Goal: Task Accomplishment & Management: Manage account settings

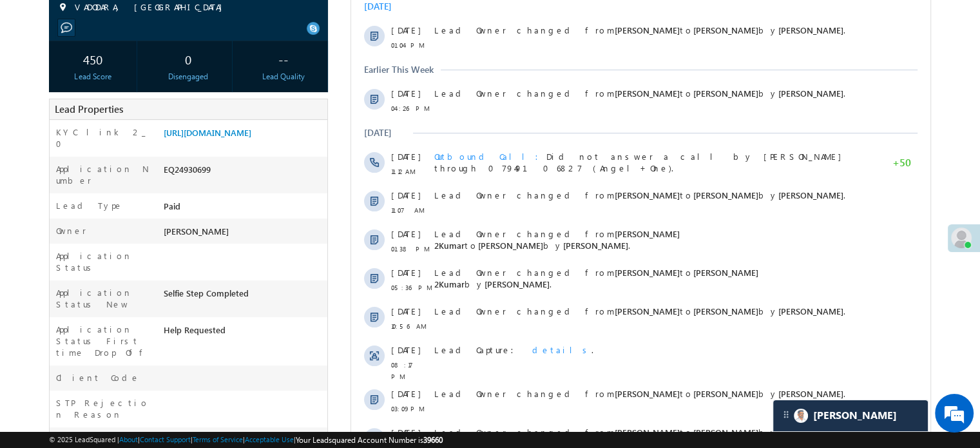
scroll to position [64, 0]
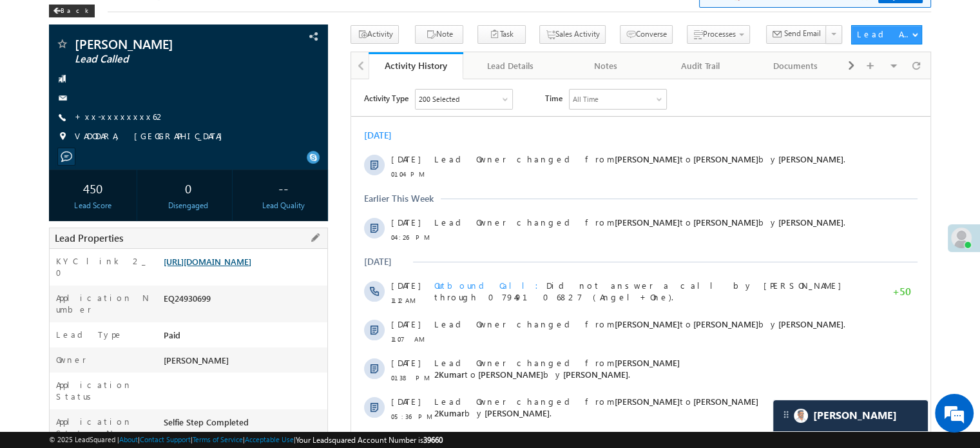
click at [251, 263] on link "https://angelbroking1-pk3em7sa.customui-test.leadsquared.com?leadId=dba3e997-bf…" at bounding box center [208, 261] width 88 height 11
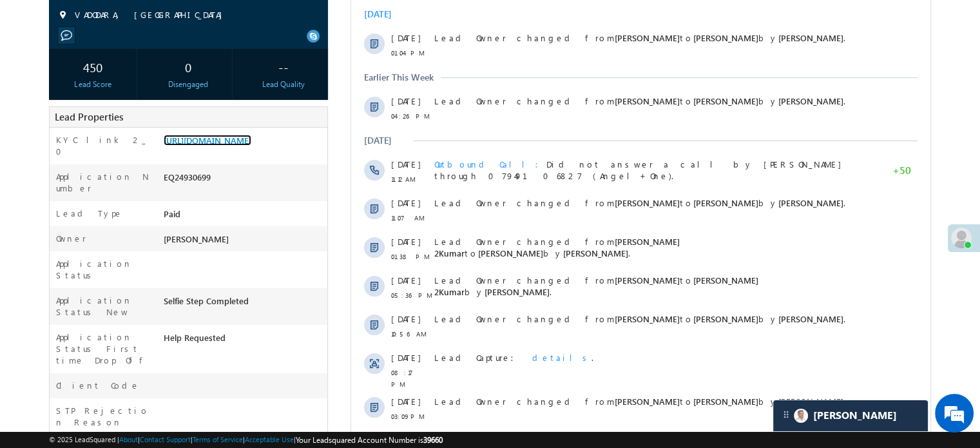
scroll to position [104, 0]
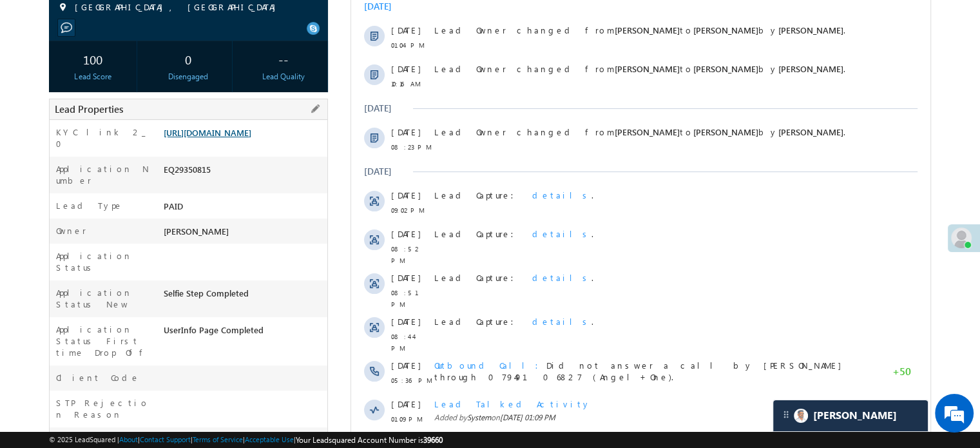
click at [243, 138] on link "https://angelbroking1-pk3em7sa.customui-test.leadsquared.com?leadId=8a9572c7-68…" at bounding box center [208, 132] width 88 height 11
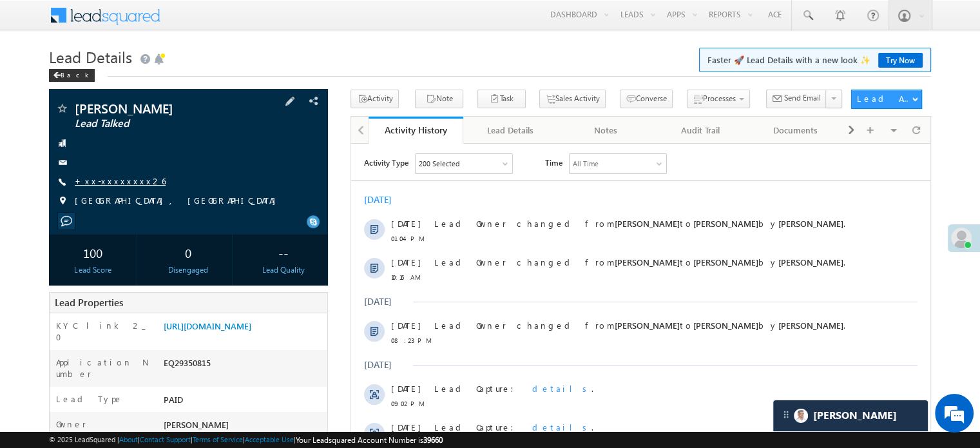
click at [107, 177] on link "+xx-xxxxxxxx26" at bounding box center [120, 180] width 91 height 11
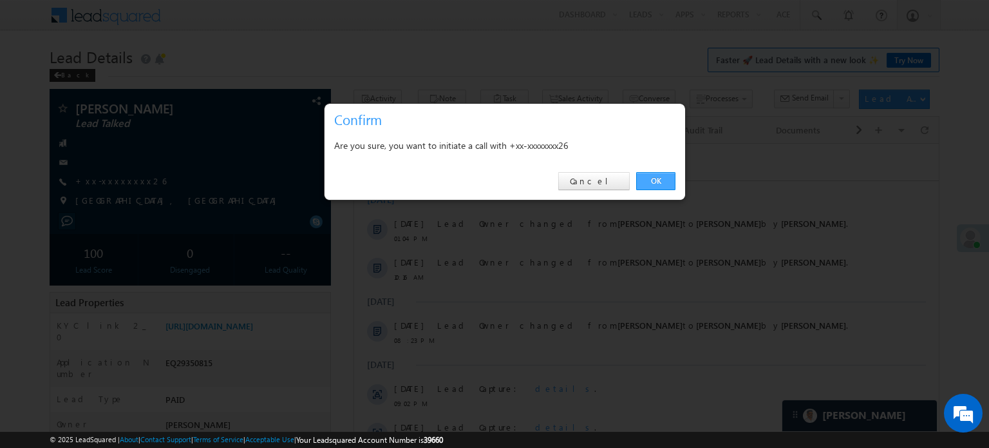
click at [651, 175] on link "OK" at bounding box center [655, 181] width 39 height 18
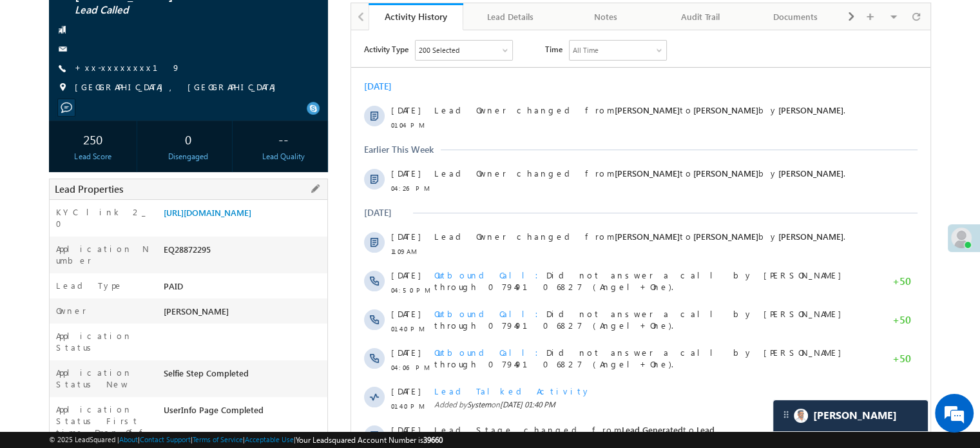
scroll to position [193, 0]
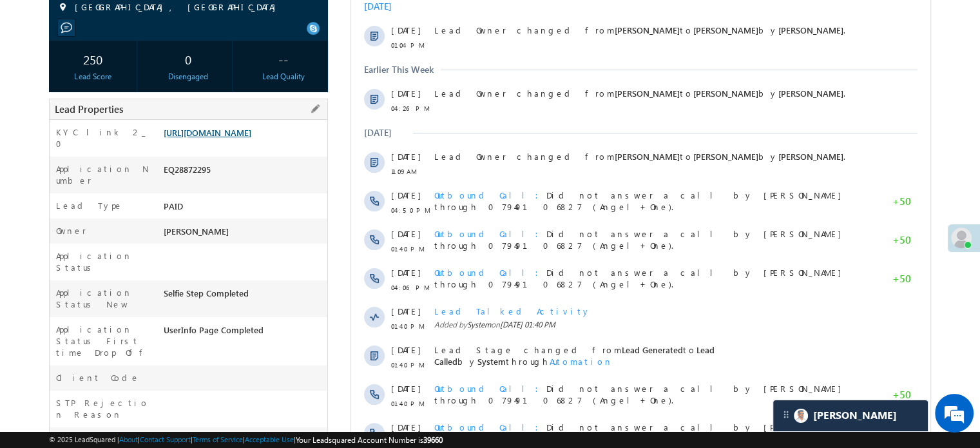
click at [251, 138] on link "https://angelbroking1-pk3em7sa.customui-test.leadsquared.com?leadId=a6187557-af…" at bounding box center [208, 132] width 88 height 11
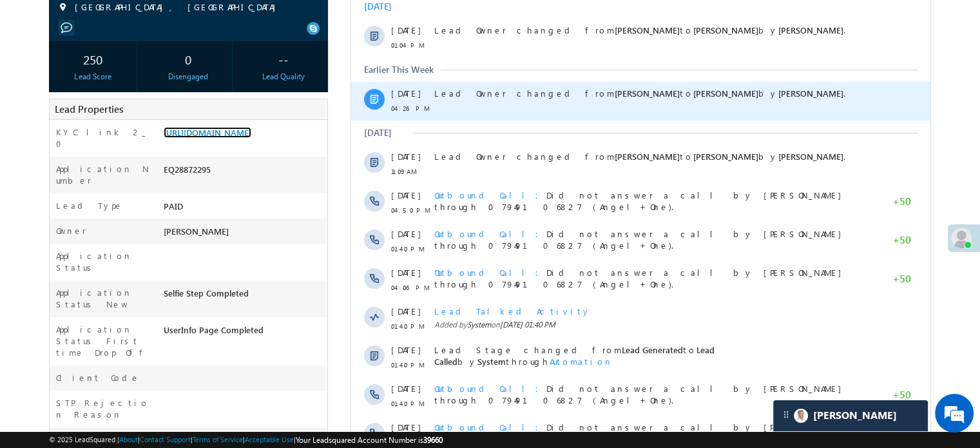
scroll to position [0, 0]
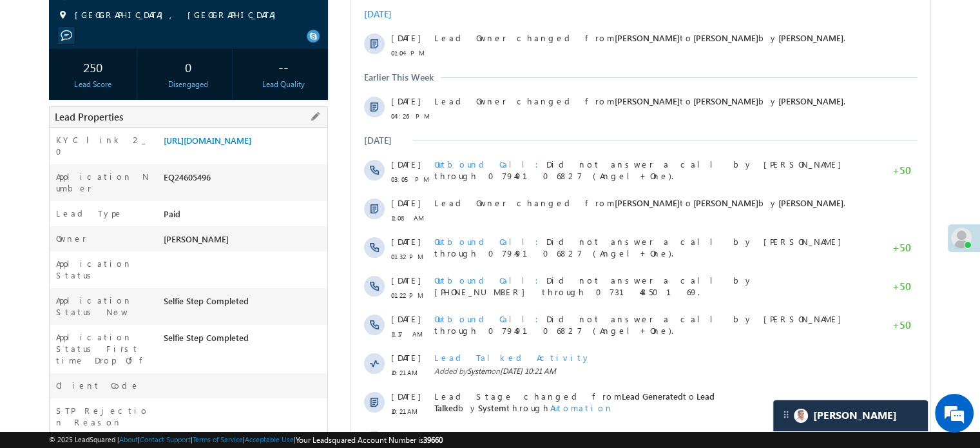
scroll to position [193, 0]
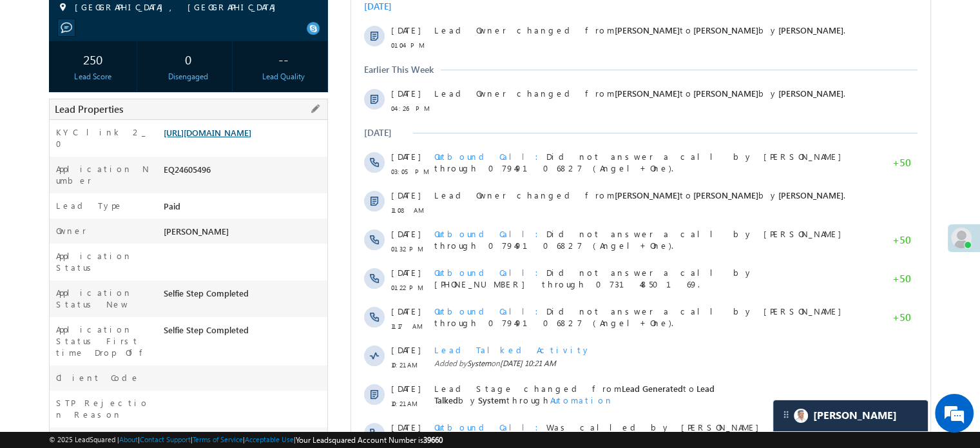
click at [242, 138] on link "https://angelbroking1-pk3em7sa.customui-test.leadsquared.com?leadId=bc4c11e4-16…" at bounding box center [208, 132] width 88 height 11
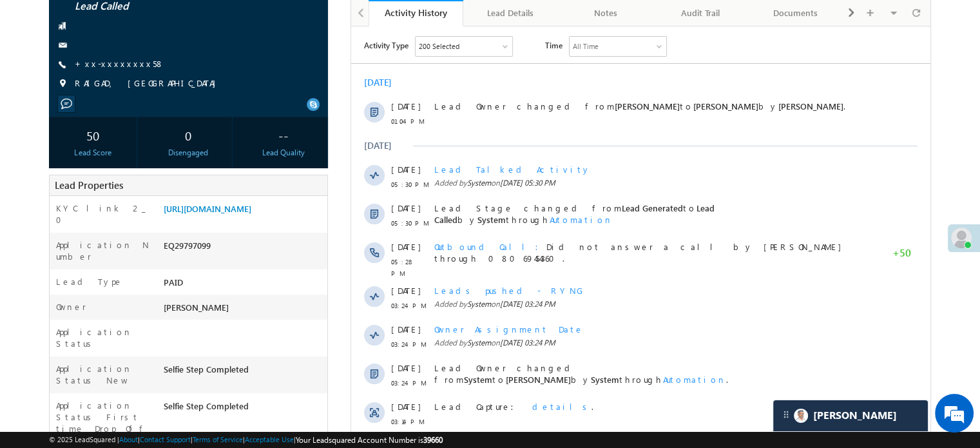
scroll to position [193, 0]
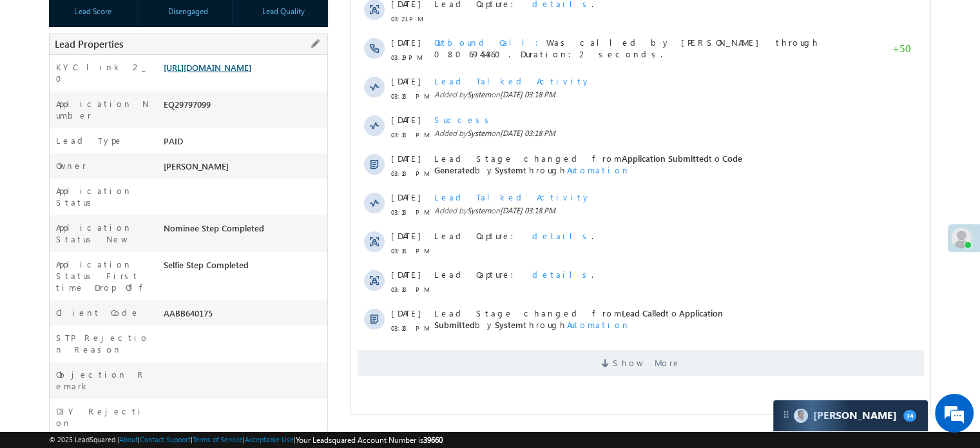
click at [245, 73] on link "https://angelbroking1-pk3em7sa.customui-test.leadsquared.com?leadId=dfffe7e7-4a…" at bounding box center [208, 67] width 88 height 11
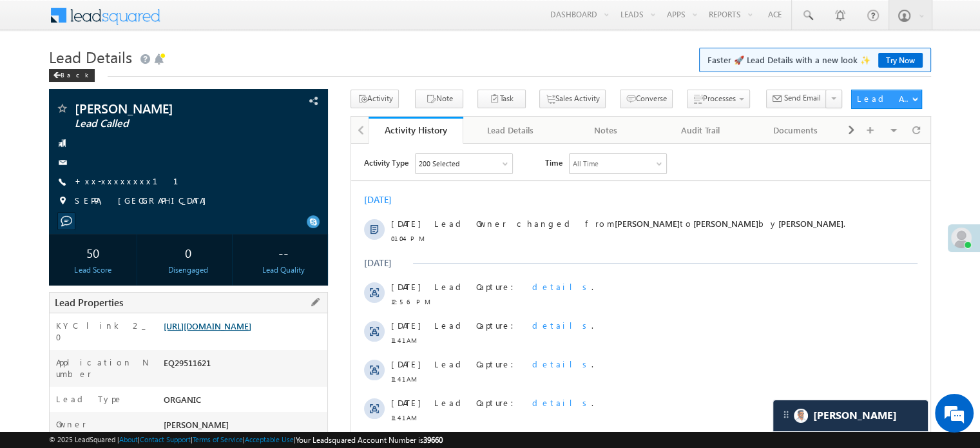
click at [201, 329] on link "https://angelbroking1-pk3em7sa.customui-test.leadsquared.com?leadId=eb20f167-3c…" at bounding box center [208, 325] width 88 height 11
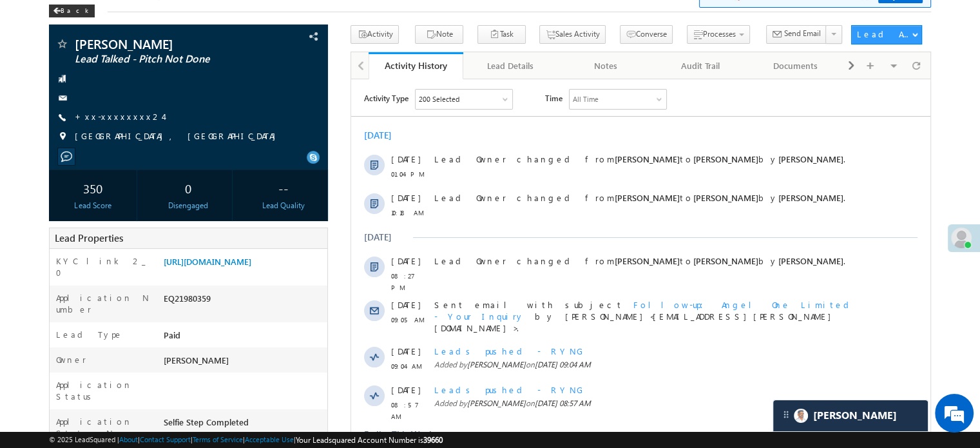
scroll to position [258, 0]
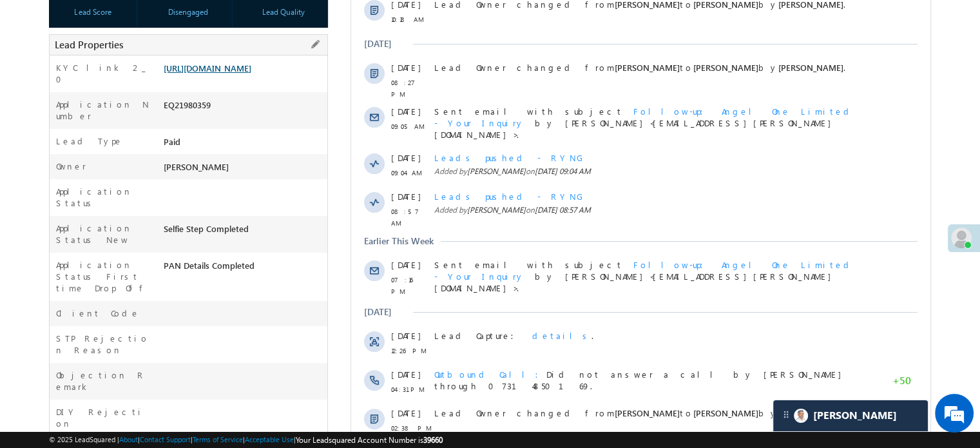
click at [246, 72] on link "[URL][DOMAIN_NAME]" at bounding box center [208, 67] width 88 height 11
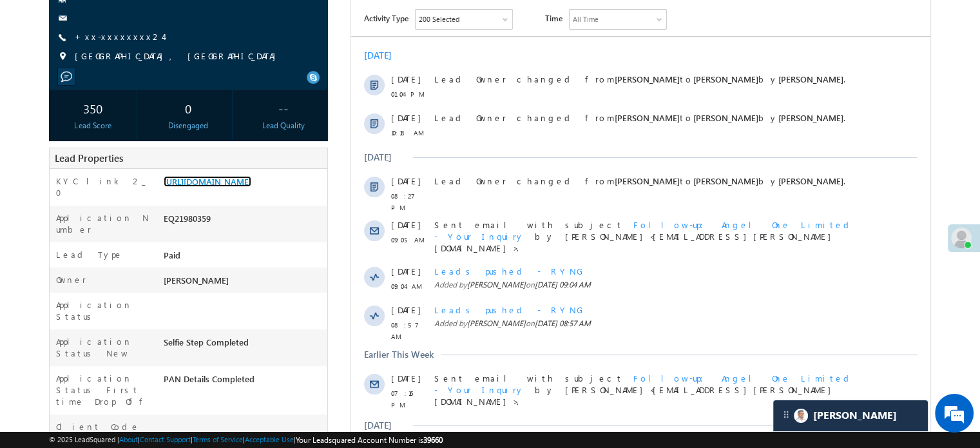
scroll to position [64, 0]
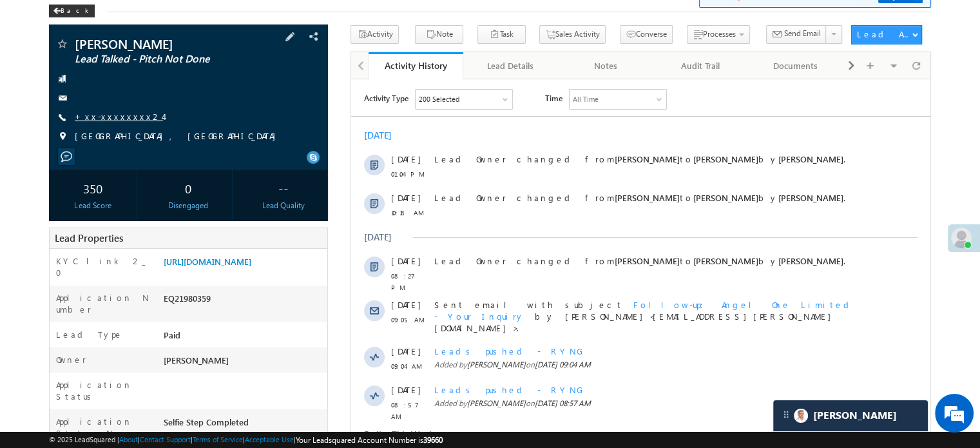
click at [95, 121] on link "+xx-xxxxxxxx24" at bounding box center [119, 116] width 88 height 11
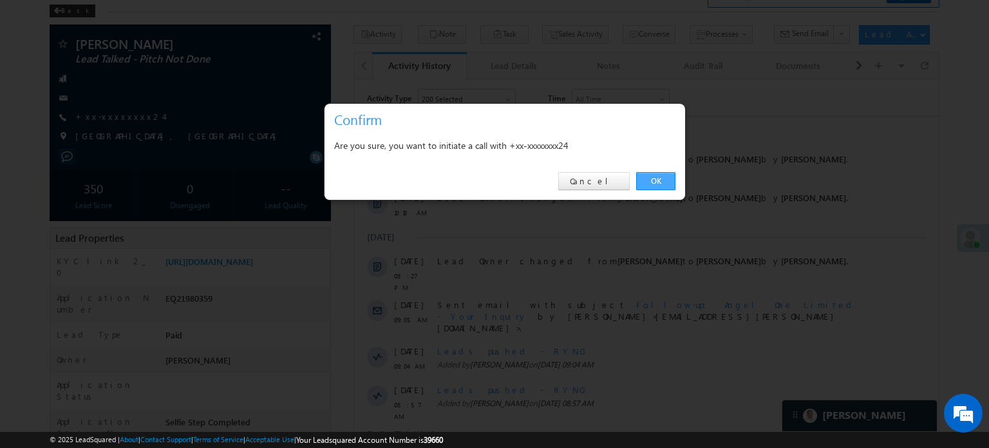
click at [651, 184] on link "OK" at bounding box center [655, 181] width 39 height 18
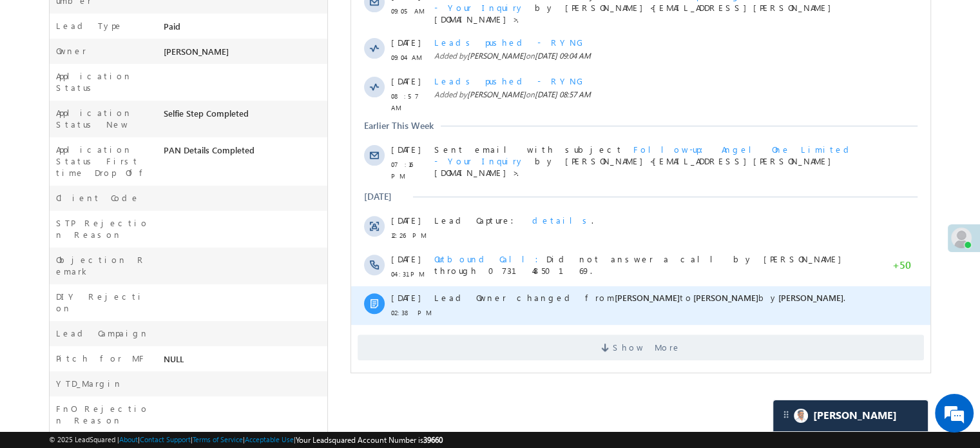
scroll to position [515, 0]
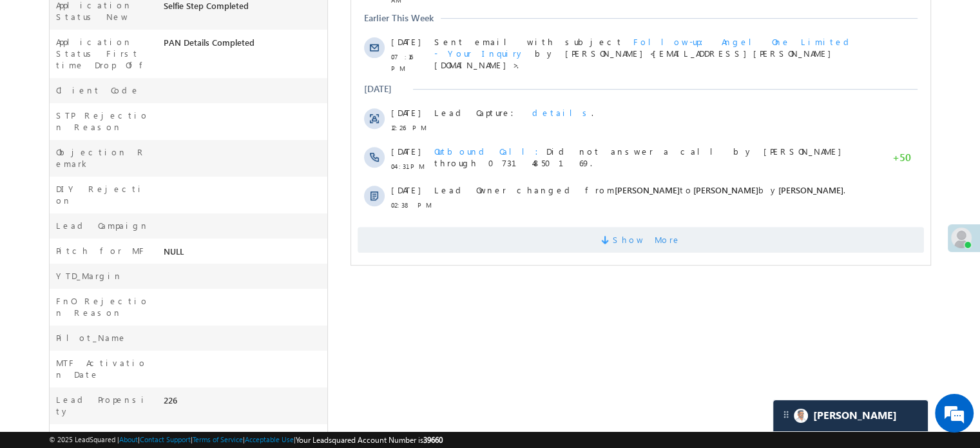
click at [485, 227] on span "Show More" at bounding box center [641, 240] width 566 height 26
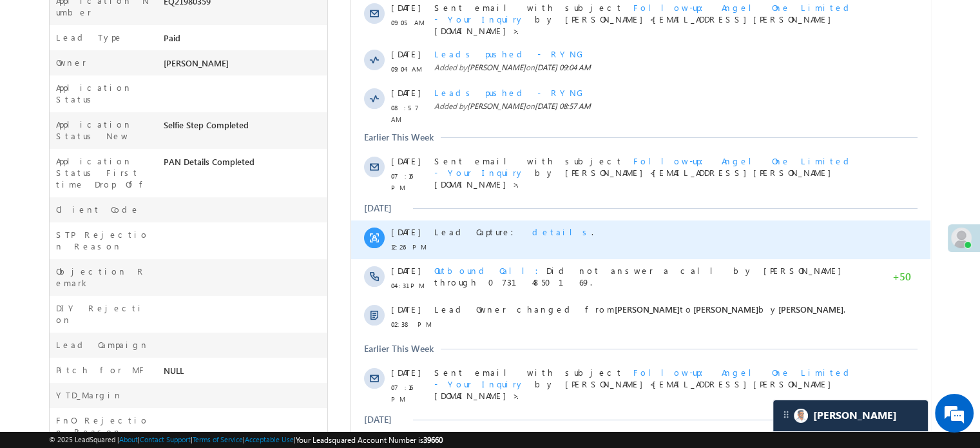
scroll to position [142, 0]
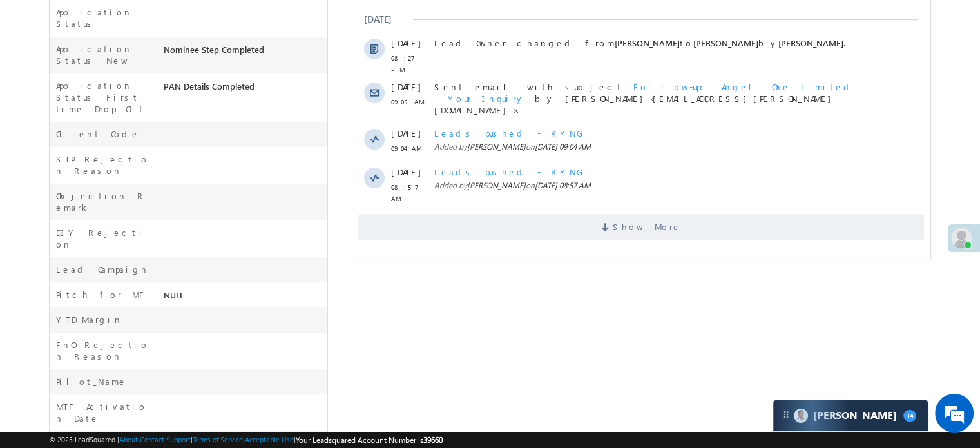
scroll to position [490, 0]
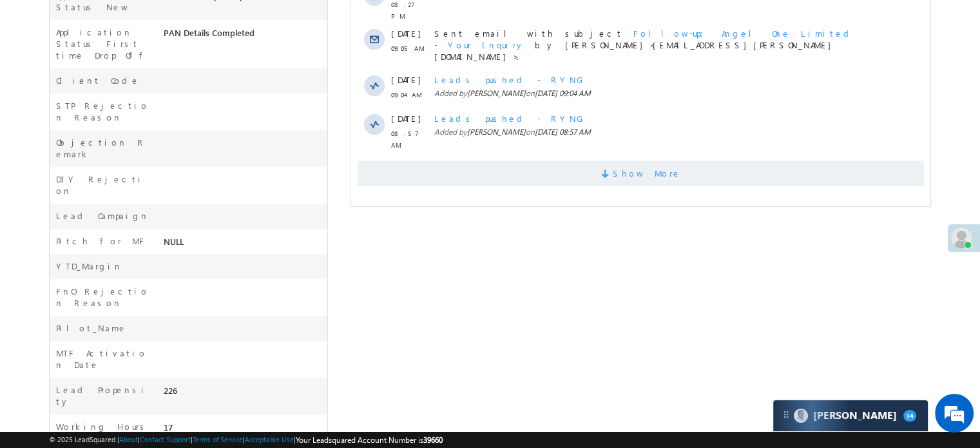
click at [489, 160] on span "Show More" at bounding box center [641, 173] width 566 height 26
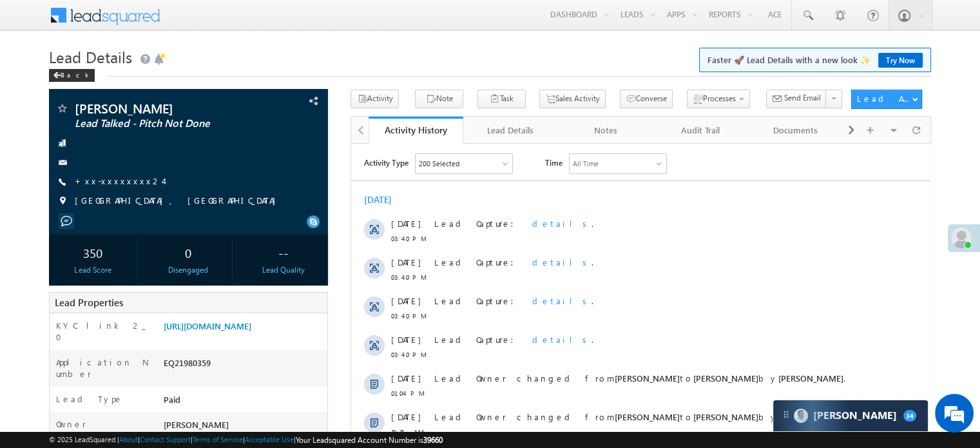
scroll to position [148, 0]
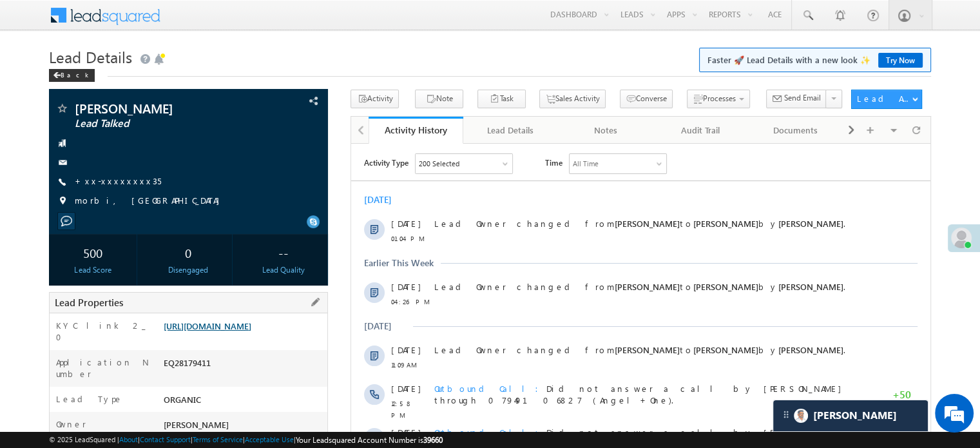
click at [218, 331] on link "[URL][DOMAIN_NAME]" at bounding box center [208, 325] width 88 height 11
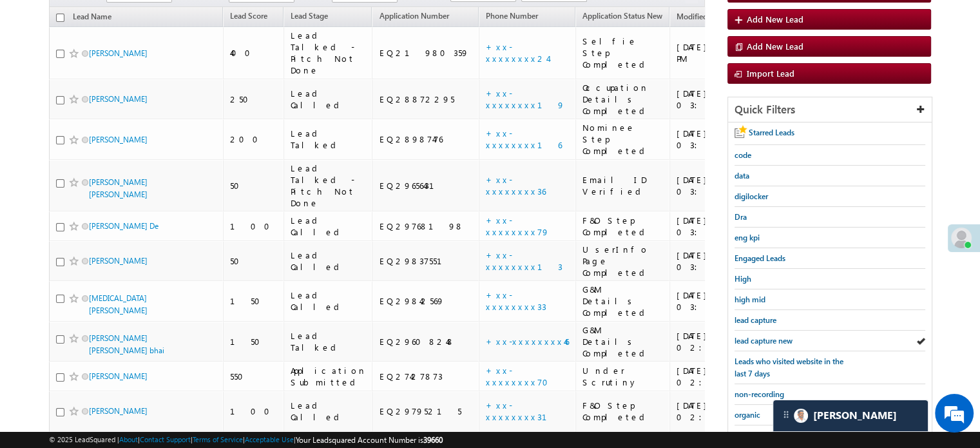
click at [756, 336] on span "lead capture new" at bounding box center [763, 341] width 58 height 10
click at [752, 334] on link "lead capture new" at bounding box center [763, 340] width 58 height 12
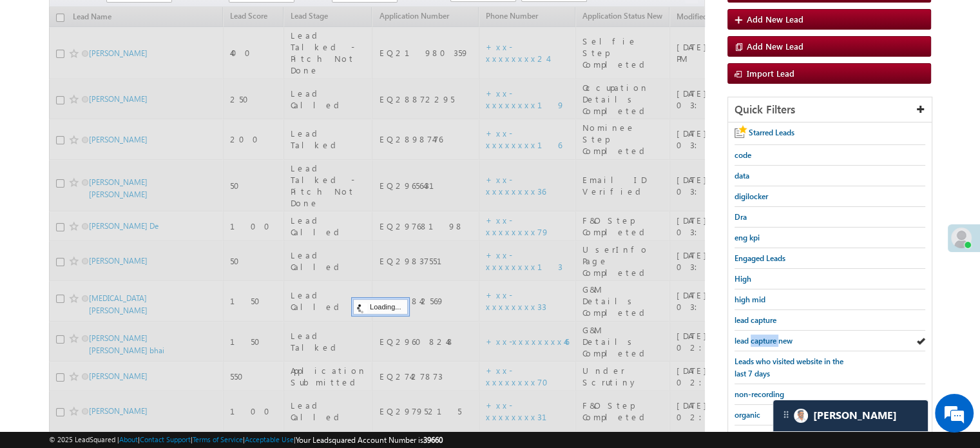
click at [752, 334] on link "lead capture new" at bounding box center [763, 340] width 58 height 12
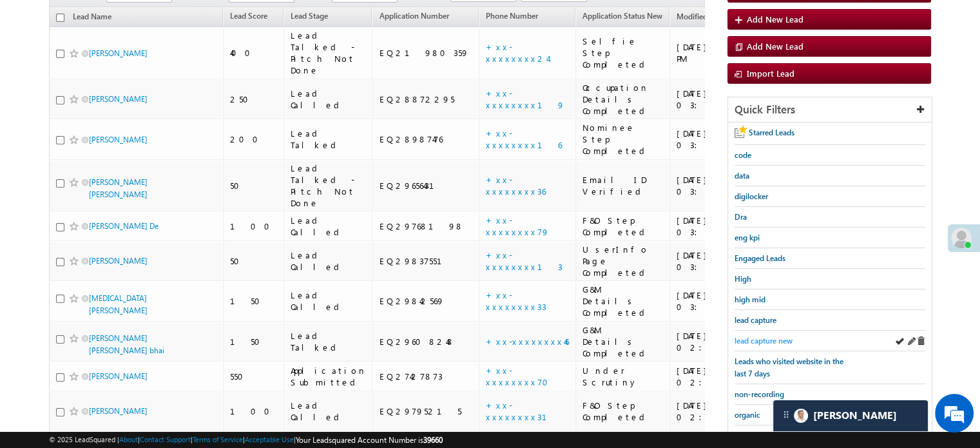
click at [767, 336] on span "lead capture new" at bounding box center [763, 341] width 58 height 10
click at [769, 336] on span "lead capture new" at bounding box center [763, 341] width 58 height 10
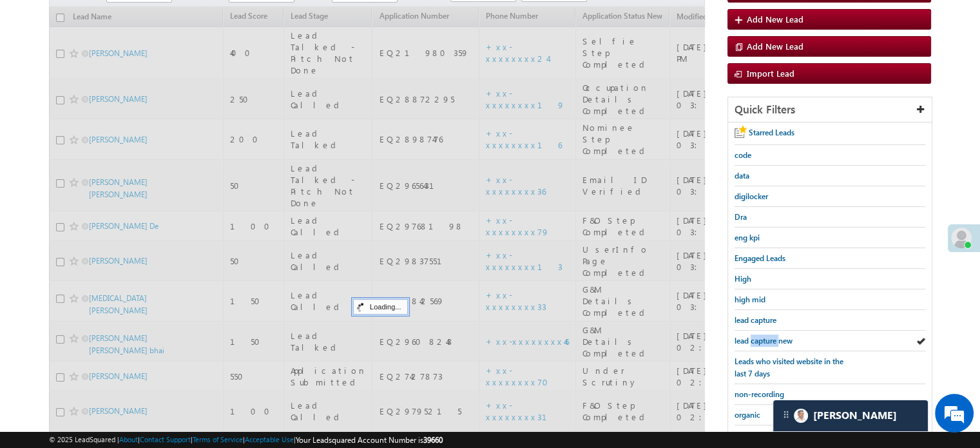
click at [769, 336] on span "lead capture new" at bounding box center [763, 341] width 58 height 10
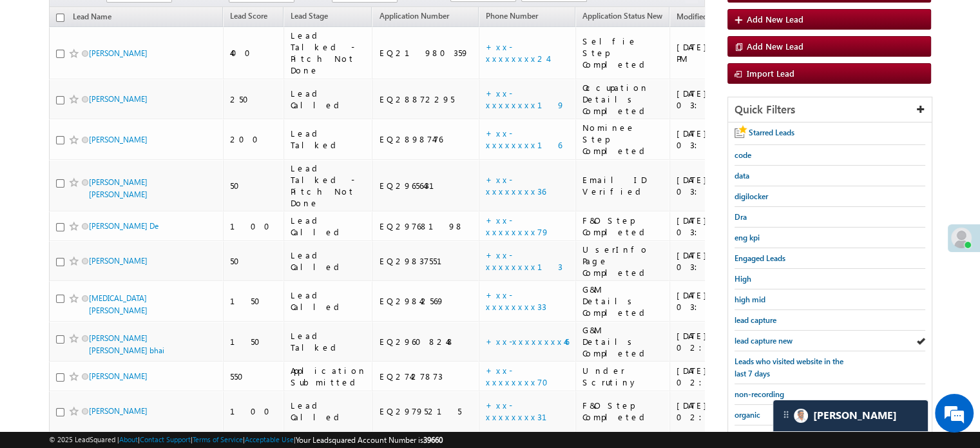
click at [769, 336] on span "lead capture new" at bounding box center [763, 341] width 58 height 10
click at [774, 336] on span "lead capture new" at bounding box center [763, 341] width 58 height 10
click at [767, 336] on span "lead capture new" at bounding box center [763, 341] width 58 height 10
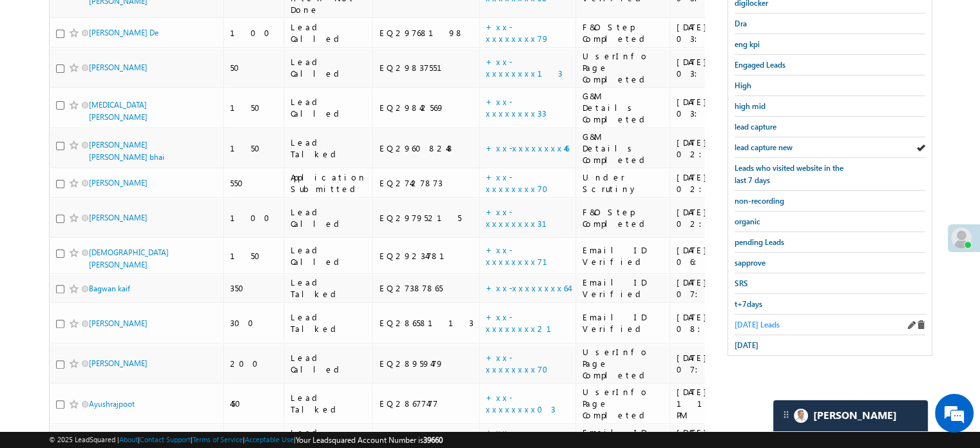
click at [755, 322] on span "Today's Leads" at bounding box center [756, 325] width 45 height 10
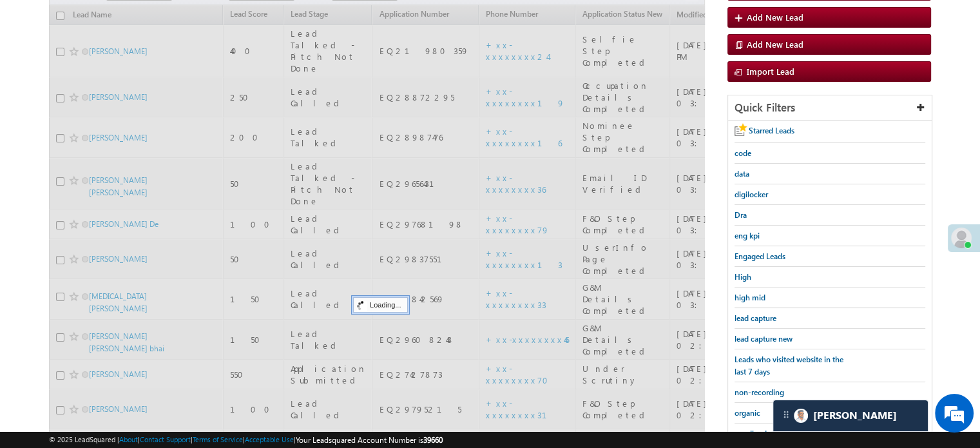
scroll to position [137, 0]
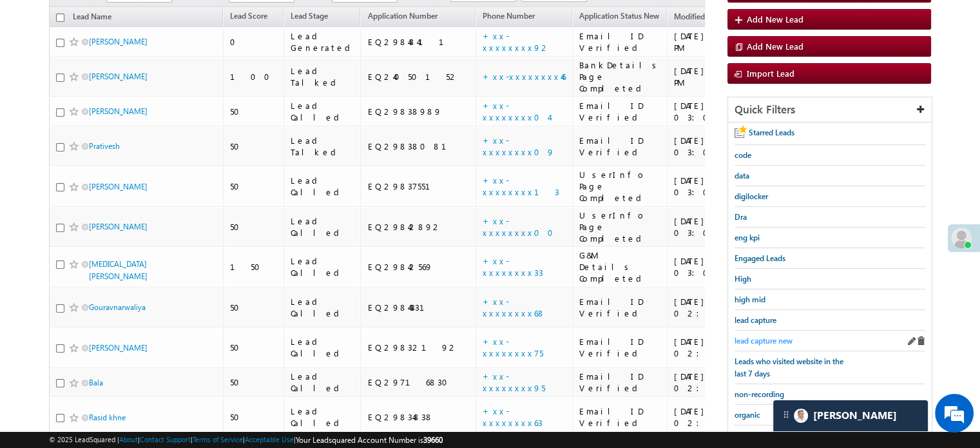
click at [758, 339] on span "lead capture new" at bounding box center [763, 341] width 58 height 10
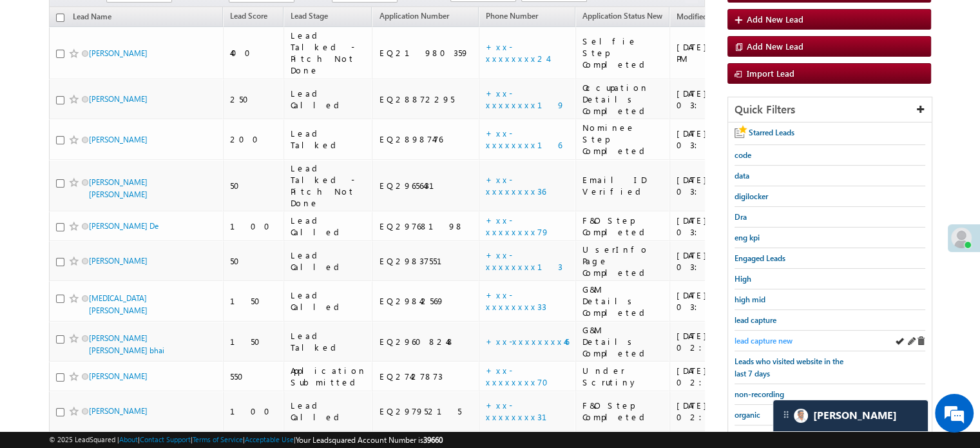
click at [770, 339] on span "lead capture new" at bounding box center [763, 341] width 58 height 10
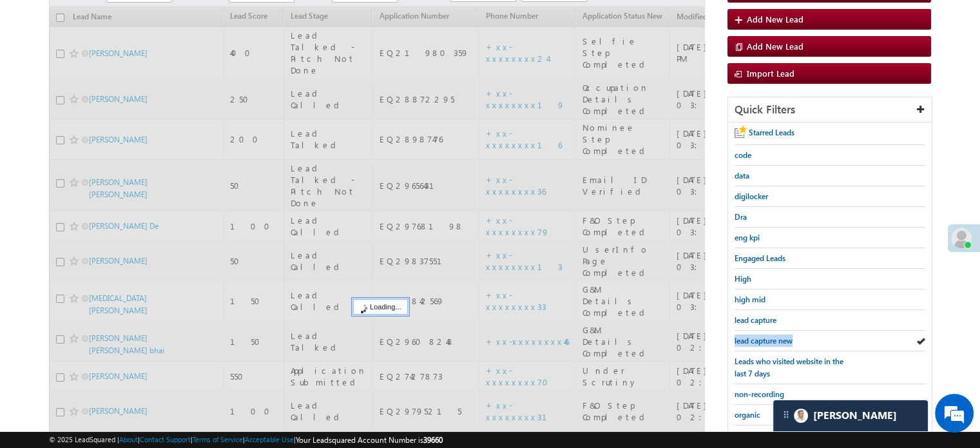
click at [770, 339] on span "lead capture new" at bounding box center [763, 341] width 58 height 10
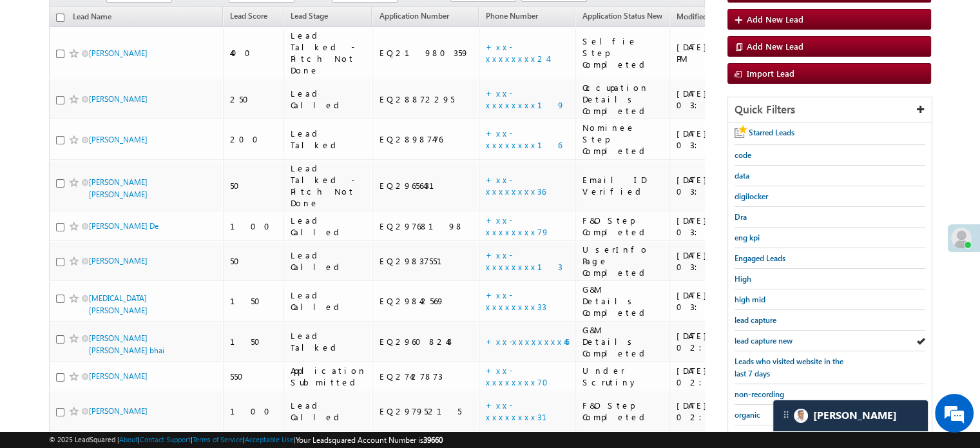
click at [770, 339] on span "lead capture new" at bounding box center [763, 341] width 58 height 10
click at [768, 337] on span "lead capture new" at bounding box center [763, 341] width 58 height 10
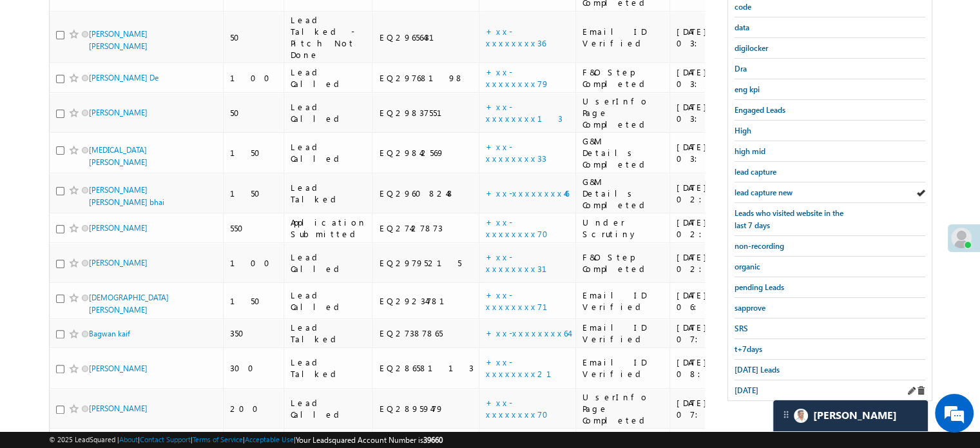
scroll to position [330, 0]
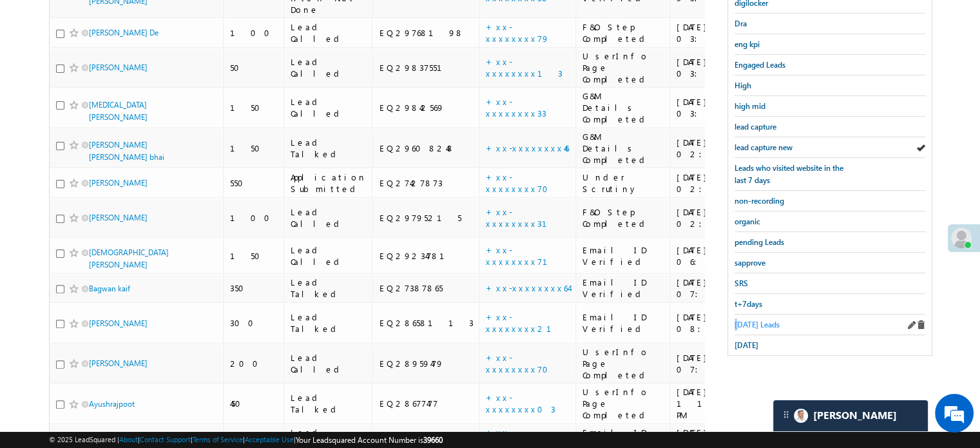
click at [740, 320] on span "[DATE] Leads" at bounding box center [756, 325] width 45 height 10
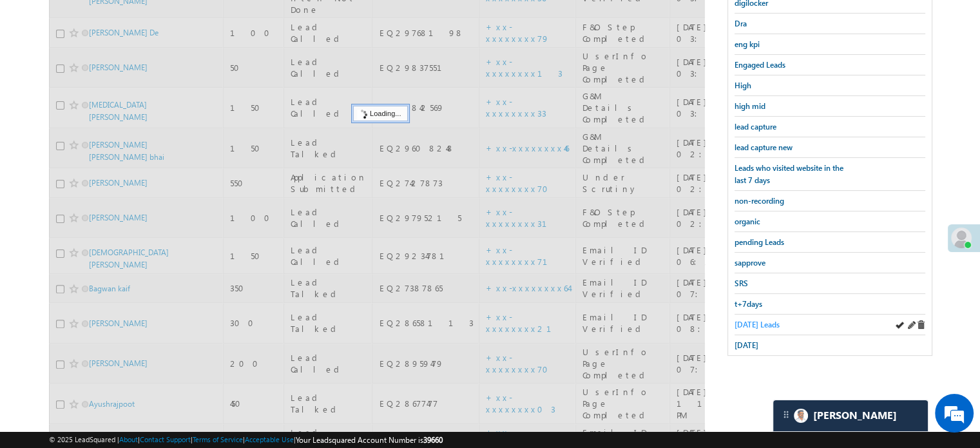
scroll to position [137, 0]
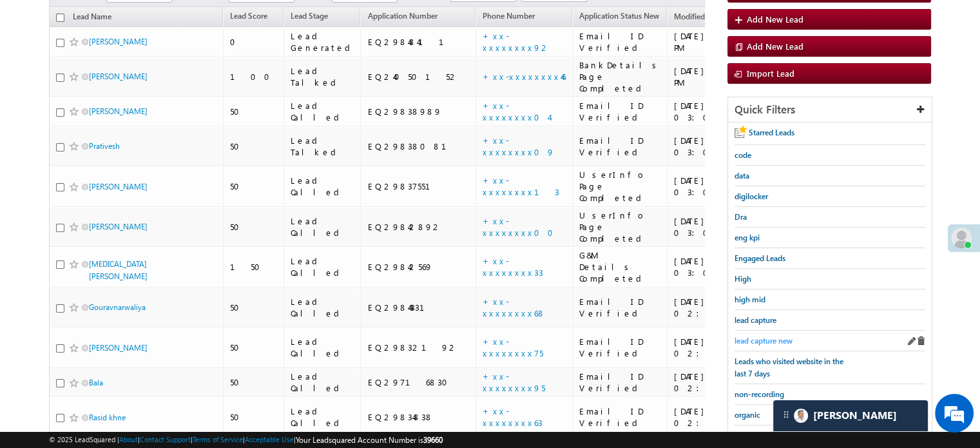
click at [765, 336] on span "lead capture new" at bounding box center [763, 341] width 58 height 10
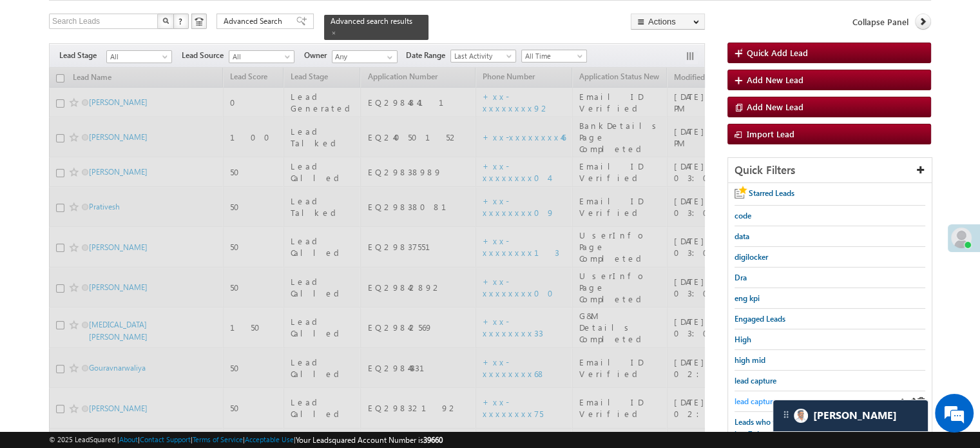
scroll to position [8, 0]
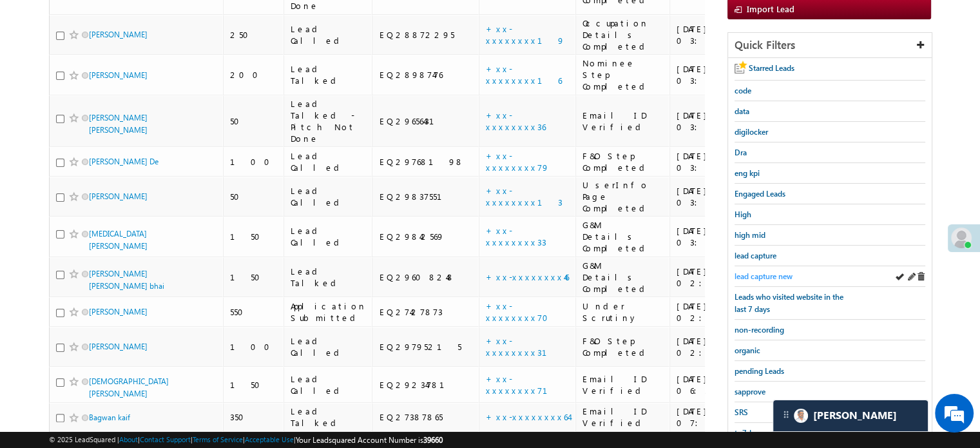
click at [763, 271] on span "lead capture new" at bounding box center [763, 276] width 58 height 10
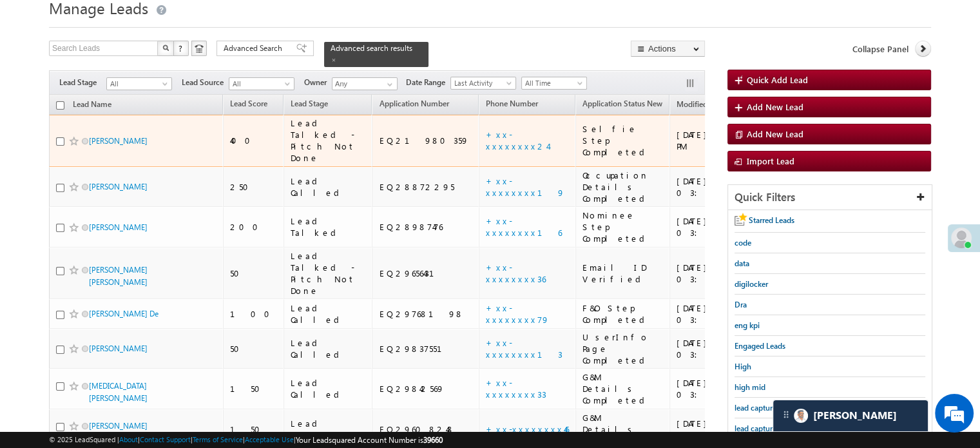
scroll to position [137, 0]
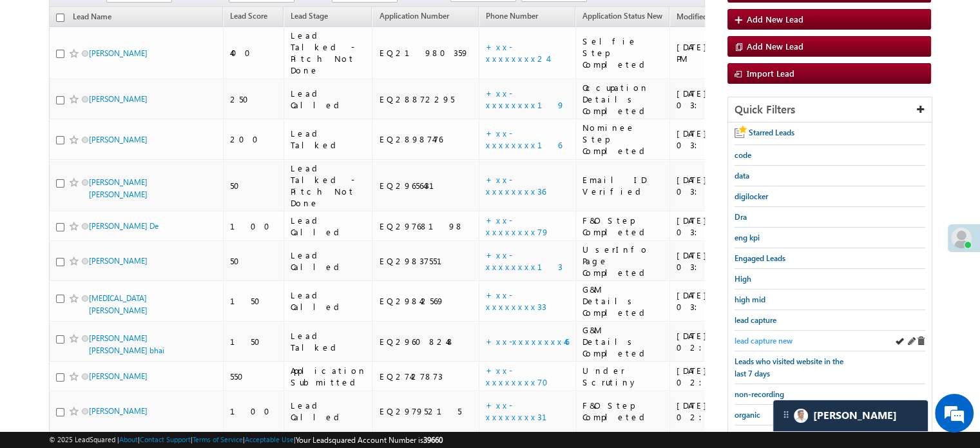
click at [755, 336] on span "lead capture new" at bounding box center [763, 341] width 58 height 10
click at [752, 336] on span "lead capture new" at bounding box center [763, 341] width 58 height 10
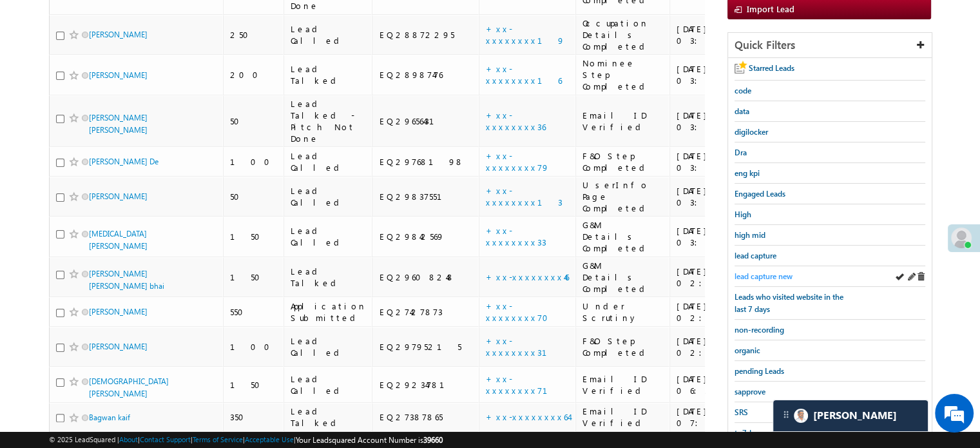
click at [765, 271] on span "lead capture new" at bounding box center [763, 276] width 58 height 10
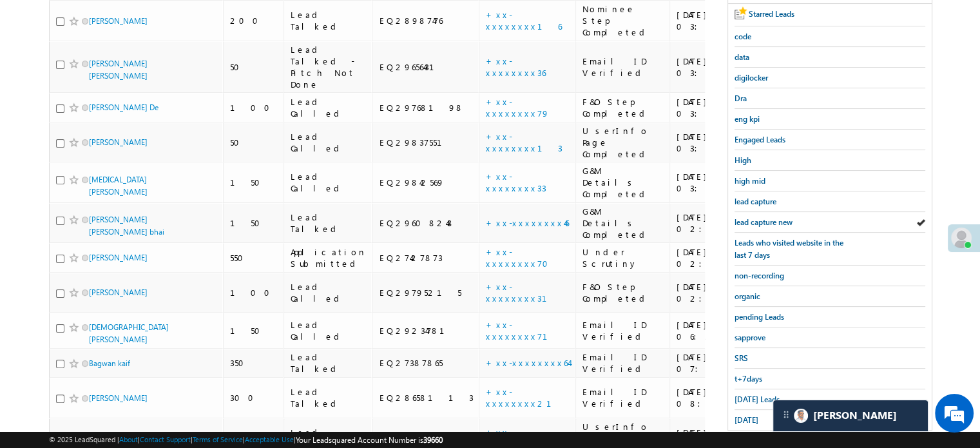
scroll to position [330, 0]
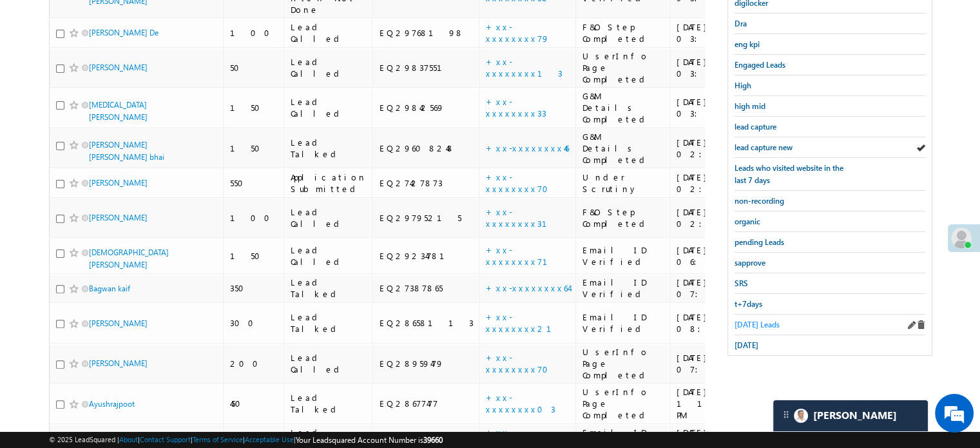
click at [752, 320] on span "[DATE] Leads" at bounding box center [756, 325] width 45 height 10
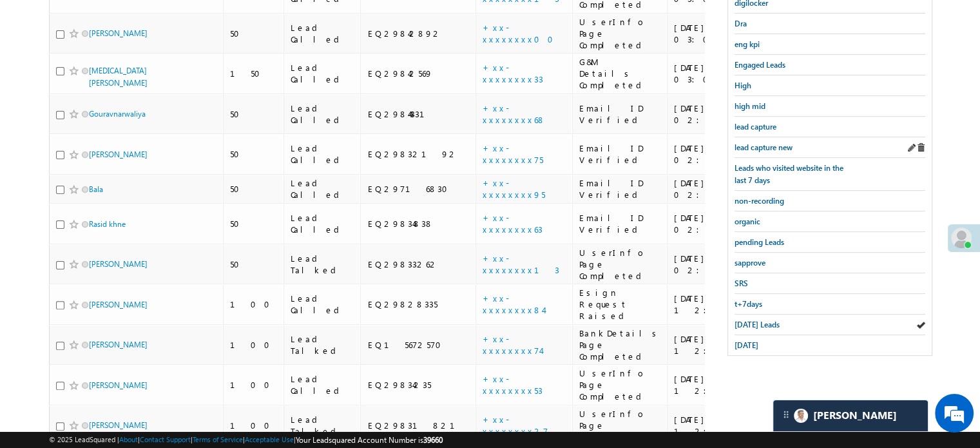
click at [747, 137] on div "lead capture new" at bounding box center [829, 147] width 191 height 21
click at [752, 142] on span "lead capture new" at bounding box center [763, 147] width 58 height 10
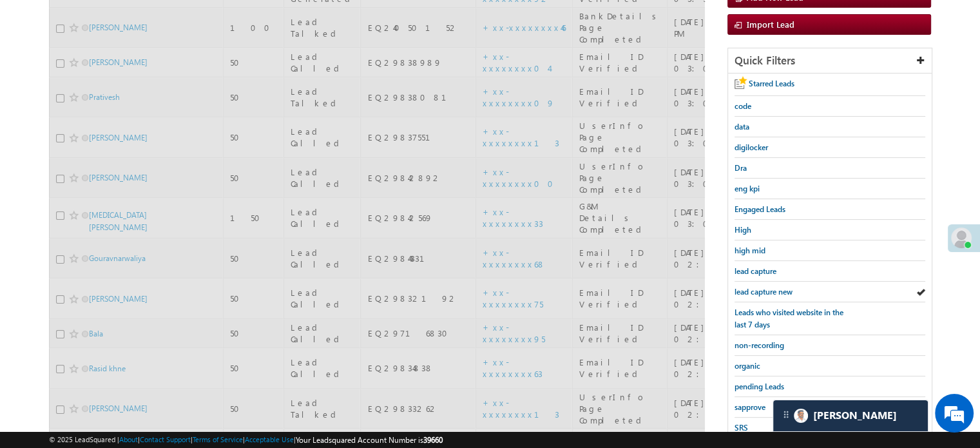
scroll to position [137, 0]
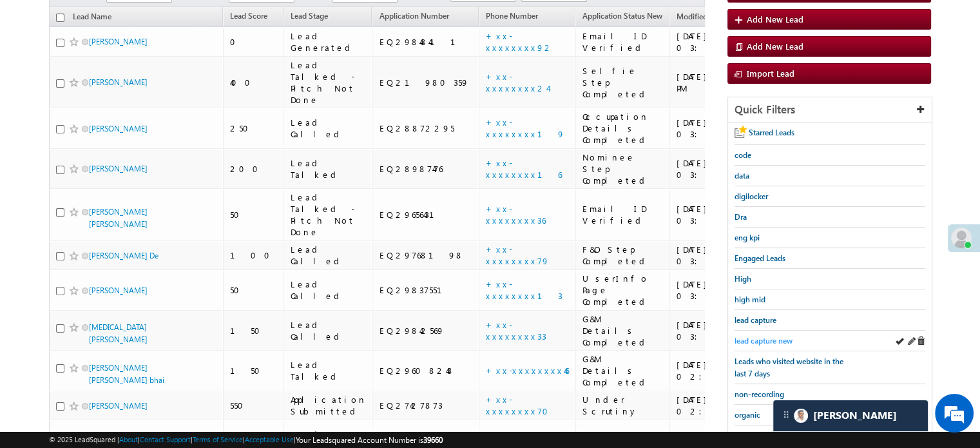
click at [752, 336] on span "lead capture new" at bounding box center [763, 341] width 58 height 10
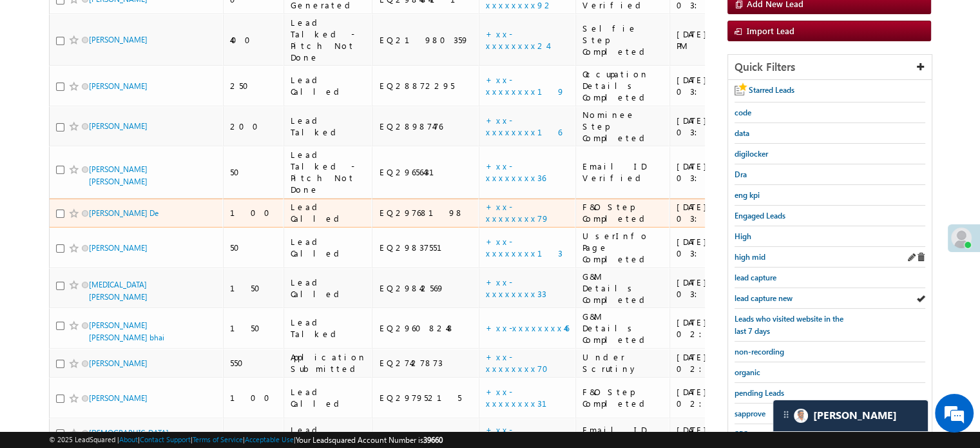
scroll to position [201, 0]
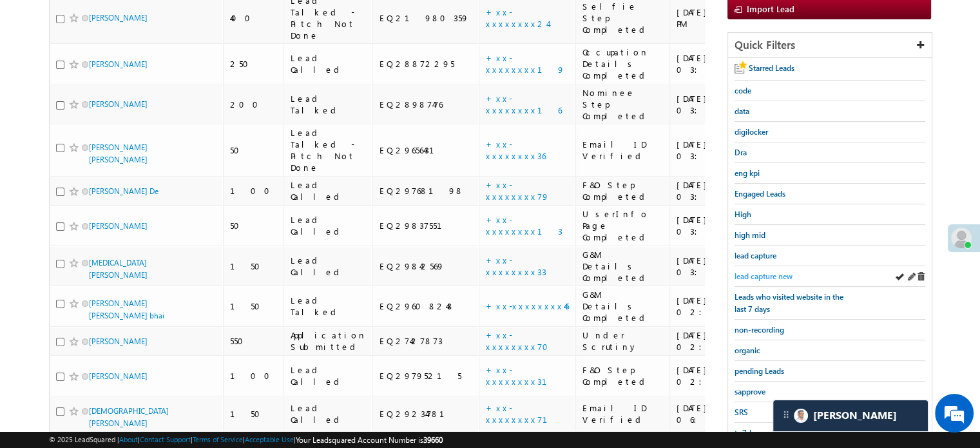
click at [758, 272] on span "lead capture new" at bounding box center [763, 276] width 58 height 10
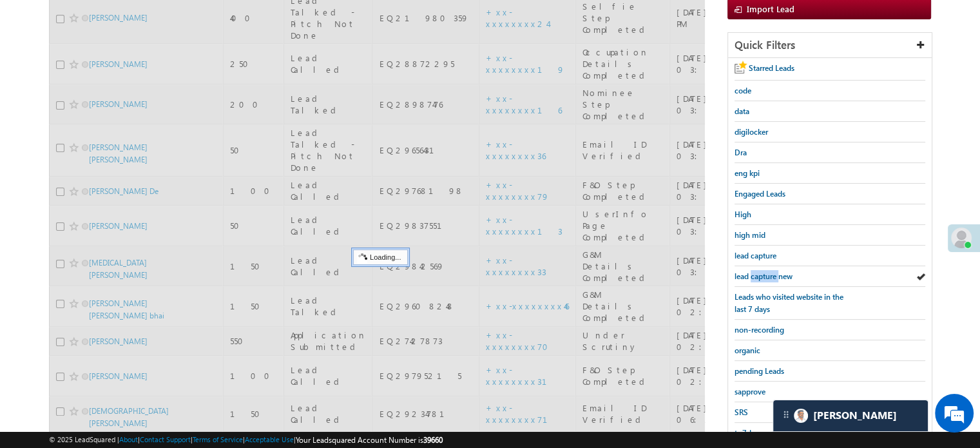
click at [758, 272] on span "lead capture new" at bounding box center [763, 276] width 58 height 10
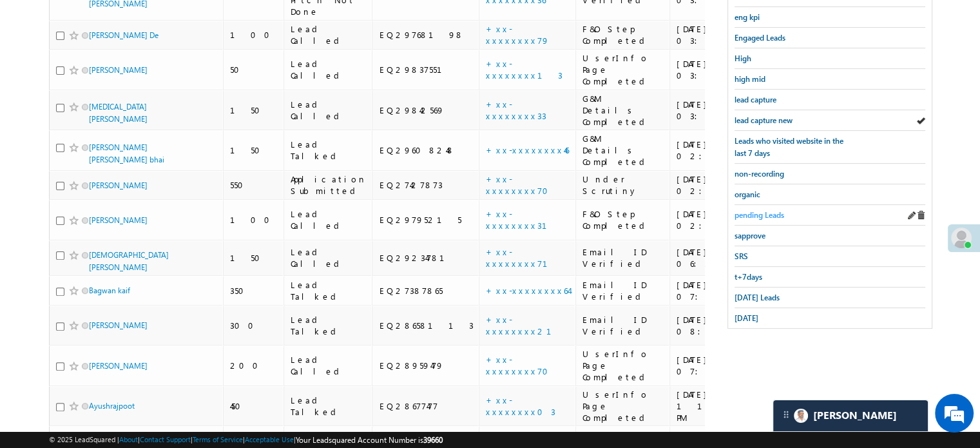
scroll to position [359, 0]
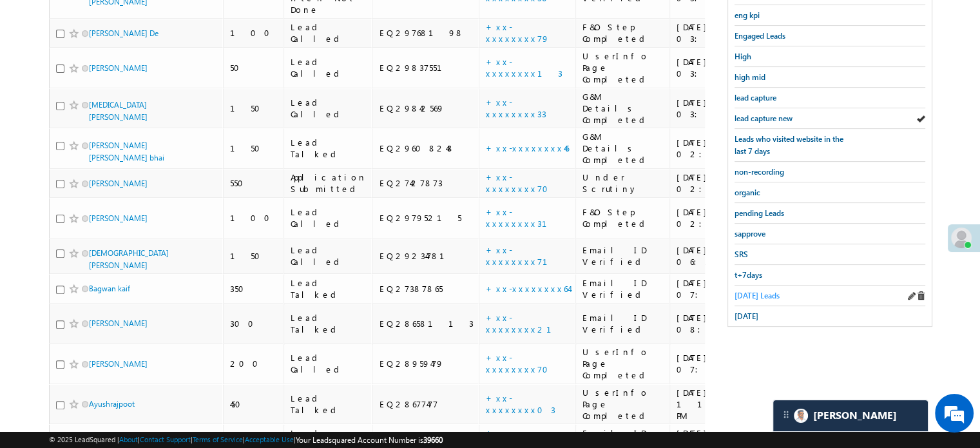
click at [762, 291] on span "[DATE] Leads" at bounding box center [756, 296] width 45 height 10
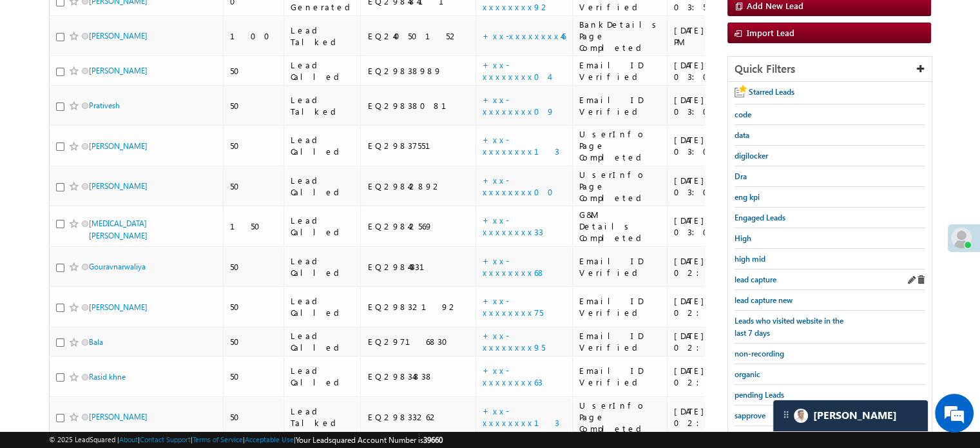
scroll to position [166, 0]
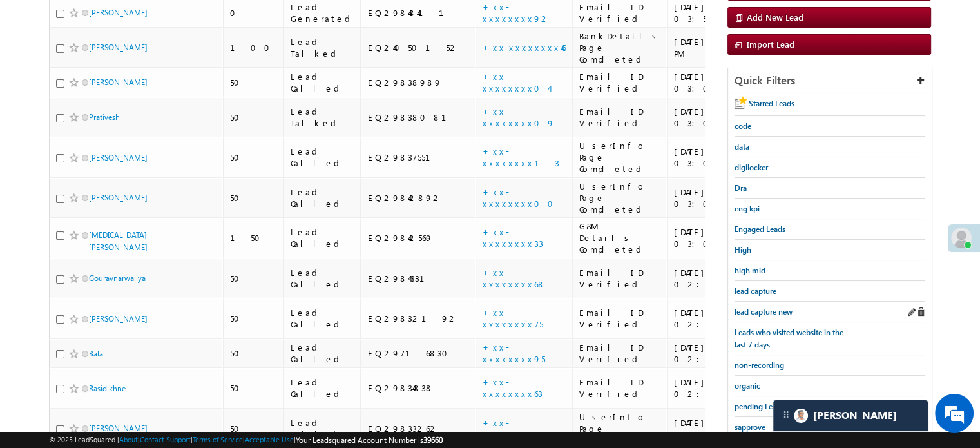
click at [767, 305] on link "lead capture new" at bounding box center [763, 311] width 58 height 12
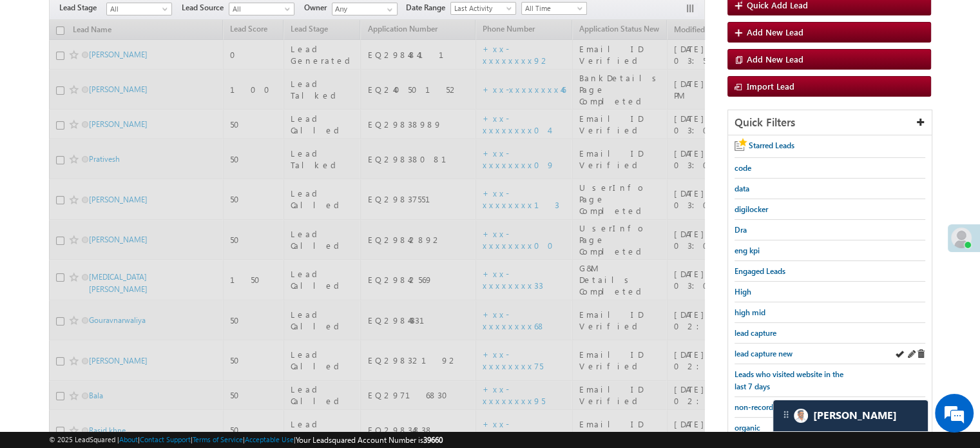
scroll to position [101, 0]
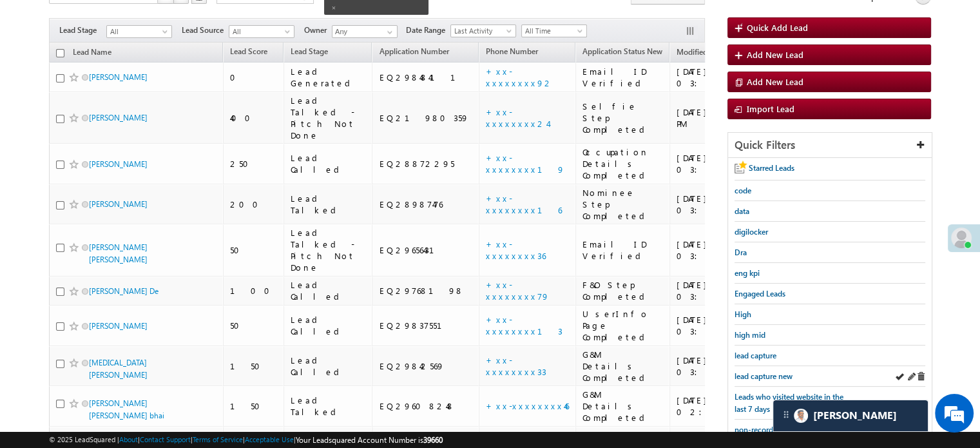
click at [774, 366] on div "lead capture new" at bounding box center [829, 376] width 191 height 21
click at [768, 372] on span "lead capture new" at bounding box center [763, 376] width 58 height 10
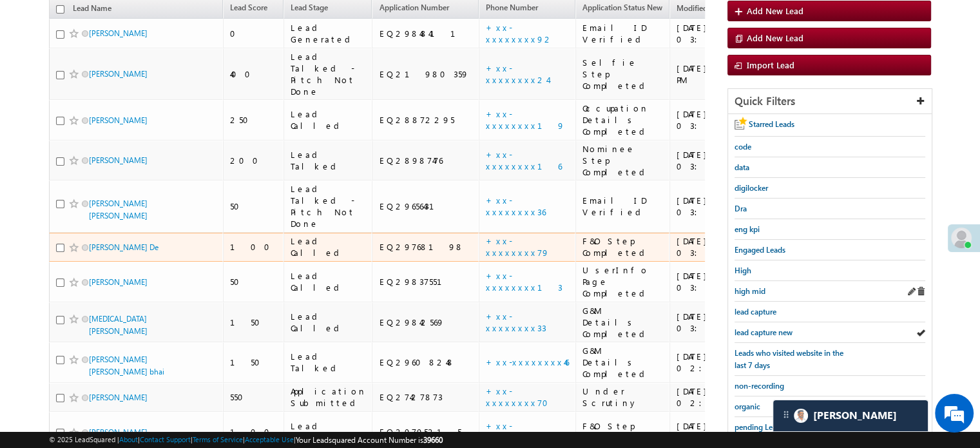
scroll to position [166, 0]
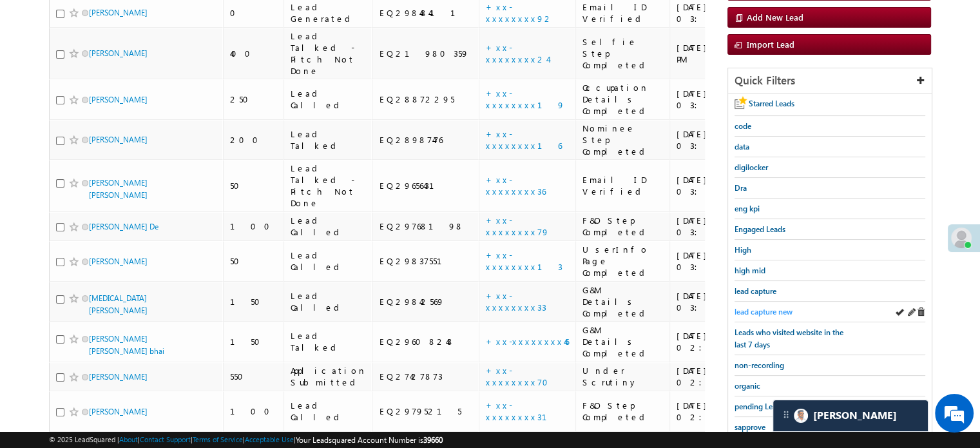
click at [763, 307] on span "lead capture new" at bounding box center [763, 312] width 58 height 10
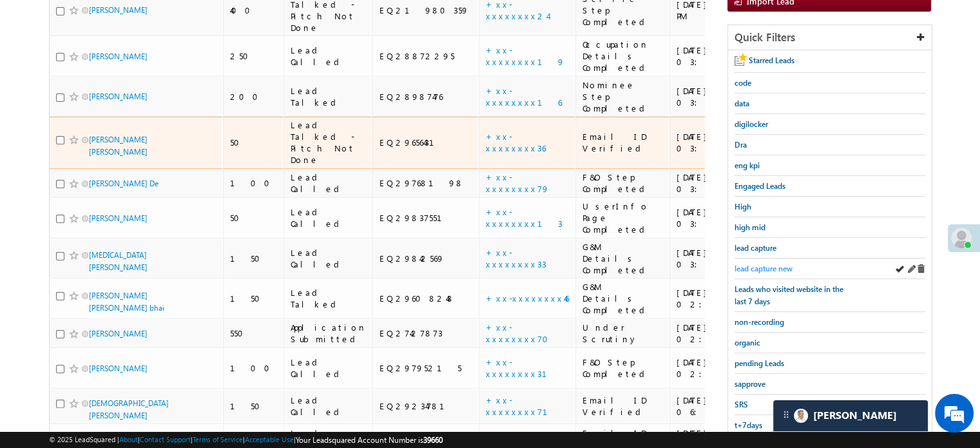
scroll to position [230, 0]
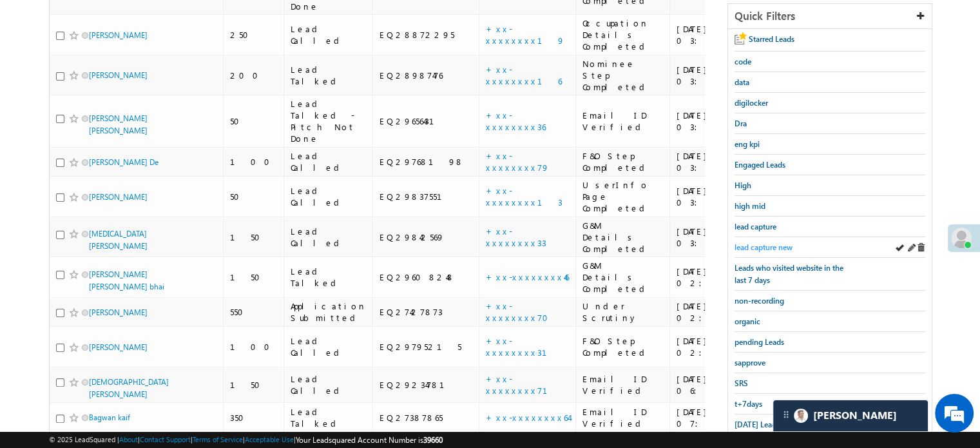
click at [763, 249] on link "lead capture new" at bounding box center [763, 247] width 58 height 12
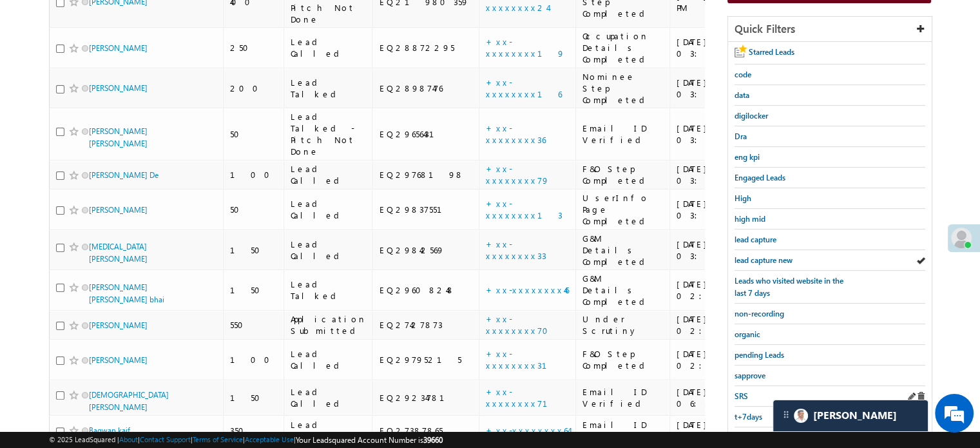
scroll to position [359, 0]
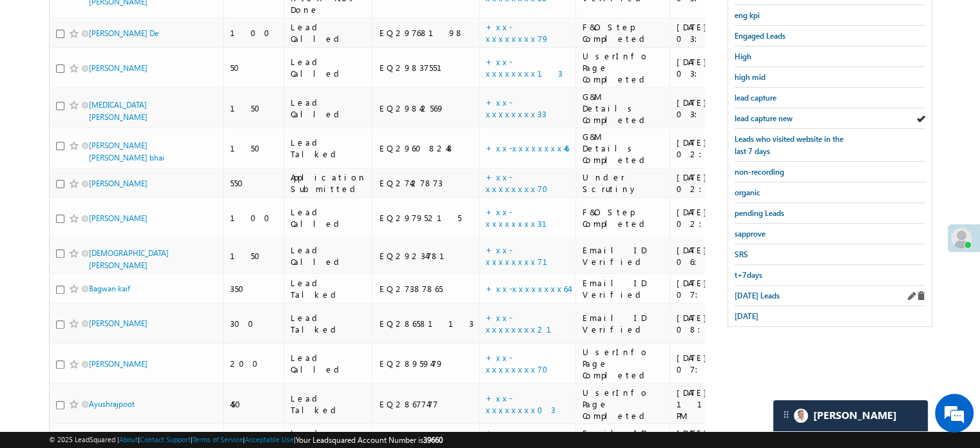
click at [754, 285] on div "[DATE] Leads" at bounding box center [829, 295] width 191 height 21
click at [758, 289] on link "[DATE] Leads" at bounding box center [756, 295] width 45 height 12
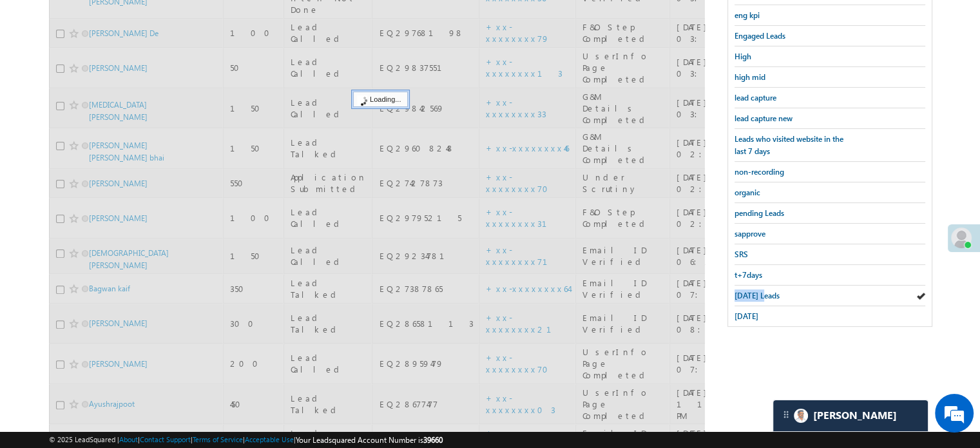
click at [758, 289] on link "[DATE] Leads" at bounding box center [756, 295] width 45 height 12
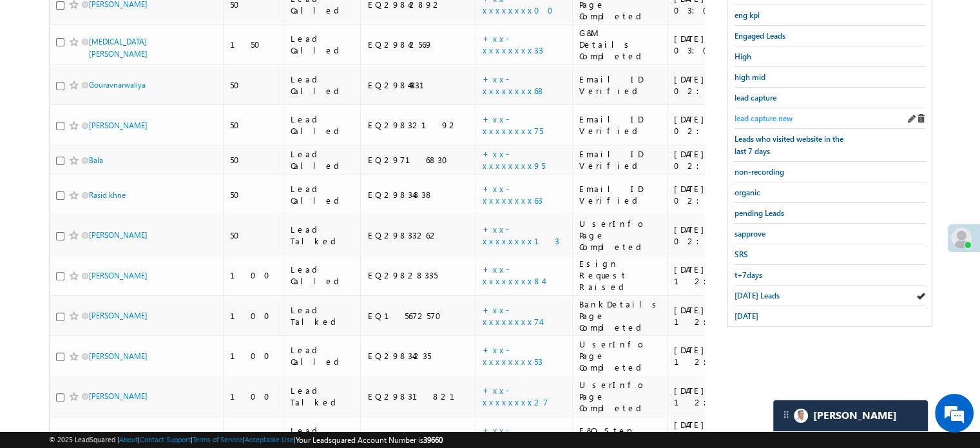
click at [779, 114] on span "lead capture new" at bounding box center [763, 118] width 58 height 10
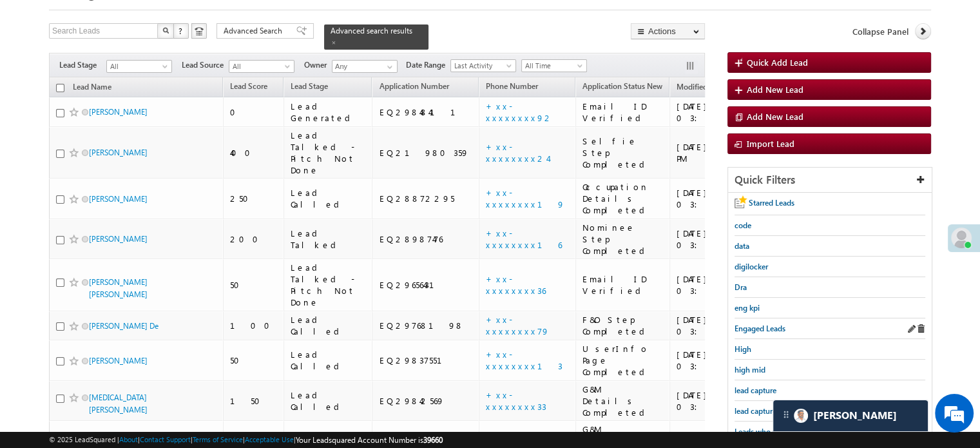
scroll to position [129, 0]
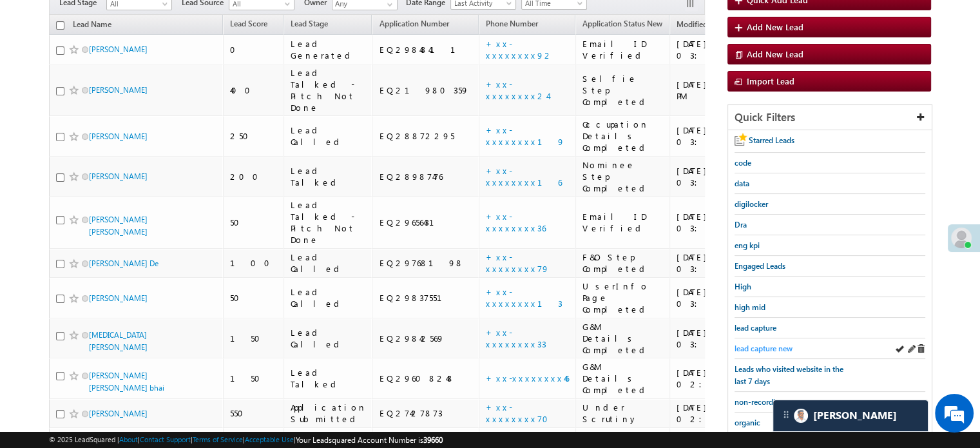
click at [765, 347] on span "lead capture new" at bounding box center [763, 348] width 58 height 10
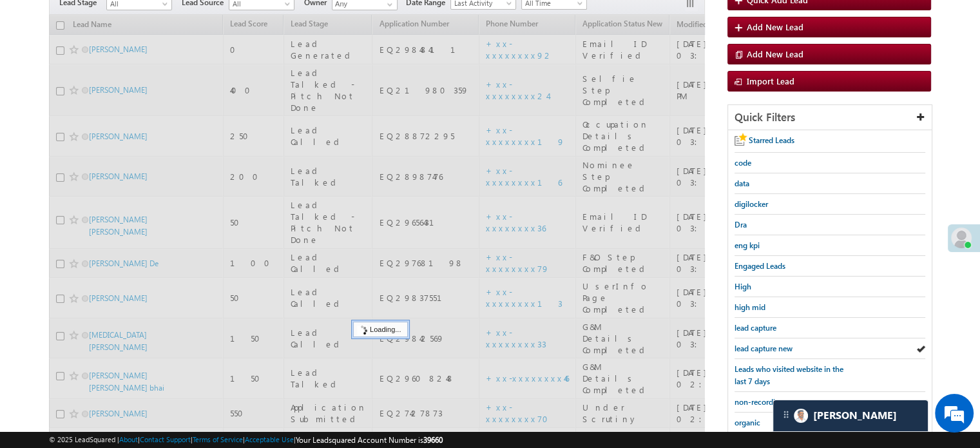
click at [766, 347] on span "lead capture new" at bounding box center [763, 348] width 58 height 10
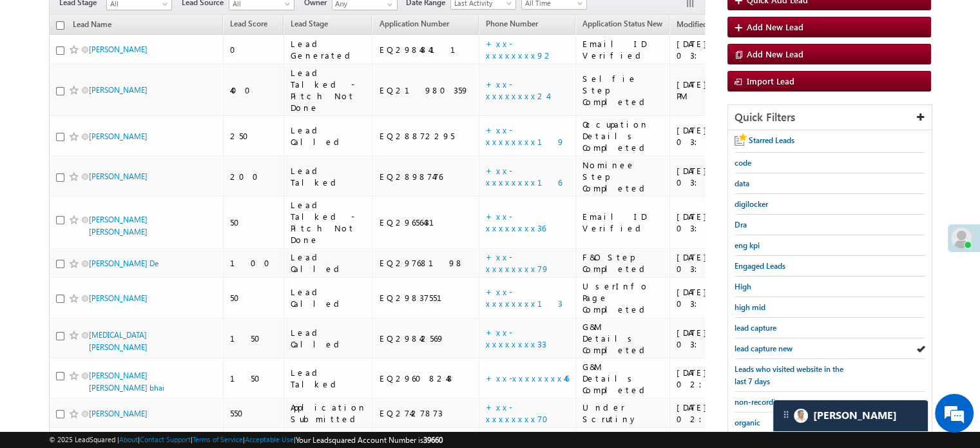
click at [766, 347] on span "lead capture new" at bounding box center [763, 348] width 58 height 10
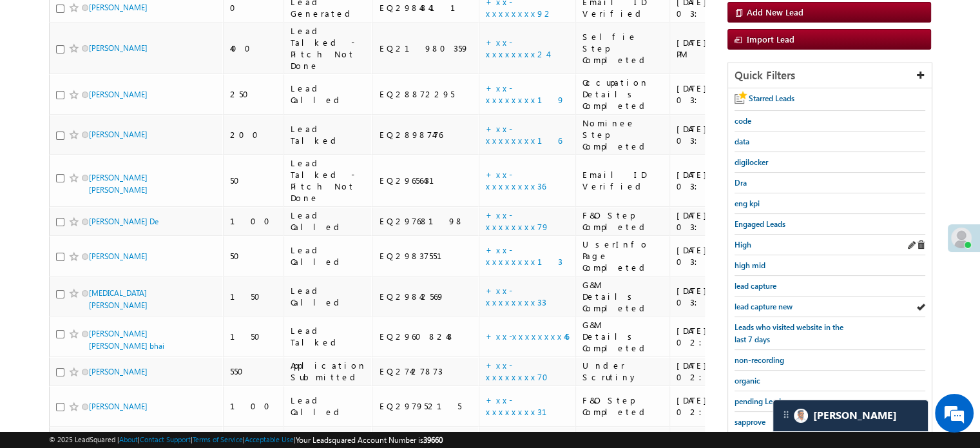
scroll to position [193, 0]
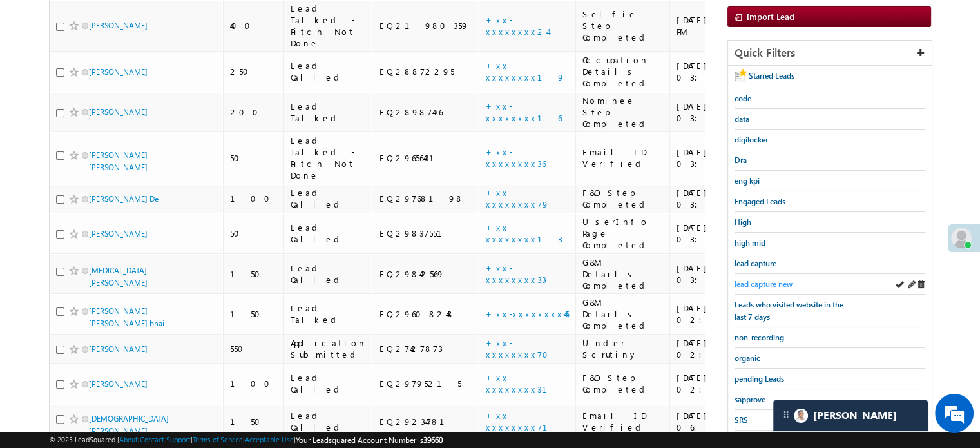
click at [777, 282] on span "lead capture new" at bounding box center [763, 284] width 58 height 10
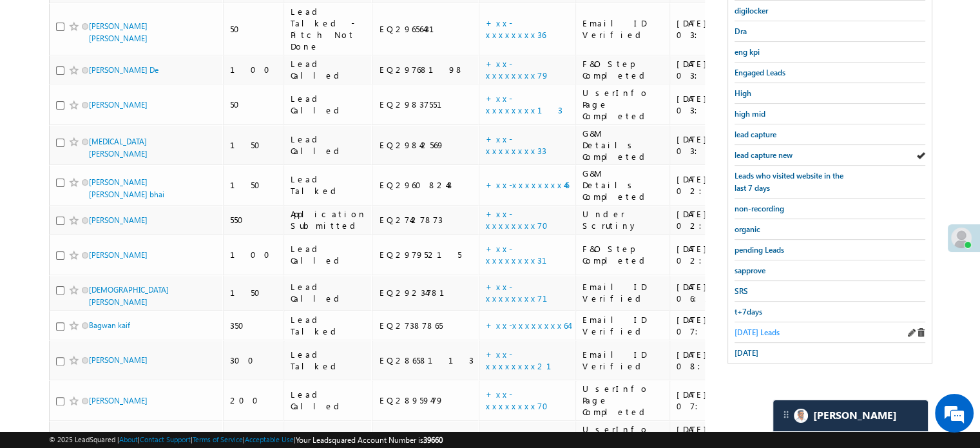
click at [768, 327] on span "Today's Leads" at bounding box center [756, 332] width 45 height 10
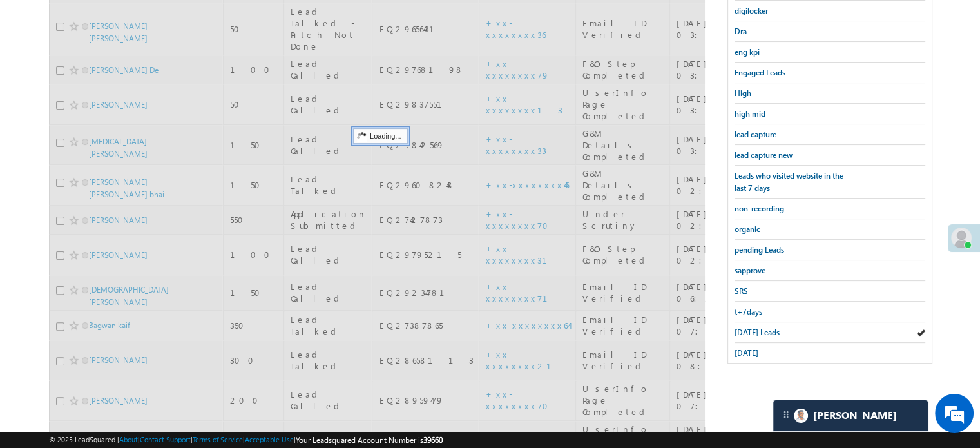
scroll to position [129, 0]
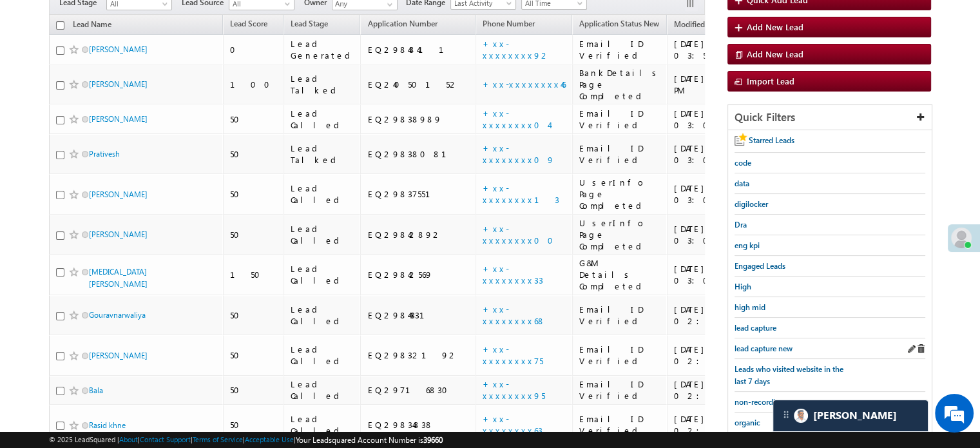
click at [747, 338] on div "lead capture new" at bounding box center [829, 348] width 191 height 21
click at [749, 343] on span "lead capture new" at bounding box center [763, 348] width 58 height 10
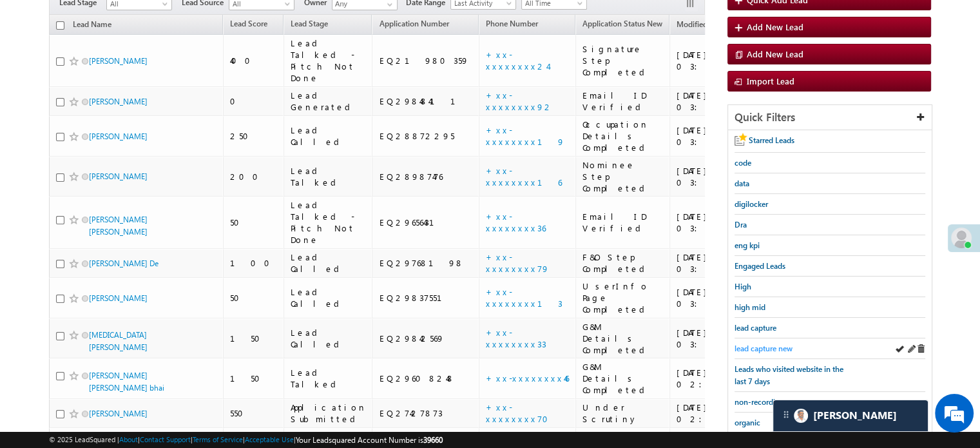
click at [770, 345] on span "lead capture new" at bounding box center [763, 348] width 58 height 10
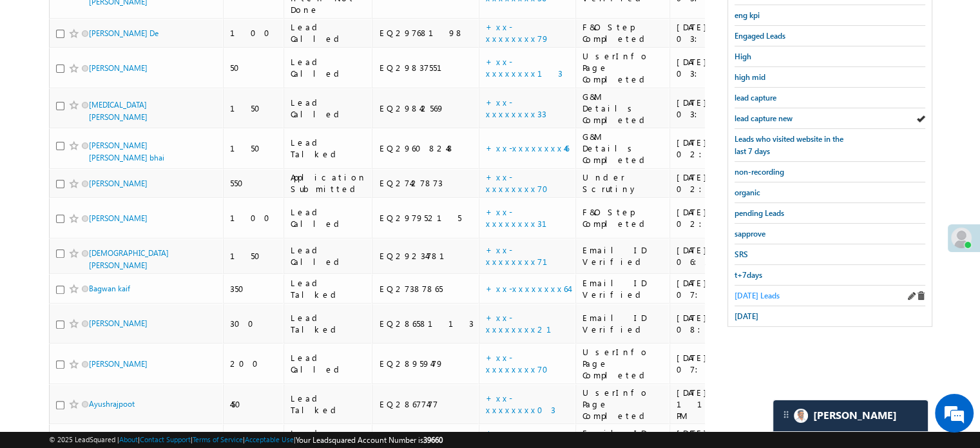
click at [744, 292] on span "Today's Leads" at bounding box center [756, 296] width 45 height 10
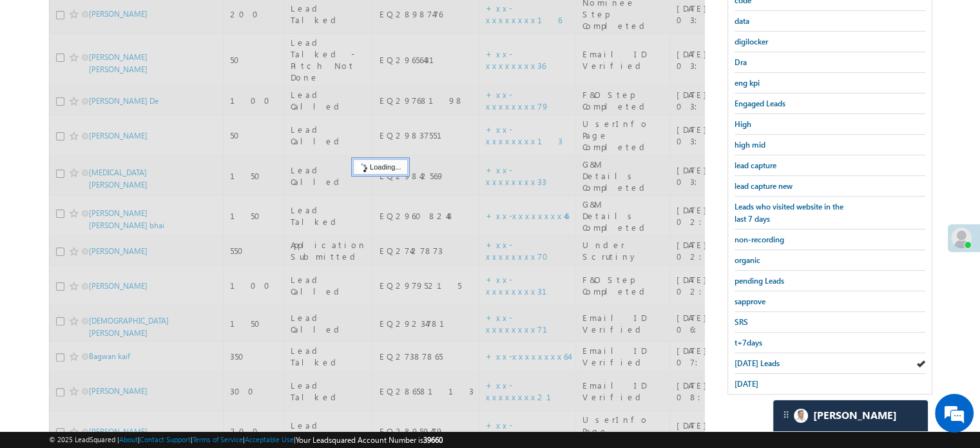
scroll to position [166, 0]
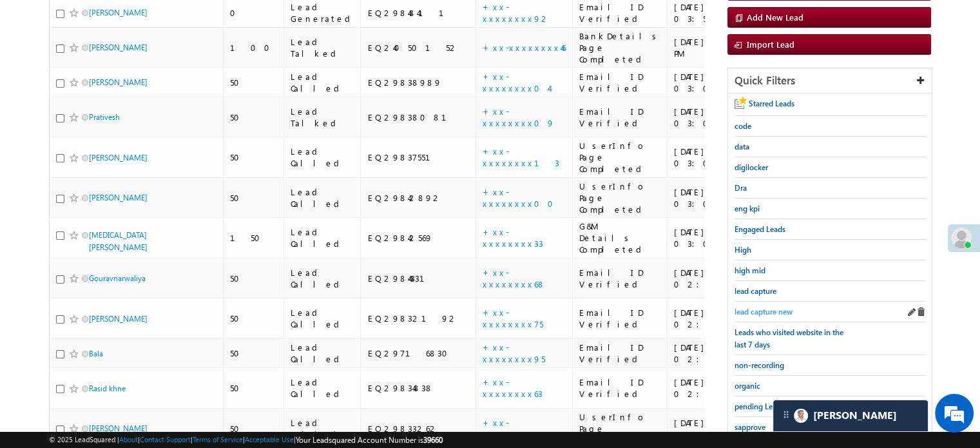
click at [759, 305] on link "lead capture new" at bounding box center [763, 311] width 58 height 12
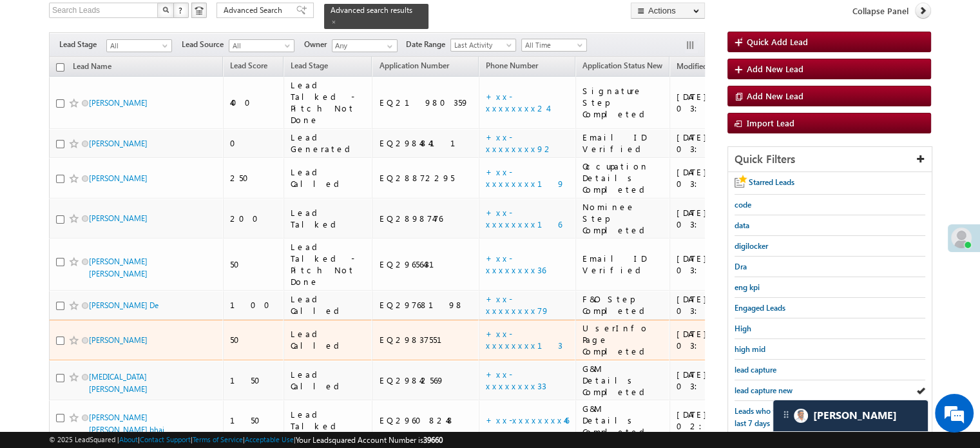
scroll to position [193, 0]
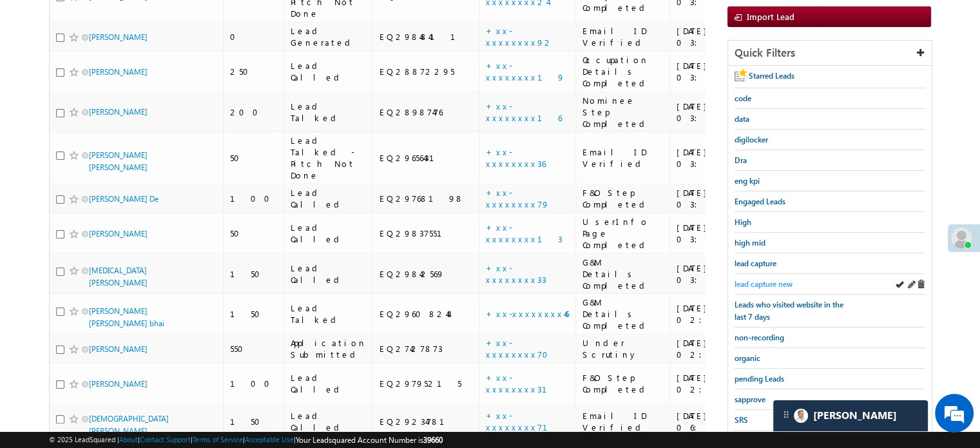
click at [747, 280] on span "lead capture new" at bounding box center [763, 284] width 58 height 10
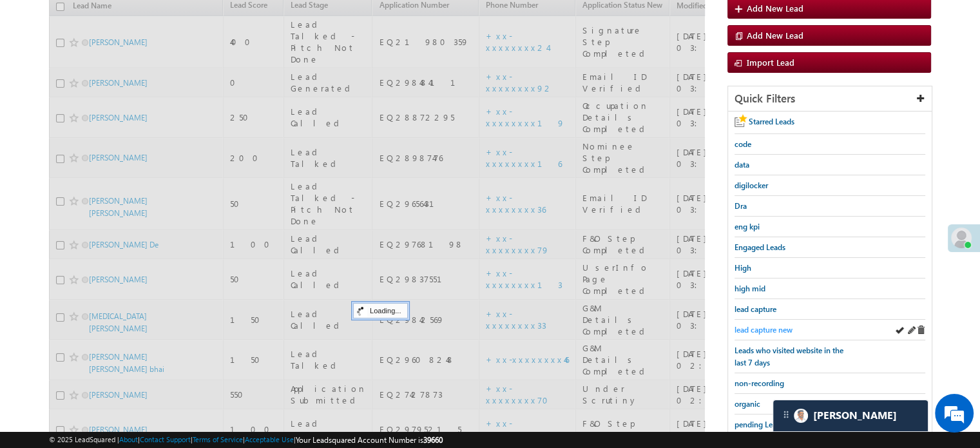
scroll to position [129, 0]
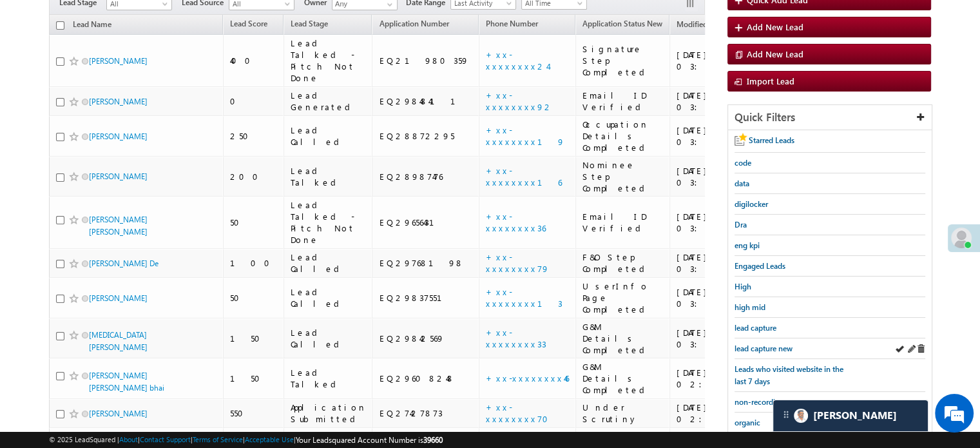
click at [772, 351] on div "lead capture new" at bounding box center [829, 348] width 191 height 21
click at [767, 345] on span "lead capture new" at bounding box center [763, 348] width 58 height 10
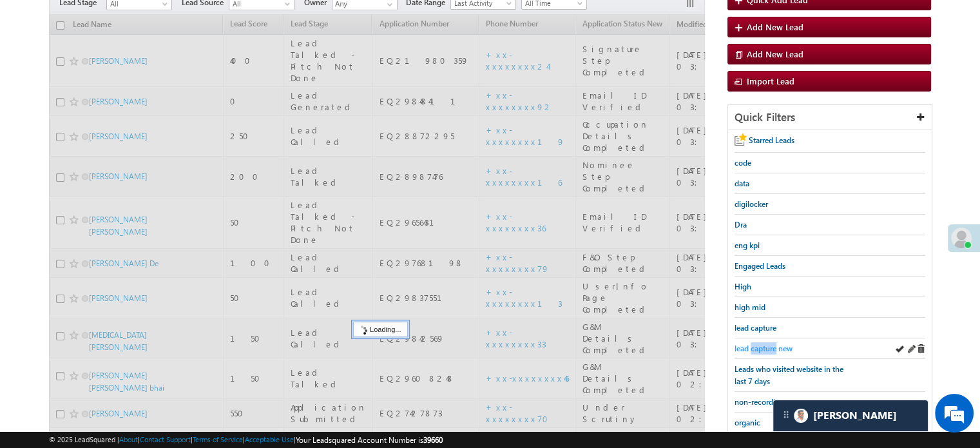
click at [767, 343] on span "lead capture new" at bounding box center [763, 348] width 58 height 10
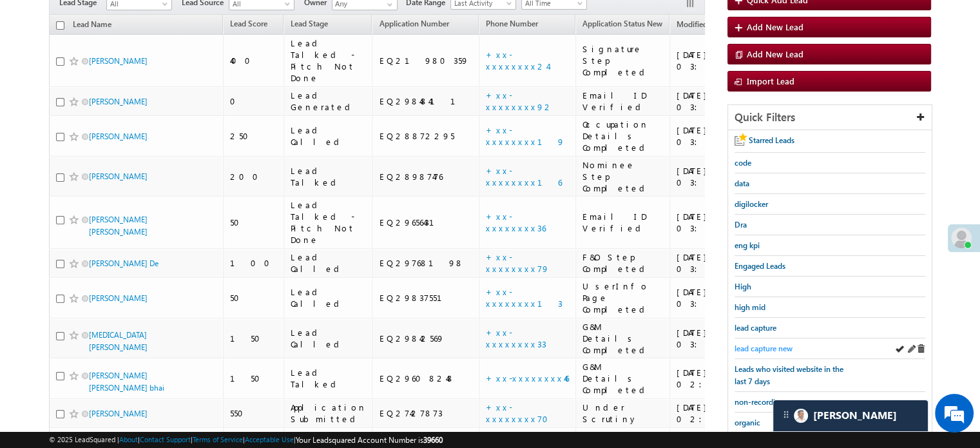
click at [769, 343] on span "lead capture new" at bounding box center [763, 348] width 58 height 10
click at [763, 344] on span "lead capture new" at bounding box center [763, 348] width 58 height 10
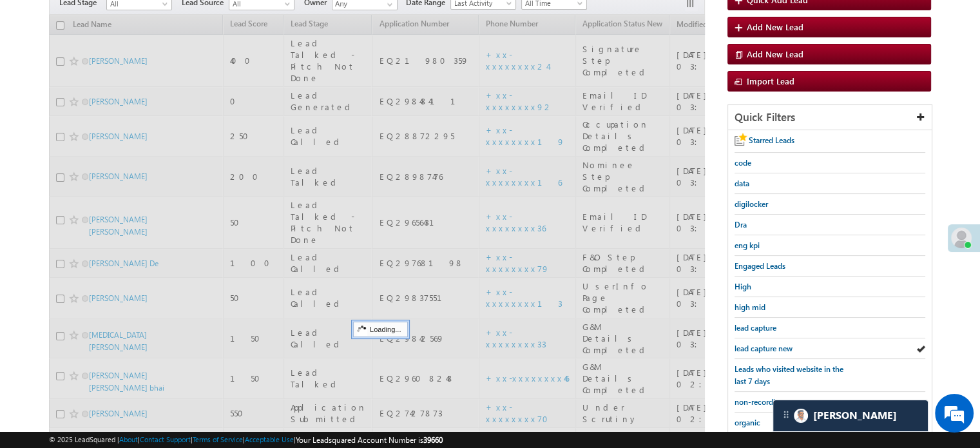
click at [763, 344] on span "lead capture new" at bounding box center [763, 348] width 58 height 10
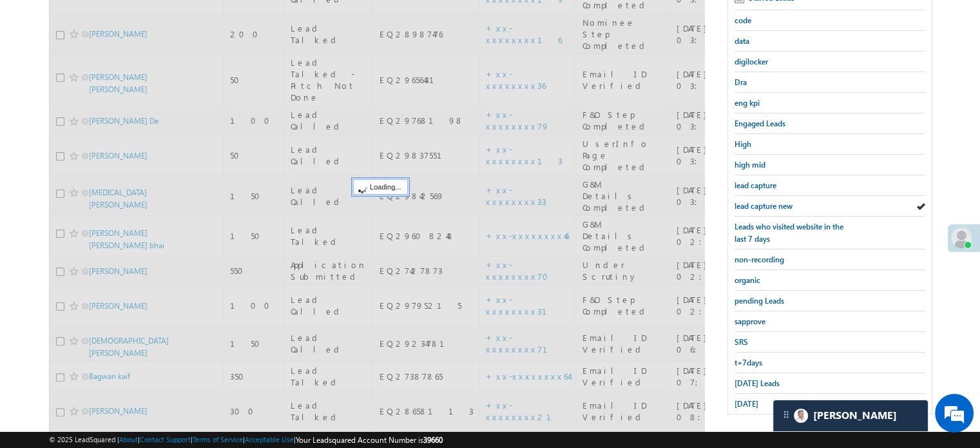
scroll to position [322, 0]
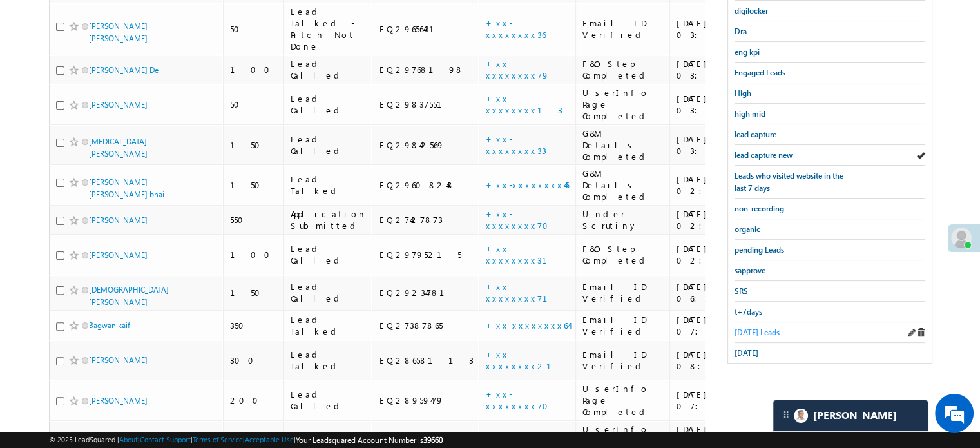
click at [748, 327] on span "Today's Leads" at bounding box center [756, 332] width 45 height 10
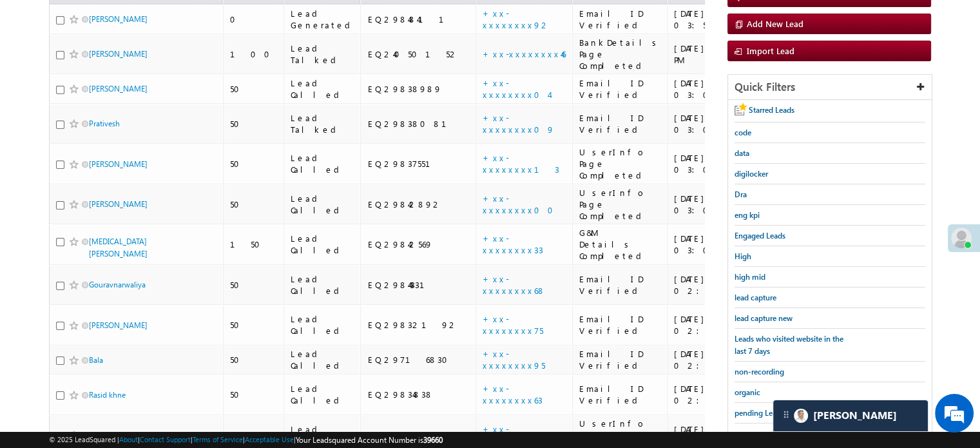
scroll to position [129, 0]
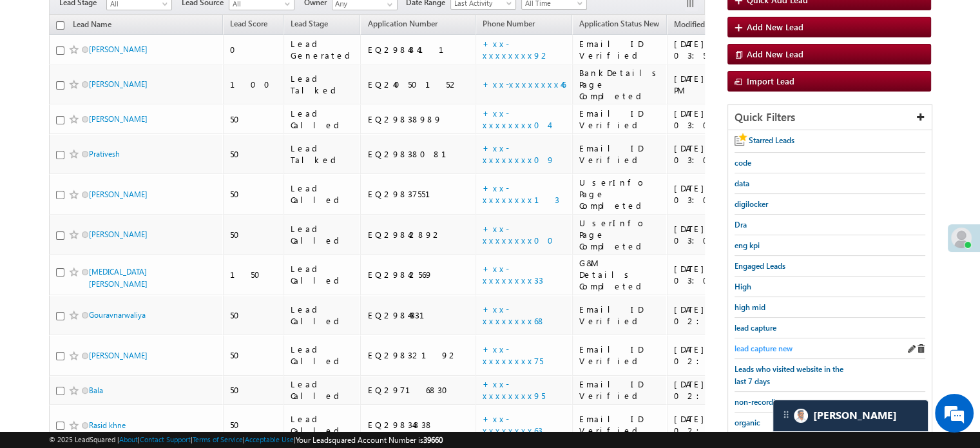
click at [765, 343] on span "lead capture new" at bounding box center [763, 348] width 58 height 10
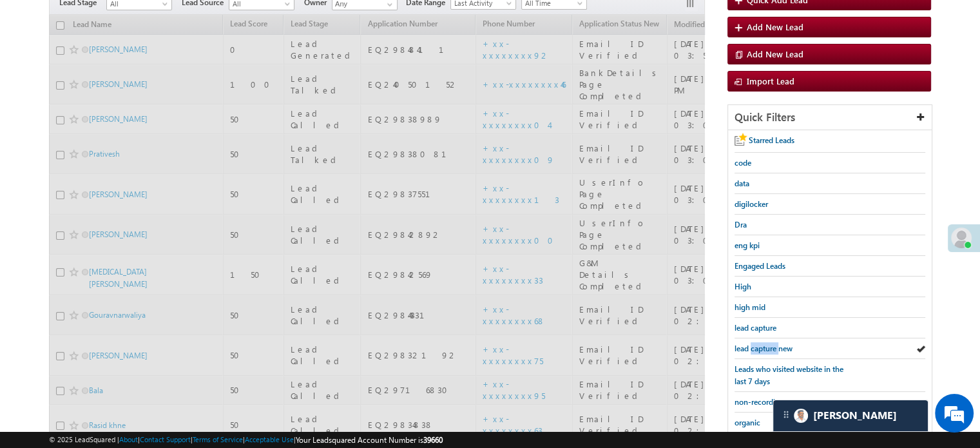
click at [765, 343] on span "lead capture new" at bounding box center [763, 348] width 58 height 10
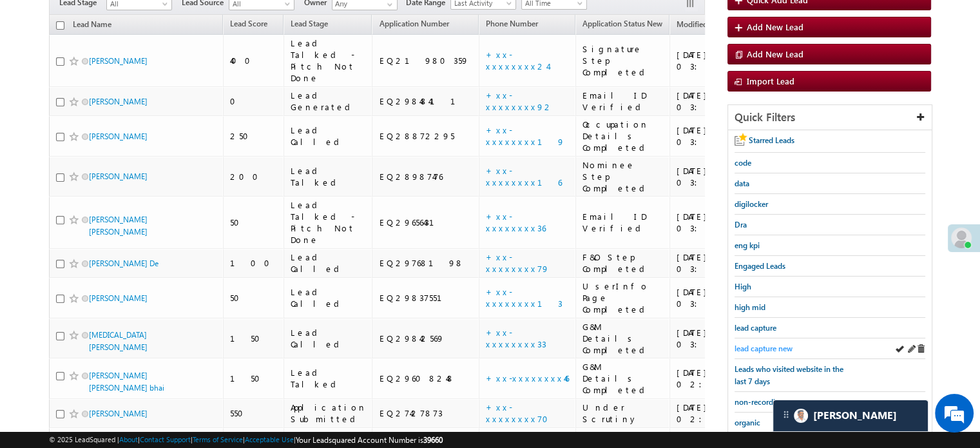
click at [763, 343] on span "lead capture new" at bounding box center [763, 348] width 58 height 10
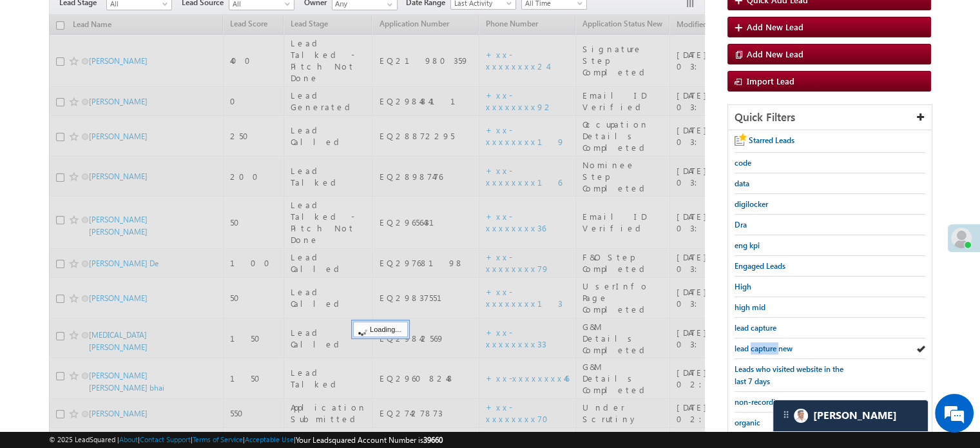
click at [763, 343] on span "lead capture new" at bounding box center [763, 348] width 58 height 10
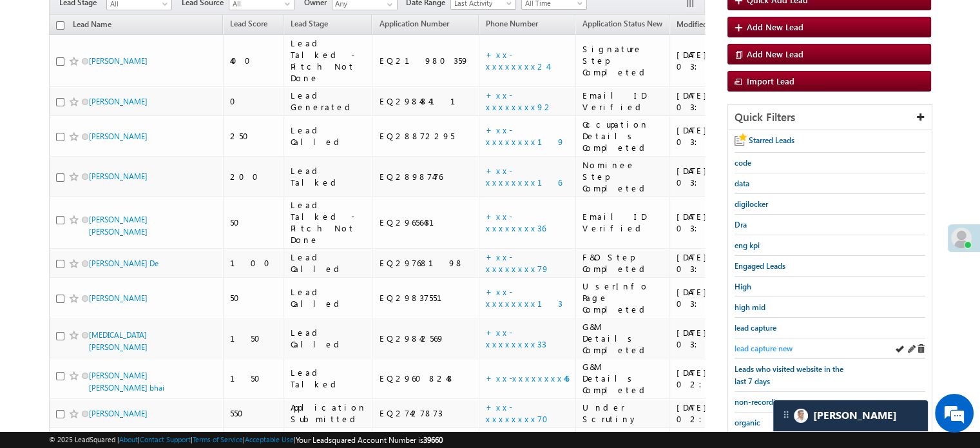
click at [763, 343] on span "lead capture new" at bounding box center [763, 348] width 58 height 10
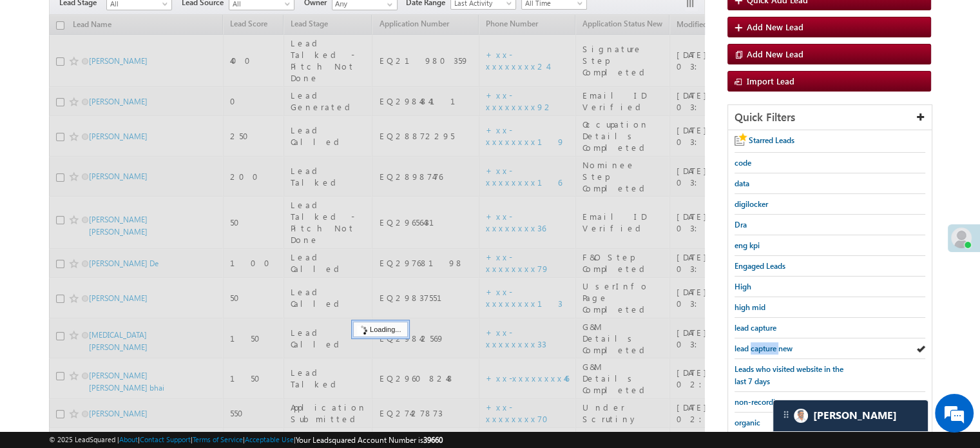
click at [763, 343] on span "lead capture new" at bounding box center [763, 348] width 58 height 10
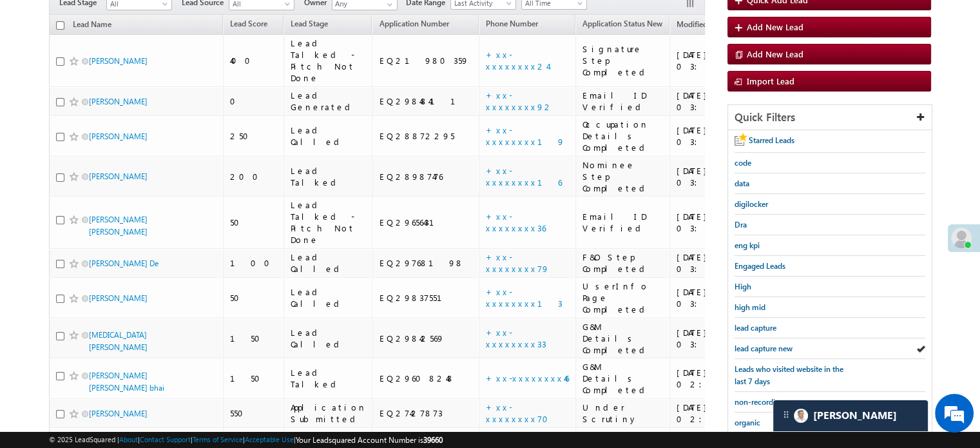
click at [763, 343] on span "lead capture new" at bounding box center [763, 348] width 58 height 10
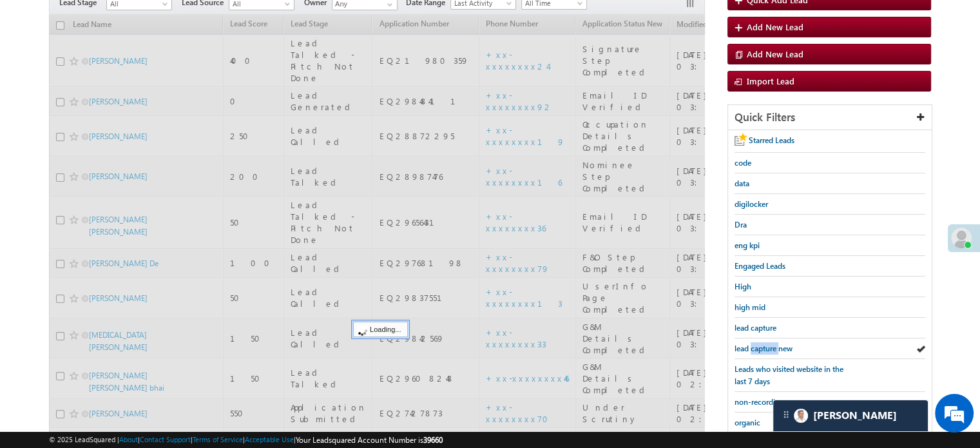
click at [763, 343] on span "lead capture new" at bounding box center [763, 348] width 58 height 10
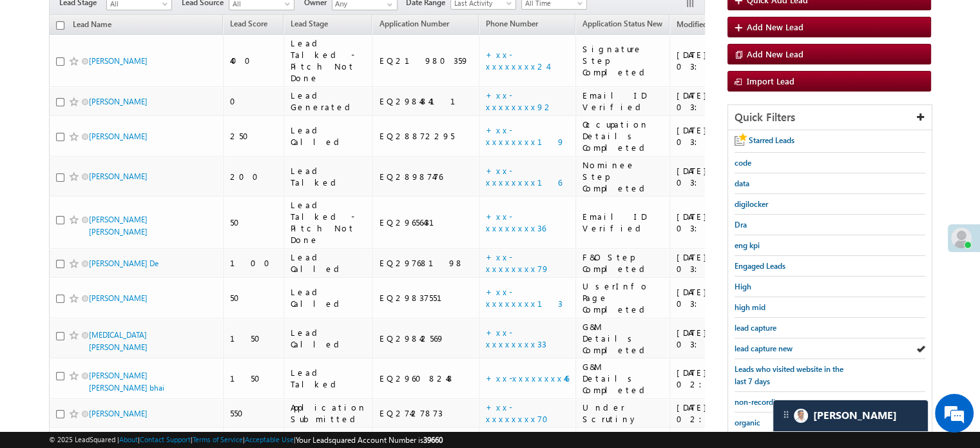
click at [763, 343] on span "lead capture new" at bounding box center [763, 348] width 58 height 10
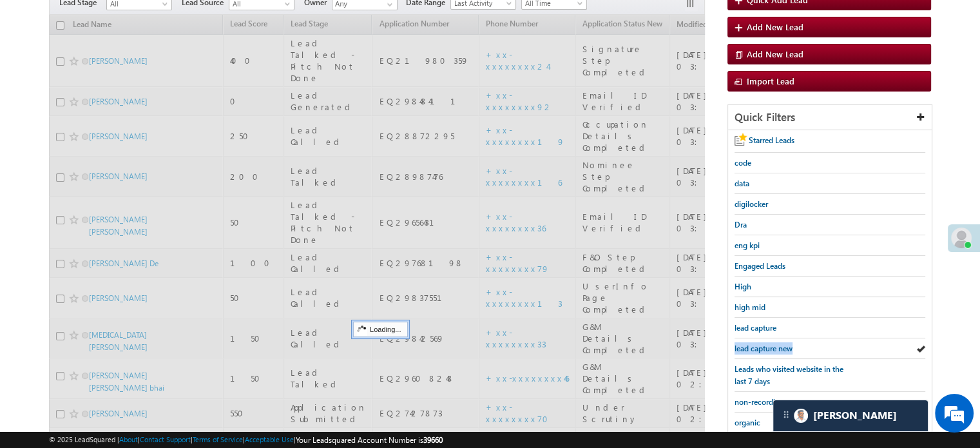
click at [763, 343] on span "lead capture new" at bounding box center [763, 348] width 58 height 10
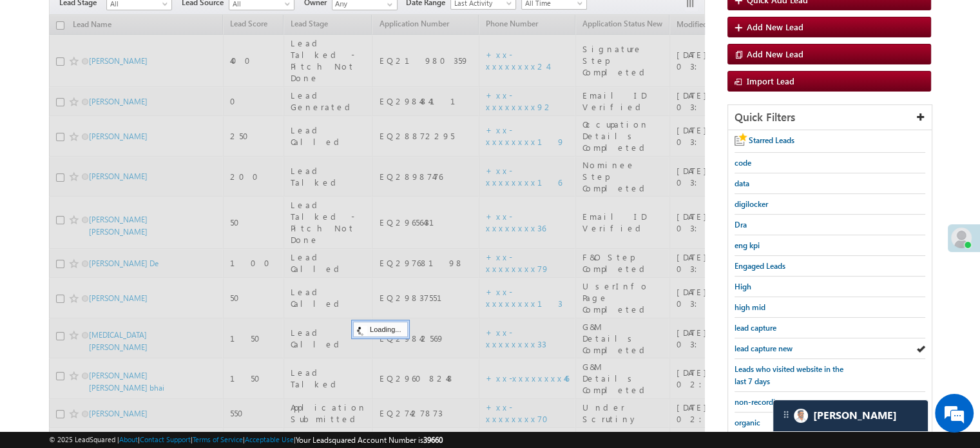
click at [763, 343] on span "lead capture new" at bounding box center [763, 348] width 58 height 10
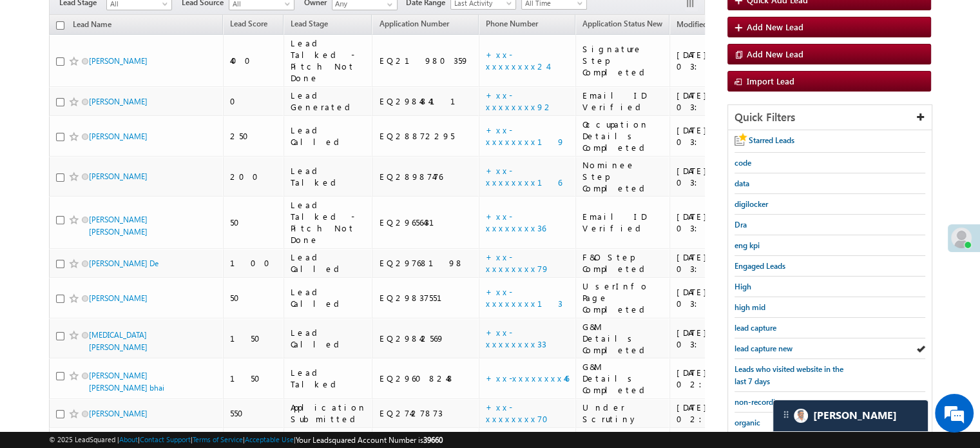
click at [763, 343] on span "lead capture new" at bounding box center [763, 348] width 58 height 10
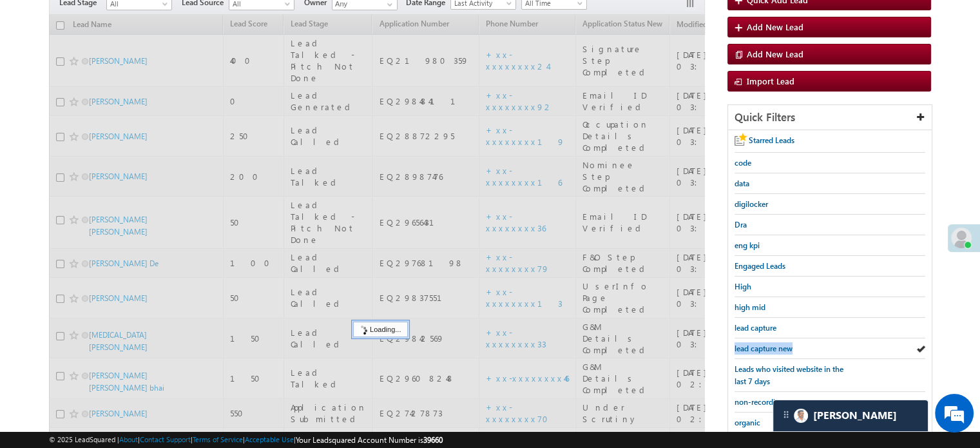
click at [763, 343] on span "lead capture new" at bounding box center [763, 348] width 58 height 10
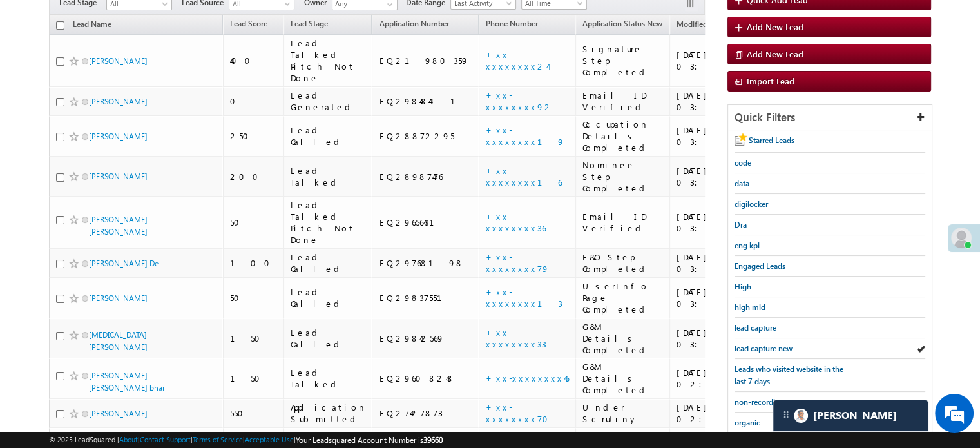
click at [763, 343] on span "lead capture new" at bounding box center [763, 348] width 58 height 10
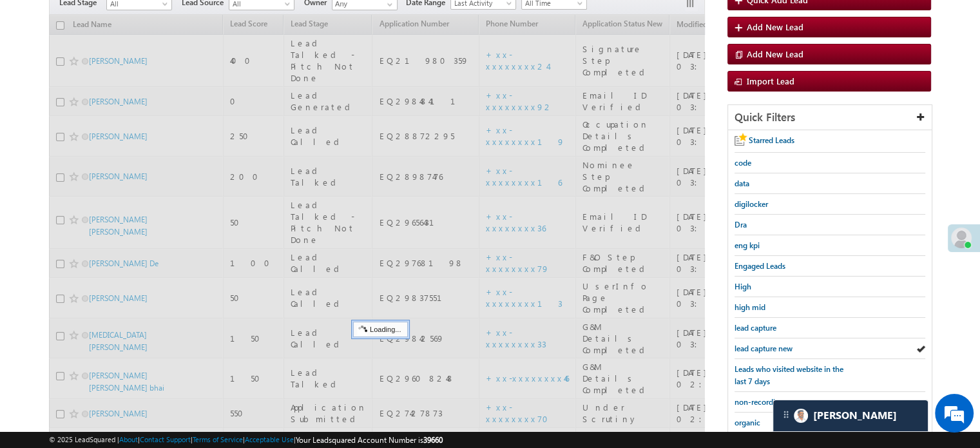
click at [763, 343] on span "lead capture new" at bounding box center [763, 348] width 58 height 10
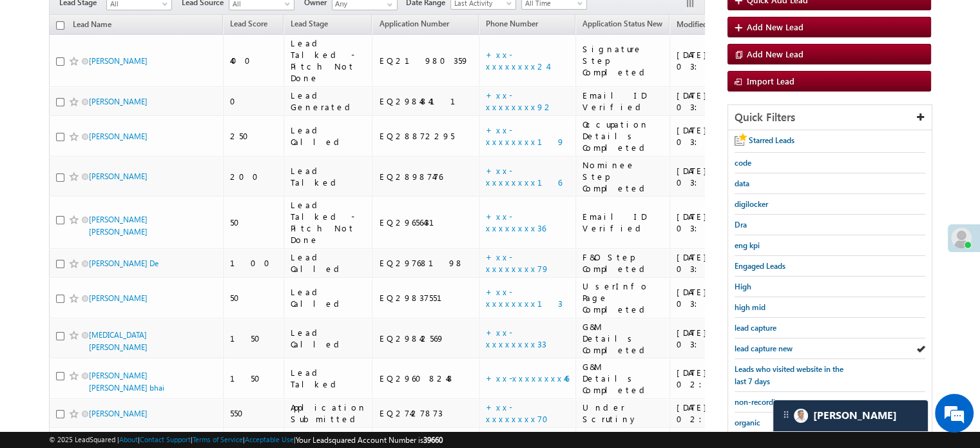
click at [763, 343] on span "lead capture new" at bounding box center [763, 348] width 58 height 10
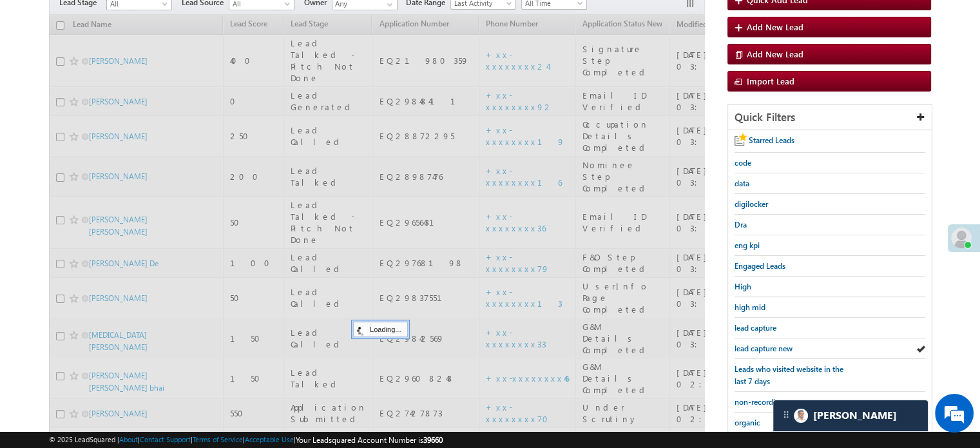
click at [763, 343] on span "lead capture new" at bounding box center [763, 348] width 58 height 10
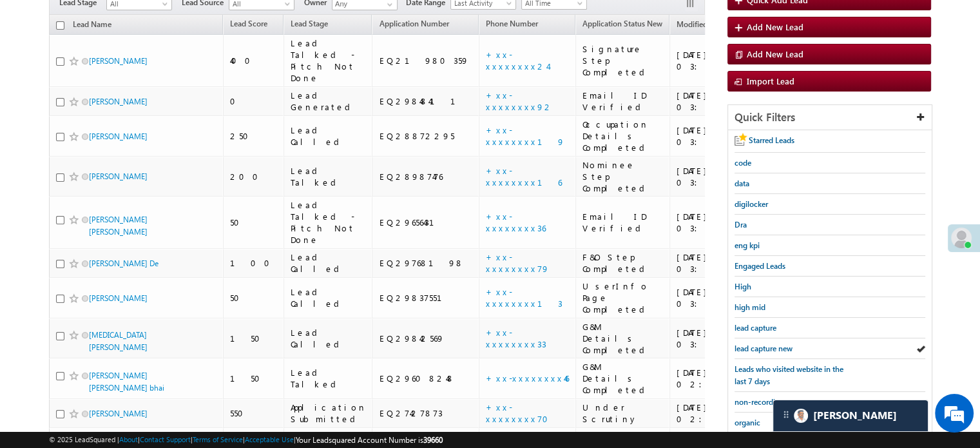
click at [763, 343] on span "lead capture new" at bounding box center [763, 348] width 58 height 10
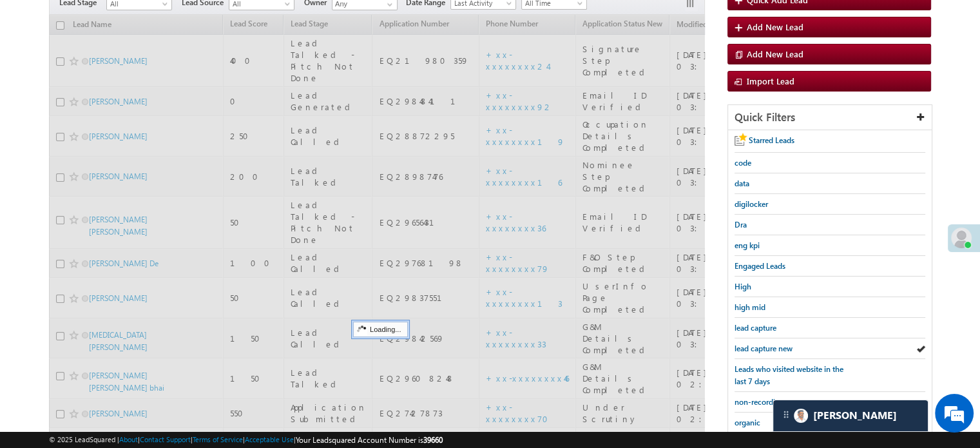
click at [763, 343] on span "lead capture new" at bounding box center [763, 348] width 58 height 10
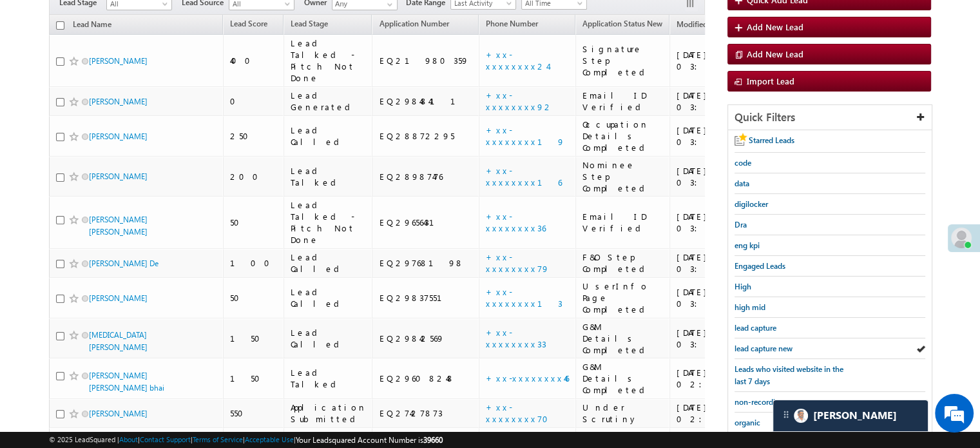
click at [763, 343] on span "lead capture new" at bounding box center [763, 348] width 58 height 10
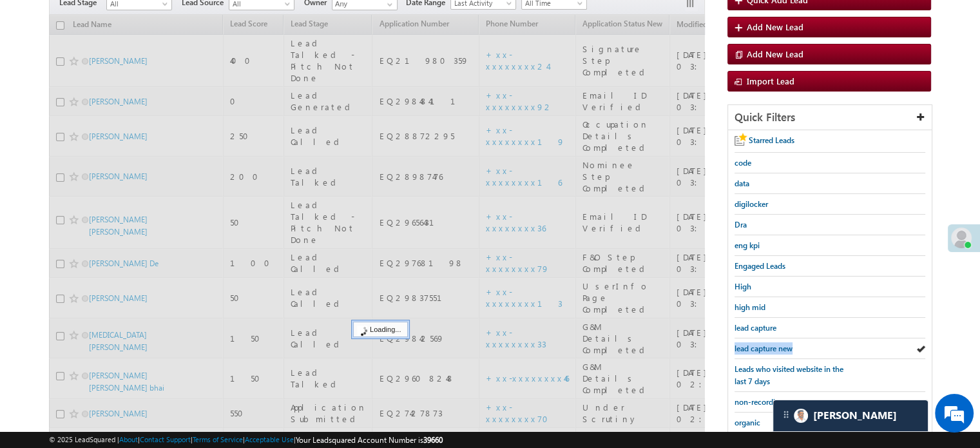
click at [763, 343] on span "lead capture new" at bounding box center [763, 348] width 58 height 10
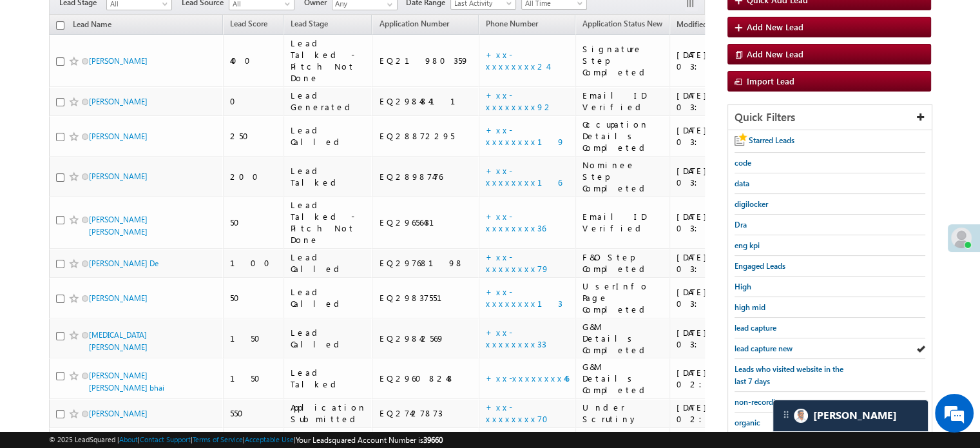
click at [763, 343] on span "lead capture new" at bounding box center [763, 348] width 58 height 10
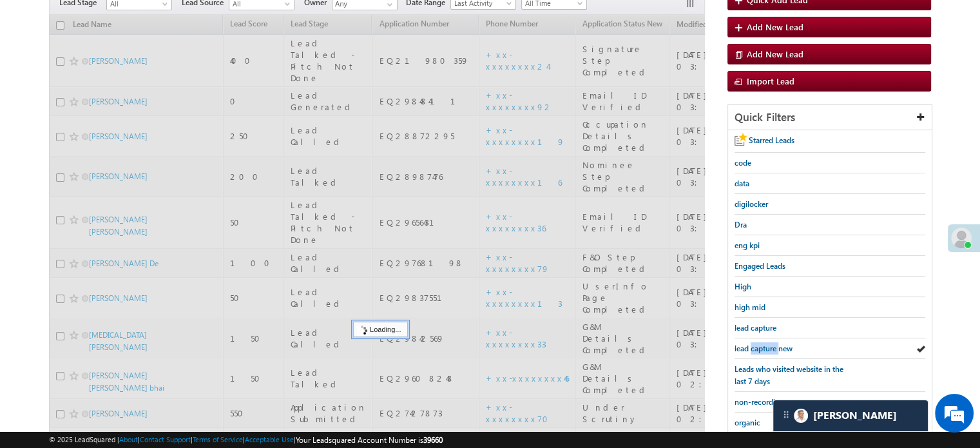
click at [763, 343] on span "lead capture new" at bounding box center [763, 348] width 58 height 10
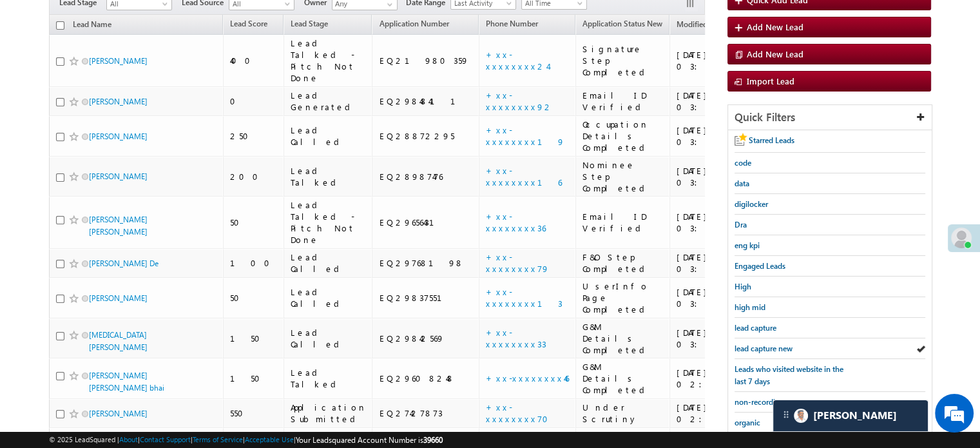
click at [763, 343] on span "lead capture new" at bounding box center [763, 348] width 58 height 10
click at [770, 344] on span "lead capture new" at bounding box center [763, 348] width 58 height 10
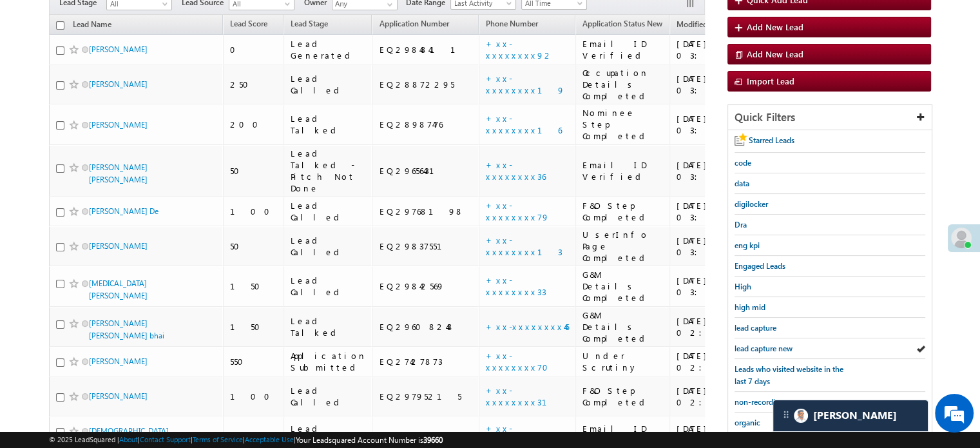
click at [770, 343] on span "lead capture new" at bounding box center [763, 348] width 58 height 10
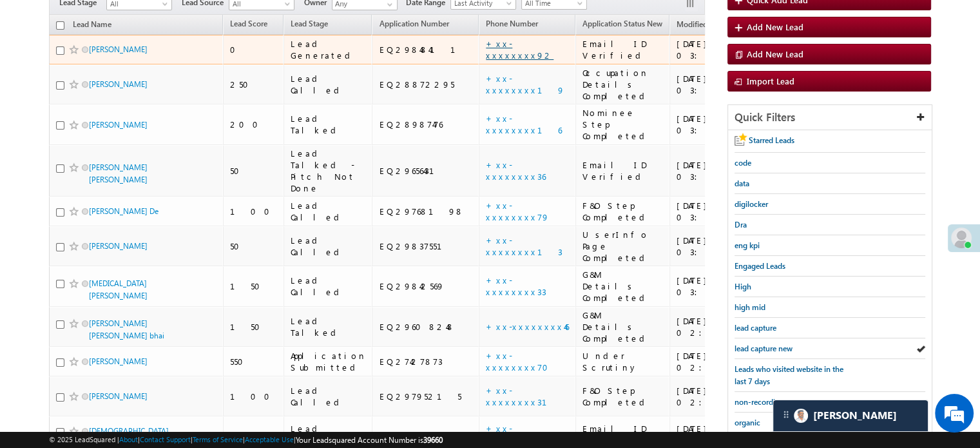
click at [486, 41] on link "+xx-xxxxxxxx92" at bounding box center [520, 49] width 68 height 23
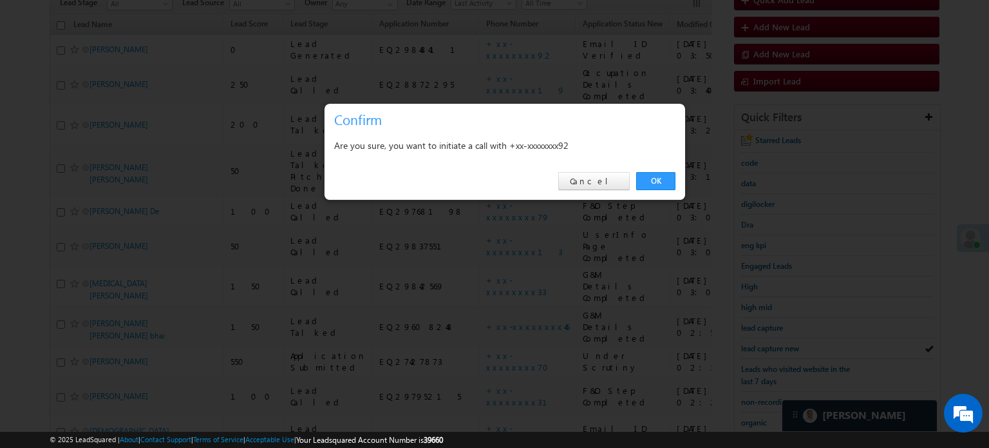
click at [659, 171] on div "OK Cancel" at bounding box center [505, 181] width 361 height 37
click at [659, 181] on link "OK" at bounding box center [655, 181] width 39 height 18
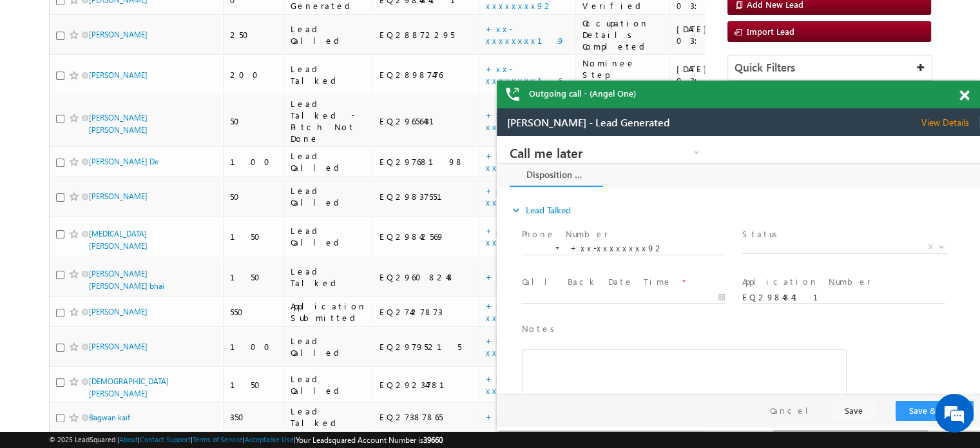
scroll to position [0, 0]
click at [964, 95] on span at bounding box center [964, 95] width 10 height 11
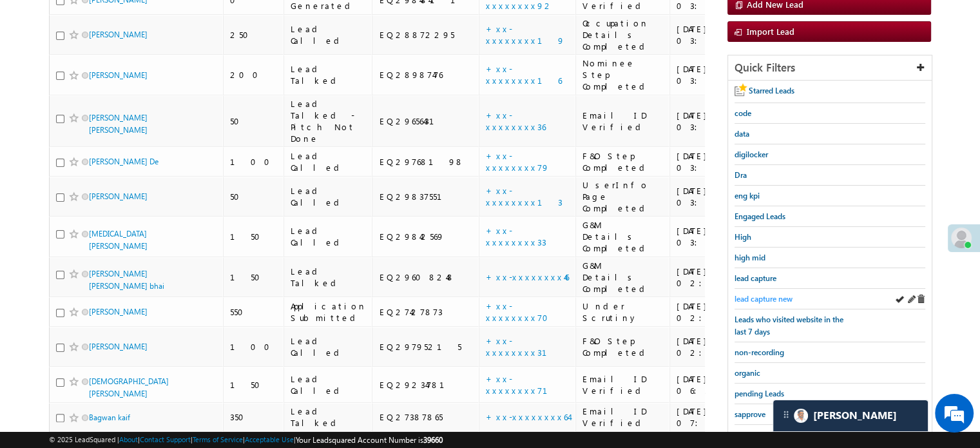
click at [758, 294] on span "lead capture new" at bounding box center [763, 299] width 58 height 10
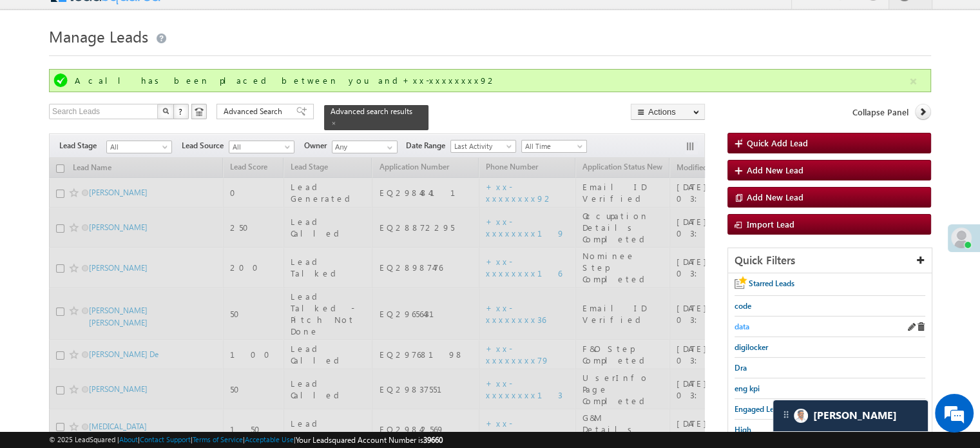
scroll to position [20, 0]
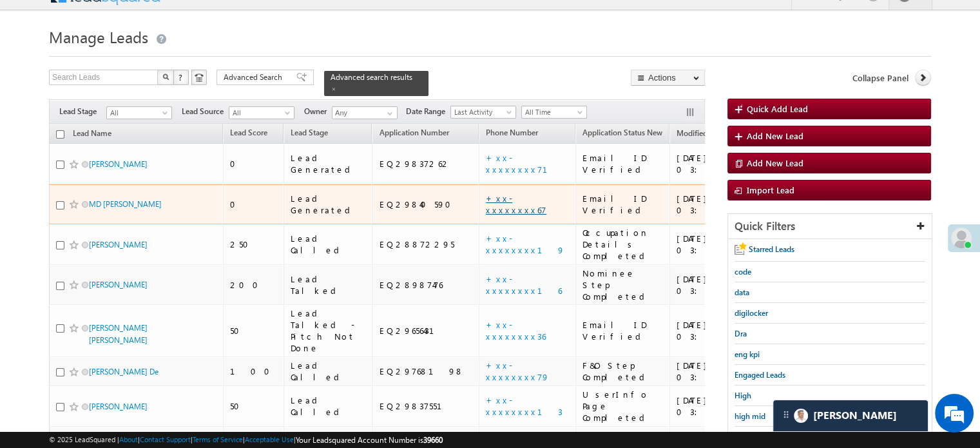
click at [486, 193] on link "+xx-xxxxxxxx67" at bounding box center [516, 204] width 61 height 23
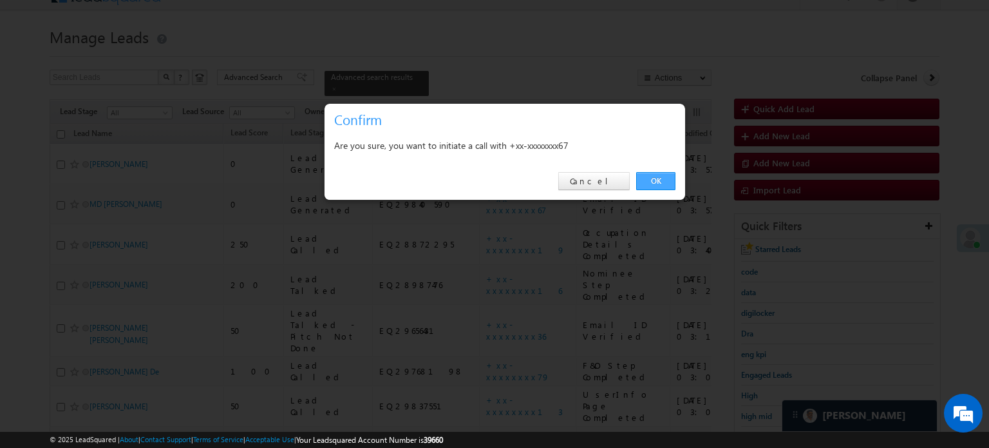
click at [644, 175] on link "OK" at bounding box center [655, 181] width 39 height 18
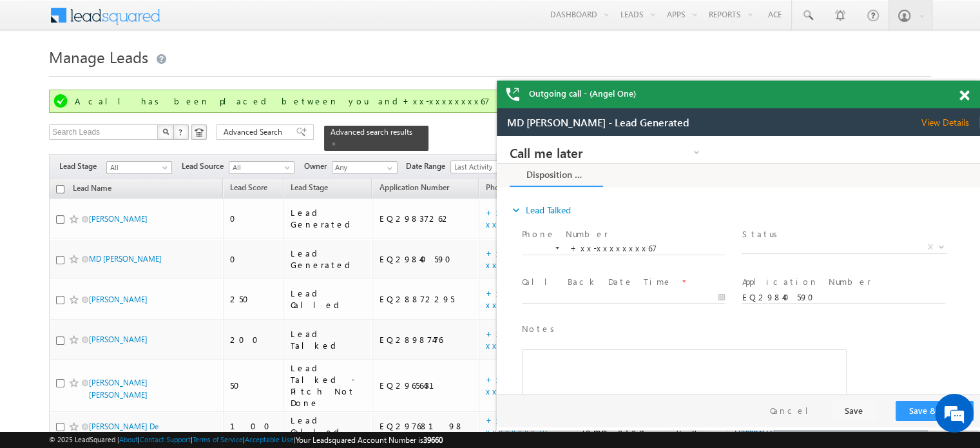
scroll to position [0, 0]
click at [964, 89] on div at bounding box center [970, 93] width 17 height 25
click at [965, 100] on span at bounding box center [964, 95] width 10 height 11
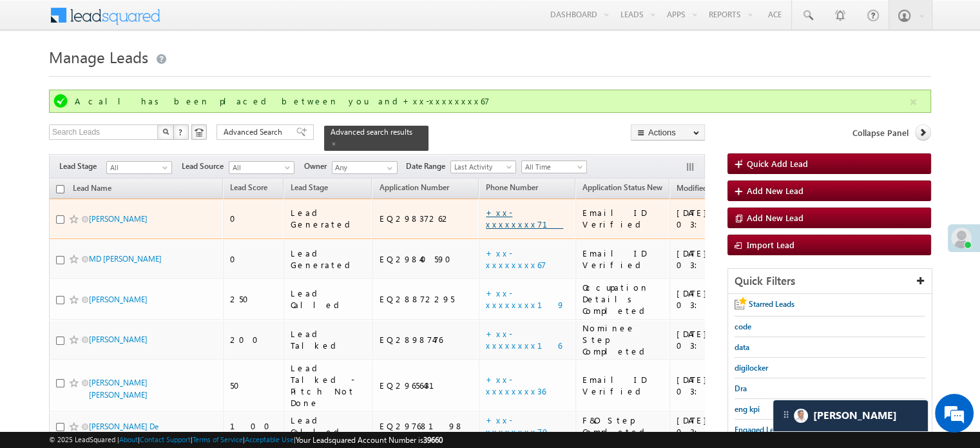
click at [486, 207] on link "+xx-xxxxxxxx71" at bounding box center [524, 218] width 77 height 23
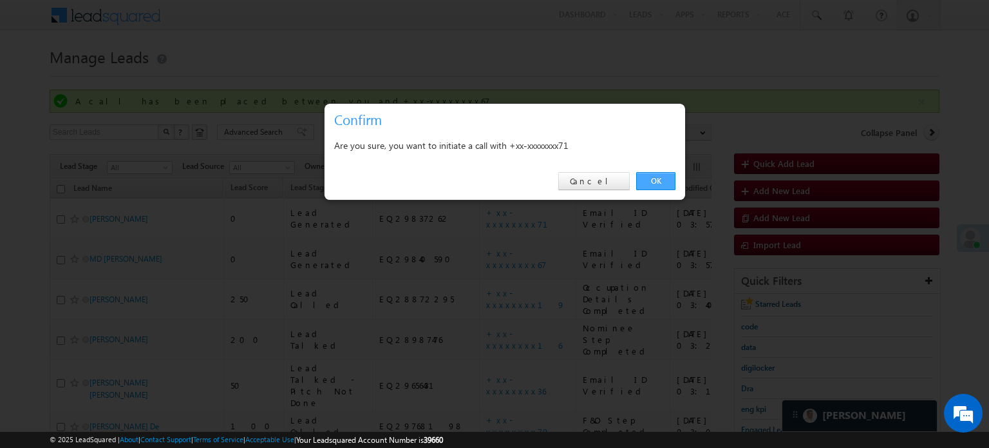
click at [670, 178] on link "OK" at bounding box center [655, 181] width 39 height 18
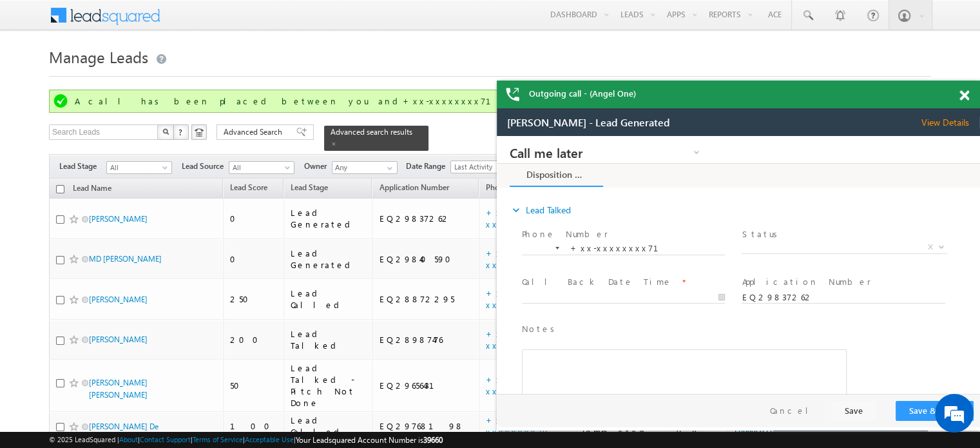
click at [964, 91] on span at bounding box center [964, 95] width 10 height 11
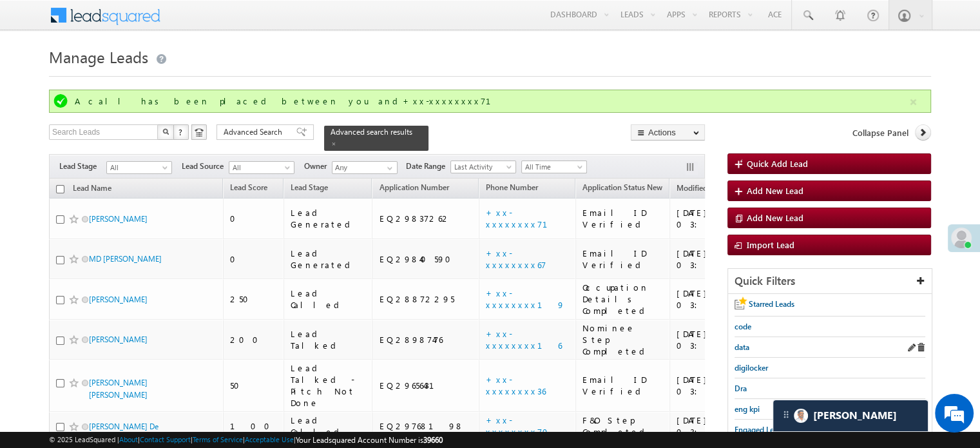
scroll to position [129, 0]
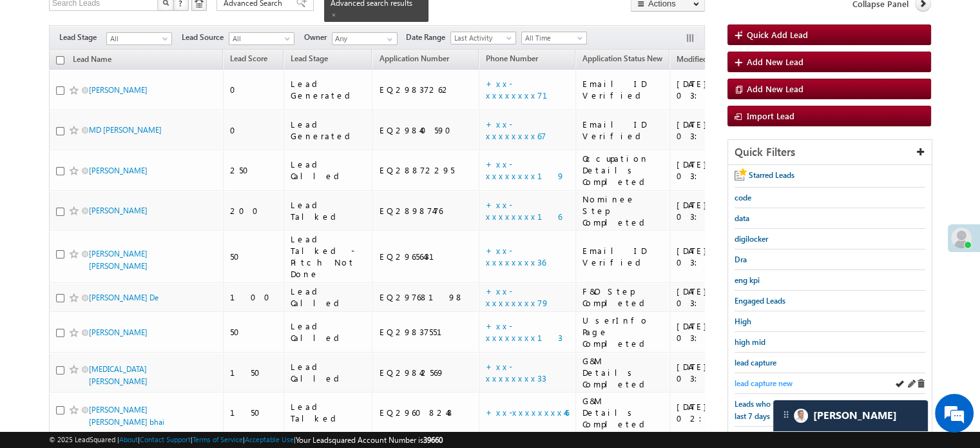
click at [763, 379] on span "lead capture new" at bounding box center [763, 383] width 58 height 10
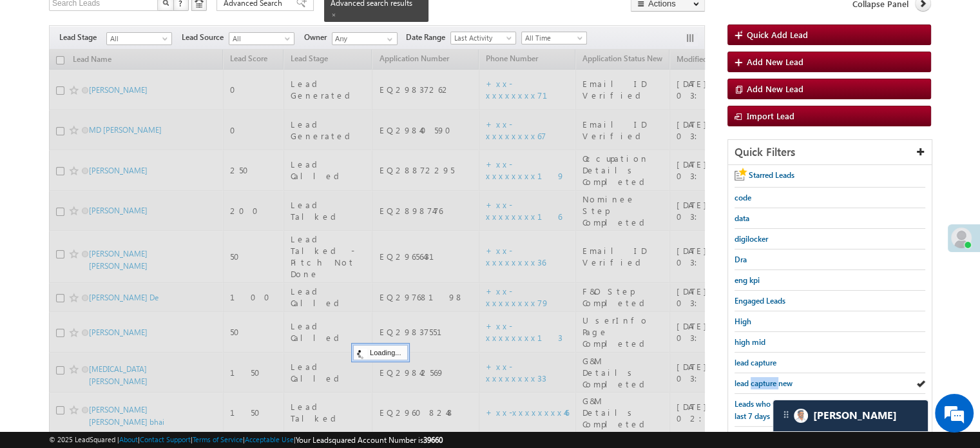
click at [763, 379] on span "lead capture new" at bounding box center [763, 383] width 58 height 10
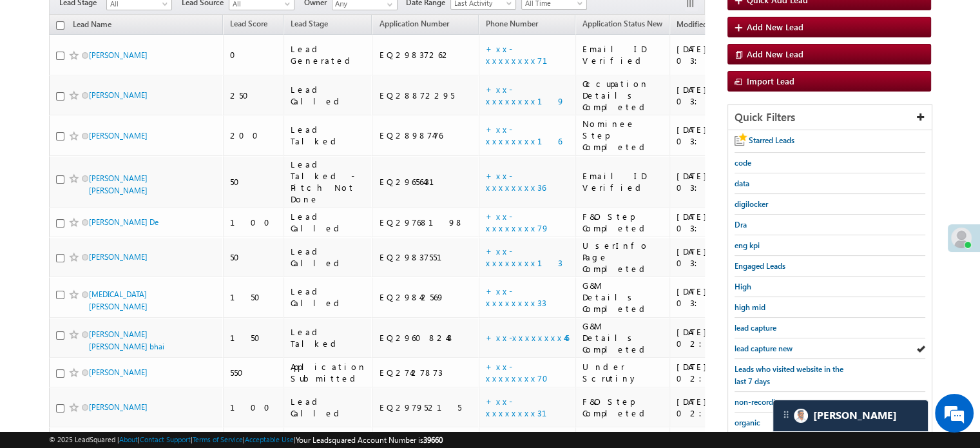
scroll to position [94, 0]
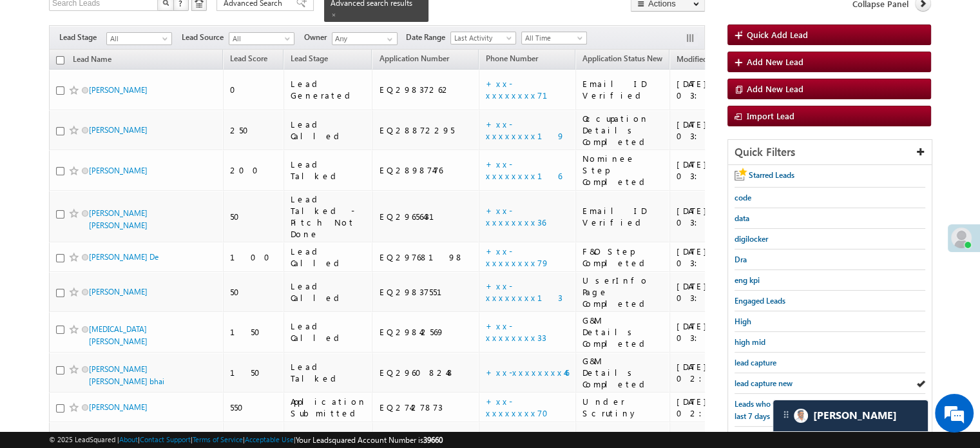
click at [763, 379] on span "lead capture new" at bounding box center [763, 383] width 58 height 10
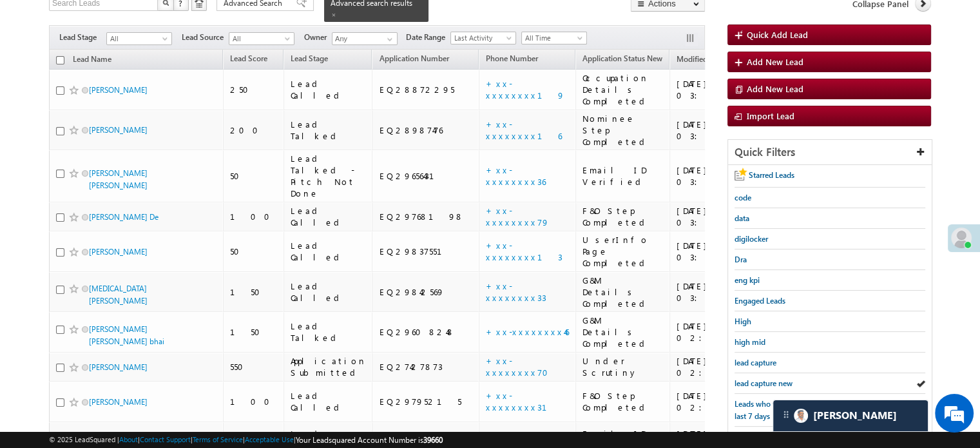
click at [763, 379] on span "lead capture new" at bounding box center [763, 383] width 58 height 10
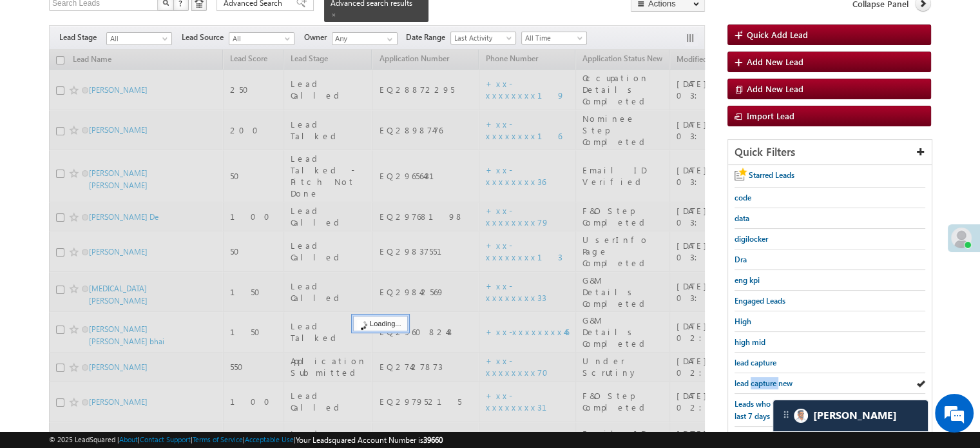
click at [763, 379] on span "lead capture new" at bounding box center [763, 383] width 58 height 10
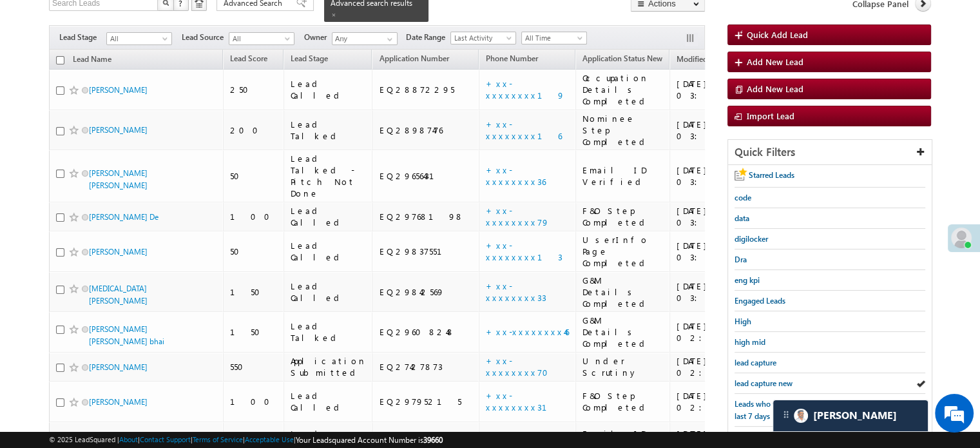
click at [763, 379] on span "lead capture new" at bounding box center [763, 383] width 58 height 10
click at [766, 378] on span "lead capture new" at bounding box center [763, 383] width 58 height 10
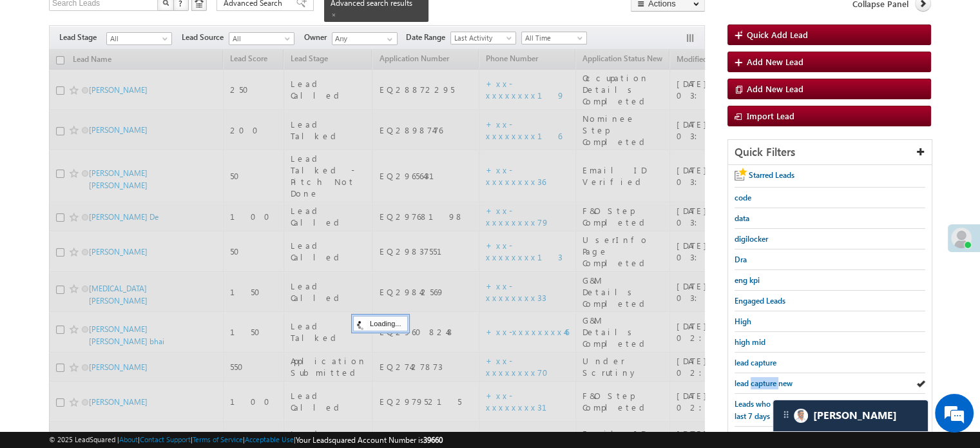
click at [766, 378] on span "lead capture new" at bounding box center [763, 383] width 58 height 10
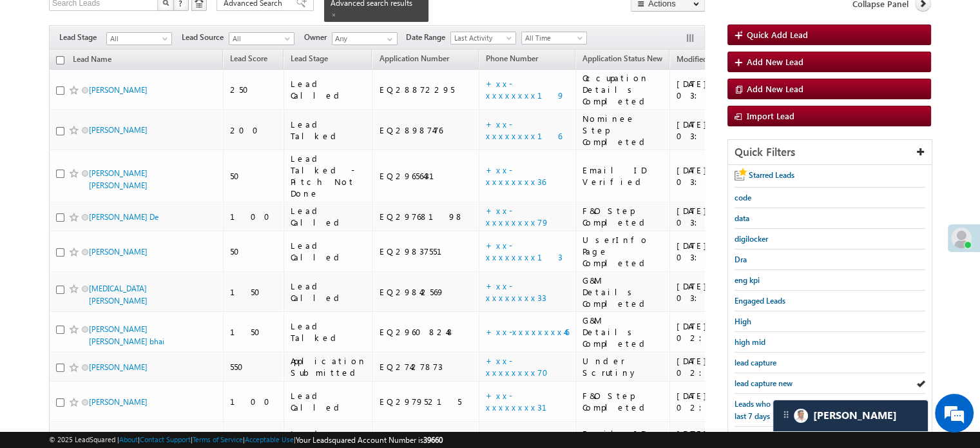
click at [766, 378] on span "lead capture new" at bounding box center [763, 383] width 58 height 10
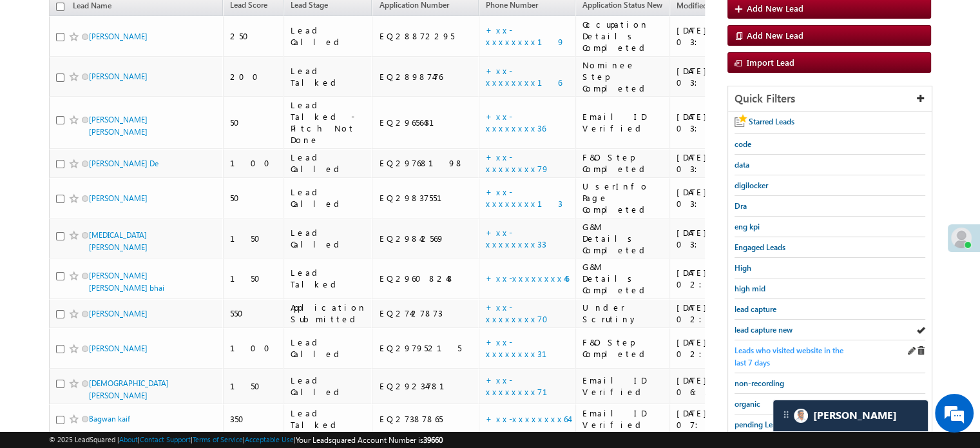
scroll to position [149, 0]
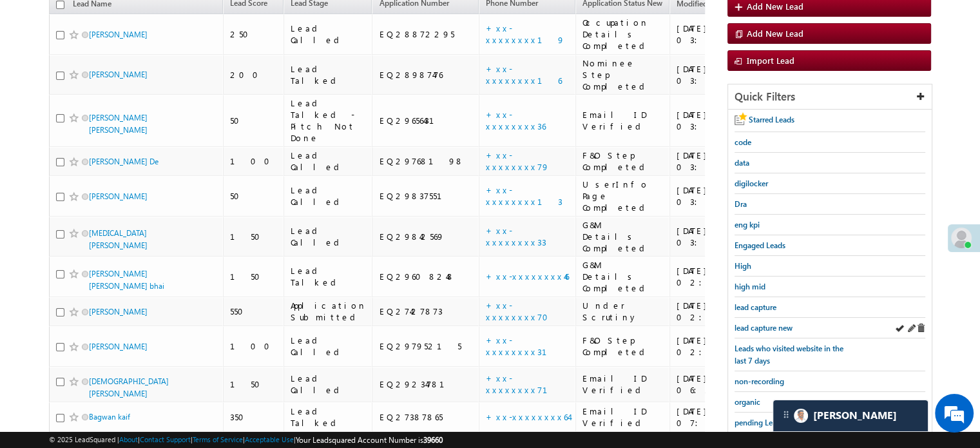
click at [770, 318] on div "lead capture new" at bounding box center [829, 328] width 191 height 21
click at [773, 323] on span "lead capture new" at bounding box center [763, 328] width 58 height 10
click at [770, 318] on div "lead capture new" at bounding box center [829, 328] width 191 height 21
click at [770, 323] on span "lead capture new" at bounding box center [763, 328] width 58 height 10
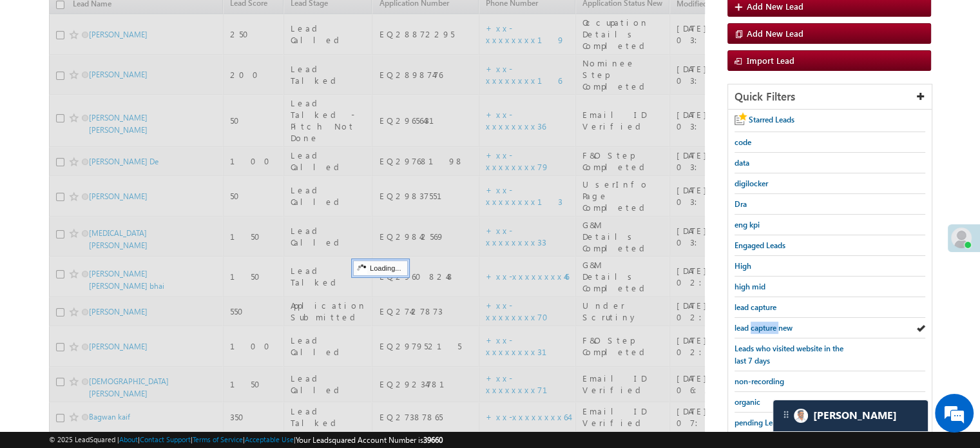
click at [770, 323] on span "lead capture new" at bounding box center [763, 328] width 58 height 10
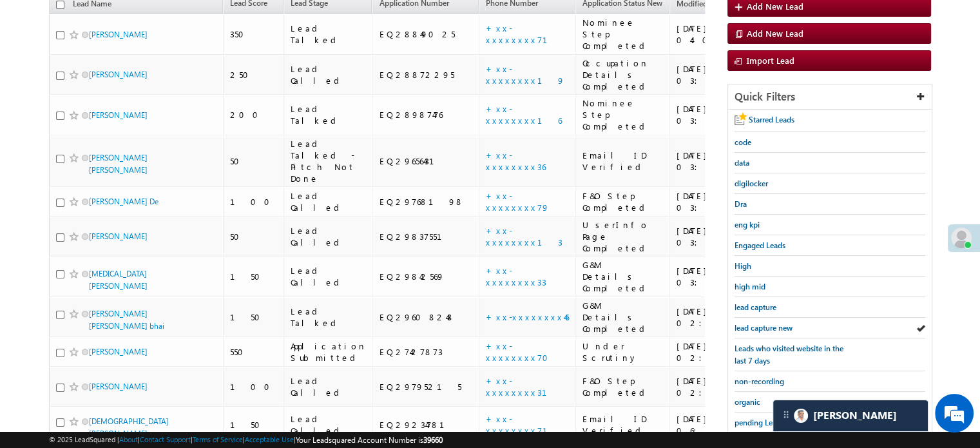
click at [770, 323] on span "lead capture new" at bounding box center [763, 328] width 58 height 10
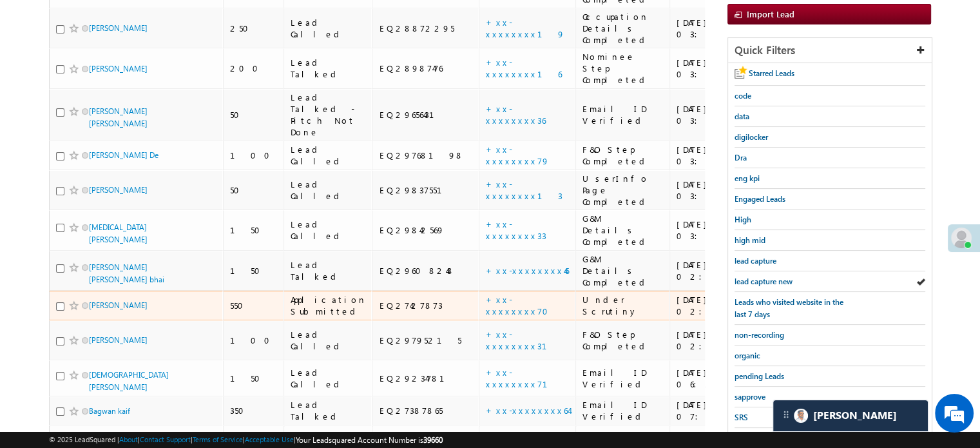
scroll to position [307, 0]
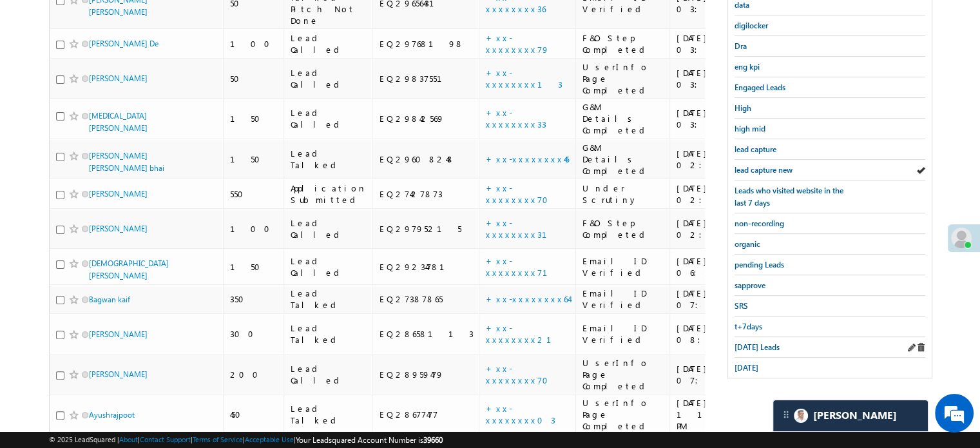
click at [767, 337] on div "Today's Leads" at bounding box center [829, 347] width 191 height 21
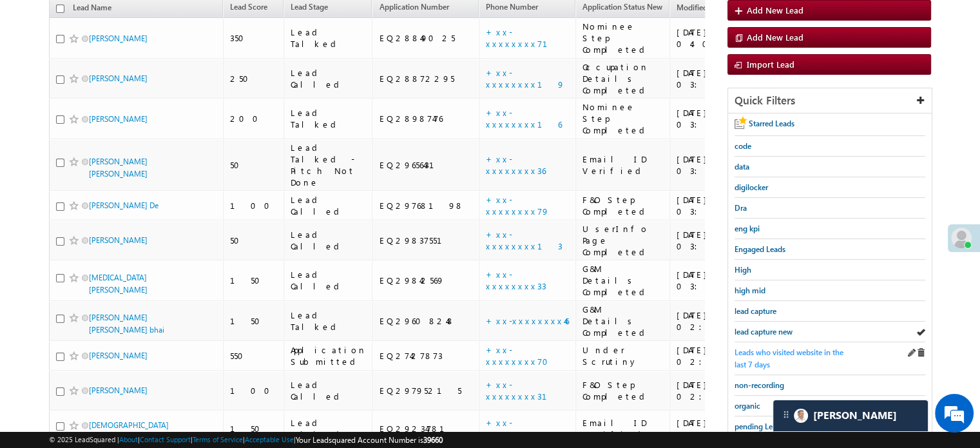
scroll to position [114, 0]
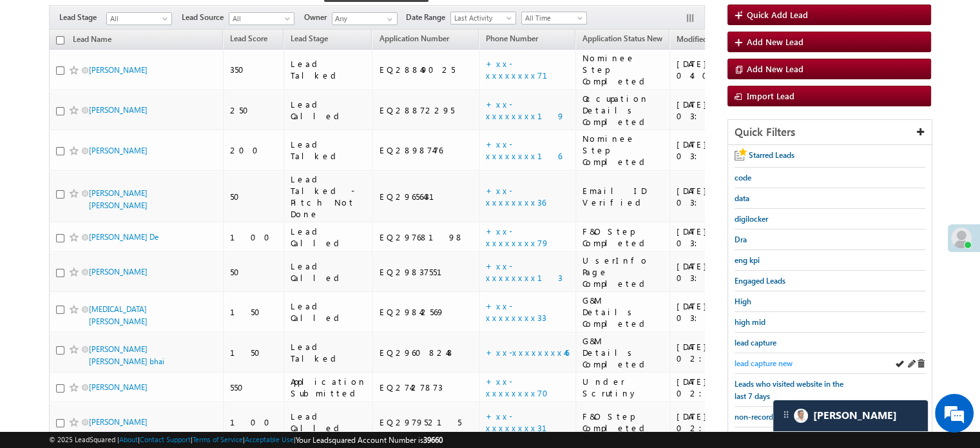
click at [765, 358] on span "lead capture new" at bounding box center [763, 363] width 58 height 10
click at [778, 360] on span "lead capture new" at bounding box center [763, 363] width 58 height 10
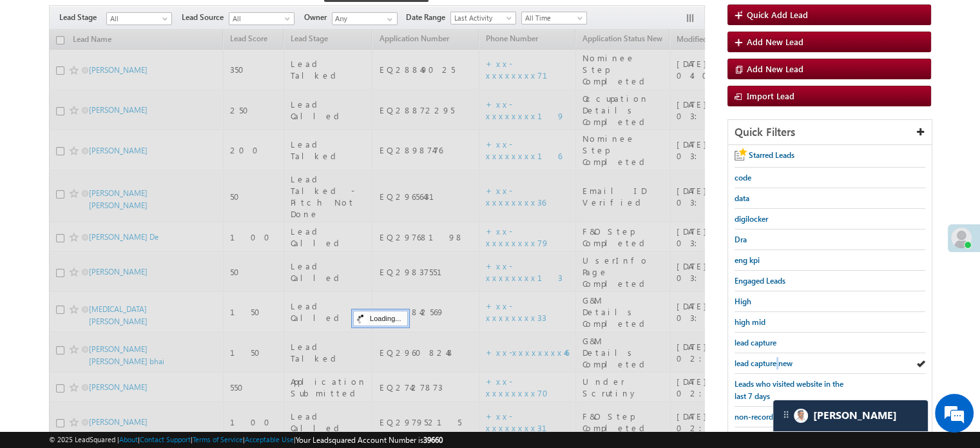
click at [778, 360] on span "lead capture new" at bounding box center [763, 363] width 58 height 10
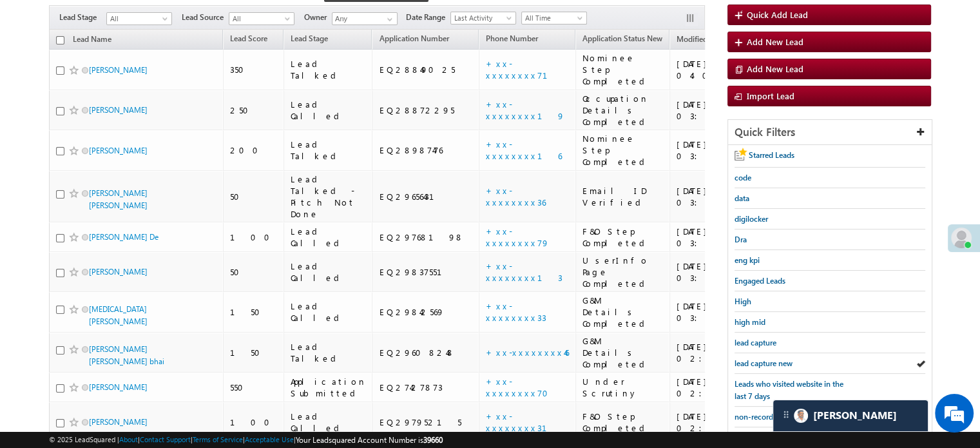
click at [778, 360] on span "lead capture new" at bounding box center [763, 363] width 58 height 10
click at [756, 358] on span "lead capture new" at bounding box center [763, 363] width 58 height 10
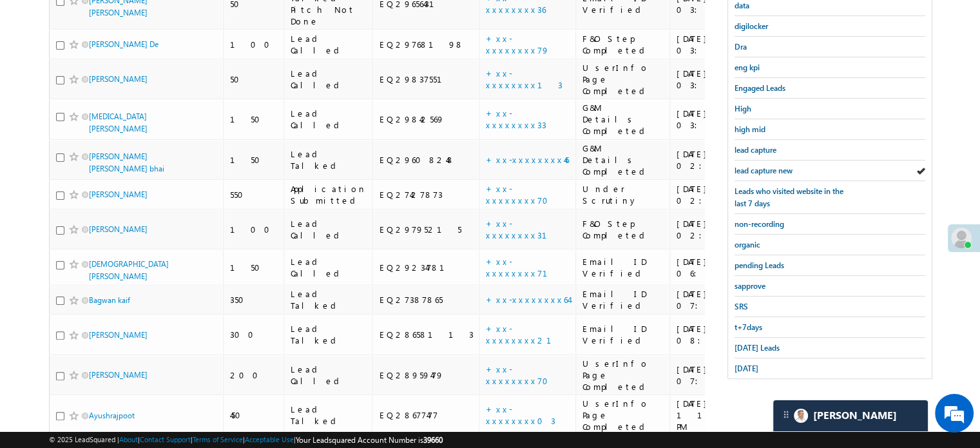
scroll to position [307, 0]
click at [756, 343] on span "Today's Leads" at bounding box center [756, 347] width 45 height 10
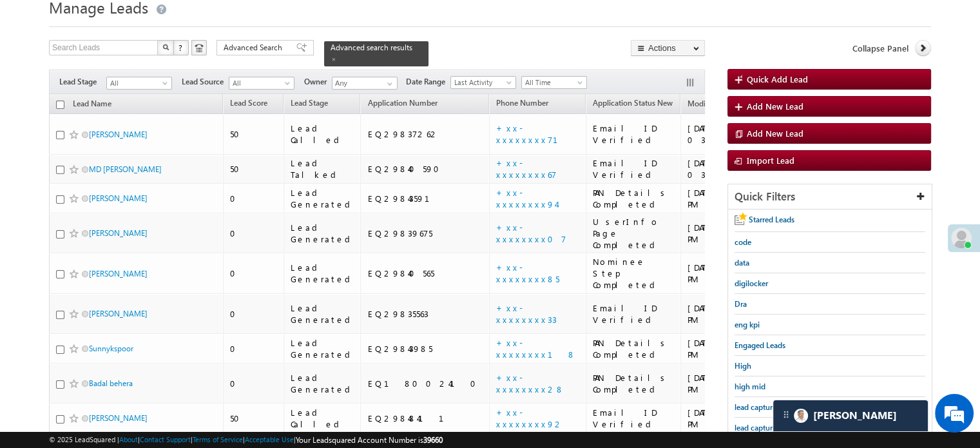
scroll to position [114, 0]
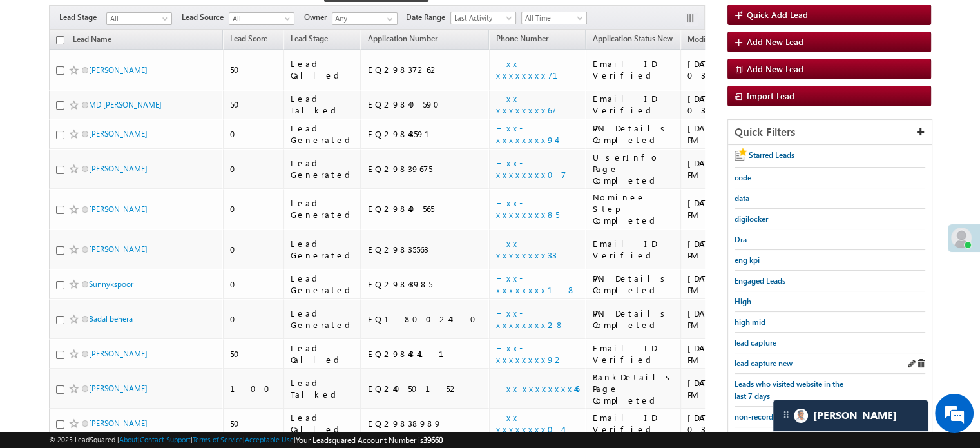
click at [784, 353] on div "lead capture new" at bounding box center [829, 363] width 191 height 21
click at [776, 358] on span "lead capture new" at bounding box center [763, 363] width 58 height 10
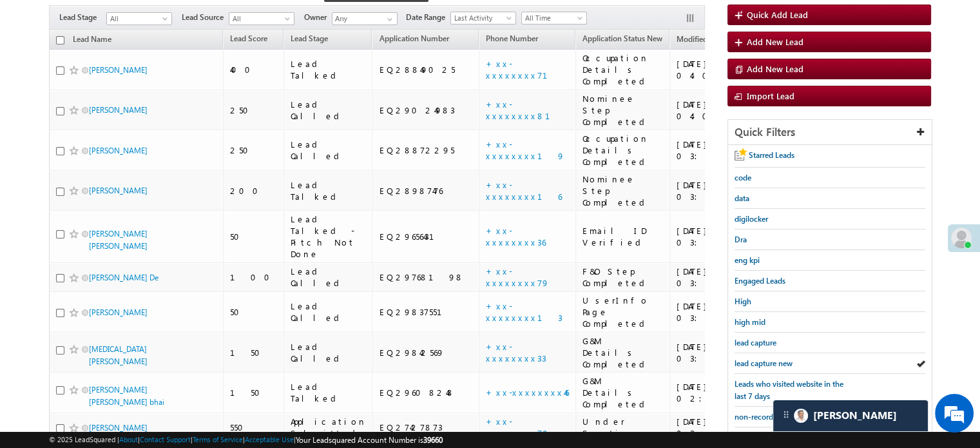
click at [776, 358] on span "lead capture new" at bounding box center [763, 363] width 58 height 10
click at [781, 362] on span "lead capture new" at bounding box center [763, 363] width 58 height 10
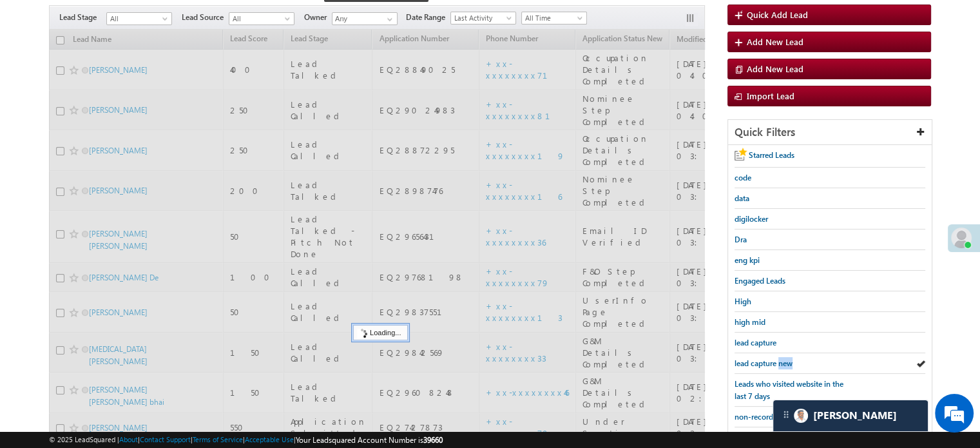
click at [781, 362] on span "lead capture new" at bounding box center [763, 363] width 58 height 10
click at [780, 362] on span "lead capture new" at bounding box center [763, 363] width 58 height 10
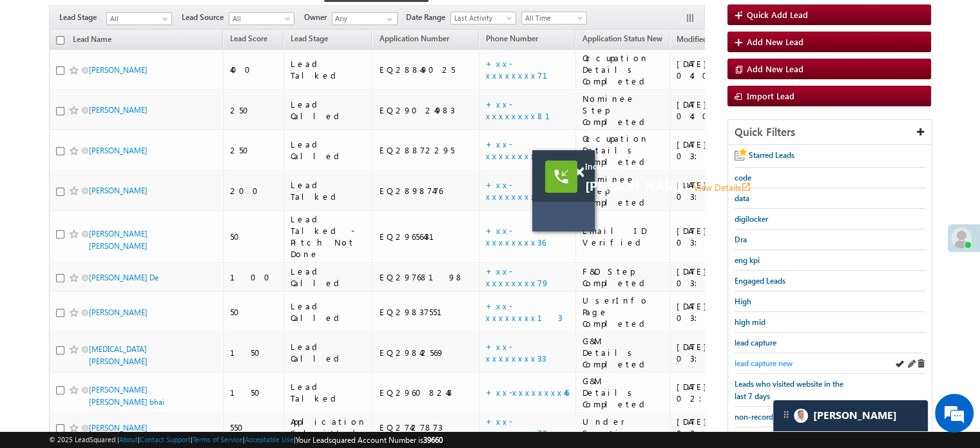
click at [781, 359] on span "lead capture new" at bounding box center [763, 363] width 58 height 10
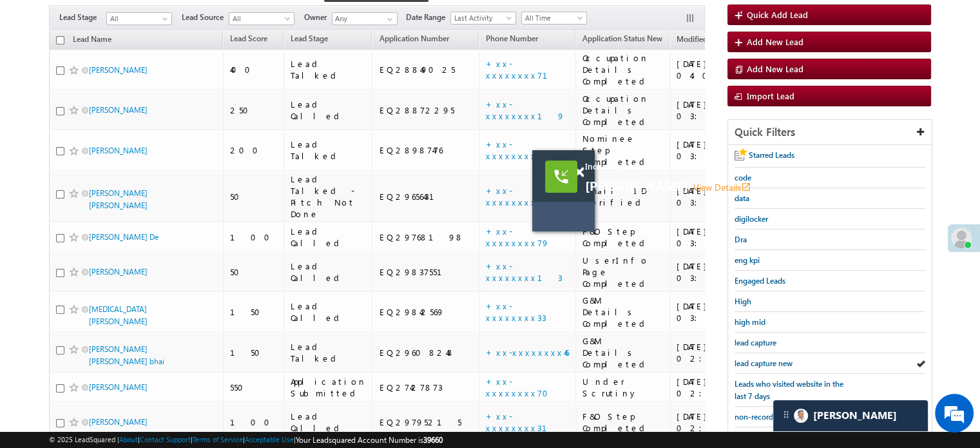
click at [781, 359] on span "lead capture new" at bounding box center [763, 363] width 58 height 10
click at [587, 173] on div "Incoming call PRAJAPATI JAYABEN View Details open_in_new" at bounding box center [739, 176] width 309 height 33
click at [582, 174] on span at bounding box center [579, 172] width 10 height 11
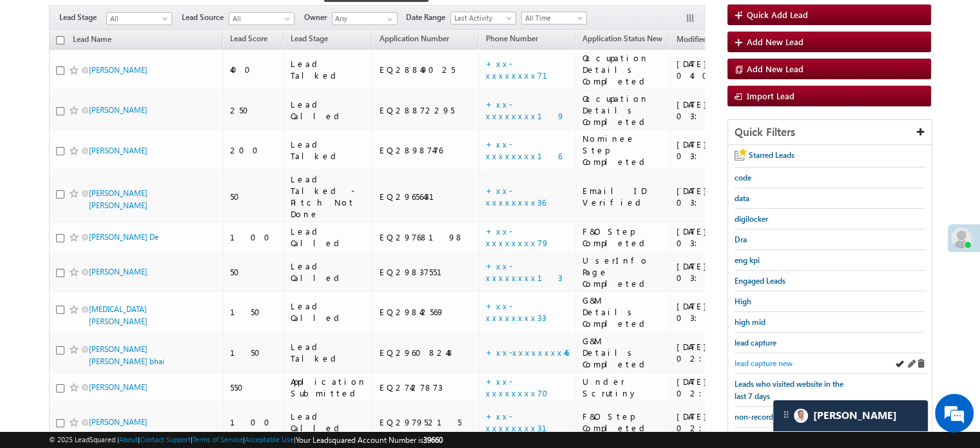
click at [737, 358] on span "lead capture new" at bounding box center [763, 363] width 58 height 10
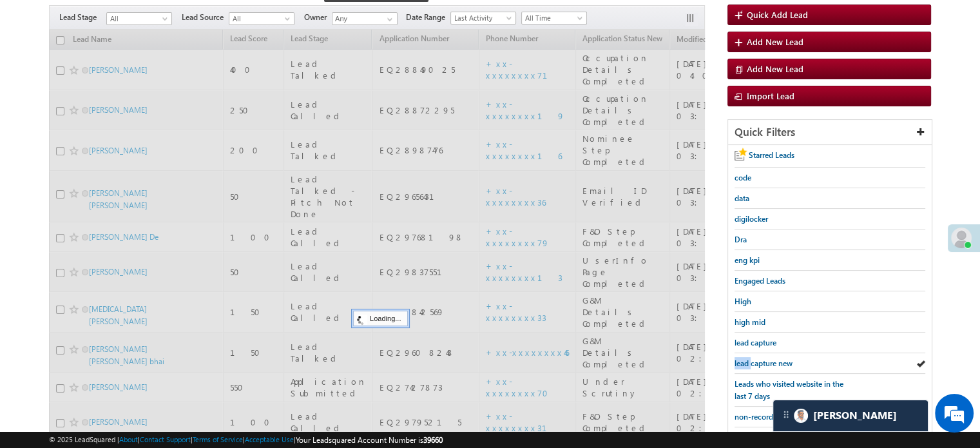
click at [737, 358] on span "lead capture new" at bounding box center [763, 363] width 58 height 10
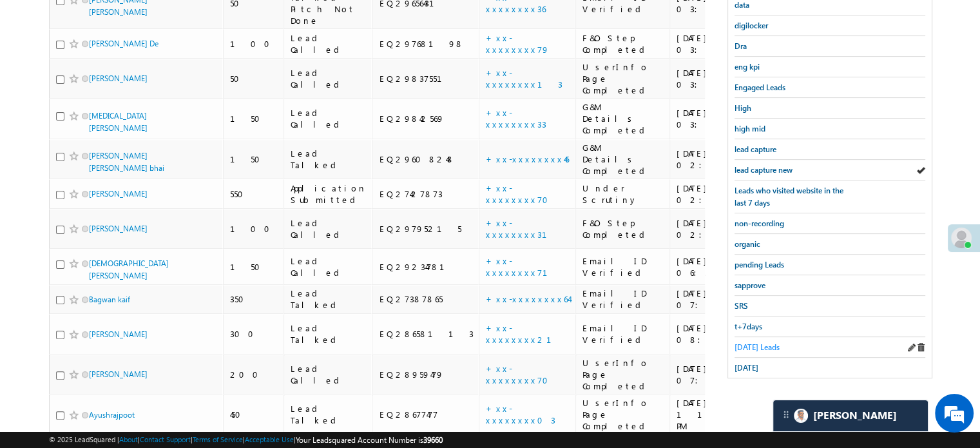
click at [738, 344] on span "Today's Leads" at bounding box center [756, 347] width 45 height 10
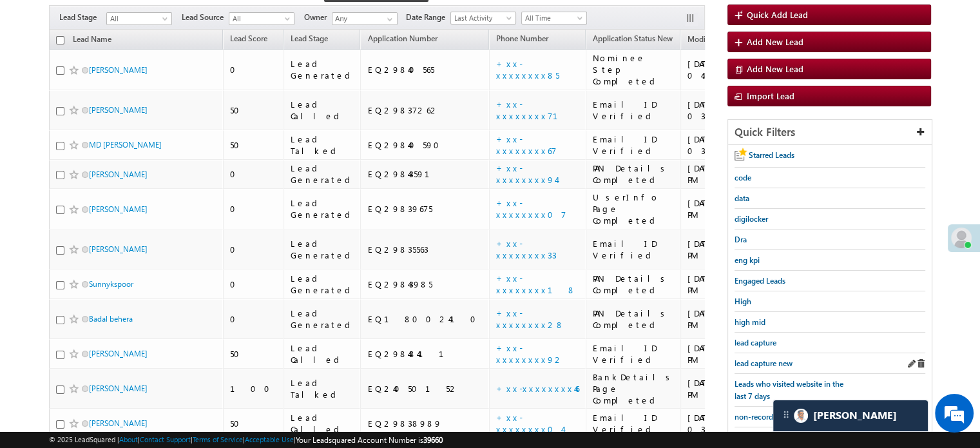
scroll to position [178, 0]
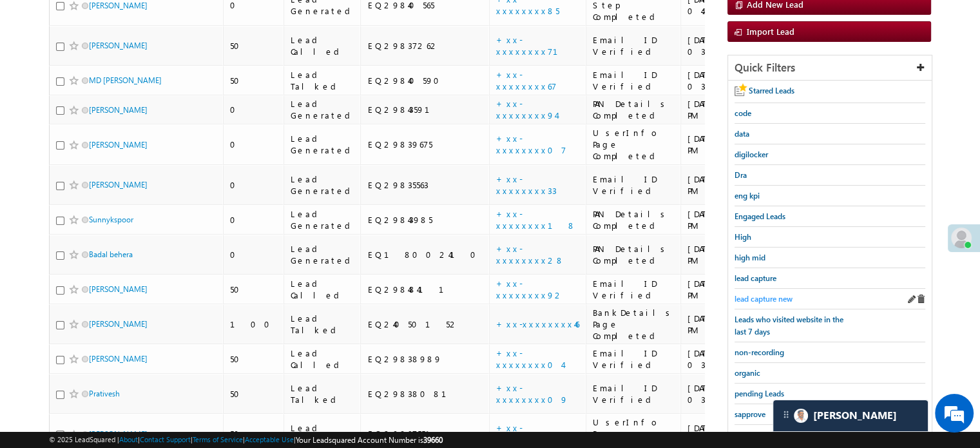
click at [750, 294] on span "lead capture new" at bounding box center [763, 299] width 58 height 10
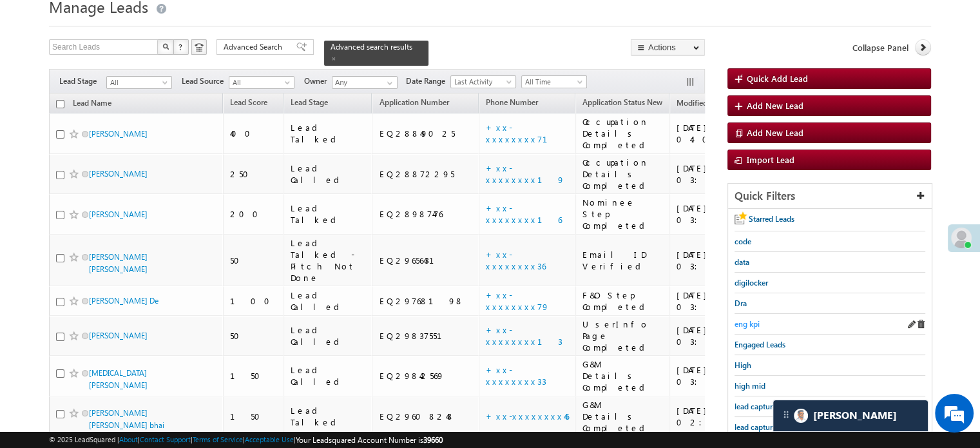
scroll to position [50, 0]
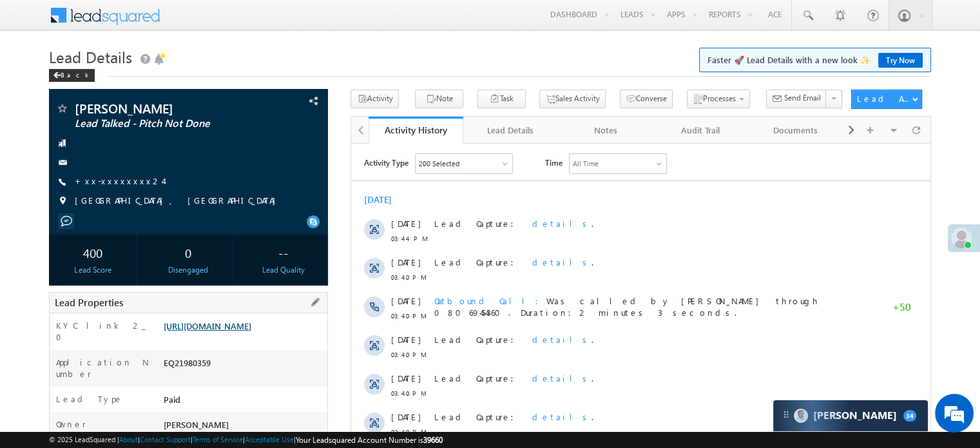
drag, startPoint x: 278, startPoint y: 354, endPoint x: 274, endPoint y: 348, distance: 7.9
click at [278, 338] on div "[URL][DOMAIN_NAME]" at bounding box center [243, 329] width 167 height 18
click at [251, 331] on link "[URL][DOMAIN_NAME]" at bounding box center [208, 325] width 88 height 11
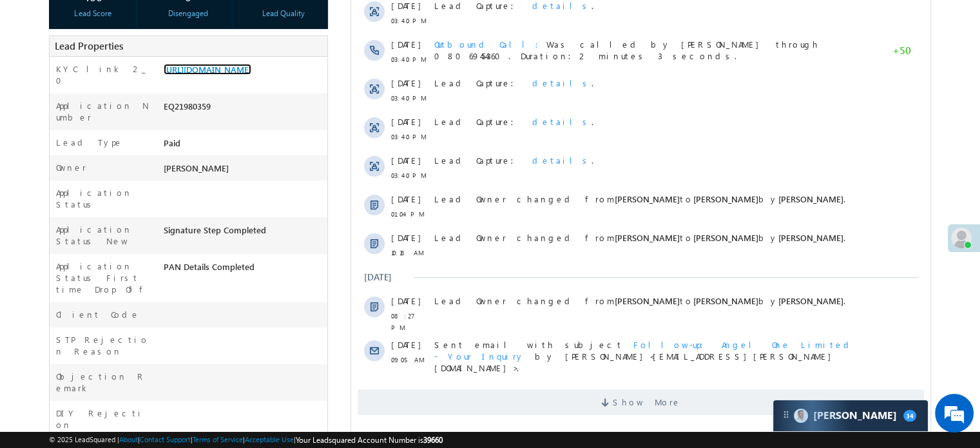
scroll to position [258, 0]
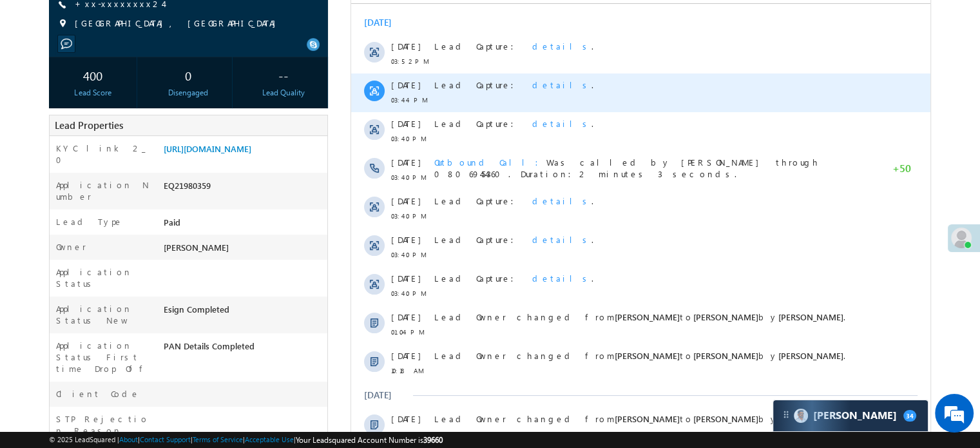
scroll to position [254, 0]
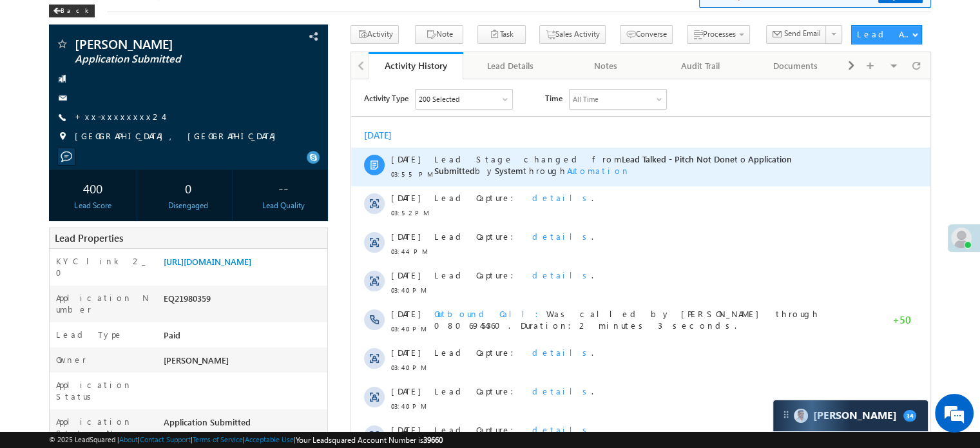
scroll to position [387, 0]
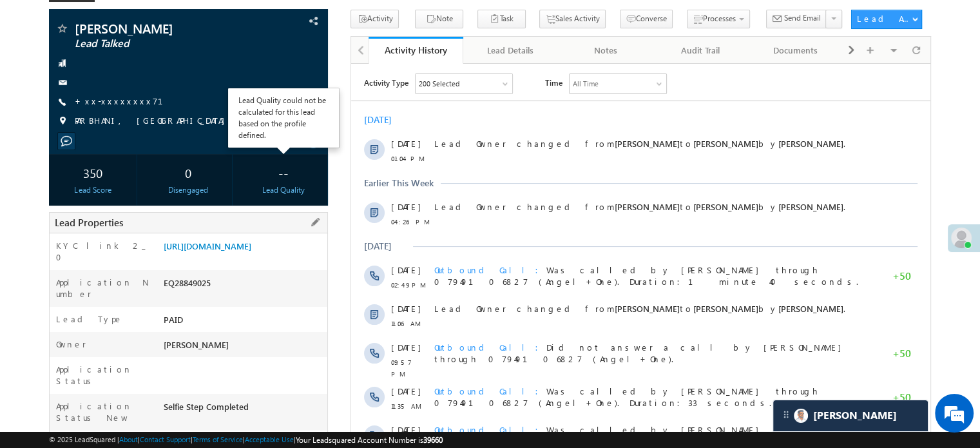
scroll to position [129, 0]
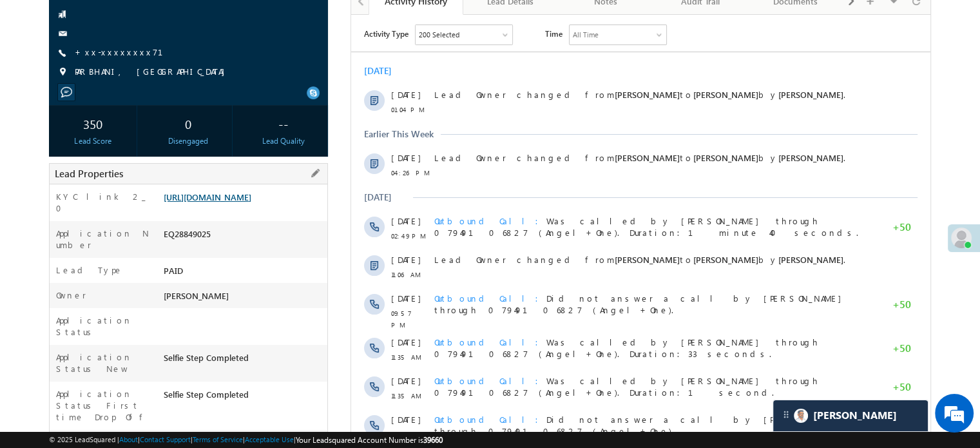
click at [251, 202] on link "https://angelbroking1-pk3em7sa.customui-test.leadsquared.com?leadId=fce41339-d2…" at bounding box center [208, 196] width 88 height 11
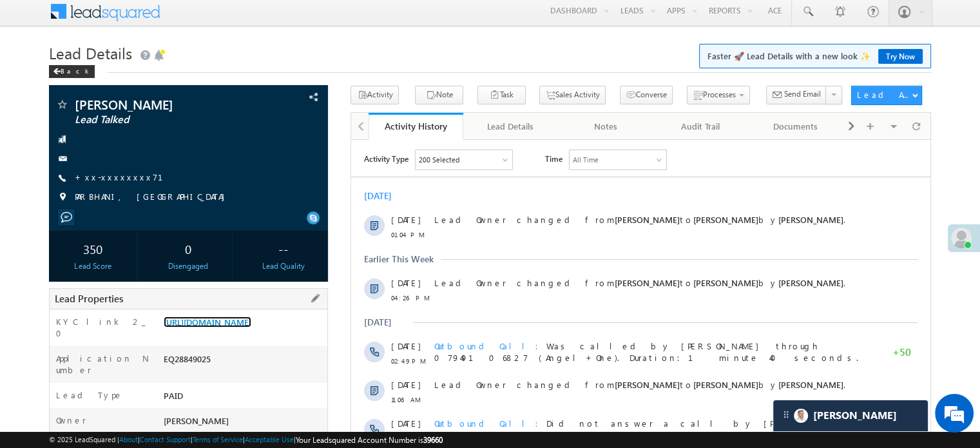
scroll to position [0, 0]
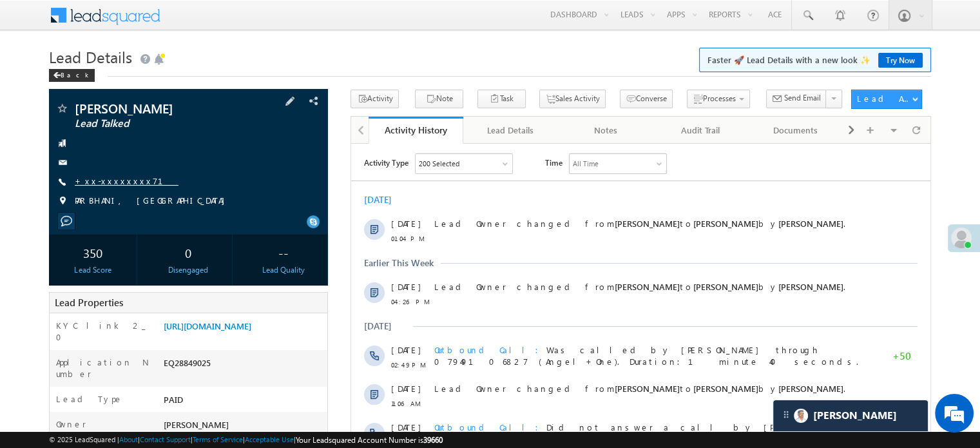
click at [124, 178] on link "+xx-xxxxxxxx71" at bounding box center [127, 180] width 104 height 11
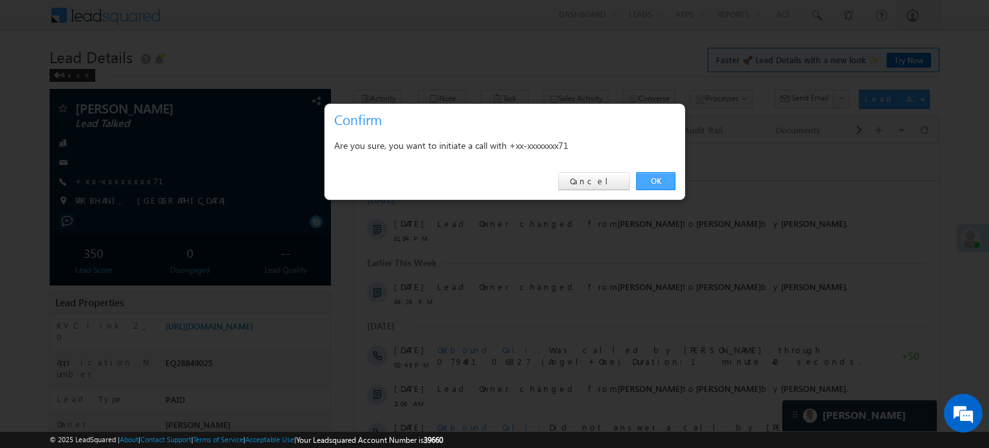
click at [653, 176] on link "OK" at bounding box center [655, 181] width 39 height 18
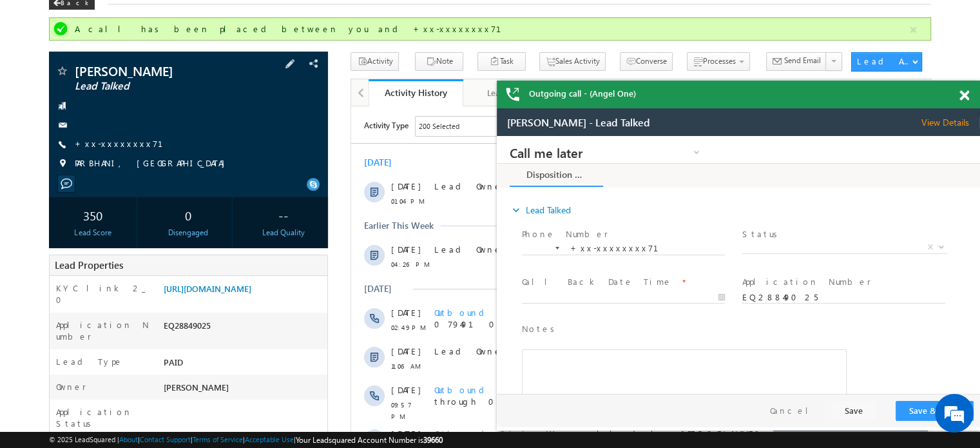
scroll to position [64, 0]
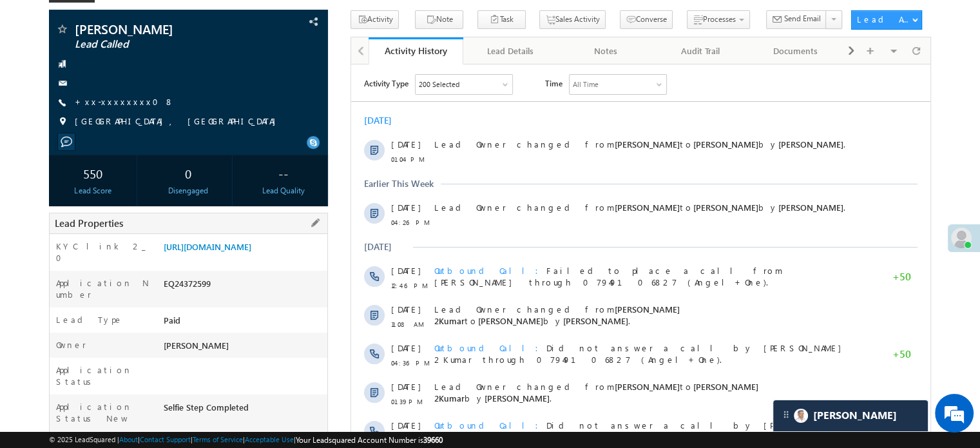
scroll to position [64, 0]
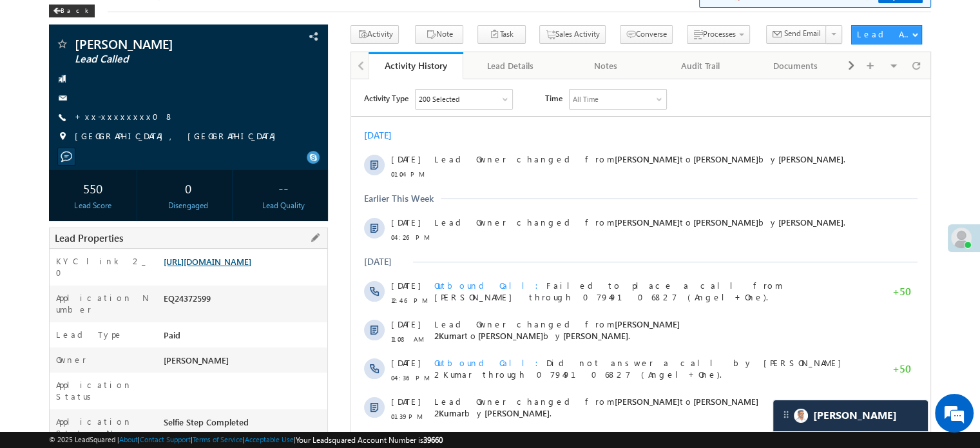
click at [251, 267] on link "[URL][DOMAIN_NAME]" at bounding box center [208, 261] width 88 height 11
click at [102, 118] on link "+xx-xxxxxxxx08" at bounding box center [124, 116] width 99 height 11
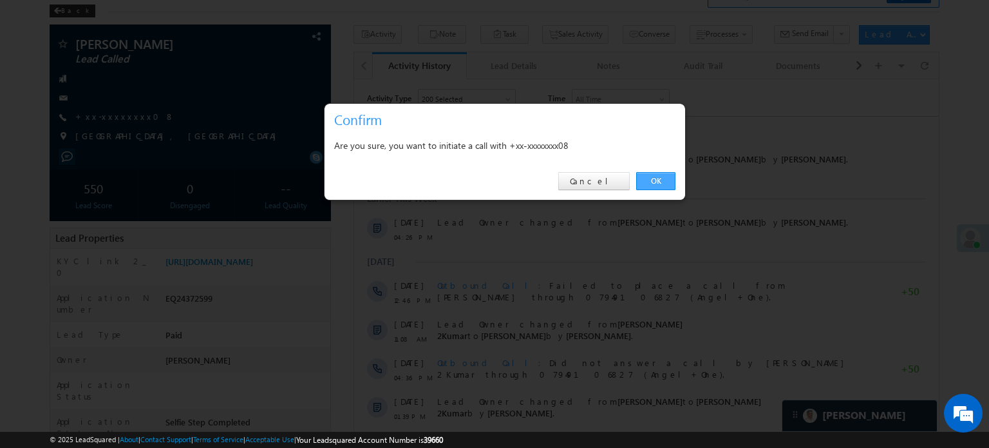
click at [652, 186] on link "OK" at bounding box center [655, 181] width 39 height 18
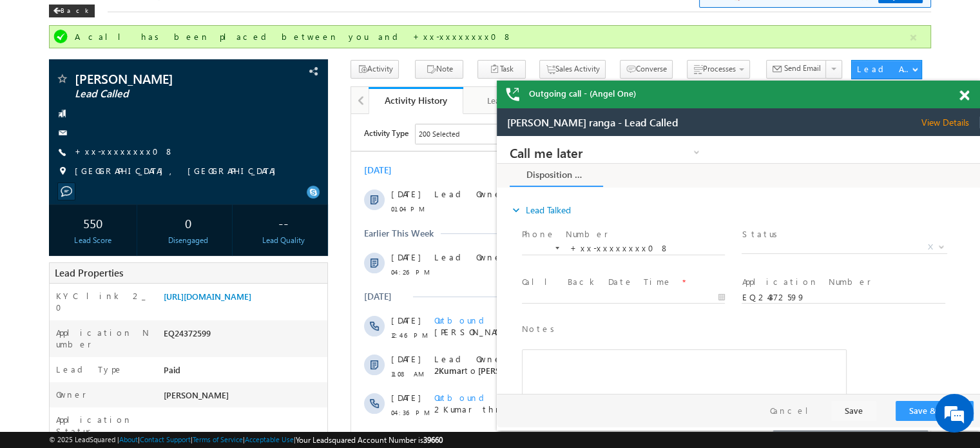
scroll to position [0, 0]
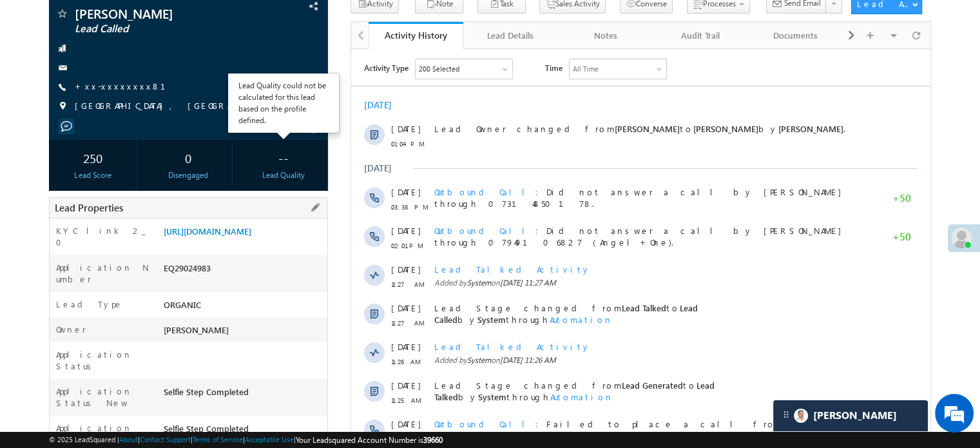
scroll to position [64, 0]
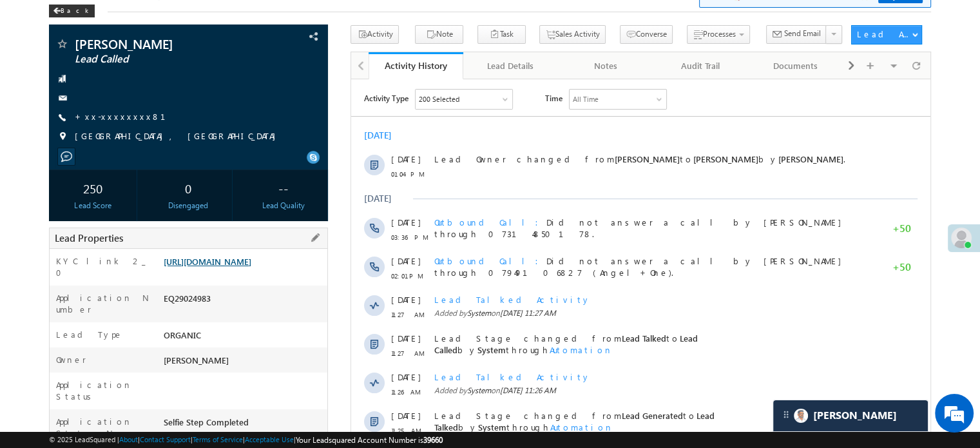
click at [251, 267] on link "[URL][DOMAIN_NAME]" at bounding box center [208, 261] width 88 height 11
click at [121, 119] on link "+xx-xxxxxxxx81" at bounding box center [128, 116] width 106 height 11
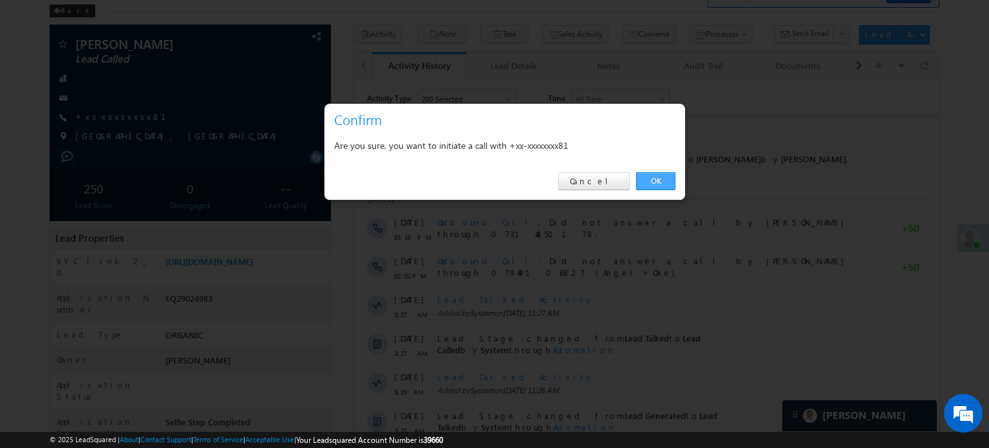
click at [648, 182] on link "OK" at bounding box center [655, 181] width 39 height 18
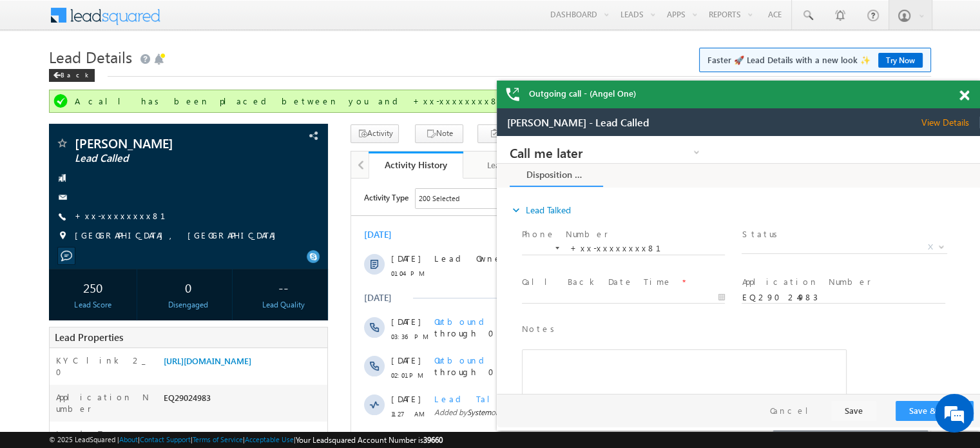
scroll to position [0, 0]
click at [237, 363] on link "https://angelbroking1-pk3em7sa.customui-test.leadsquared.com?leadId=ff6df2fd-d9…" at bounding box center [208, 360] width 88 height 11
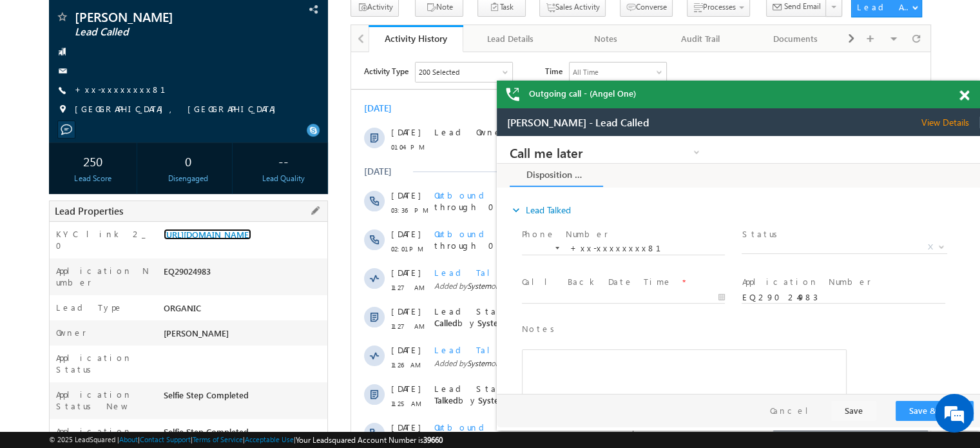
scroll to position [129, 0]
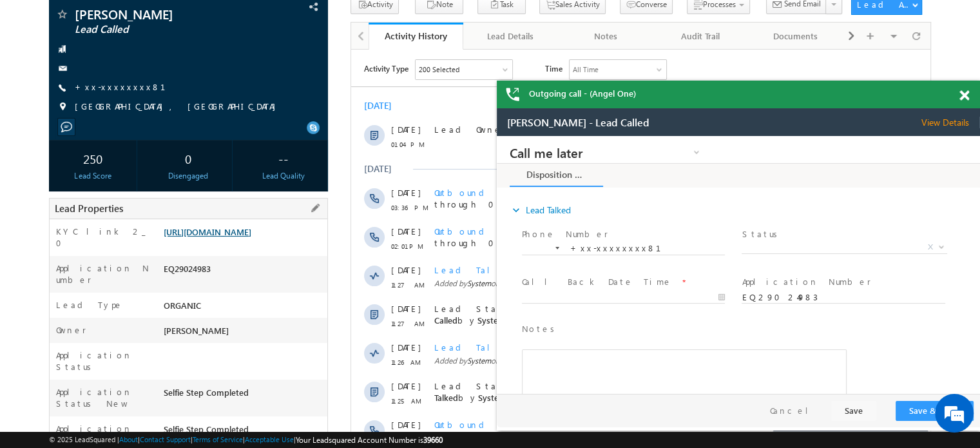
click at [251, 237] on link "https://angelbroking1-pk3em7sa.customui-test.leadsquared.com?leadId=ff6df2fd-d9…" at bounding box center [208, 231] width 88 height 11
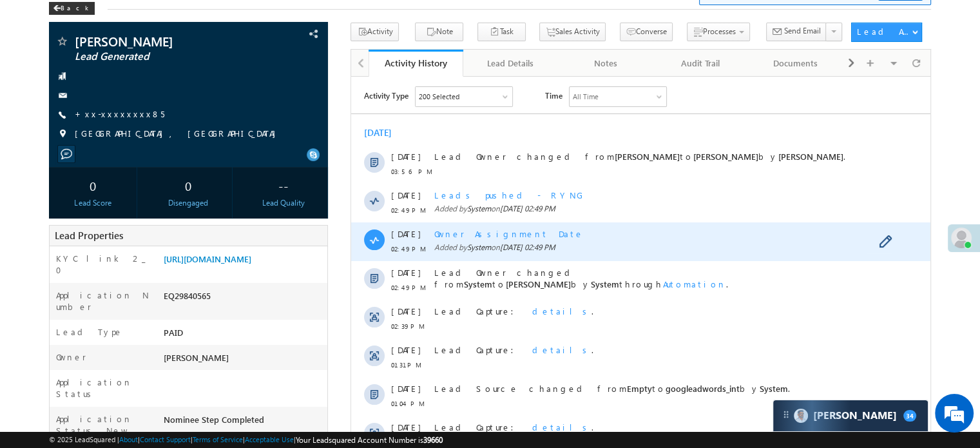
scroll to position [129, 0]
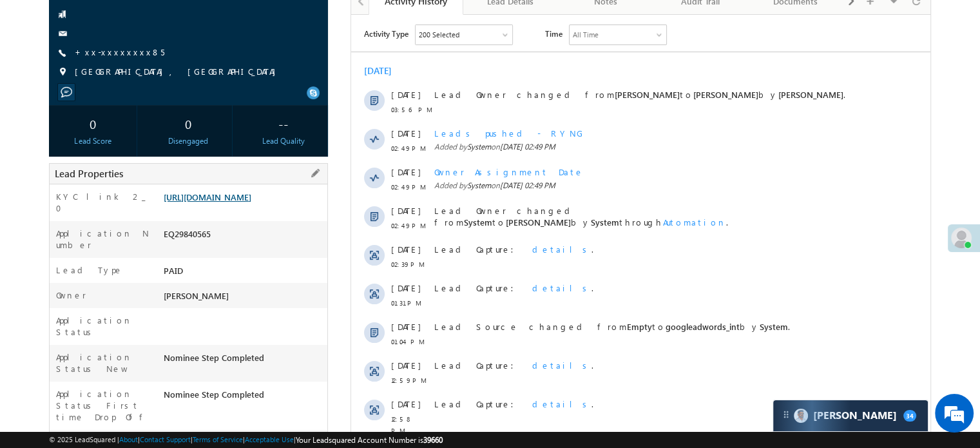
click at [227, 202] on link "[URL][DOMAIN_NAME]" at bounding box center [208, 196] width 88 height 11
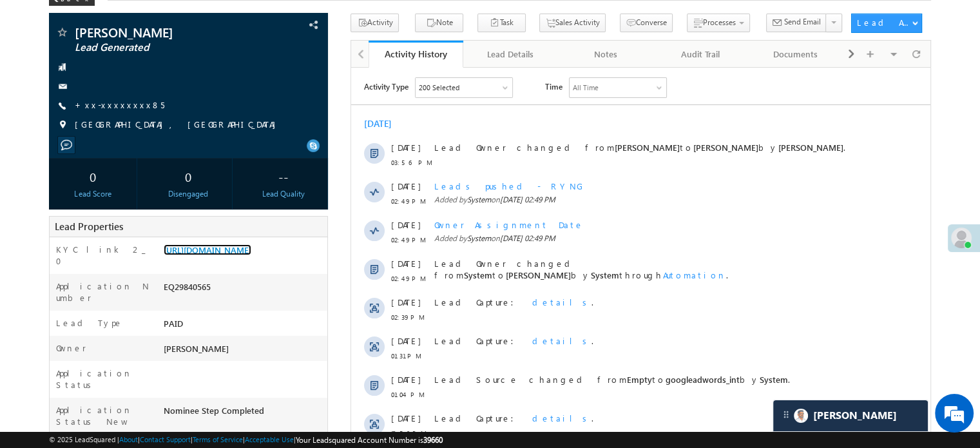
scroll to position [0, 0]
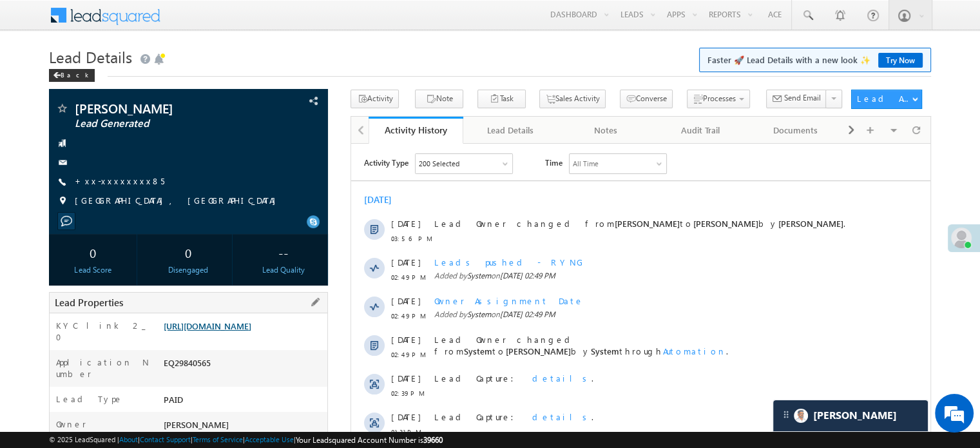
drag, startPoint x: 253, startPoint y: 361, endPoint x: 248, endPoint y: 338, distance: 23.0
click at [94, 177] on link "+xx-xxxxxxxx85" at bounding box center [120, 180] width 90 height 11
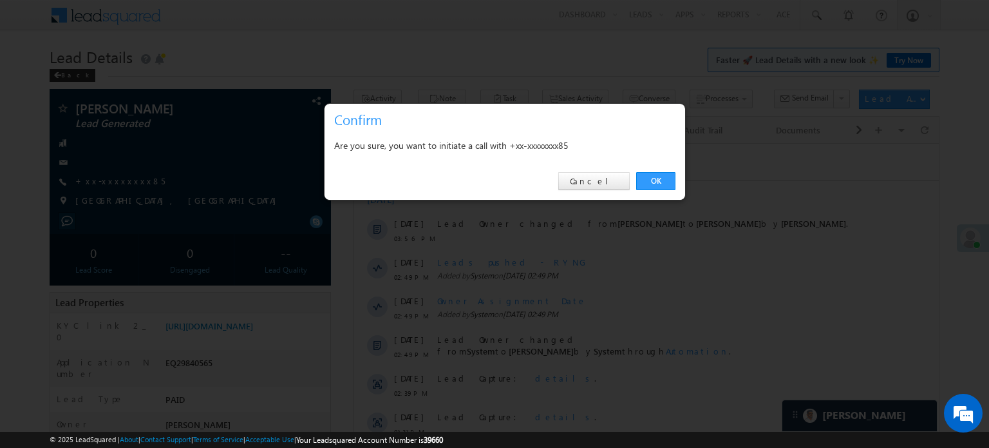
click at [677, 175] on div "OK Cancel" at bounding box center [505, 181] width 361 height 37
click at [667, 177] on link "OK" at bounding box center [655, 181] width 39 height 18
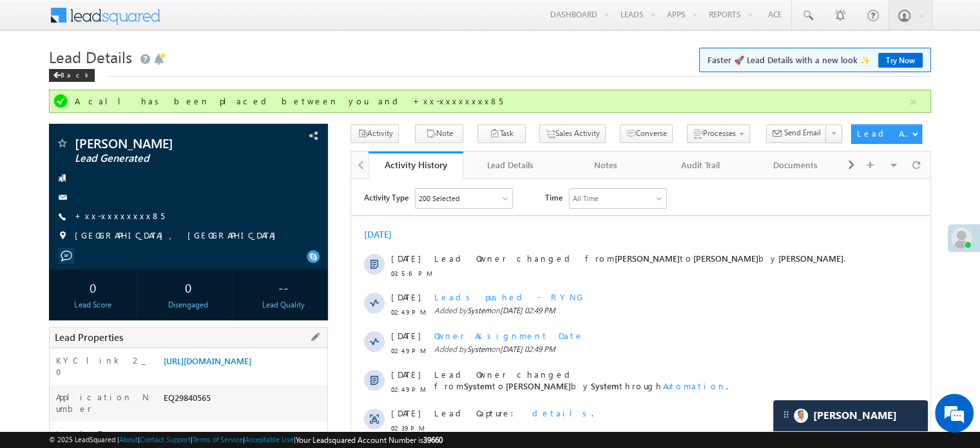
click at [286, 372] on div "https://angelbroking1-pk3em7sa.customui-test.leadsquared.com?leadId=2ce751a2-cc…" at bounding box center [243, 363] width 167 height 18
click at [251, 366] on link "https://angelbroking1-pk3em7sa.customui-test.leadsquared.com?leadId=2ce751a2-cc…" at bounding box center [208, 360] width 88 height 11
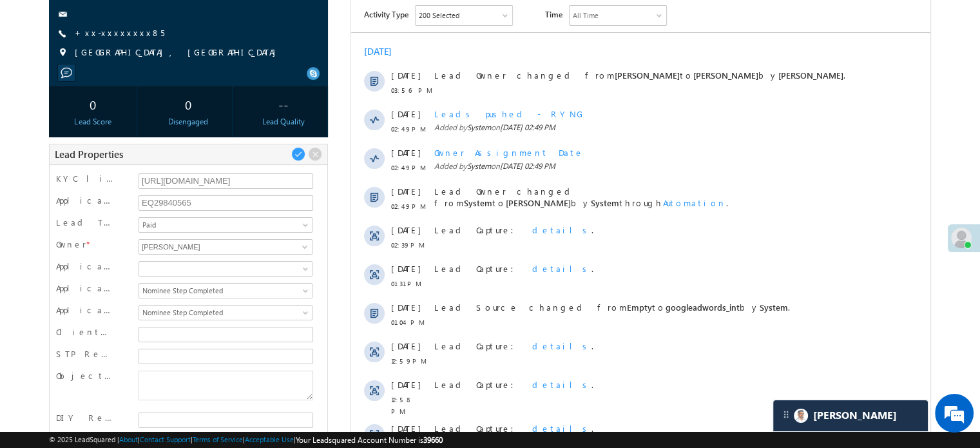
scroll to position [193, 0]
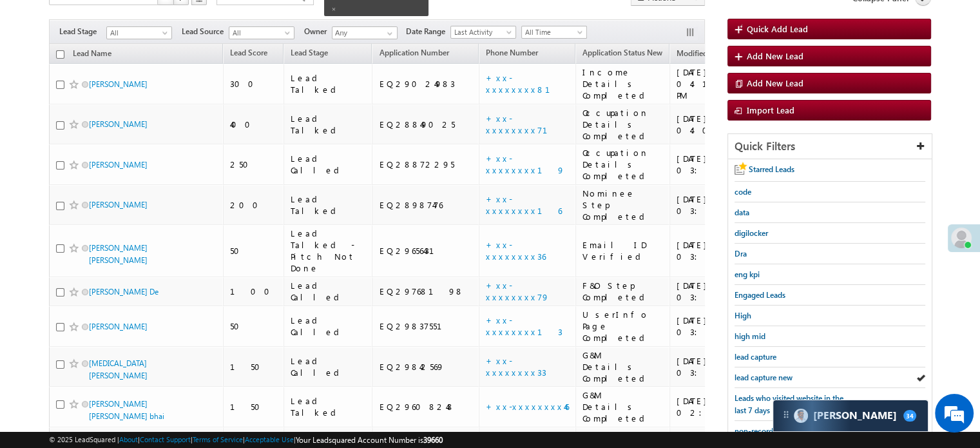
scroll to position [178, 0]
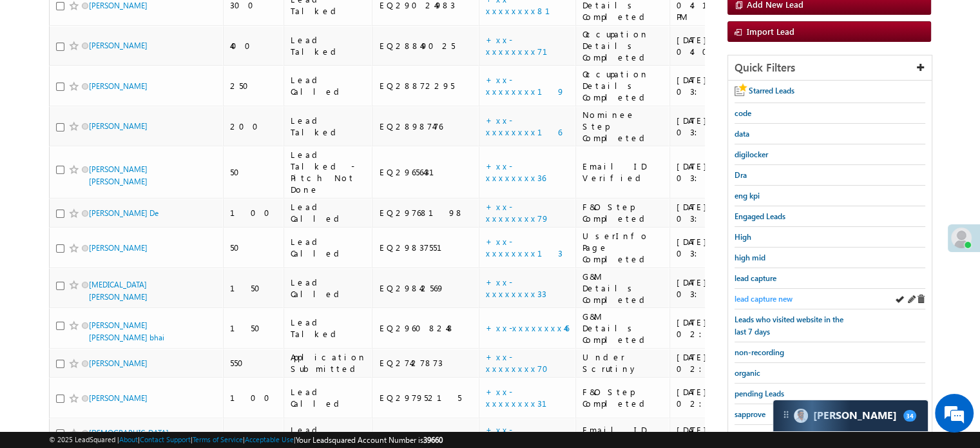
click at [755, 289] on div "lead capture new" at bounding box center [829, 299] width 191 height 21
click at [761, 295] on span "lead capture new" at bounding box center [763, 299] width 58 height 10
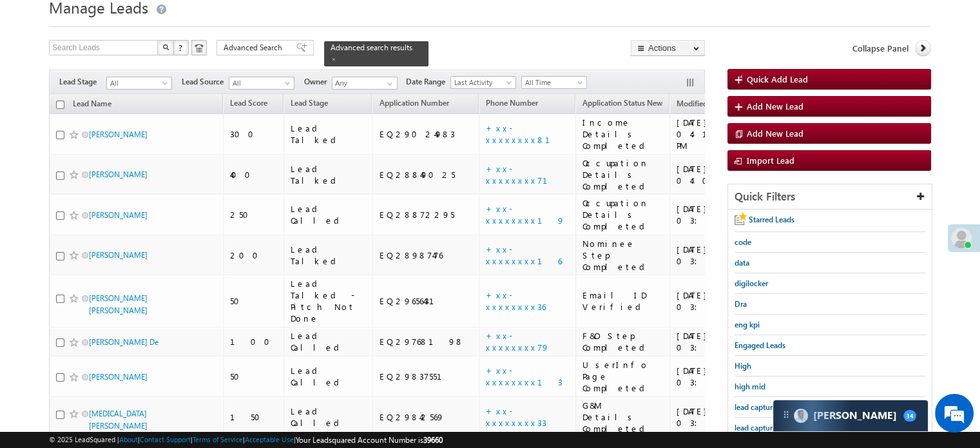
scroll to position [0, 0]
click at [758, 423] on span "lead capture new" at bounding box center [763, 428] width 58 height 10
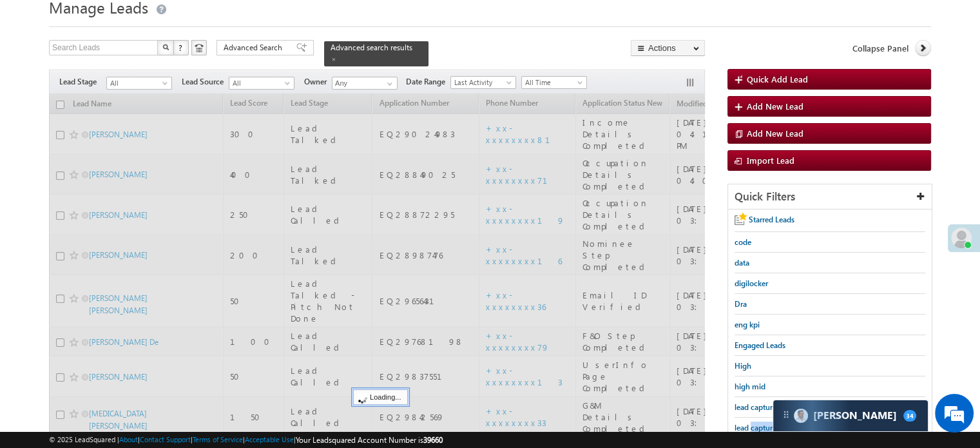
click at [758, 423] on span "lead capture new" at bounding box center [763, 428] width 58 height 10
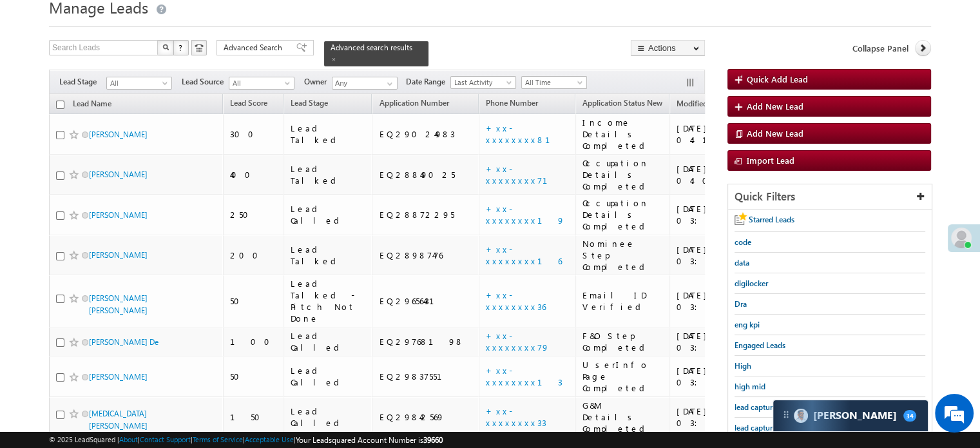
click at [760, 423] on span "lead capture new" at bounding box center [763, 428] width 58 height 10
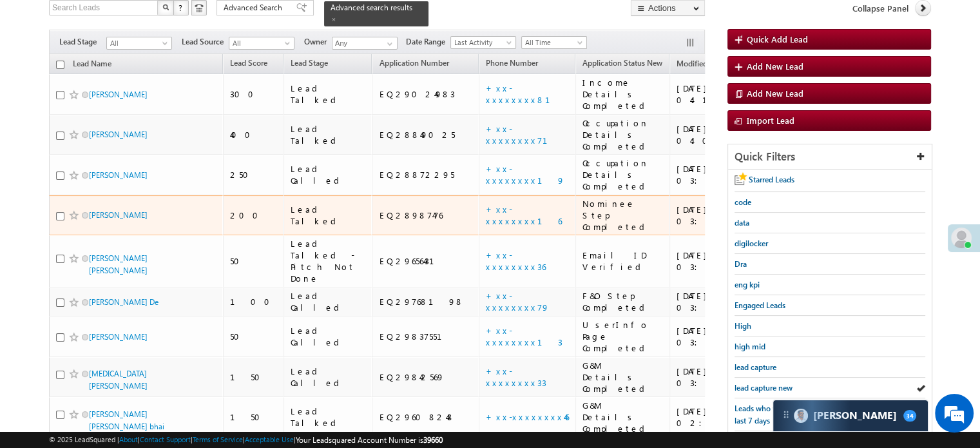
scroll to position [114, 0]
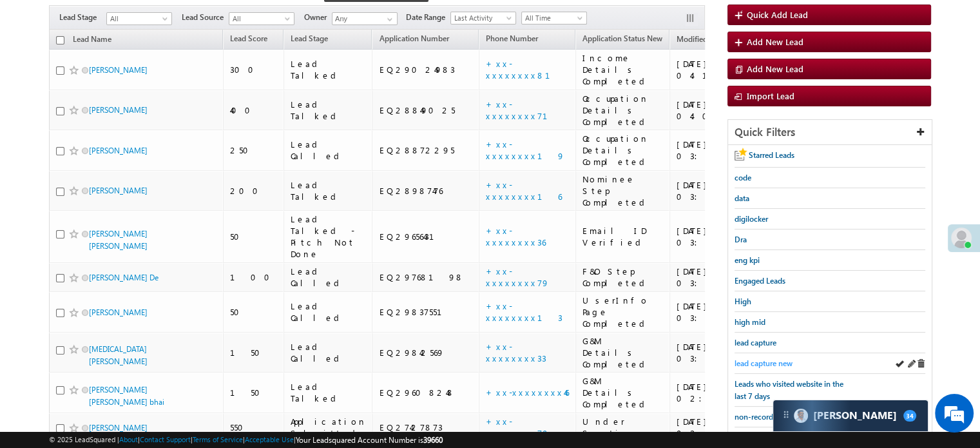
click at [762, 362] on span "lead capture new" at bounding box center [763, 363] width 58 height 10
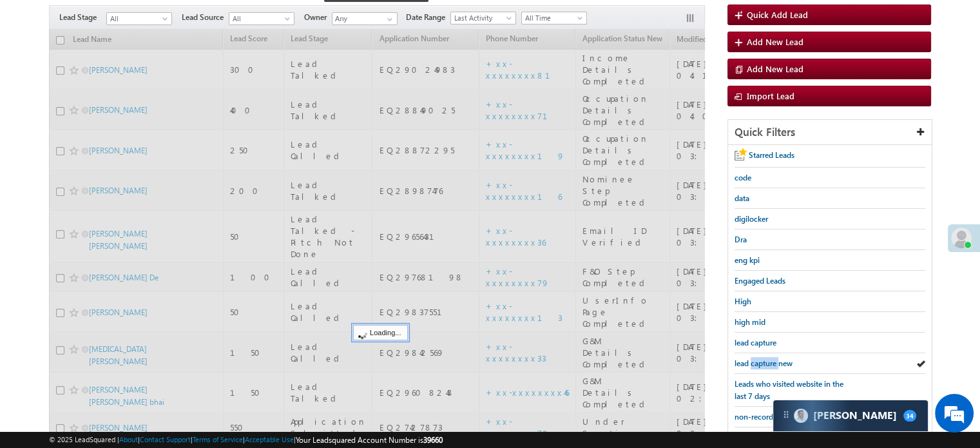
click at [763, 362] on span "lead capture new" at bounding box center [763, 363] width 58 height 10
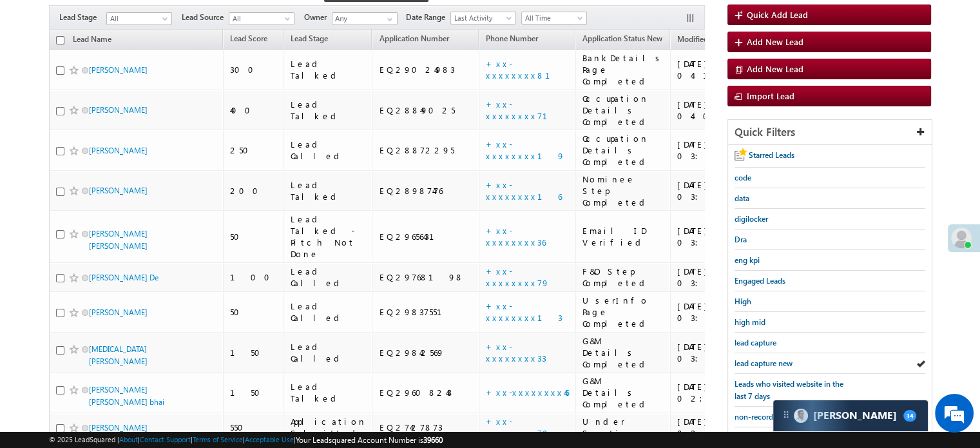
click at [763, 362] on span "lead capture new" at bounding box center [763, 363] width 58 height 10
click at [775, 360] on span "lead capture new" at bounding box center [763, 363] width 58 height 10
click at [772, 360] on span "lead capture new" at bounding box center [763, 363] width 58 height 10
click at [770, 358] on span "lead capture new" at bounding box center [763, 363] width 58 height 10
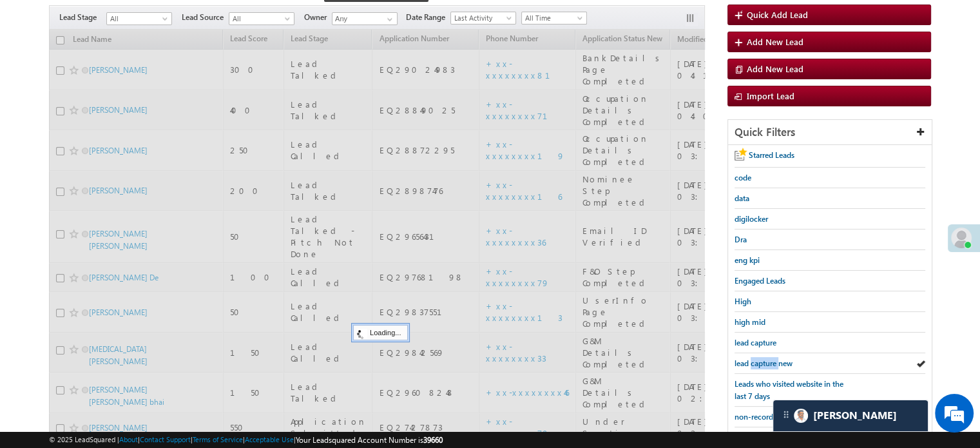
click at [770, 358] on span "lead capture new" at bounding box center [763, 363] width 58 height 10
click at [767, 358] on span "lead capture new" at bounding box center [763, 363] width 58 height 10
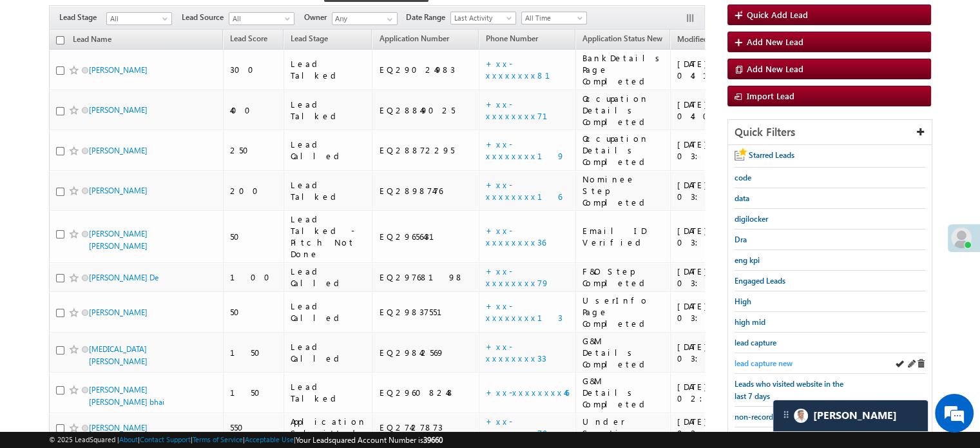
click at [763, 358] on span "lead capture new" at bounding box center [763, 363] width 58 height 10
click at [755, 359] on span "lead capture new" at bounding box center [763, 363] width 58 height 10
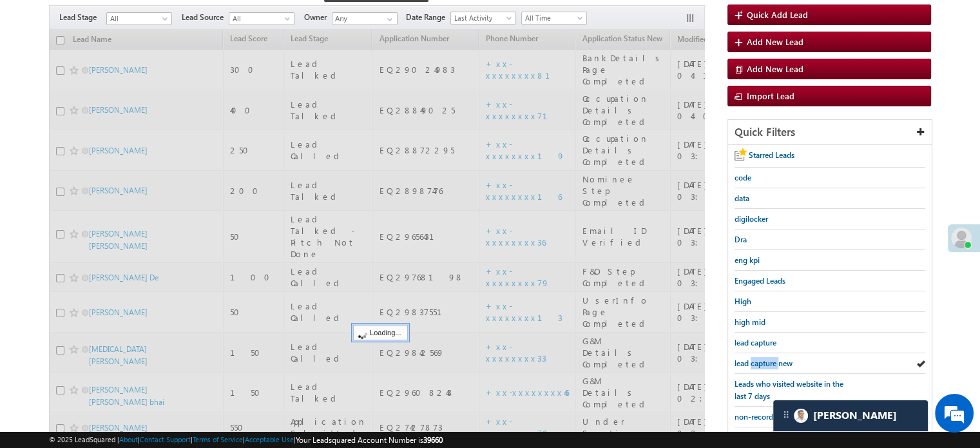
click at [755, 359] on span "lead capture new" at bounding box center [763, 363] width 58 height 10
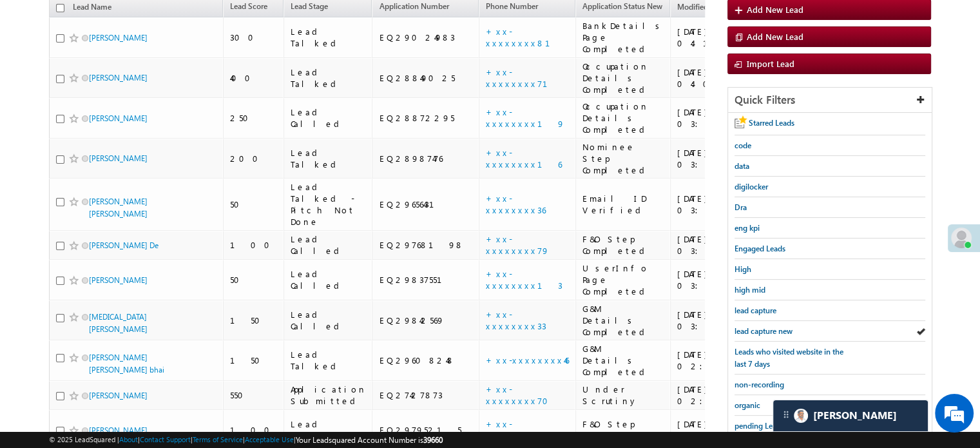
scroll to position [178, 0]
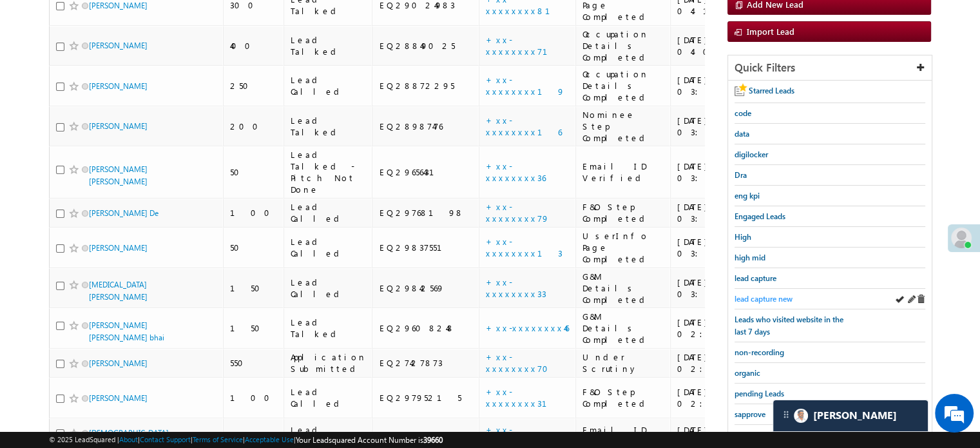
click at [770, 297] on span "lead capture new" at bounding box center [763, 299] width 58 height 10
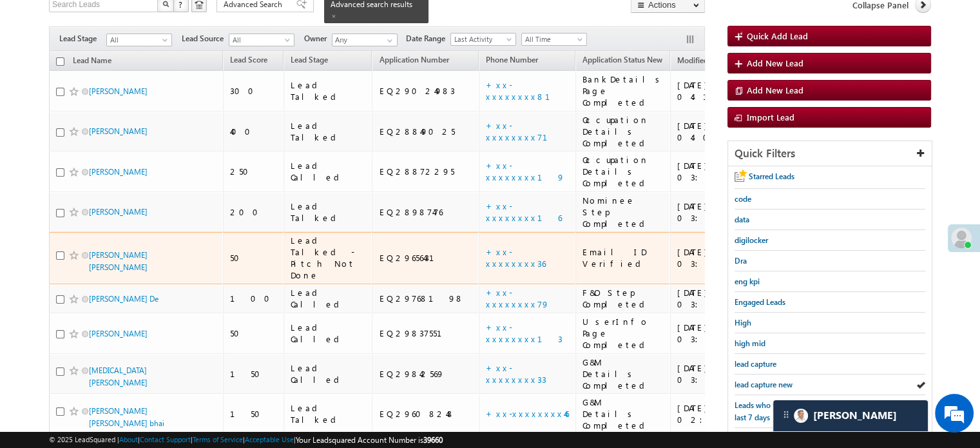
scroll to position [114, 0]
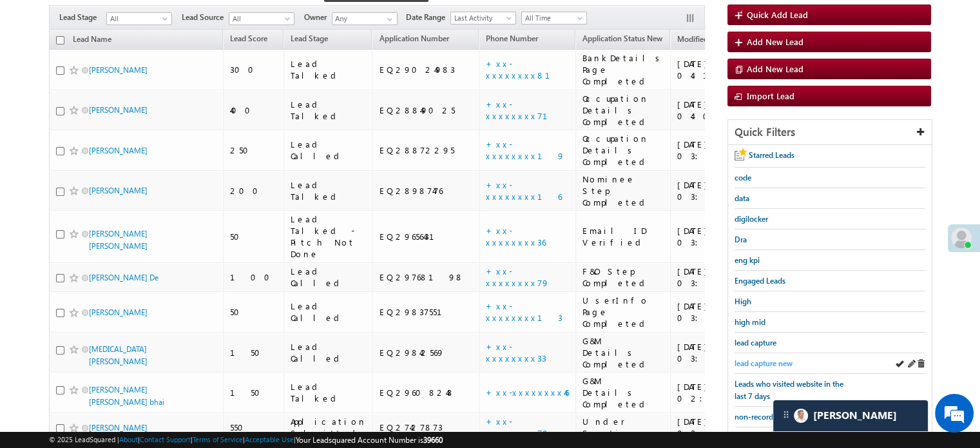
click at [765, 362] on span "lead capture new" at bounding box center [763, 363] width 58 height 10
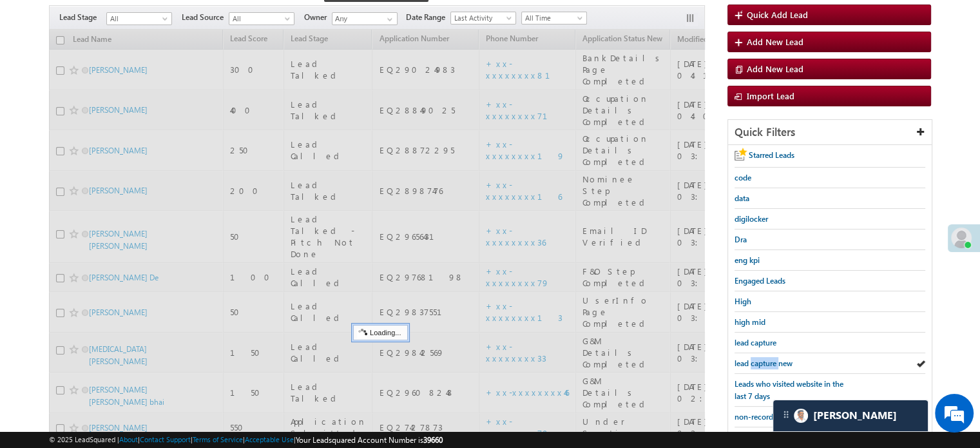
click at [765, 362] on span "lead capture new" at bounding box center [763, 363] width 58 height 10
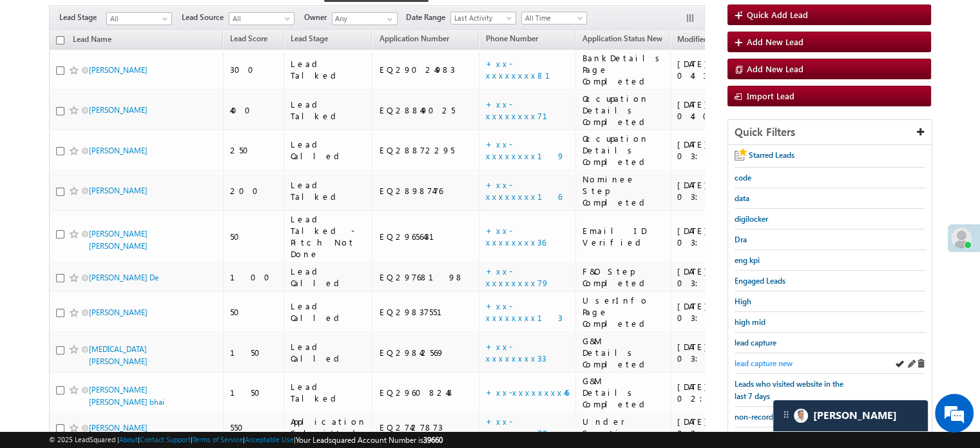
click at [769, 358] on span "lead capture new" at bounding box center [763, 363] width 58 height 10
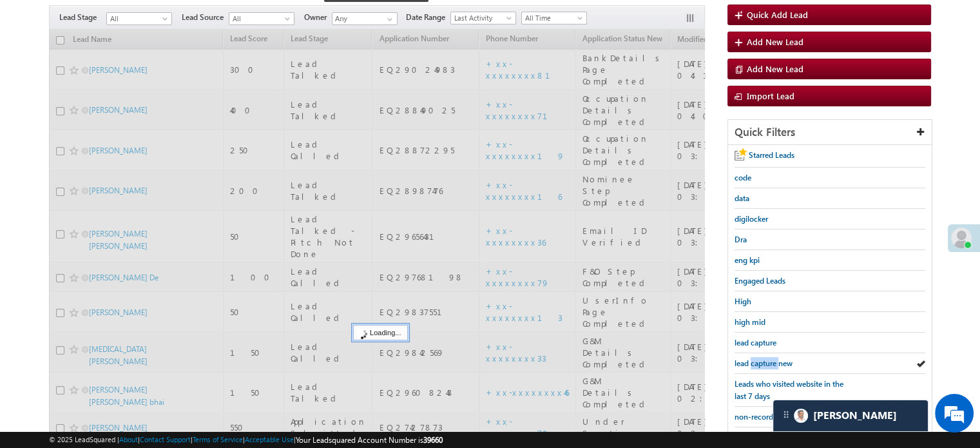
click at [769, 358] on span "lead capture new" at bounding box center [763, 363] width 58 height 10
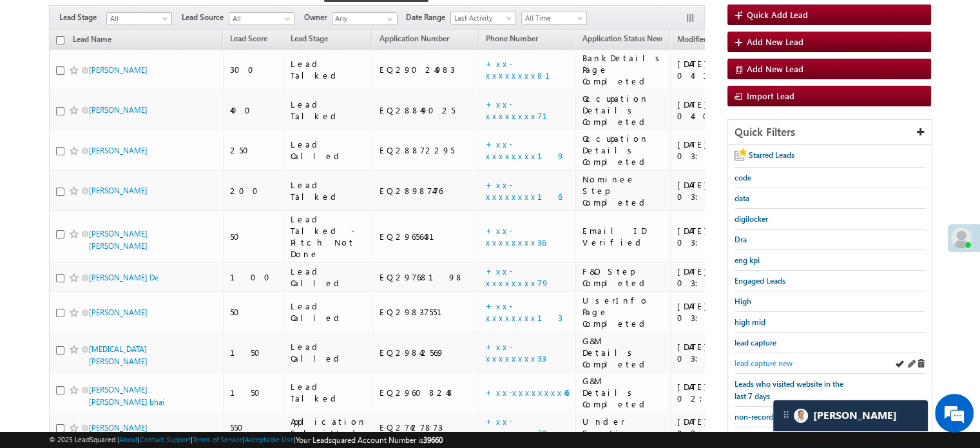
click at [767, 358] on span "lead capture new" at bounding box center [763, 363] width 58 height 10
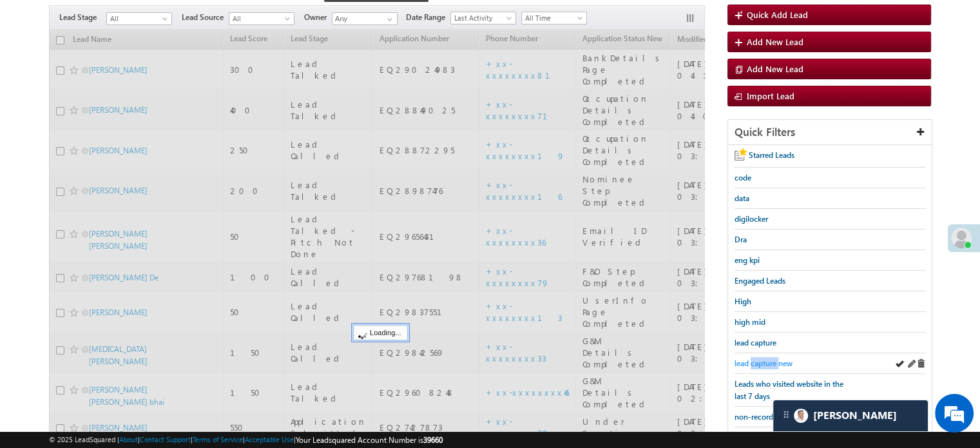
click at [767, 358] on span "lead capture new" at bounding box center [763, 363] width 58 height 10
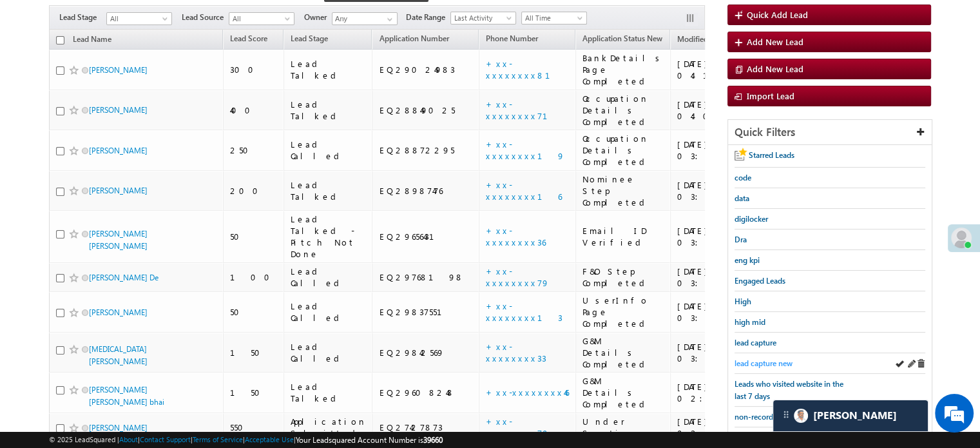
click at [769, 358] on span "lead capture new" at bounding box center [763, 363] width 58 height 10
click at [772, 358] on span "lead capture new" at bounding box center [763, 363] width 58 height 10
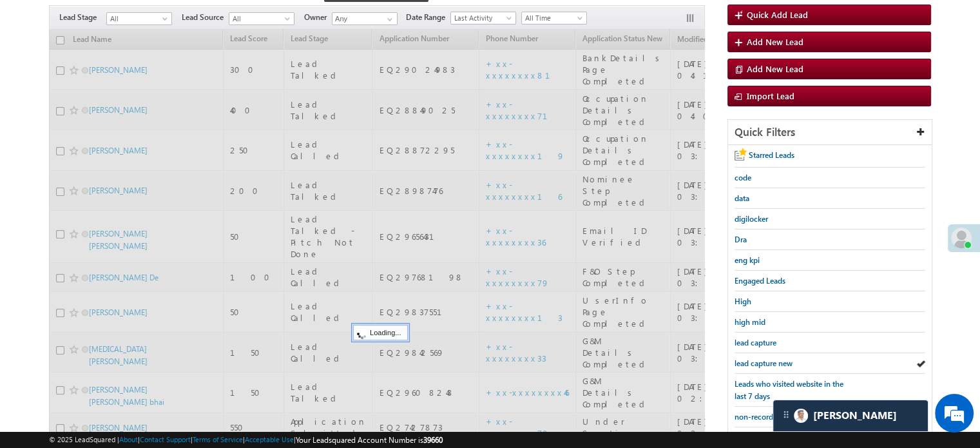
click at [770, 358] on span "lead capture new" at bounding box center [763, 363] width 58 height 10
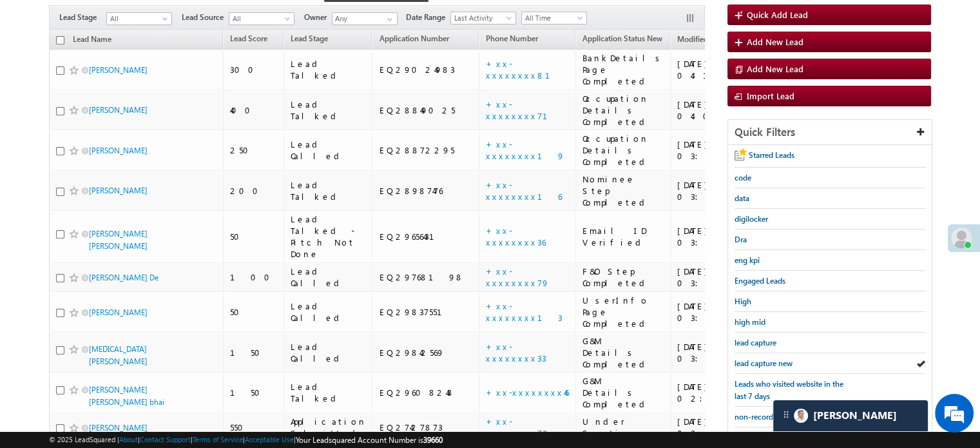
click at [770, 358] on span "lead capture new" at bounding box center [763, 363] width 58 height 10
click at [757, 358] on span "lead capture new" at bounding box center [763, 363] width 58 height 10
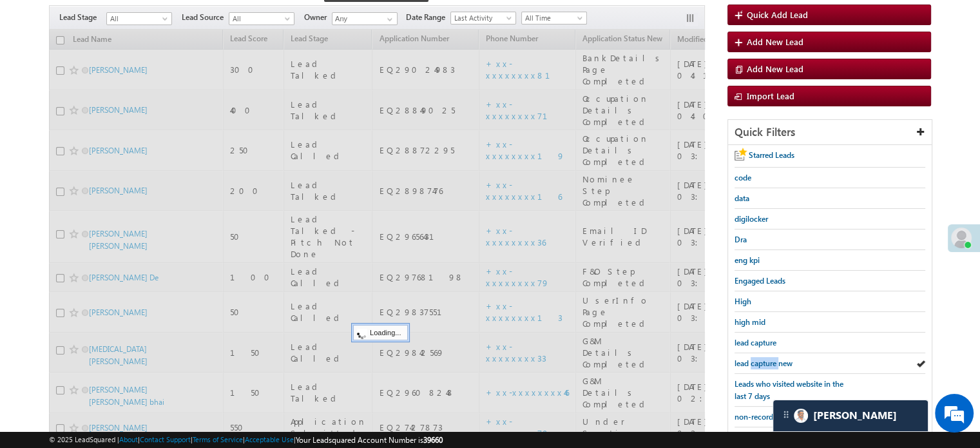
click at [757, 358] on span "lead capture new" at bounding box center [763, 363] width 58 height 10
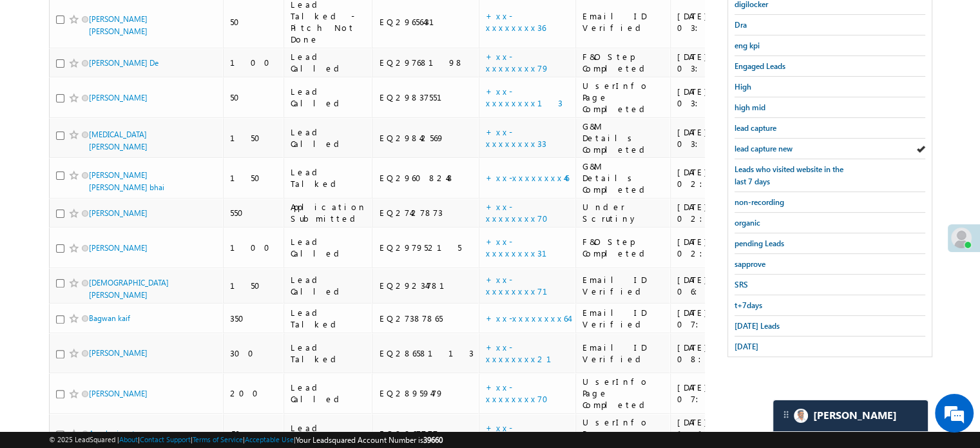
scroll to position [337, 0]
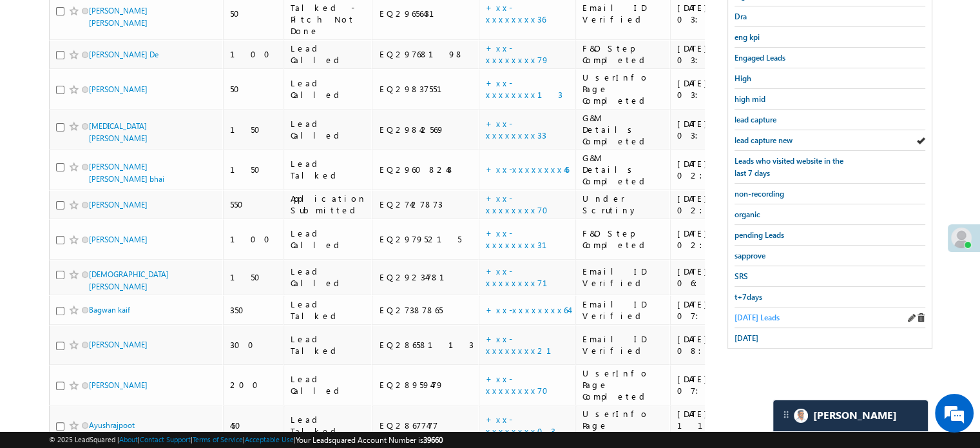
click at [750, 307] on div "[DATE] Leads" at bounding box center [829, 317] width 191 height 21
click at [750, 312] on span "[DATE] Leads" at bounding box center [756, 317] width 45 height 10
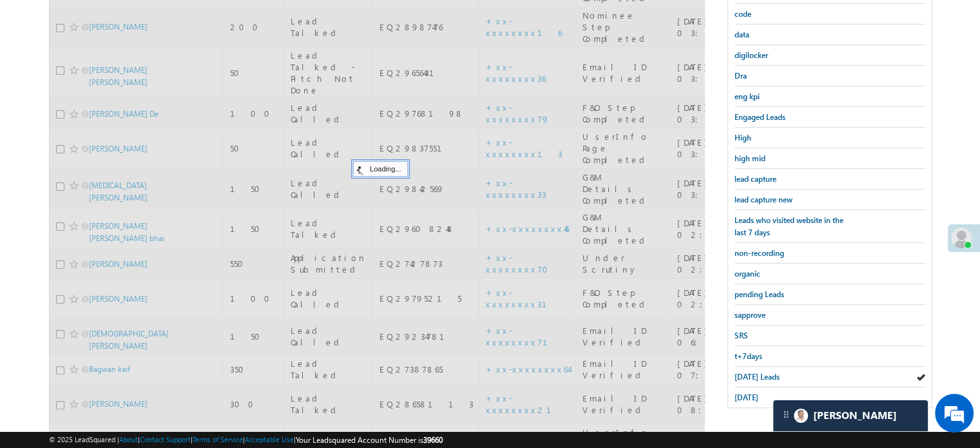
scroll to position [208, 0]
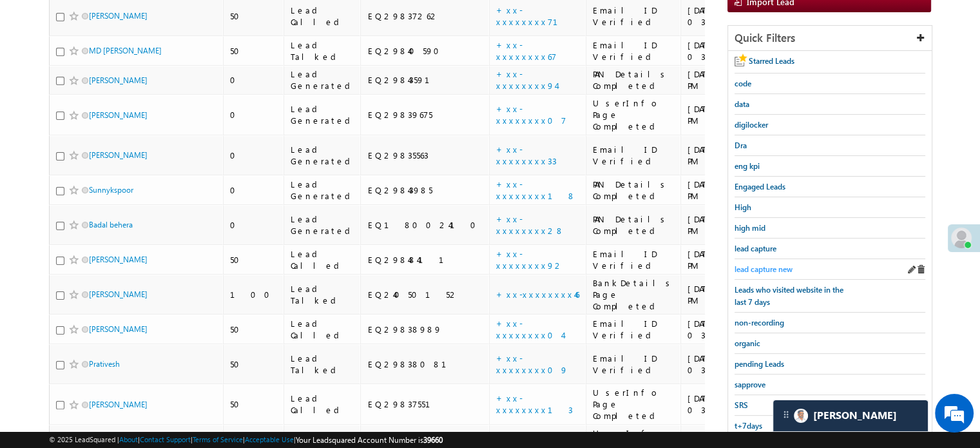
click at [764, 264] on span "lead capture new" at bounding box center [763, 269] width 58 height 10
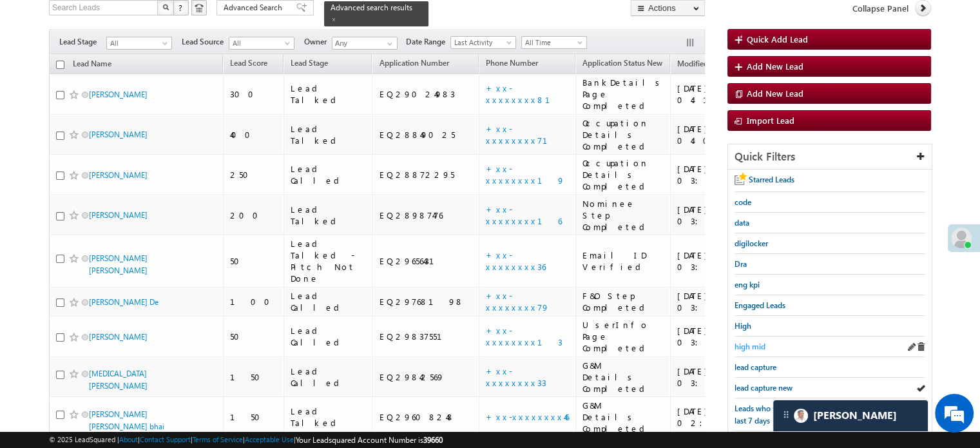
scroll to position [144, 0]
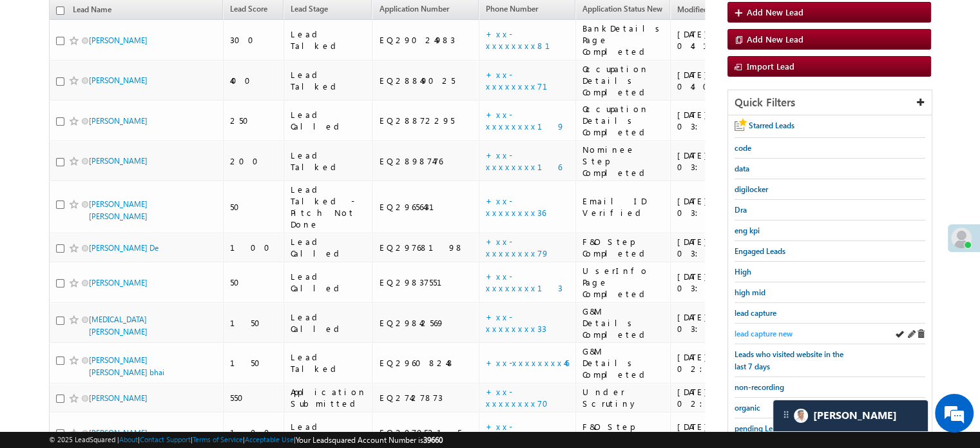
click at [762, 327] on link "lead capture new" at bounding box center [763, 333] width 58 height 12
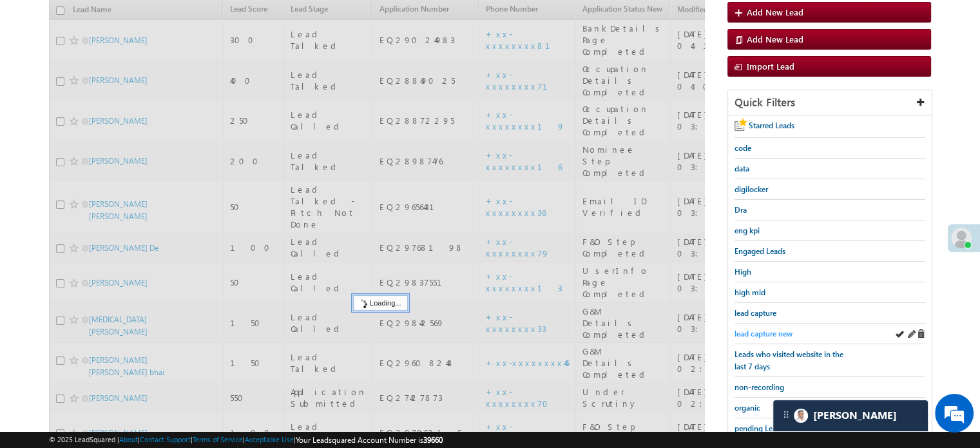
click at [763, 329] on span "lead capture new" at bounding box center [763, 334] width 58 height 10
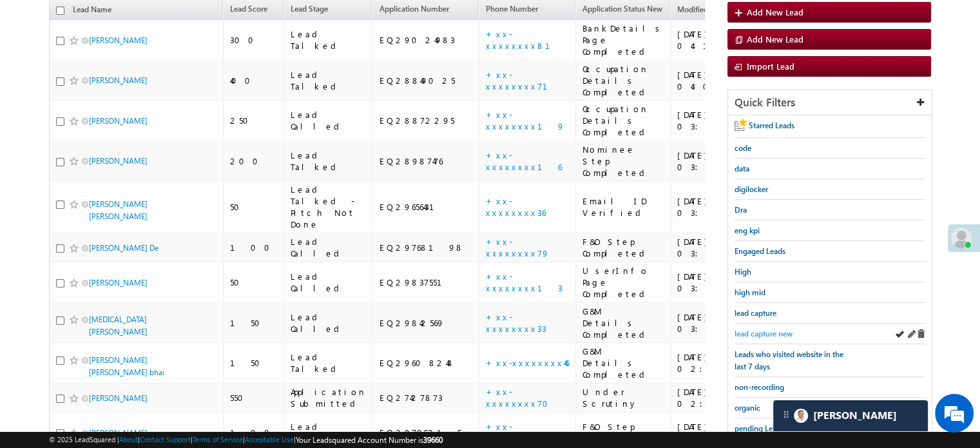
scroll to position [337, 0]
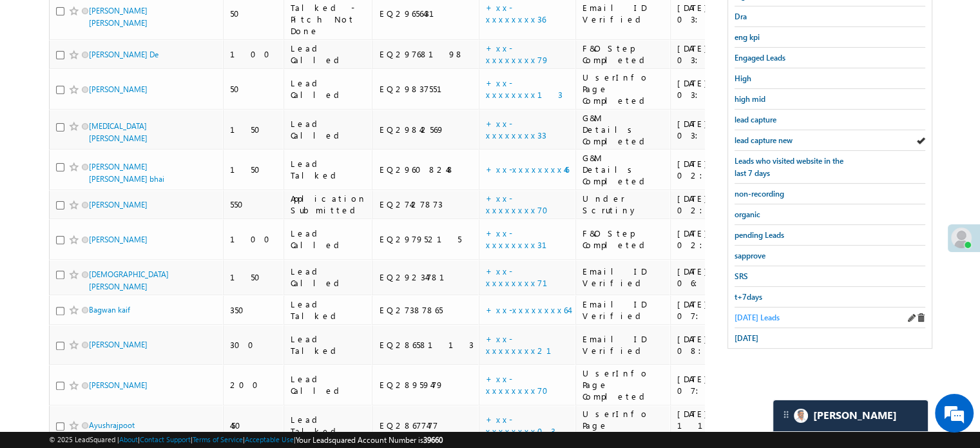
click at [743, 312] on span "[DATE] Leads" at bounding box center [756, 317] width 45 height 10
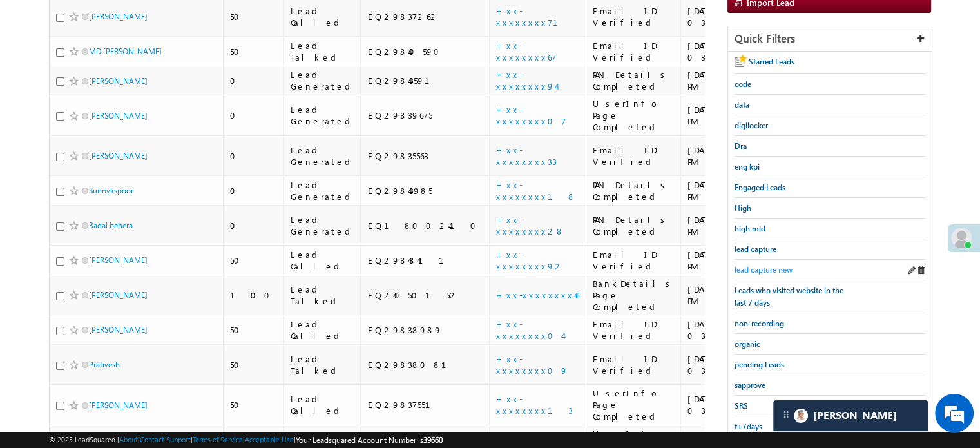
scroll to position [208, 0]
click at [763, 263] on link "lead capture new" at bounding box center [763, 269] width 58 height 12
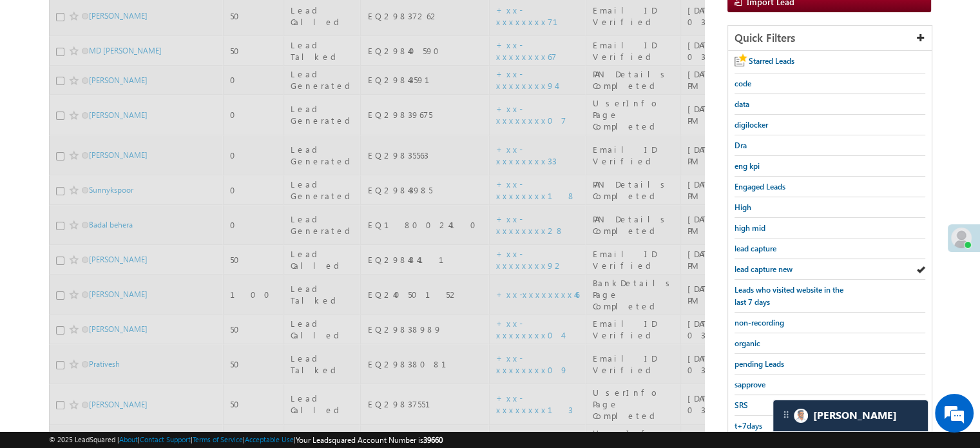
scroll to position [144, 0]
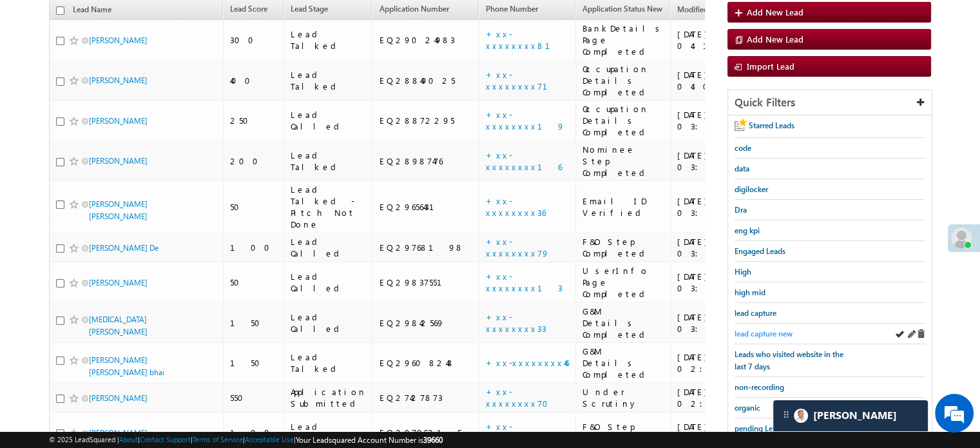
click at [763, 329] on span "lead capture new" at bounding box center [763, 334] width 58 height 10
click at [769, 329] on span "lead capture new" at bounding box center [763, 334] width 58 height 10
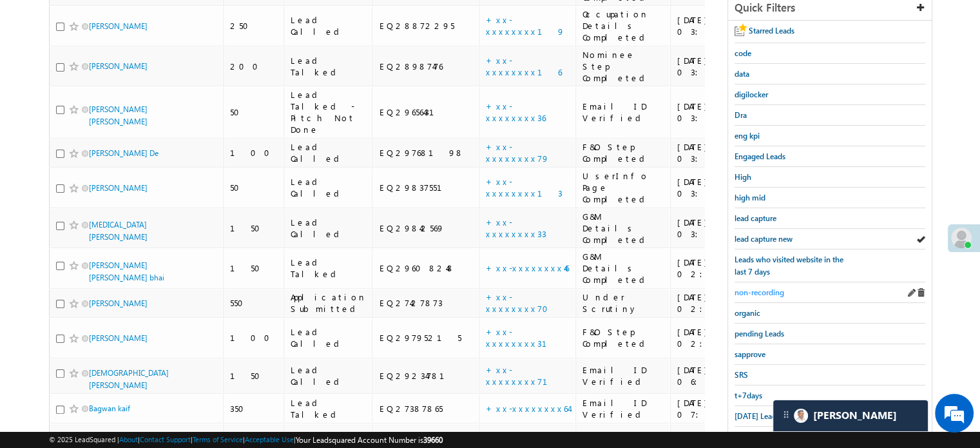
scroll to position [208, 0]
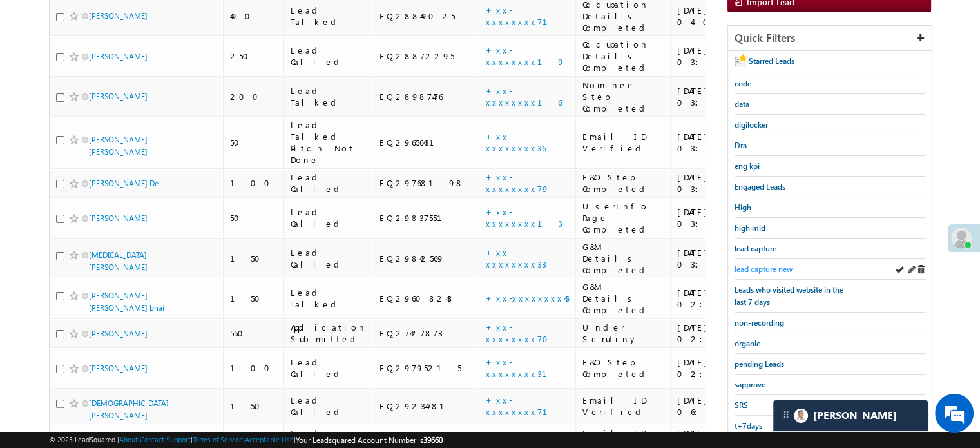
click at [758, 265] on span "lead capture new" at bounding box center [763, 269] width 58 height 10
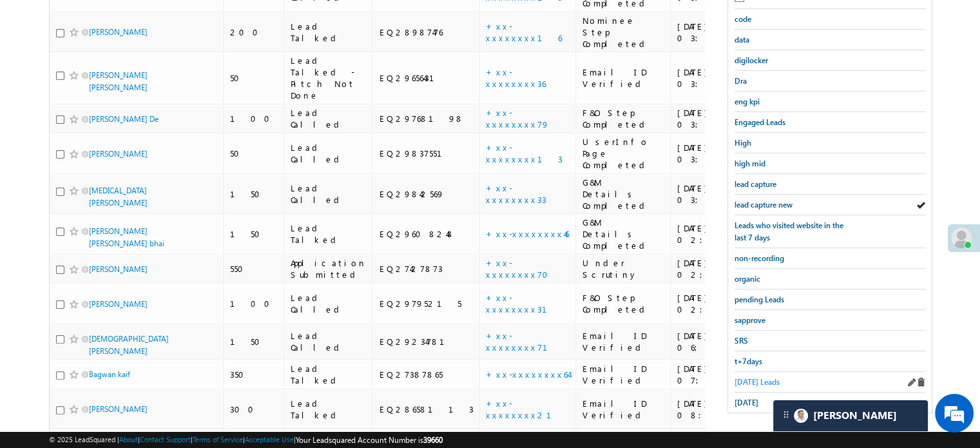
click at [745, 377] on span "[DATE] Leads" at bounding box center [756, 382] width 45 height 10
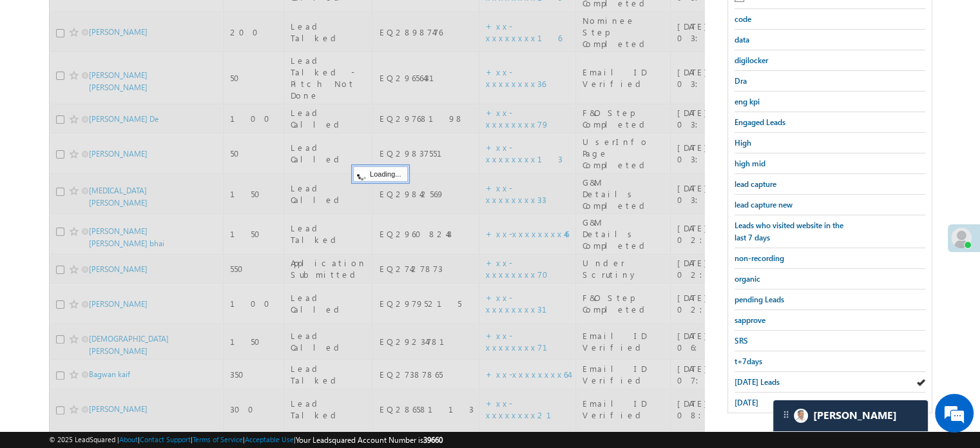
scroll to position [79, 0]
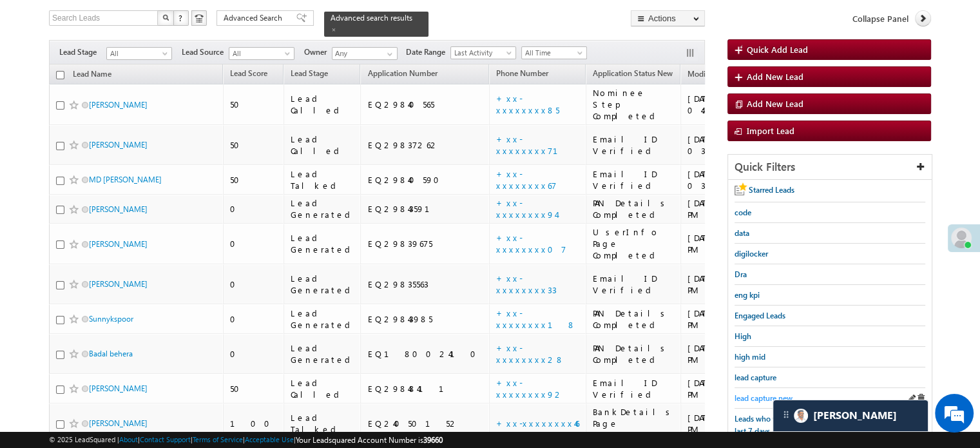
click at [769, 393] on span "lead capture new" at bounding box center [763, 398] width 58 height 10
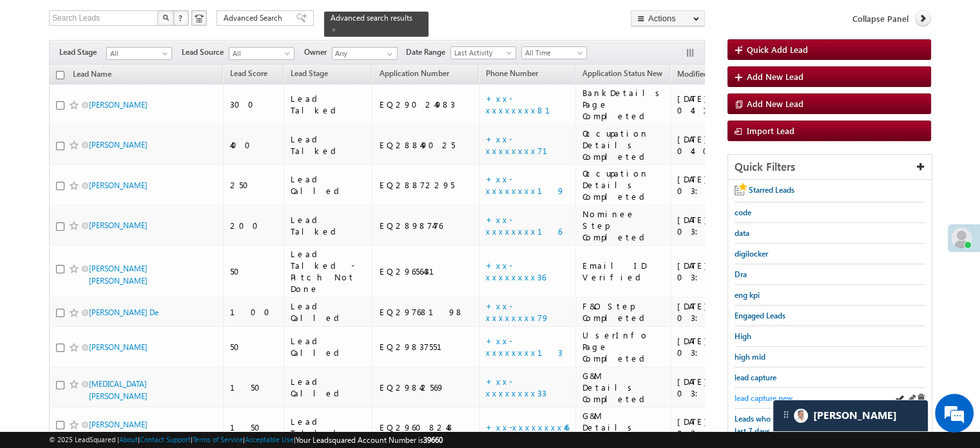
click at [753, 394] on span "lead capture new" at bounding box center [763, 398] width 58 height 10
click at [755, 395] on span "lead capture new" at bounding box center [763, 398] width 58 height 10
drag, startPoint x: 753, startPoint y: 403, endPoint x: 756, endPoint y: 396, distance: 6.9
click at [754, 402] on div "lead capture new" at bounding box center [829, 398] width 191 height 21
click at [757, 395] on span "lead capture new" at bounding box center [763, 398] width 58 height 10
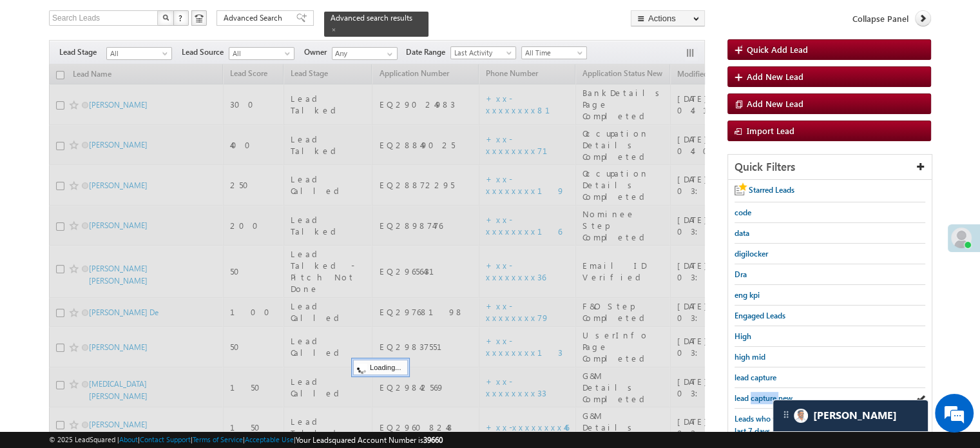
click at [757, 395] on span "lead capture new" at bounding box center [763, 398] width 58 height 10
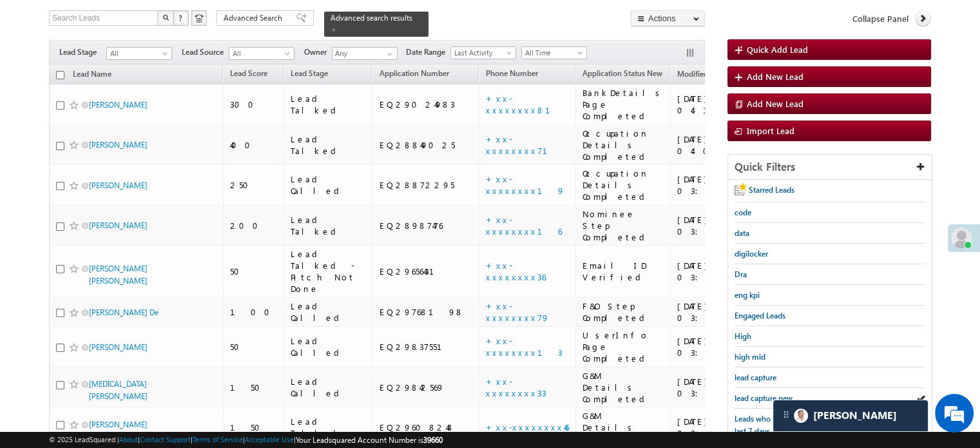
click at [757, 395] on span "lead capture new" at bounding box center [763, 398] width 58 height 10
click at [749, 392] on link "lead capture new" at bounding box center [763, 398] width 58 height 12
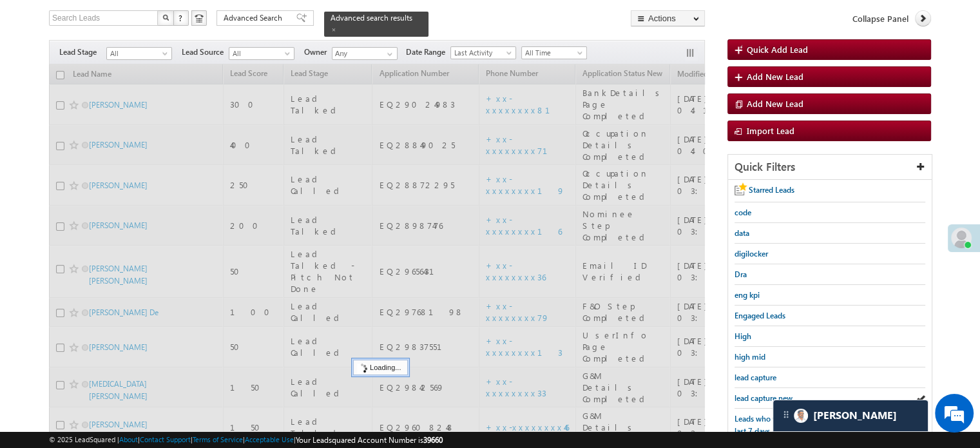
click at [749, 393] on span "lead capture new" at bounding box center [763, 398] width 58 height 10
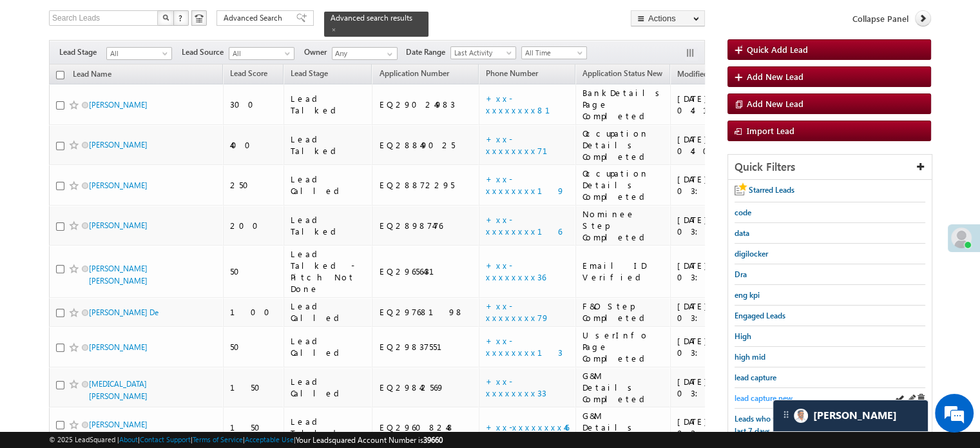
click at [749, 394] on span "lead capture new" at bounding box center [763, 398] width 58 height 10
click at [763, 393] on span "lead capture new" at bounding box center [763, 398] width 58 height 10
click at [746, 393] on span "lead capture new" at bounding box center [763, 398] width 58 height 10
click at [752, 394] on span "lead capture new" at bounding box center [763, 398] width 58 height 10
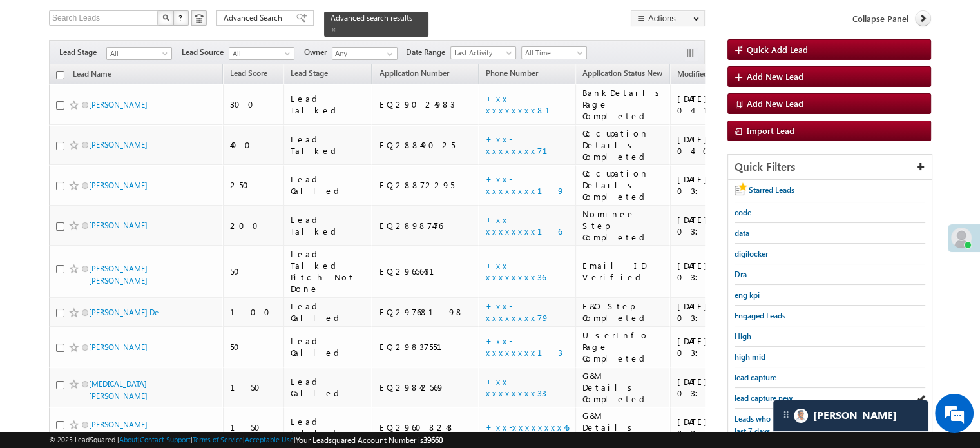
click at [752, 394] on span "lead capture new" at bounding box center [763, 398] width 58 height 10
click at [743, 393] on span "lead capture new" at bounding box center [763, 398] width 58 height 10
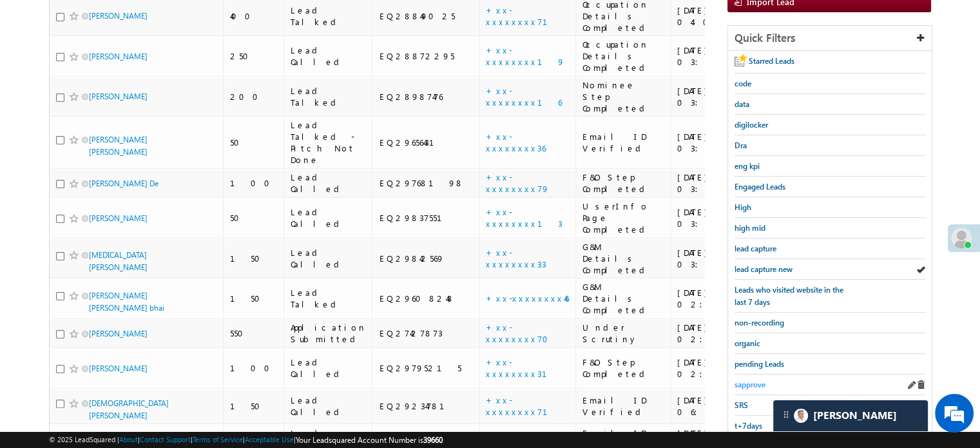
scroll to position [272, 0]
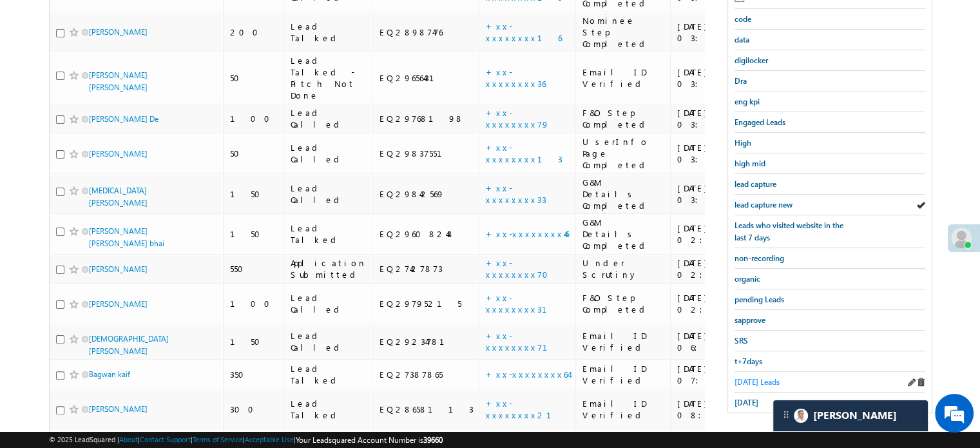
click at [752, 377] on span "[DATE] Leads" at bounding box center [756, 382] width 45 height 10
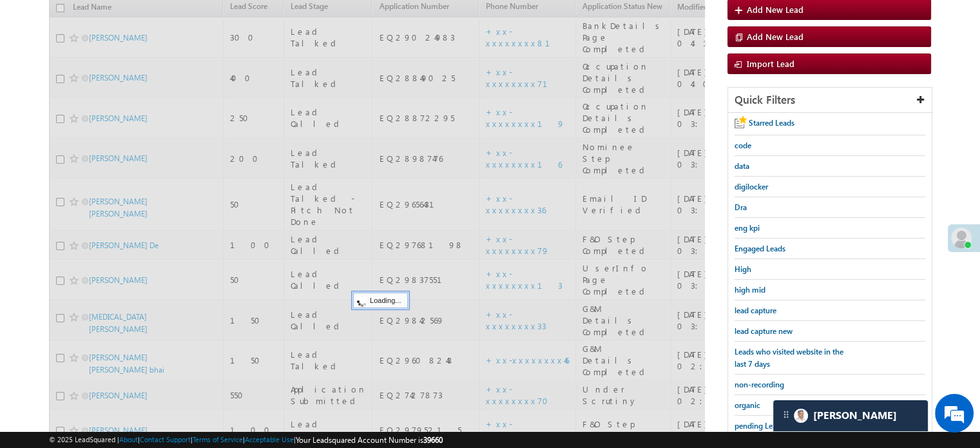
scroll to position [144, 0]
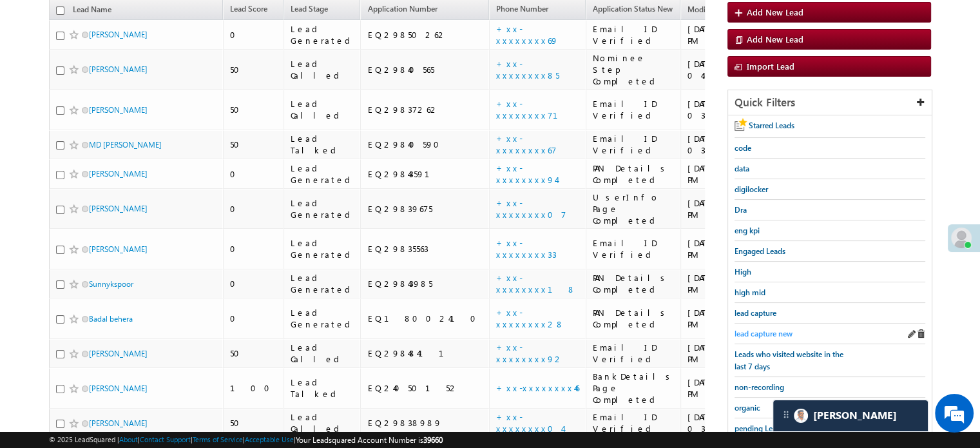
click at [761, 329] on span "lead capture new" at bounding box center [763, 334] width 58 height 10
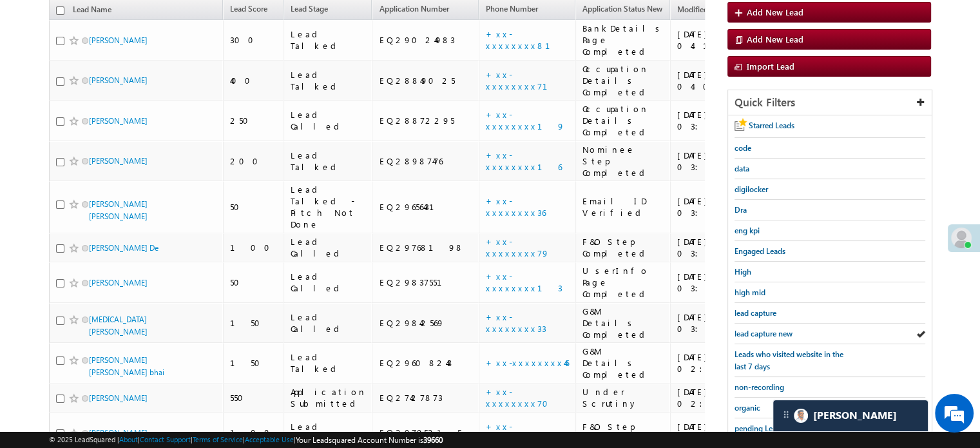
click at [761, 329] on span "lead capture new" at bounding box center [763, 334] width 58 height 10
click at [760, 329] on span "lead capture new" at bounding box center [763, 334] width 58 height 10
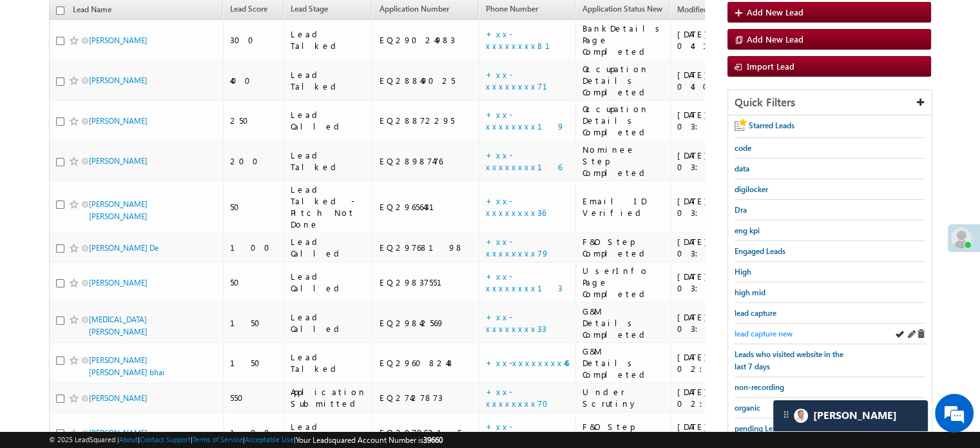
click at [761, 329] on span "lead capture new" at bounding box center [763, 334] width 58 height 10
click at [760, 334] on span "lead capture new" at bounding box center [763, 334] width 58 height 10
click at [760, 329] on span "lead capture new" at bounding box center [763, 334] width 58 height 10
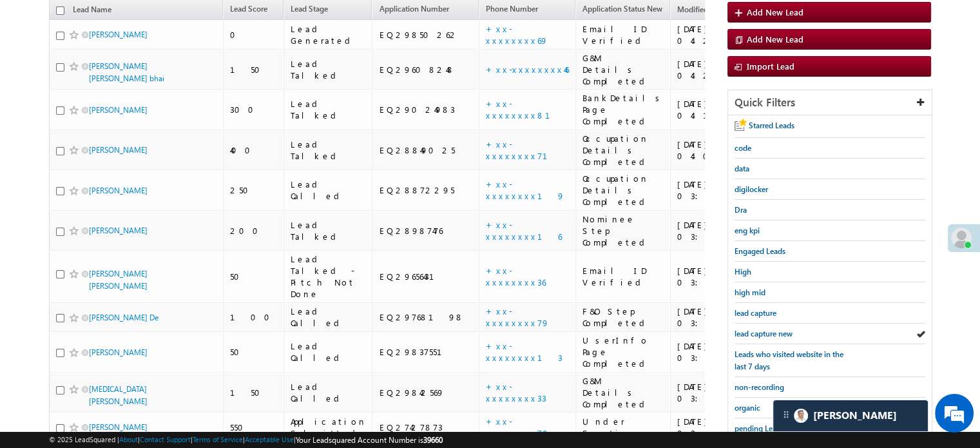
click at [760, 329] on span "lead capture new" at bounding box center [763, 334] width 58 height 10
click at [751, 329] on span "lead capture new" at bounding box center [763, 334] width 58 height 10
click at [752, 329] on span "lead capture new" at bounding box center [763, 334] width 58 height 10
click at [772, 329] on span "lead capture new" at bounding box center [763, 334] width 58 height 10
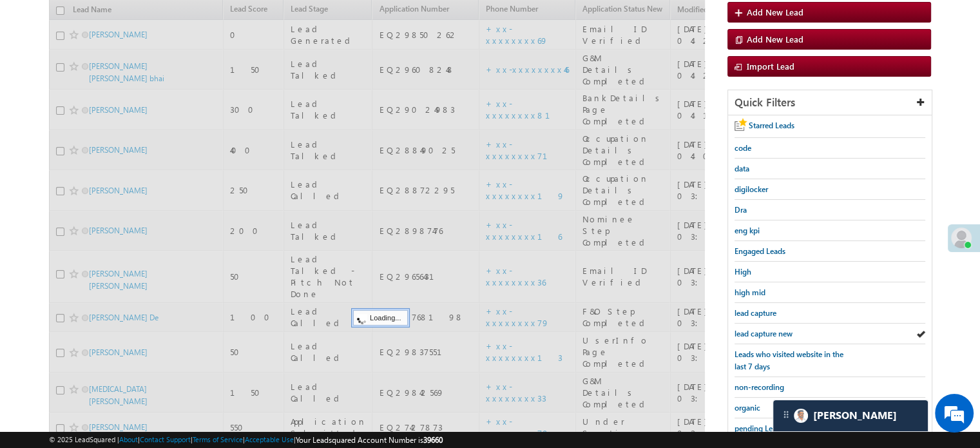
click at [772, 329] on span "lead capture new" at bounding box center [763, 334] width 58 height 10
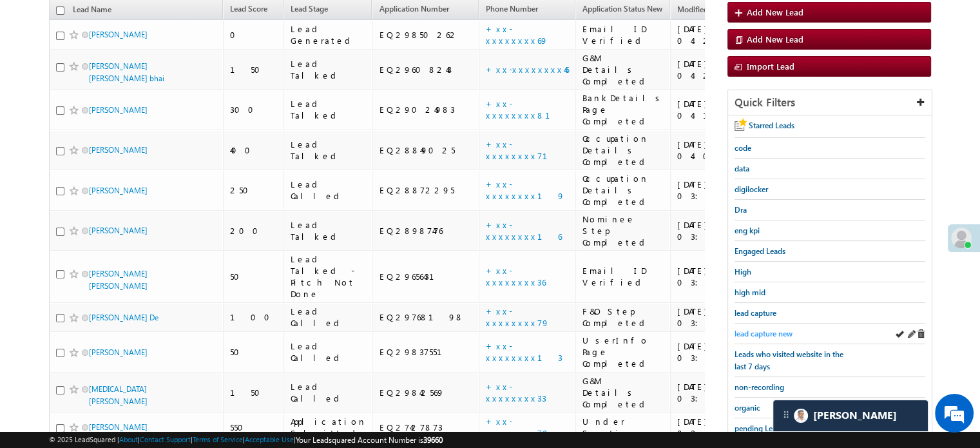
click at [760, 329] on span "lead capture new" at bounding box center [763, 334] width 58 height 10
click at [753, 329] on span "lead capture new" at bounding box center [763, 334] width 58 height 10
click at [754, 329] on span "lead capture new" at bounding box center [763, 334] width 58 height 10
click at [783, 334] on span "lead capture new" at bounding box center [763, 334] width 58 height 10
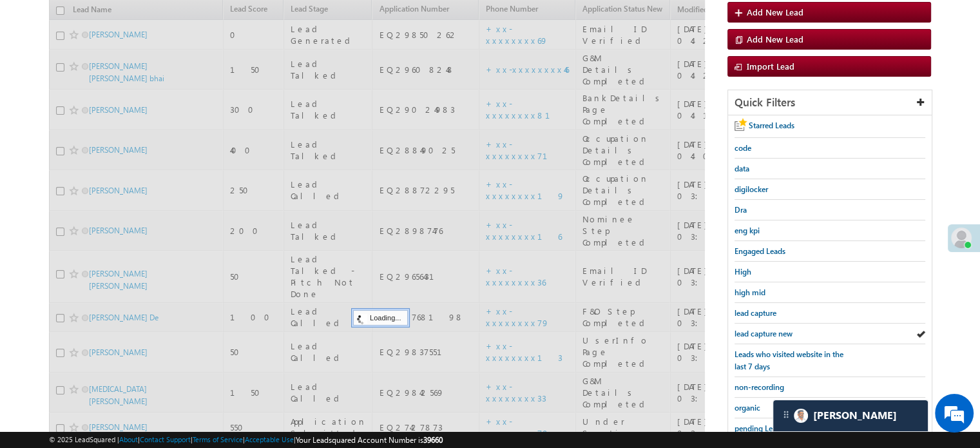
click at [769, 330] on span "lead capture new" at bounding box center [763, 334] width 58 height 10
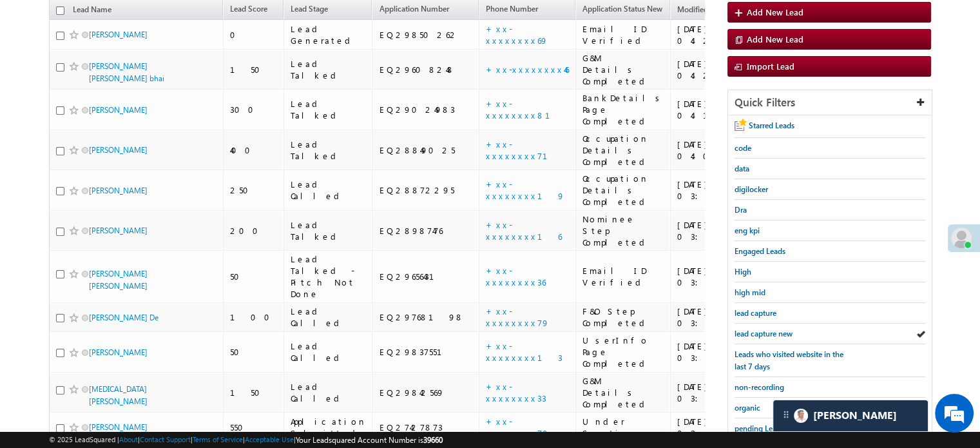
click at [769, 330] on span "lead capture new" at bounding box center [763, 334] width 58 height 10
click at [758, 323] on div "lead capture new" at bounding box center [829, 333] width 191 height 21
click at [760, 329] on span "lead capture new" at bounding box center [763, 334] width 58 height 10
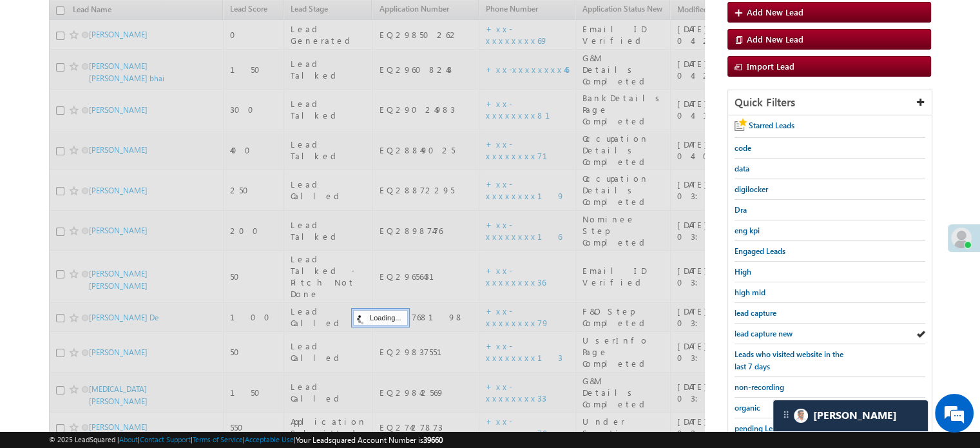
click at [760, 329] on span "lead capture new" at bounding box center [763, 334] width 58 height 10
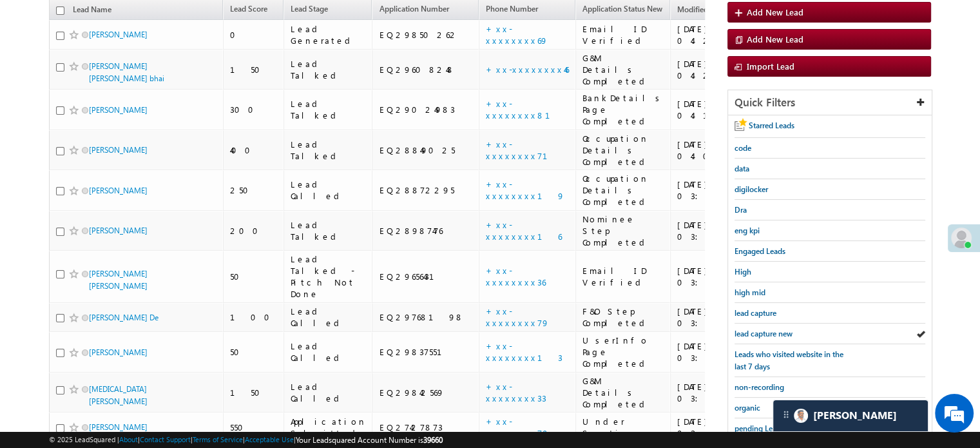
click at [760, 329] on span "lead capture new" at bounding box center [763, 334] width 58 height 10
click at [755, 323] on div "lead capture new" at bounding box center [829, 333] width 191 height 21
click at [757, 327] on link "lead capture new" at bounding box center [763, 333] width 58 height 12
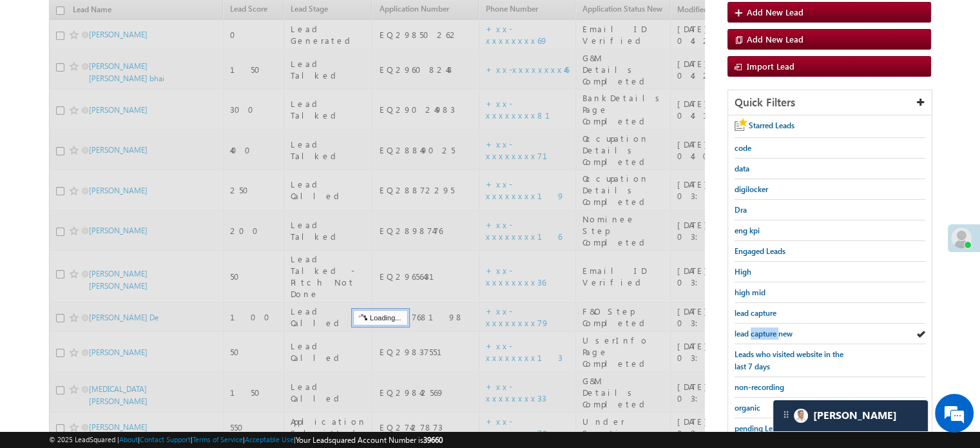
click at [758, 329] on span "lead capture new" at bounding box center [763, 334] width 58 height 10
click at [759, 329] on span "lead capture new" at bounding box center [763, 334] width 58 height 10
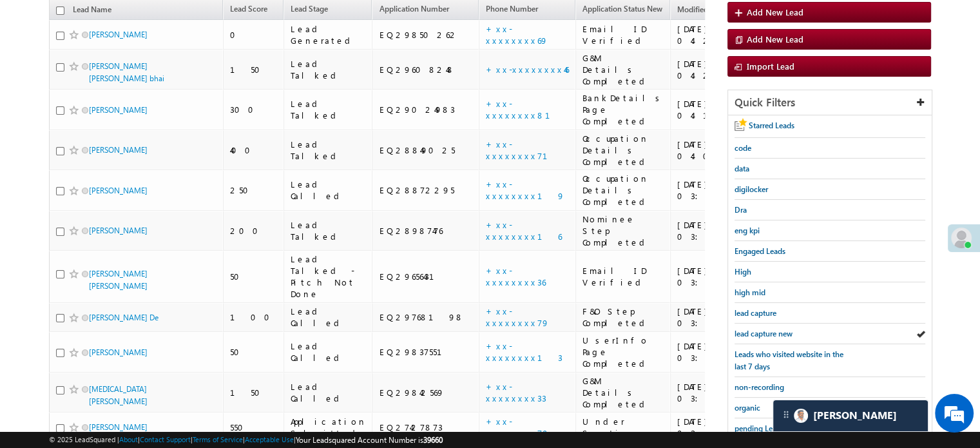
click at [759, 329] on span "lead capture new" at bounding box center [763, 334] width 58 height 10
click at [779, 329] on span "lead capture new" at bounding box center [763, 334] width 58 height 10
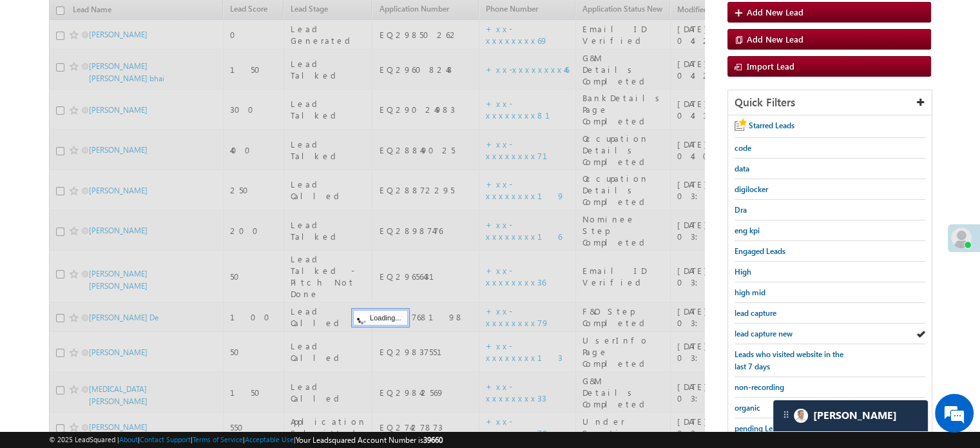
click at [779, 329] on span "lead capture new" at bounding box center [763, 334] width 58 height 10
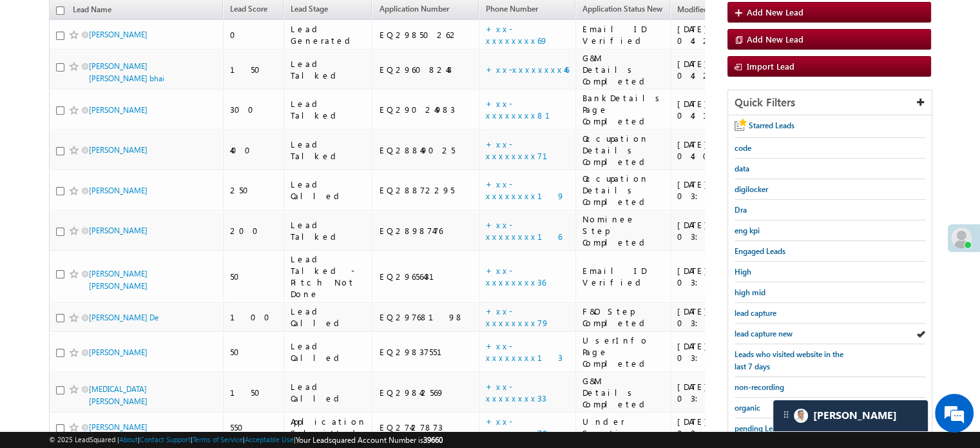
click at [779, 329] on span "lead capture new" at bounding box center [763, 334] width 58 height 10
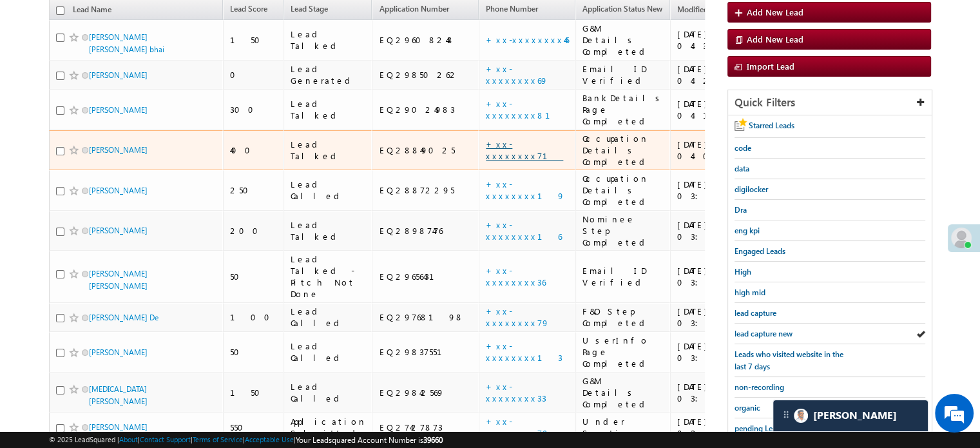
click at [486, 138] on link "+xx-xxxxxxxx71" at bounding box center [524, 149] width 77 height 23
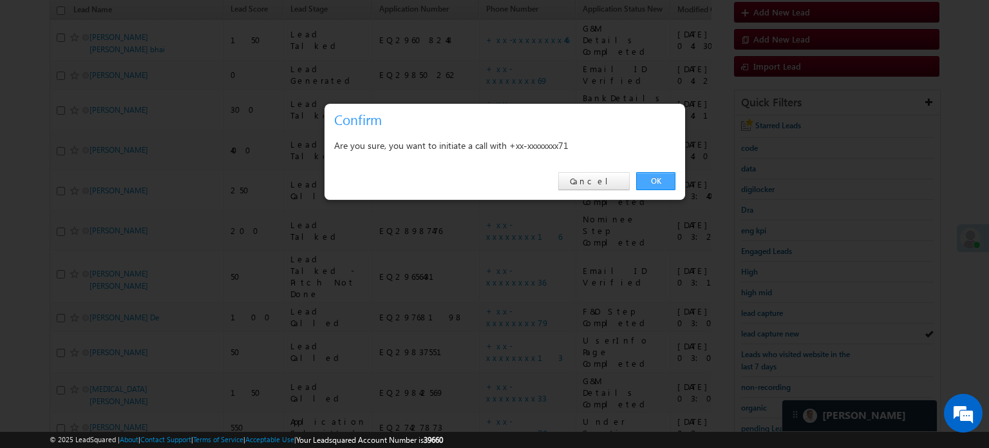
click at [665, 179] on link "OK" at bounding box center [655, 181] width 39 height 18
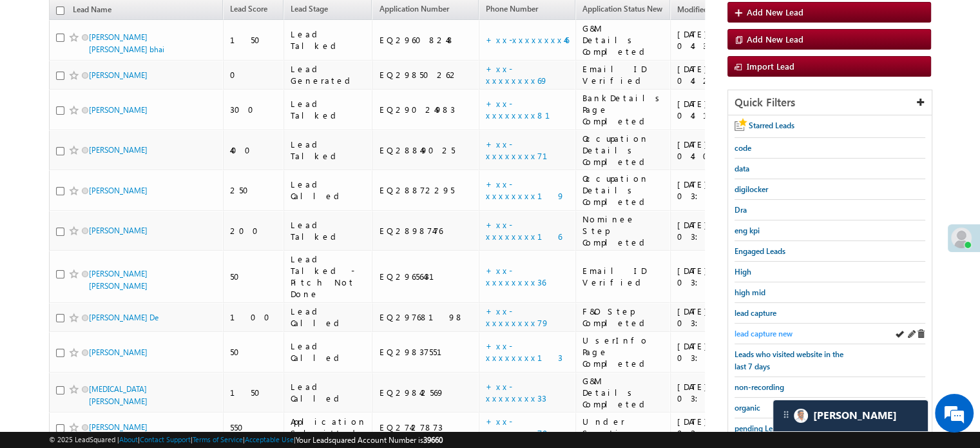
drag, startPoint x: 773, startPoint y: 322, endPoint x: 776, endPoint y: 330, distance: 8.1
click at [774, 323] on div "lead capture new" at bounding box center [829, 333] width 191 height 21
click at [776, 330] on span "lead capture new" at bounding box center [763, 334] width 58 height 10
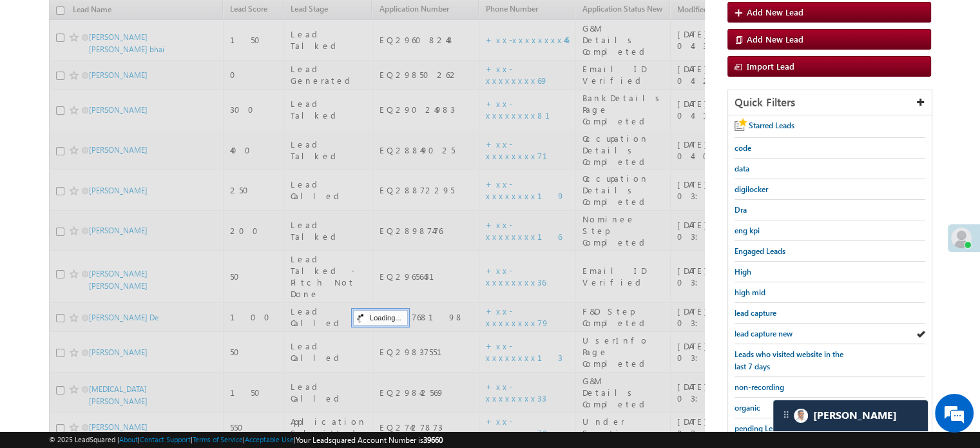
click at [776, 330] on span "lead capture new" at bounding box center [763, 334] width 58 height 10
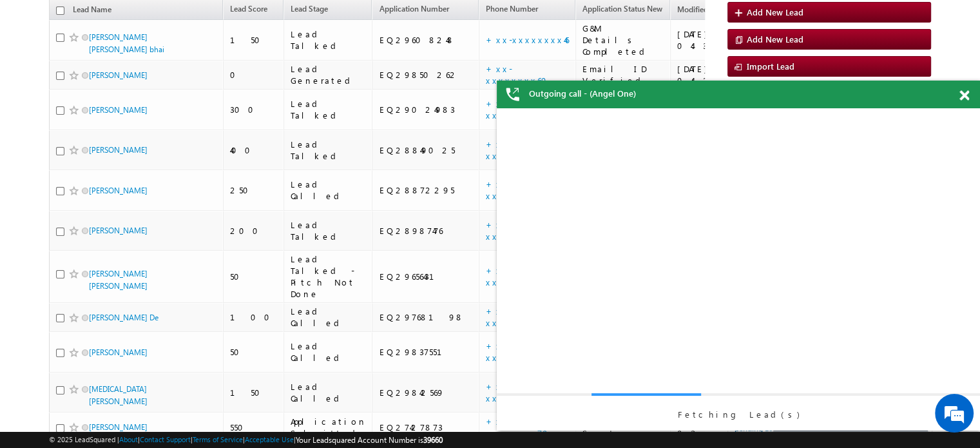
scroll to position [0, 0]
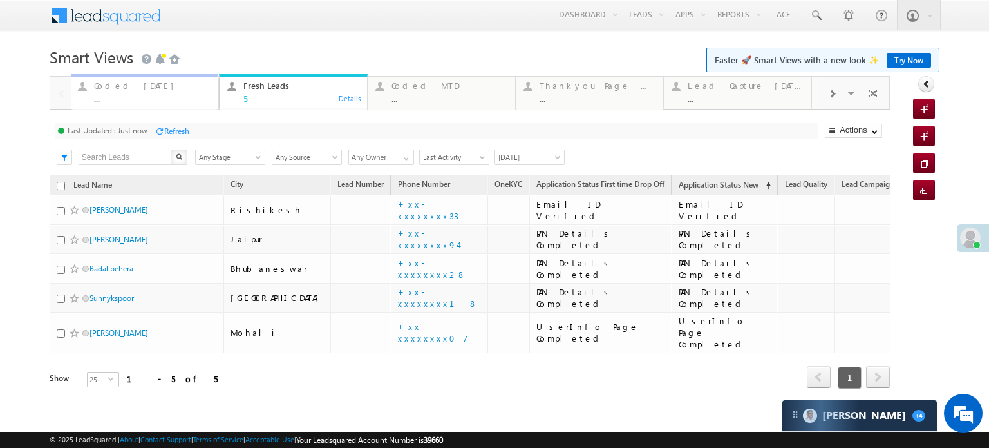
drag, startPoint x: 294, startPoint y: 90, endPoint x: 144, endPoint y: 92, distance: 149.5
click at [148, 81] on div "Coded Today" at bounding box center [153, 86] width 116 height 10
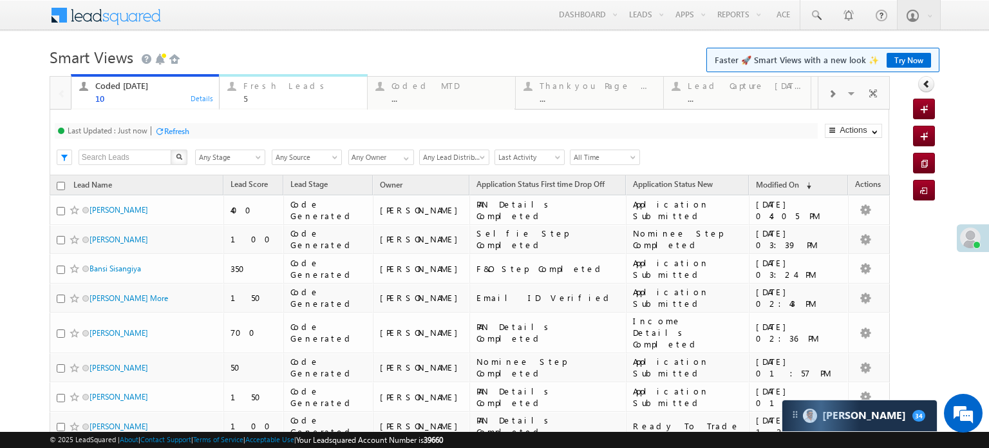
click at [265, 95] on div "5" at bounding box center [301, 98] width 116 height 10
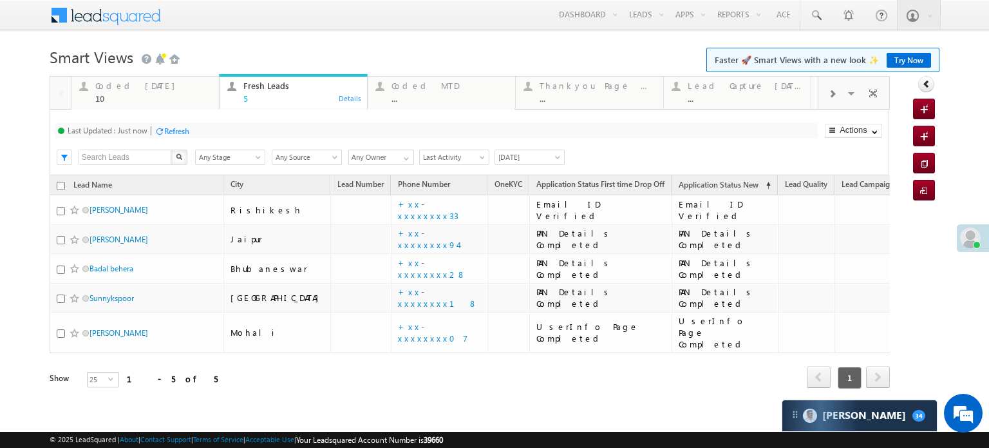
click at [160, 133] on div at bounding box center [160, 131] width 10 height 10
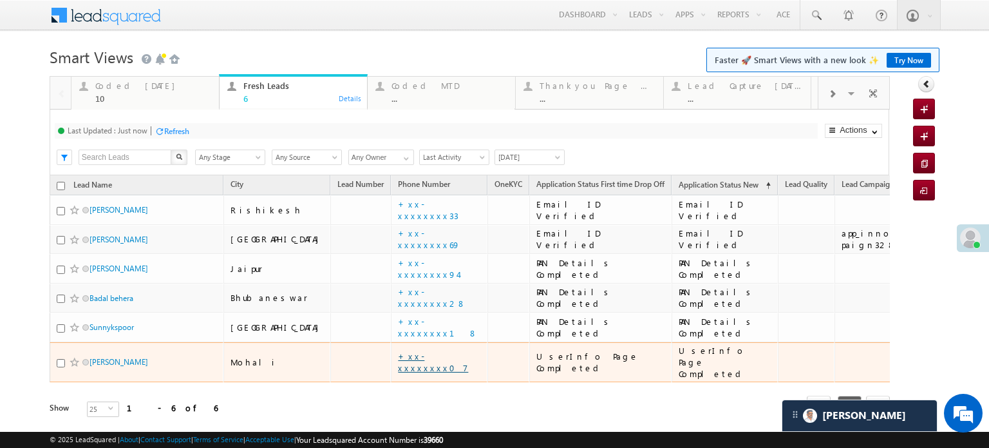
click at [399, 358] on link "+xx-xxxxxxxx07" at bounding box center [433, 361] width 70 height 23
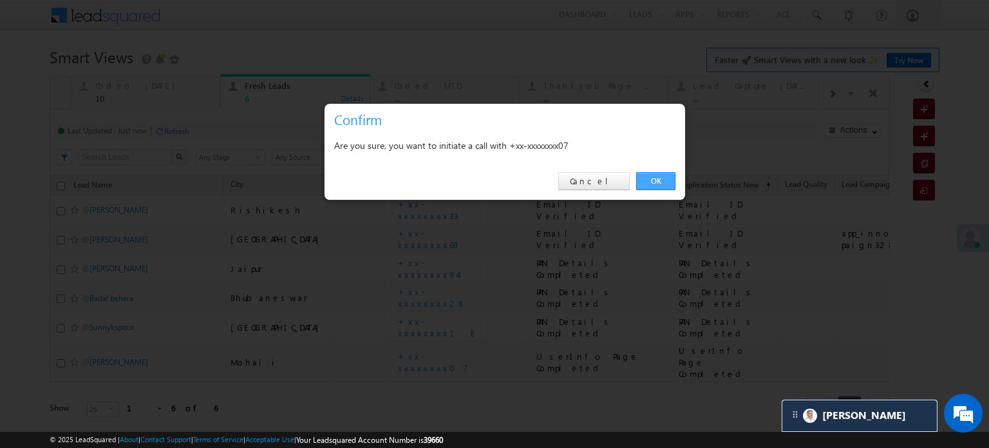
click at [673, 185] on link "OK" at bounding box center [655, 181] width 39 height 18
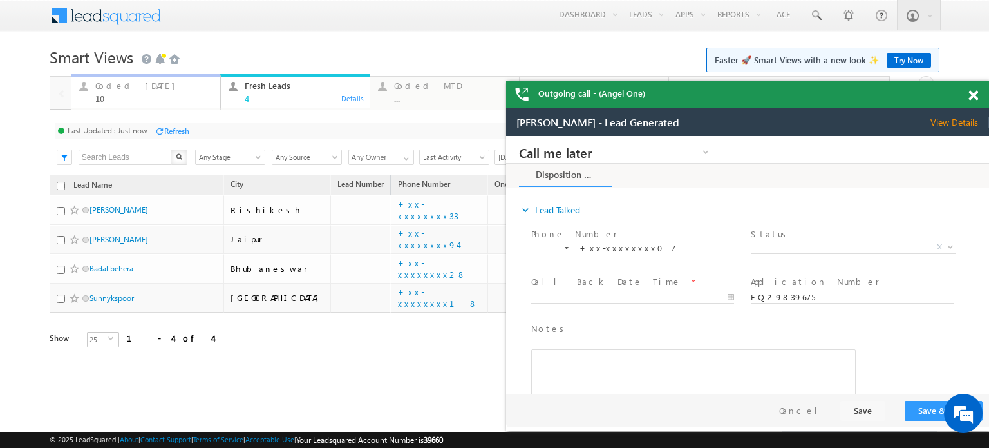
click at [139, 93] on div "10" at bounding box center [153, 98] width 117 height 10
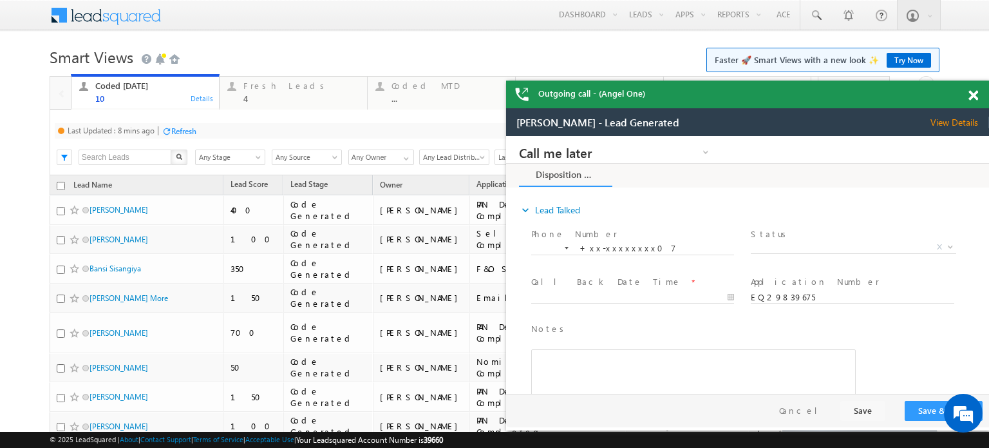
click at [195, 133] on div "Refresh" at bounding box center [183, 131] width 25 height 10
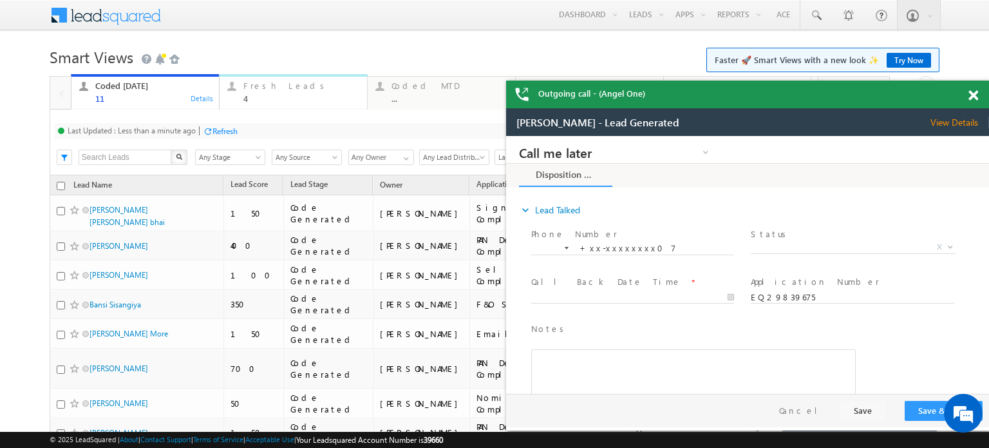
click at [283, 93] on div "Fresh Leads 4" at bounding box center [301, 90] width 116 height 25
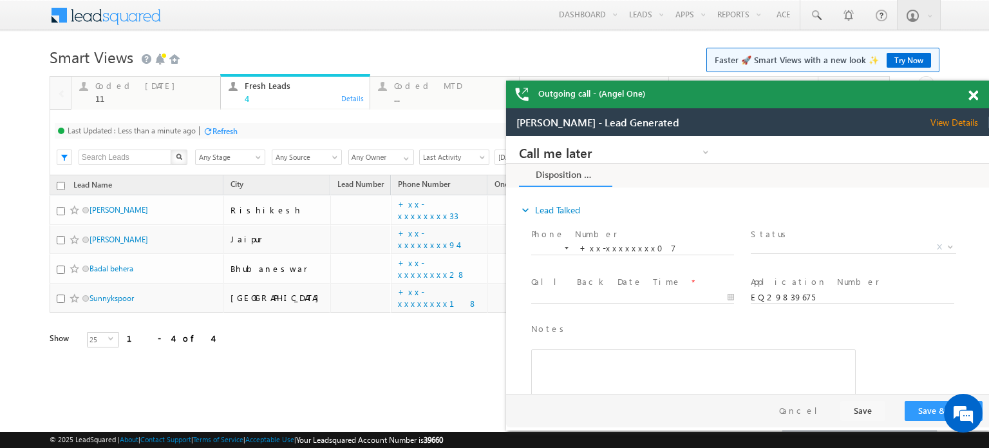
click at [224, 127] on div "Refresh" at bounding box center [225, 131] width 25 height 10
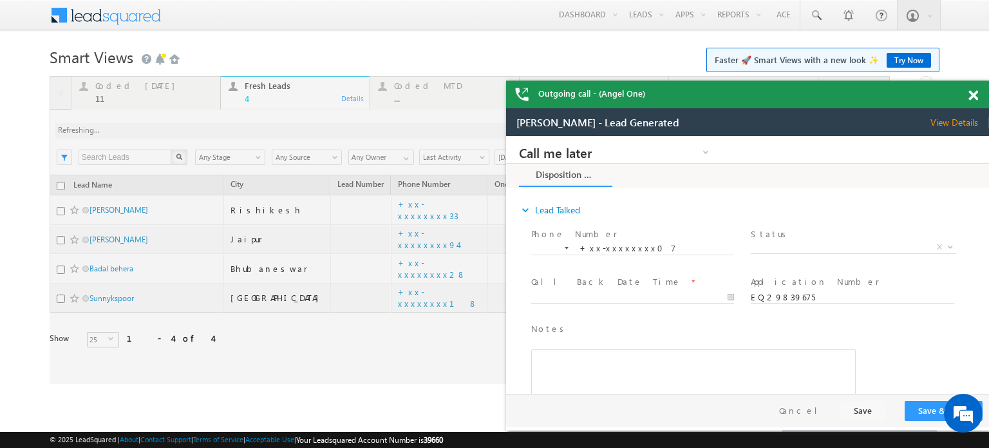
click at [972, 98] on span at bounding box center [974, 95] width 10 height 11
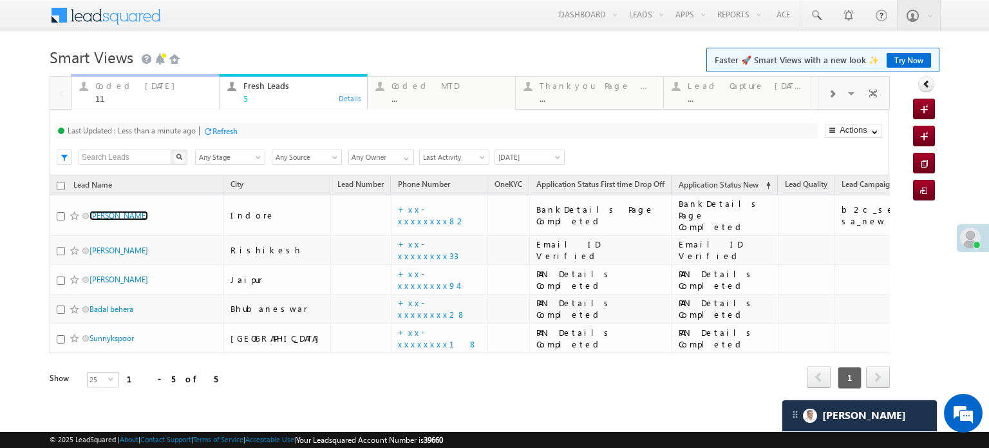
click at [141, 86] on div "Coded Today" at bounding box center [153, 86] width 116 height 10
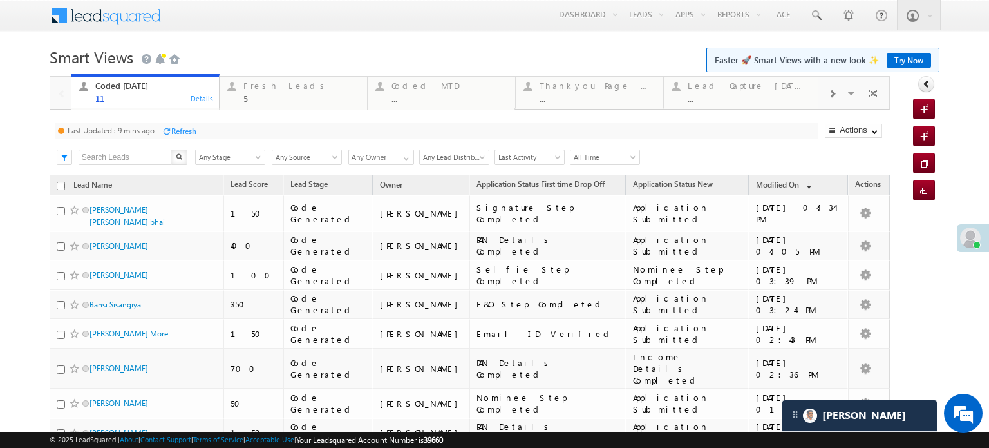
click at [176, 132] on div "Refresh" at bounding box center [183, 131] width 25 height 10
click at [262, 95] on div "5" at bounding box center [301, 98] width 116 height 10
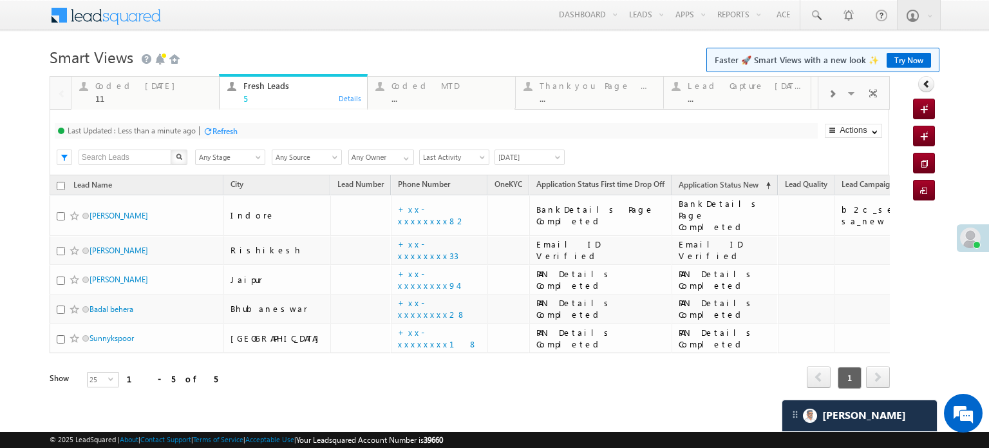
click at [227, 128] on div "Refresh" at bounding box center [225, 131] width 25 height 10
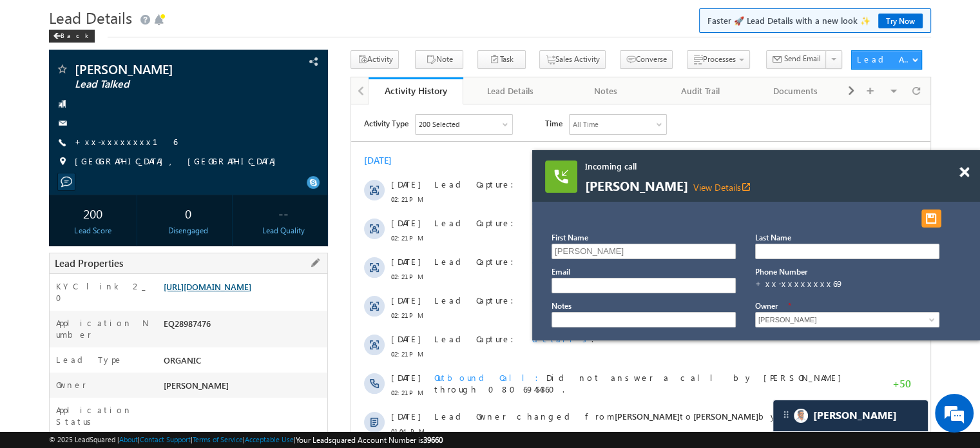
click at [237, 292] on link "[URL][DOMAIN_NAME]" at bounding box center [208, 286] width 88 height 11
click at [251, 283] on link "[URL][DOMAIN_NAME]" at bounding box center [208, 286] width 88 height 11
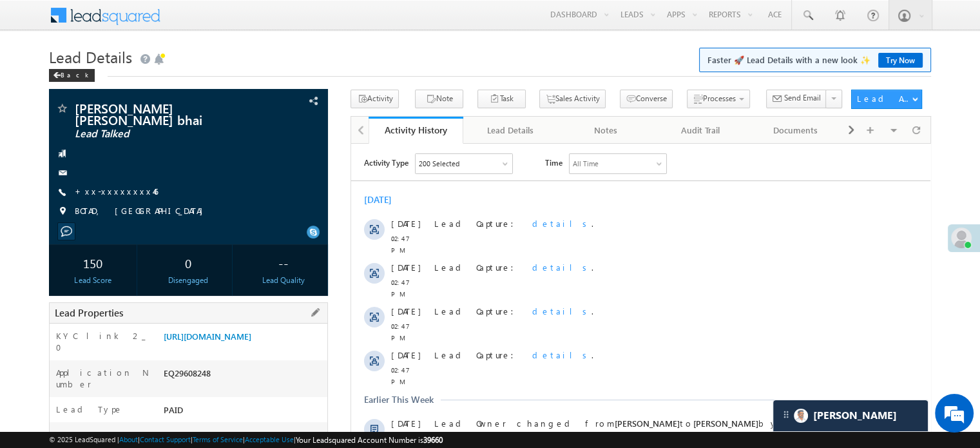
click at [161, 330] on div "[URL][DOMAIN_NAME]" at bounding box center [243, 339] width 167 height 18
drag, startPoint x: 162, startPoint y: 323, endPoint x: 296, endPoint y: 360, distance: 139.7
copy link "[URL][DOMAIN_NAME]"
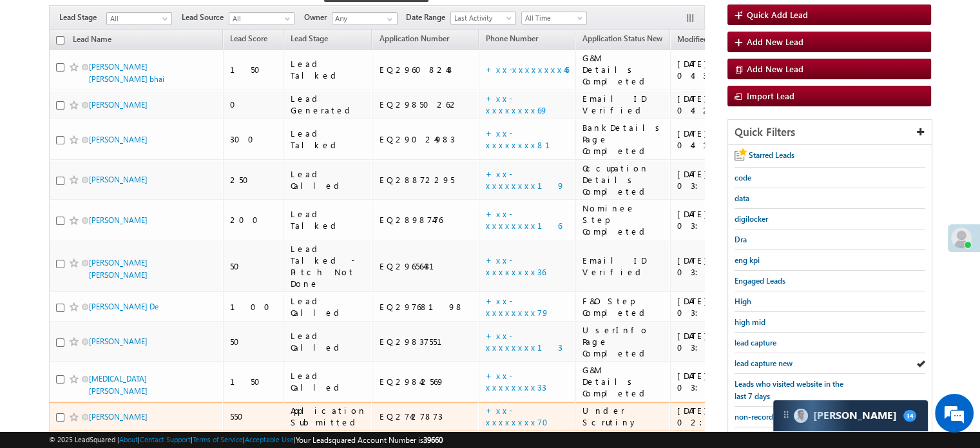
scroll to position [129, 0]
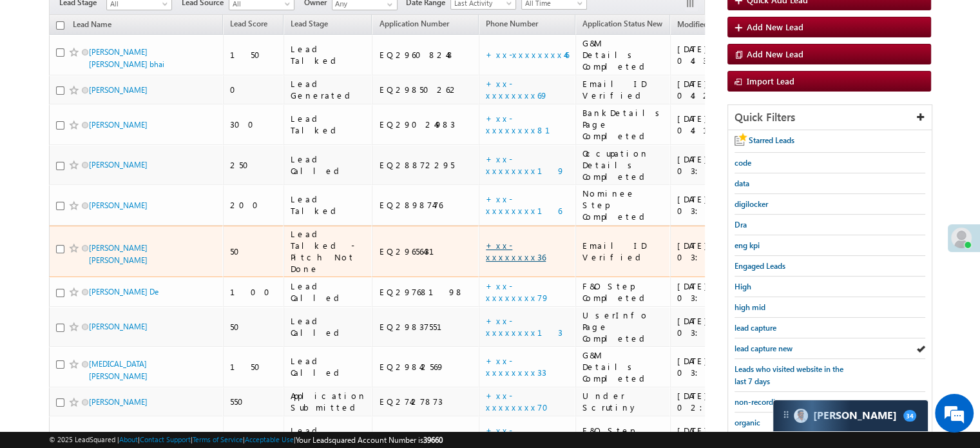
click at [486, 240] on link "+xx-xxxxxxxx36" at bounding box center [516, 251] width 60 height 23
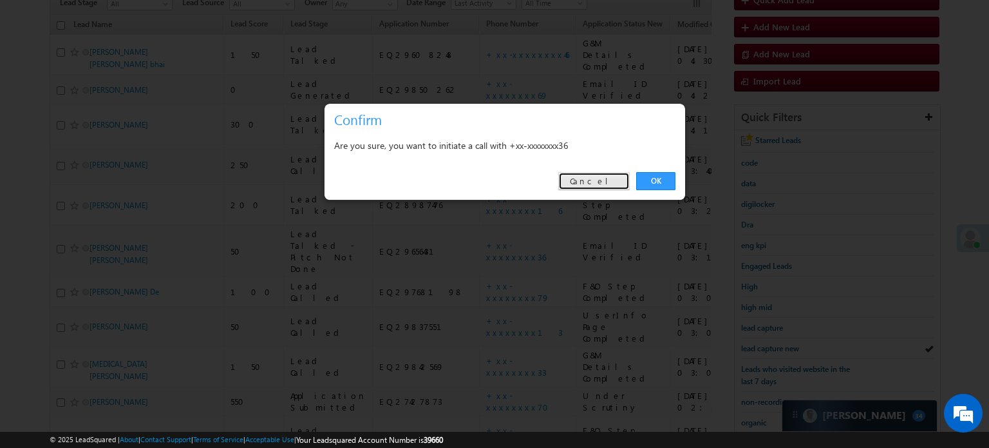
click at [605, 184] on link "Cancel" at bounding box center [594, 181] width 72 height 18
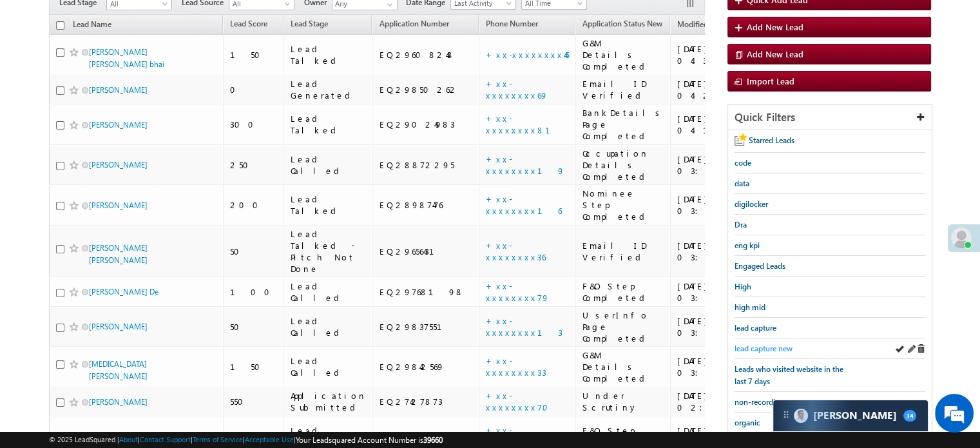
click at [768, 345] on span "lead capture new" at bounding box center [763, 348] width 58 height 10
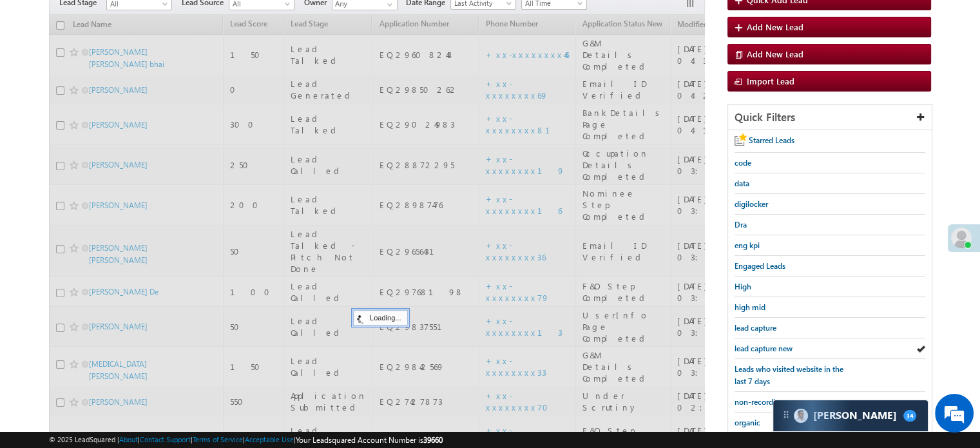
click at [768, 345] on span "lead capture new" at bounding box center [763, 348] width 58 height 10
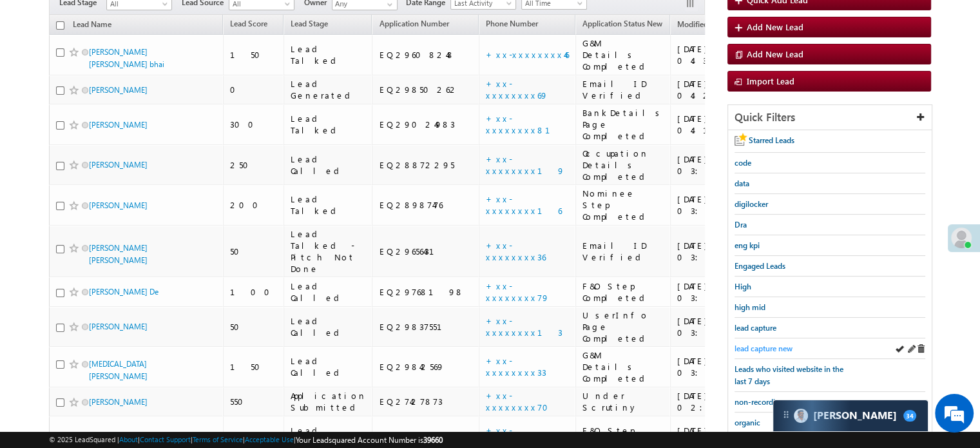
click at [767, 344] on span "lead capture new" at bounding box center [763, 348] width 58 height 10
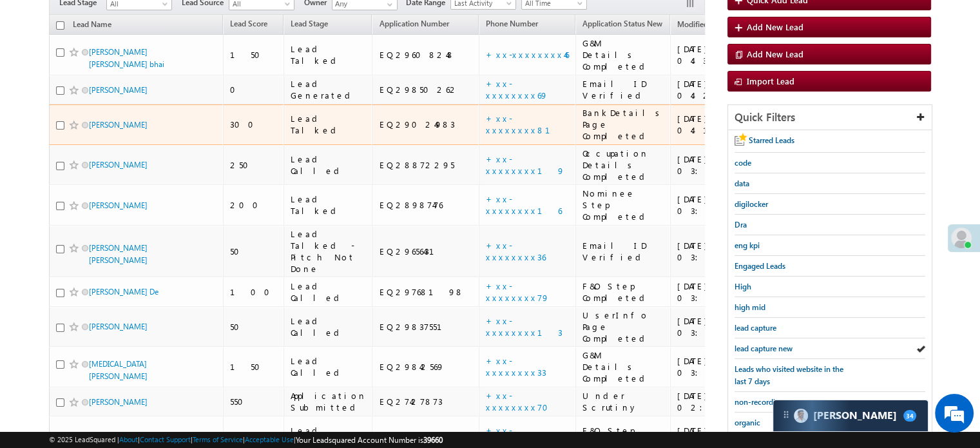
scroll to position [0, 0]
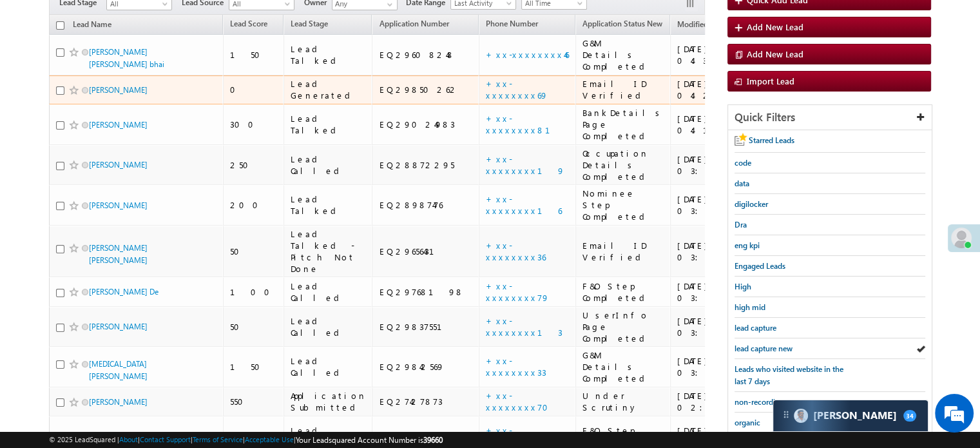
click at [479, 80] on td "+xx-xxxxxxxx69" at bounding box center [527, 90] width 97 height 30
click at [479, 77] on td "+xx-xxxxxxxx69" at bounding box center [527, 90] width 97 height 30
click at [486, 78] on link "+xx-xxxxxxxx69" at bounding box center [517, 89] width 62 height 23
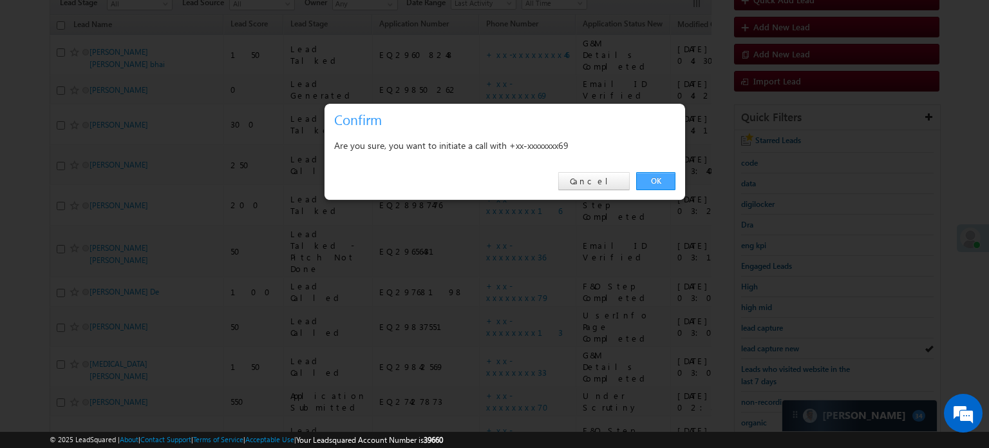
click at [644, 175] on link "OK" at bounding box center [655, 181] width 39 height 18
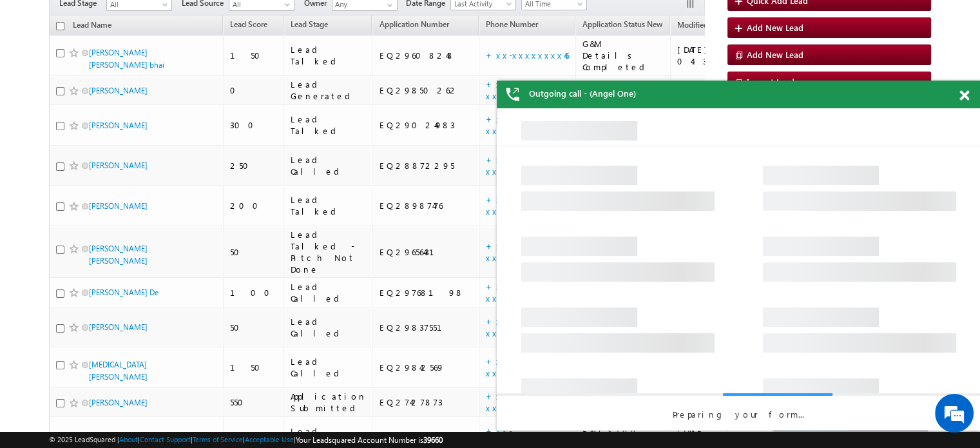
click at [964, 96] on span at bounding box center [964, 95] width 10 height 11
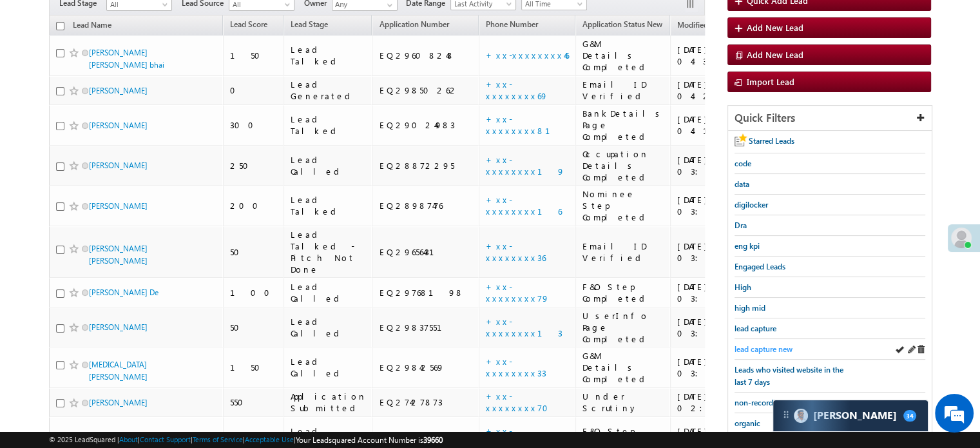
click at [764, 344] on span "lead capture new" at bounding box center [763, 349] width 58 height 10
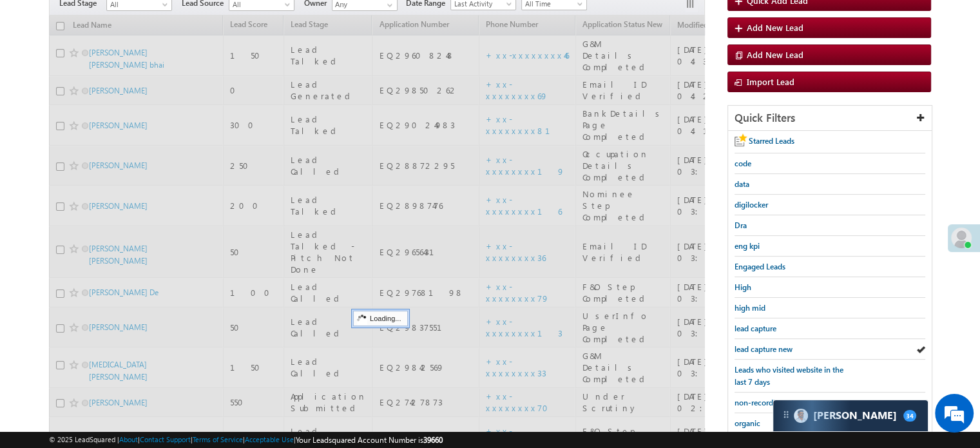
click at [764, 344] on span "lead capture new" at bounding box center [763, 349] width 58 height 10
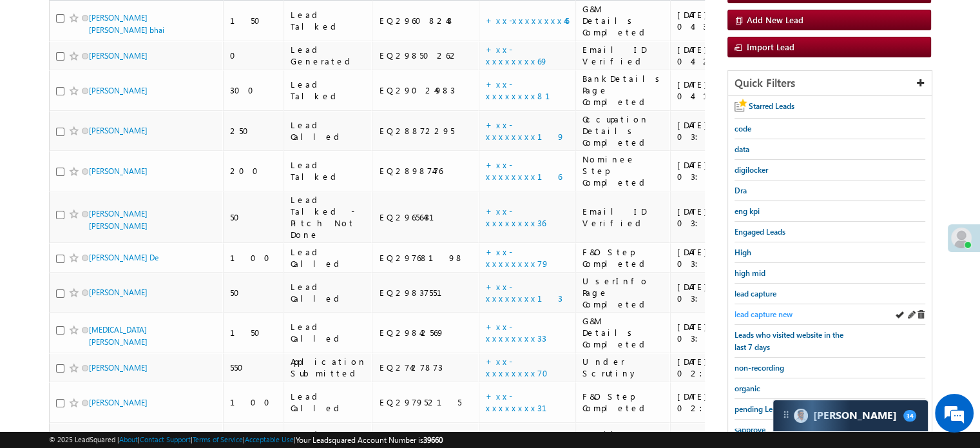
scroll to position [129, 0]
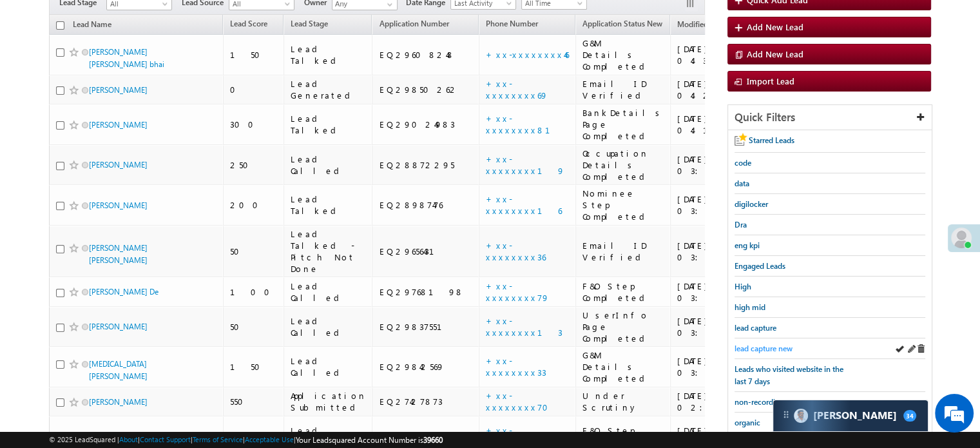
click at [764, 345] on span "lead capture new" at bounding box center [763, 348] width 58 height 10
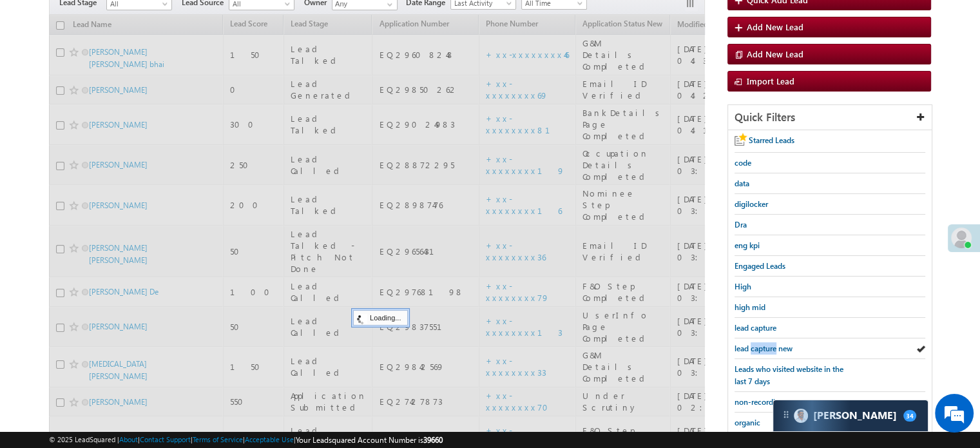
click at [764, 345] on span "lead capture new" at bounding box center [763, 348] width 58 height 10
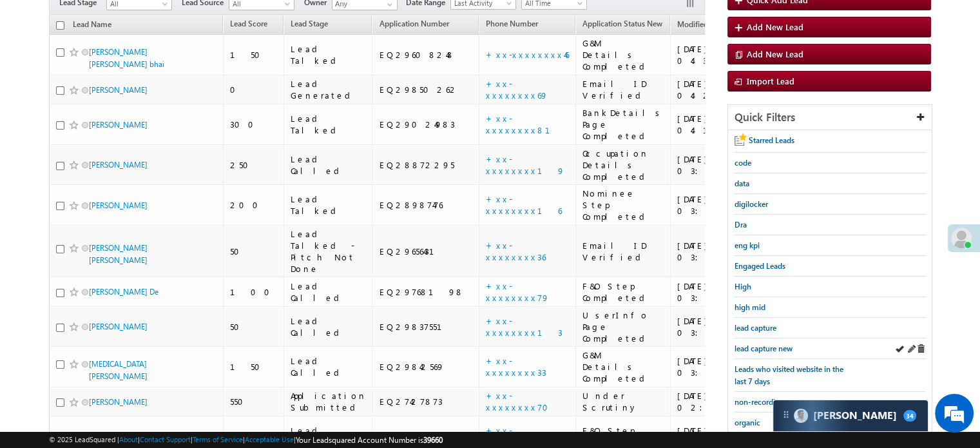
click at [765, 338] on div "lead capture new" at bounding box center [829, 348] width 191 height 21
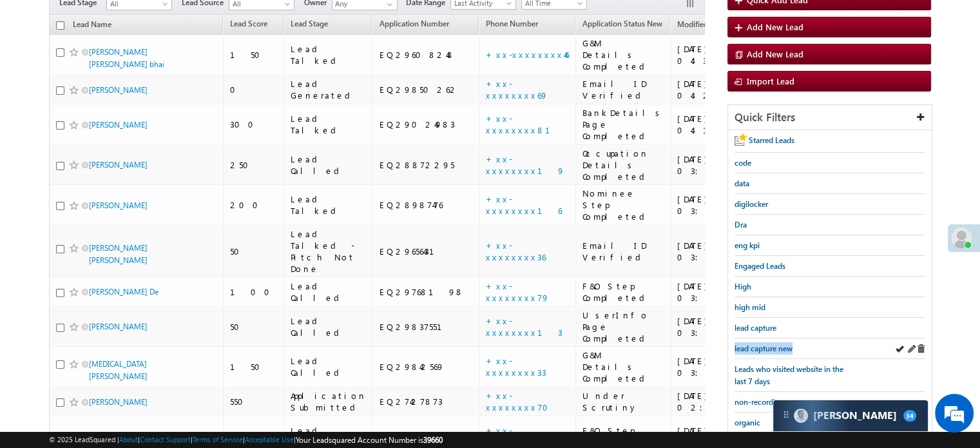
click at [765, 338] on div "lead capture new" at bounding box center [829, 348] width 191 height 21
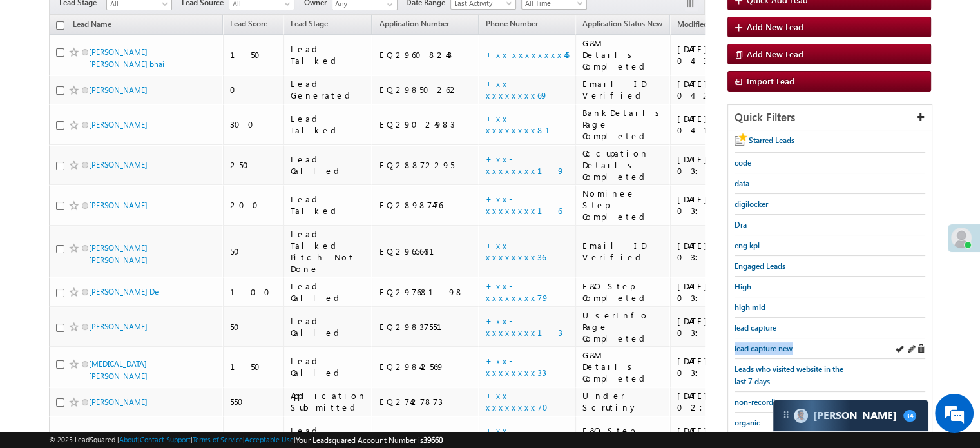
click at [765, 338] on div "lead capture new" at bounding box center [829, 348] width 191 height 21
click at [765, 342] on link "lead capture new" at bounding box center [763, 348] width 58 height 12
click at [773, 344] on span "lead capture new" at bounding box center [763, 348] width 58 height 10
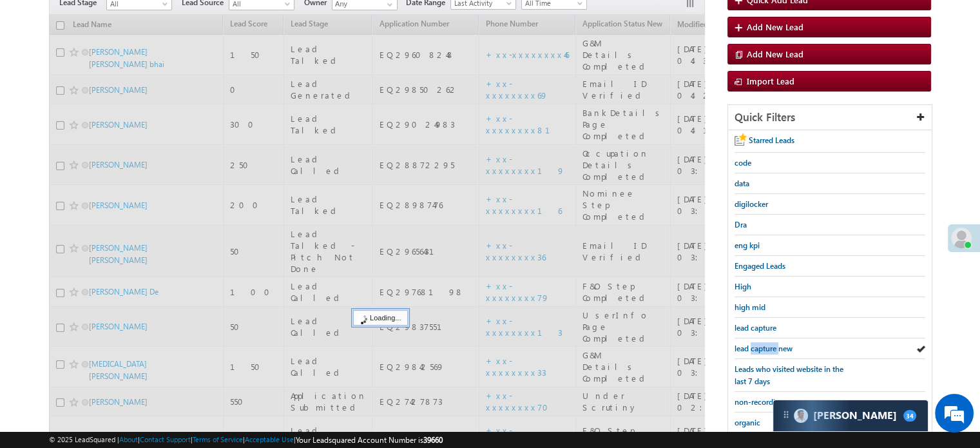
click at [773, 343] on span "lead capture new" at bounding box center [763, 348] width 58 height 10
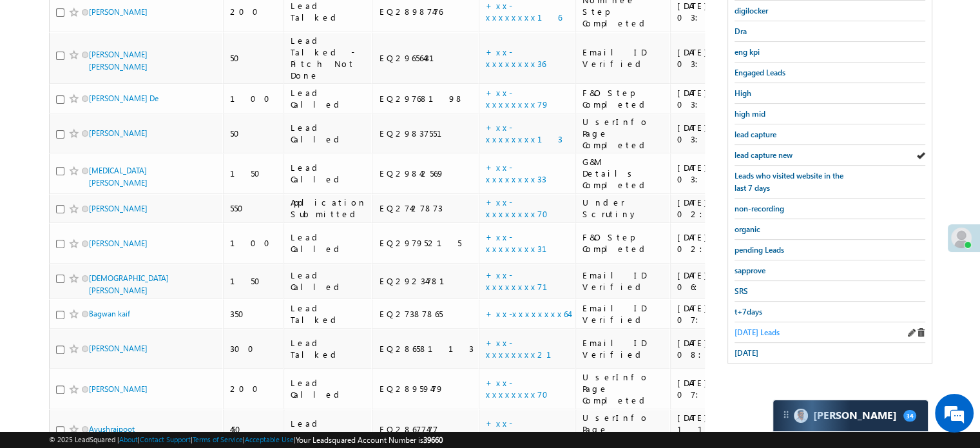
click at [752, 331] on span "[DATE] Leads" at bounding box center [756, 332] width 45 height 10
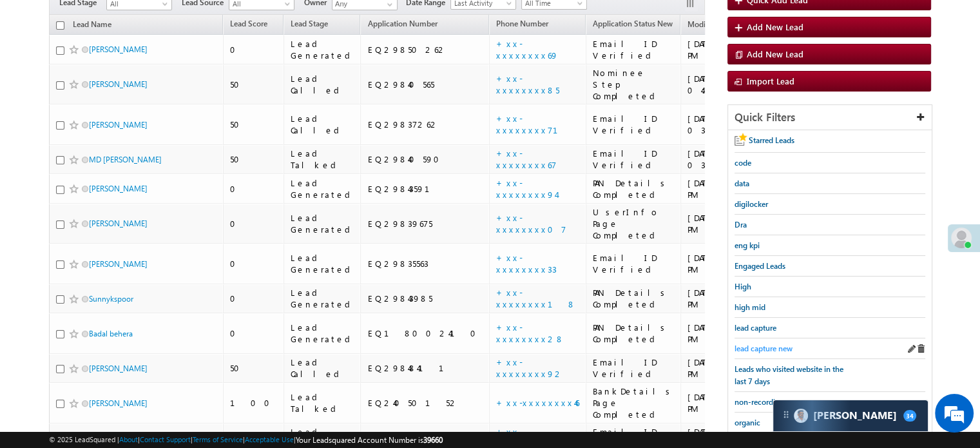
click at [749, 343] on span "lead capture new" at bounding box center [763, 348] width 58 height 10
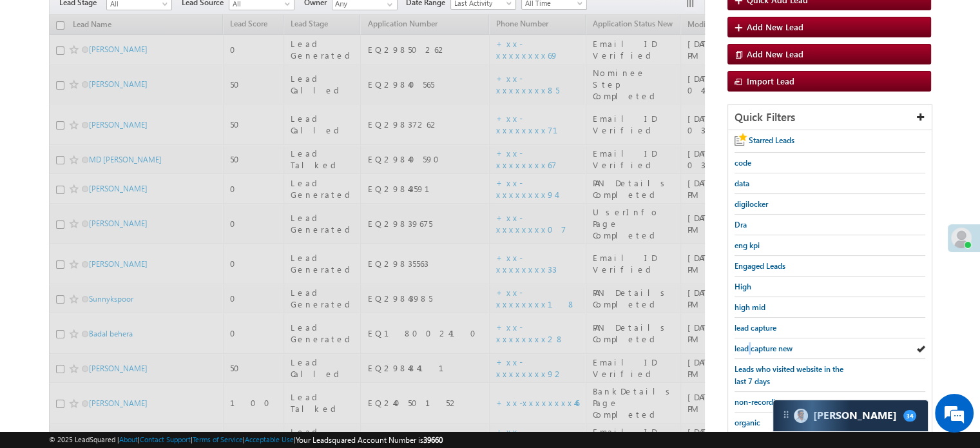
click at [749, 343] on span "lead capture new" at bounding box center [763, 348] width 58 height 10
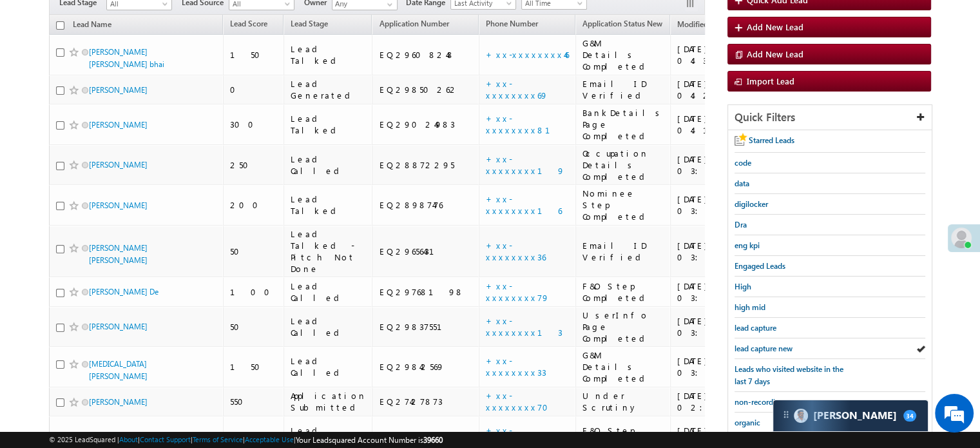
click at [749, 343] on span "lead capture new" at bounding box center [763, 348] width 58 height 10
click at [763, 343] on span "lead capture new" at bounding box center [763, 348] width 58 height 10
click at [767, 343] on span "lead capture new" at bounding box center [763, 348] width 58 height 10
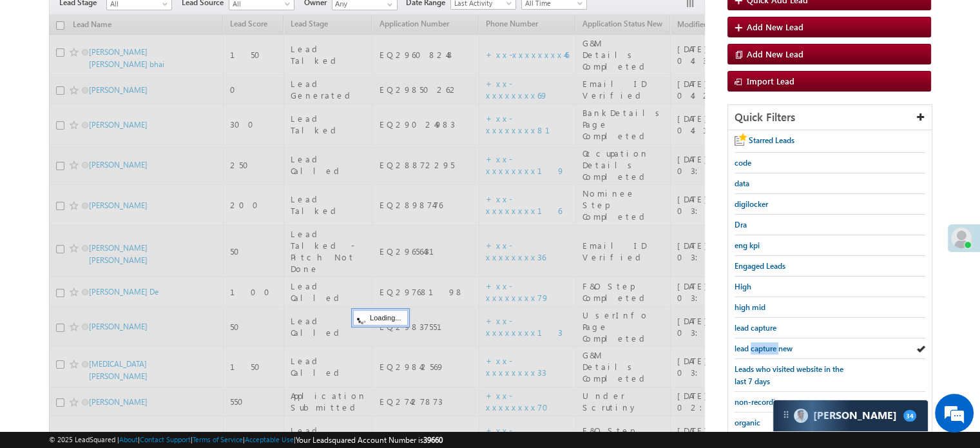
click at [767, 343] on span "lead capture new" at bounding box center [763, 348] width 58 height 10
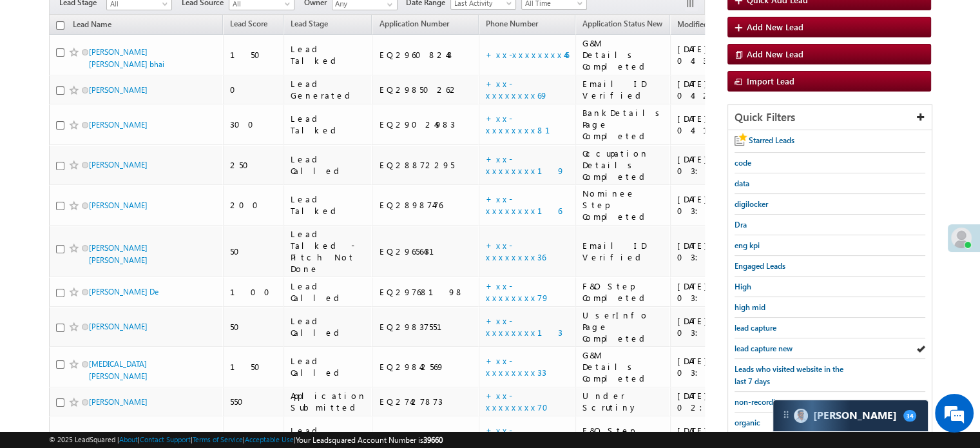
click at [767, 343] on span "lead capture new" at bounding box center [763, 348] width 58 height 10
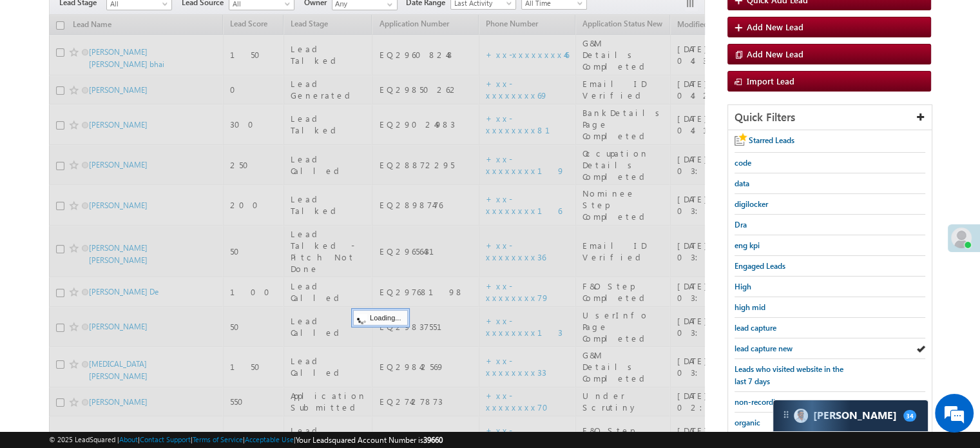
click at [767, 343] on span "lead capture new" at bounding box center [763, 348] width 58 height 10
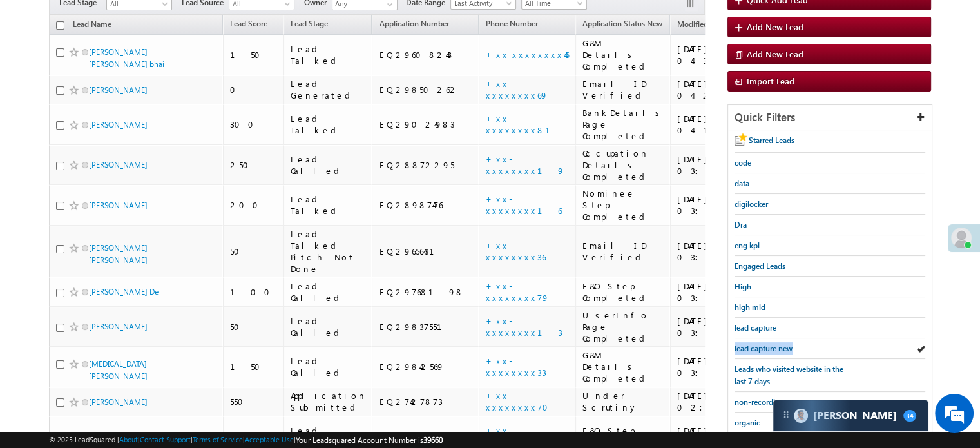
click at [767, 343] on span "lead capture new" at bounding box center [763, 348] width 58 height 10
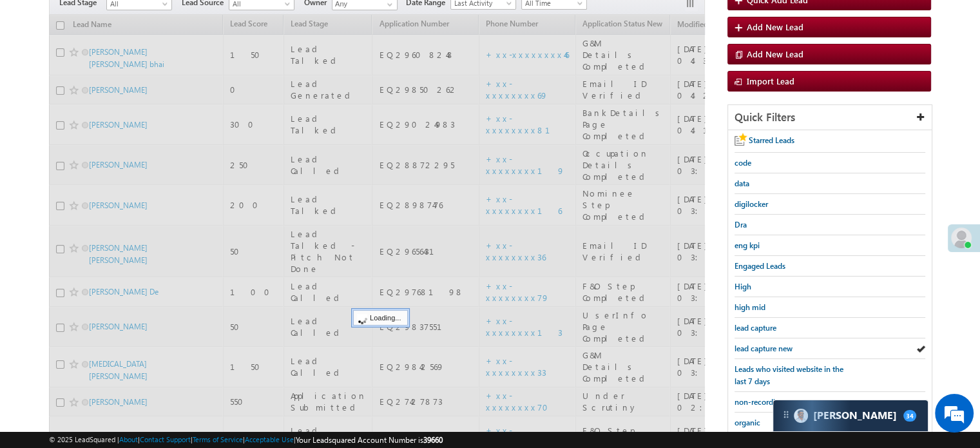
click at [767, 343] on span "lead capture new" at bounding box center [763, 348] width 58 height 10
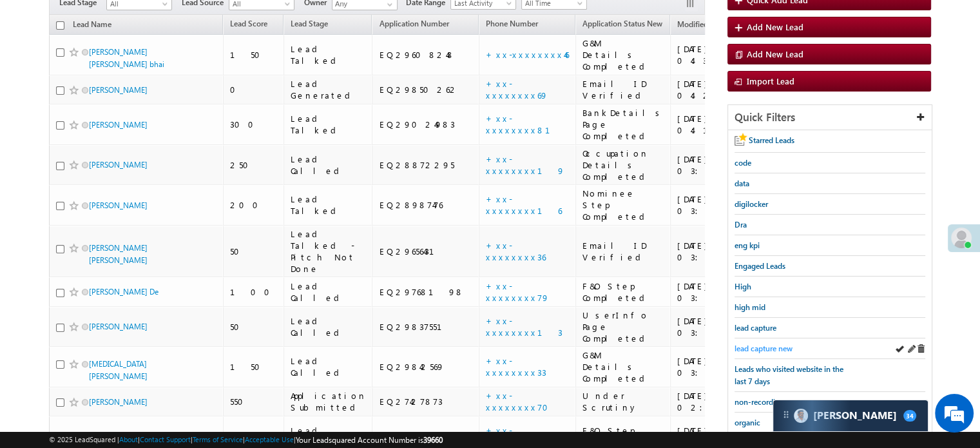
click at [770, 348] on span "lead capture new" at bounding box center [763, 348] width 58 height 10
click at [770, 343] on span "lead capture new" at bounding box center [763, 348] width 58 height 10
click at [770, 344] on span "lead capture new" at bounding box center [763, 348] width 58 height 10
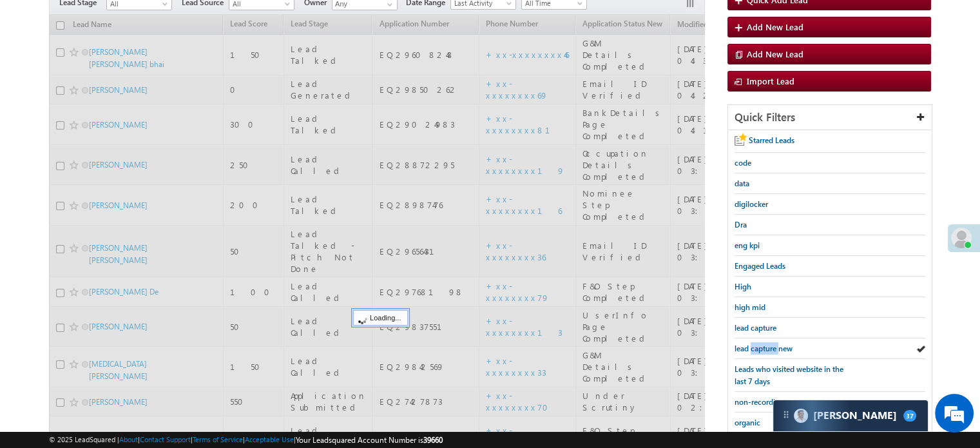
click at [770, 344] on span "lead capture new" at bounding box center [763, 348] width 58 height 10
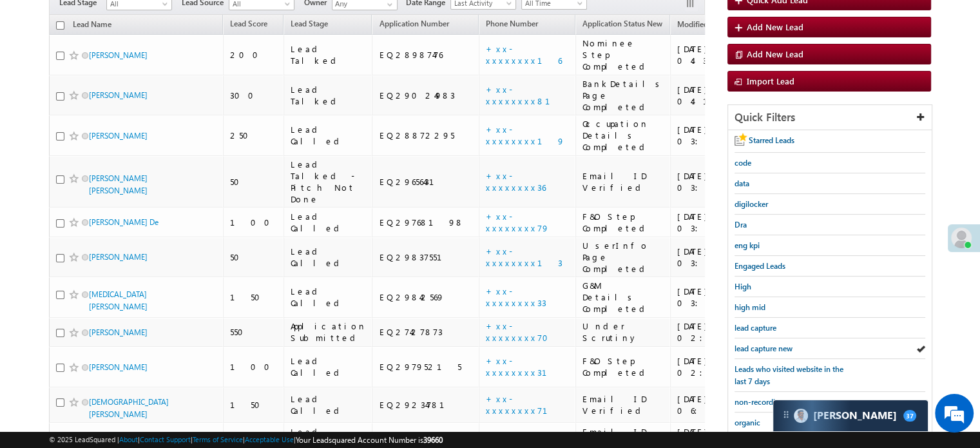
click at [770, 344] on span "lead capture new" at bounding box center [763, 348] width 58 height 10
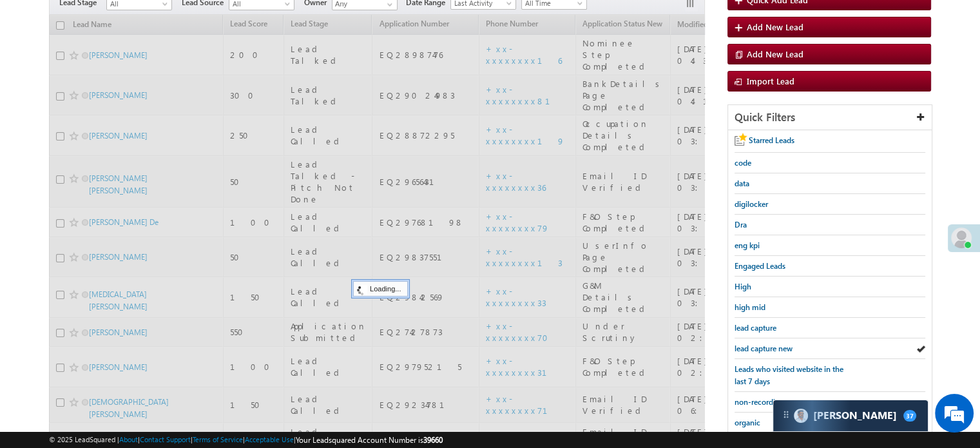
click at [770, 344] on span "lead capture new" at bounding box center [763, 348] width 58 height 10
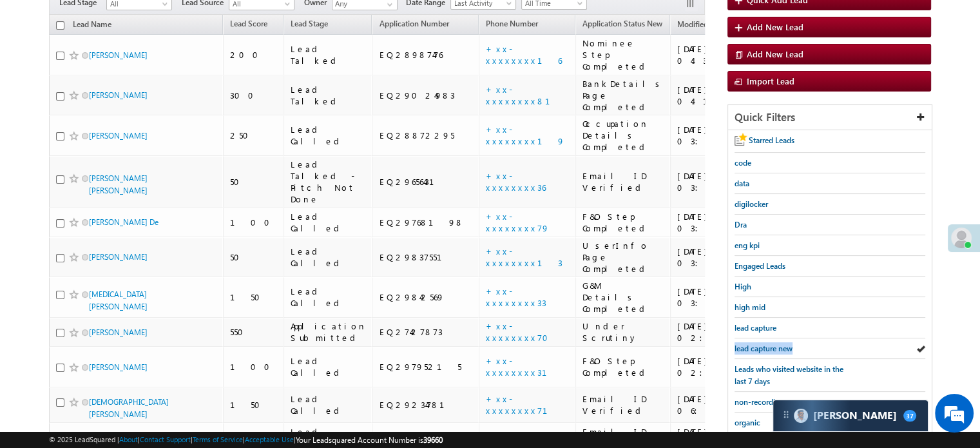
click at [770, 344] on span "lead capture new" at bounding box center [763, 348] width 58 height 10
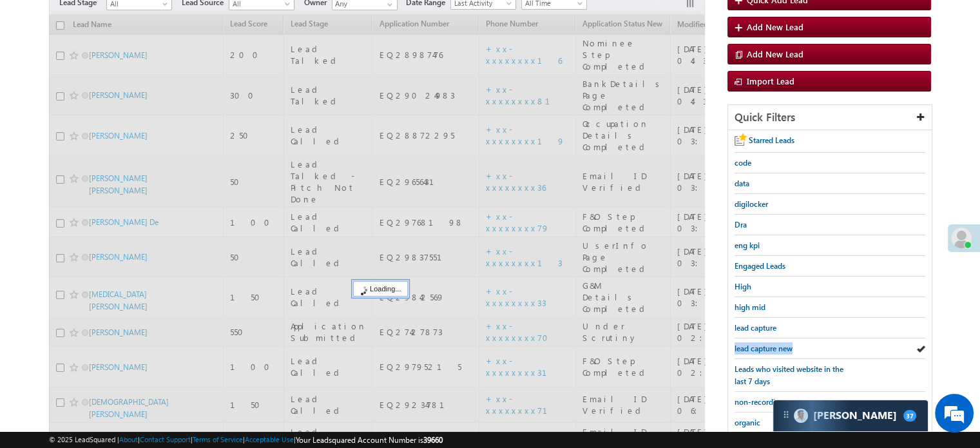
click at [770, 344] on span "lead capture new" at bounding box center [763, 348] width 58 height 10
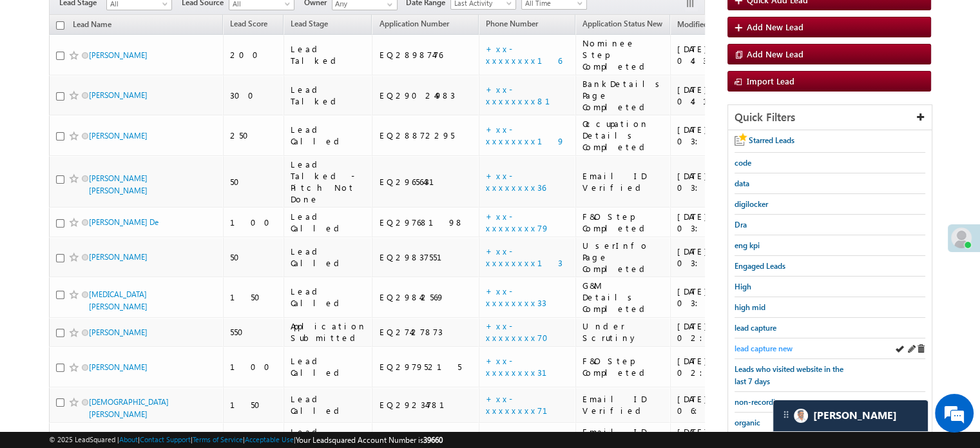
click at [745, 343] on span "lead capture new" at bounding box center [763, 348] width 58 height 10
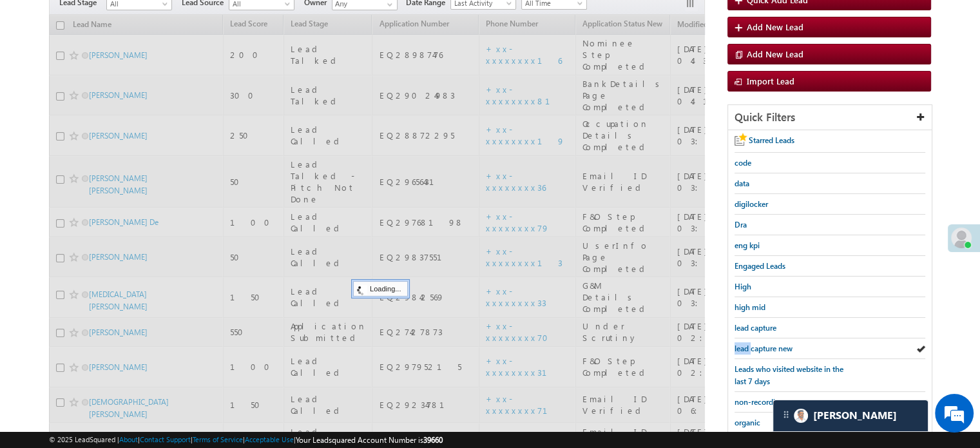
click at [746, 343] on span "lead capture new" at bounding box center [763, 348] width 58 height 10
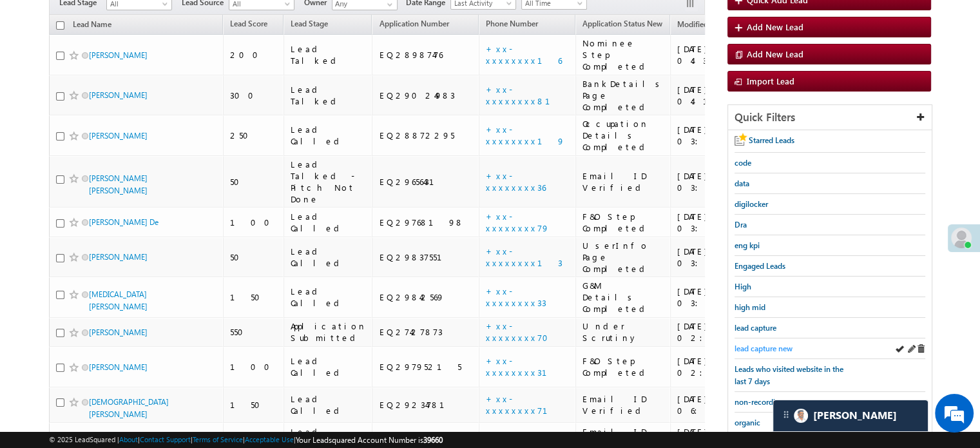
click at [773, 343] on span "lead capture new" at bounding box center [763, 348] width 58 height 10
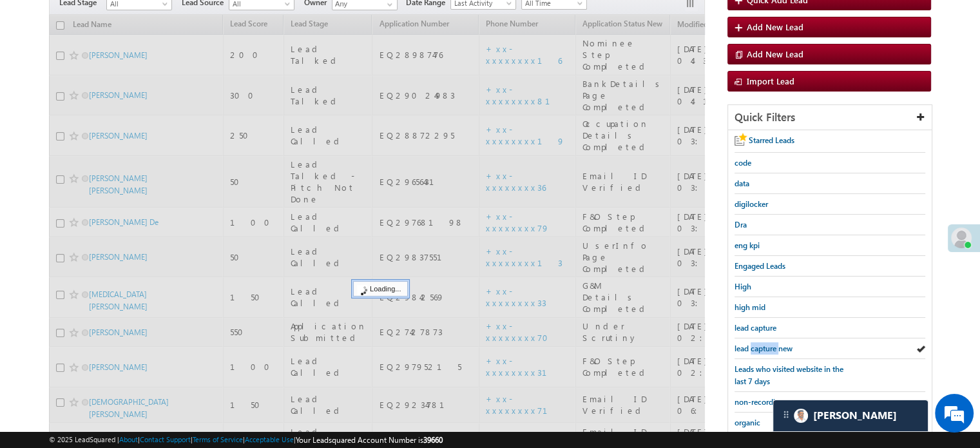
click at [773, 343] on span "lead capture new" at bounding box center [763, 348] width 58 height 10
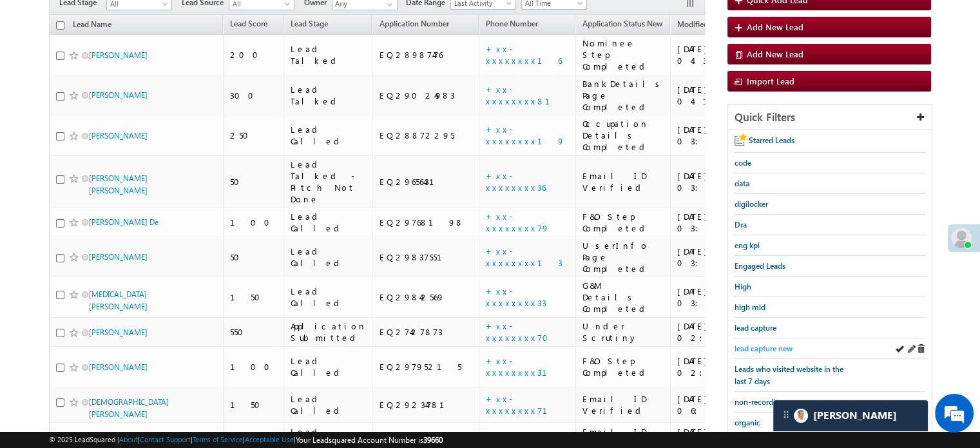
click at [770, 343] on span "lead capture new" at bounding box center [763, 348] width 58 height 10
click at [754, 345] on span "lead capture new" at bounding box center [763, 348] width 58 height 10
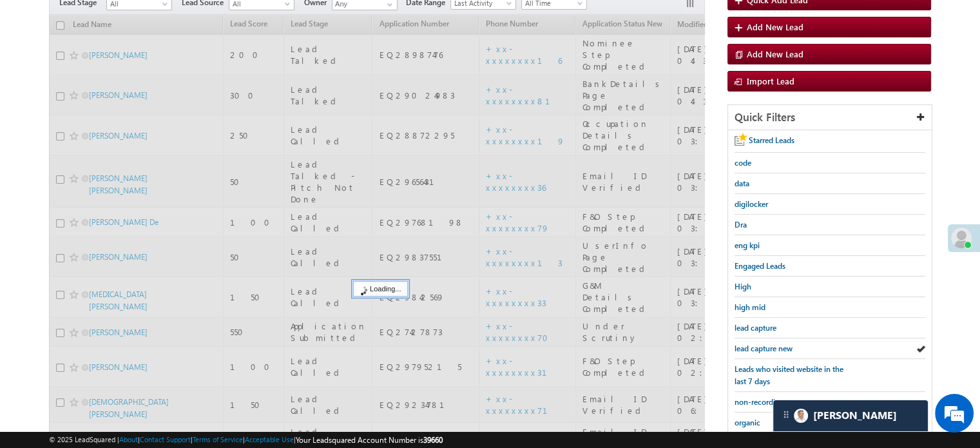
click at [755, 345] on span "lead capture new" at bounding box center [763, 348] width 58 height 10
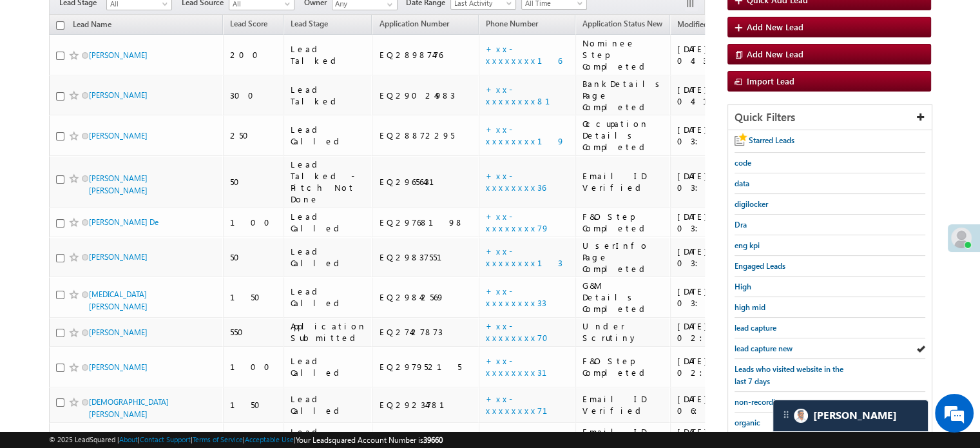
click at [756, 344] on span "lead capture new" at bounding box center [763, 348] width 58 height 10
click at [754, 343] on span "lead capture new" at bounding box center [763, 348] width 58 height 10
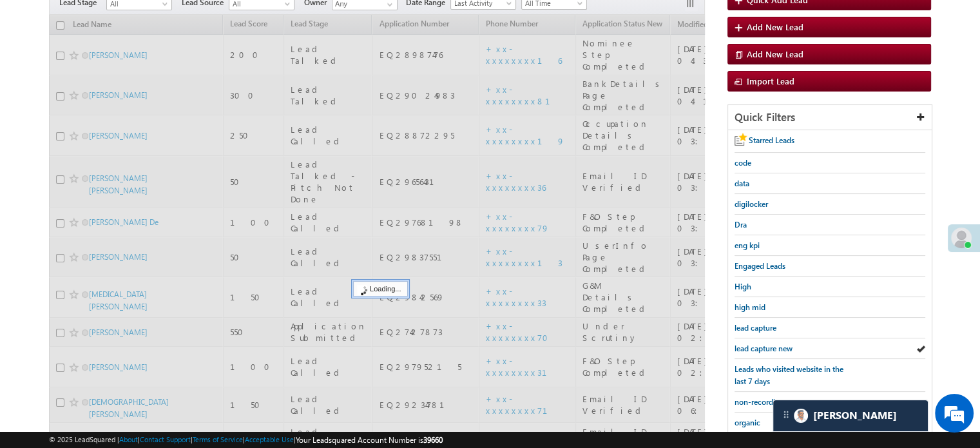
click at [754, 343] on span "lead capture new" at bounding box center [763, 348] width 58 height 10
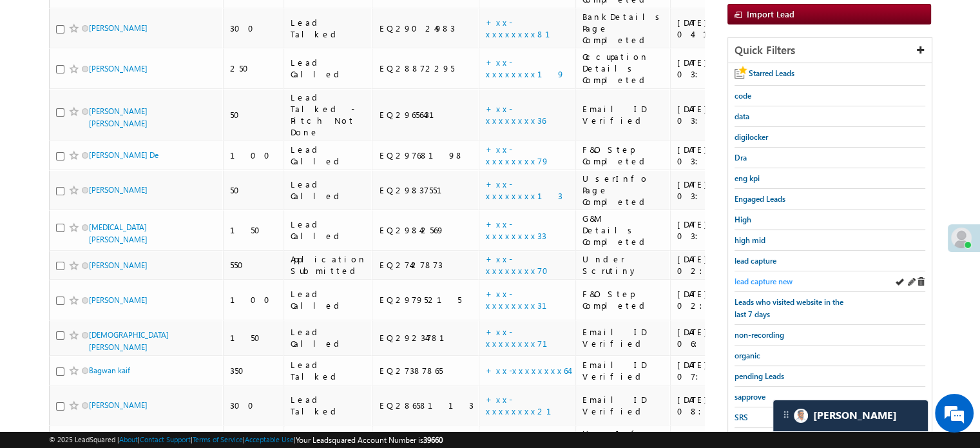
scroll to position [258, 0]
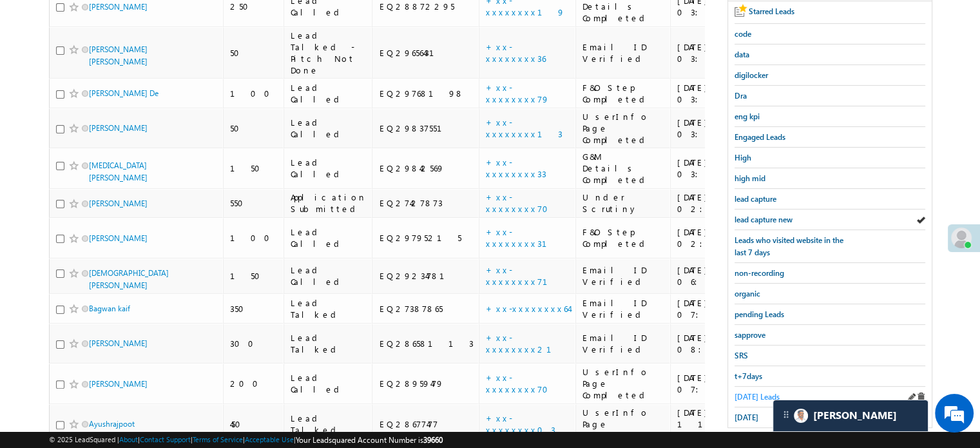
click at [745, 392] on span "[DATE] Leads" at bounding box center [756, 397] width 45 height 10
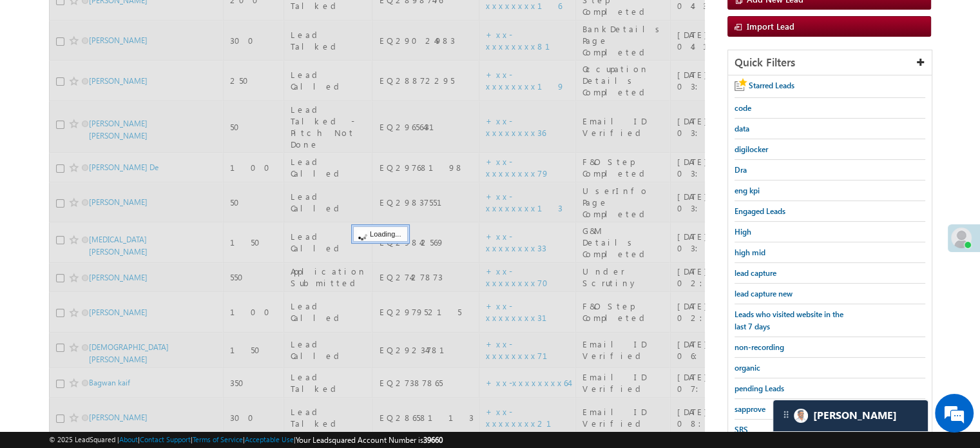
scroll to position [129, 0]
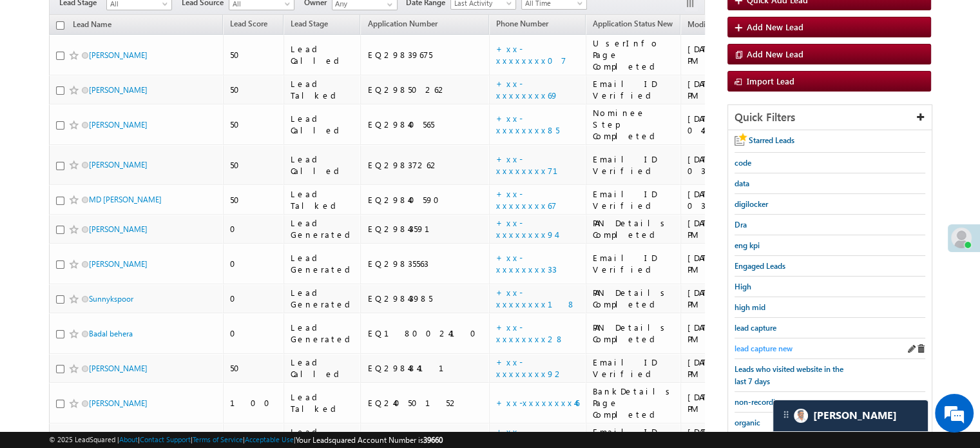
click at [778, 343] on span "lead capture new" at bounding box center [763, 348] width 58 height 10
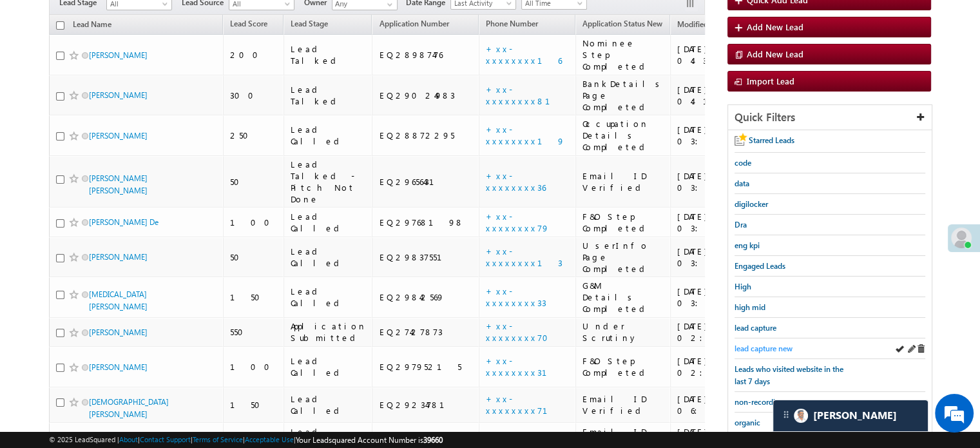
click at [780, 345] on span "lead capture new" at bounding box center [763, 348] width 58 height 10
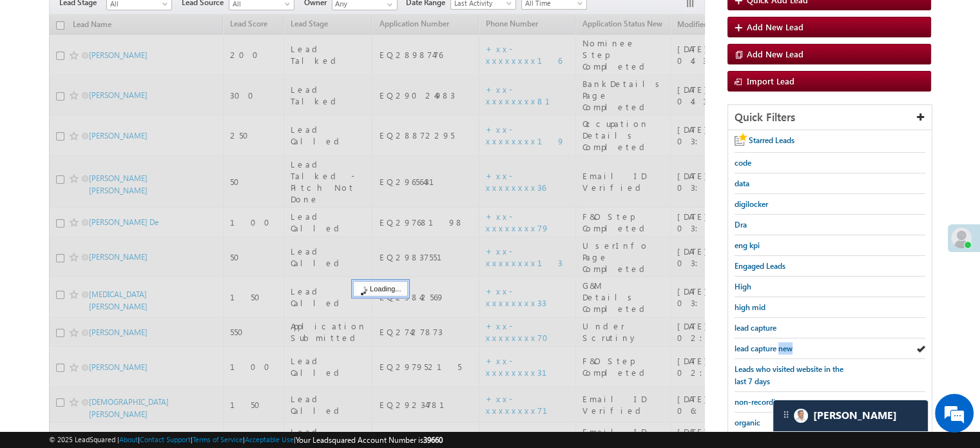
click at [780, 345] on span "lead capture new" at bounding box center [763, 348] width 58 height 10
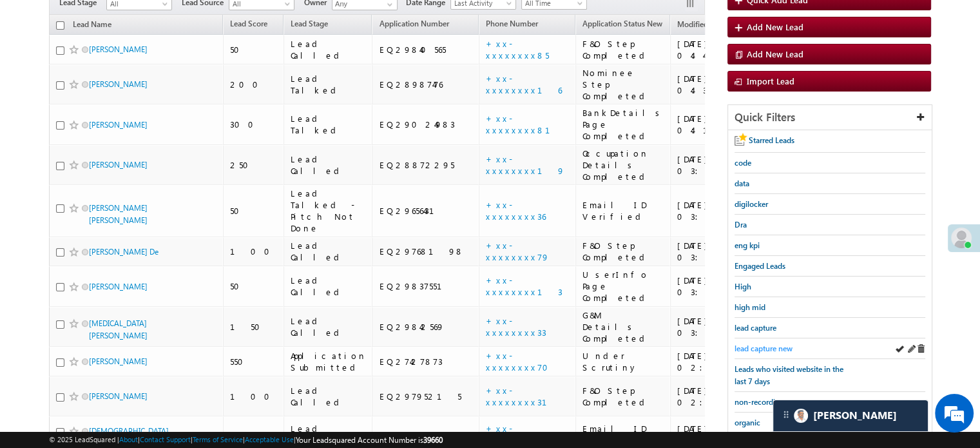
click at [781, 349] on span "lead capture new" at bounding box center [763, 348] width 58 height 10
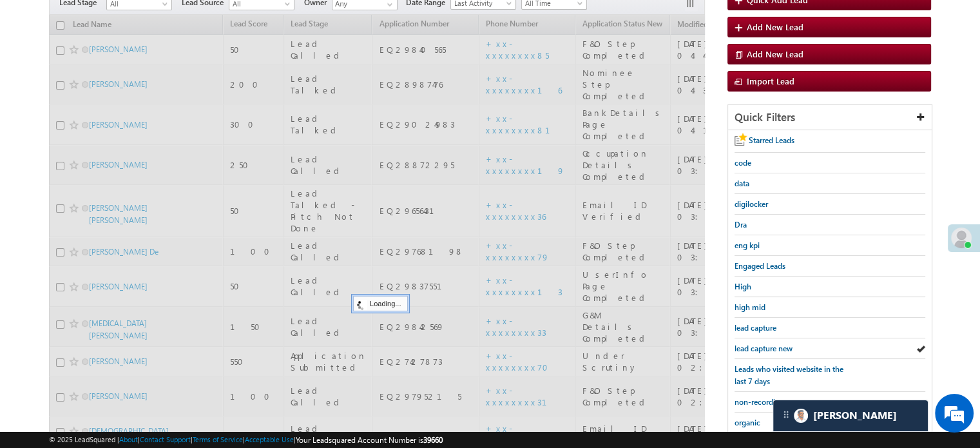
click at [781, 349] on span "lead capture new" at bounding box center [763, 348] width 58 height 10
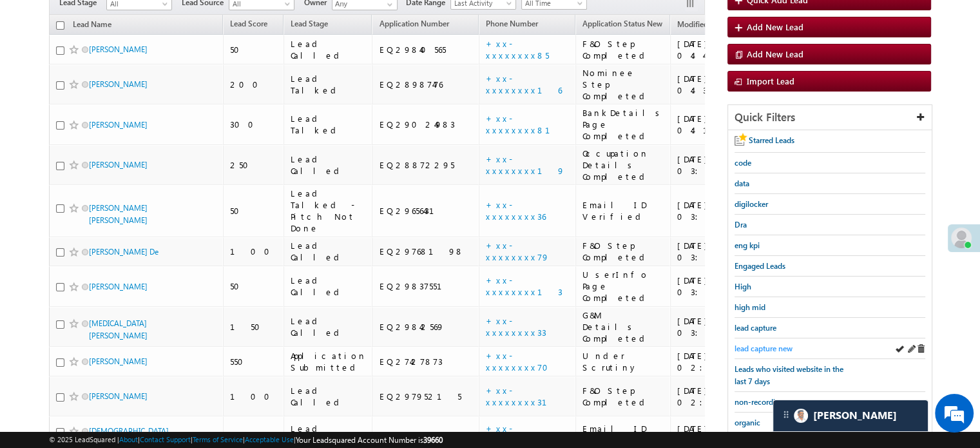
click at [775, 350] on link "lead capture new" at bounding box center [763, 348] width 58 height 12
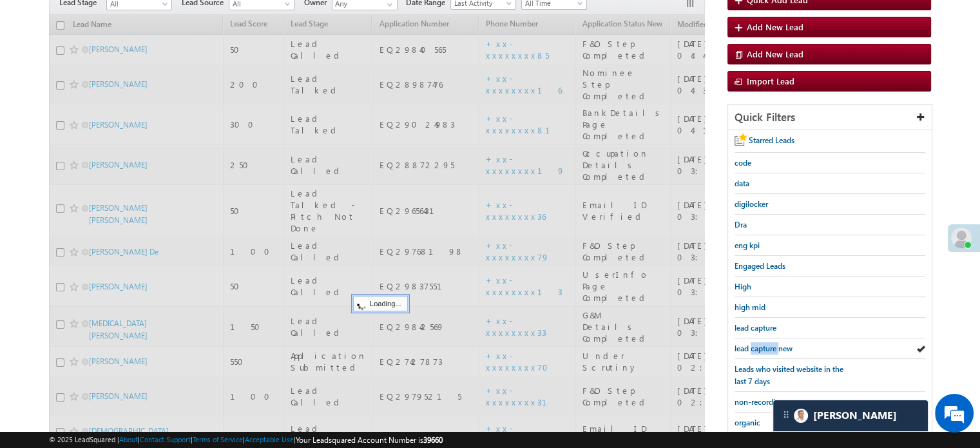
click at [775, 350] on link "lead capture new" at bounding box center [763, 348] width 58 height 12
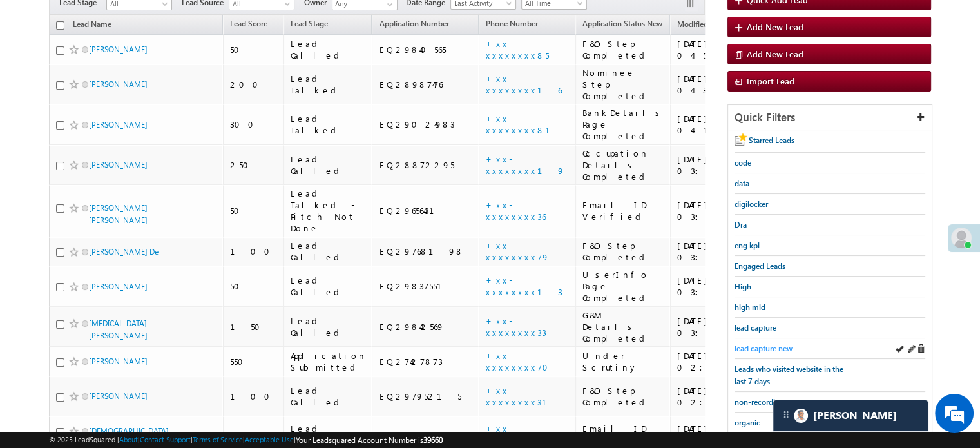
click at [779, 345] on span "lead capture new" at bounding box center [763, 348] width 58 height 10
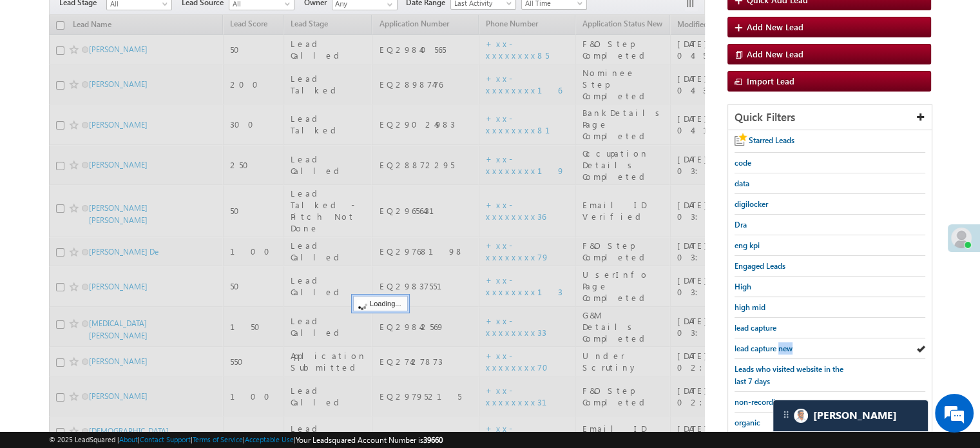
click at [779, 345] on span "lead capture new" at bounding box center [763, 348] width 58 height 10
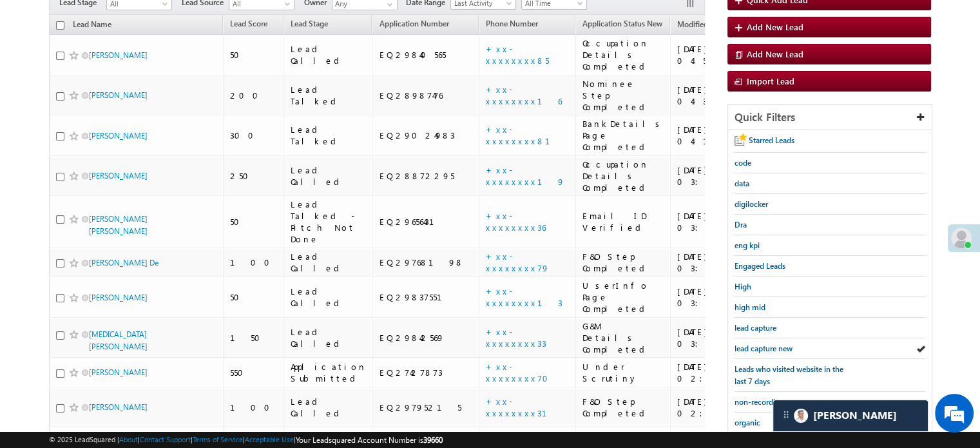
click at [779, 345] on span "lead capture new" at bounding box center [763, 348] width 58 height 10
click at [745, 344] on span "lead capture new" at bounding box center [763, 348] width 58 height 10
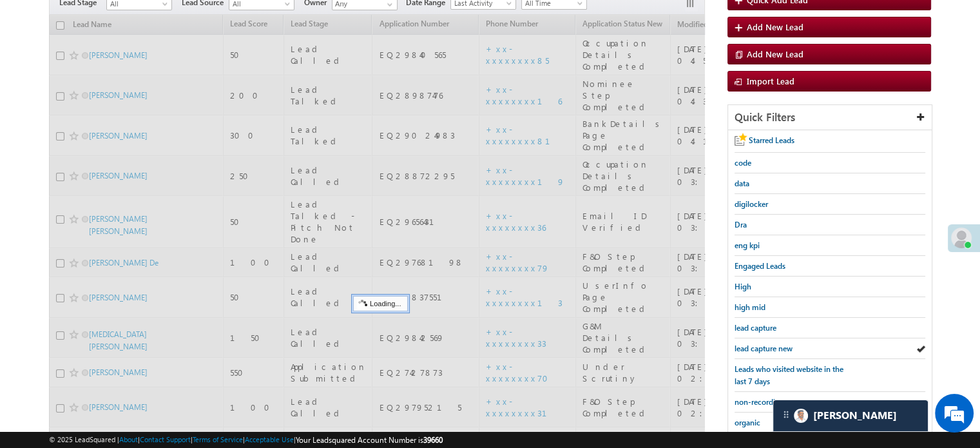
click at [745, 344] on span "lead capture new" at bounding box center [763, 348] width 58 height 10
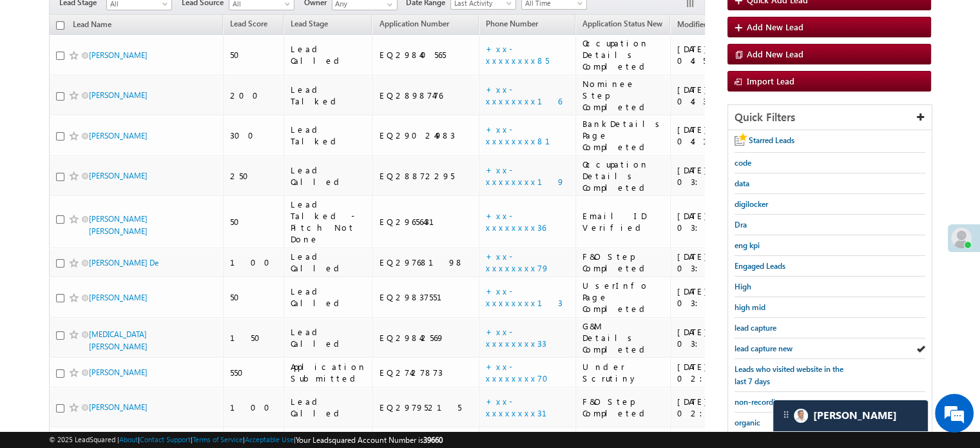
click at [746, 344] on span "lead capture new" at bounding box center [763, 348] width 58 height 10
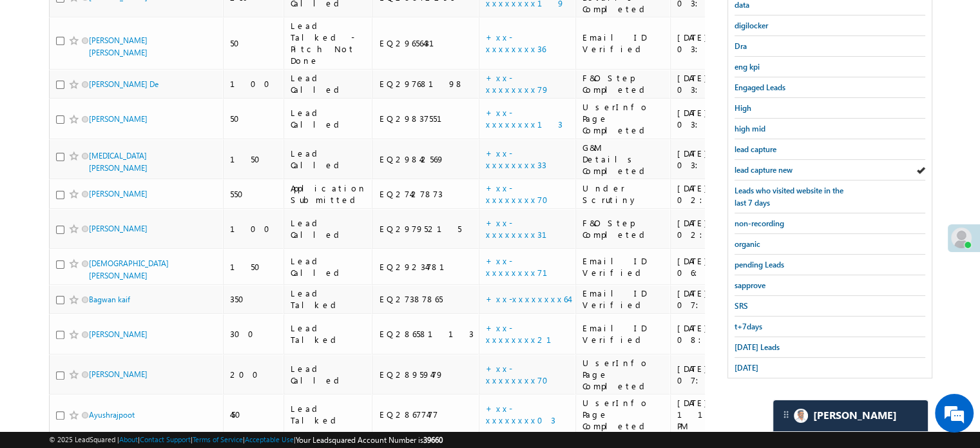
scroll to position [178, 0]
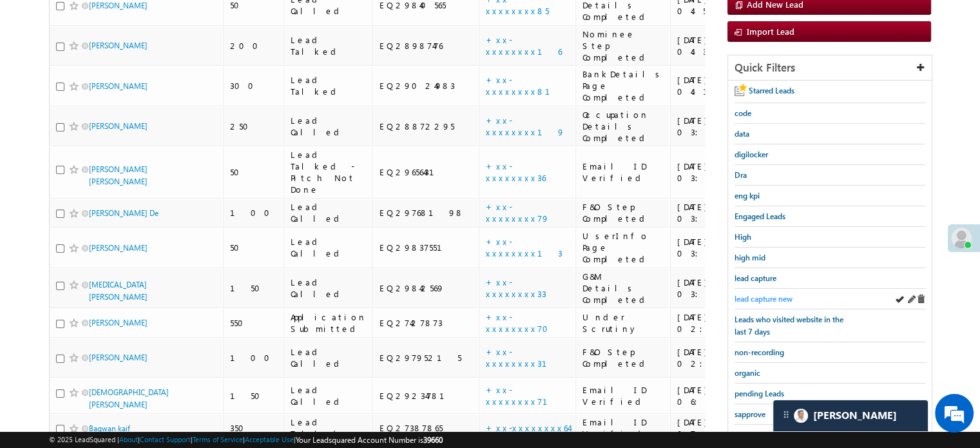
click at [788, 294] on span "lead capture new" at bounding box center [763, 299] width 58 height 10
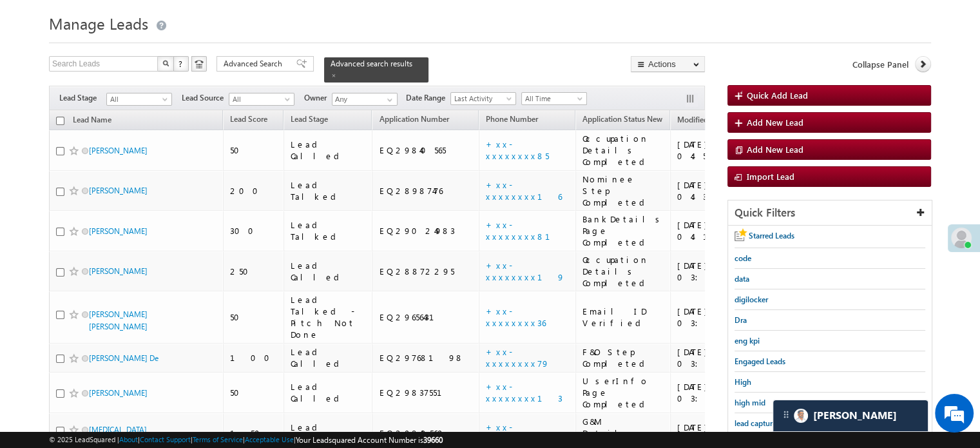
scroll to position [64, 0]
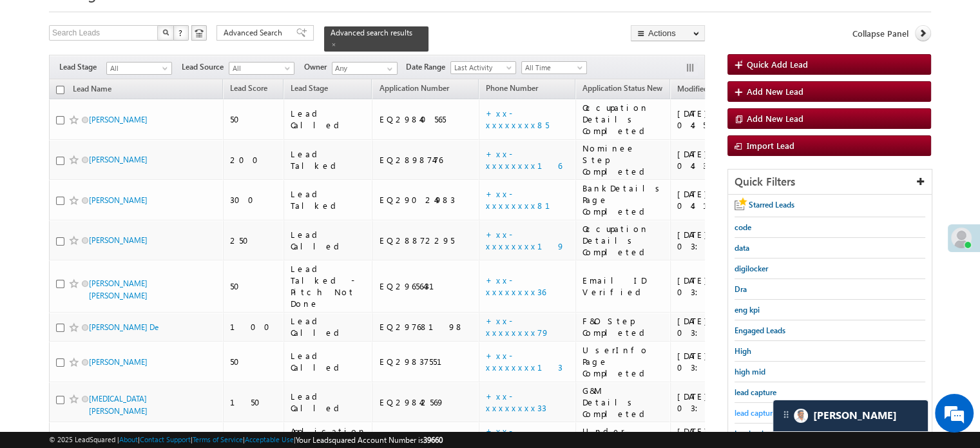
click at [760, 408] on span "lead capture new" at bounding box center [763, 413] width 58 height 10
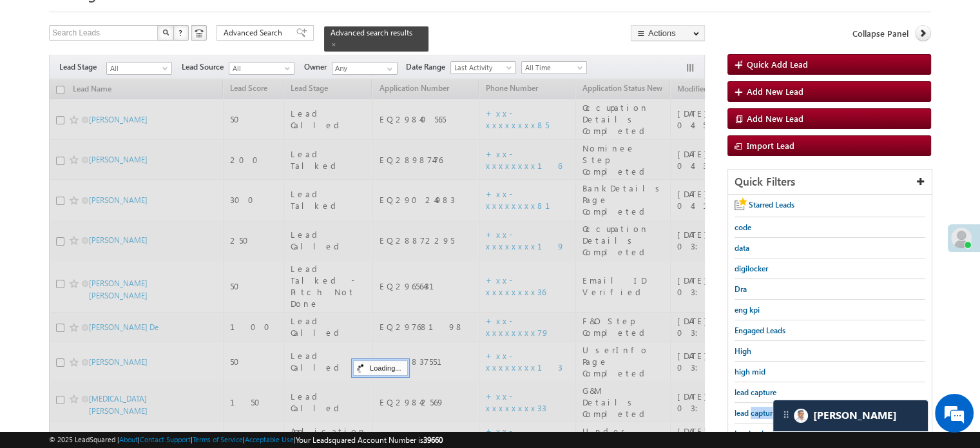
click at [759, 408] on span "lead capture new" at bounding box center [763, 413] width 58 height 10
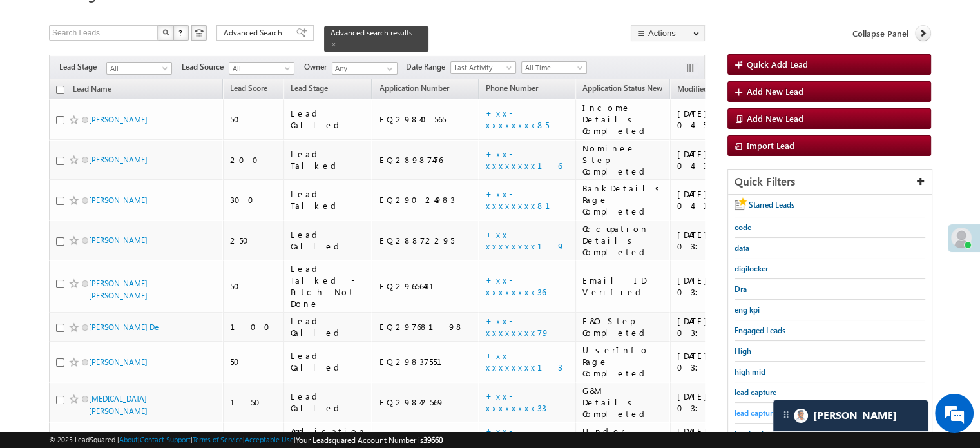
click at [759, 408] on span "lead capture new" at bounding box center [763, 413] width 58 height 10
click at [745, 410] on span "lead capture new" at bounding box center [763, 413] width 58 height 10
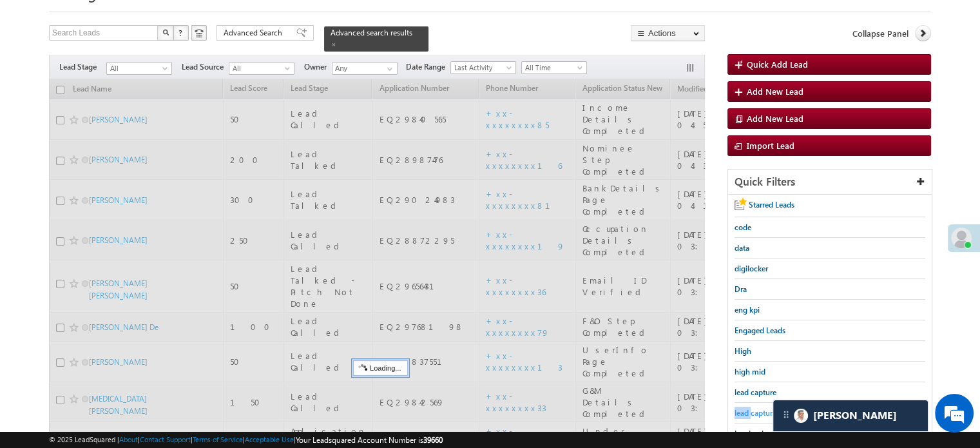
click at [745, 412] on span "lead capture new" at bounding box center [763, 413] width 58 height 10
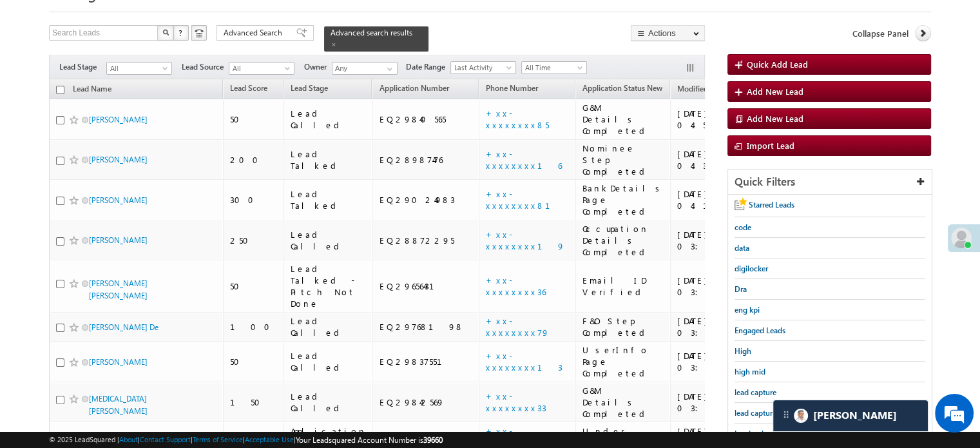
click at [745, 412] on span "lead capture new" at bounding box center [763, 413] width 58 height 10
click at [754, 406] on link "lead capture new" at bounding box center [763, 412] width 58 height 12
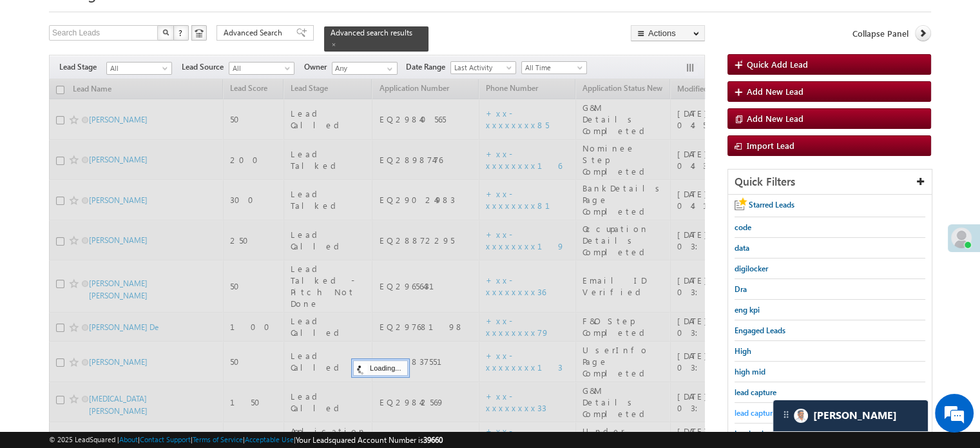
click at [756, 408] on span "lead capture new" at bounding box center [763, 413] width 58 height 10
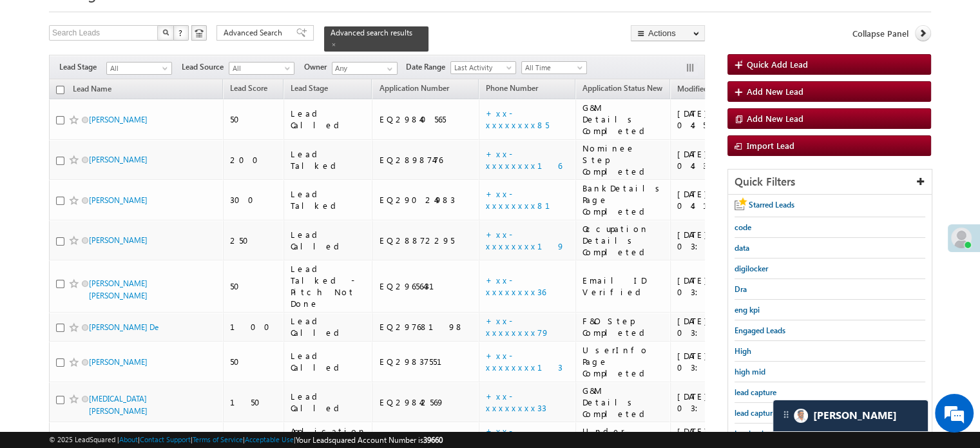
click at [756, 408] on span "lead capture new" at bounding box center [763, 413] width 58 height 10
click at [754, 408] on span "lead capture new" at bounding box center [763, 413] width 58 height 10
click at [755, 408] on span "lead capture new" at bounding box center [763, 413] width 58 height 10
click at [752, 412] on span "lead capture new" at bounding box center [763, 413] width 58 height 10
click at [756, 408] on span "lead capture new" at bounding box center [763, 413] width 58 height 10
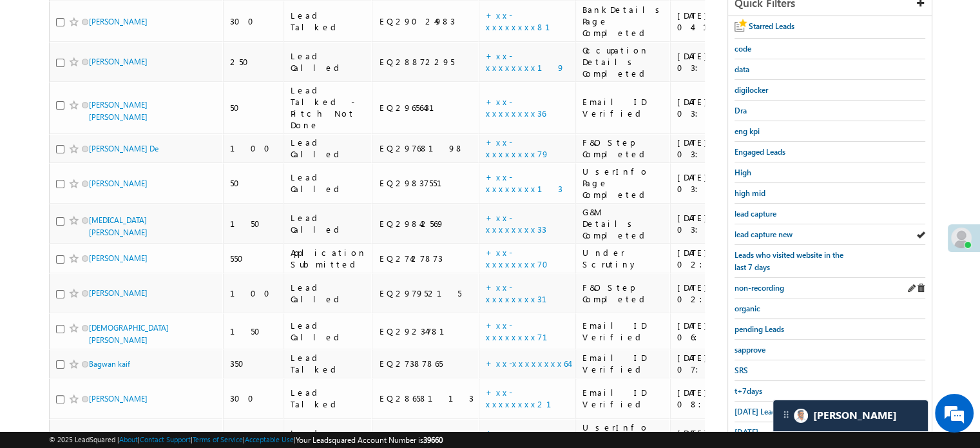
scroll to position [178, 0]
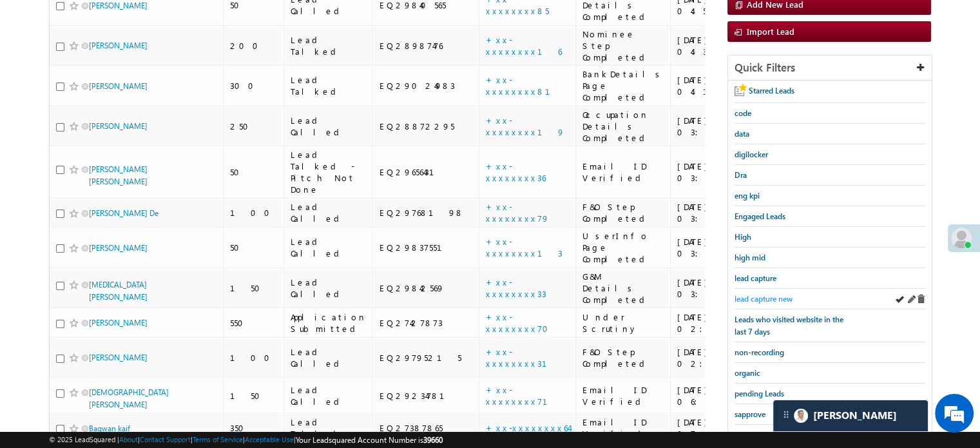
click at [763, 294] on span "lead capture new" at bounding box center [763, 299] width 58 height 10
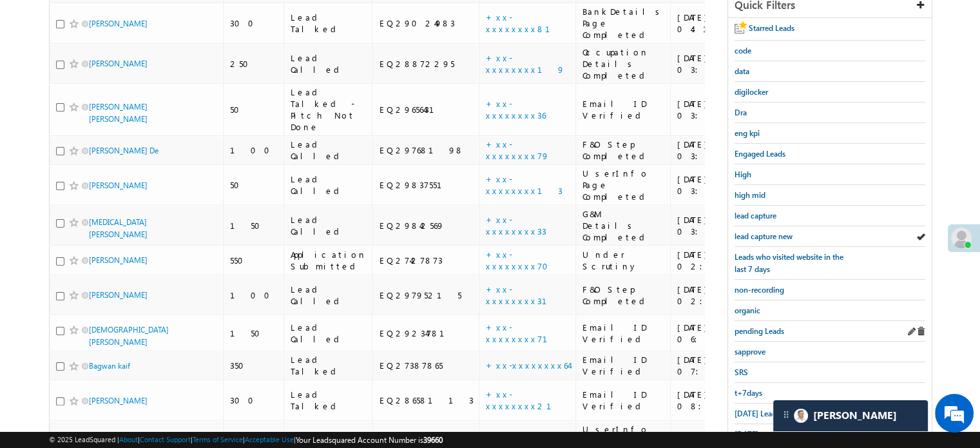
scroll to position [243, 0]
click at [750, 406] on span "Today's Leads" at bounding box center [756, 411] width 45 height 10
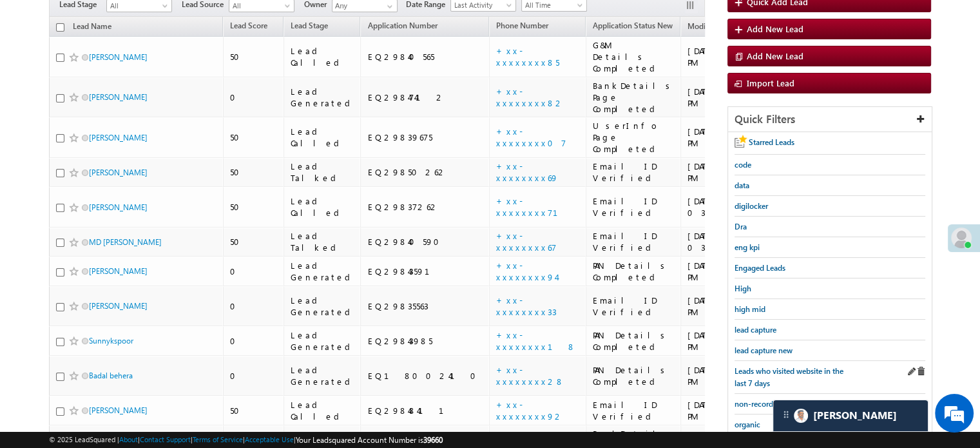
scroll to position [114, 0]
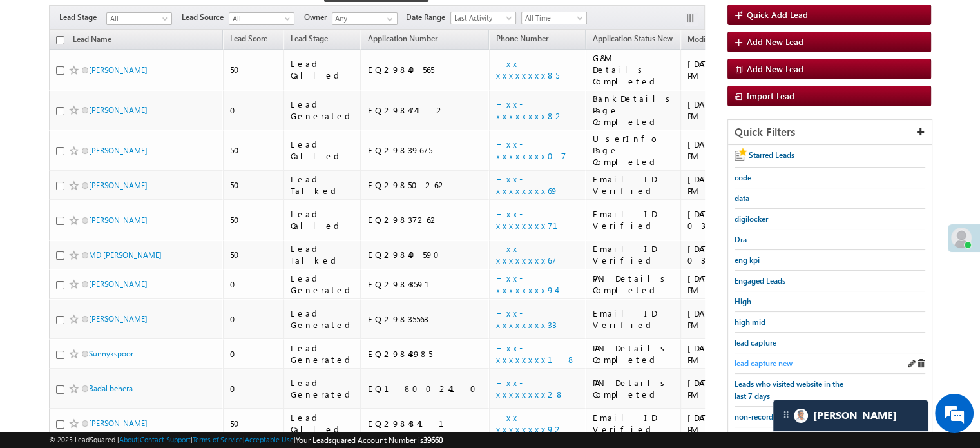
click at [774, 361] on span "lead capture new" at bounding box center [763, 363] width 58 height 10
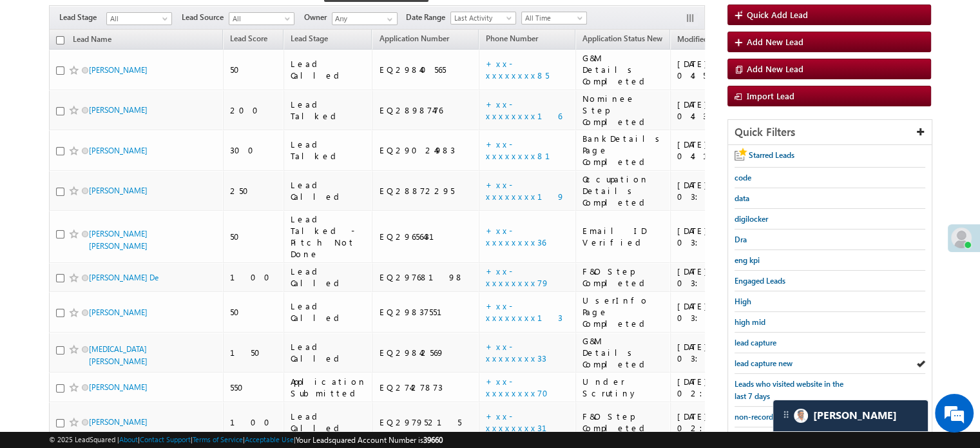
click at [774, 361] on span "lead capture new" at bounding box center [763, 363] width 58 height 10
click at [749, 361] on span "lead capture new" at bounding box center [763, 363] width 58 height 10
click at [749, 360] on span "lead capture new" at bounding box center [763, 363] width 58 height 10
click at [766, 367] on div "lead capture new" at bounding box center [829, 363] width 191 height 21
click at [764, 358] on span "lead capture new" at bounding box center [763, 363] width 58 height 10
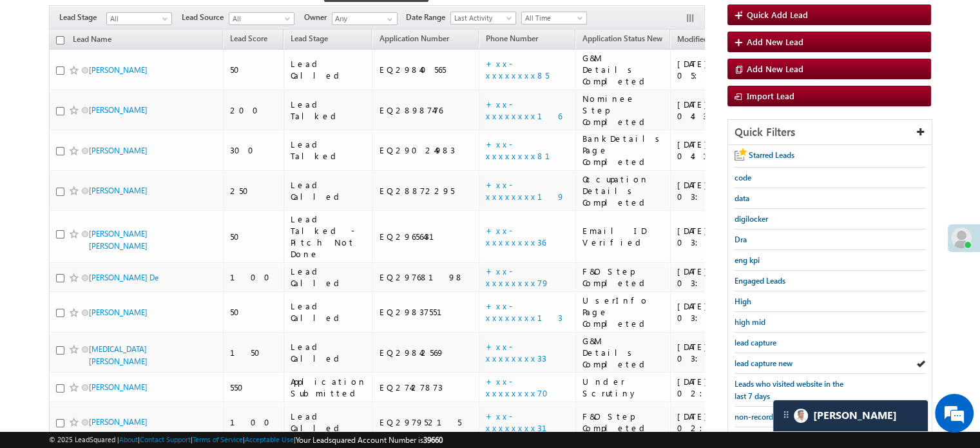
click at [764, 358] on span "lead capture new" at bounding box center [763, 363] width 58 height 10
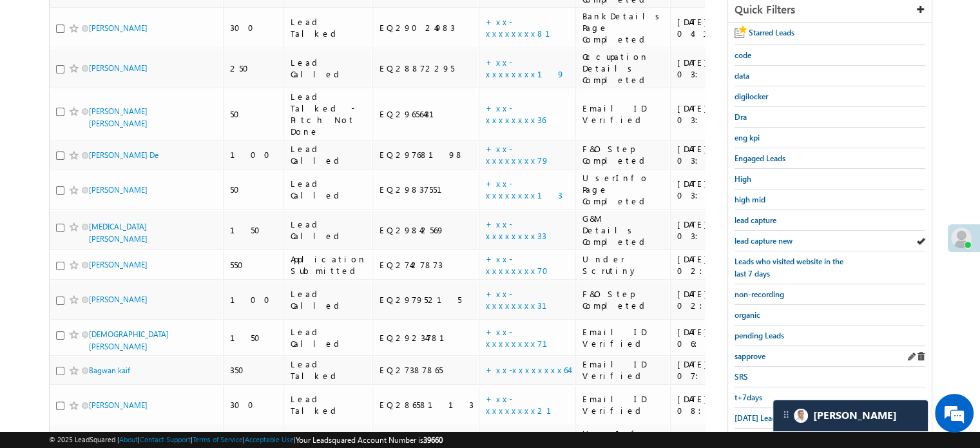
scroll to position [243, 0]
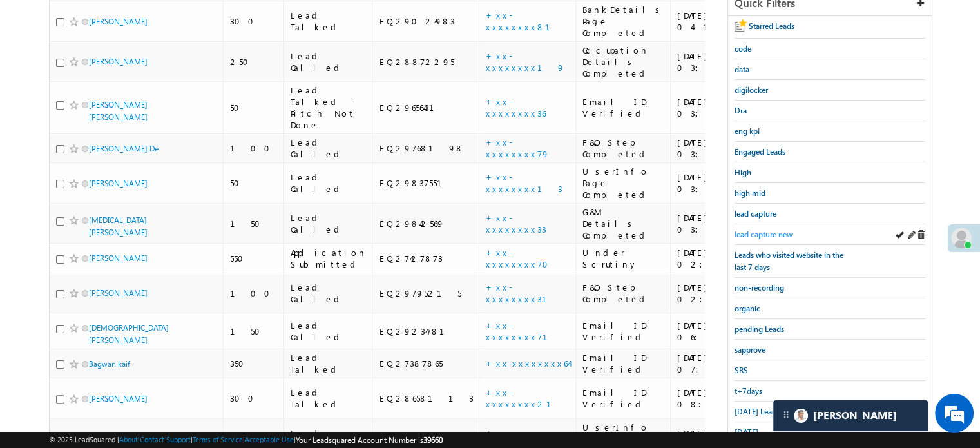
click at [770, 231] on span "lead capture new" at bounding box center [763, 234] width 58 height 10
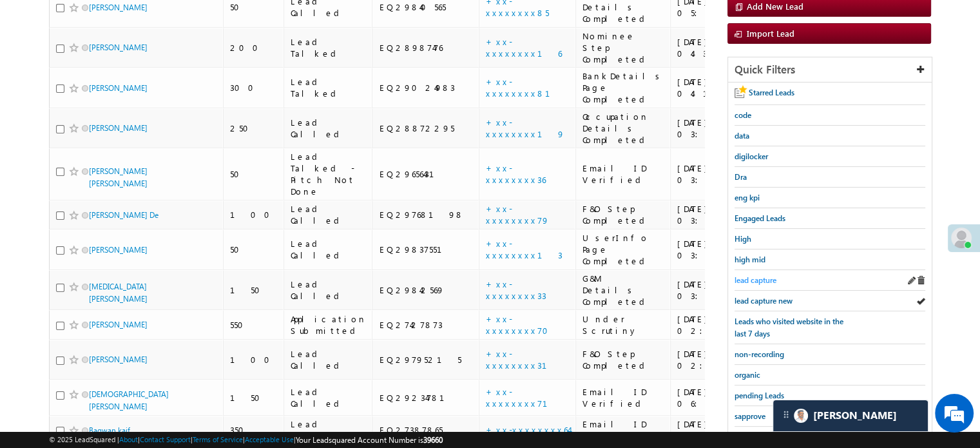
scroll to position [178, 0]
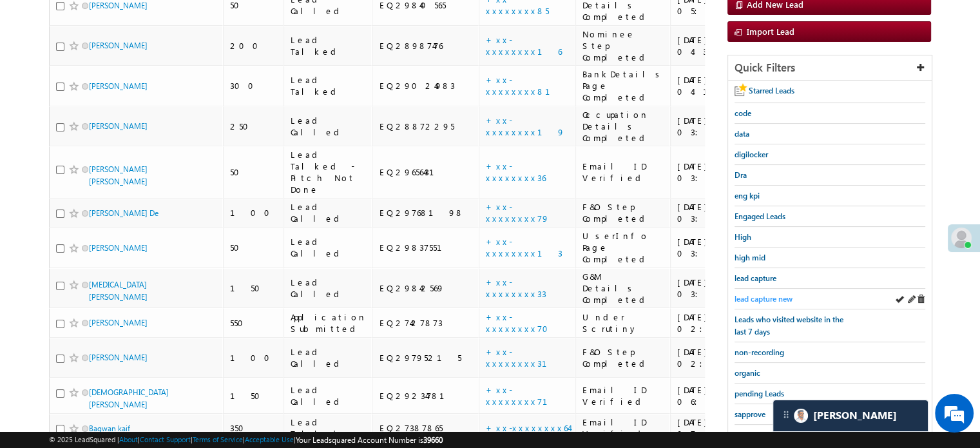
click at [768, 298] on span "lead capture new" at bounding box center [763, 299] width 58 height 10
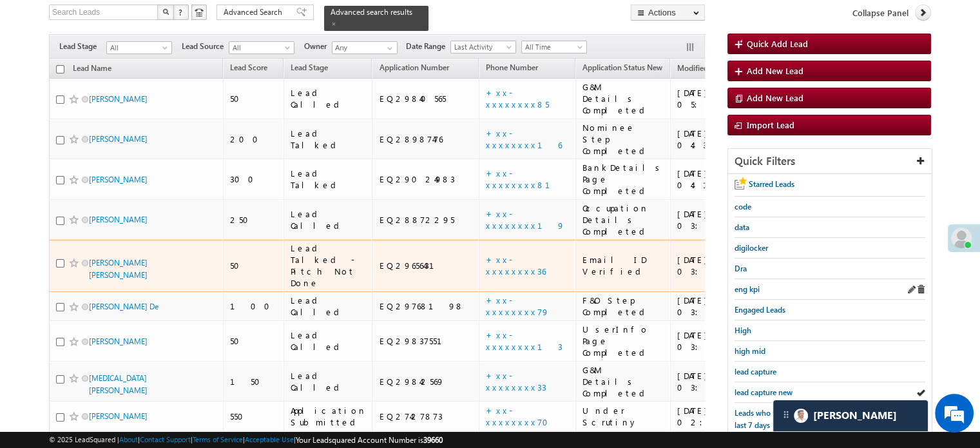
scroll to position [114, 0]
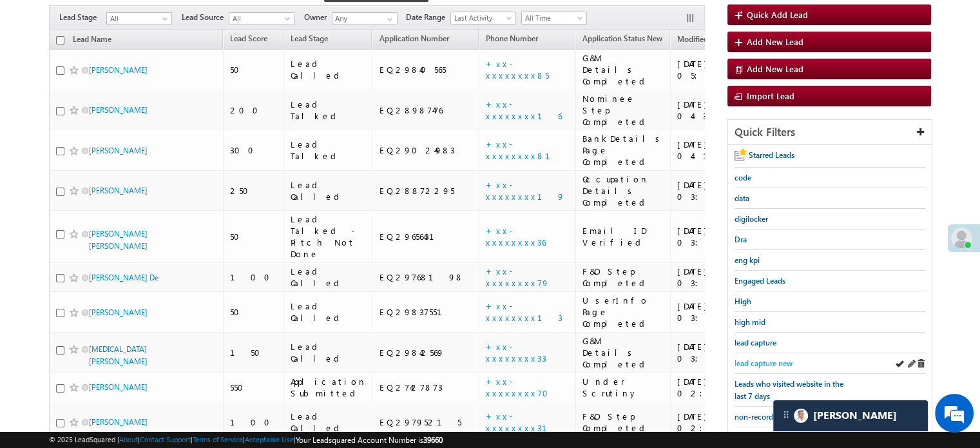
click at [772, 358] on span "lead capture new" at bounding box center [763, 363] width 58 height 10
click at [760, 357] on link "lead capture new" at bounding box center [763, 363] width 58 height 12
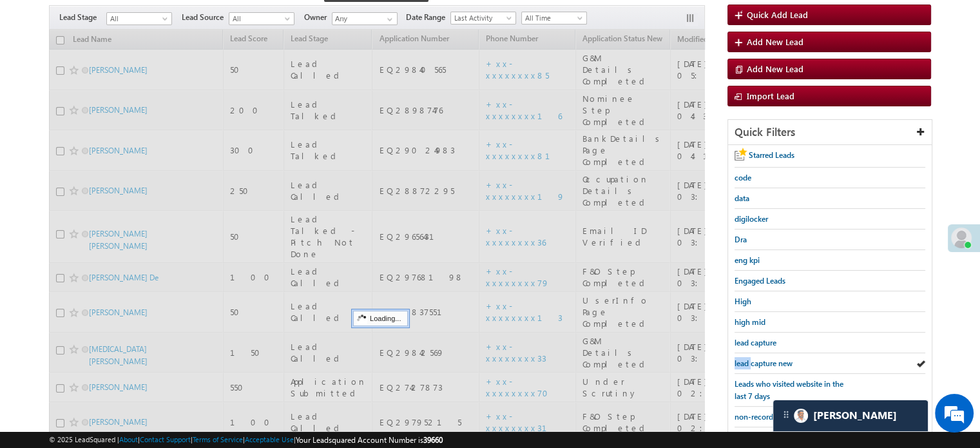
click at [760, 353] on div "lead capture new" at bounding box center [829, 363] width 191 height 21
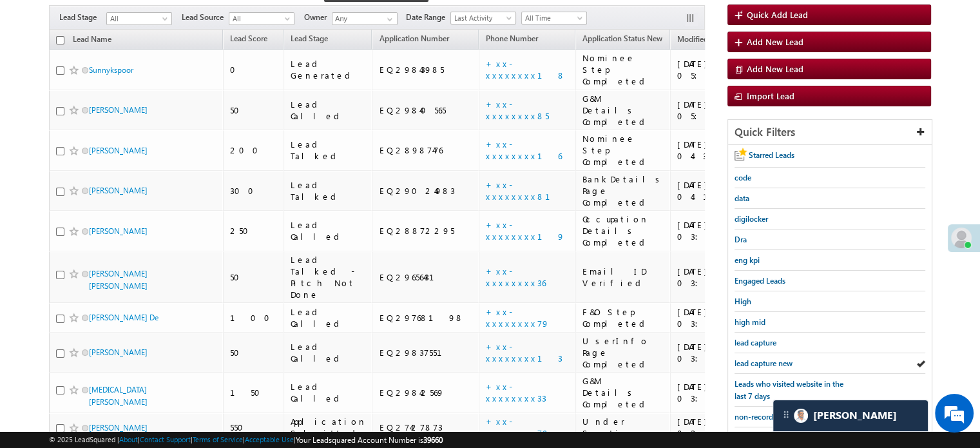
click at [760, 353] on div "lead capture new" at bounding box center [829, 363] width 191 height 21
click at [780, 363] on span "lead capture new" at bounding box center [763, 363] width 58 height 10
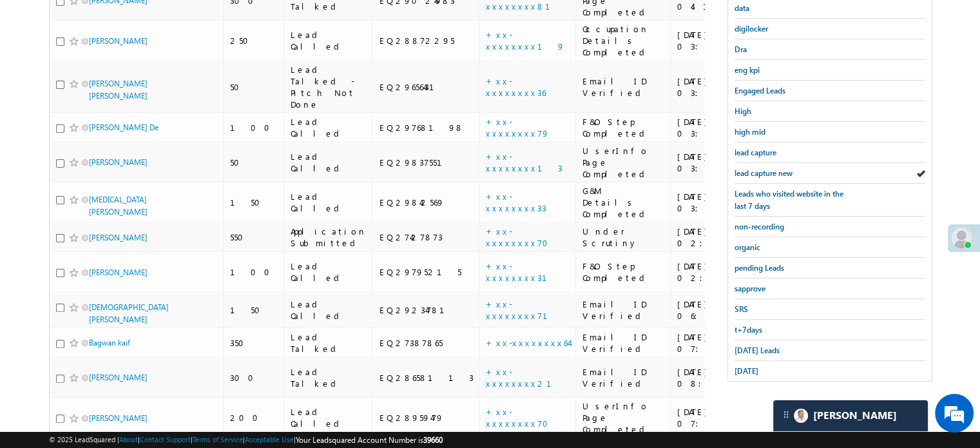
scroll to position [307, 0]
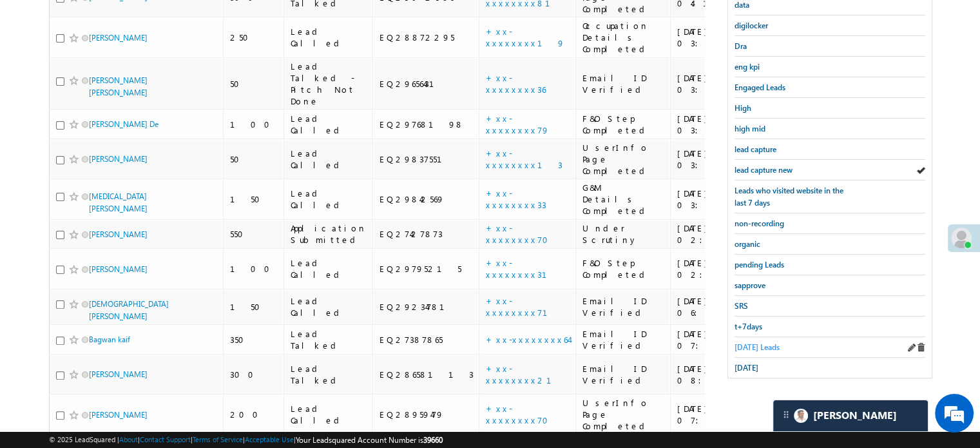
click at [747, 345] on span "Today's Leads" at bounding box center [756, 347] width 45 height 10
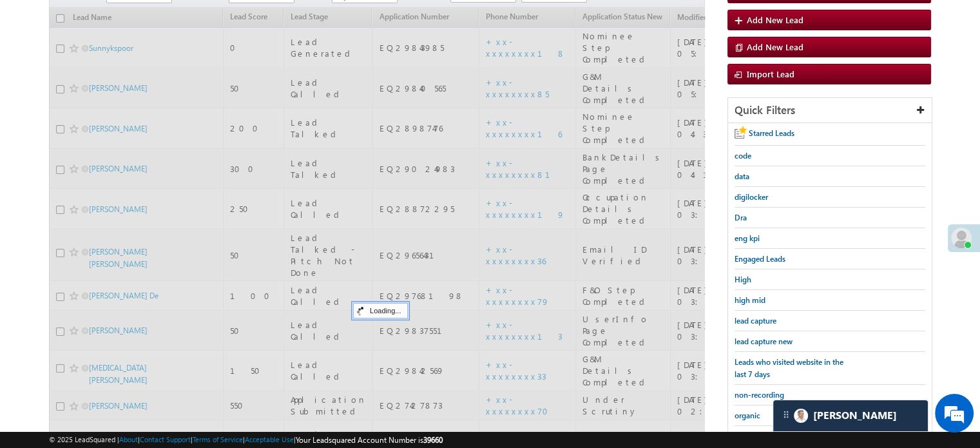
scroll to position [114, 0]
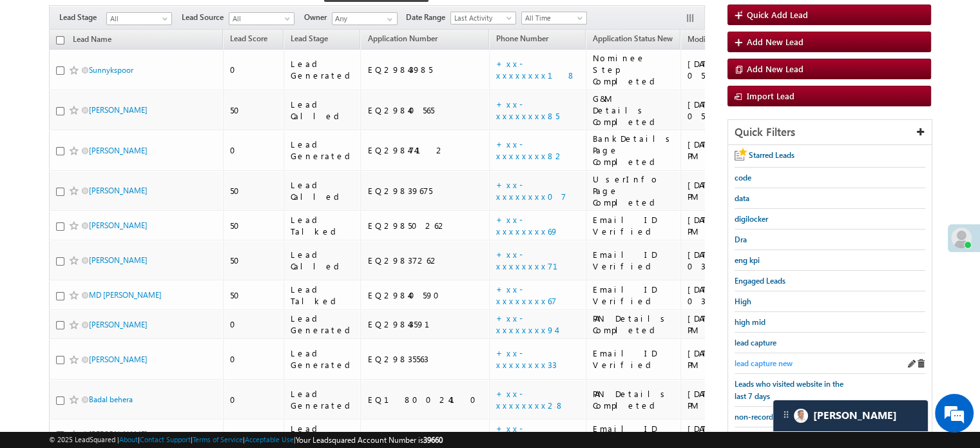
click at [763, 357] on link "lead capture new" at bounding box center [763, 363] width 58 height 12
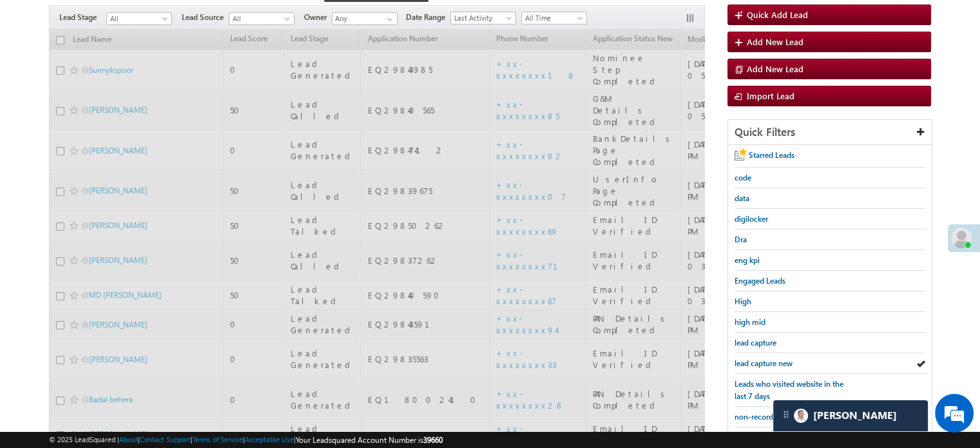
click at [768, 360] on span "lead capture new" at bounding box center [763, 363] width 58 height 10
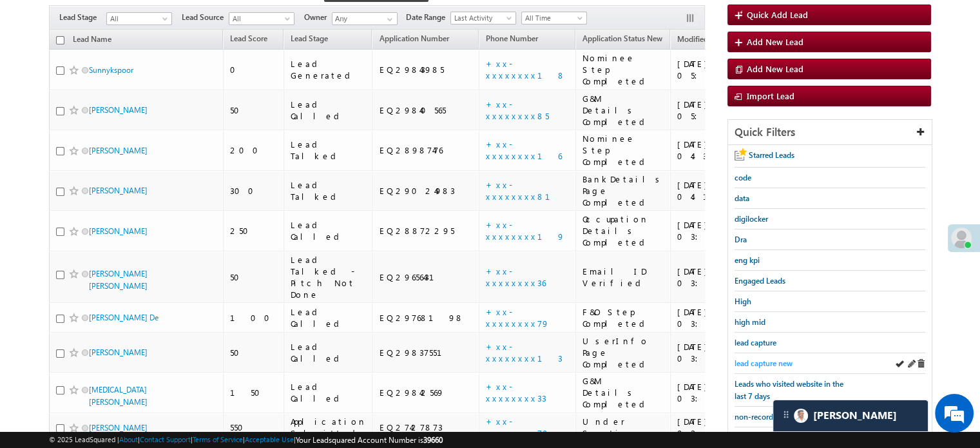
click at [761, 362] on span "lead capture new" at bounding box center [763, 363] width 58 height 10
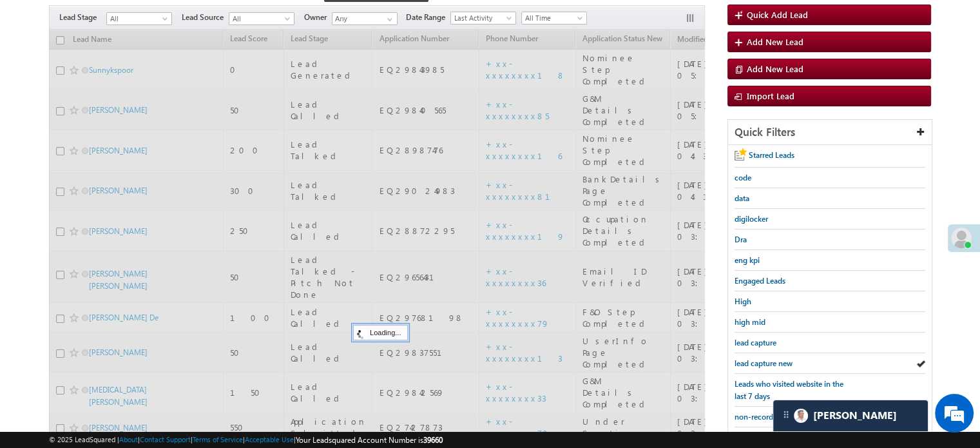
click at [761, 362] on span "lead capture new" at bounding box center [763, 363] width 58 height 10
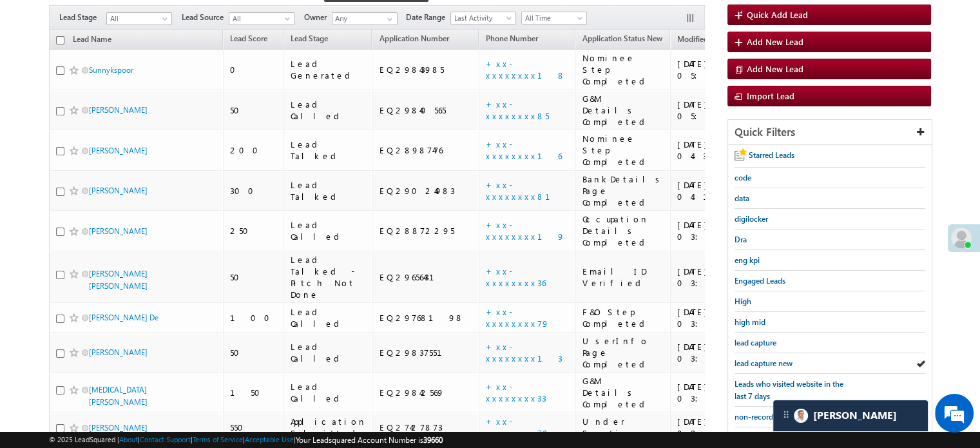
click at [761, 362] on span "lead capture new" at bounding box center [763, 363] width 58 height 10
click at [755, 358] on span "lead capture new" at bounding box center [763, 363] width 58 height 10
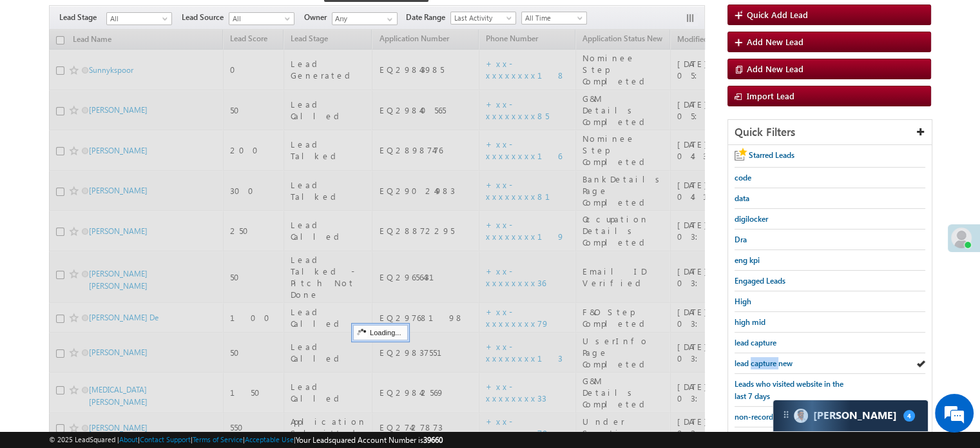
click at [755, 358] on span "lead capture new" at bounding box center [763, 363] width 58 height 10
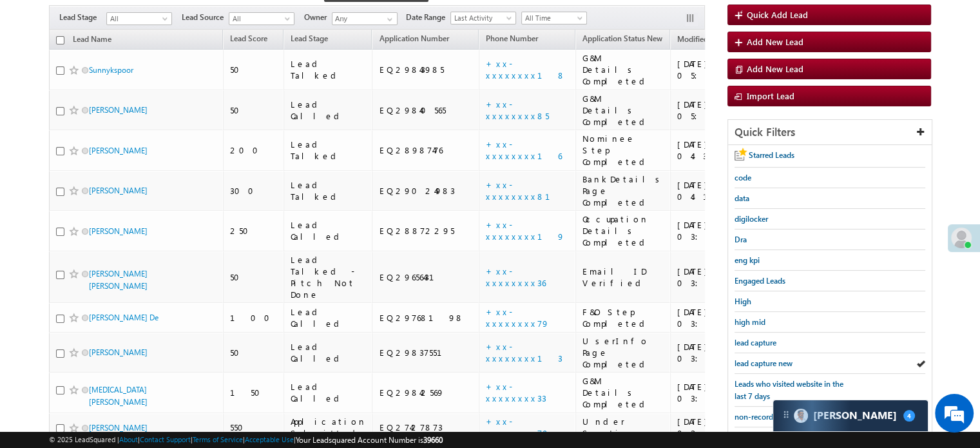
click at [755, 358] on span "lead capture new" at bounding box center [763, 363] width 58 height 10
click at [763, 359] on span "lead capture new" at bounding box center [763, 363] width 58 height 10
click at [763, 358] on span "lead capture new" at bounding box center [763, 363] width 58 height 10
click at [765, 358] on span "lead capture new" at bounding box center [763, 363] width 58 height 10
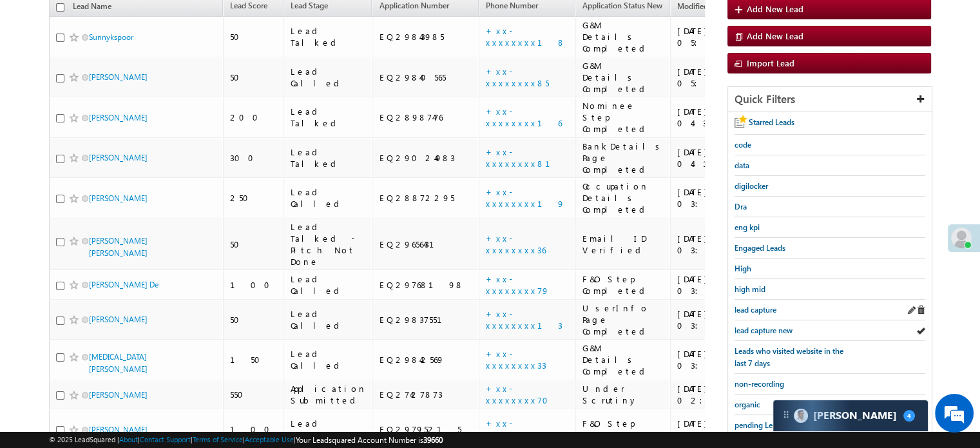
scroll to position [178, 0]
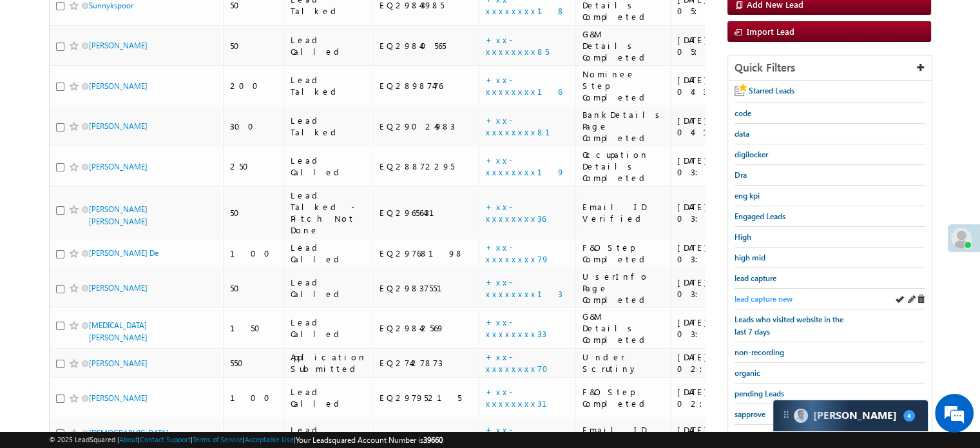
click at [771, 294] on span "lead capture new" at bounding box center [763, 299] width 58 height 10
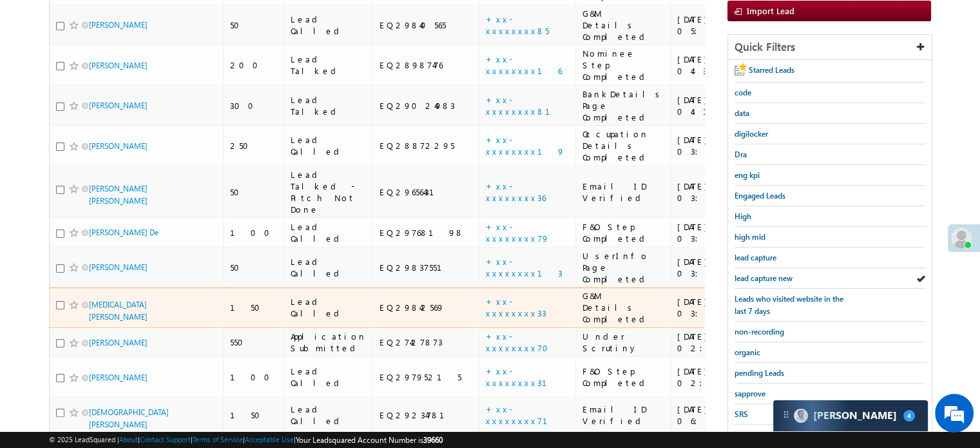
scroll to position [208, 0]
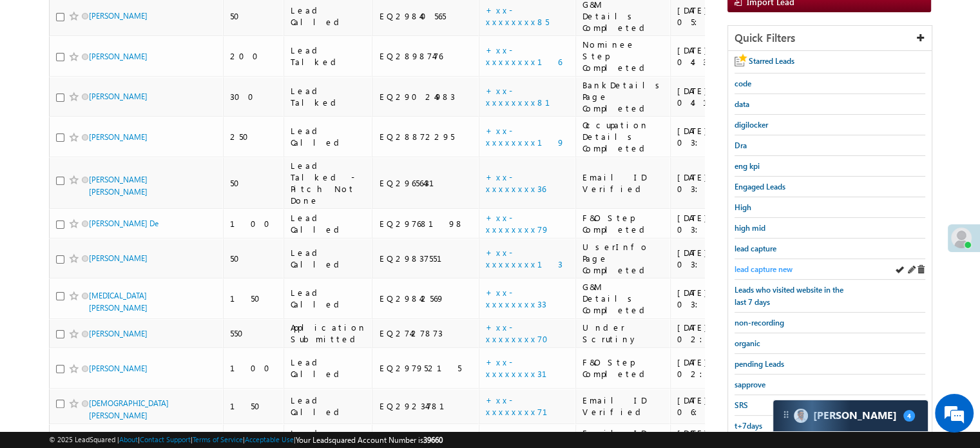
click at [765, 264] on span "lead capture new" at bounding box center [763, 269] width 58 height 10
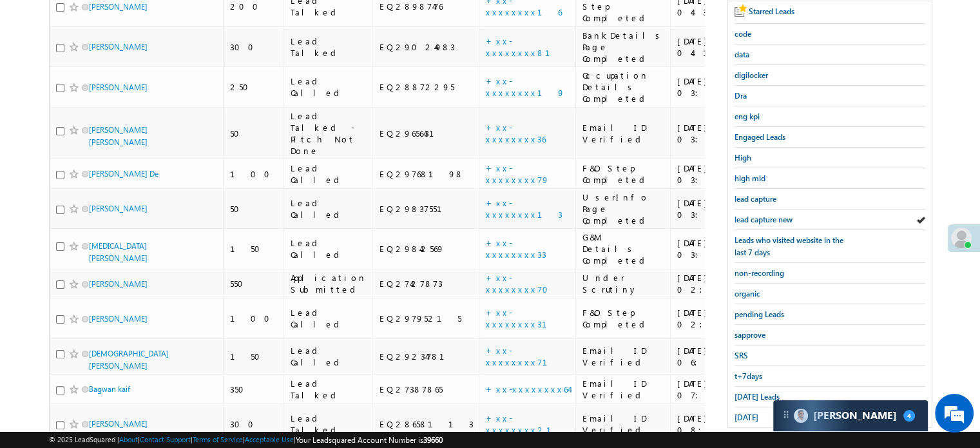
scroll to position [144, 0]
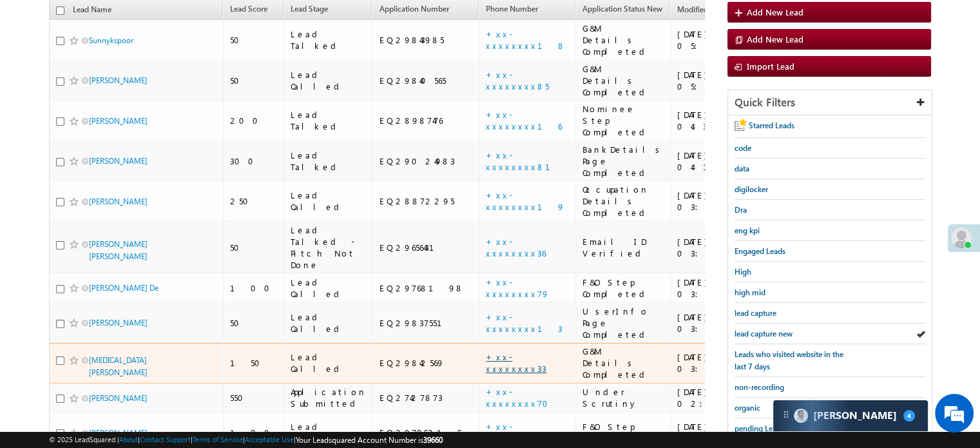
click at [486, 351] on link "+xx-xxxxxxxx33" at bounding box center [516, 362] width 61 height 23
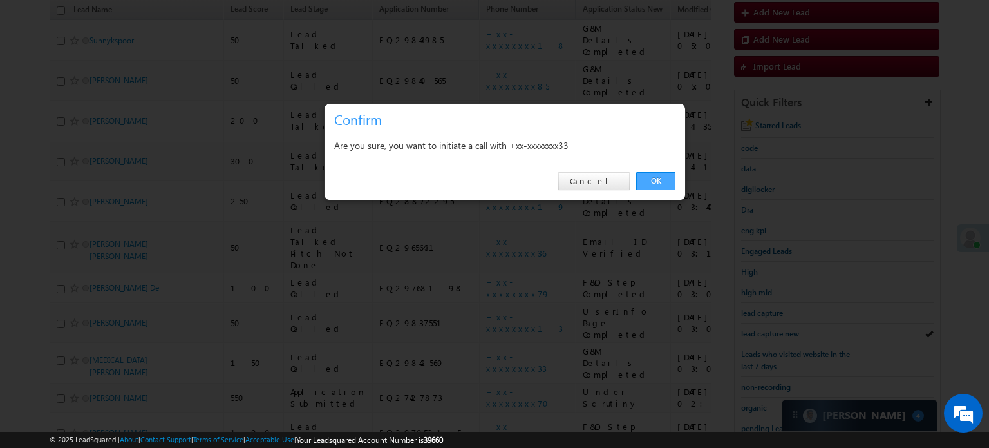
click at [639, 185] on link "OK" at bounding box center [655, 181] width 39 height 18
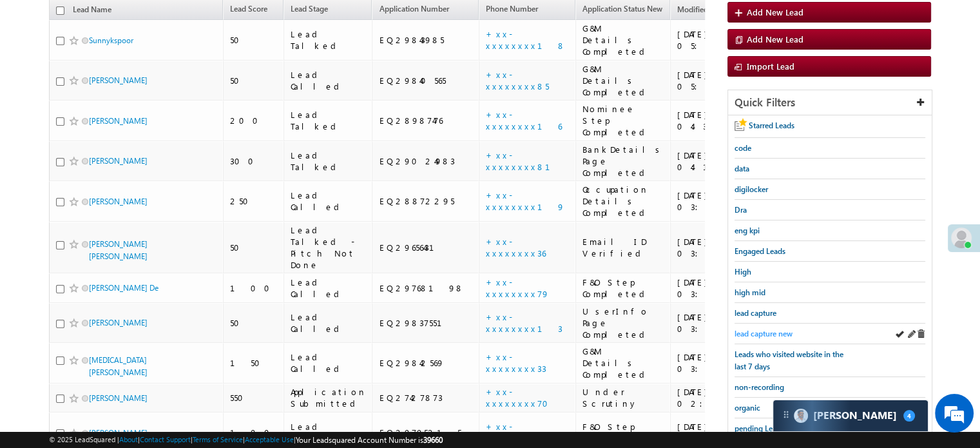
click at [765, 329] on span "lead capture new" at bounding box center [763, 334] width 58 height 10
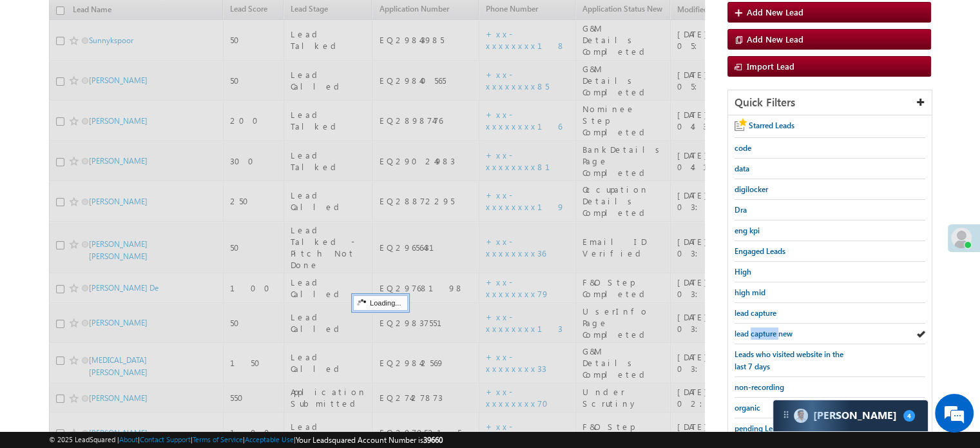
click at [765, 329] on span "lead capture new" at bounding box center [763, 334] width 58 height 10
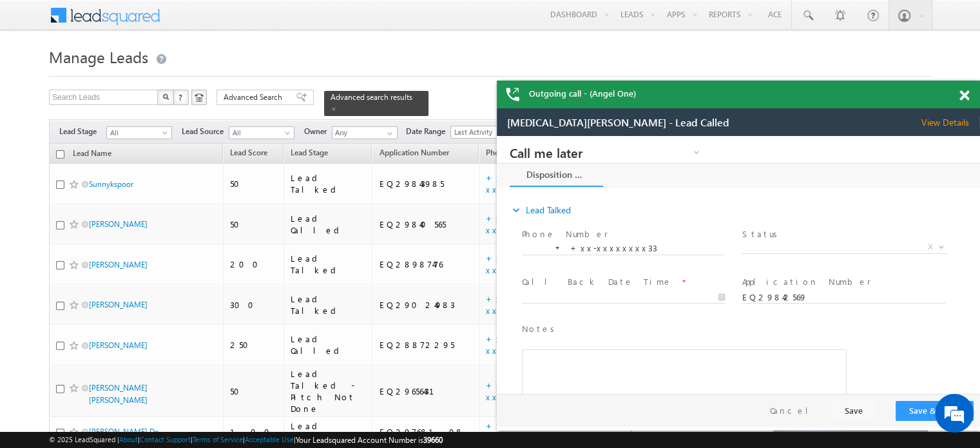
scroll to position [0, 0]
click at [961, 97] on span at bounding box center [964, 95] width 10 height 11
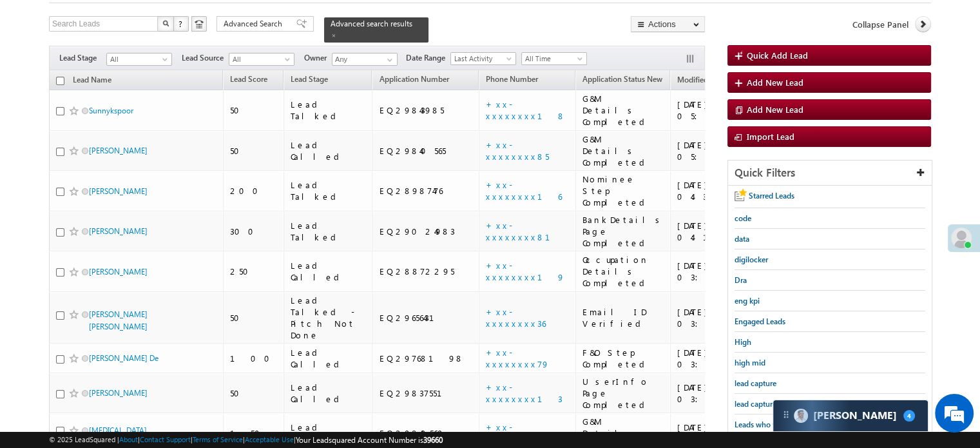
scroll to position [129, 0]
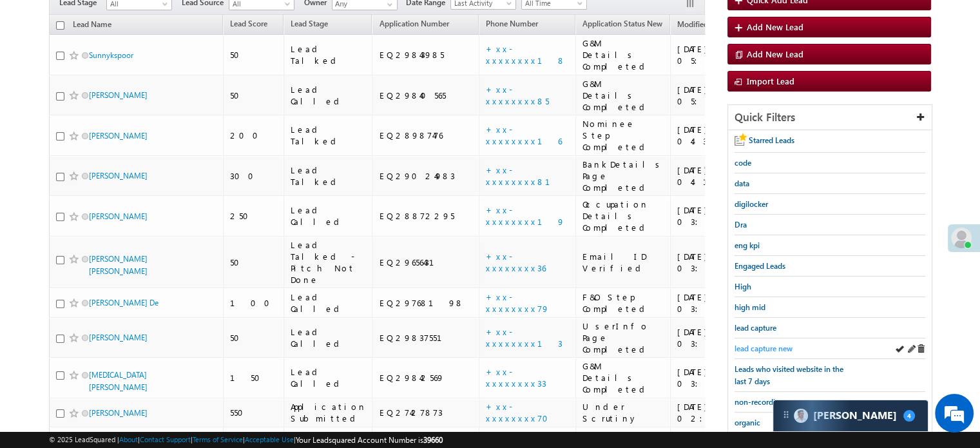
click at [758, 344] on span "lead capture new" at bounding box center [763, 348] width 58 height 10
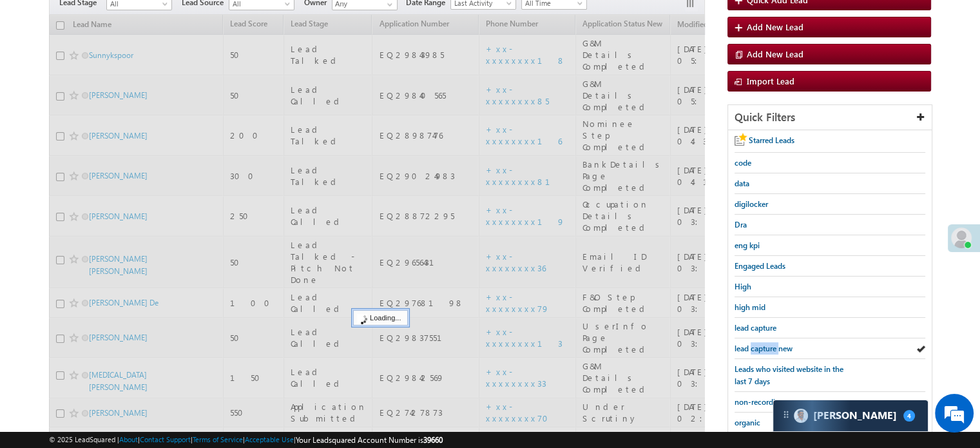
click at [758, 344] on span "lead capture new" at bounding box center [763, 348] width 58 height 10
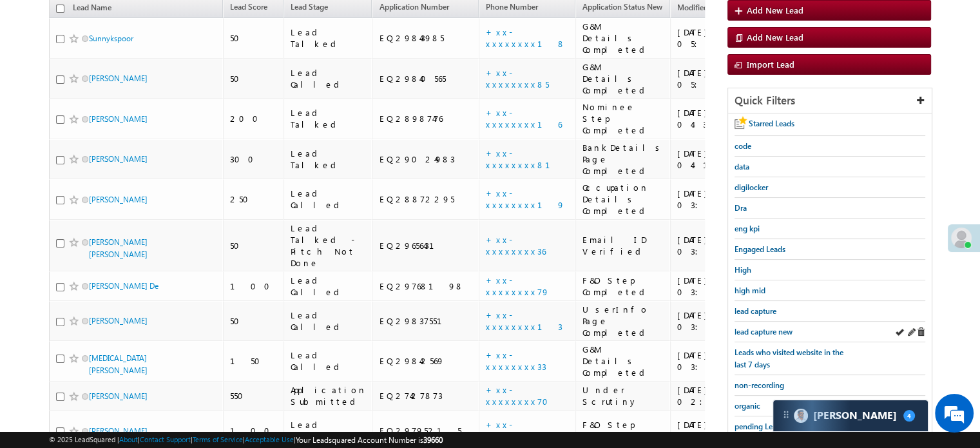
scroll to position [258, 0]
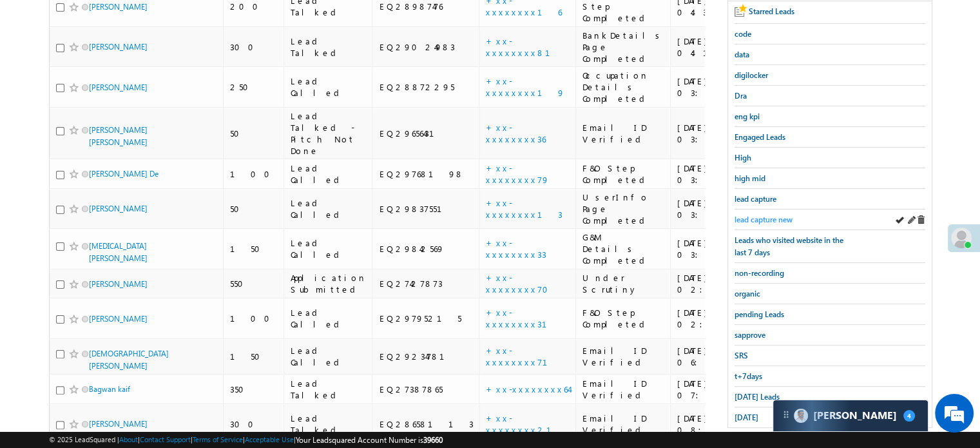
click at [755, 209] on div "lead capture new" at bounding box center [829, 219] width 191 height 21
click at [763, 225] on div "lead capture new" at bounding box center [829, 219] width 191 height 21
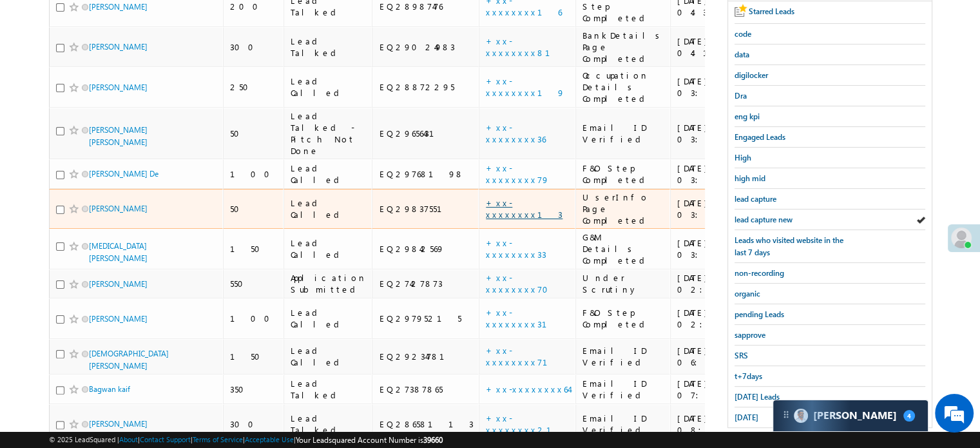
click at [486, 197] on link "+xx-xxxxxxxx13" at bounding box center [524, 208] width 77 height 23
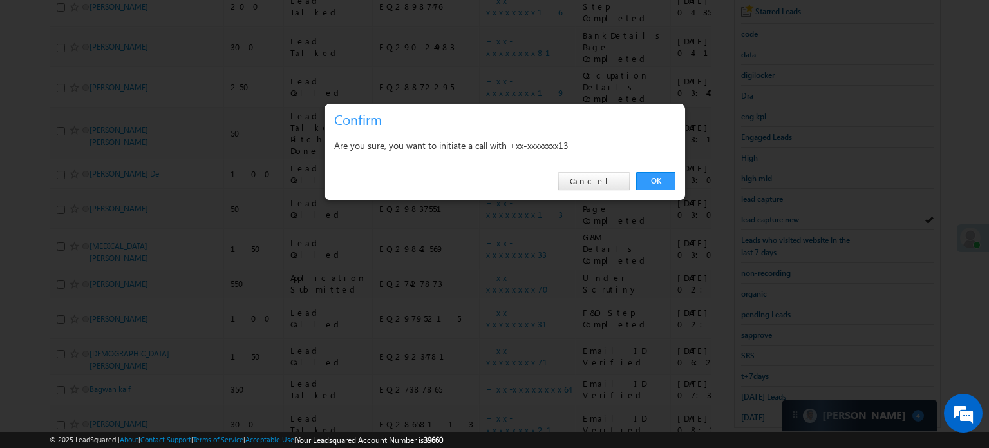
click at [680, 184] on div "OK Cancel" at bounding box center [505, 181] width 361 height 37
click at [679, 183] on div "OK Cancel" at bounding box center [505, 181] width 361 height 37
click at [671, 181] on link "OK" at bounding box center [655, 181] width 39 height 18
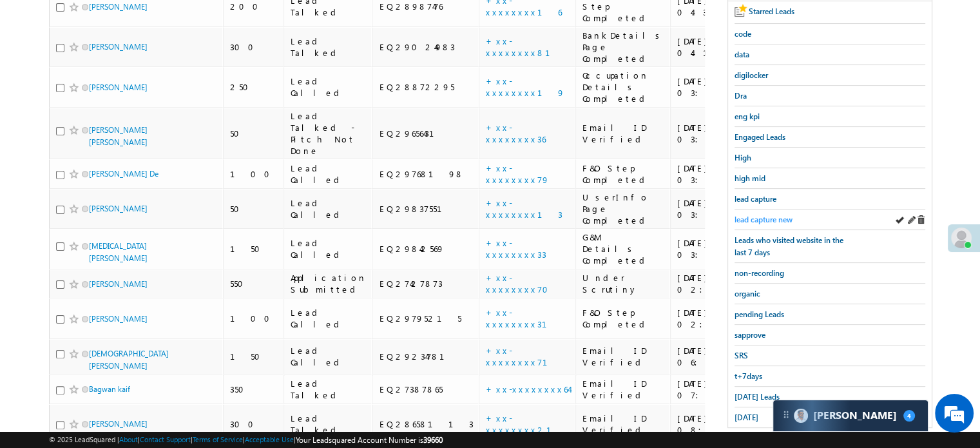
click at [778, 219] on span "lead capture new" at bounding box center [763, 220] width 58 height 10
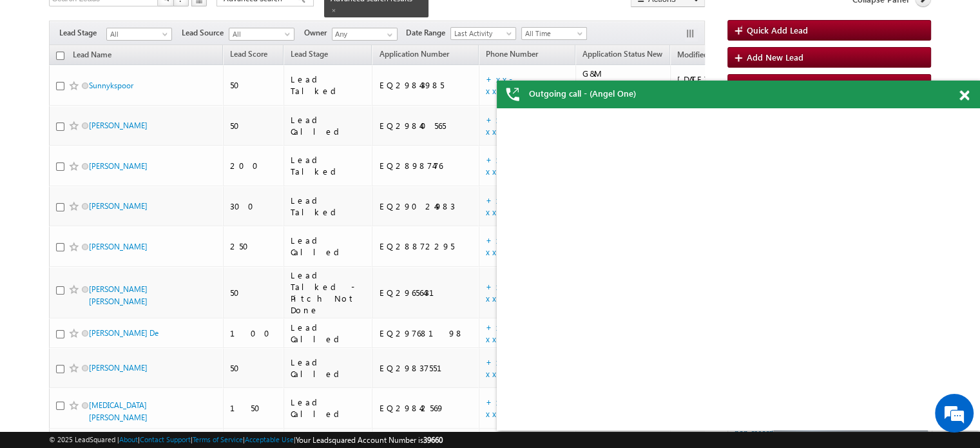
scroll to position [0, 0]
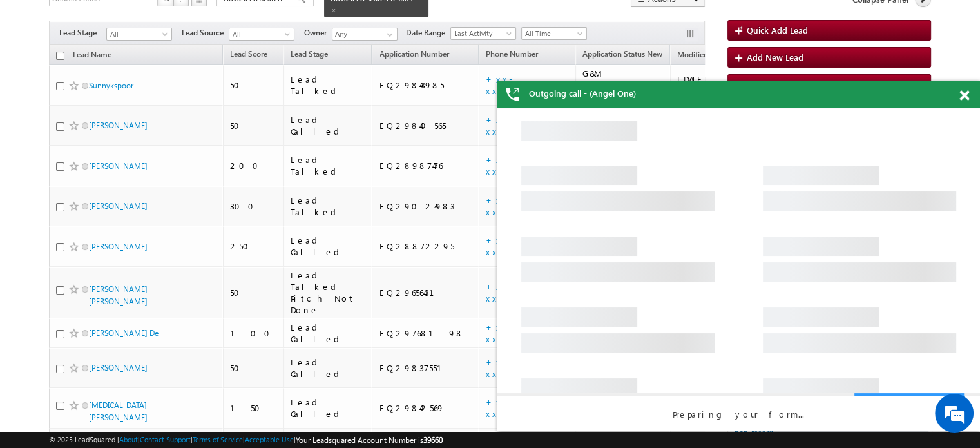
click at [960, 95] on span at bounding box center [964, 95] width 10 height 11
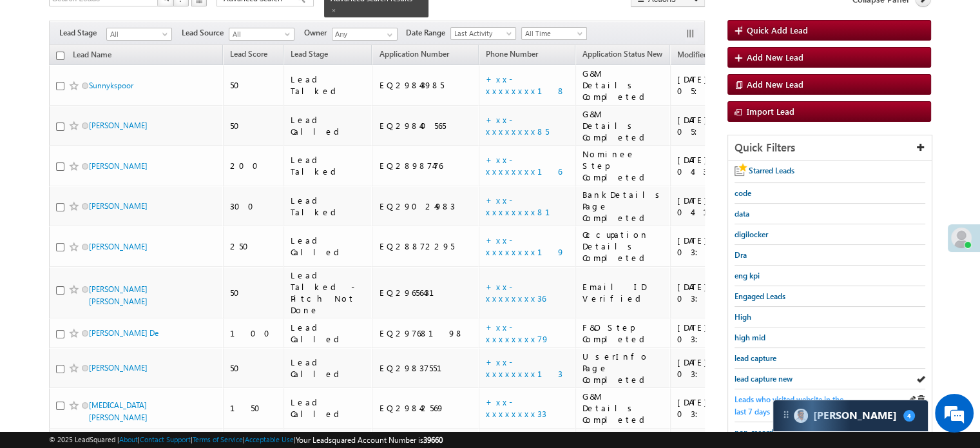
scroll to position [163, 0]
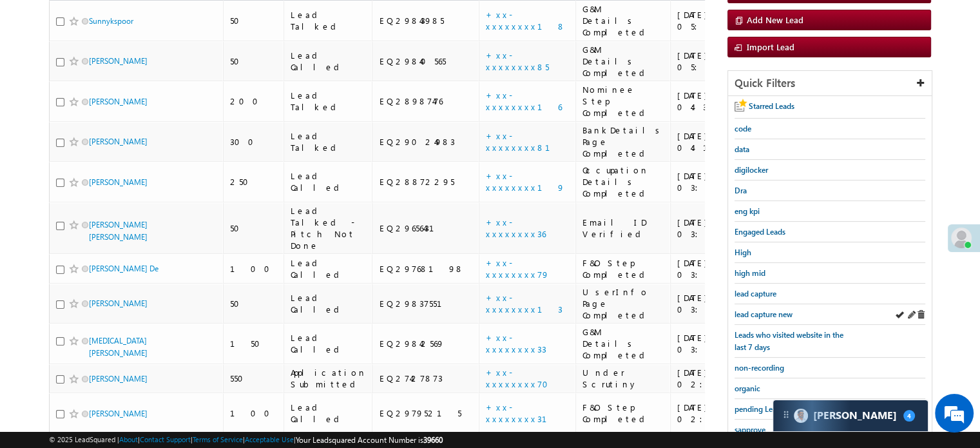
click at [768, 304] on div "lead capture new" at bounding box center [829, 314] width 191 height 21
click at [768, 309] on span "lead capture new" at bounding box center [763, 314] width 58 height 10
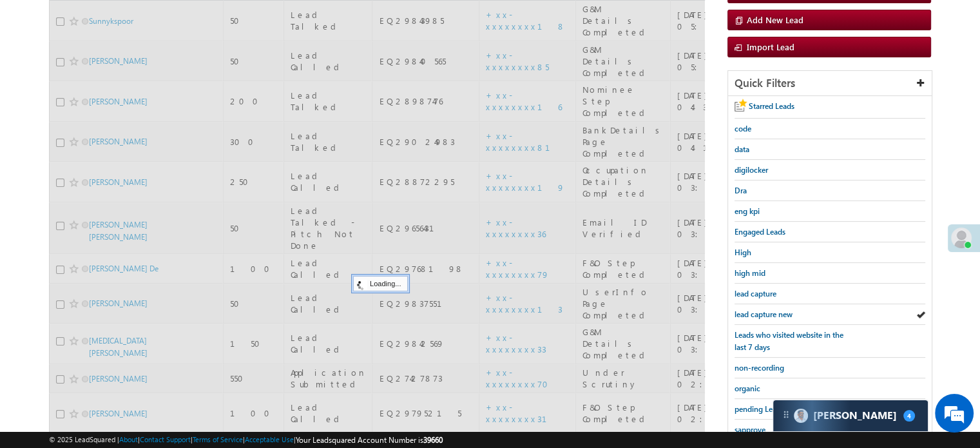
click at [768, 309] on span "lead capture new" at bounding box center [763, 314] width 58 height 10
click at [768, 310] on span "lead capture new" at bounding box center [763, 314] width 58 height 10
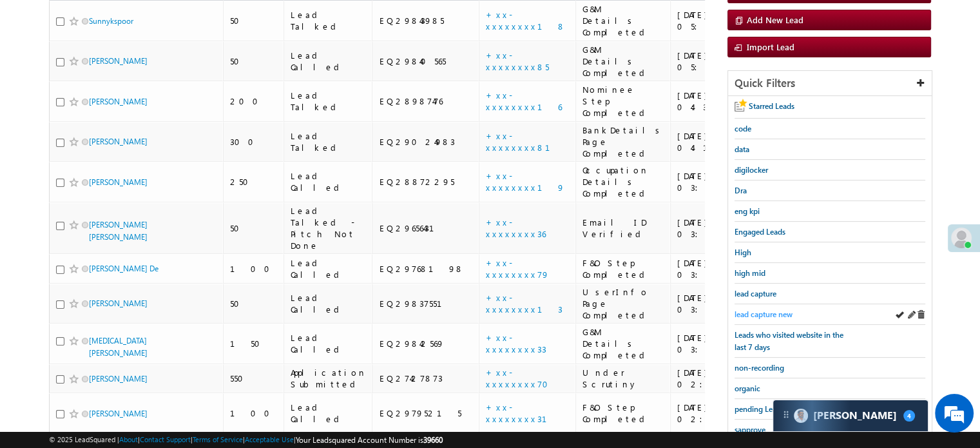
click at [765, 309] on span "lead capture new" at bounding box center [763, 314] width 58 height 10
click at [773, 309] on span "lead capture new" at bounding box center [763, 314] width 58 height 10
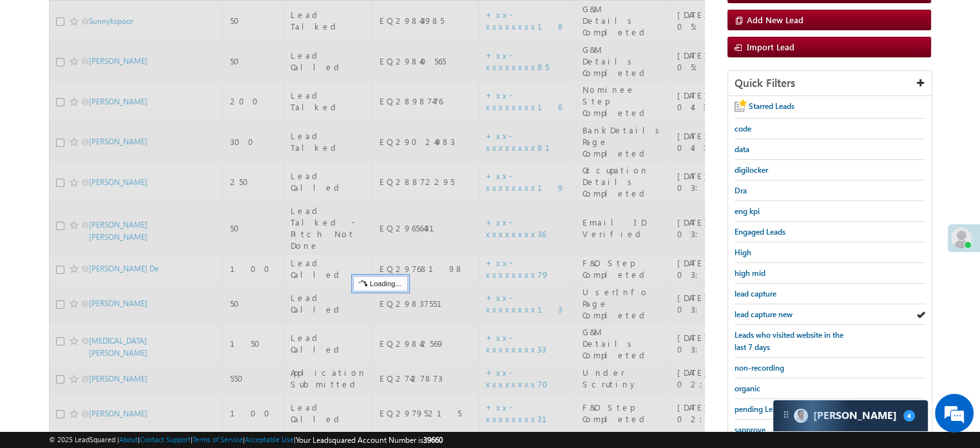
click at [774, 309] on span "lead capture new" at bounding box center [763, 314] width 58 height 10
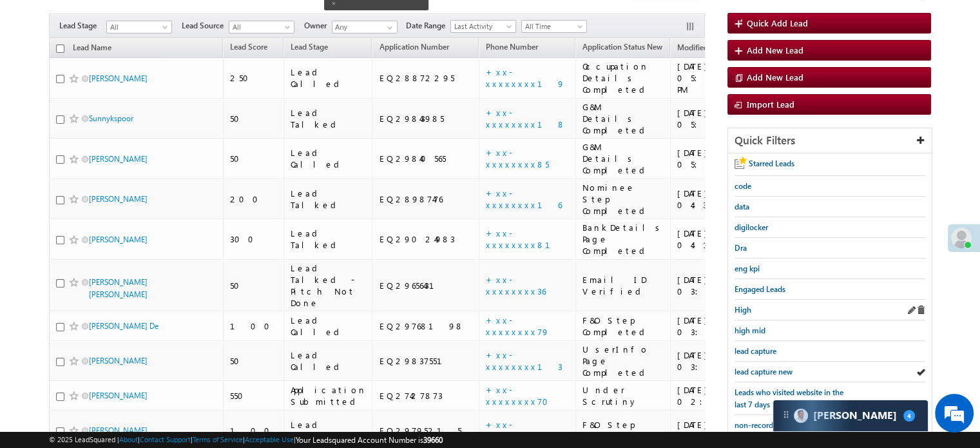
scroll to position [129, 0]
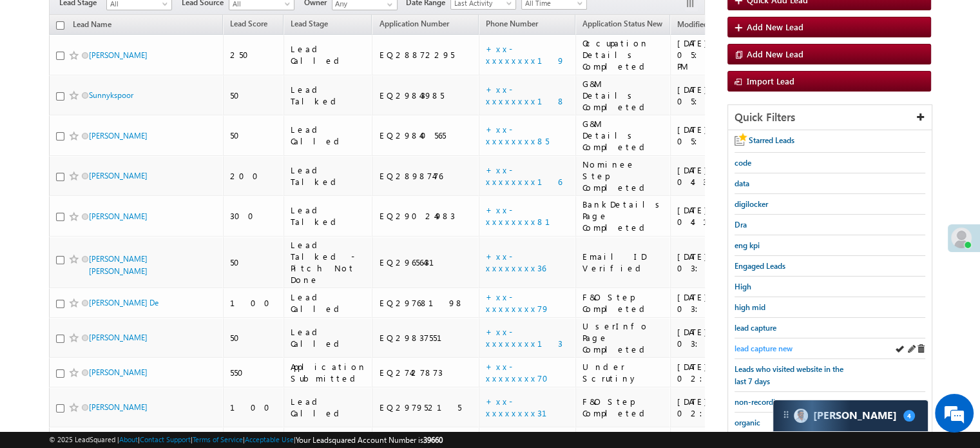
click at [781, 345] on span "lead capture new" at bounding box center [763, 348] width 58 height 10
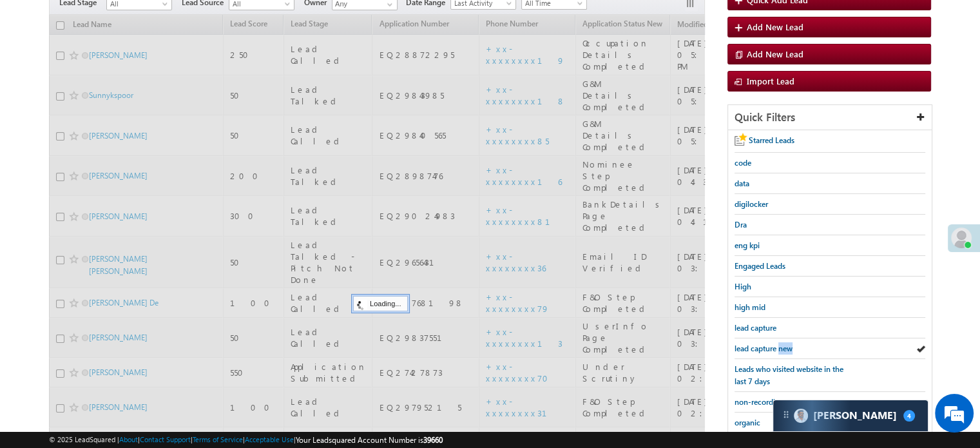
click at [781, 345] on span "lead capture new" at bounding box center [763, 348] width 58 height 10
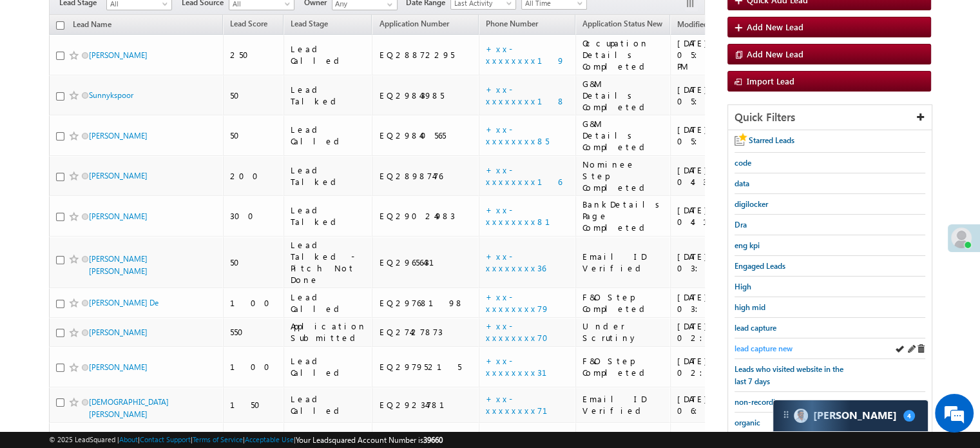
click at [769, 345] on span "lead capture new" at bounding box center [763, 348] width 58 height 10
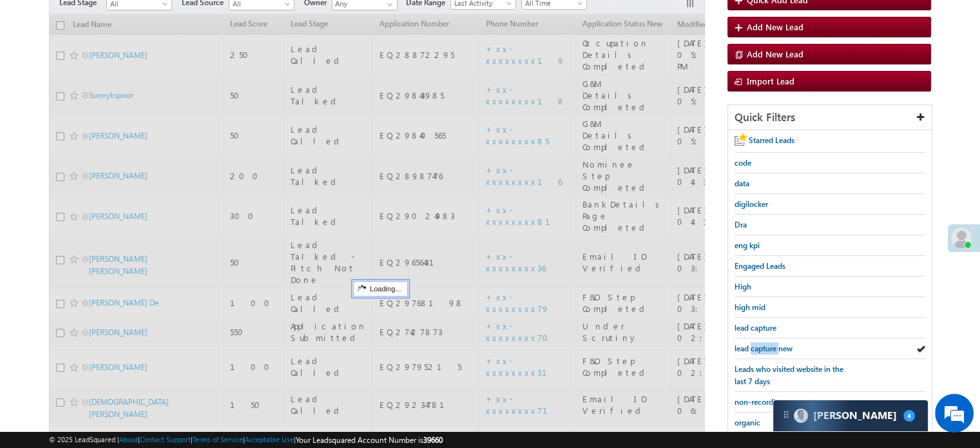
click at [769, 345] on span "lead capture new" at bounding box center [763, 348] width 58 height 10
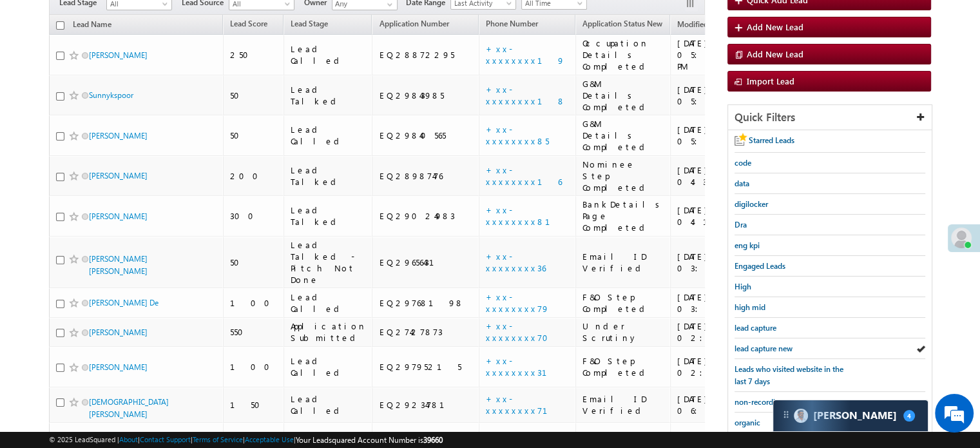
click at [769, 345] on span "lead capture new" at bounding box center [763, 348] width 58 height 10
click at [770, 345] on span "lead capture new" at bounding box center [763, 348] width 58 height 10
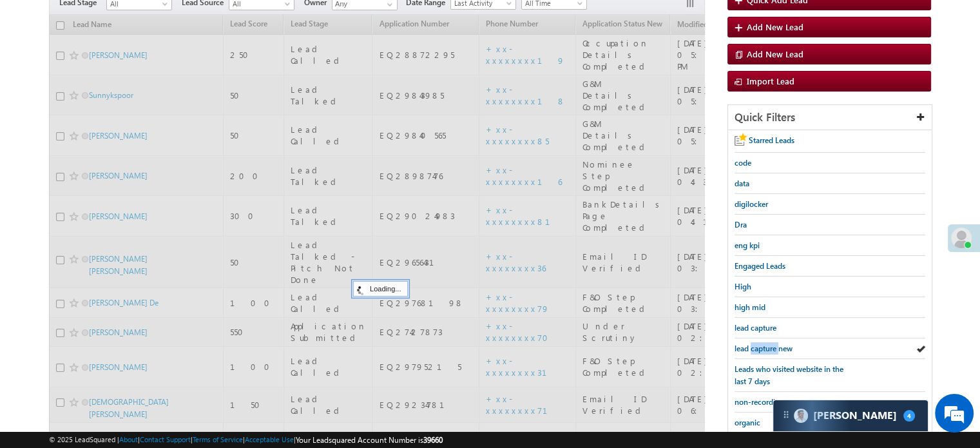
click at [770, 345] on span "lead capture new" at bounding box center [763, 348] width 58 height 10
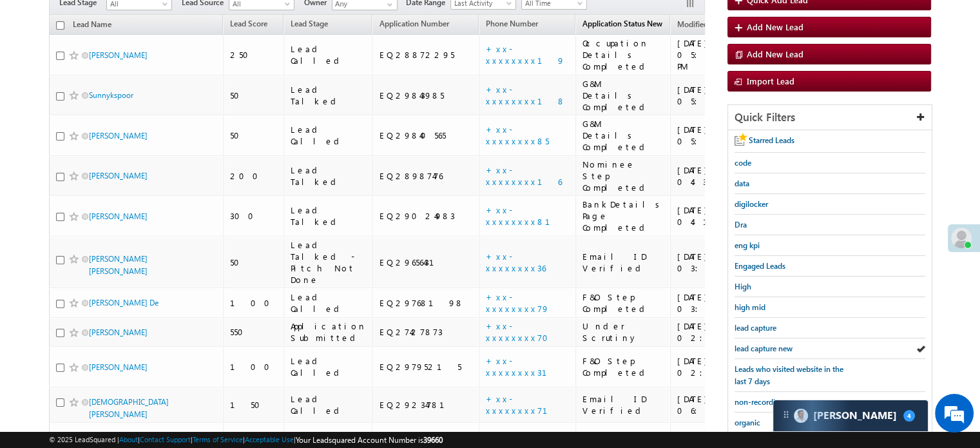
scroll to position [278, 0]
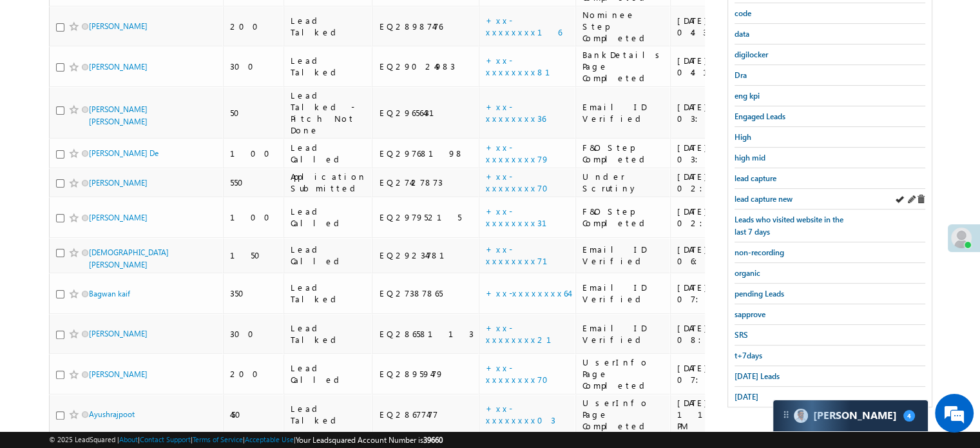
click at [739, 189] on div "lead capture new" at bounding box center [829, 199] width 191 height 21
click at [741, 194] on span "lead capture new" at bounding box center [763, 199] width 58 height 10
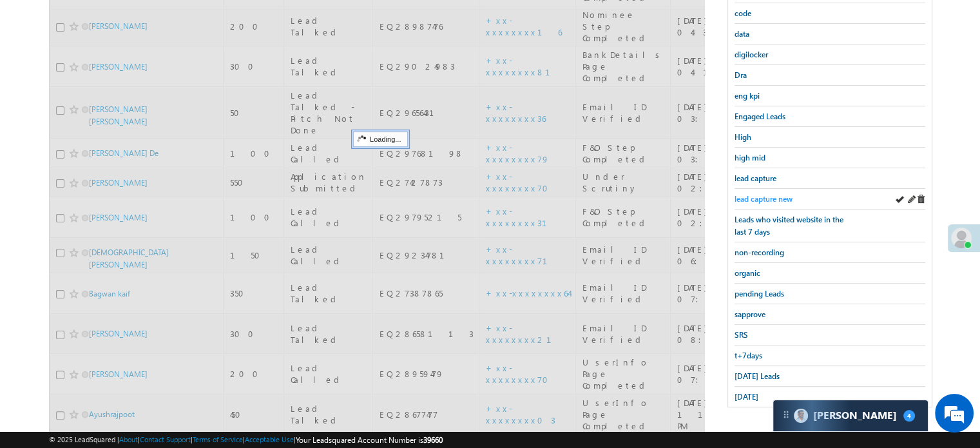
click at [741, 194] on span "lead capture new" at bounding box center [763, 199] width 58 height 10
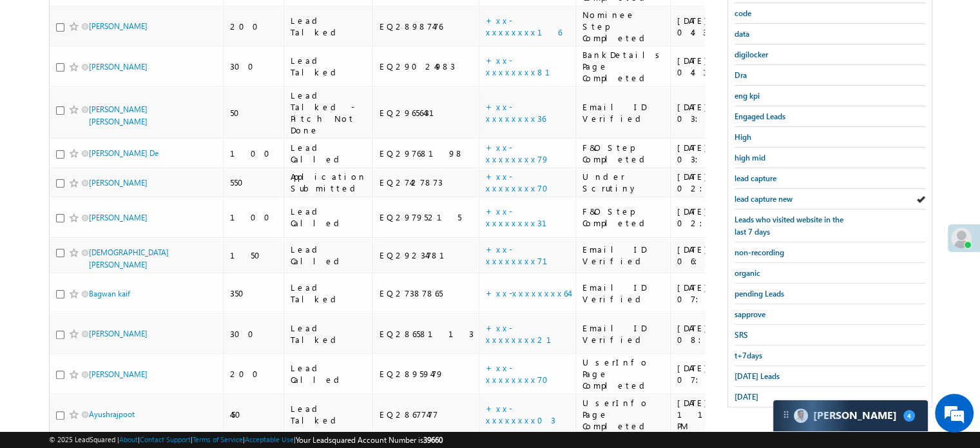
scroll to position [85, 0]
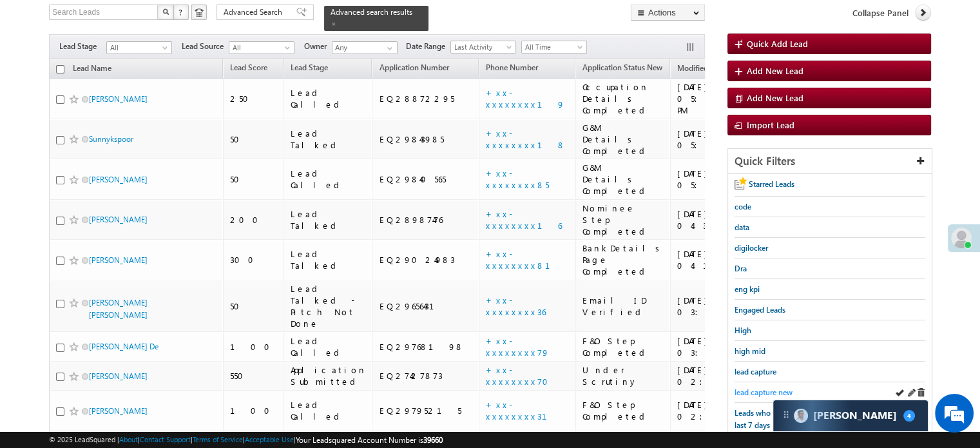
click at [759, 391] on span "lead capture new" at bounding box center [763, 392] width 58 height 10
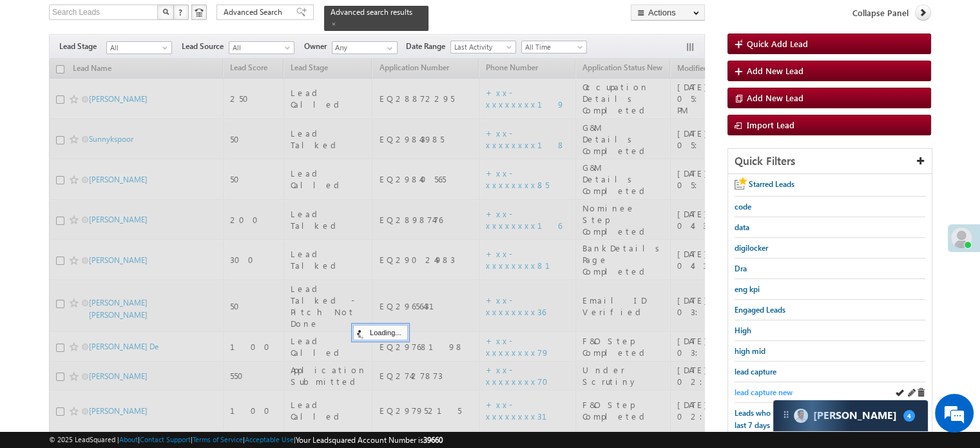
click at [755, 387] on span "lead capture new" at bounding box center [763, 392] width 58 height 10
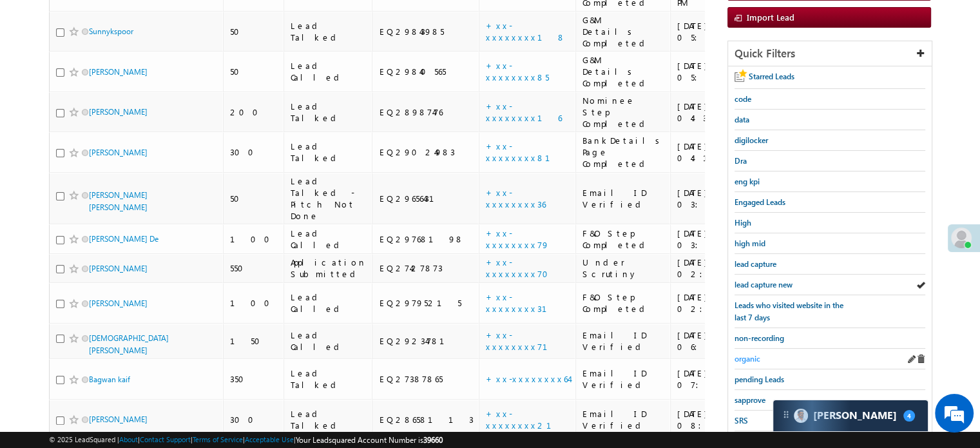
scroll to position [278, 0]
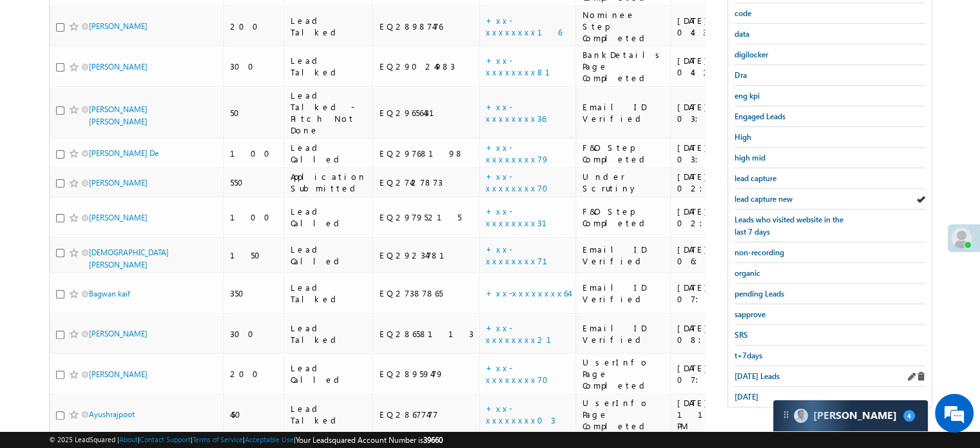
click at [748, 377] on div "Today's Leads" at bounding box center [829, 376] width 191 height 21
click at [747, 372] on span "Today's Leads" at bounding box center [756, 376] width 45 height 10
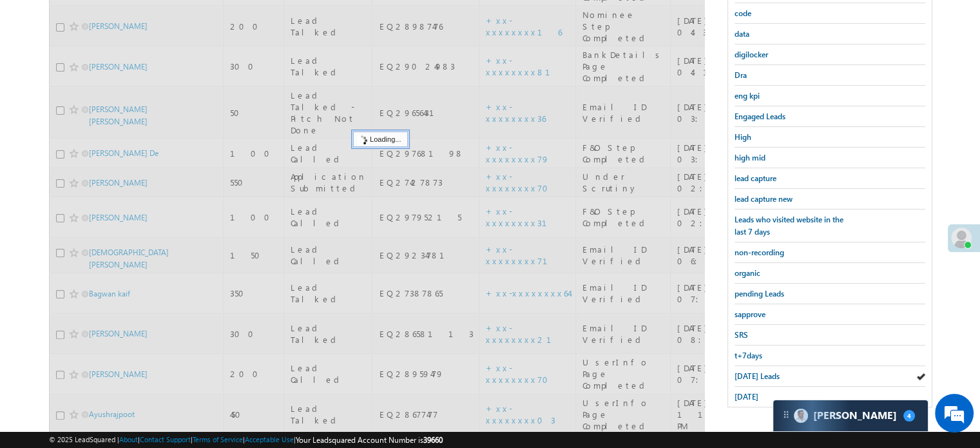
scroll to position [149, 0]
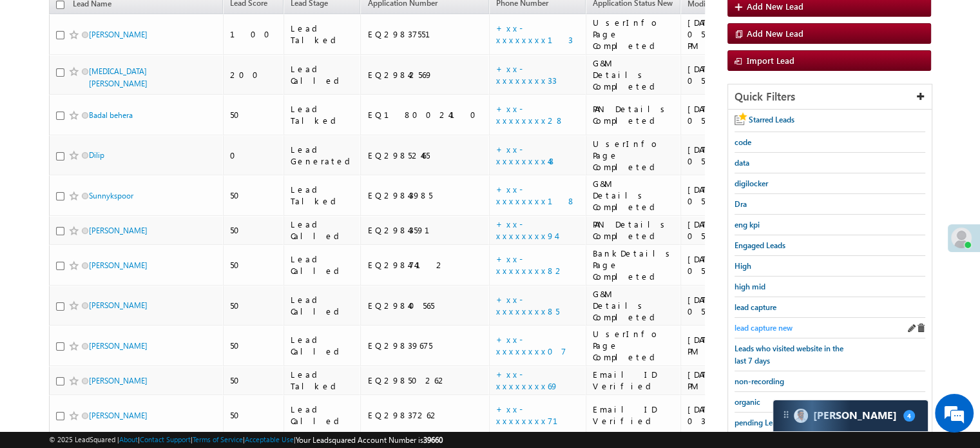
click at [758, 323] on span "lead capture new" at bounding box center [763, 328] width 58 height 10
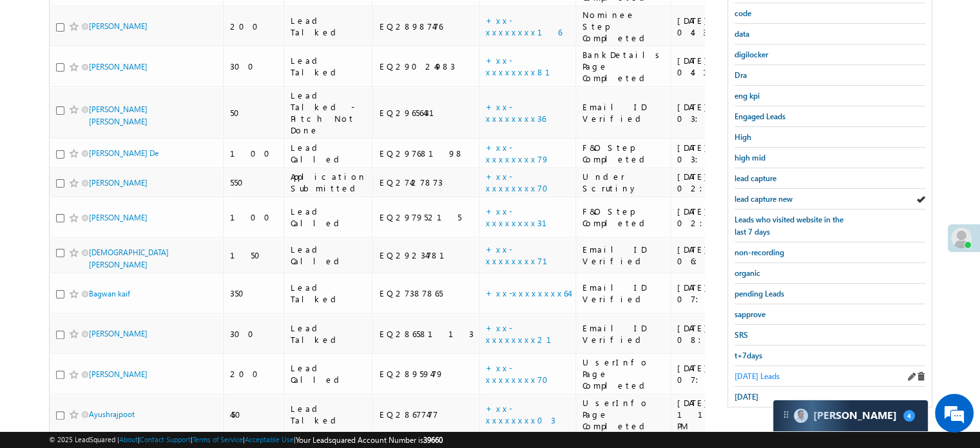
click at [750, 372] on span "Today's Leads" at bounding box center [756, 376] width 45 height 10
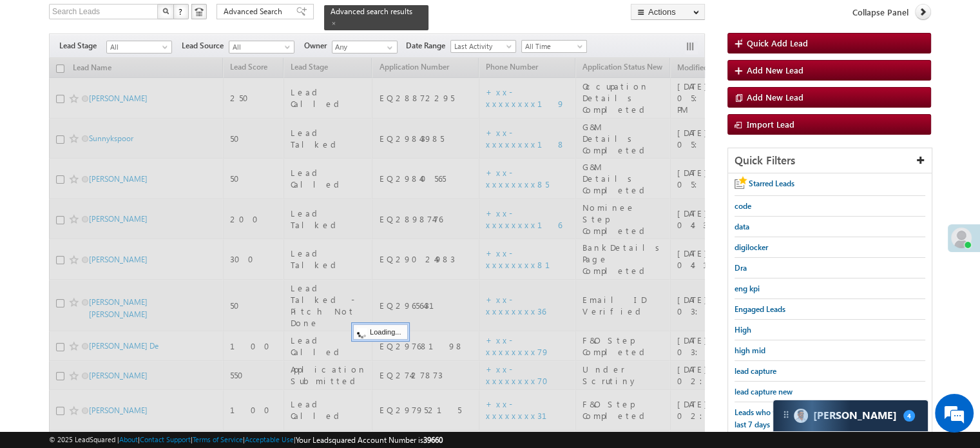
scroll to position [85, 0]
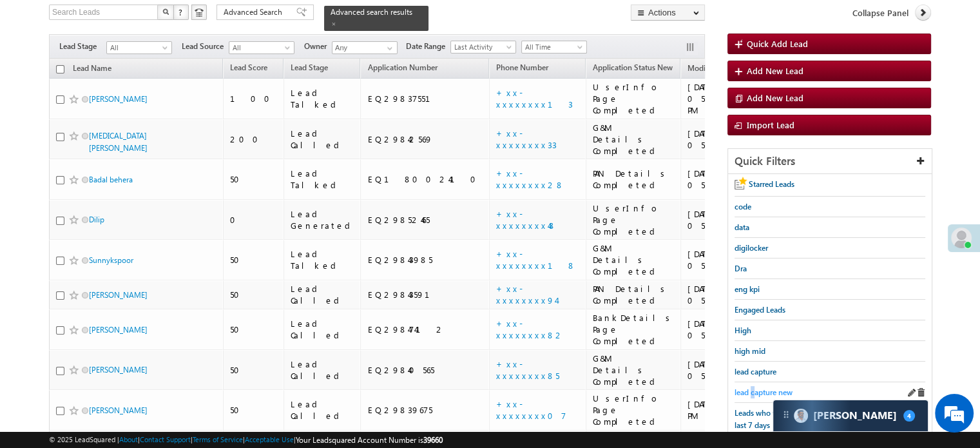
click at [753, 390] on span "lead capture new" at bounding box center [763, 392] width 58 height 10
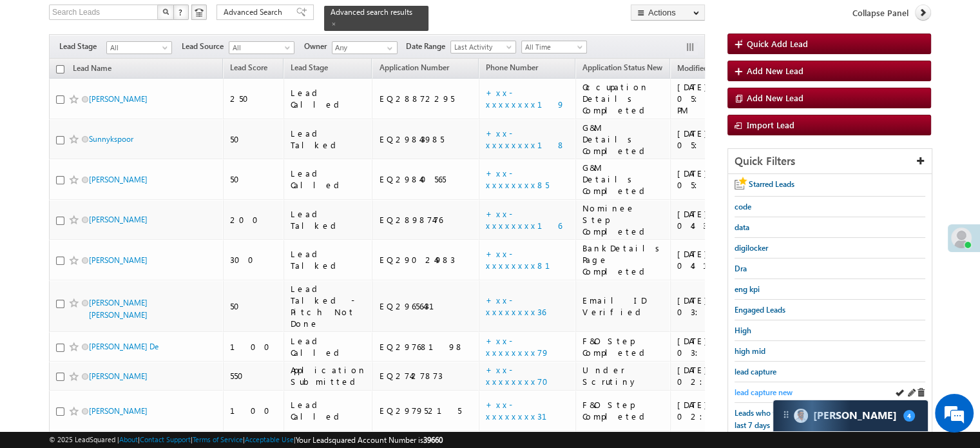
click at [755, 388] on span "lead capture new" at bounding box center [763, 392] width 58 height 10
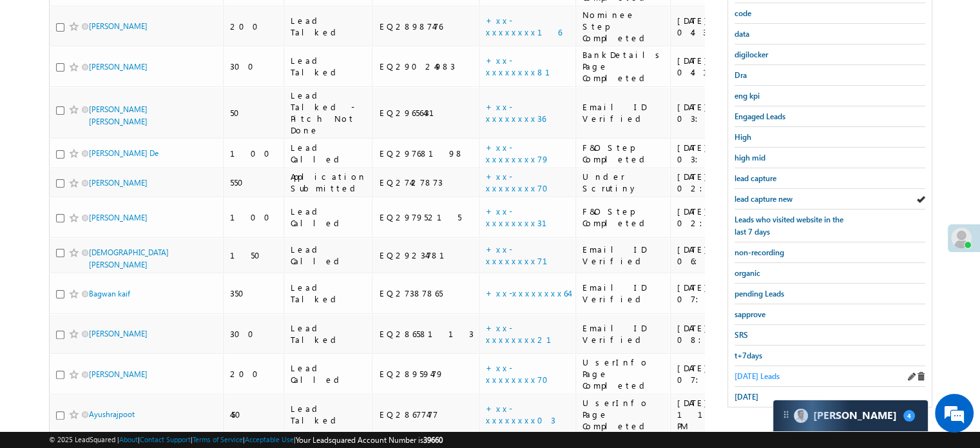
click at [753, 371] on span "Today's Leads" at bounding box center [756, 376] width 45 height 10
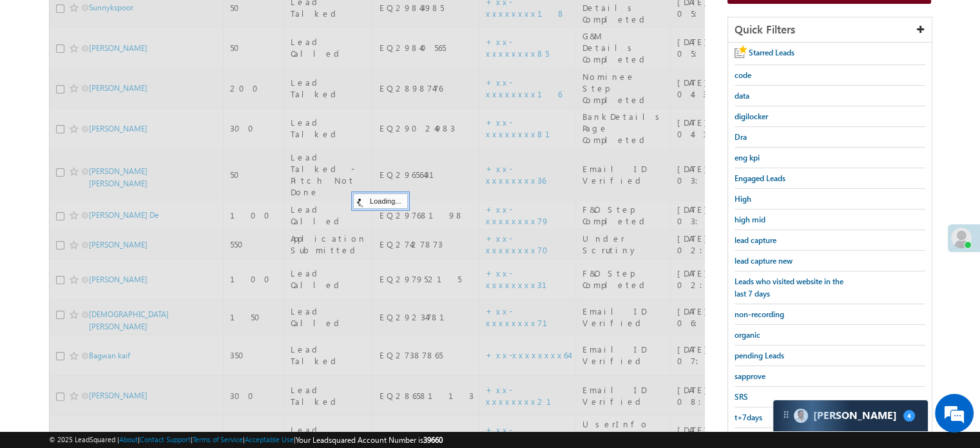
scroll to position [149, 0]
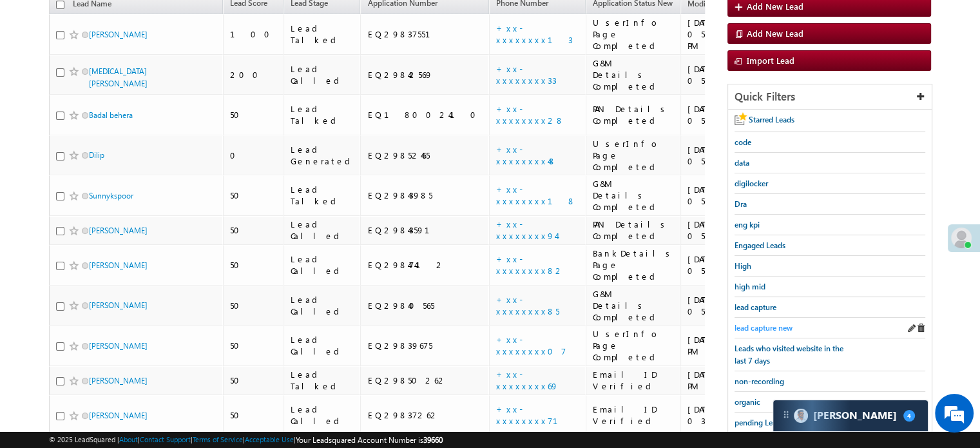
click at [763, 325] on span "lead capture new" at bounding box center [763, 328] width 58 height 10
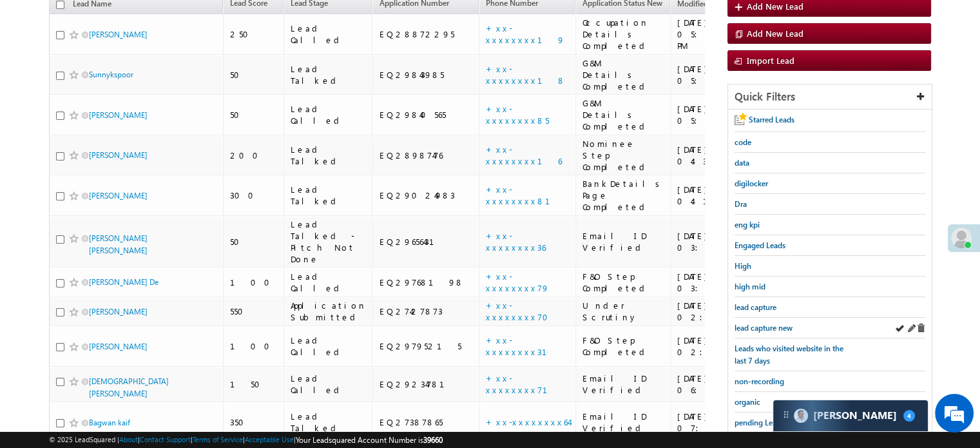
click at [765, 318] on div "lead capture new" at bounding box center [829, 328] width 191 height 21
click at [767, 323] on span "lead capture new" at bounding box center [763, 328] width 58 height 10
click at [763, 327] on span "lead capture new" at bounding box center [763, 328] width 58 height 10
click at [766, 327] on span "lead capture new" at bounding box center [763, 328] width 58 height 10
click at [760, 328] on span "lead capture new" at bounding box center [763, 328] width 58 height 10
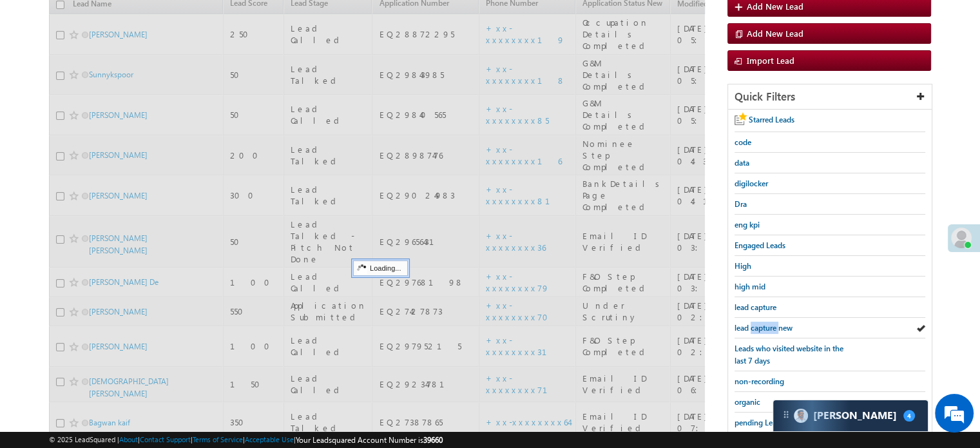
click at [760, 328] on span "lead capture new" at bounding box center [763, 328] width 58 height 10
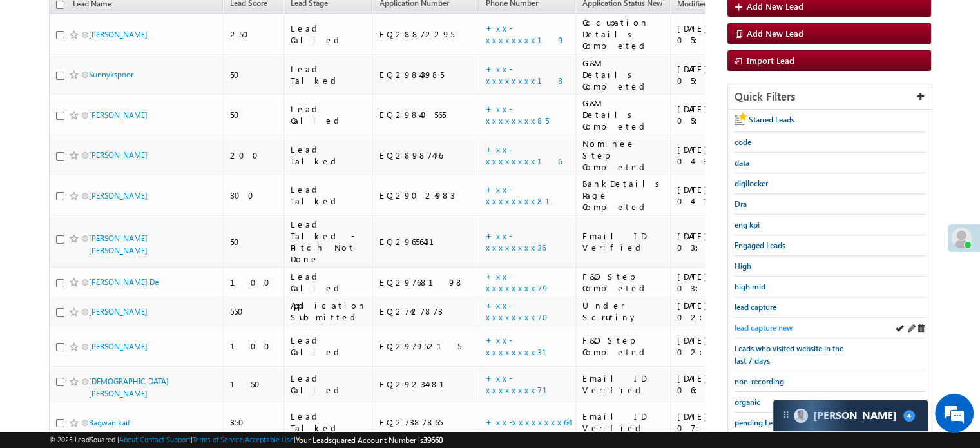
click at [761, 325] on span "lead capture new" at bounding box center [763, 328] width 58 height 10
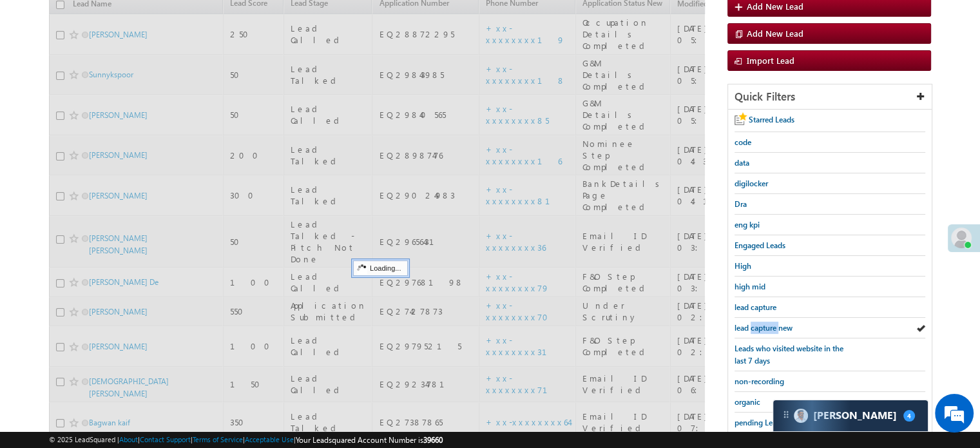
click at [761, 325] on span "lead capture new" at bounding box center [763, 328] width 58 height 10
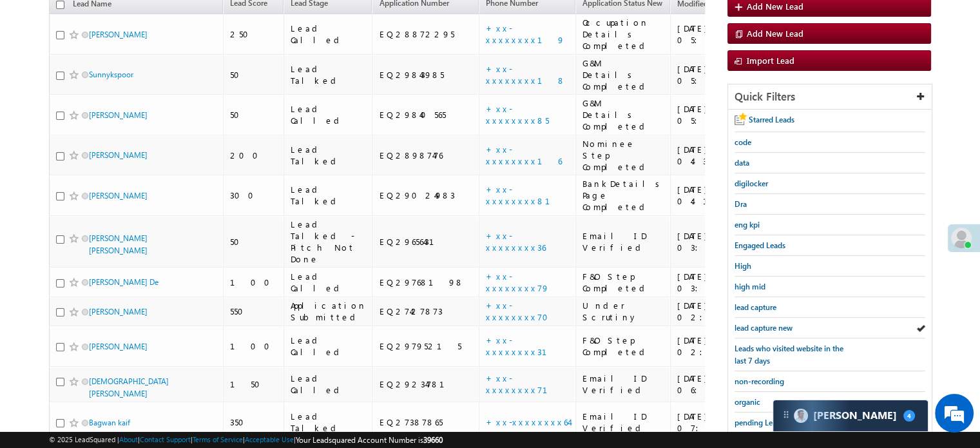
click at [761, 325] on span "lead capture new" at bounding box center [763, 328] width 58 height 10
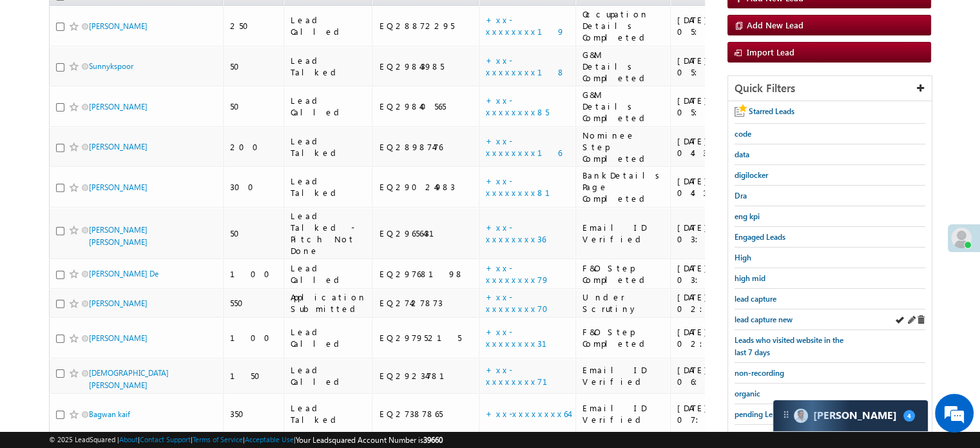
scroll to position [278, 0]
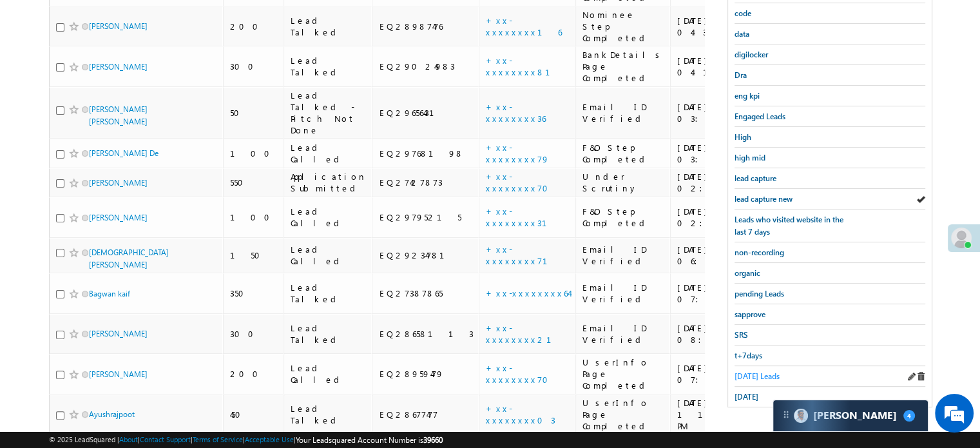
click at [745, 371] on span "[DATE] Leads" at bounding box center [756, 376] width 45 height 10
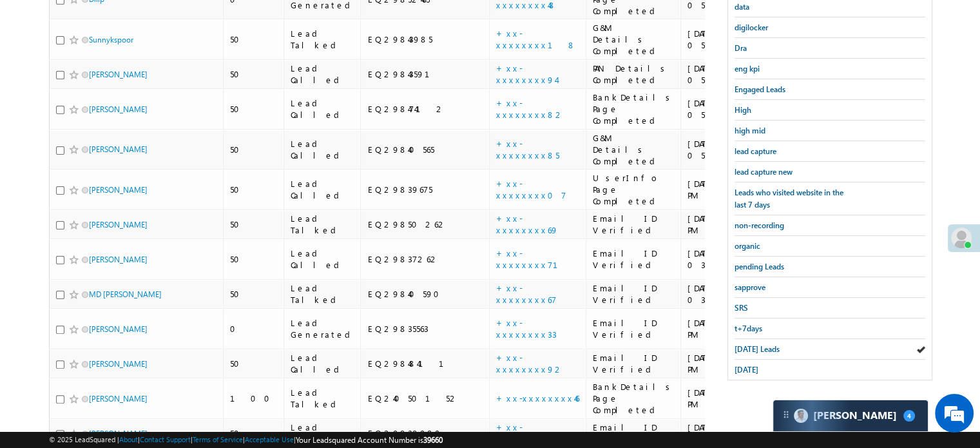
scroll to position [170, 0]
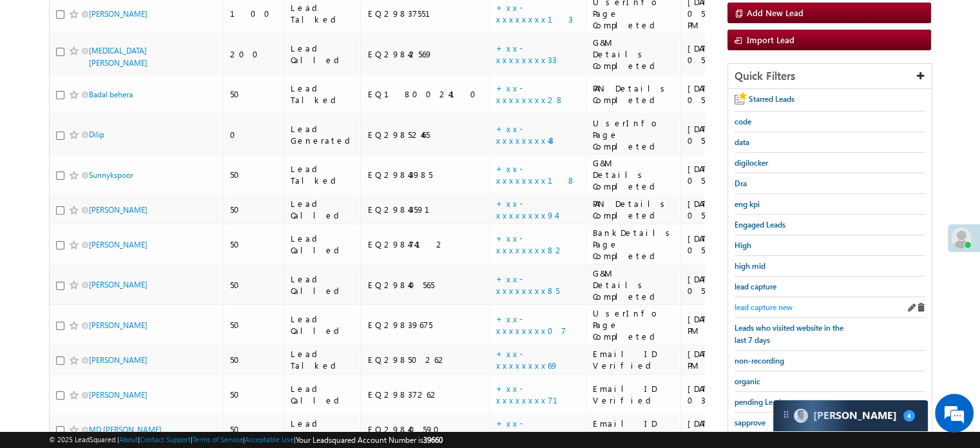
click at [765, 308] on span "lead capture new" at bounding box center [763, 307] width 58 height 10
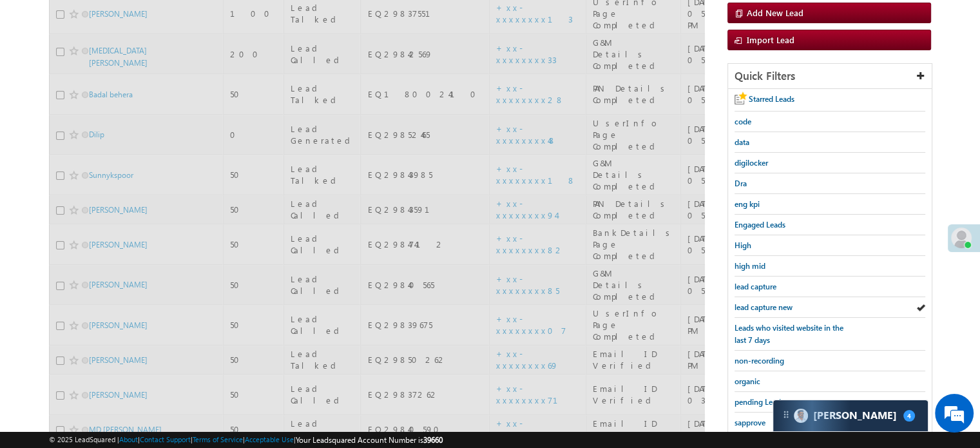
click at [762, 303] on span "lead capture new" at bounding box center [763, 307] width 58 height 10
click at [762, 302] on span "lead capture new" at bounding box center [763, 307] width 58 height 10
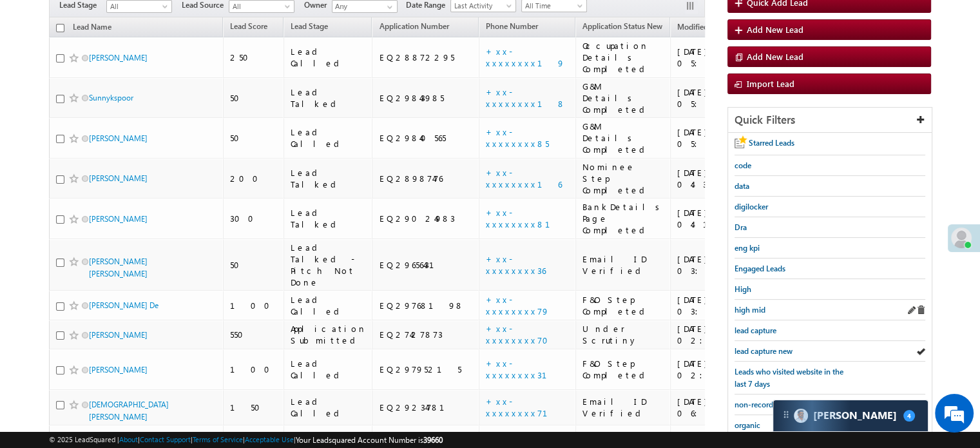
scroll to position [129, 0]
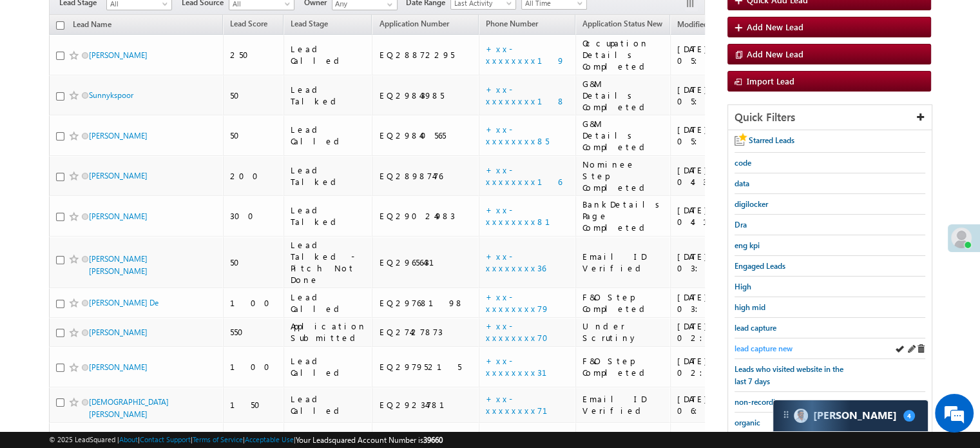
click at [772, 347] on span "lead capture new" at bounding box center [763, 348] width 58 height 10
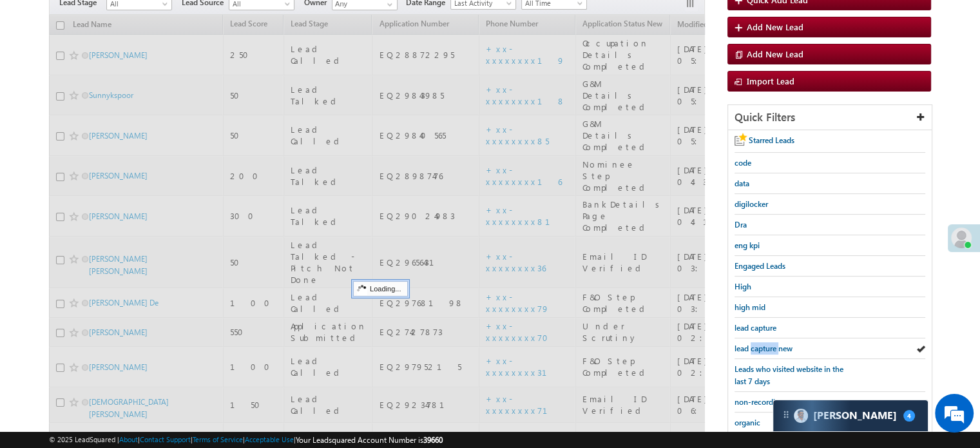
click at [772, 347] on span "lead capture new" at bounding box center [763, 348] width 58 height 10
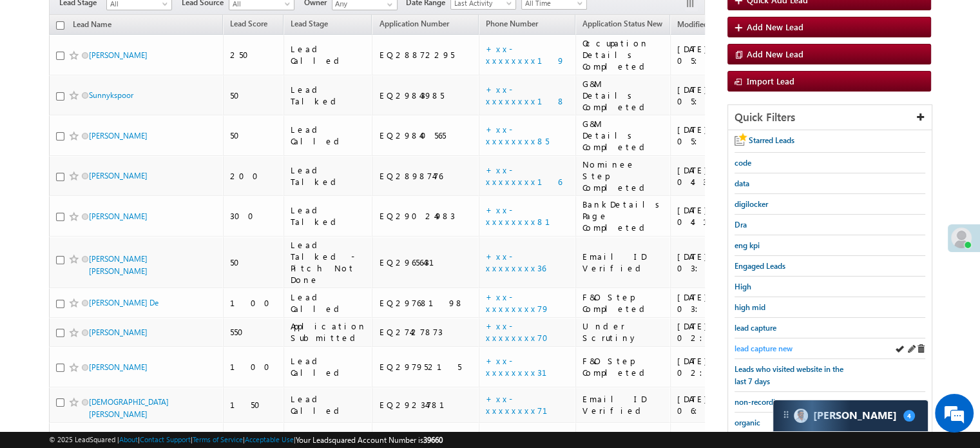
click at [755, 343] on span "lead capture new" at bounding box center [763, 348] width 58 height 10
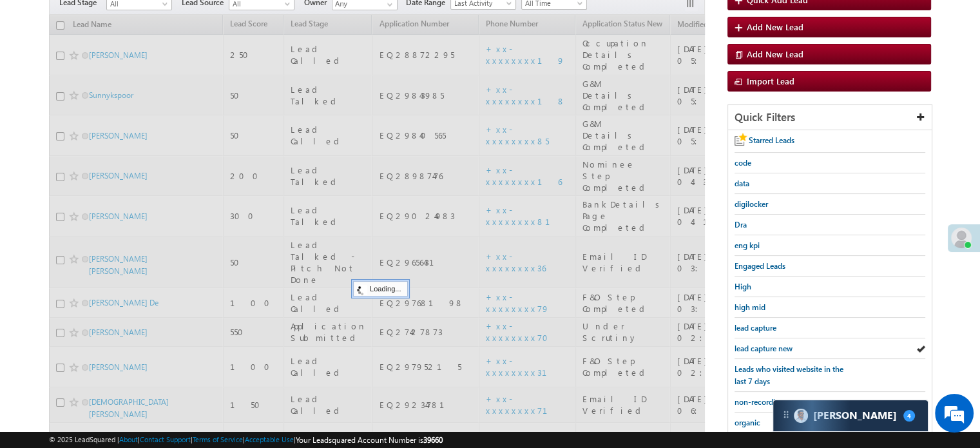
click at [755, 343] on span "lead capture new" at bounding box center [763, 348] width 58 height 10
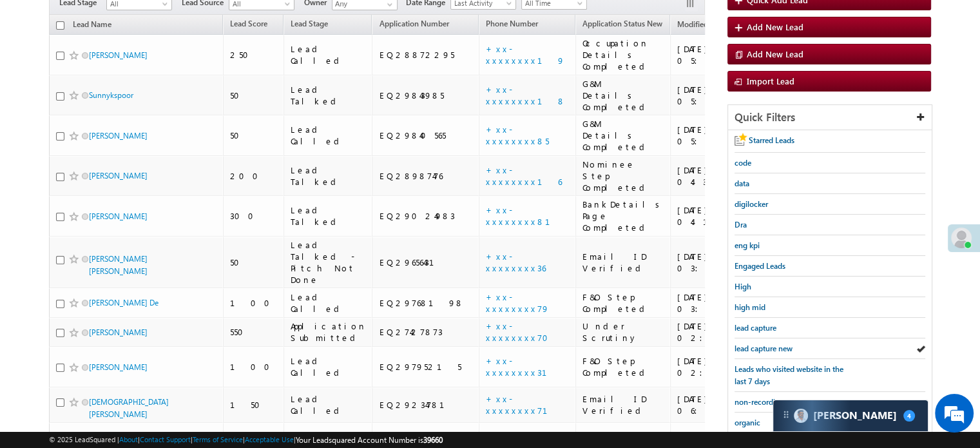
click at [755, 343] on span "lead capture new" at bounding box center [763, 348] width 58 height 10
click at [775, 346] on span "lead capture new" at bounding box center [763, 348] width 58 height 10
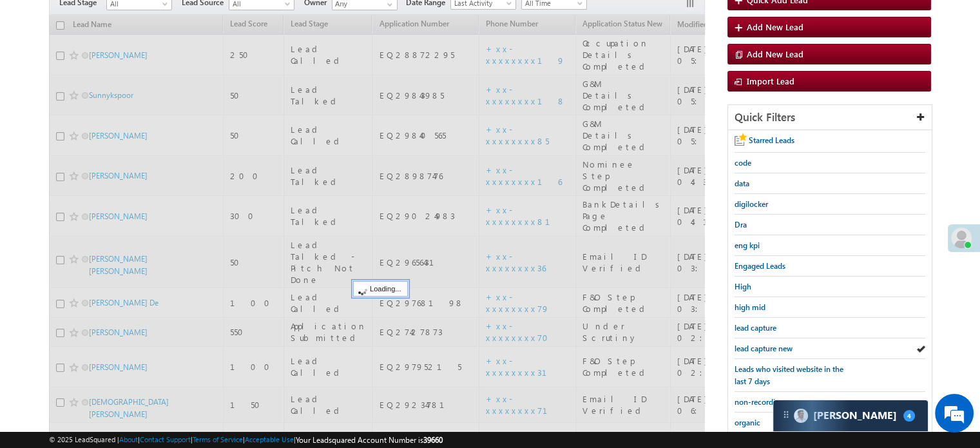
click at [775, 346] on span "lead capture new" at bounding box center [763, 348] width 58 height 10
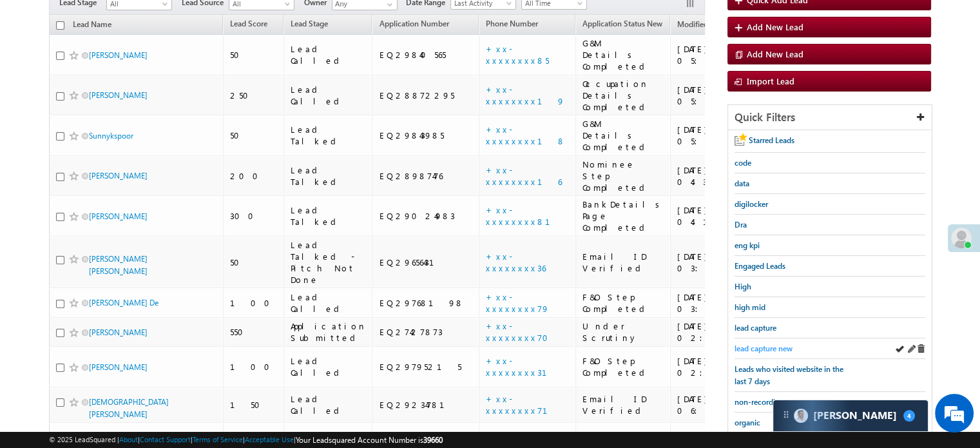
click at [775, 345] on span "lead capture new" at bounding box center [763, 348] width 58 height 10
click at [760, 343] on span "lead capture new" at bounding box center [763, 348] width 58 height 10
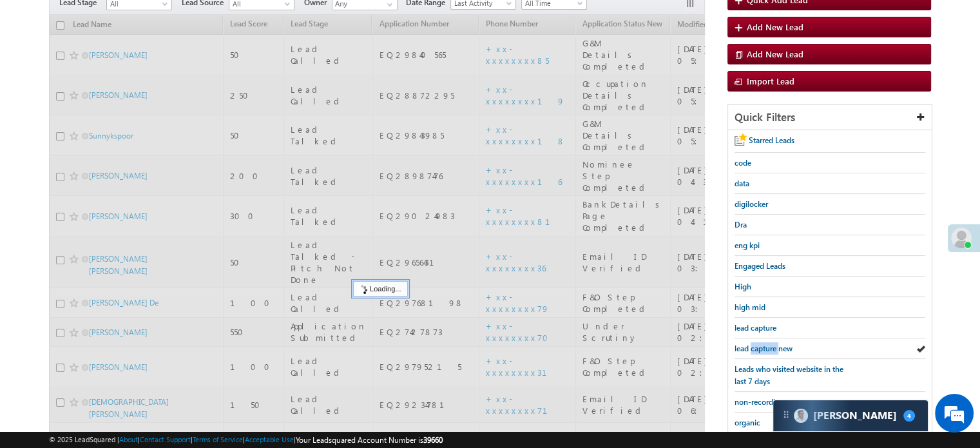
click at [760, 343] on span "lead capture new" at bounding box center [763, 348] width 58 height 10
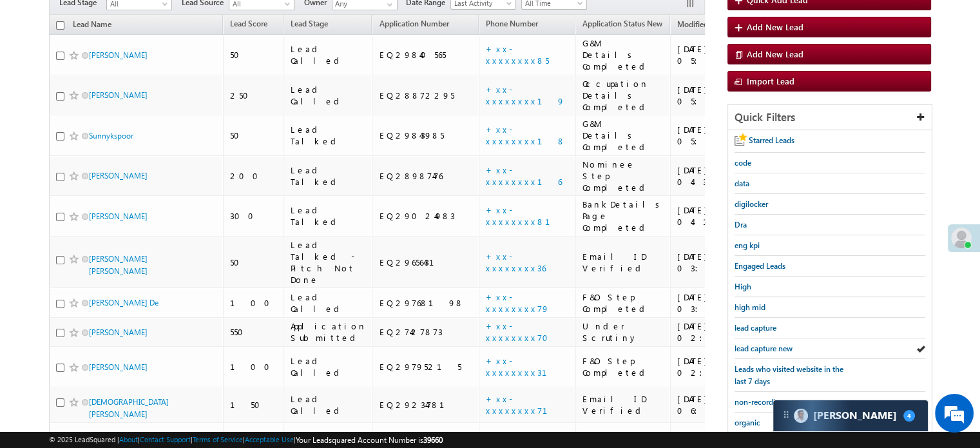
click at [760, 343] on span "lead capture new" at bounding box center [763, 348] width 58 height 10
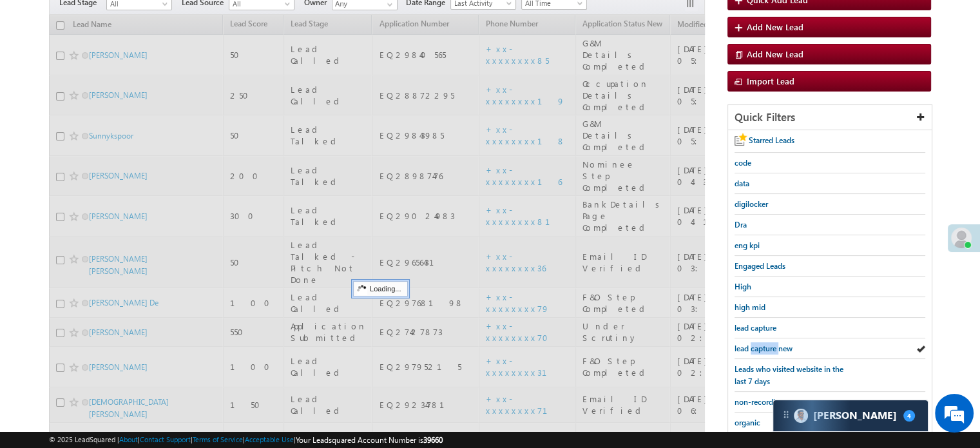
click at [760, 343] on span "lead capture new" at bounding box center [763, 348] width 58 height 10
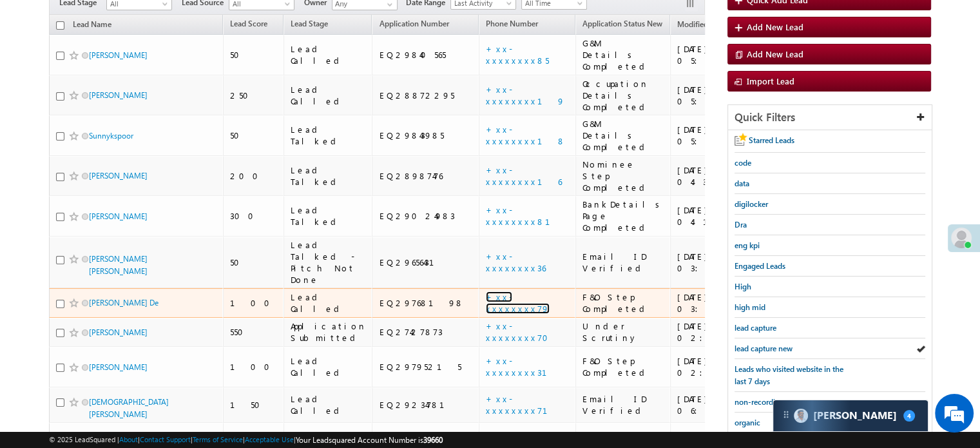
click at [486, 291] on link "+xx-xxxxxxxx79" at bounding box center [518, 302] width 64 height 23
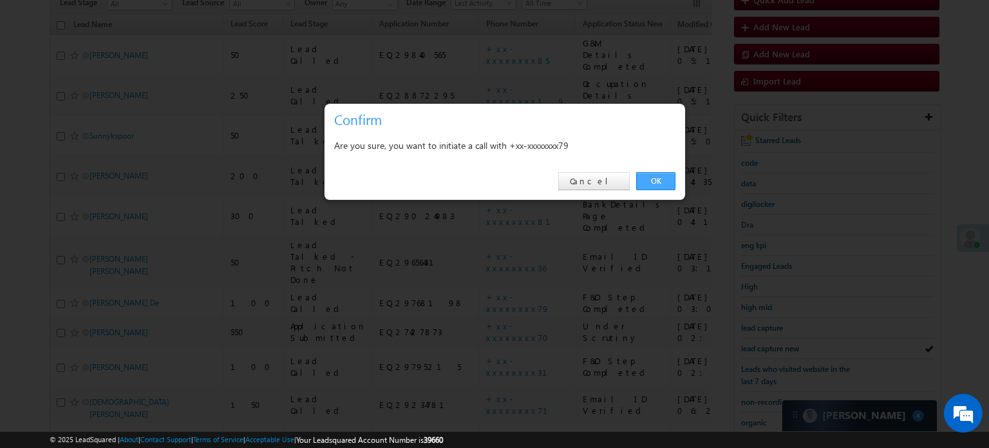
click at [652, 184] on link "OK" at bounding box center [655, 181] width 39 height 18
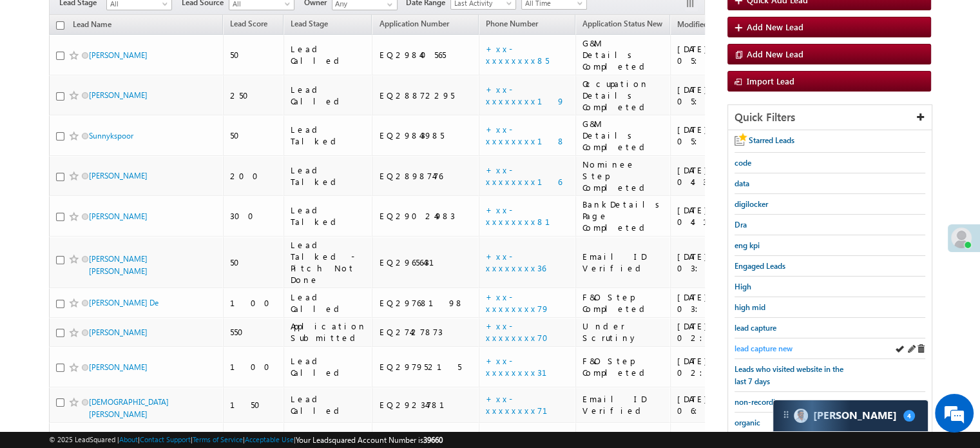
click at [763, 343] on span "lead capture new" at bounding box center [763, 348] width 58 height 10
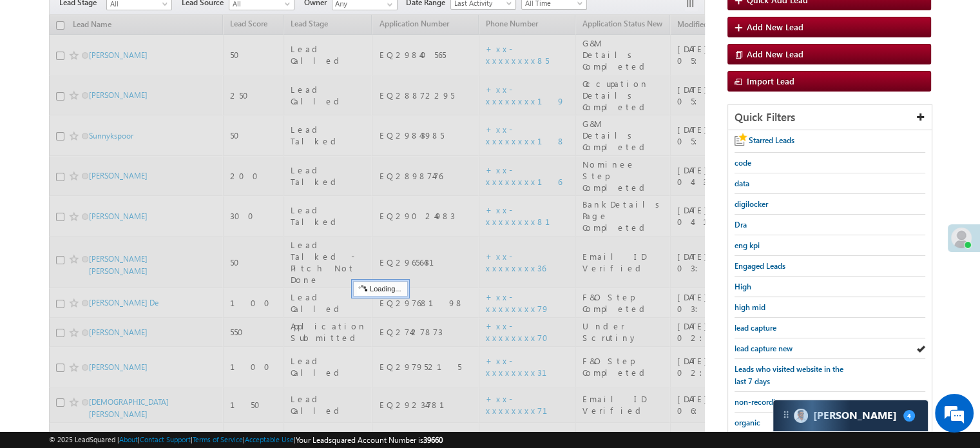
scroll to position [163, 0]
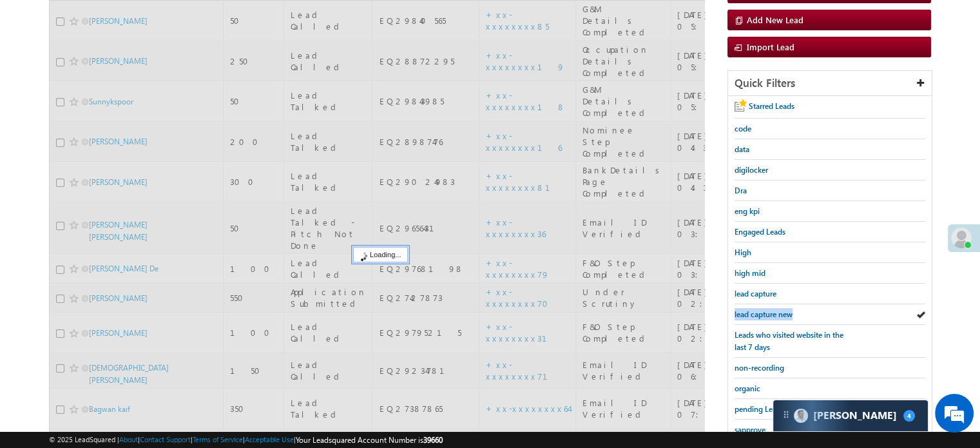
click at [763, 319] on span "lead capture new" at bounding box center [763, 314] width 58 height 10
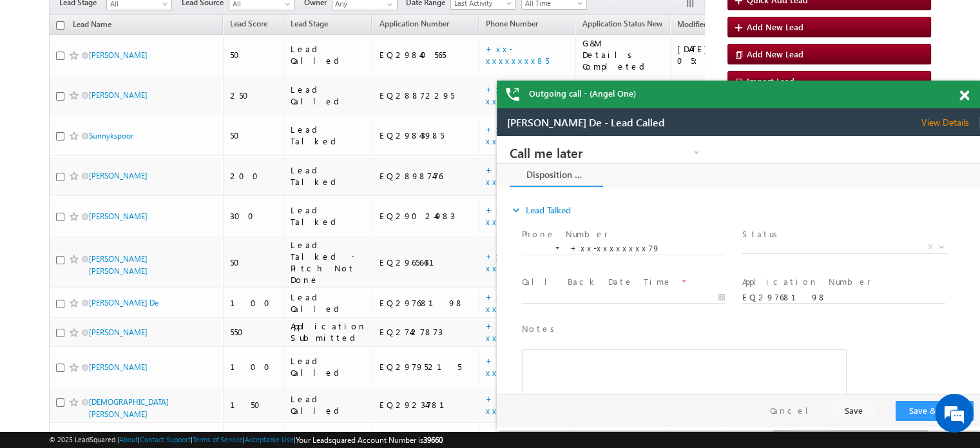
scroll to position [0, 0]
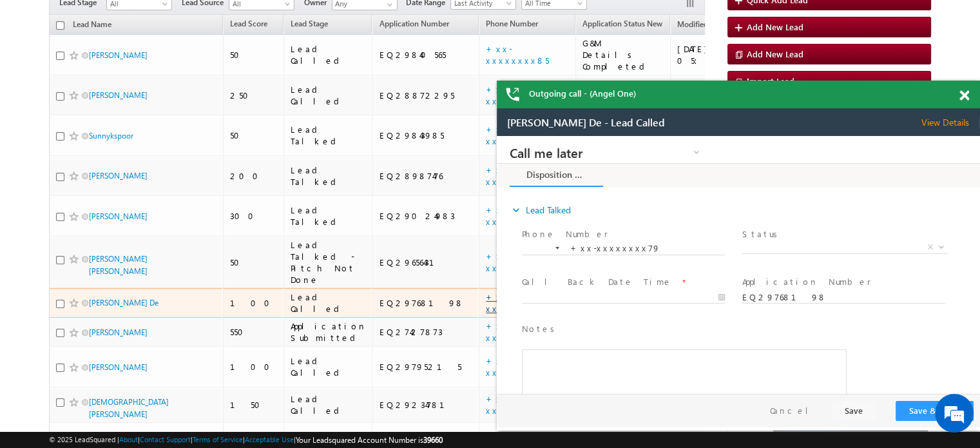
click at [486, 291] on link "+xx-xxxxxxxx79" at bounding box center [518, 302] width 64 height 23
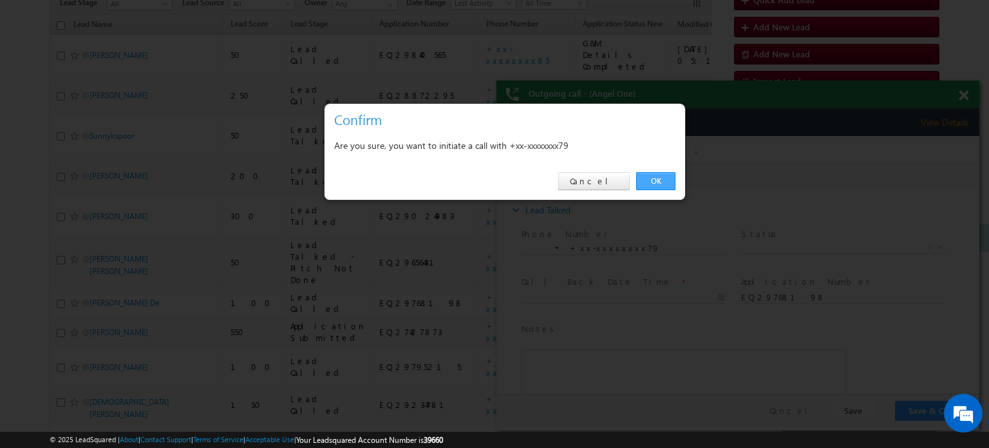
click at [664, 180] on link "OK" at bounding box center [655, 181] width 39 height 18
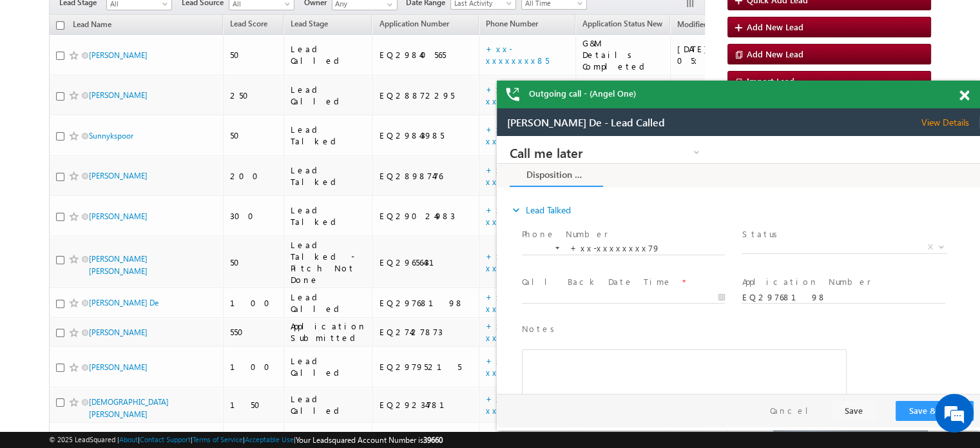
drag, startPoint x: 964, startPoint y: 93, endPoint x: 354, endPoint y: 14, distance: 615.1
click at [964, 93] on span at bounding box center [964, 95] width 10 height 11
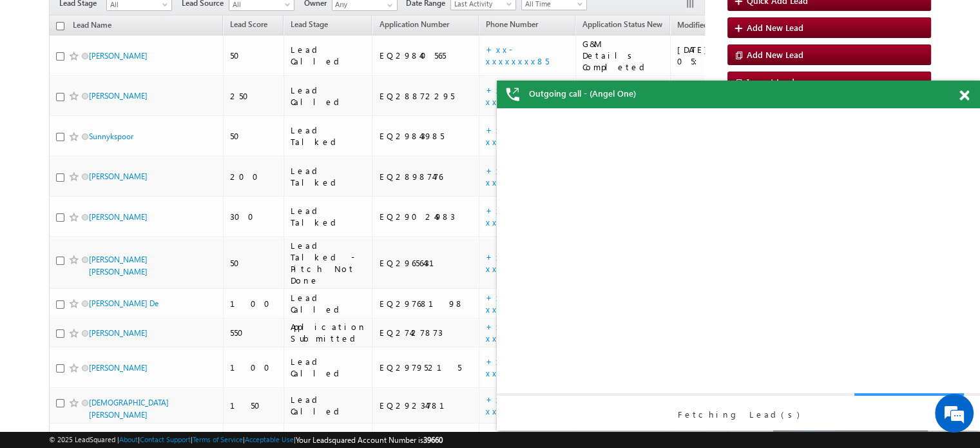
click at [773, 339] on div "Fetching Lead(s)" at bounding box center [738, 269] width 483 height 322
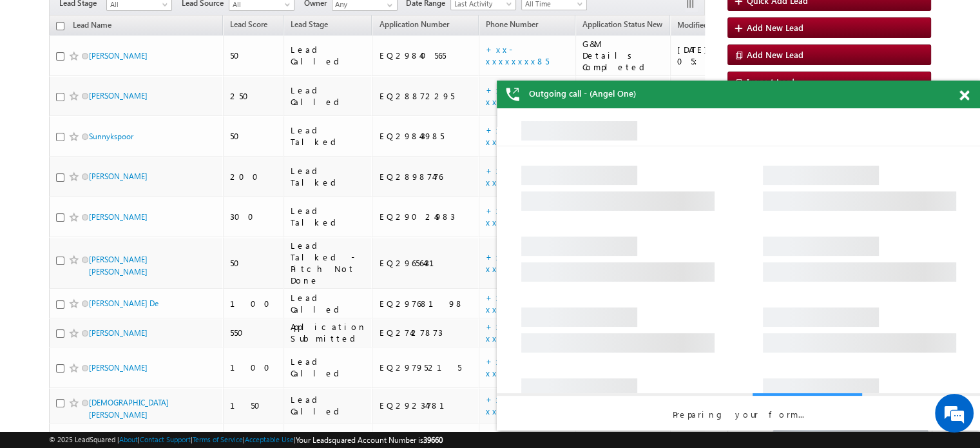
click at [963, 99] on span at bounding box center [964, 95] width 10 height 11
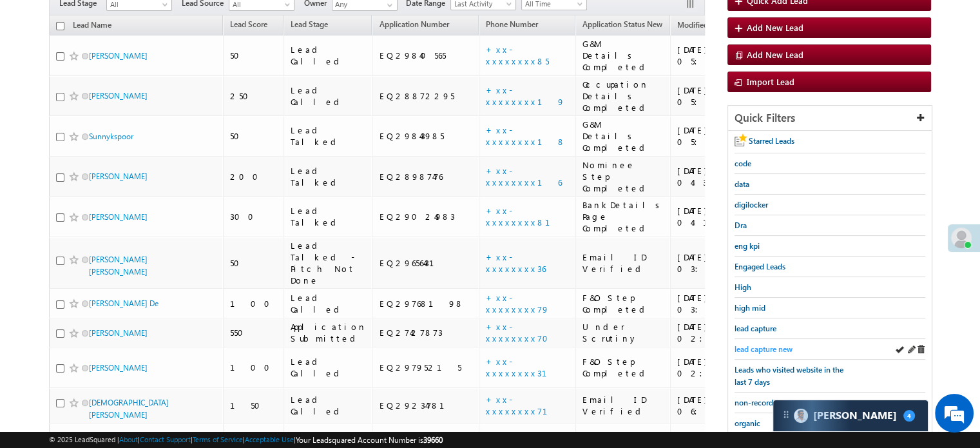
click at [776, 344] on span "lead capture new" at bounding box center [763, 349] width 58 height 10
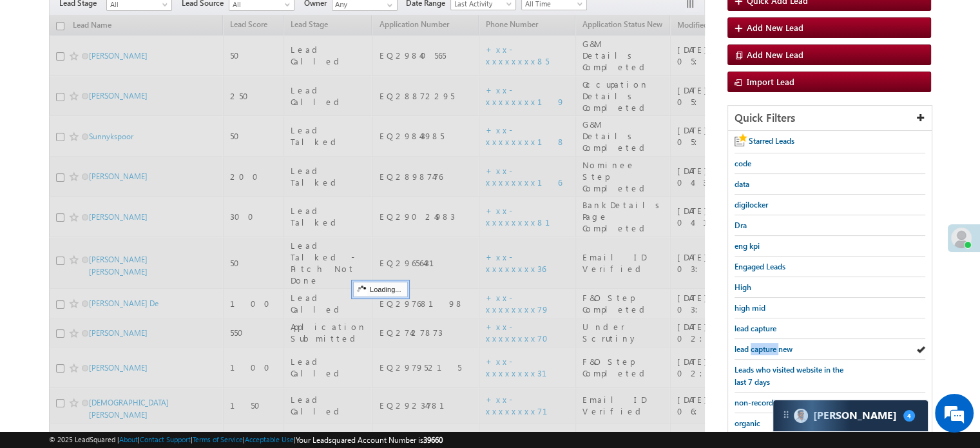
click at [776, 344] on span "lead capture new" at bounding box center [763, 349] width 58 height 10
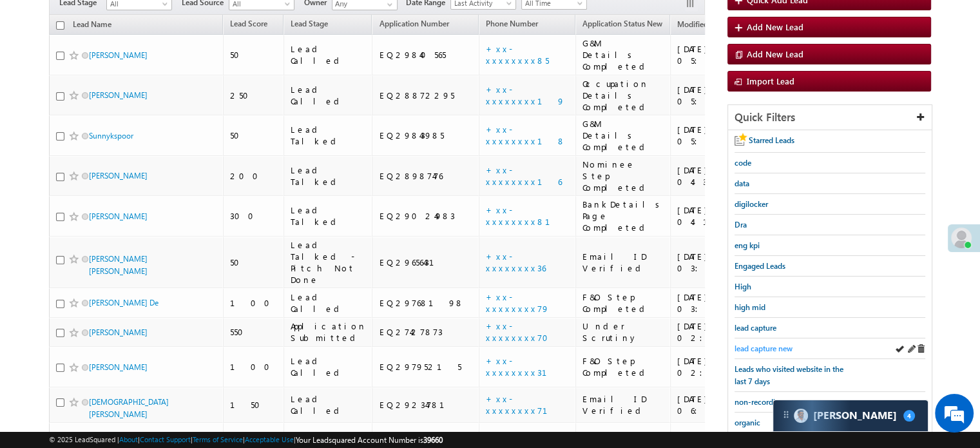
click at [778, 347] on span "lead capture new" at bounding box center [763, 348] width 58 height 10
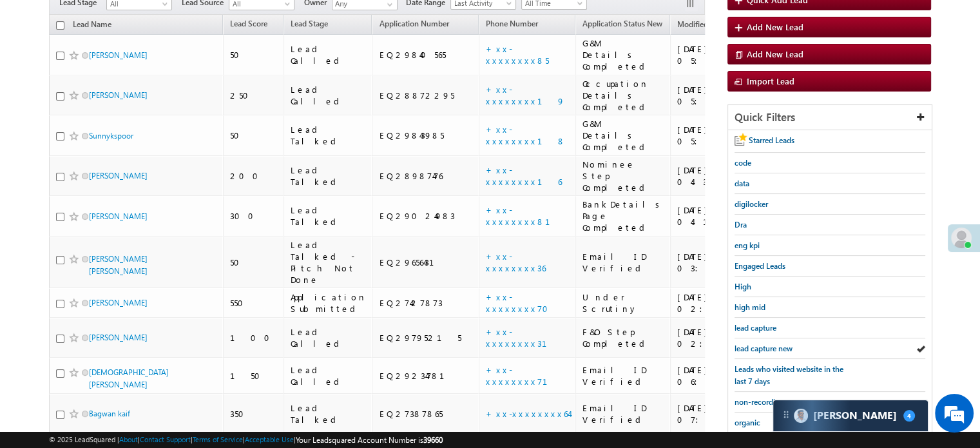
click at [778, 347] on span "lead capture new" at bounding box center [763, 348] width 58 height 10
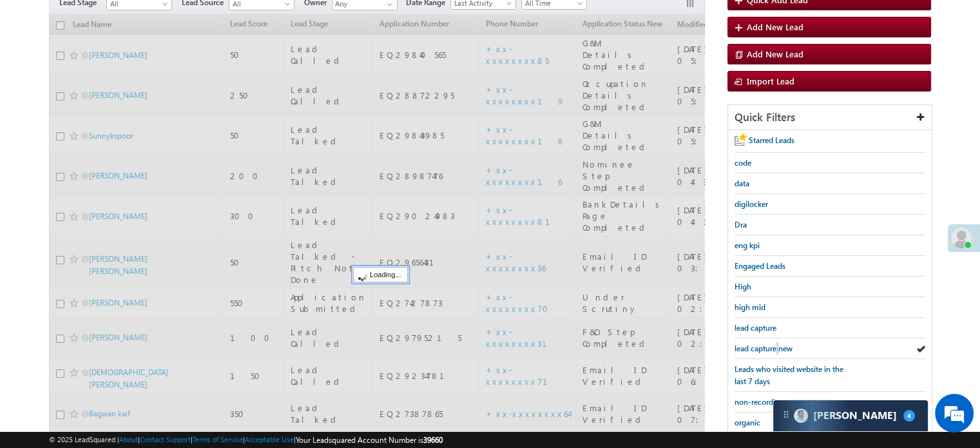
click at [778, 347] on span "lead capture new" at bounding box center [763, 348] width 58 height 10
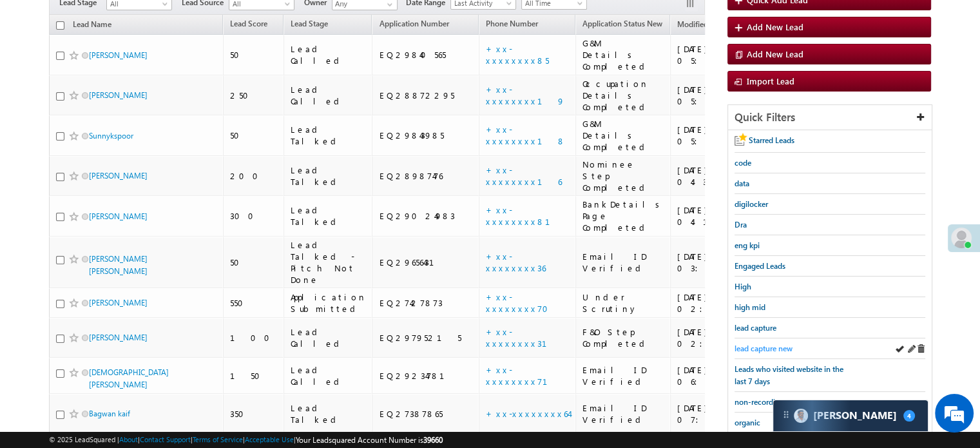
click at [773, 345] on span "lead capture new" at bounding box center [763, 348] width 58 height 10
click at [762, 343] on span "lead capture new" at bounding box center [763, 348] width 58 height 10
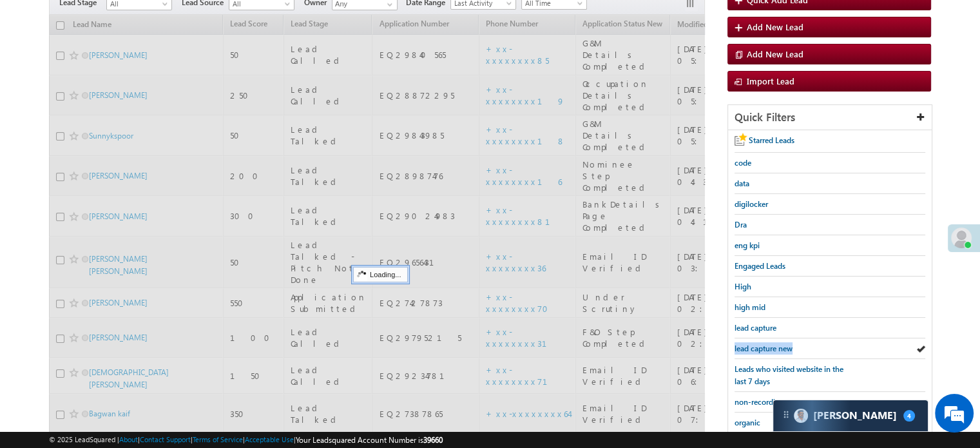
click at [762, 343] on span "lead capture new" at bounding box center [763, 348] width 58 height 10
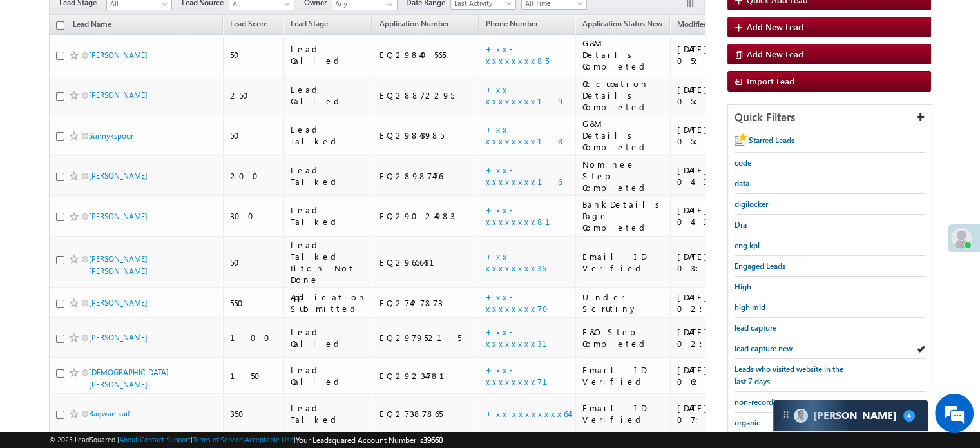
click at [762, 343] on span "lead capture new" at bounding box center [763, 348] width 58 height 10
click at [763, 343] on span "lead capture new" at bounding box center [763, 348] width 58 height 10
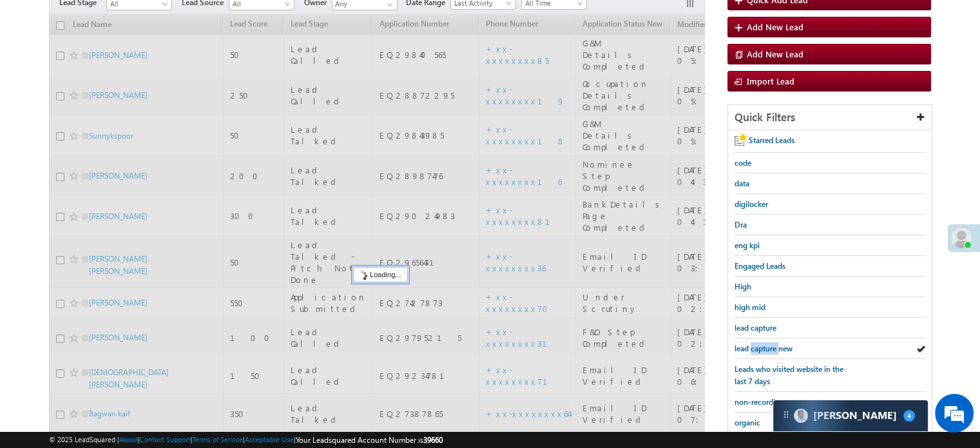
click at [763, 343] on span "lead capture new" at bounding box center [763, 348] width 58 height 10
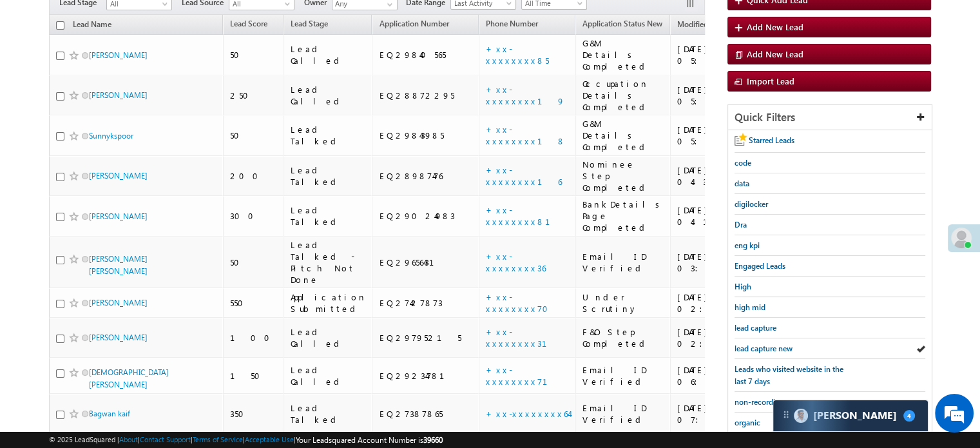
click at [762, 343] on span "lead capture new" at bounding box center [763, 348] width 58 height 10
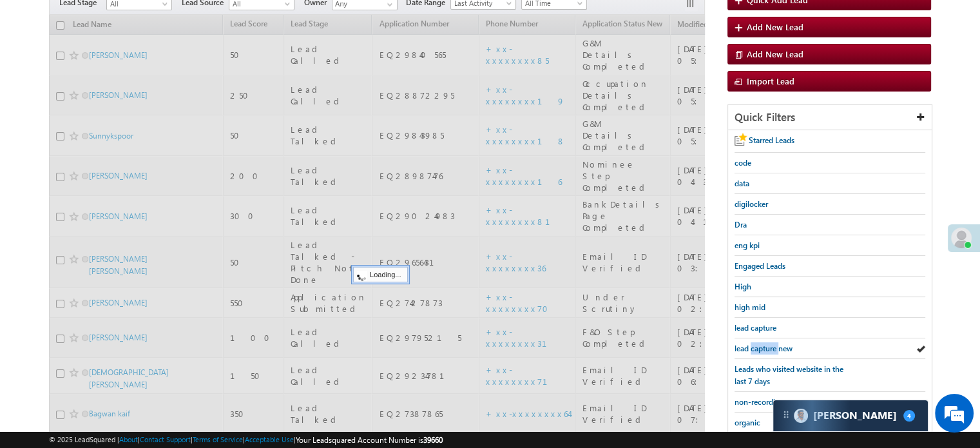
click at [762, 343] on span "lead capture new" at bounding box center [763, 348] width 58 height 10
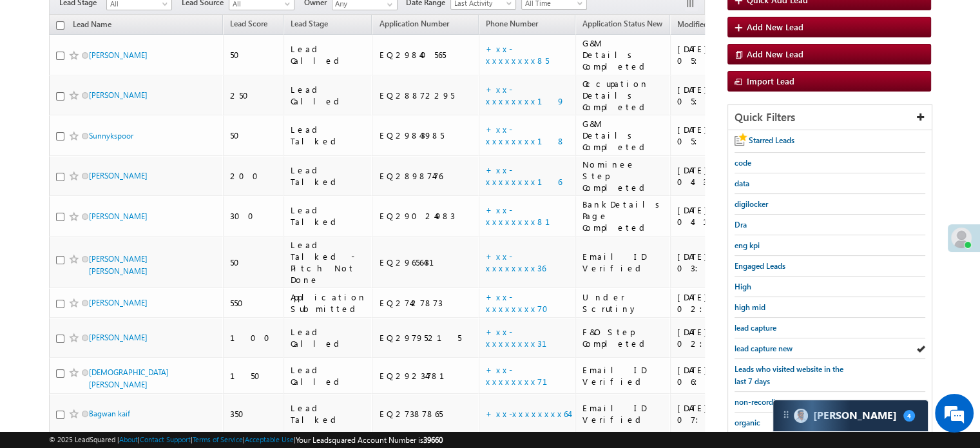
click at [762, 343] on span "lead capture new" at bounding box center [763, 348] width 58 height 10
click at [765, 343] on span "lead capture new" at bounding box center [763, 348] width 58 height 10
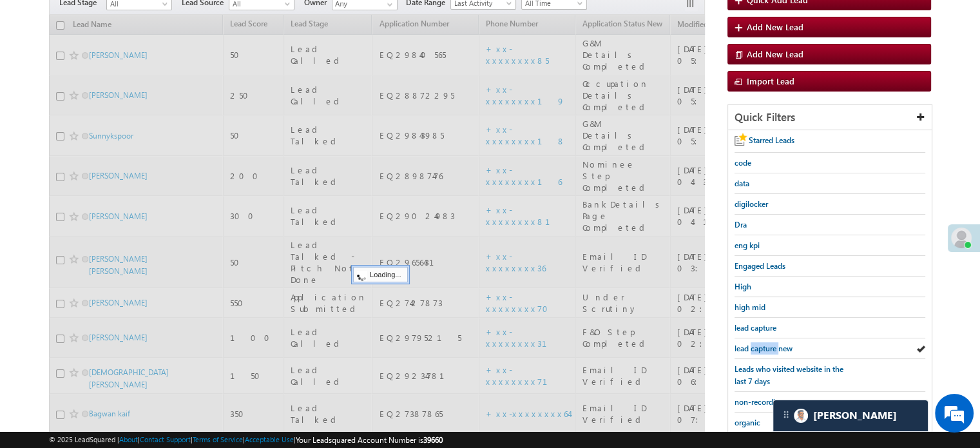
click at [765, 343] on span "lead capture new" at bounding box center [763, 348] width 58 height 10
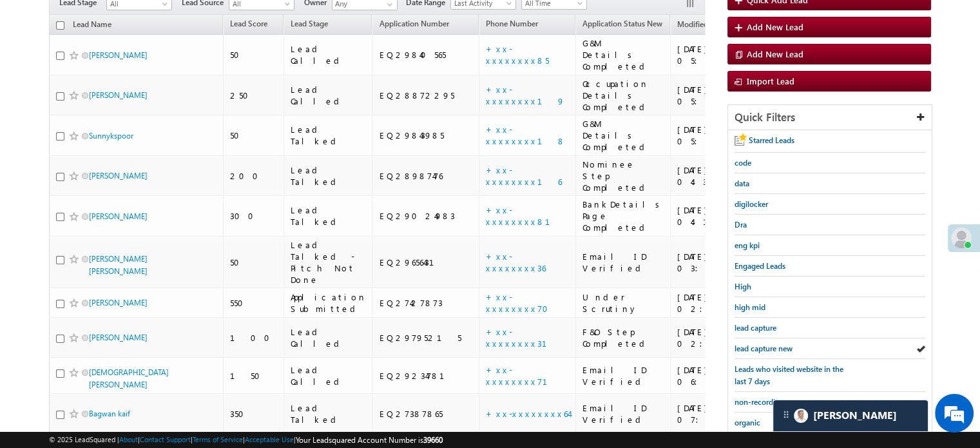
click at [765, 343] on span "lead capture new" at bounding box center [763, 348] width 58 height 10
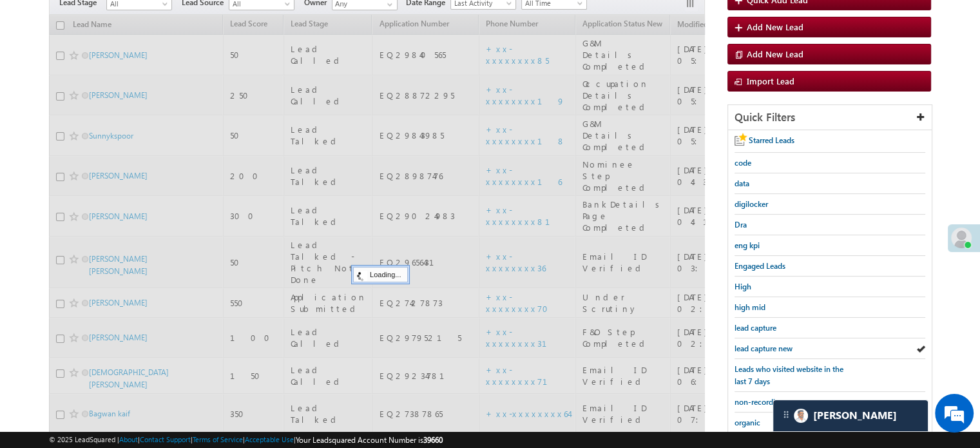
click at [440, 104] on div at bounding box center [377, 327] width 656 height 624
click at [446, 100] on div at bounding box center [377, 327] width 656 height 624
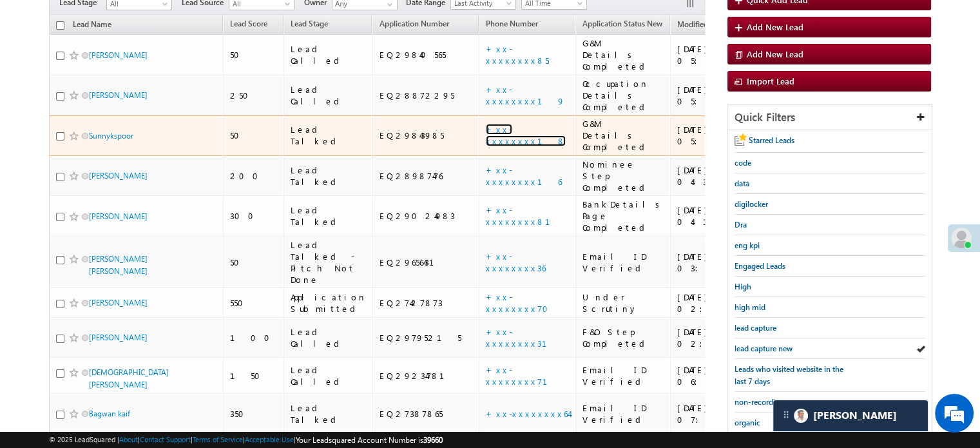
click at [486, 124] on link "+xx-xxxxxxxx18" at bounding box center [526, 135] width 80 height 23
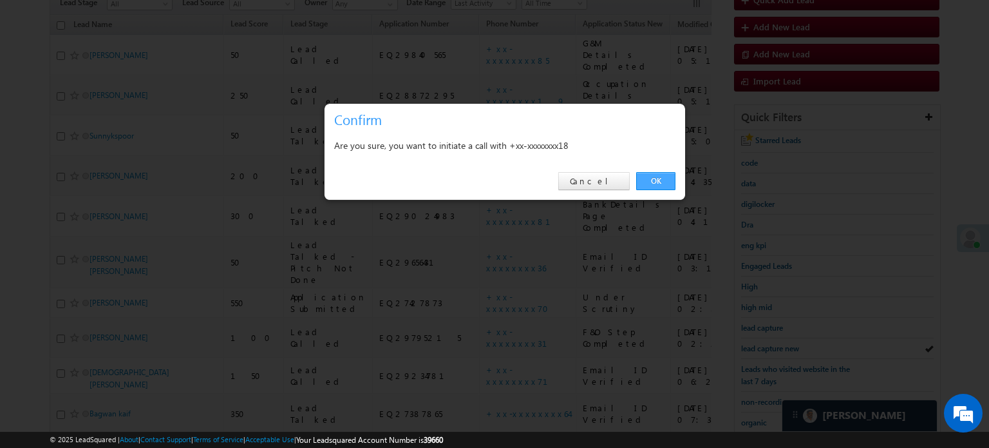
click at [652, 181] on link "OK" at bounding box center [655, 181] width 39 height 18
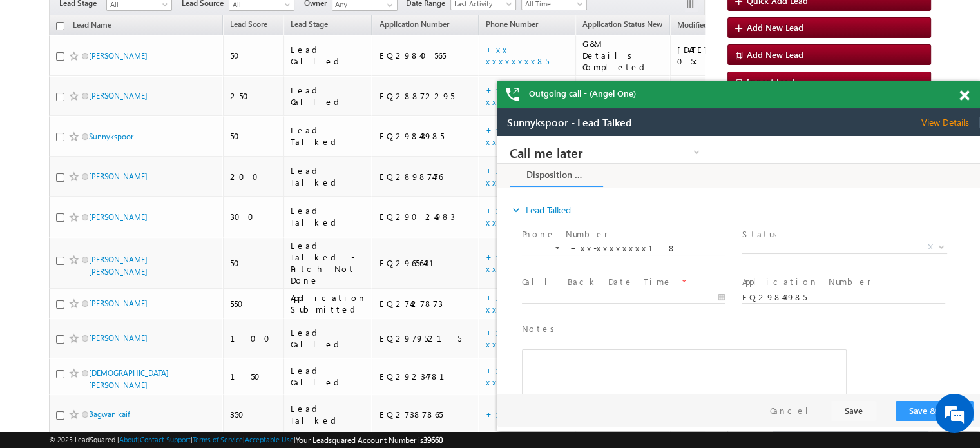
scroll to position [0, 0]
click at [966, 98] on span at bounding box center [964, 95] width 10 height 11
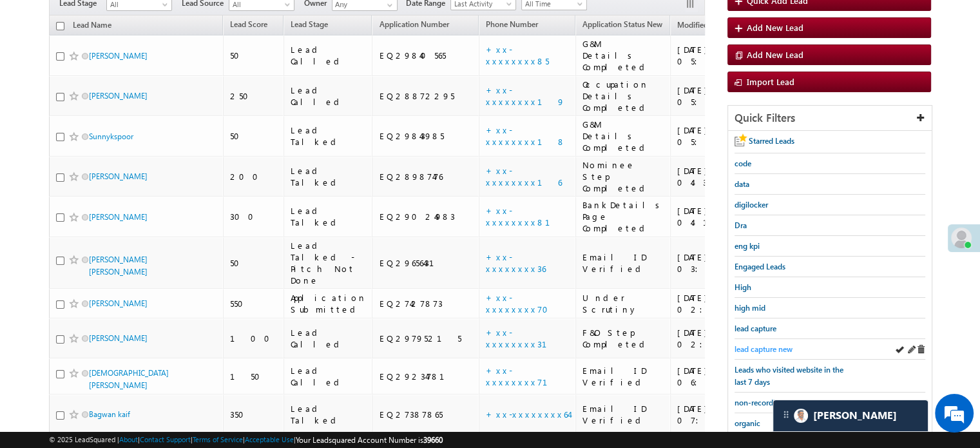
click at [772, 344] on span "lead capture new" at bounding box center [763, 349] width 58 height 10
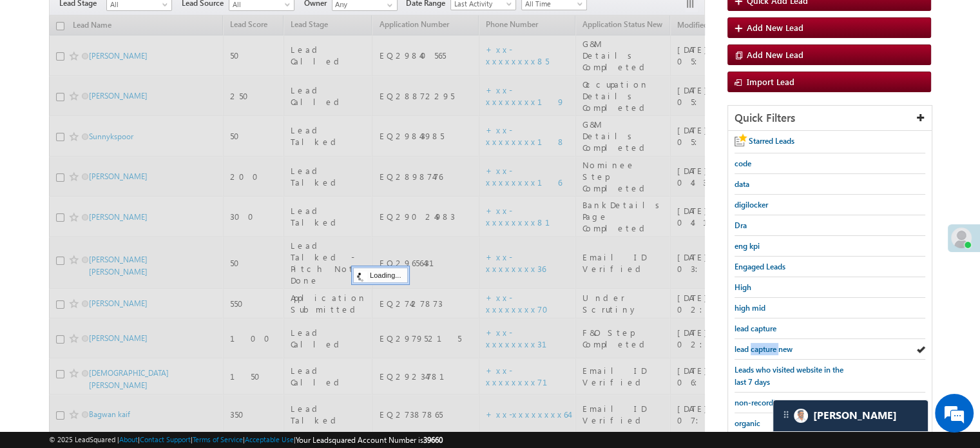
click at [772, 344] on span "lead capture new" at bounding box center [763, 349] width 58 height 10
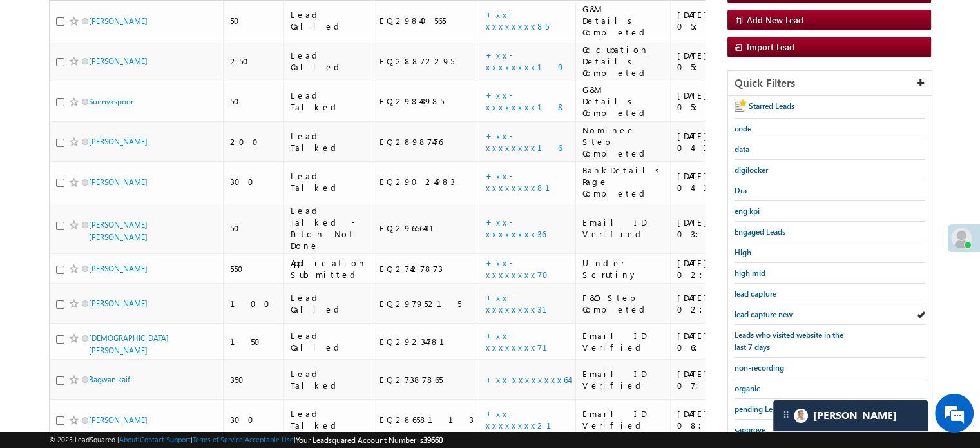
scroll to position [129, 0]
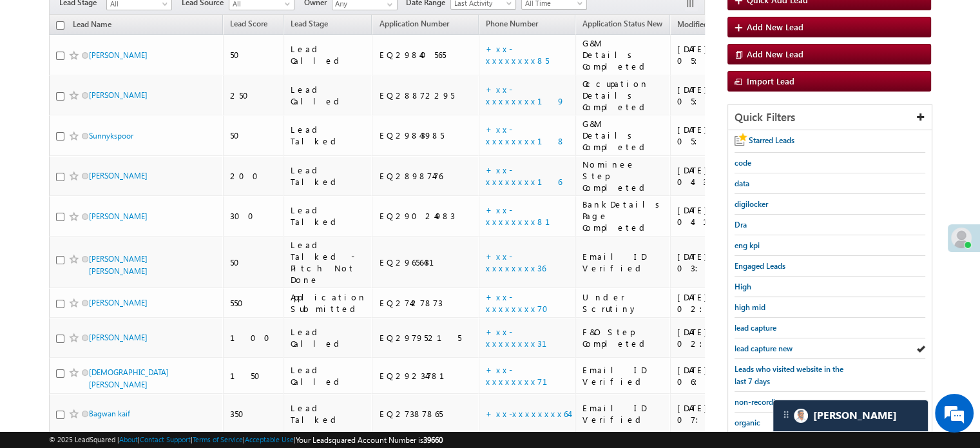
click at [772, 343] on span "lead capture new" at bounding box center [763, 348] width 58 height 10
click at [773, 343] on span "lead capture new" at bounding box center [763, 348] width 58 height 10
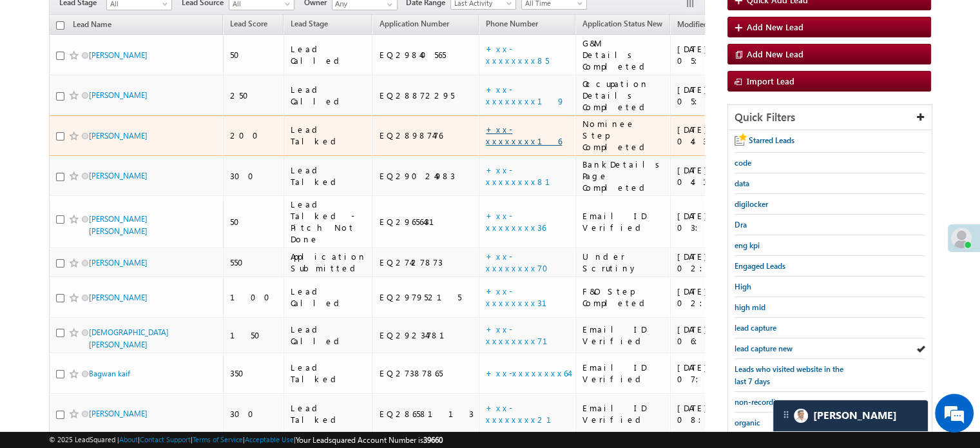
click at [486, 124] on link "+xx-xxxxxxxx16" at bounding box center [524, 135] width 76 height 23
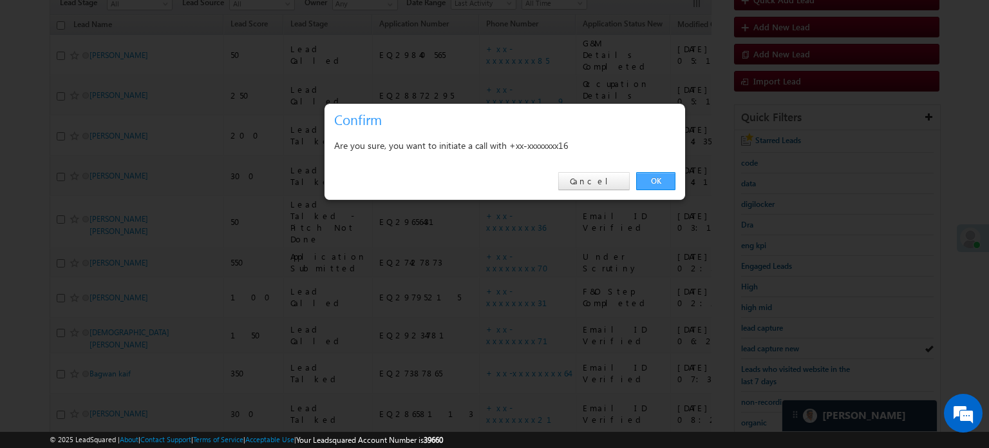
click at [667, 179] on link "OK" at bounding box center [655, 181] width 39 height 18
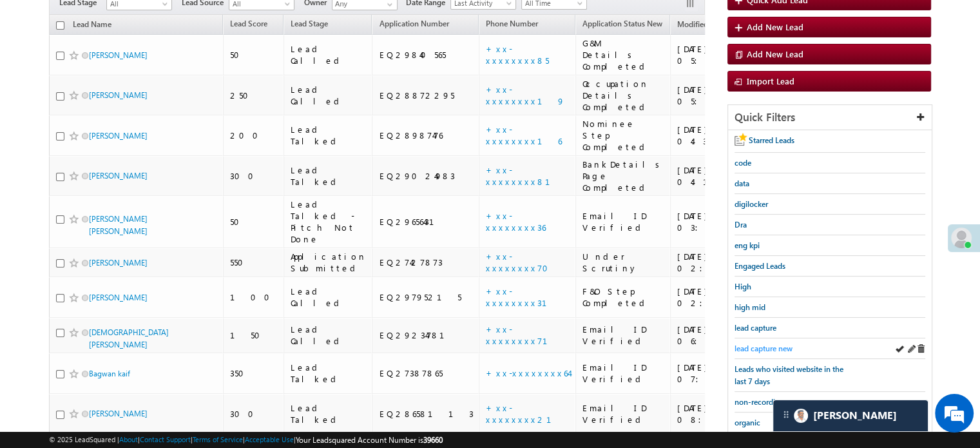
click at [755, 343] on span "lead capture new" at bounding box center [763, 348] width 58 height 10
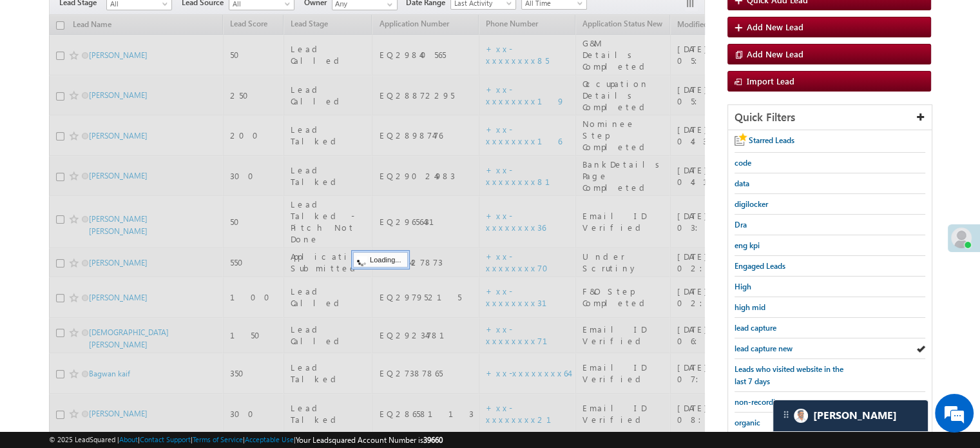
click at [755, 343] on span "lead capture new" at bounding box center [763, 348] width 58 height 10
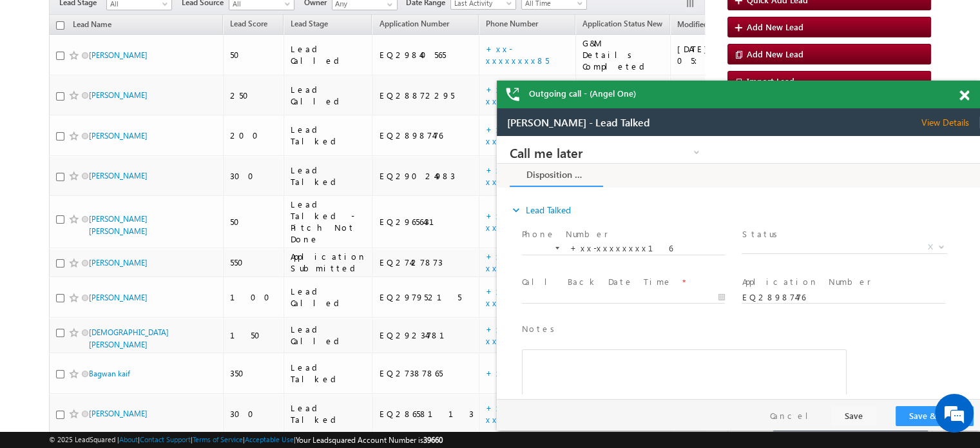
scroll to position [0, 0]
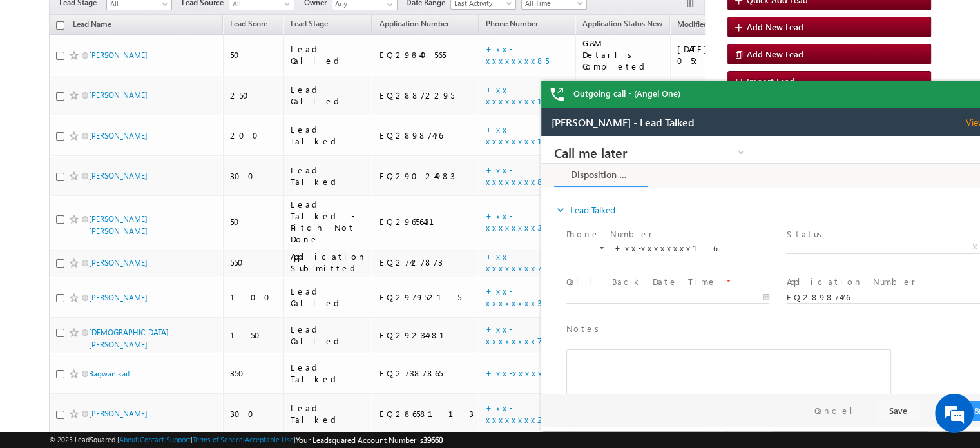
click at [964, 94] on div "Outgoing call - (Angel One)" at bounding box center [782, 95] width 483 height 28
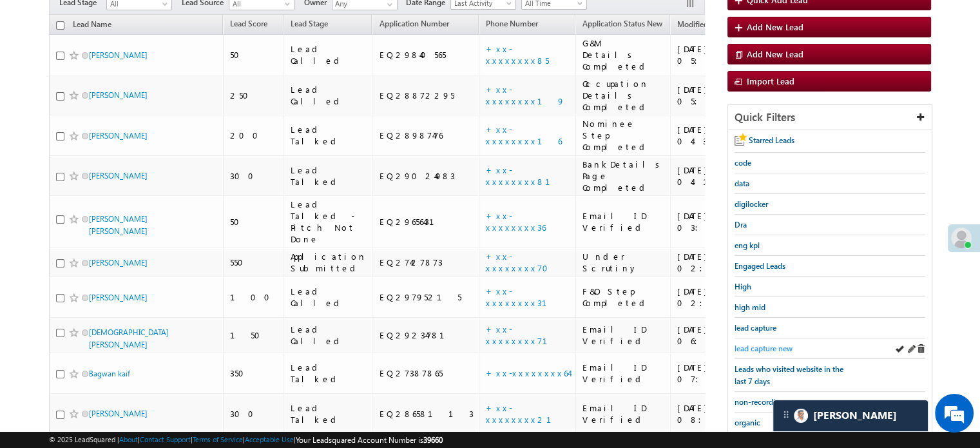
click at [781, 342] on link "lead capture new" at bounding box center [763, 348] width 58 height 12
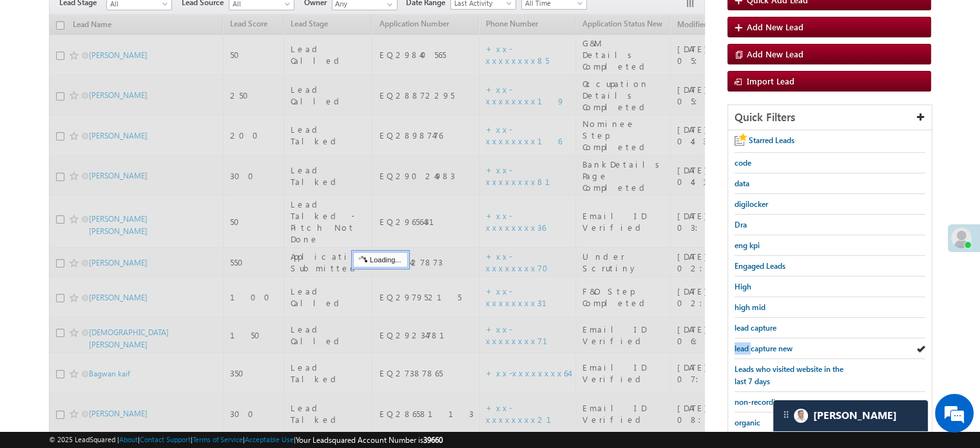
click at [781, 342] on link "lead capture new" at bounding box center [763, 348] width 58 height 12
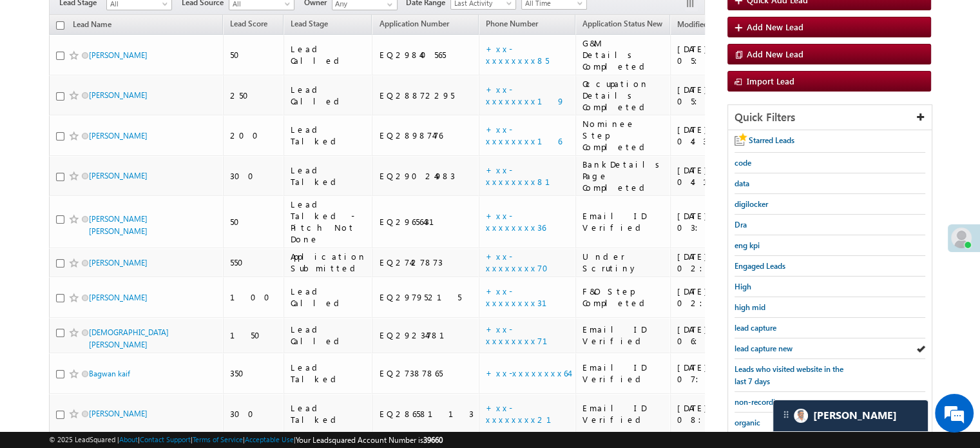
click at [781, 342] on link "lead capture new" at bounding box center [763, 348] width 58 height 12
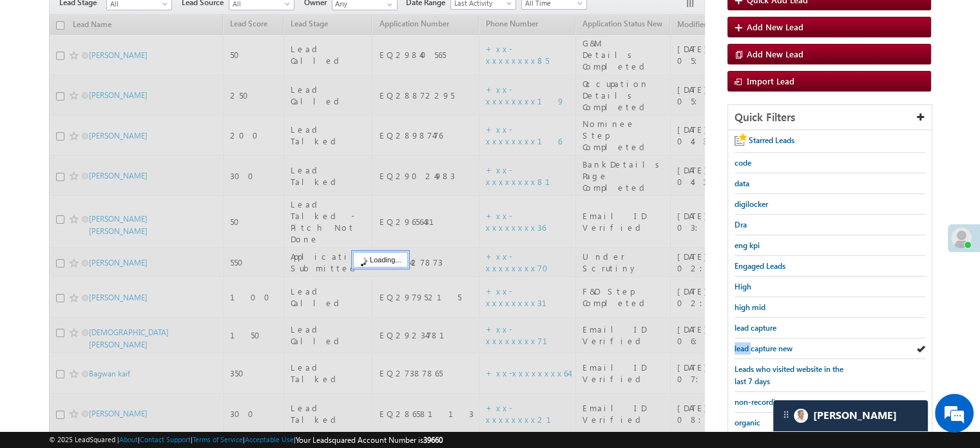
click at [781, 342] on link "lead capture new" at bounding box center [763, 348] width 58 height 12
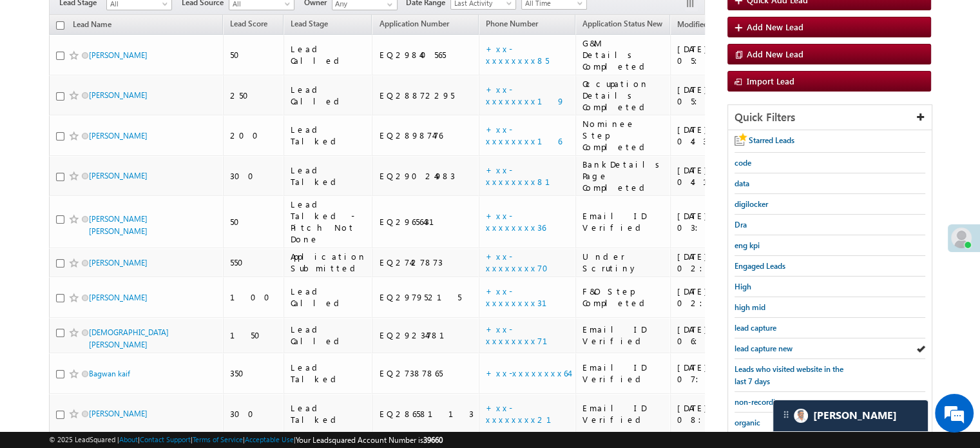
click at [781, 342] on link "lead capture new" at bounding box center [763, 348] width 58 height 12
click at [778, 338] on div "lead capture new" at bounding box center [829, 348] width 191 height 21
click at [776, 338] on div "lead capture new" at bounding box center [829, 348] width 191 height 21
click at [773, 342] on link "lead capture new" at bounding box center [763, 348] width 58 height 12
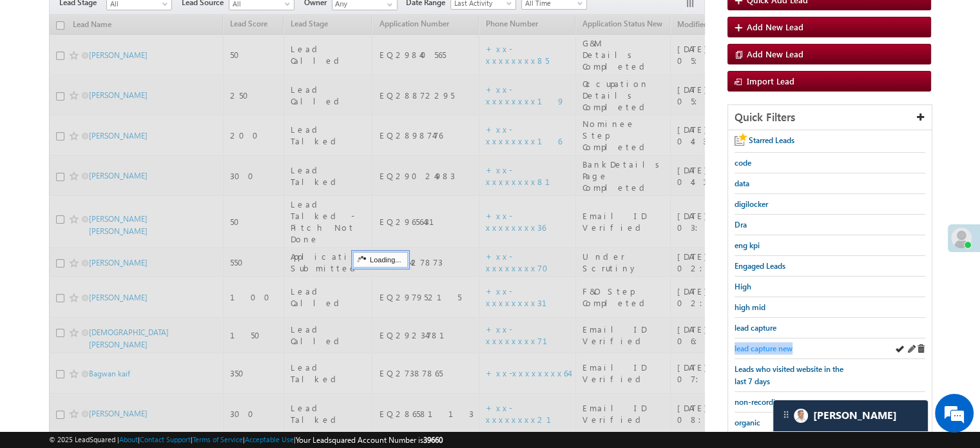
click at [771, 342] on link "lead capture new" at bounding box center [763, 348] width 58 height 12
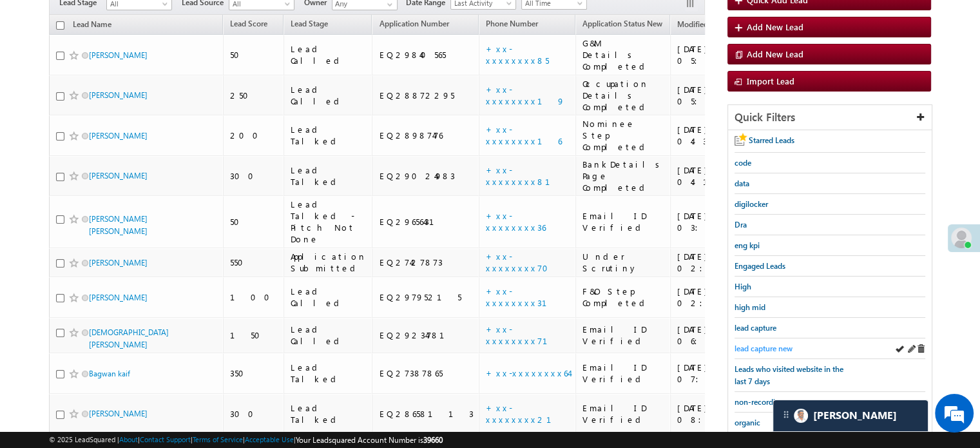
click at [761, 343] on span "lead capture new" at bounding box center [763, 348] width 58 height 10
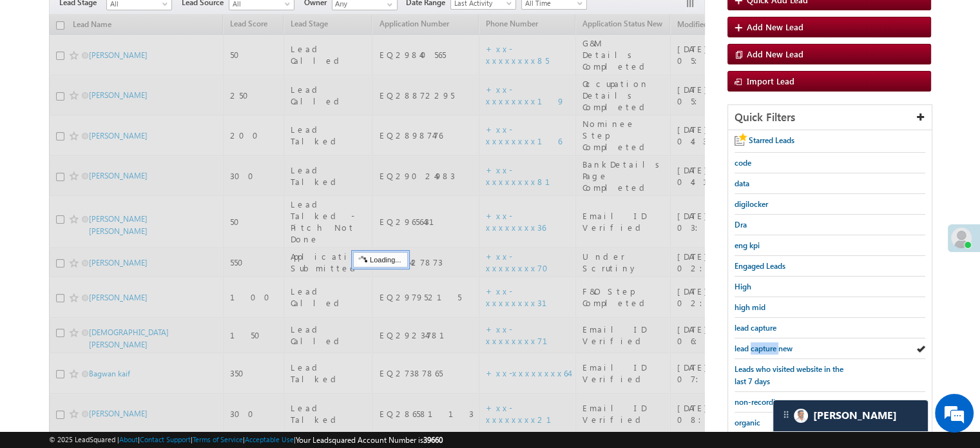
click at [761, 343] on span "lead capture new" at bounding box center [763, 348] width 58 height 10
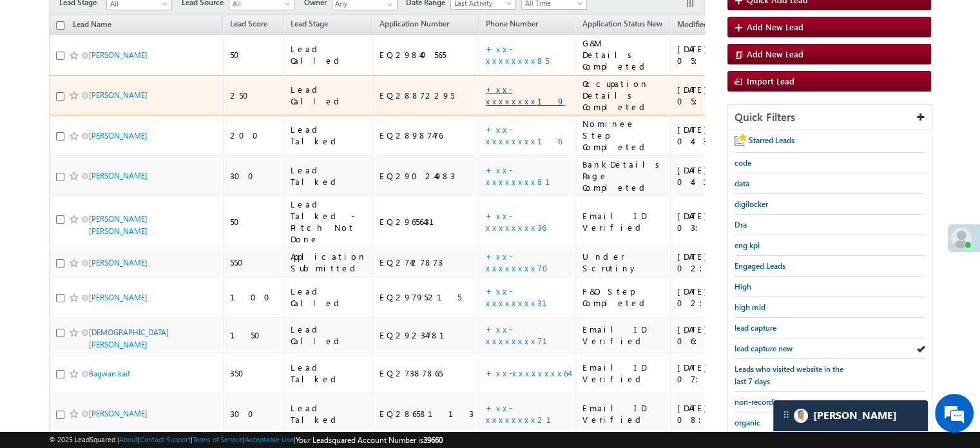
click at [486, 84] on link "+xx-xxxxxxxx19" at bounding box center [525, 95] width 79 height 23
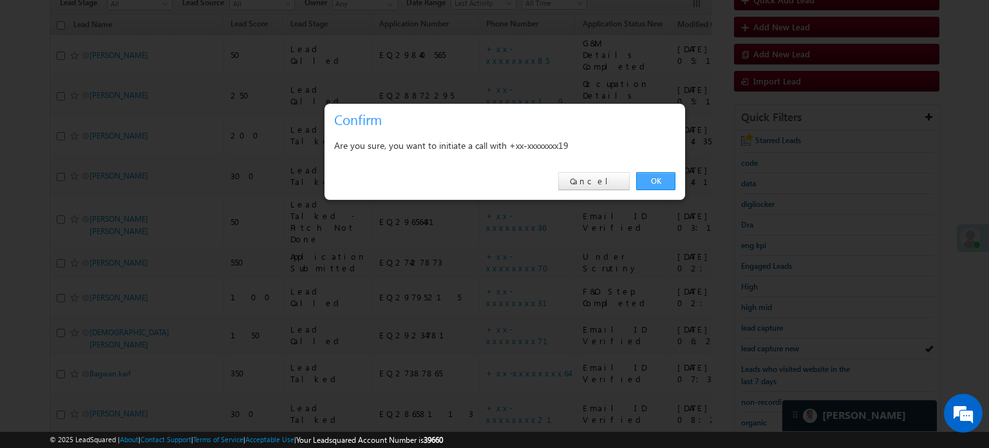
click at [639, 182] on link "OK" at bounding box center [655, 181] width 39 height 18
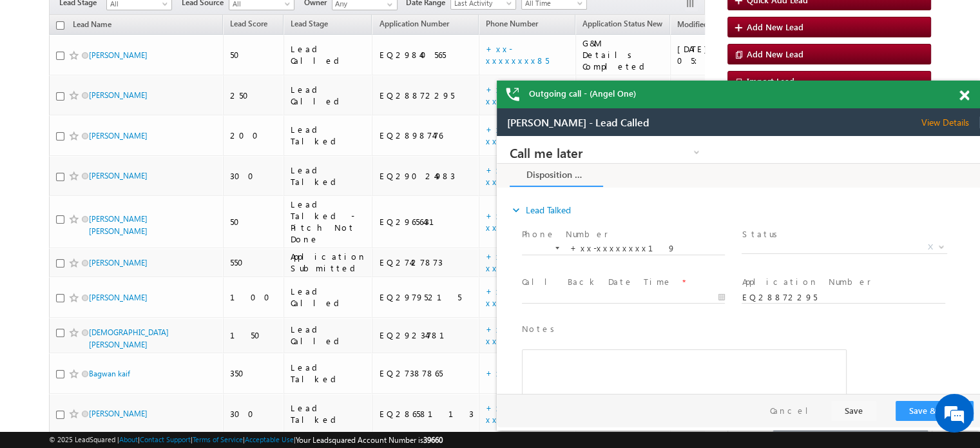
click at [961, 95] on span at bounding box center [964, 95] width 10 height 11
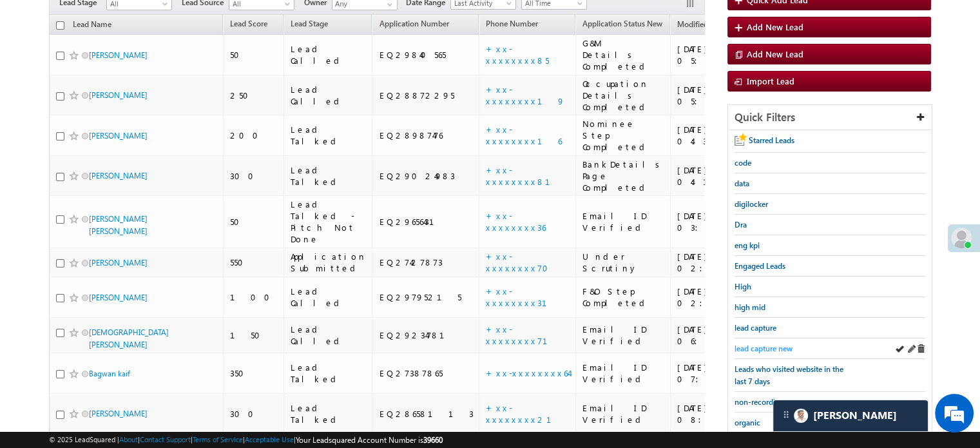
click at [758, 344] on span "lead capture new" at bounding box center [763, 348] width 58 height 10
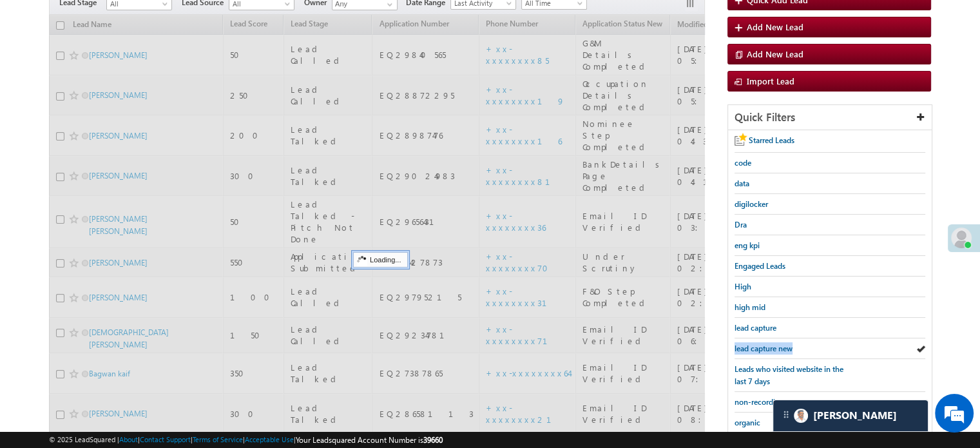
click at [758, 344] on span "lead capture new" at bounding box center [763, 348] width 58 height 10
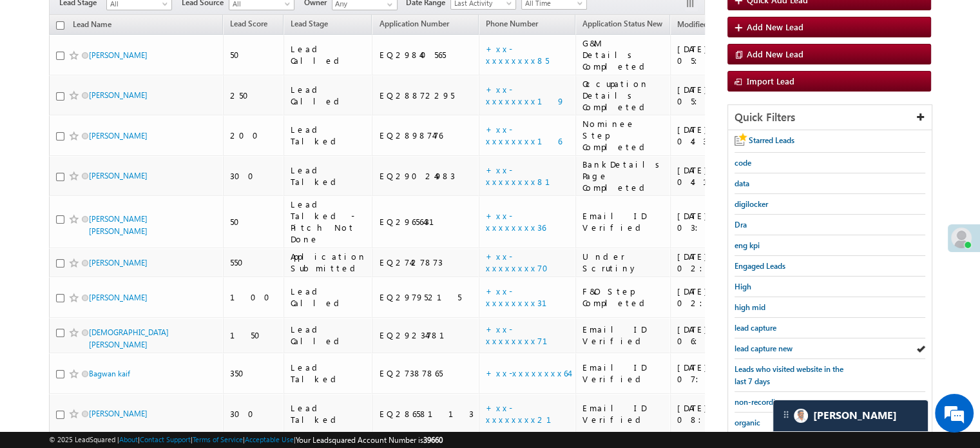
click at [758, 344] on span "lead capture new" at bounding box center [763, 348] width 58 height 10
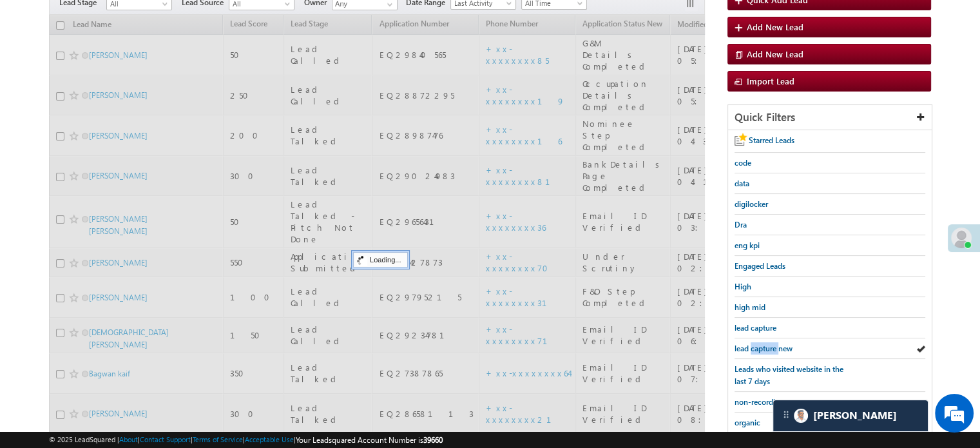
click at [758, 344] on span "lead capture new" at bounding box center [763, 348] width 58 height 10
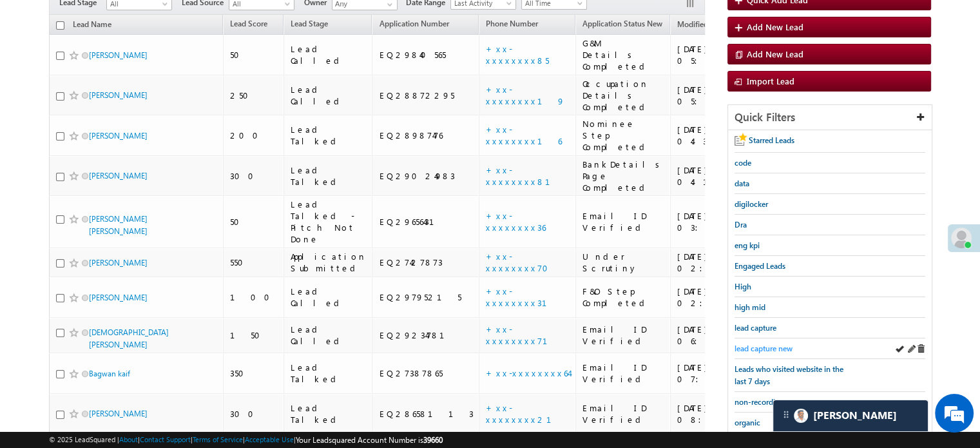
click at [782, 347] on span "lead capture new" at bounding box center [763, 348] width 58 height 10
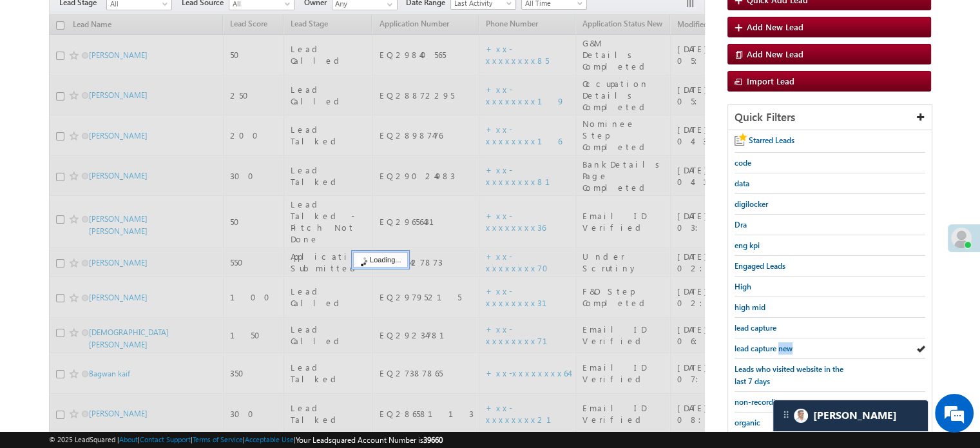
click at [782, 347] on span "lead capture new" at bounding box center [763, 348] width 58 height 10
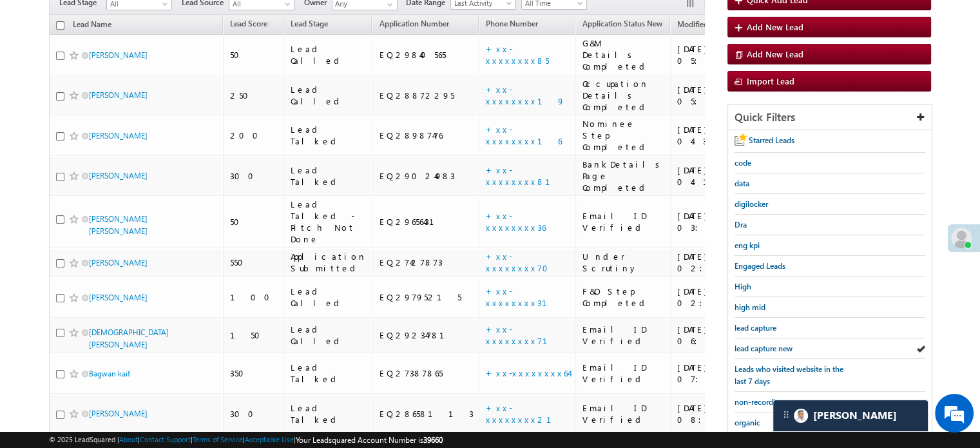
click at [782, 347] on span "lead capture new" at bounding box center [763, 348] width 58 height 10
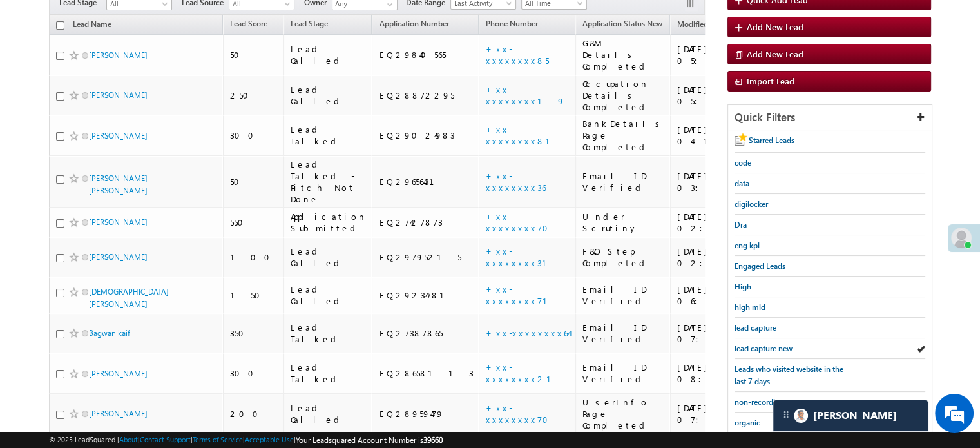
click at [782, 347] on span "lead capture new" at bounding box center [763, 348] width 58 height 10
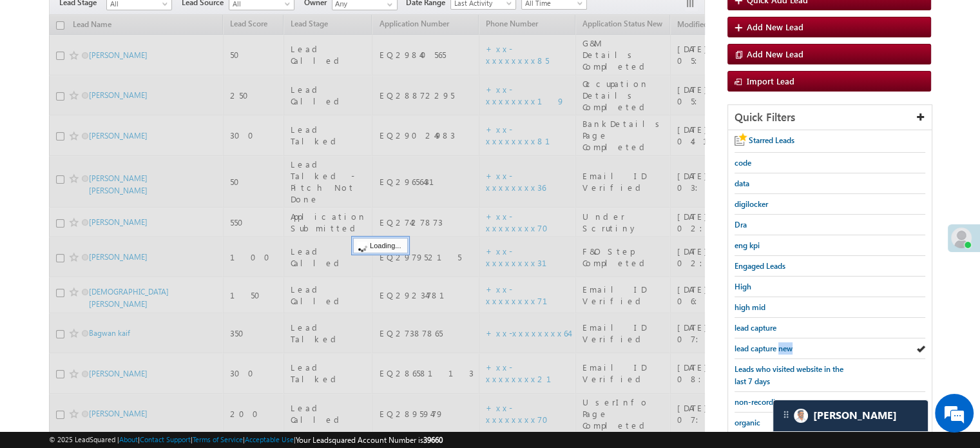
click at [782, 347] on span "lead capture new" at bounding box center [763, 348] width 58 height 10
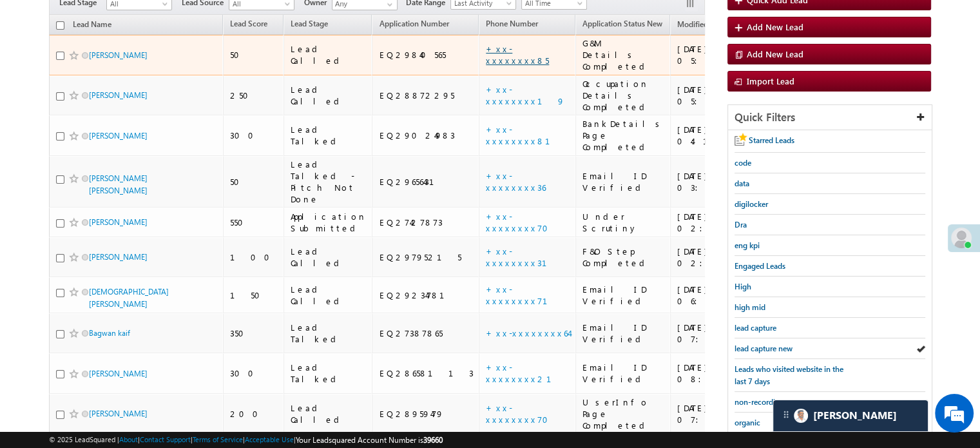
click at [486, 43] on link "+xx-xxxxxxxx85" at bounding box center [517, 54] width 63 height 23
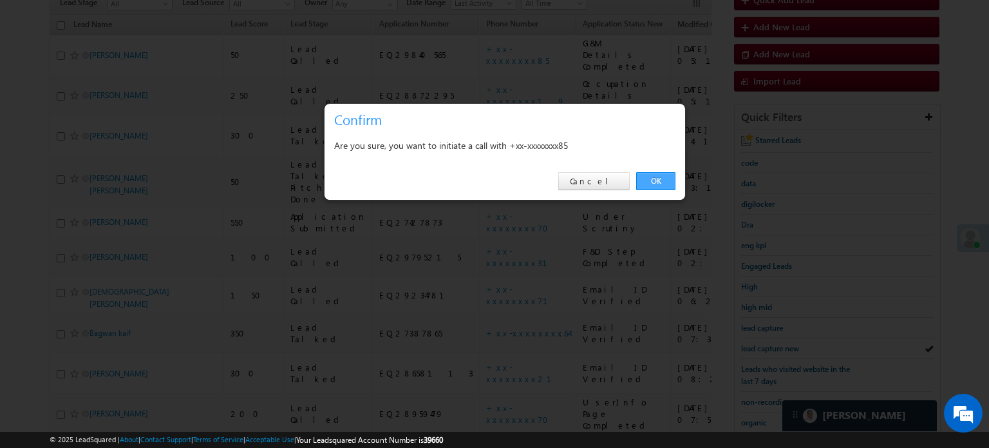
click at [647, 184] on link "OK" at bounding box center [655, 181] width 39 height 18
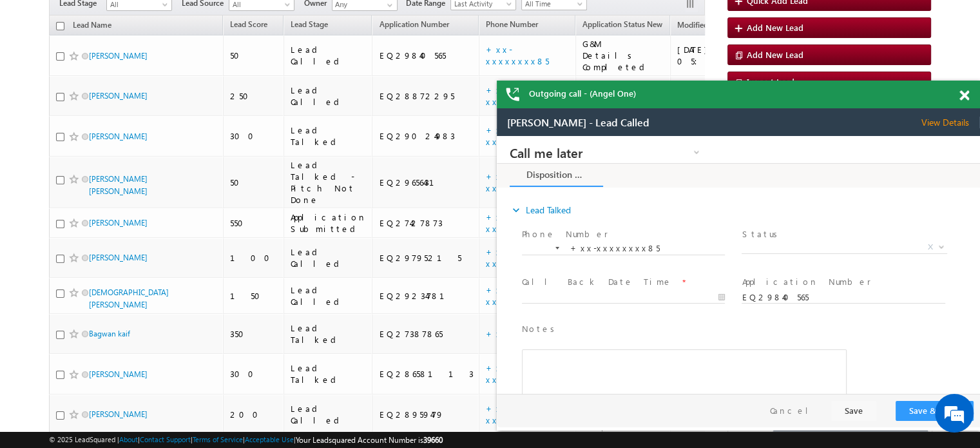
click at [966, 96] on span at bounding box center [964, 95] width 10 height 11
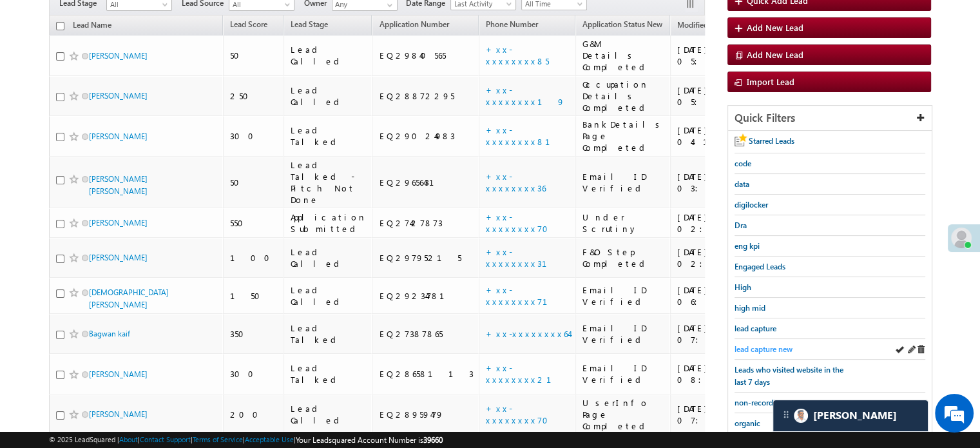
click at [769, 345] on span "lead capture new" at bounding box center [763, 349] width 58 height 10
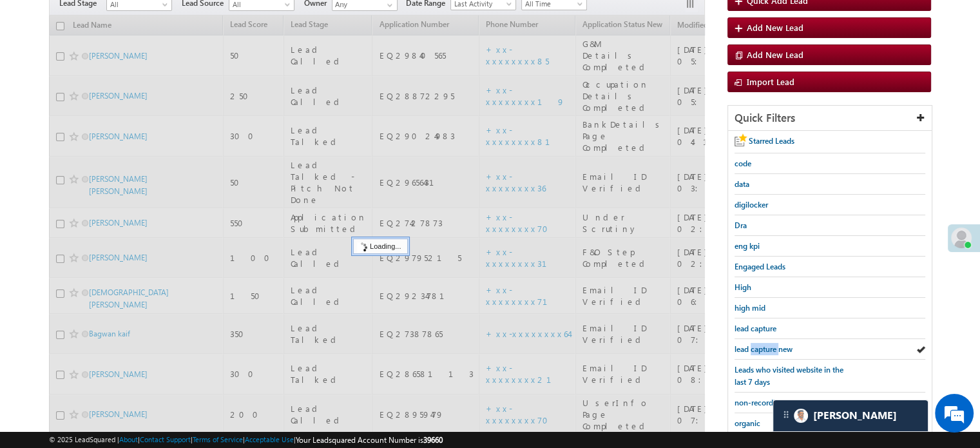
click at [769, 345] on span "lead capture new" at bounding box center [763, 349] width 58 height 10
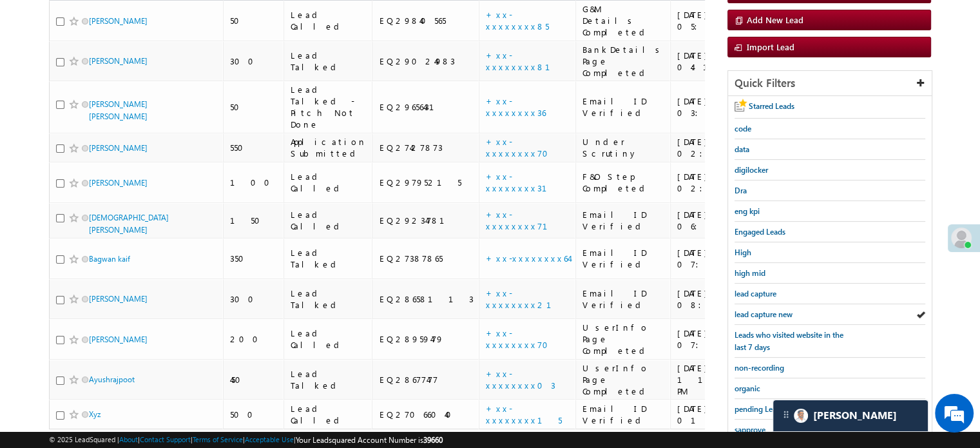
scroll to position [129, 0]
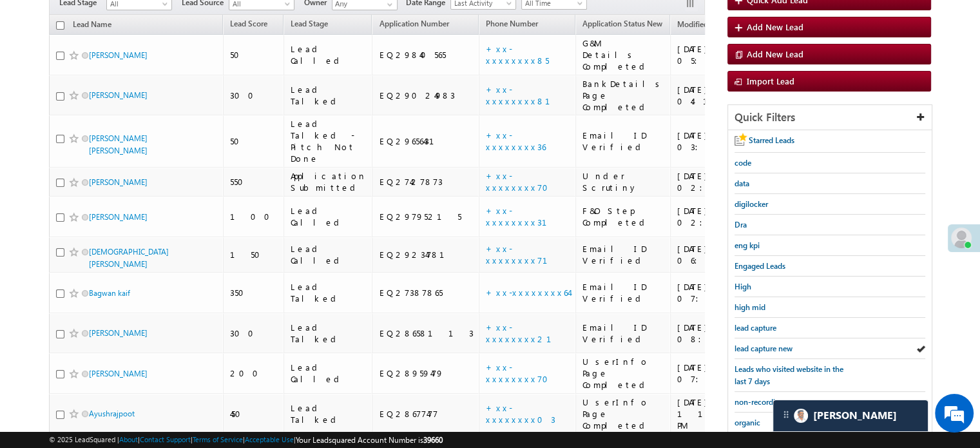
click at [769, 345] on span "lead capture new" at bounding box center [763, 348] width 58 height 10
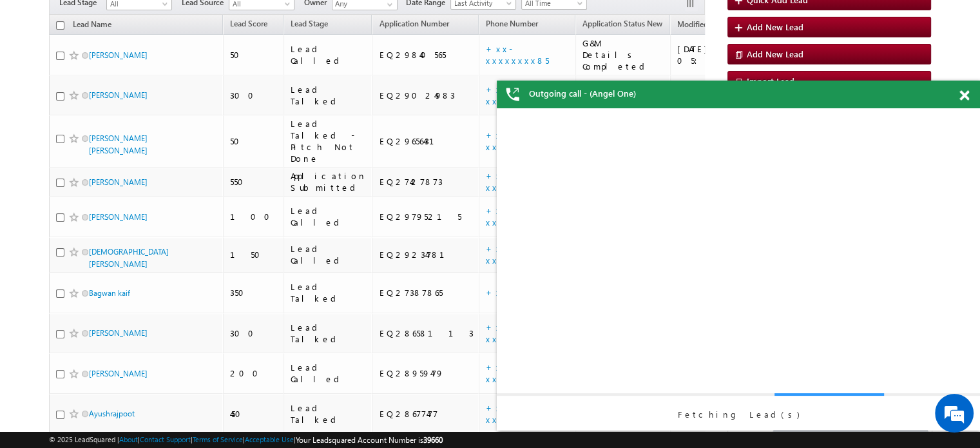
scroll to position [0, 0]
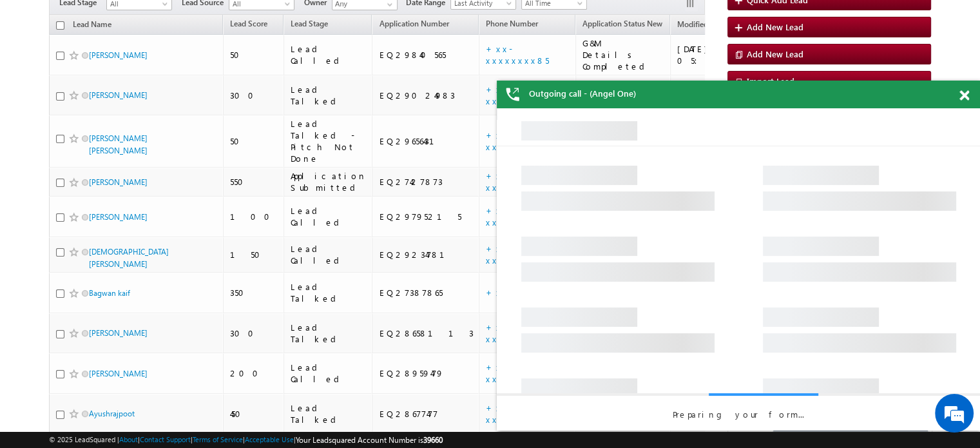
click at [962, 95] on span at bounding box center [964, 95] width 10 height 11
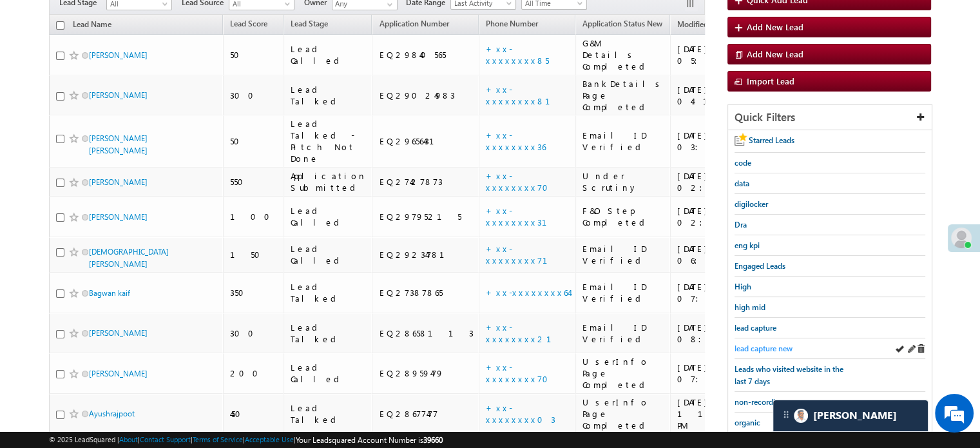
click at [778, 343] on span "lead capture new" at bounding box center [763, 348] width 58 height 10
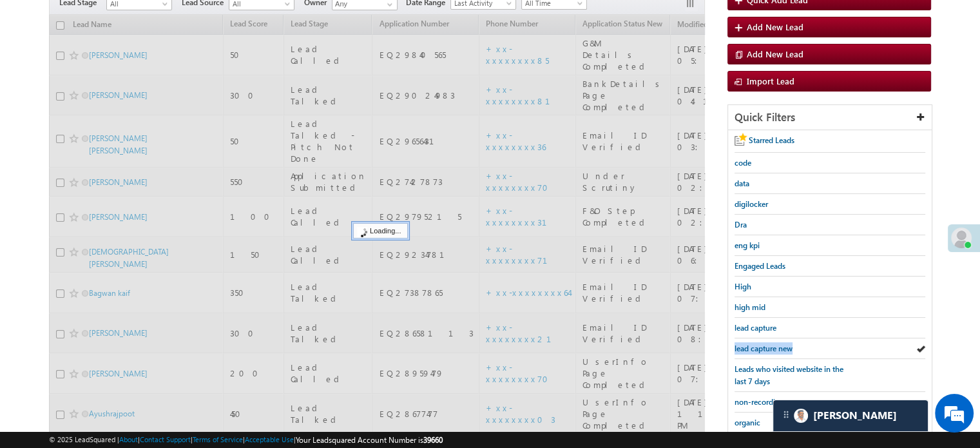
click at [778, 343] on span "lead capture new" at bounding box center [763, 348] width 58 height 10
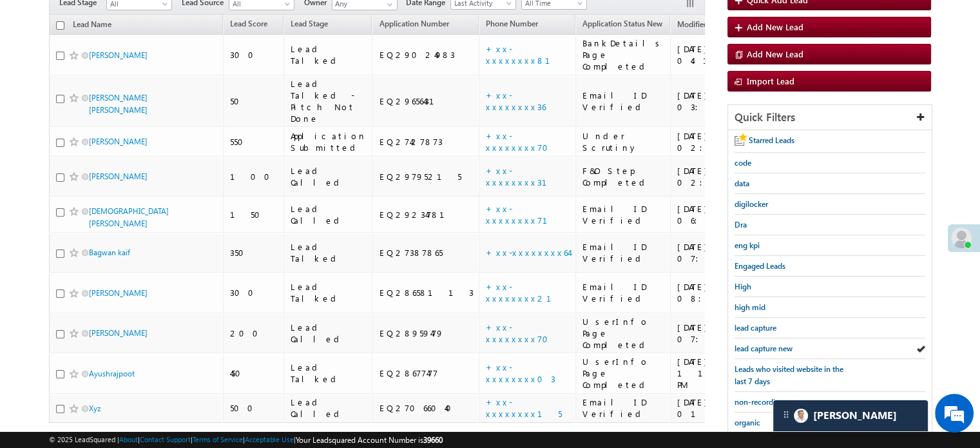
click at [778, 343] on span "lead capture new" at bounding box center [763, 348] width 58 height 10
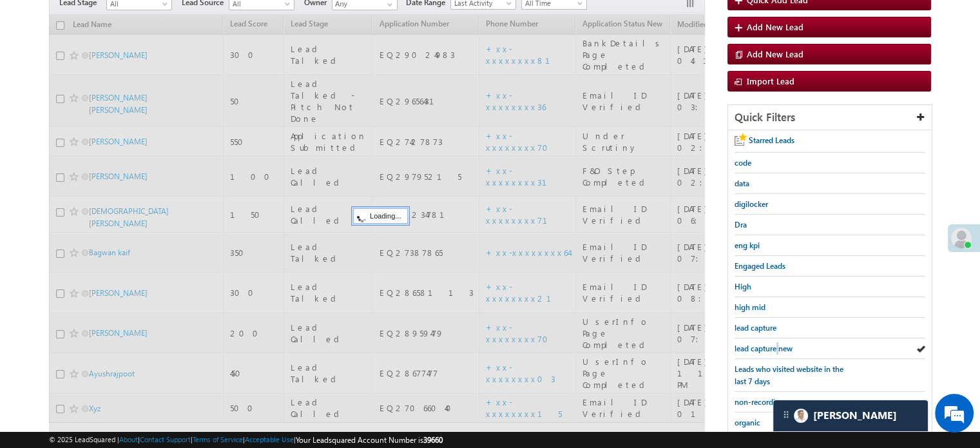
click at [778, 343] on span "lead capture new" at bounding box center [763, 348] width 58 height 10
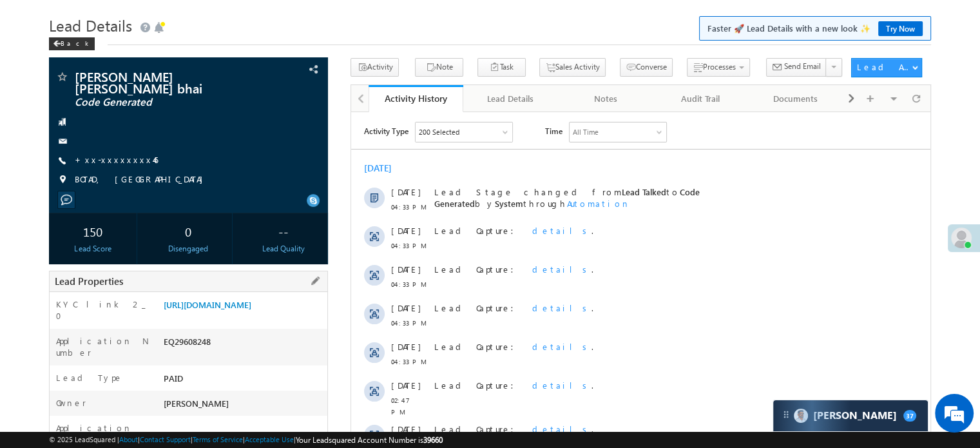
scroll to position [193, 0]
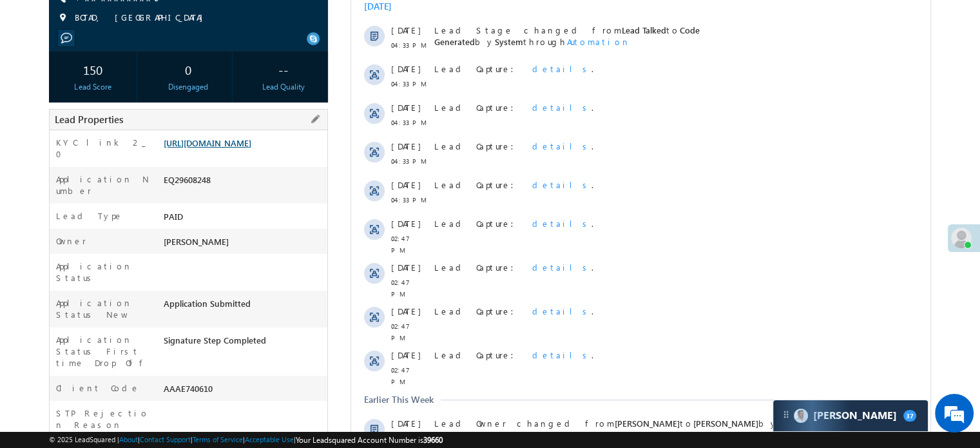
click at [251, 148] on link "[URL][DOMAIN_NAME]" at bounding box center [208, 142] width 88 height 11
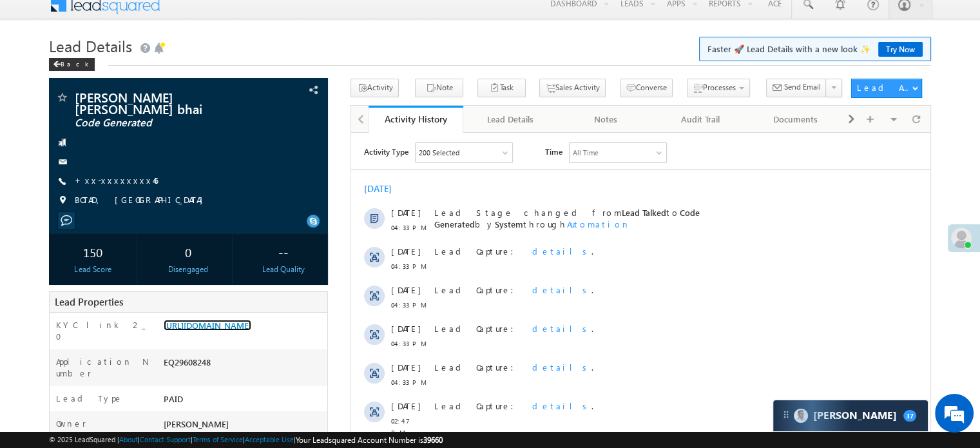
scroll to position [0, 0]
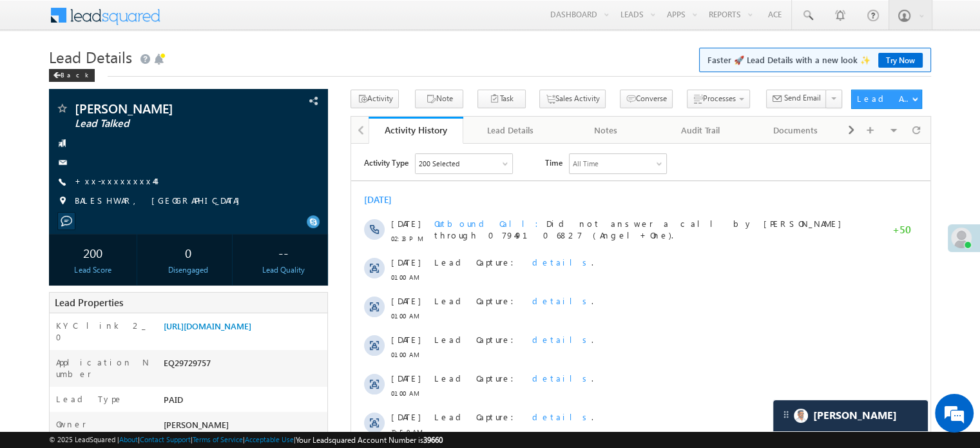
scroll to position [6505, 0]
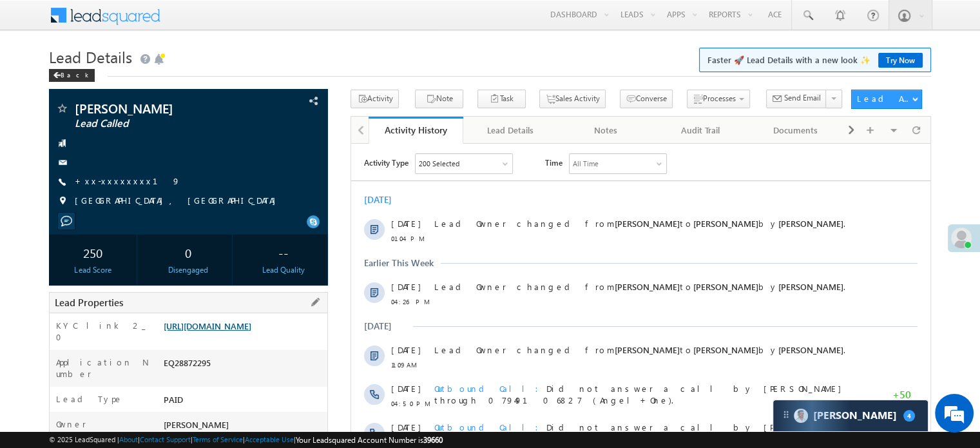
click at [196, 331] on link "[URL][DOMAIN_NAME]" at bounding box center [208, 325] width 88 height 11
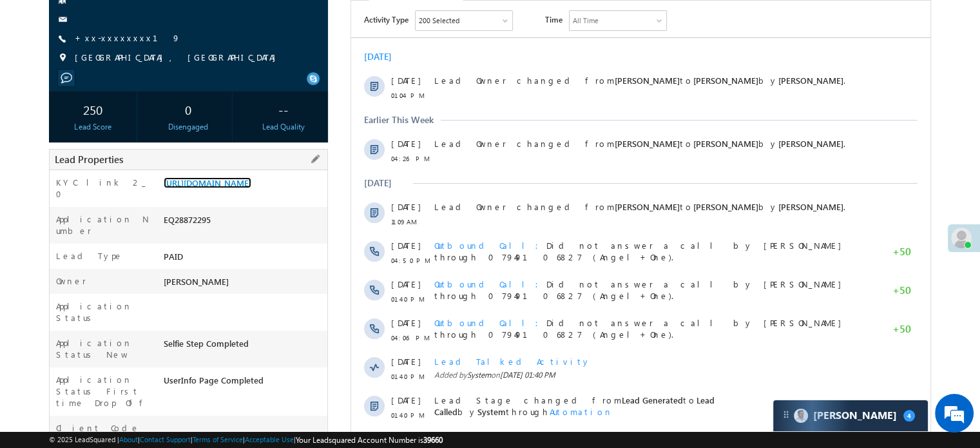
scroll to position [39, 0]
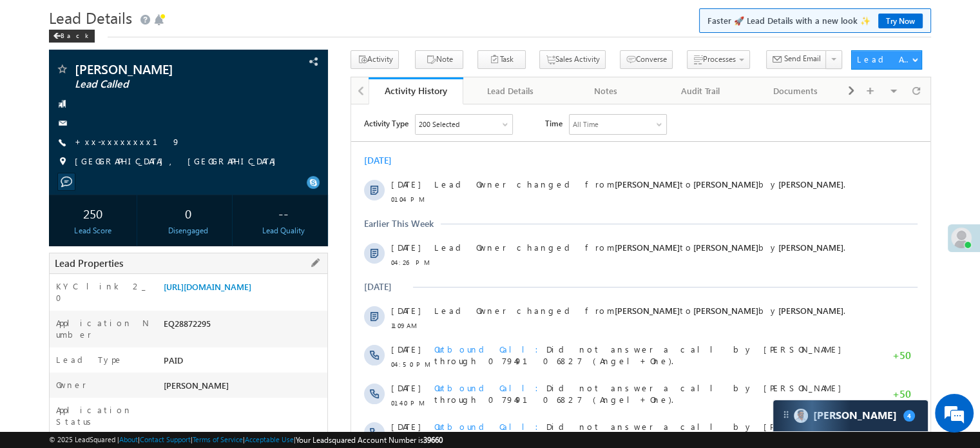
click at [228, 274] on div "KYC link 2_0 [URL][DOMAIN_NAME]" at bounding box center [189, 292] width 278 height 37
click at [229, 280] on div "[URL][DOMAIN_NAME]" at bounding box center [243, 289] width 167 height 18
click at [229, 288] on link "[URL][DOMAIN_NAME]" at bounding box center [208, 286] width 88 height 11
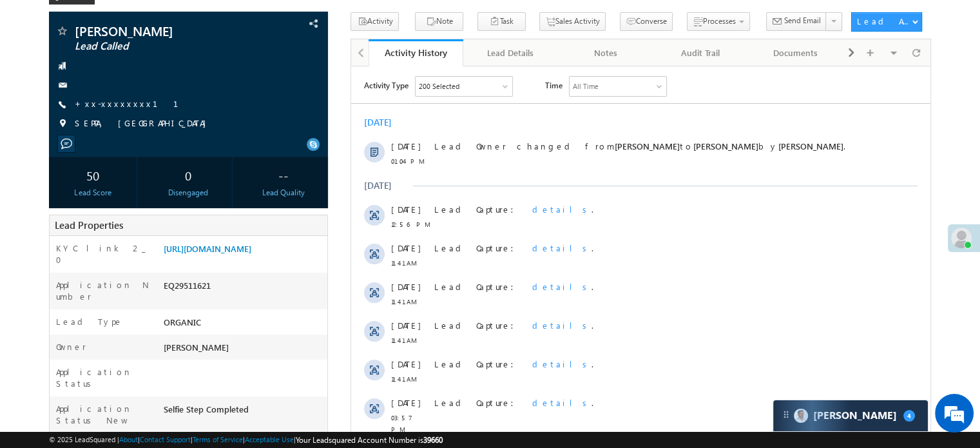
scroll to position [129, 0]
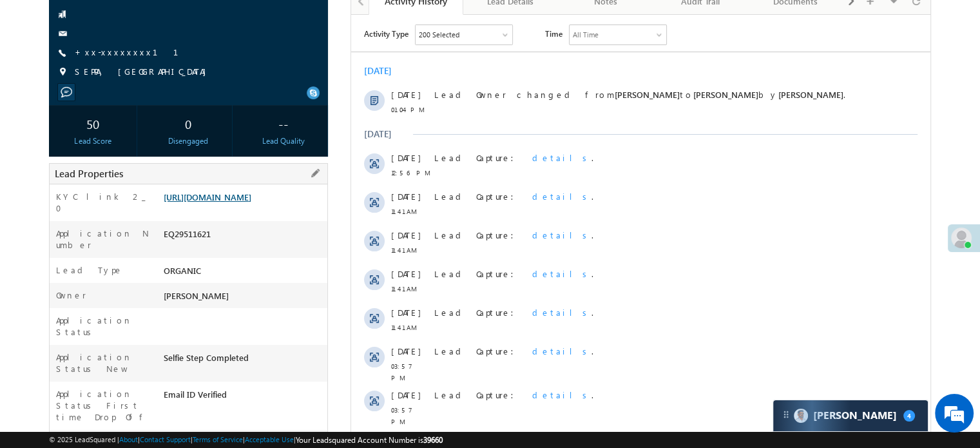
click at [251, 192] on link "[URL][DOMAIN_NAME]" at bounding box center [208, 196] width 88 height 11
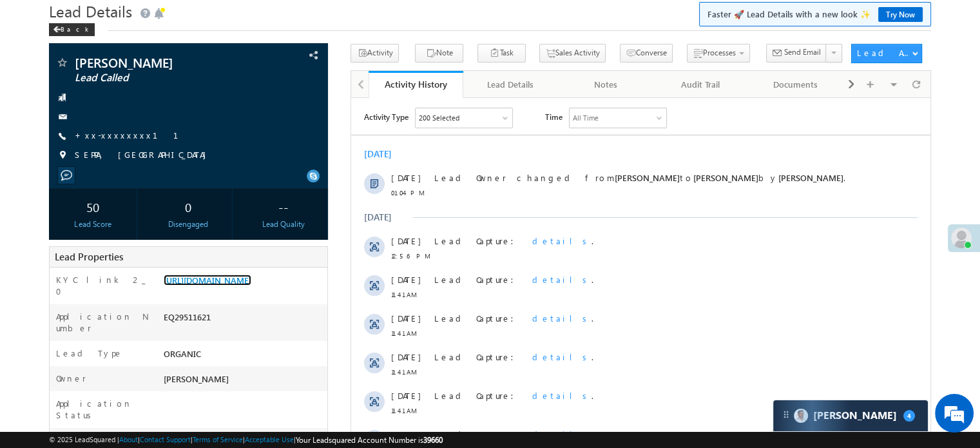
scroll to position [0, 0]
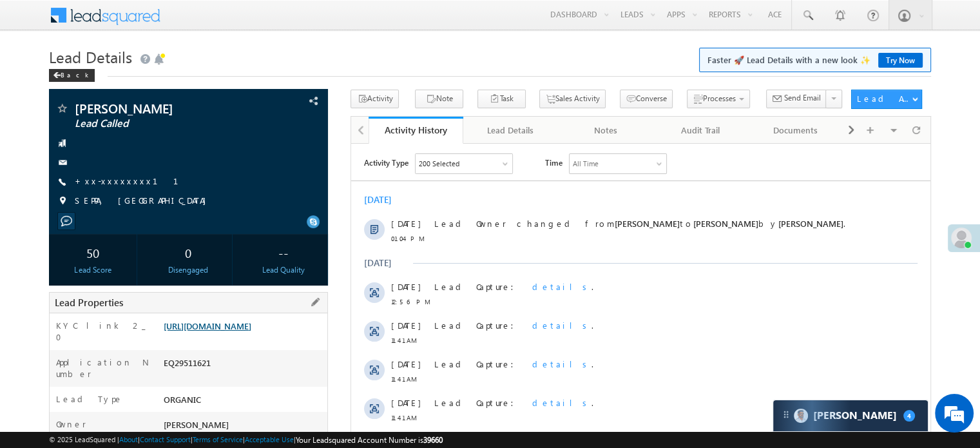
click at [234, 331] on link "[URL][DOMAIN_NAME]" at bounding box center [208, 325] width 88 height 11
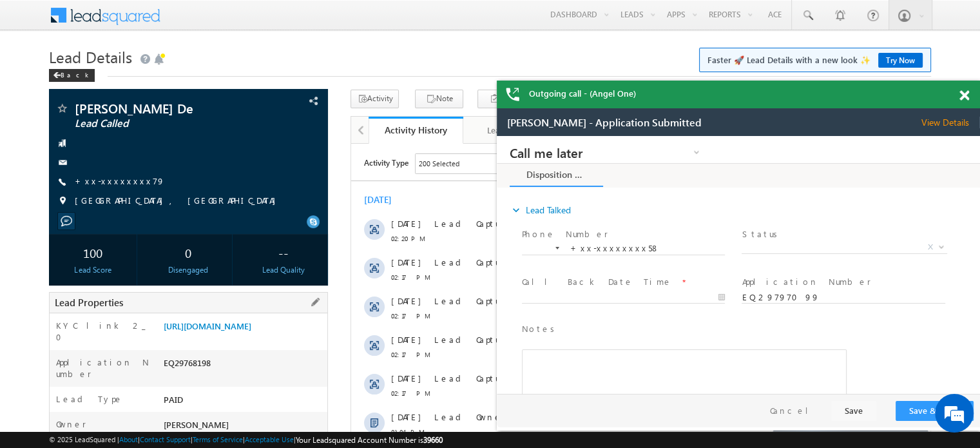
click at [220, 316] on div "KYC link 2_0 [URL][DOMAIN_NAME]" at bounding box center [189, 331] width 278 height 37
click at [222, 331] on link "[URL][DOMAIN_NAME]" at bounding box center [208, 325] width 88 height 11
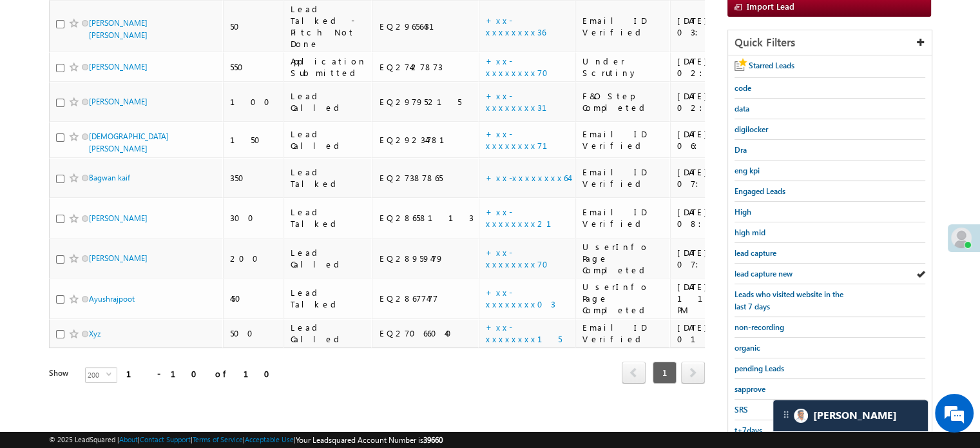
scroll to position [276, 0]
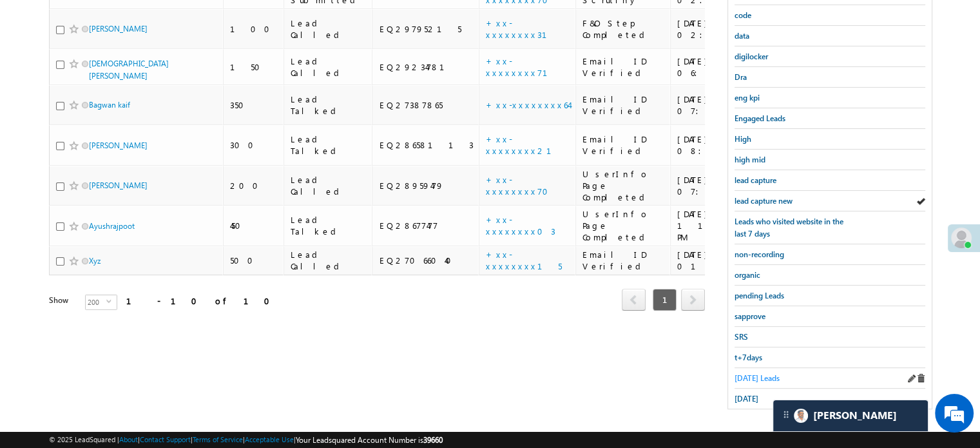
click at [748, 373] on span "[DATE] Leads" at bounding box center [756, 378] width 45 height 10
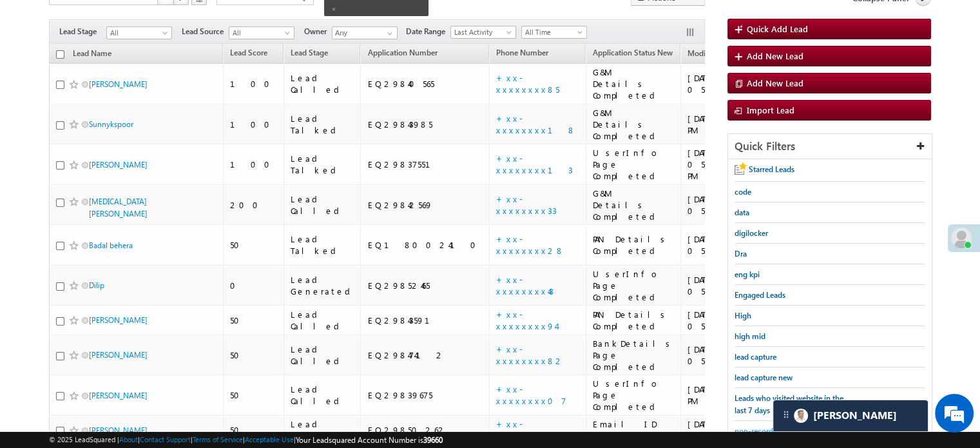
scroll to position [170, 0]
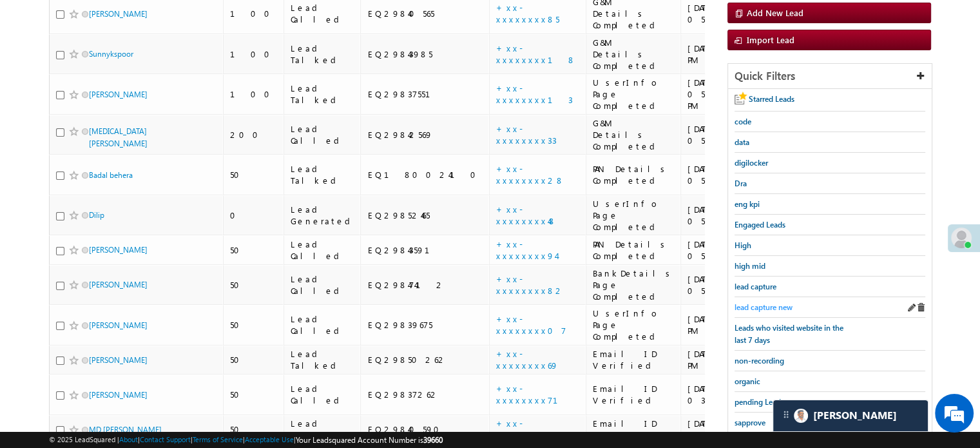
click at [762, 305] on span "lead capture new" at bounding box center [763, 307] width 58 height 10
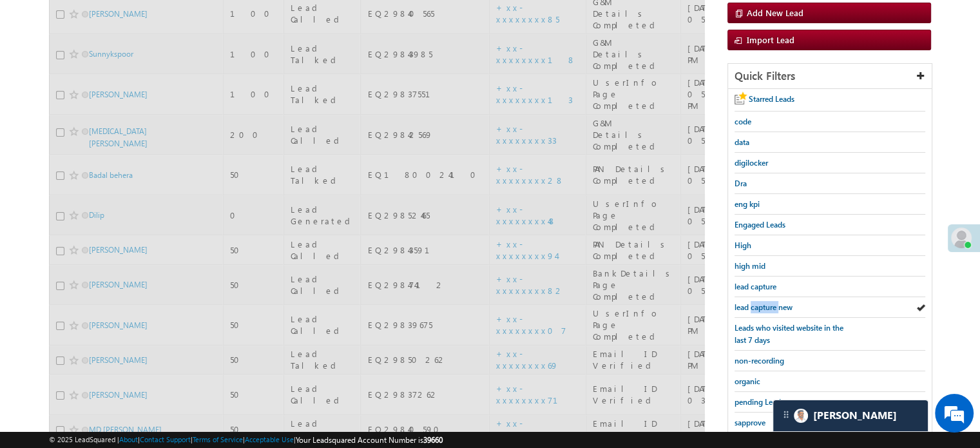
click at [762, 305] on span "lead capture new" at bounding box center [763, 307] width 58 height 10
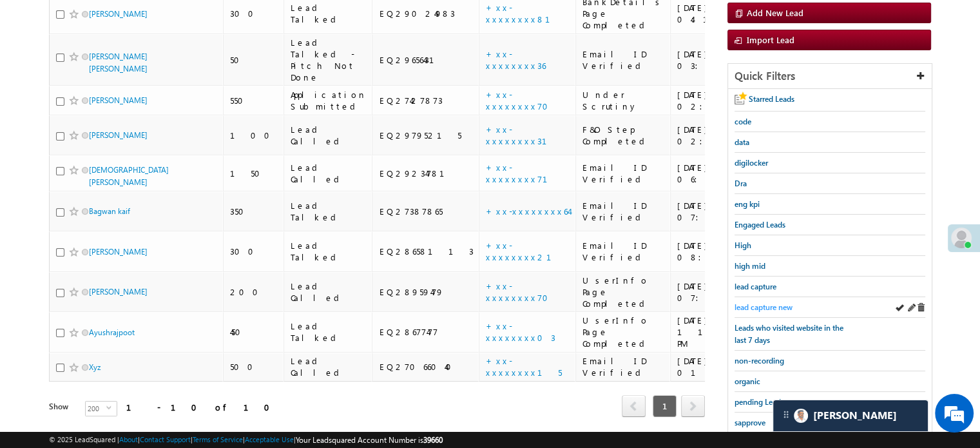
click at [770, 304] on span "lead capture new" at bounding box center [763, 307] width 58 height 10
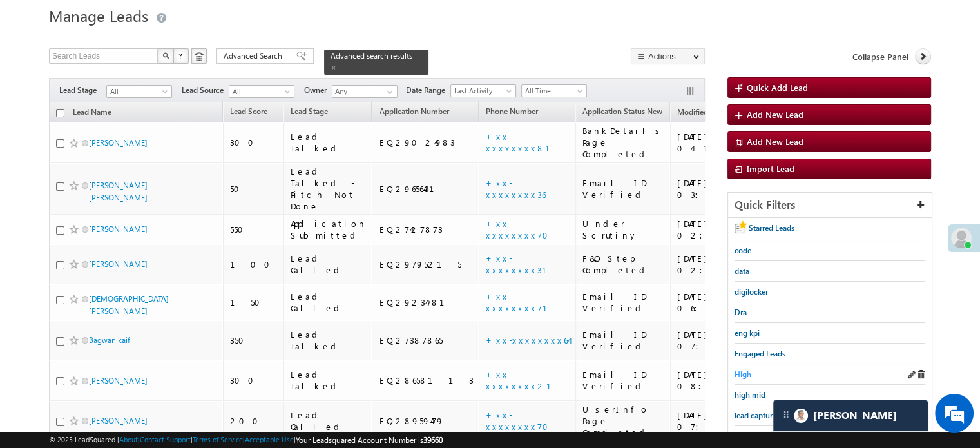
scroll to position [106, 0]
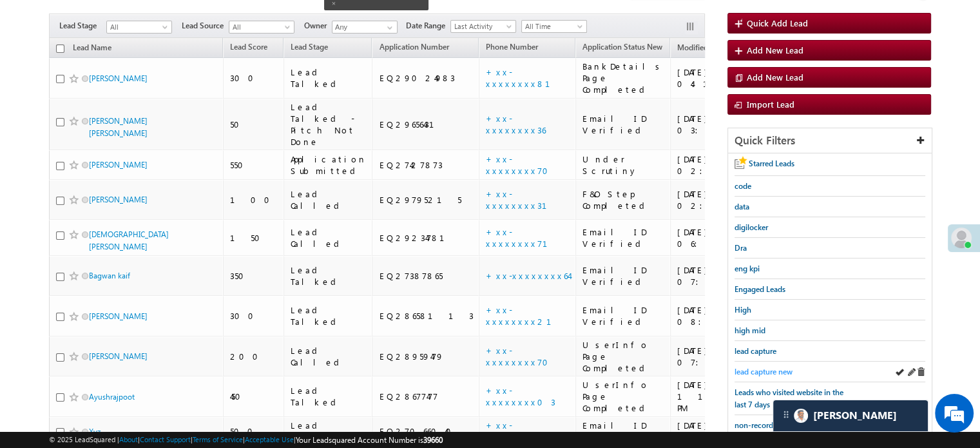
click at [770, 367] on span "lead capture new" at bounding box center [763, 372] width 58 height 10
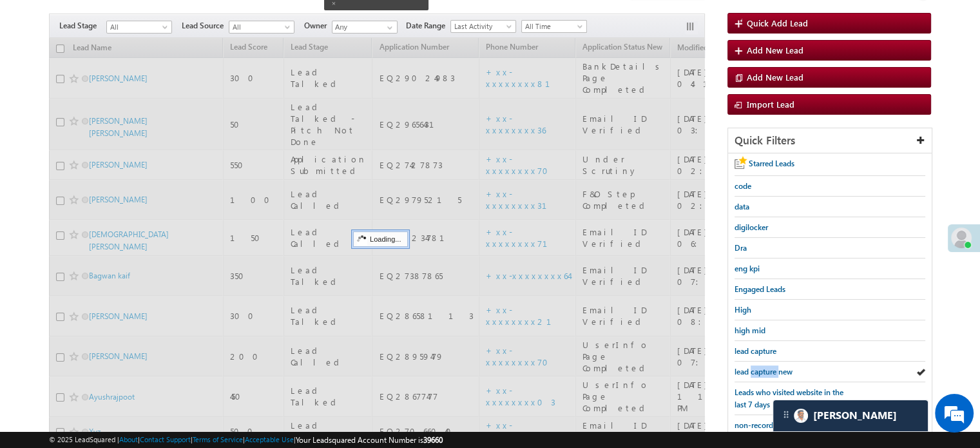
click at [770, 367] on span "lead capture new" at bounding box center [763, 372] width 58 height 10
click at [769, 367] on span "lead capture new" at bounding box center [763, 372] width 58 height 10
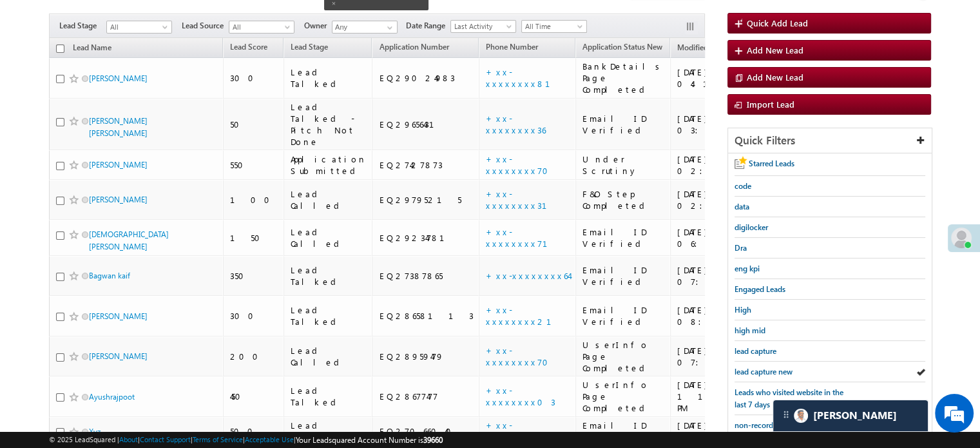
click at [769, 367] on span "lead capture new" at bounding box center [763, 372] width 58 height 10
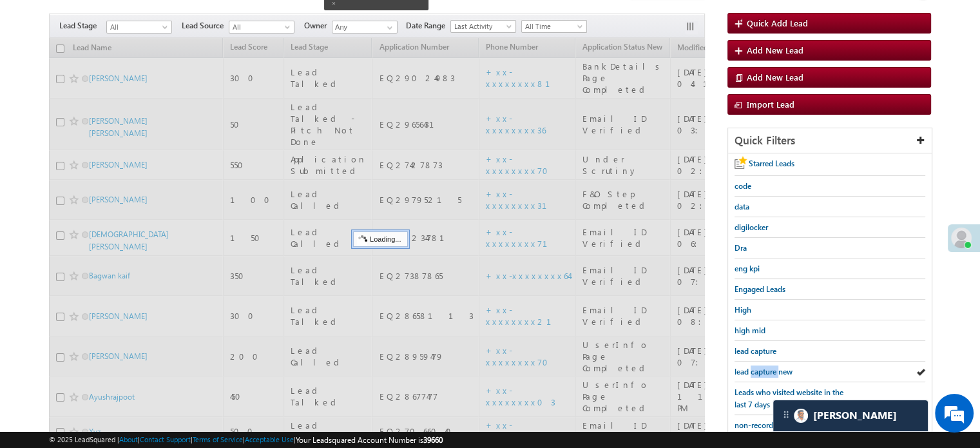
click at [769, 367] on span "lead capture new" at bounding box center [763, 372] width 58 height 10
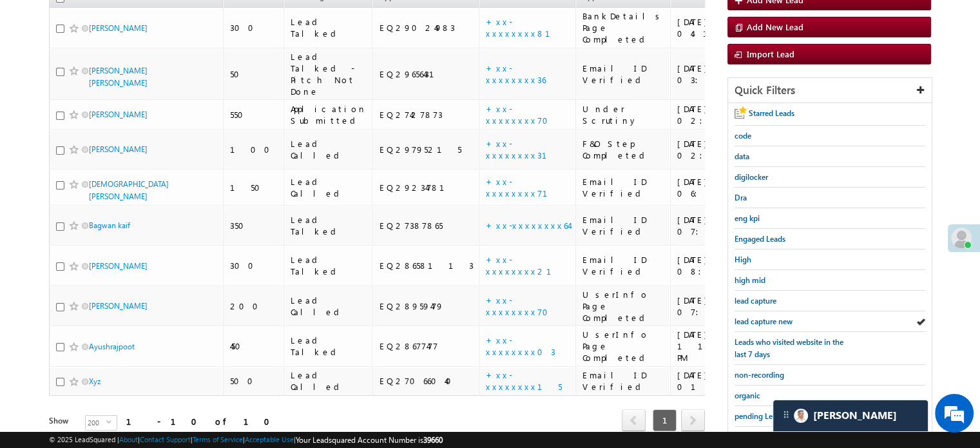
scroll to position [148, 0]
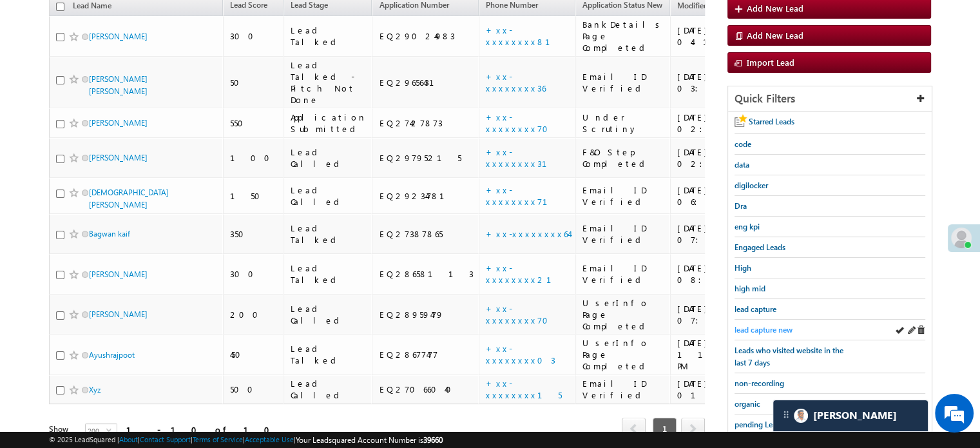
click at [773, 323] on link "lead capture new" at bounding box center [763, 329] width 58 height 12
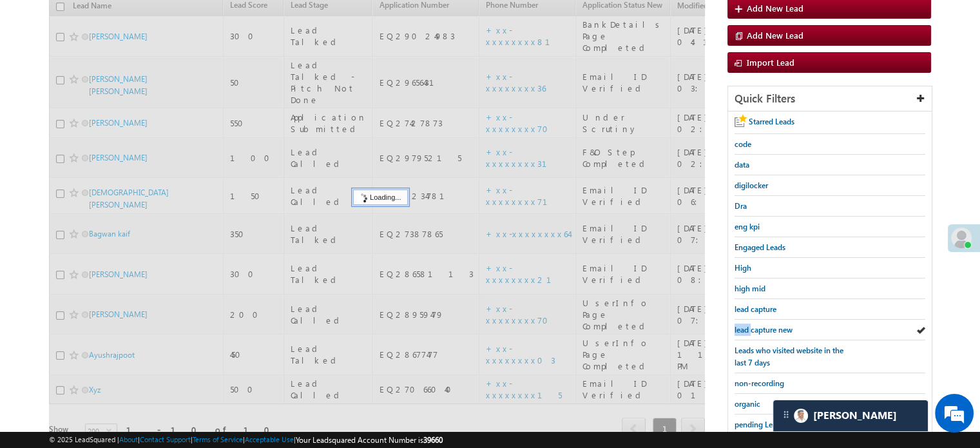
click at [773, 323] on link "lead capture new" at bounding box center [763, 329] width 58 height 12
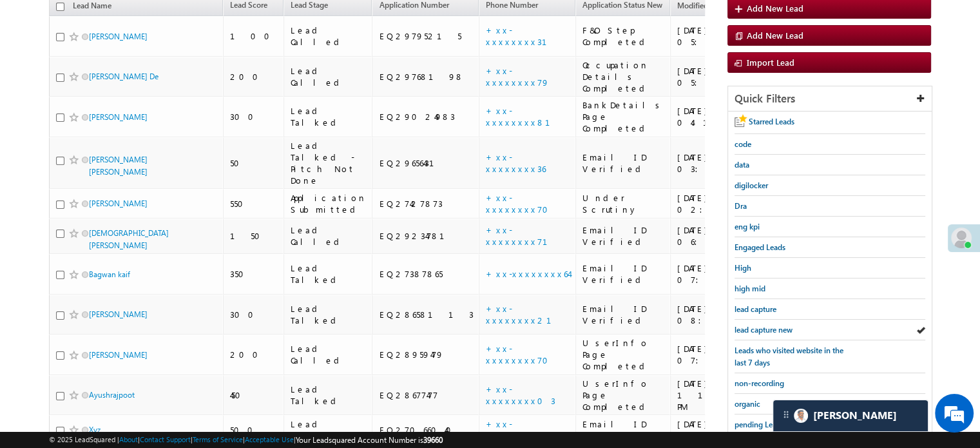
click at [773, 323] on link "lead capture new" at bounding box center [763, 329] width 58 height 12
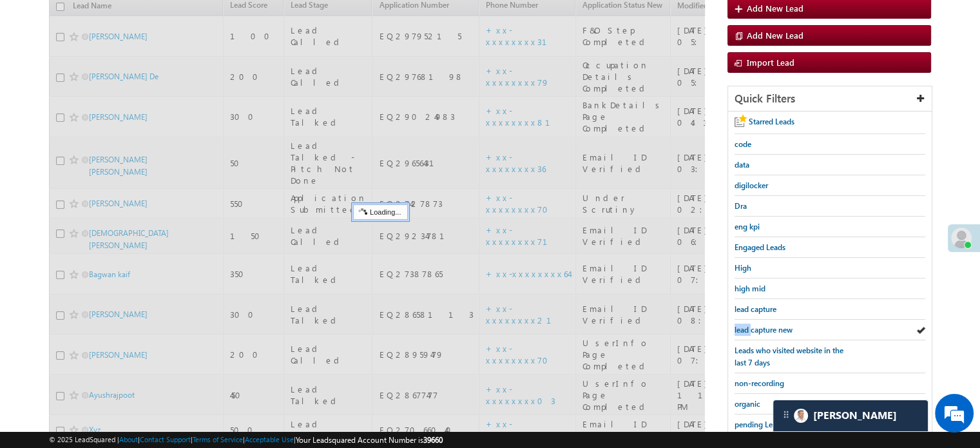
click at [773, 323] on link "lead capture new" at bounding box center [763, 329] width 58 height 12
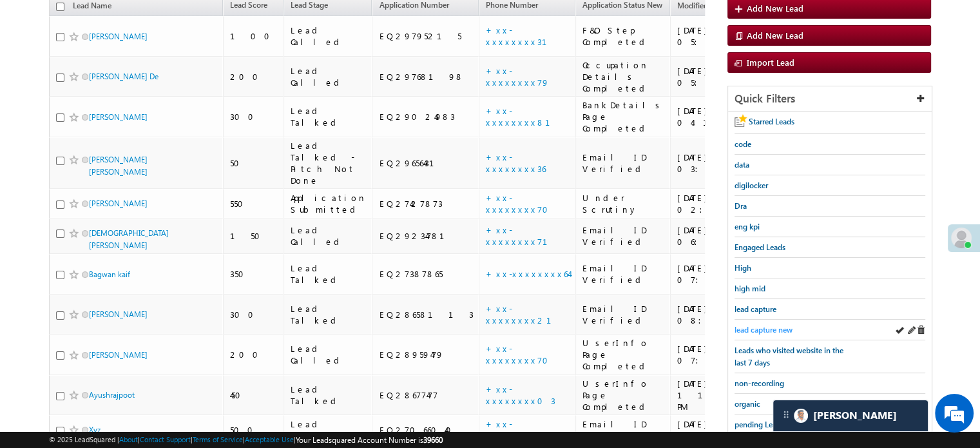
click at [765, 325] on span "lead capture new" at bounding box center [763, 330] width 58 height 10
click at [770, 329] on span "lead capture new" at bounding box center [763, 330] width 58 height 10
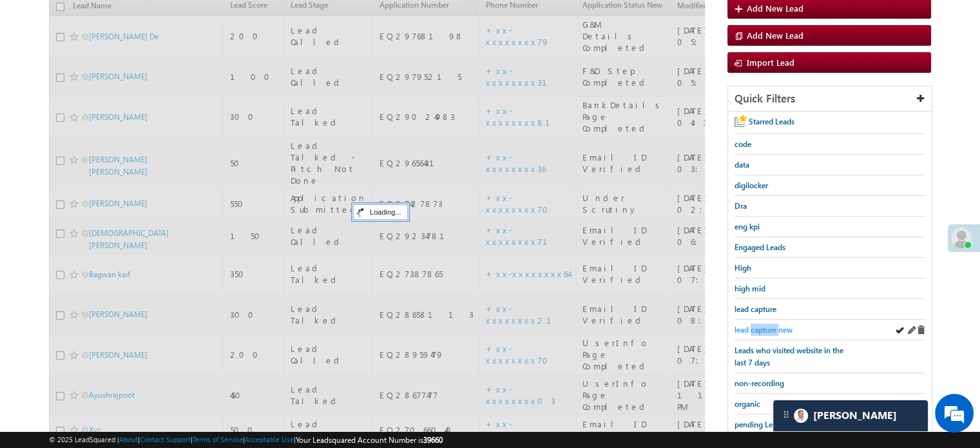
click at [769, 329] on span "lead capture new" at bounding box center [763, 330] width 58 height 10
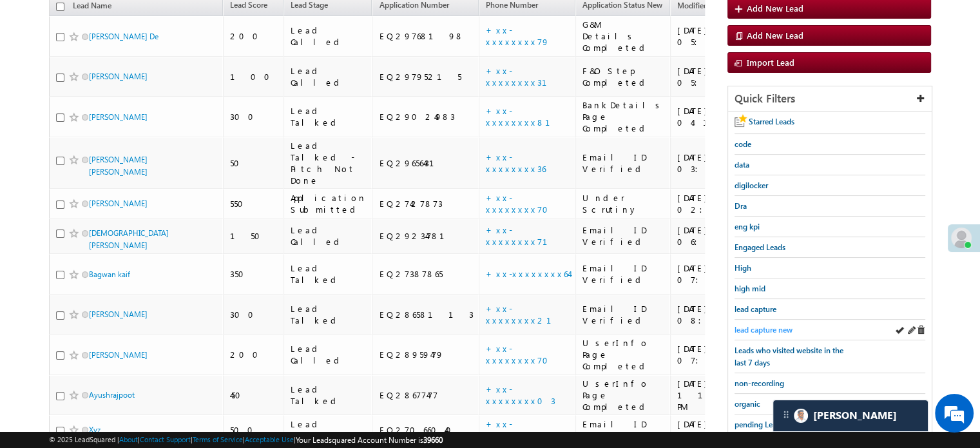
click at [769, 327] on span "lead capture new" at bounding box center [763, 330] width 58 height 10
click at [760, 325] on span "lead capture new" at bounding box center [763, 330] width 58 height 10
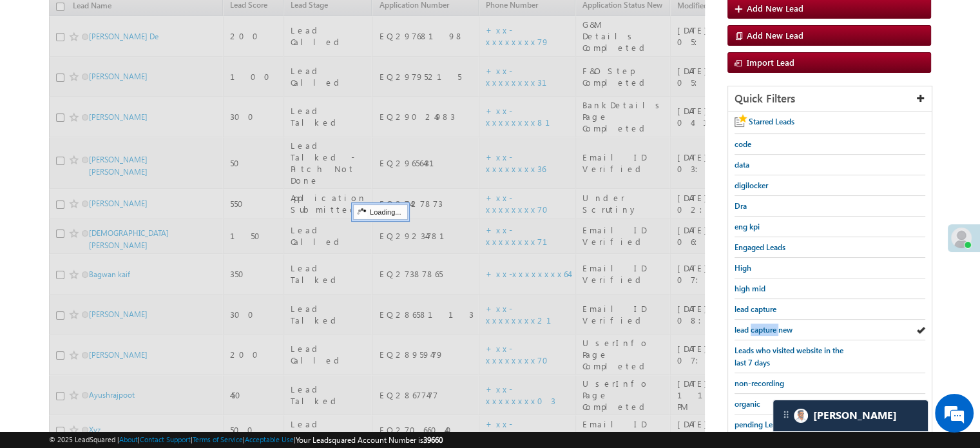
click at [760, 325] on span "lead capture new" at bounding box center [763, 330] width 58 height 10
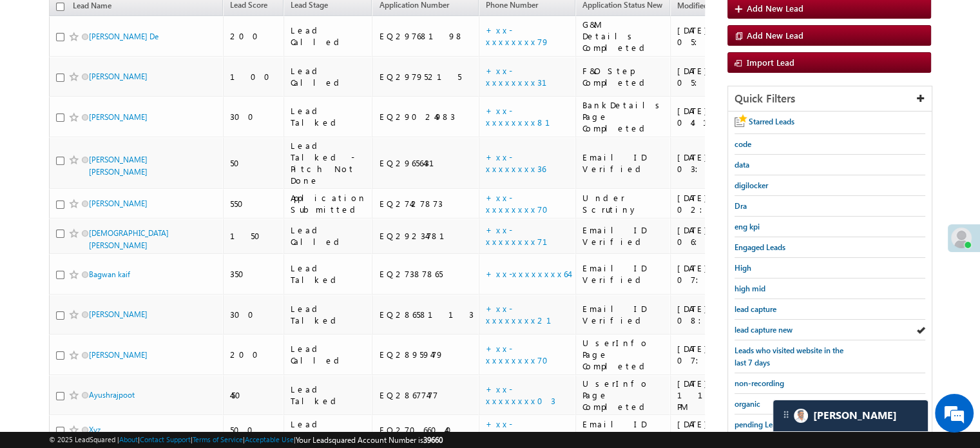
scroll to position [83, 0]
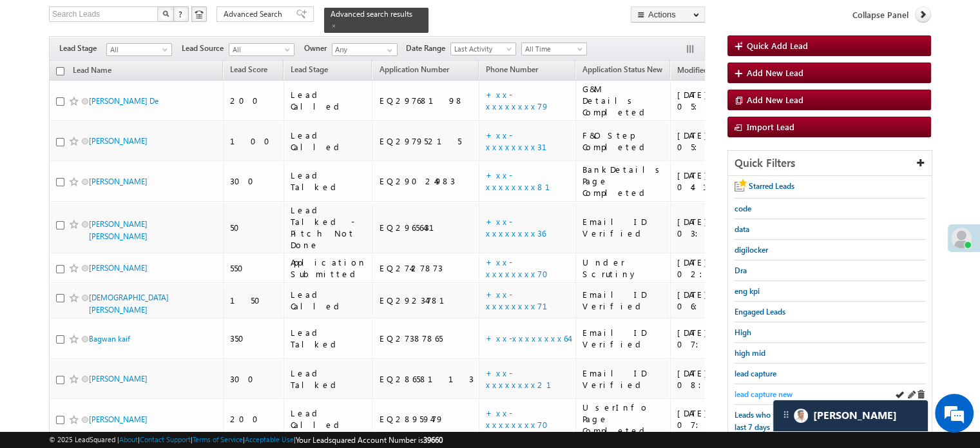
click at [767, 392] on span "lead capture new" at bounding box center [763, 394] width 58 height 10
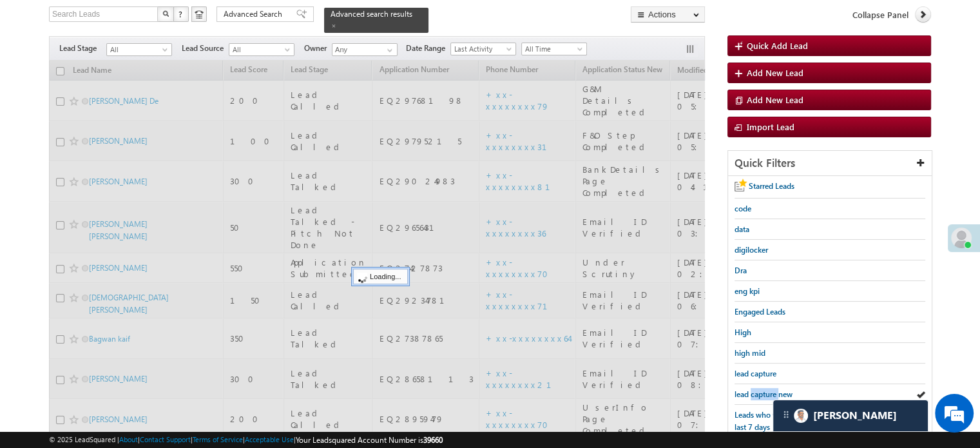
click at [767, 392] on span "lead capture new" at bounding box center [763, 394] width 58 height 10
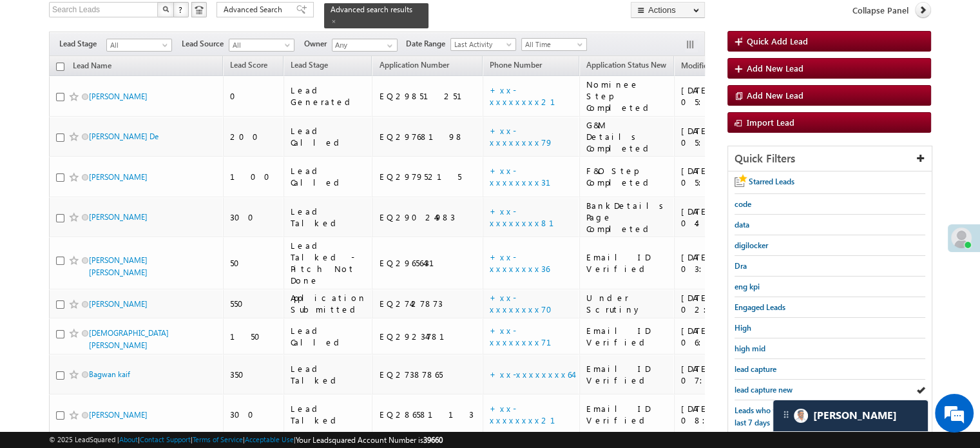
scroll to position [276, 0]
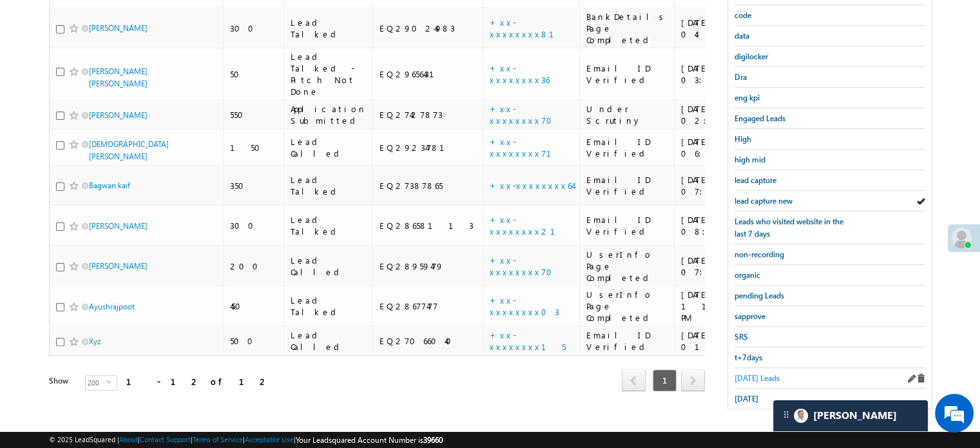
click at [741, 374] on span "Today's Leads" at bounding box center [756, 378] width 45 height 10
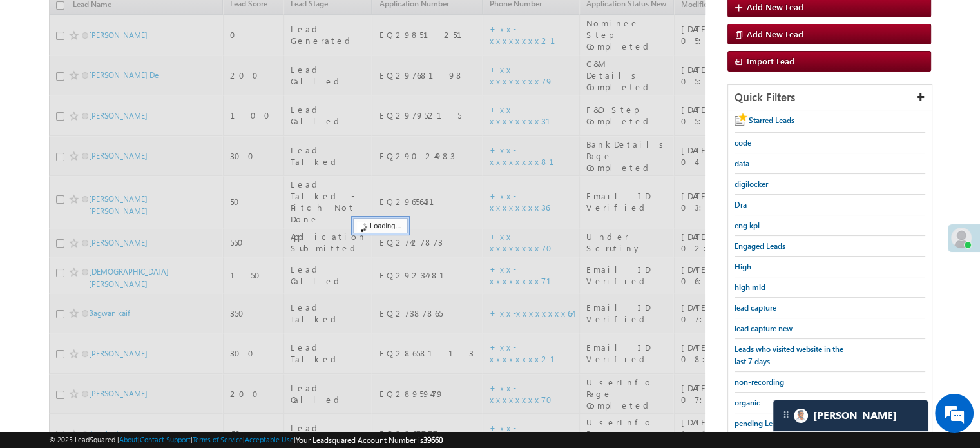
scroll to position [148, 0]
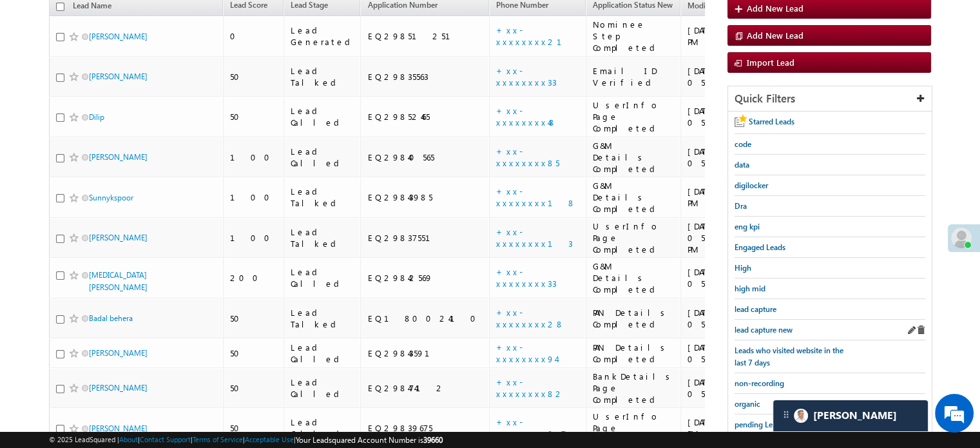
click at [760, 334] on div "lead capture new" at bounding box center [829, 330] width 191 height 21
click at [763, 328] on span "lead capture new" at bounding box center [763, 330] width 58 height 10
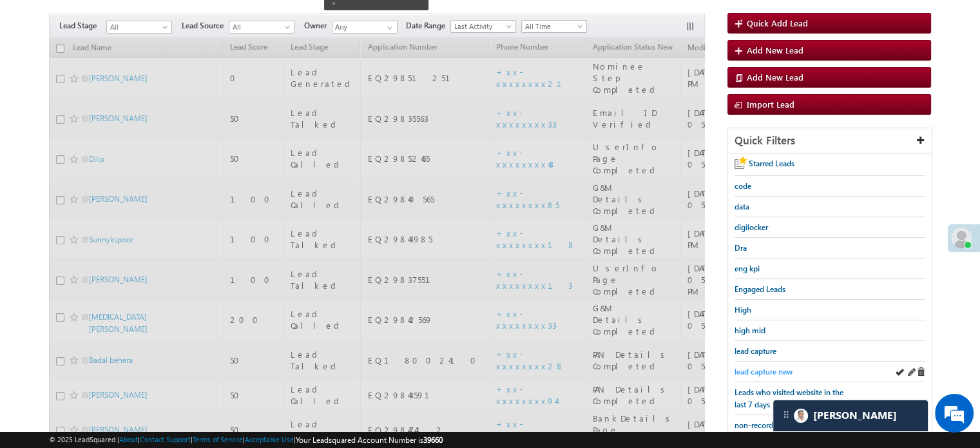
scroll to position [83, 0]
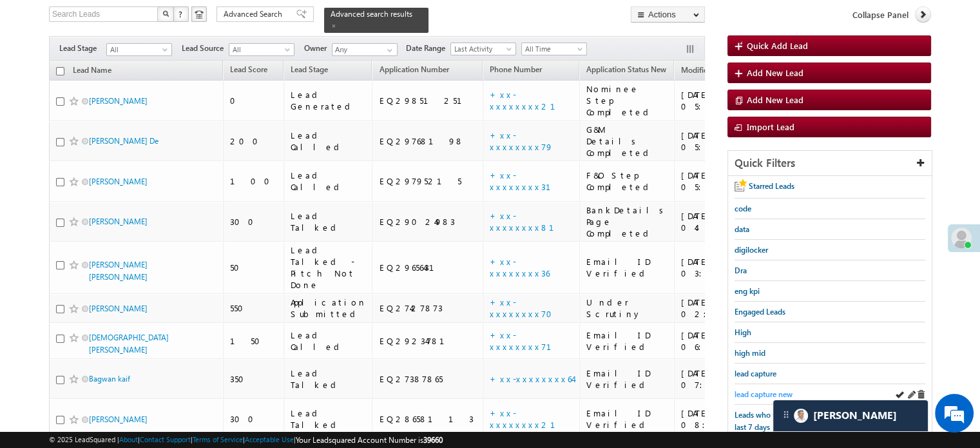
click at [760, 389] on span "lead capture new" at bounding box center [763, 394] width 58 height 10
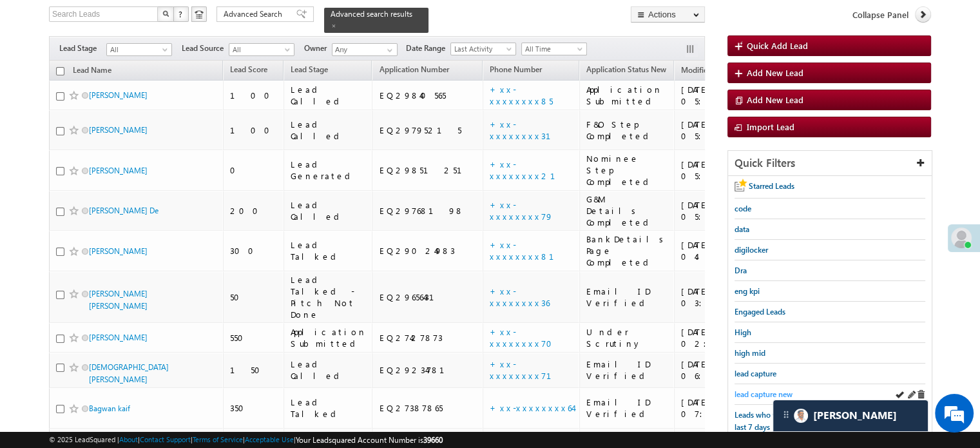
click at [761, 389] on span "lead capture new" at bounding box center [763, 394] width 58 height 10
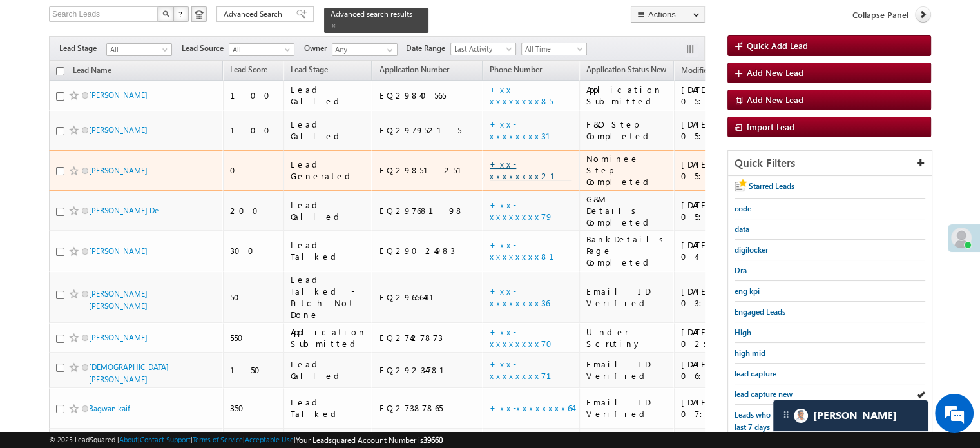
click at [490, 158] on link "+xx-xxxxxxxx21" at bounding box center [530, 169] width 81 height 23
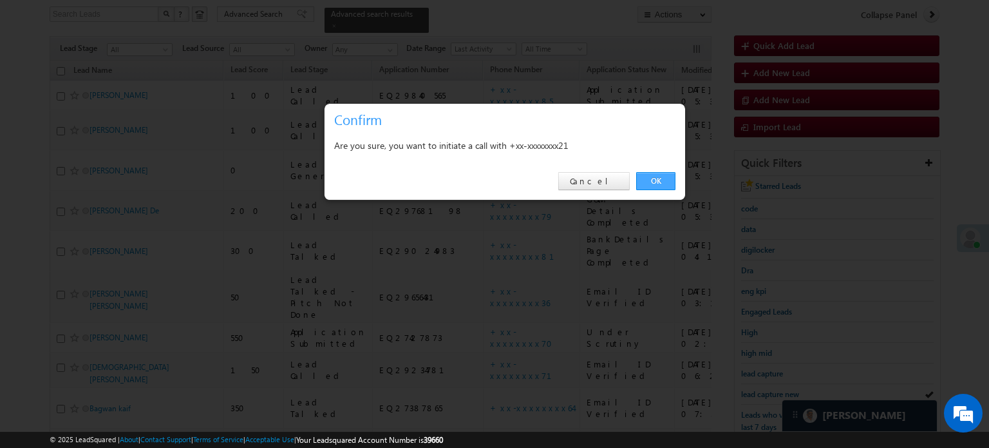
click at [656, 180] on link "OK" at bounding box center [655, 181] width 39 height 18
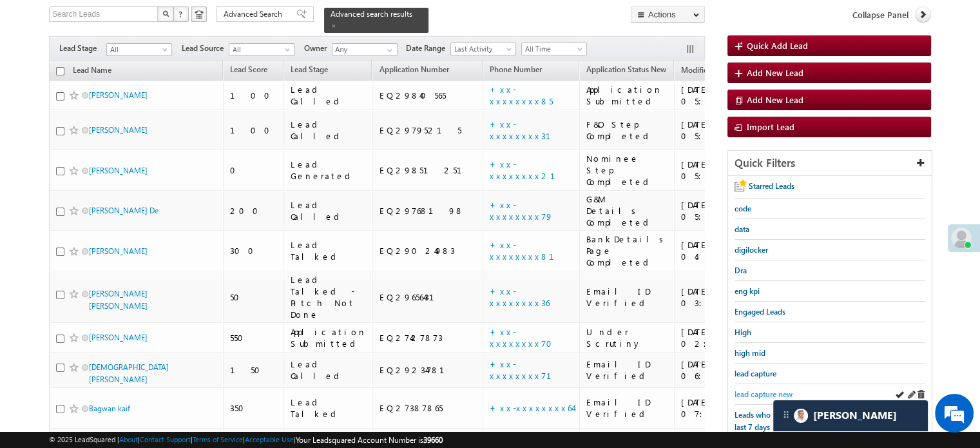
click at [761, 389] on span "lead capture new" at bounding box center [763, 394] width 58 height 10
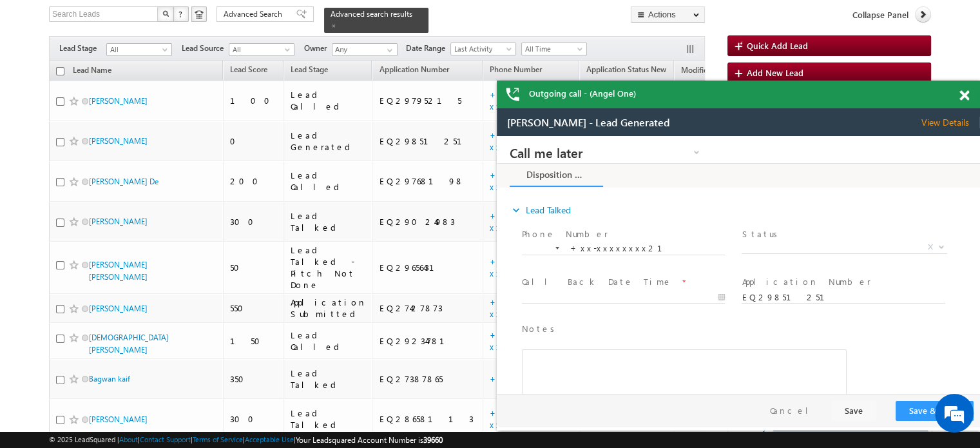
scroll to position [0, 0]
click at [966, 101] on div at bounding box center [970, 93] width 17 height 25
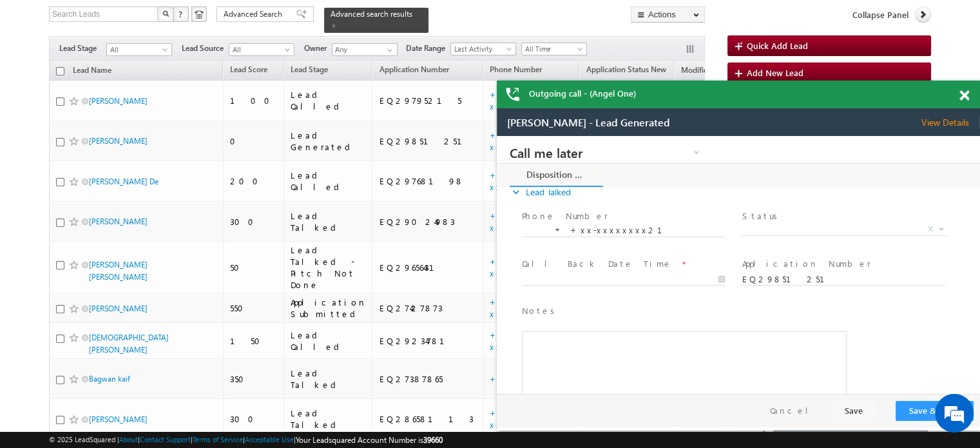
scroll to position [47, 0]
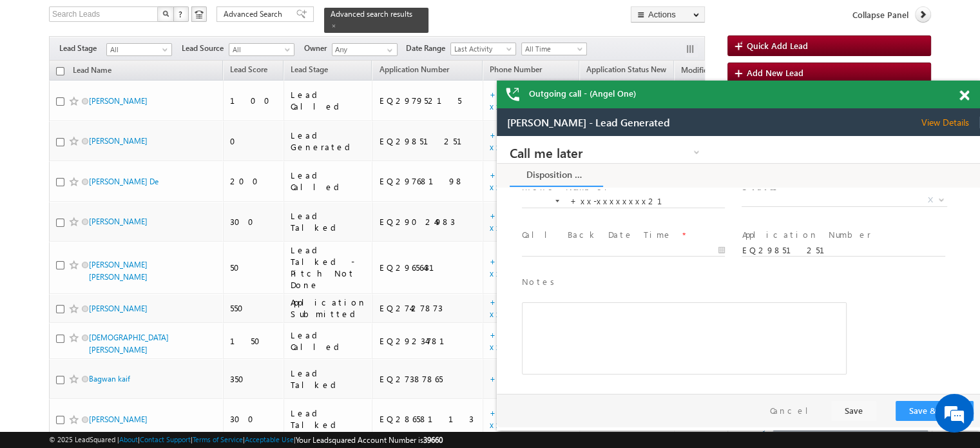
click at [964, 97] on span at bounding box center [964, 95] width 10 height 11
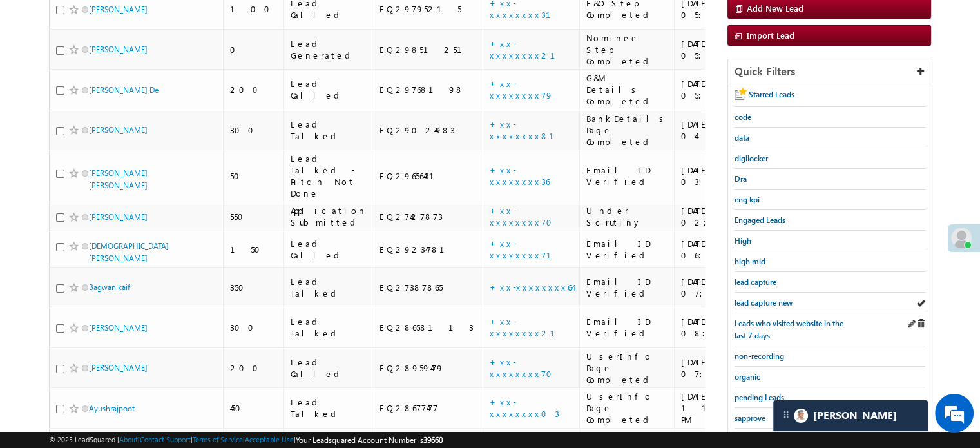
scroll to position [212, 0]
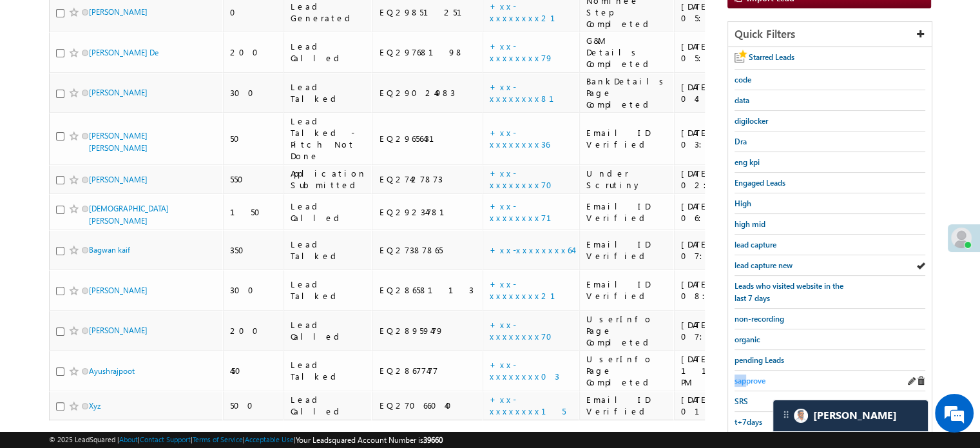
drag, startPoint x: 746, startPoint y: 363, endPoint x: 747, endPoint y: 370, distance: 6.6
click at [747, 370] on div "Starred Leads code data digilocker Dra eng kpi Engaged Leads High high mid lead…" at bounding box center [830, 260] width 204 height 426
click at [747, 376] on span "sapprove" at bounding box center [749, 381] width 31 height 10
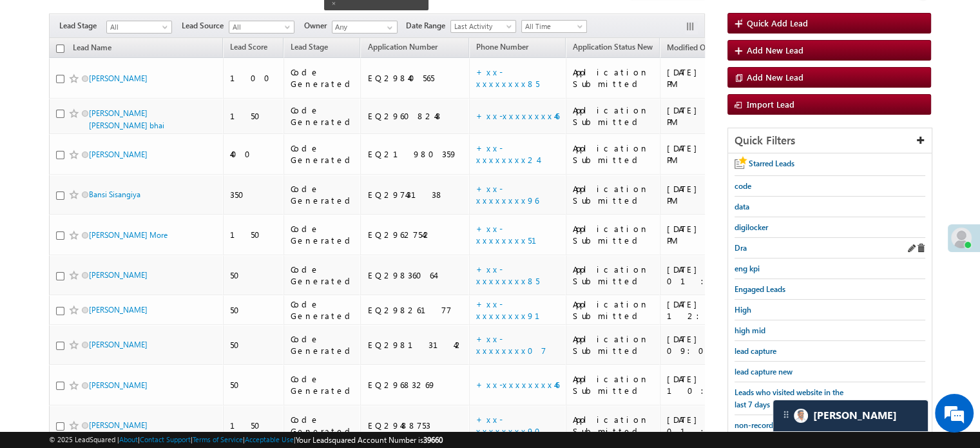
scroll to position [83, 0]
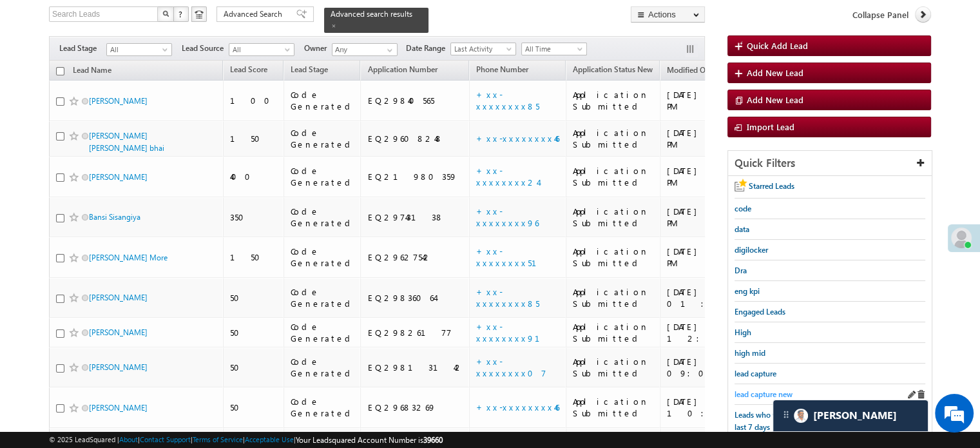
click at [750, 389] on span "lead capture new" at bounding box center [763, 394] width 58 height 10
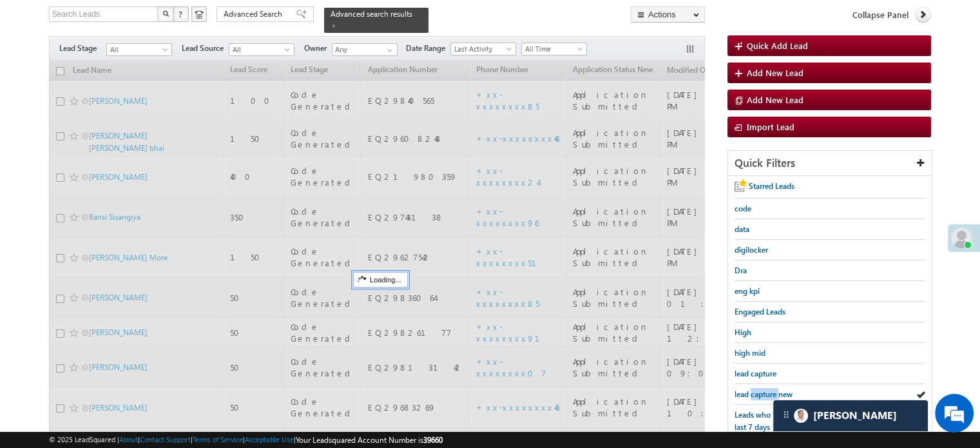
click at [750, 389] on span "lead capture new" at bounding box center [763, 394] width 58 height 10
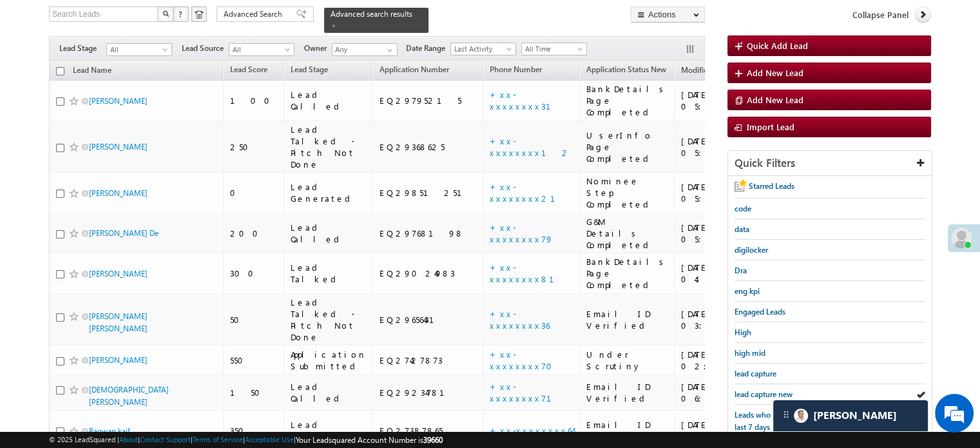
click at [750, 389] on span "lead capture new" at bounding box center [763, 394] width 58 height 10
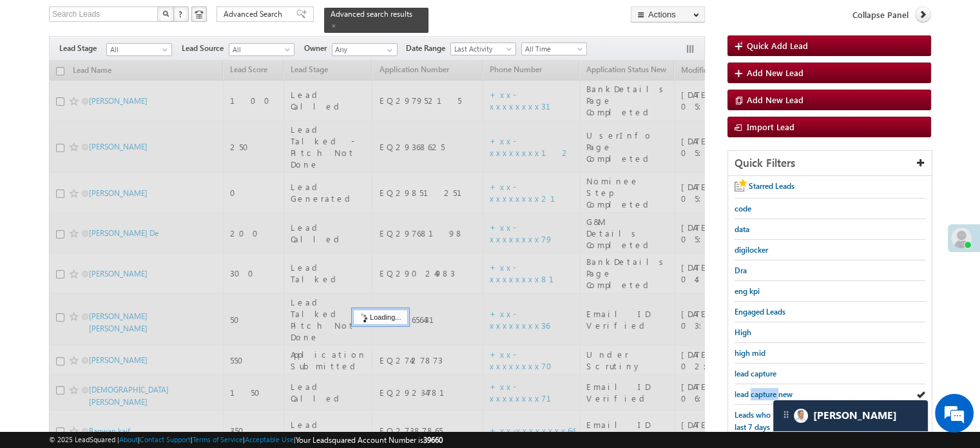
click at [750, 389] on span "lead capture new" at bounding box center [763, 394] width 58 height 10
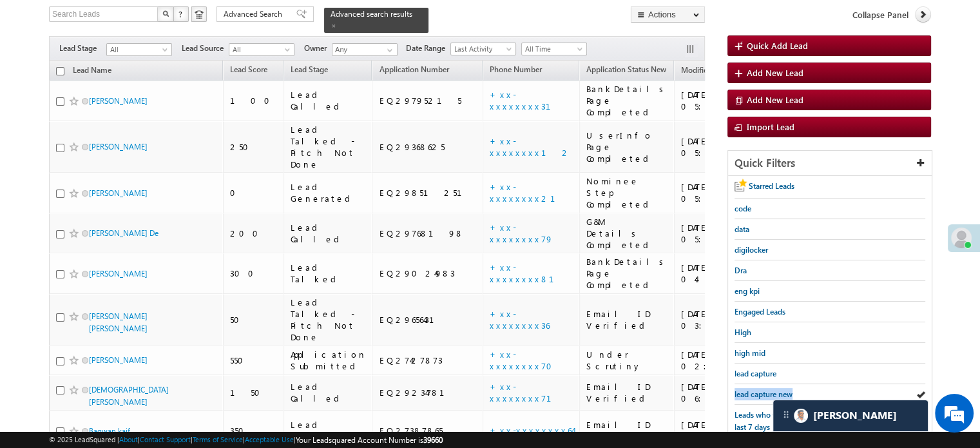
click at [750, 389] on span "lead capture new" at bounding box center [763, 394] width 58 height 10
click at [746, 391] on span "lead capture new" at bounding box center [763, 394] width 58 height 10
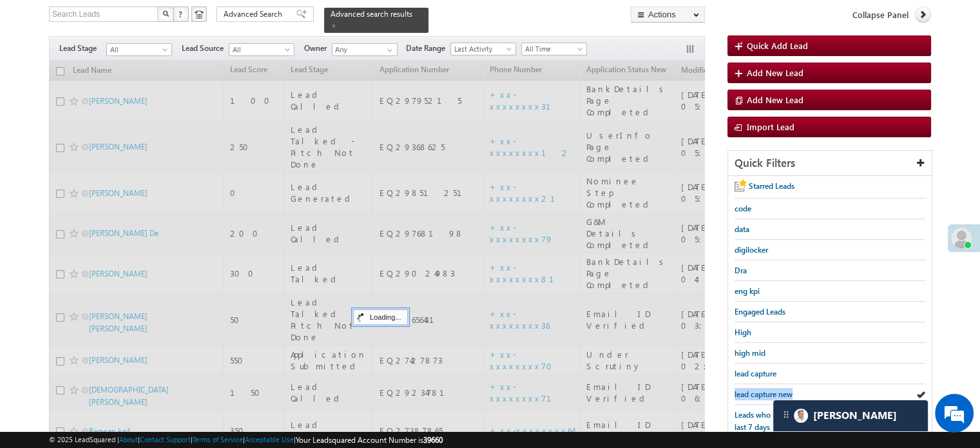
click at [746, 391] on span "lead capture new" at bounding box center [763, 394] width 58 height 10
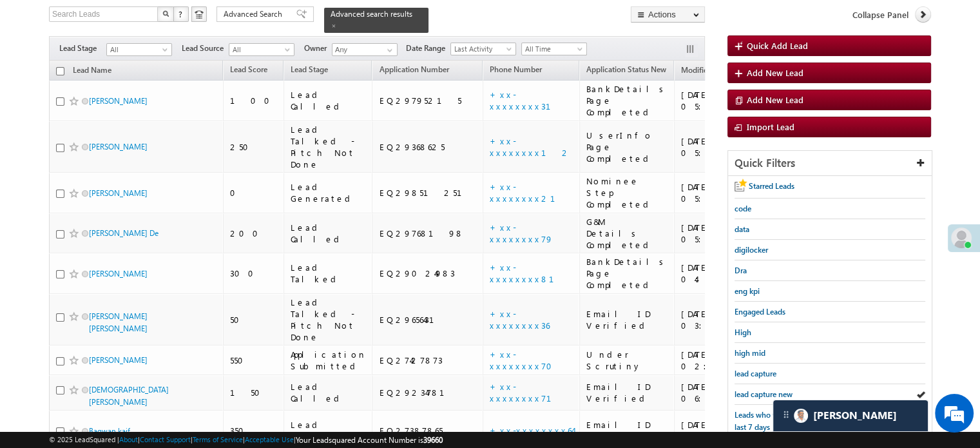
click at [746, 391] on span "lead capture new" at bounding box center [763, 394] width 58 height 10
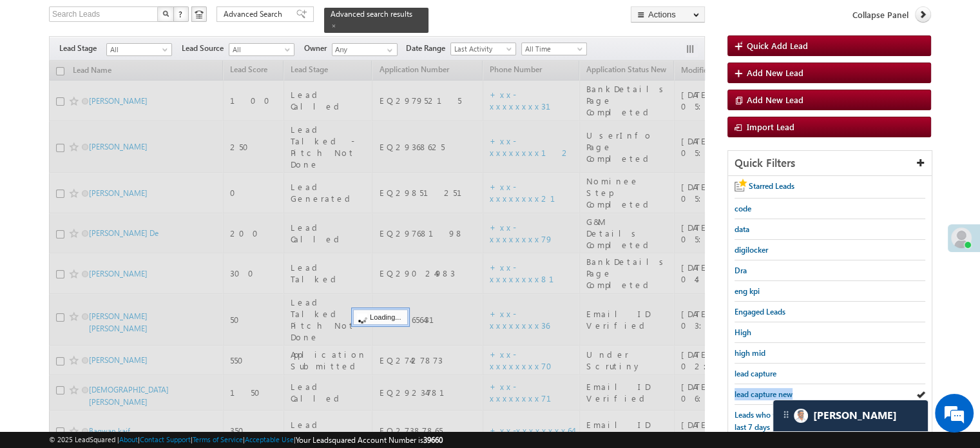
click at [746, 391] on span "lead capture new" at bounding box center [763, 394] width 58 height 10
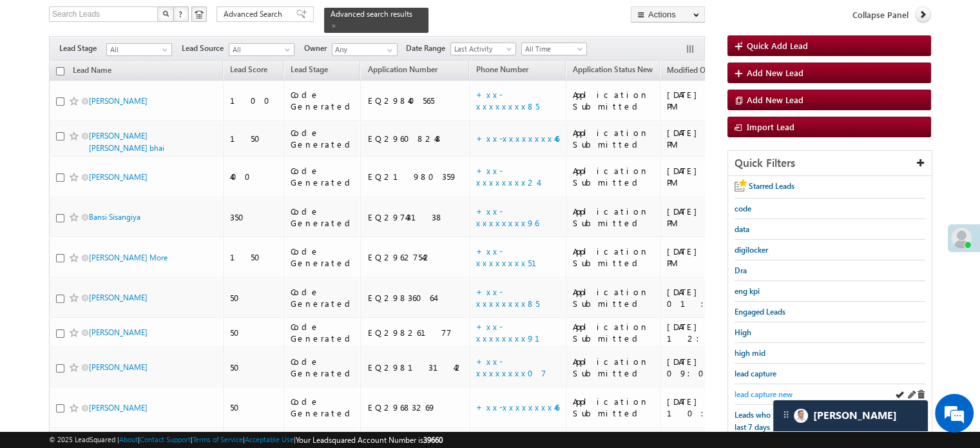
click at [737, 390] on span "lead capture new" at bounding box center [763, 394] width 58 height 10
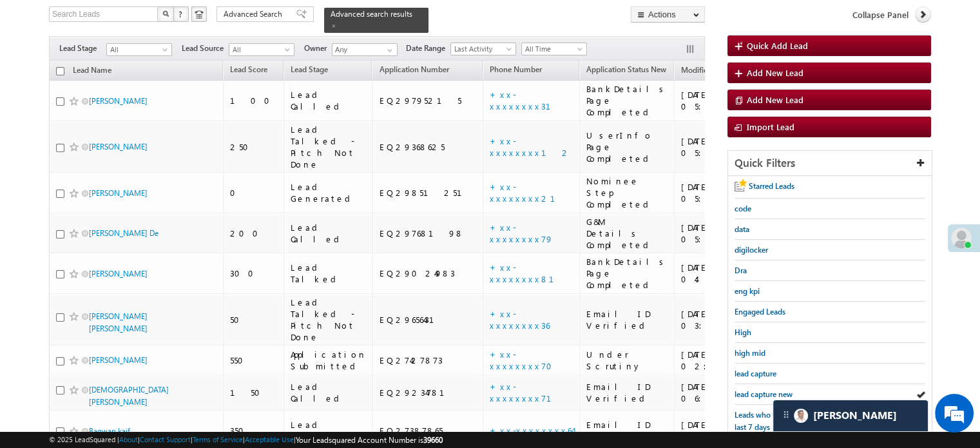
click at [737, 390] on span "lead capture new" at bounding box center [763, 394] width 58 height 10
click at [753, 389] on span "lead capture new" at bounding box center [763, 394] width 58 height 10
click at [756, 389] on span "lead capture new" at bounding box center [763, 394] width 58 height 10
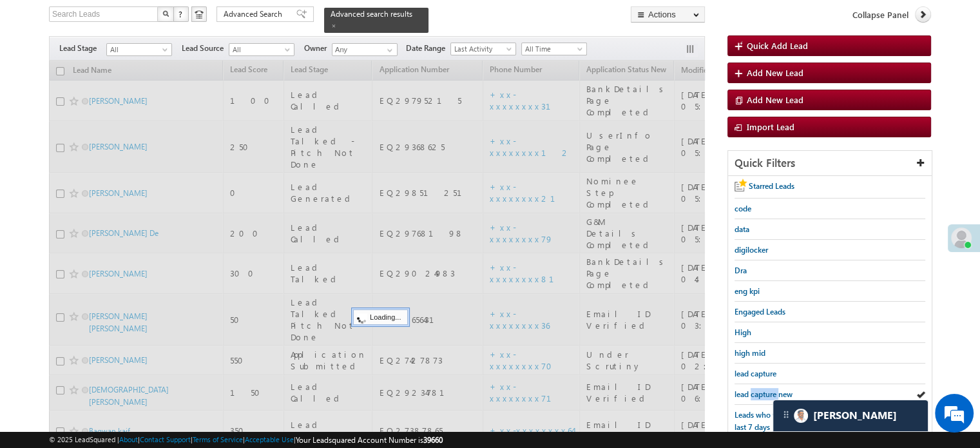
click at [756, 389] on span "lead capture new" at bounding box center [763, 394] width 58 height 10
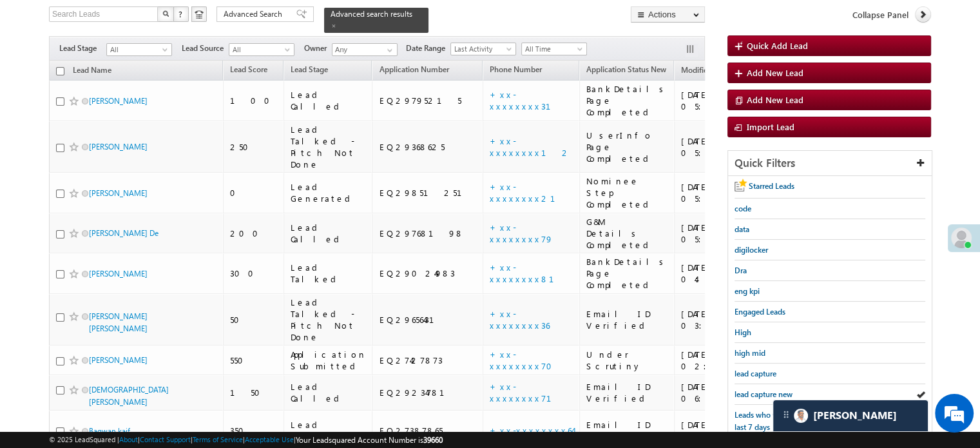
click at [756, 389] on span "lead capture new" at bounding box center [763, 394] width 58 height 10
click at [740, 389] on span "lead capture new" at bounding box center [763, 394] width 58 height 10
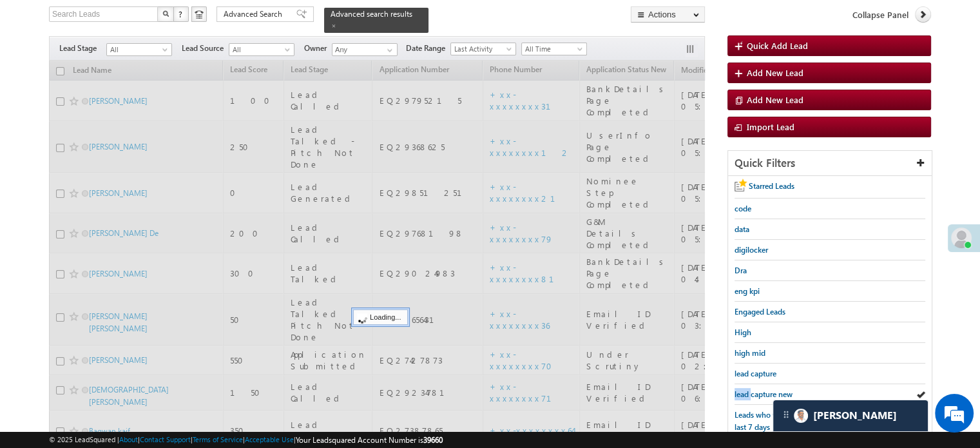
click at [740, 389] on span "lead capture new" at bounding box center [763, 394] width 58 height 10
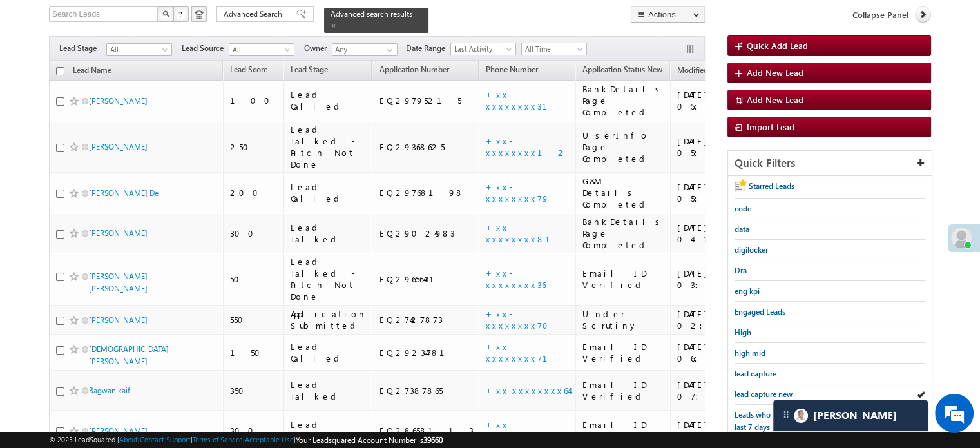
click at [740, 389] on span "lead capture new" at bounding box center [763, 394] width 58 height 10
click at [747, 395] on span "lead capture new" at bounding box center [763, 394] width 58 height 10
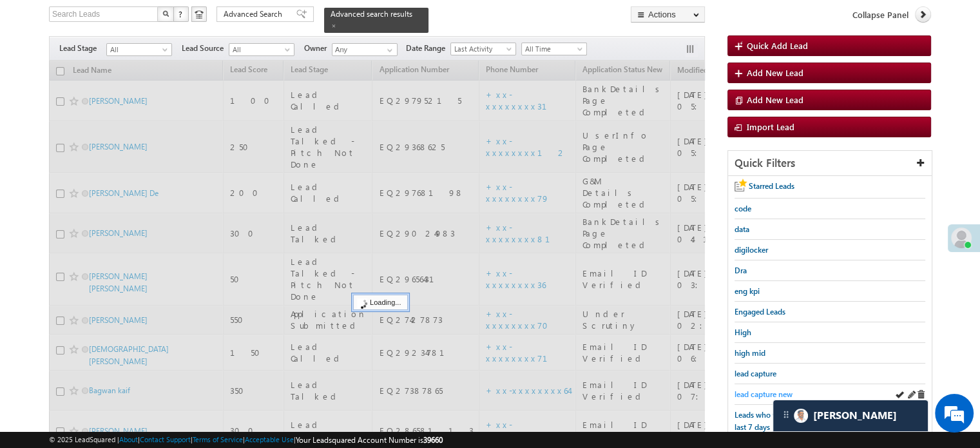
click at [755, 389] on span "lead capture new" at bounding box center [763, 394] width 58 height 10
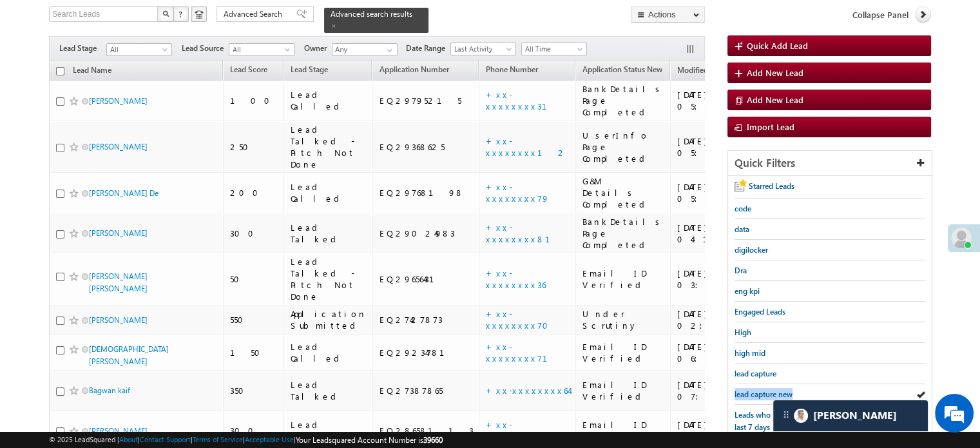
click at [755, 389] on span "lead capture new" at bounding box center [763, 394] width 58 height 10
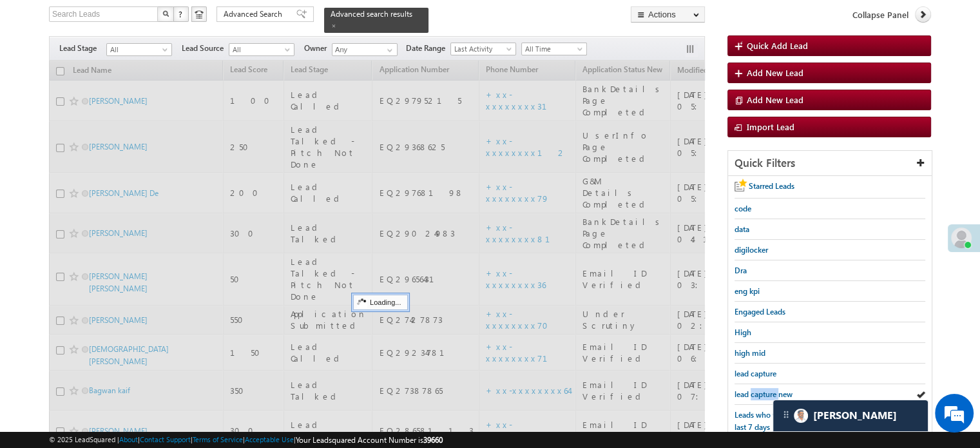
click at [755, 389] on span "lead capture new" at bounding box center [763, 394] width 58 height 10
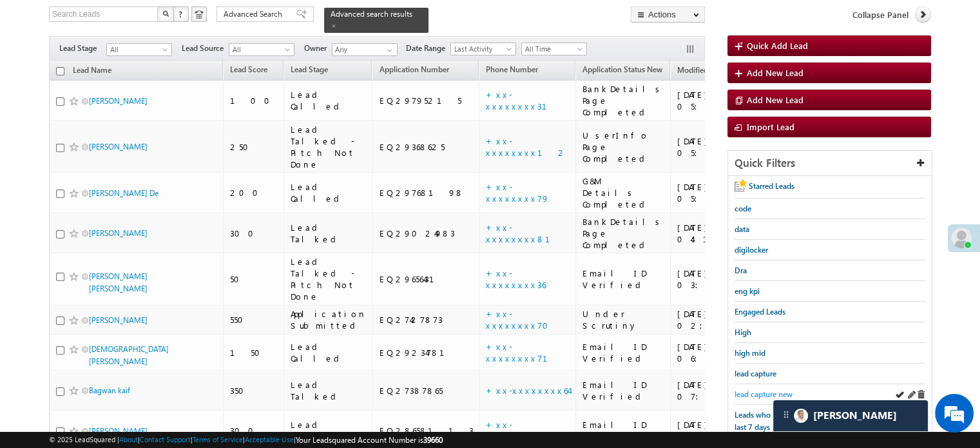
click at [750, 393] on span "lead capture new" at bounding box center [763, 394] width 58 height 10
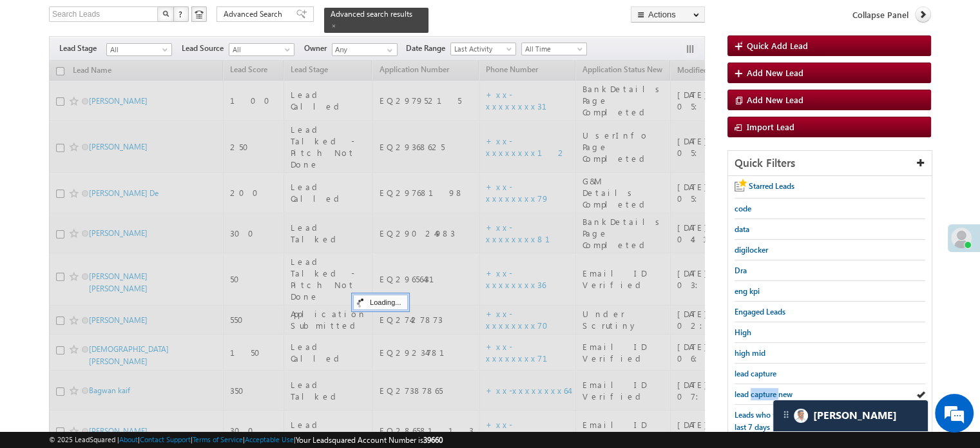
click at [750, 393] on span "lead capture new" at bounding box center [763, 394] width 58 height 10
click at [763, 391] on span "lead capture new" at bounding box center [763, 394] width 58 height 10
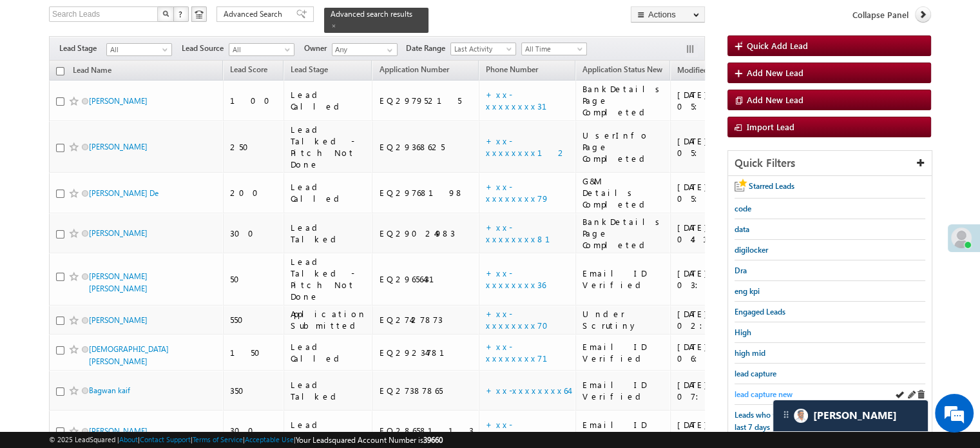
click at [765, 389] on span "lead capture new" at bounding box center [763, 394] width 58 height 10
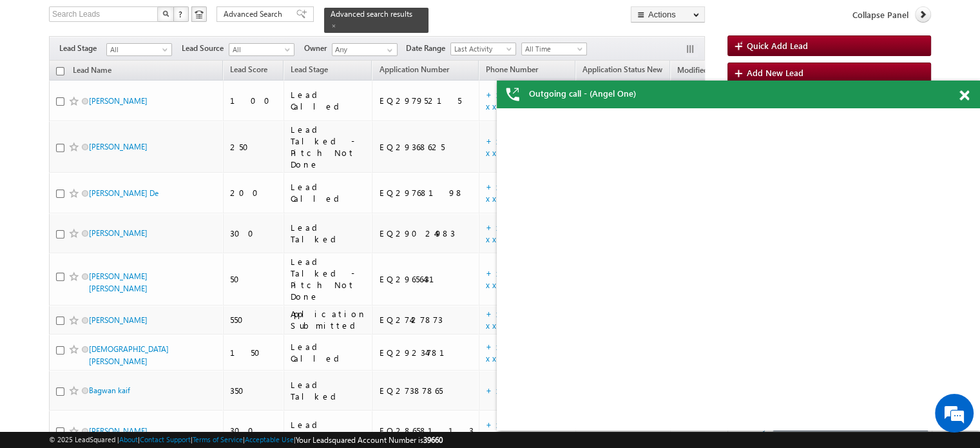
scroll to position [0, 0]
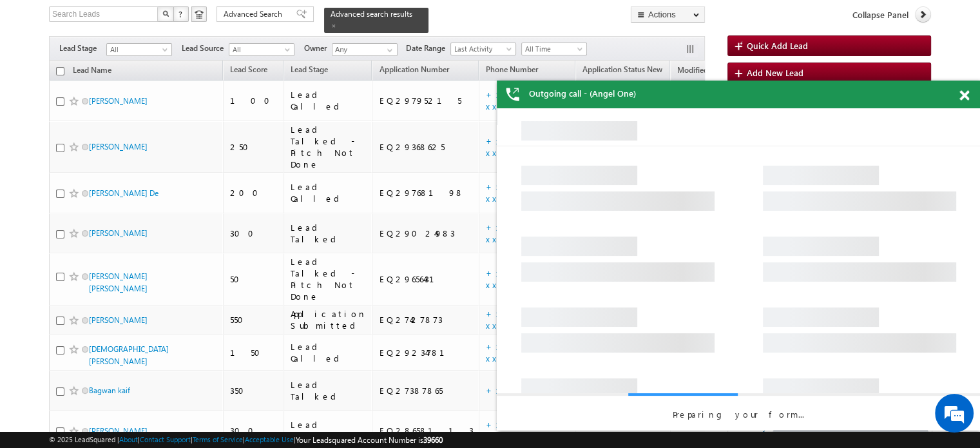
click at [962, 99] on span at bounding box center [964, 95] width 10 height 11
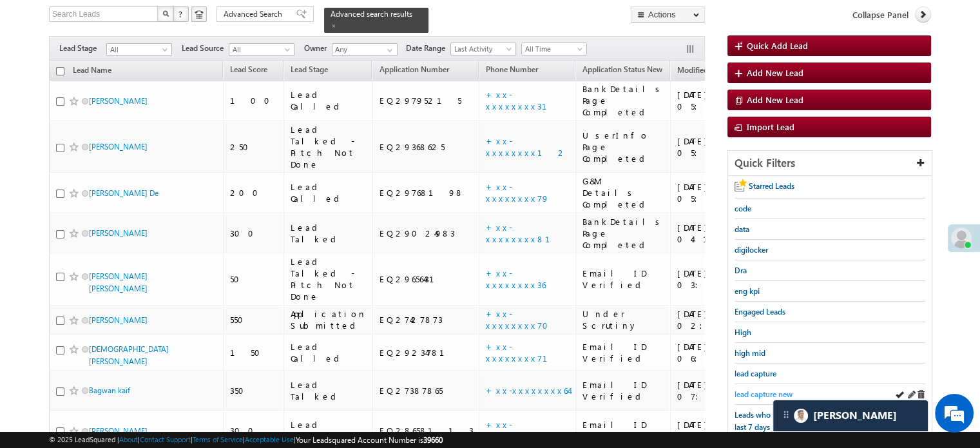
click at [765, 389] on span "lead capture new" at bounding box center [763, 394] width 58 height 10
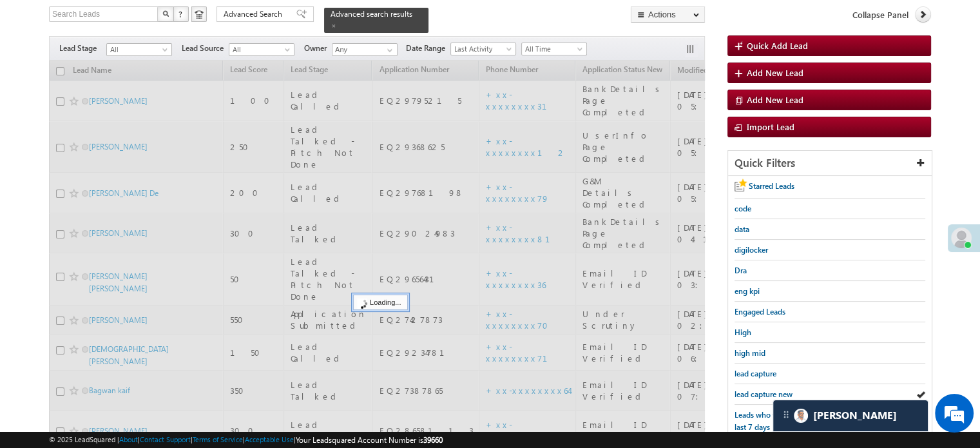
click at [765, 389] on span "lead capture new" at bounding box center [763, 394] width 58 height 10
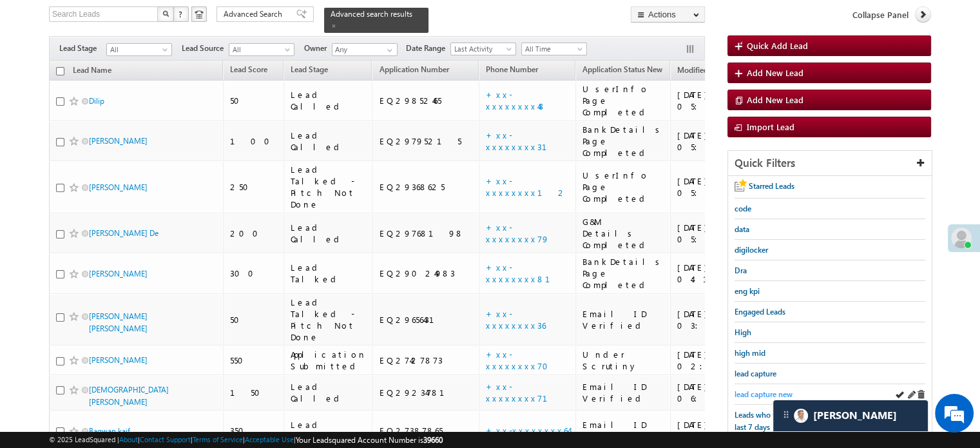
click at [764, 389] on span "lead capture new" at bounding box center [763, 394] width 58 height 10
click at [769, 392] on span "lead capture new" at bounding box center [763, 394] width 58 height 10
click at [770, 392] on span "lead capture new" at bounding box center [763, 394] width 58 height 10
click at [745, 389] on span "lead capture new" at bounding box center [763, 394] width 58 height 10
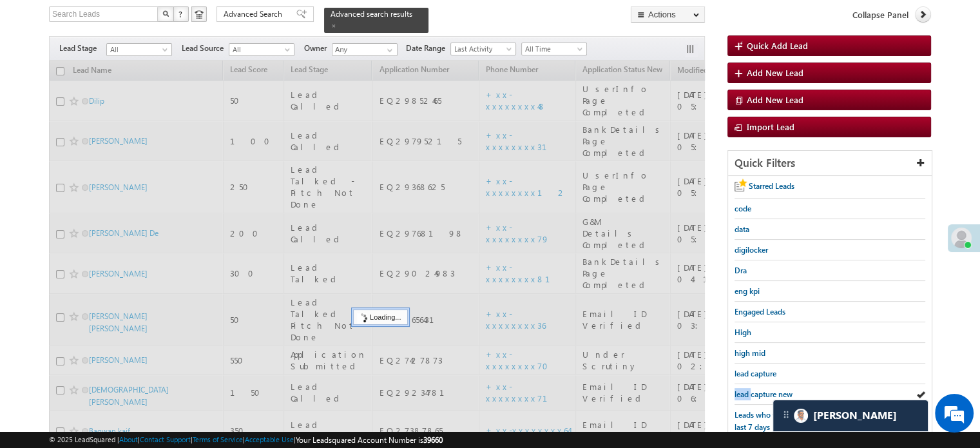
click at [745, 389] on span "lead capture new" at bounding box center [763, 394] width 58 height 10
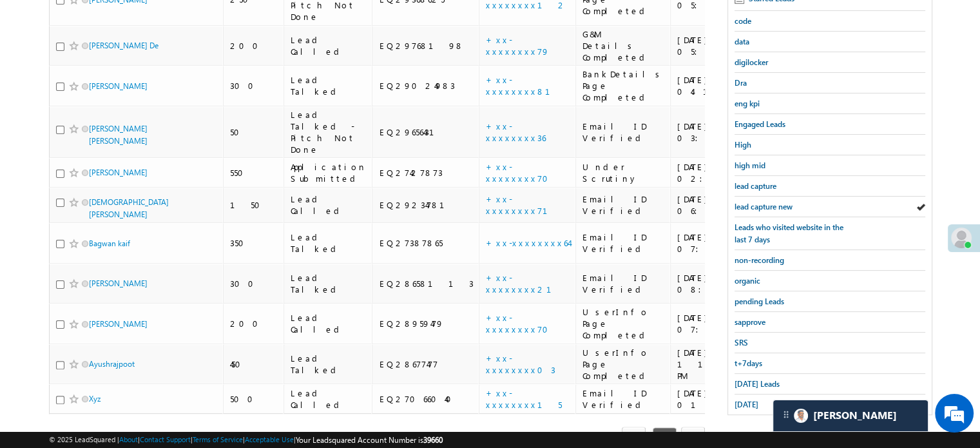
scroll to position [276, 0]
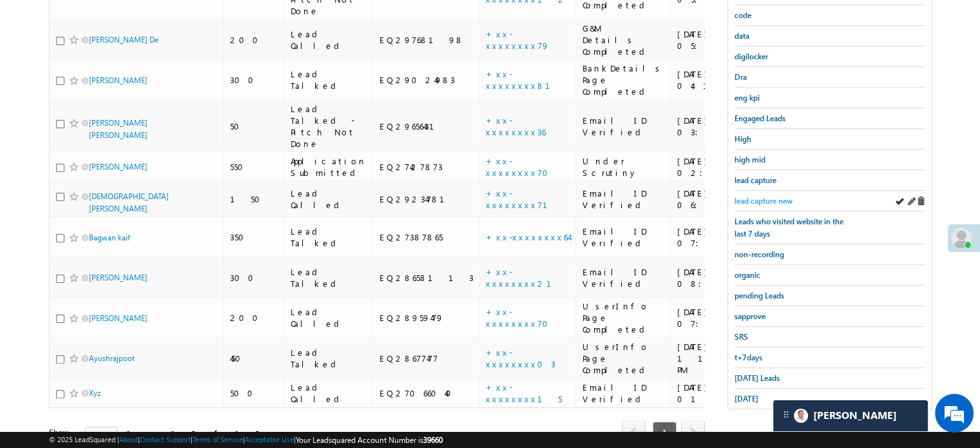
click at [772, 196] on span "lead capture new" at bounding box center [763, 201] width 58 height 10
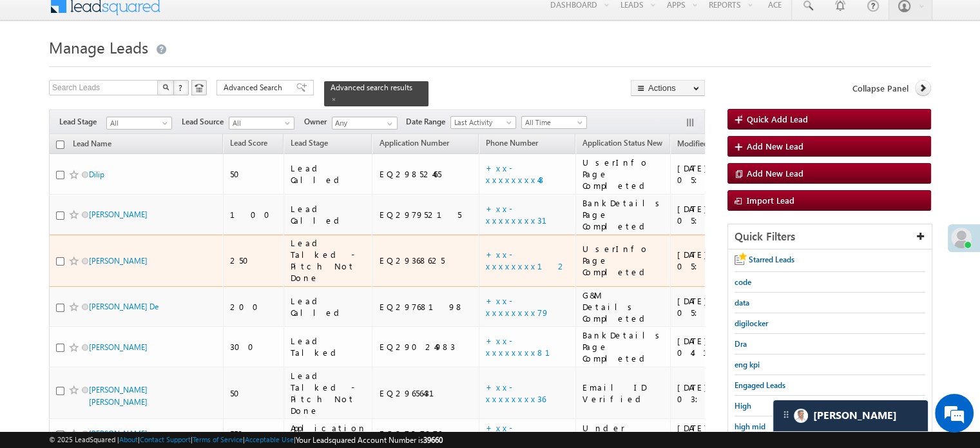
scroll to position [129, 0]
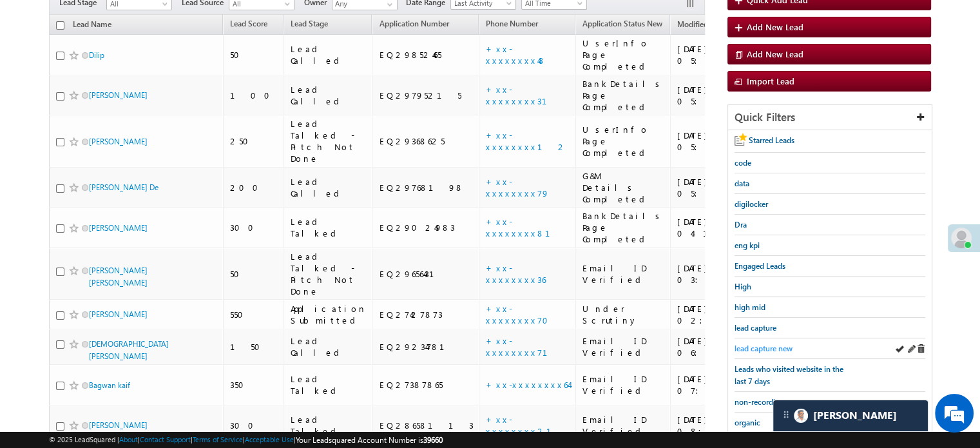
click at [773, 343] on span "lead capture new" at bounding box center [763, 348] width 58 height 10
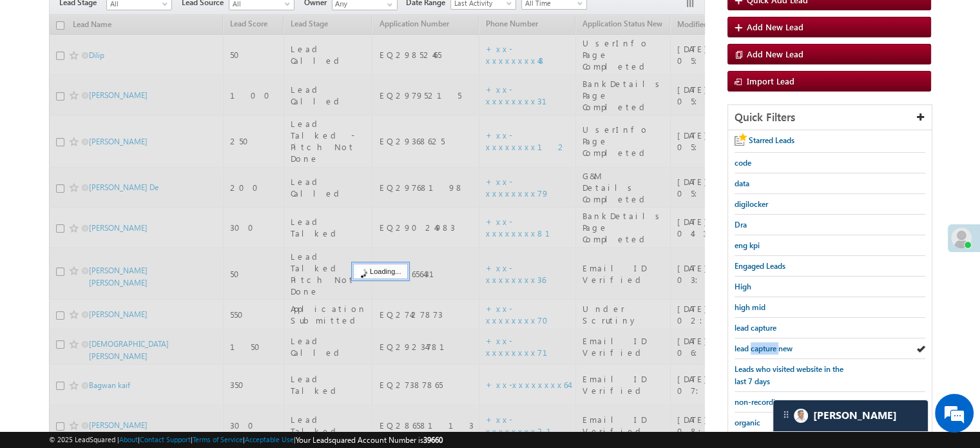
click at [773, 343] on span "lead capture new" at bounding box center [763, 348] width 58 height 10
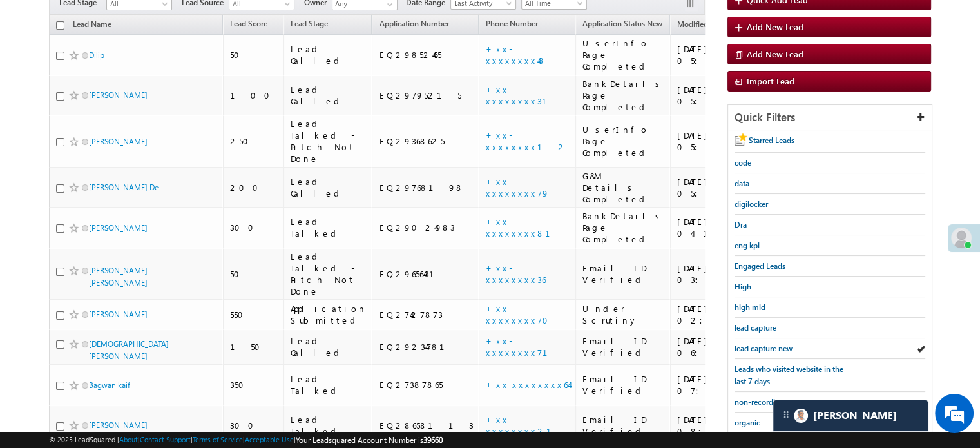
click at [773, 343] on span "lead capture new" at bounding box center [763, 348] width 58 height 10
click at [774, 343] on span "lead capture new" at bounding box center [763, 348] width 58 height 10
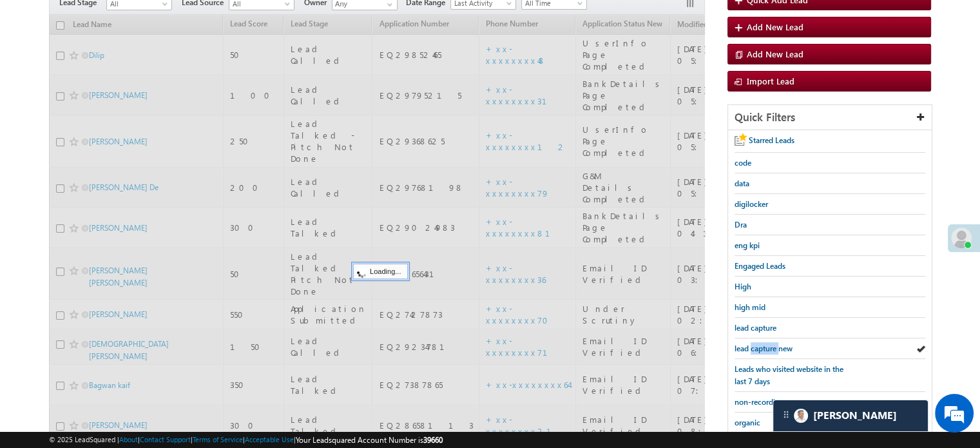
click at [774, 343] on span "lead capture new" at bounding box center [763, 348] width 58 height 10
click at [776, 344] on span "lead capture new" at bounding box center [763, 348] width 58 height 10
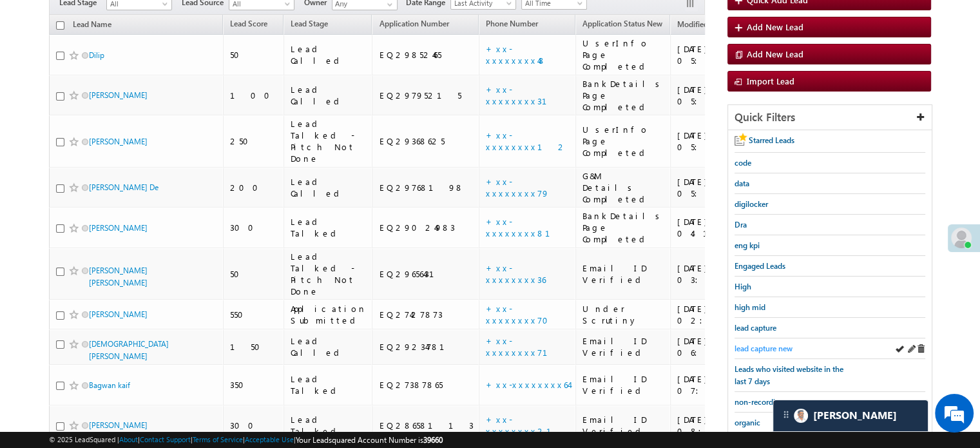
click at [778, 344] on span "lead capture new" at bounding box center [763, 348] width 58 height 10
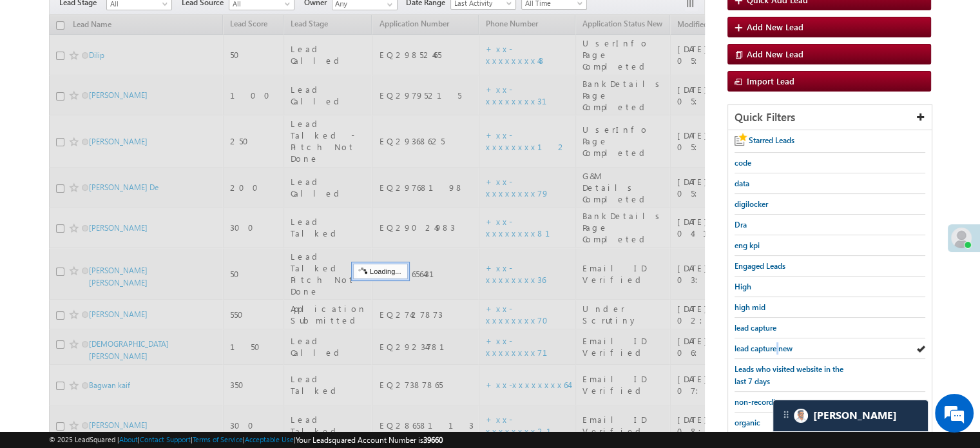
click at [778, 344] on span "lead capture new" at bounding box center [763, 348] width 58 height 10
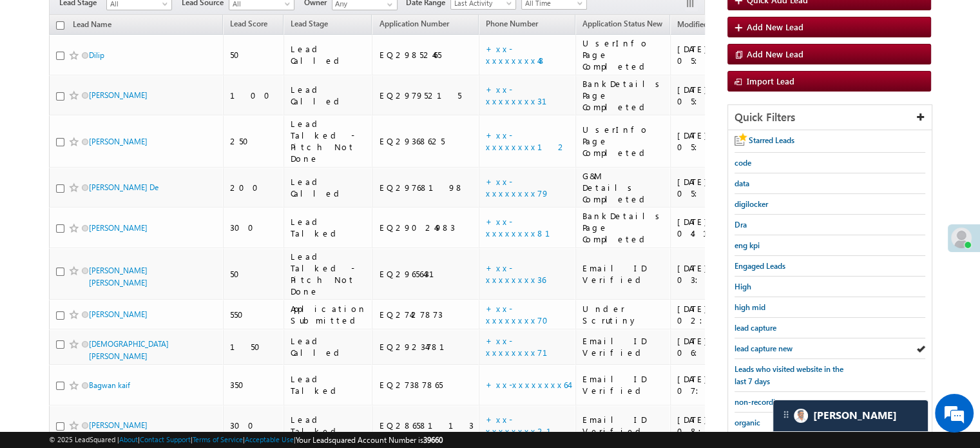
click at [778, 344] on span "lead capture new" at bounding box center [763, 348] width 58 height 10
click at [755, 352] on div "lead capture new" at bounding box center [829, 348] width 191 height 21
click at [763, 346] on span "lead capture new" at bounding box center [763, 348] width 58 height 10
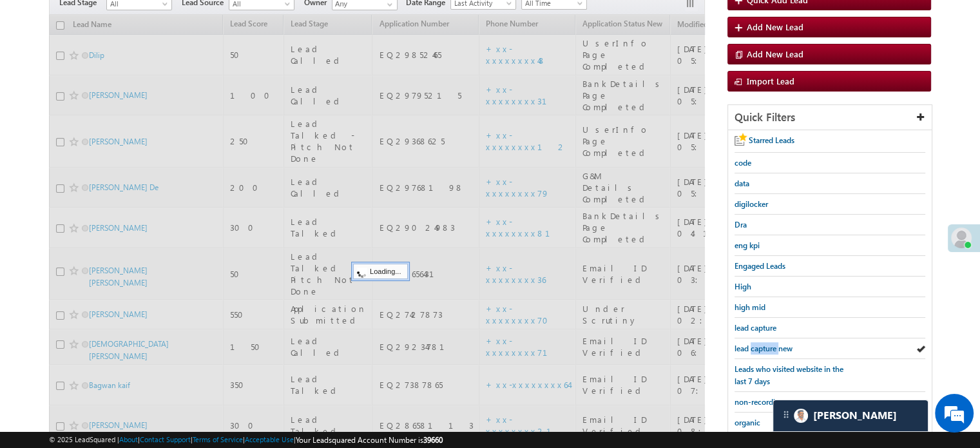
click at [763, 346] on span "lead capture new" at bounding box center [763, 348] width 58 height 10
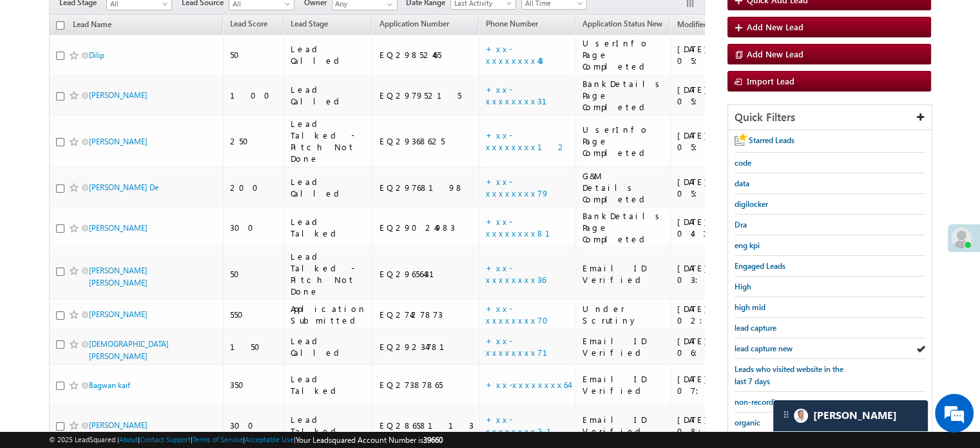
click at [763, 346] on span "lead capture new" at bounding box center [763, 348] width 58 height 10
click at [758, 343] on span "lead capture new" at bounding box center [763, 348] width 58 height 10
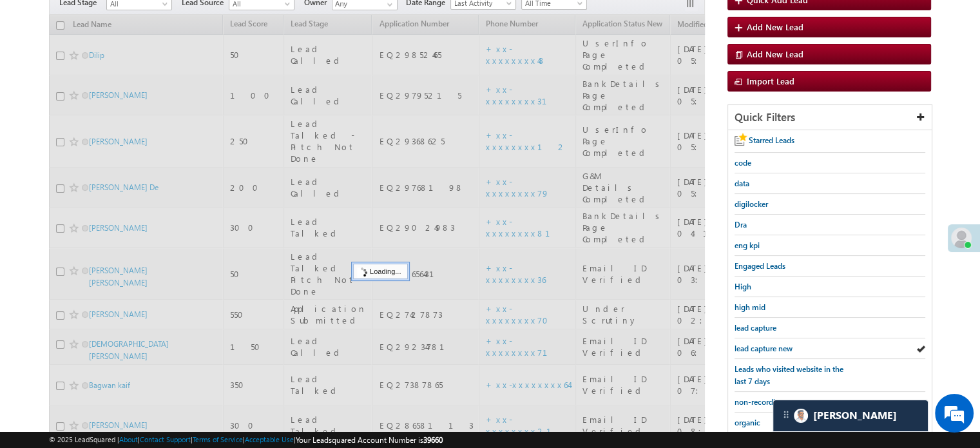
click at [758, 343] on span "lead capture new" at bounding box center [763, 348] width 58 height 10
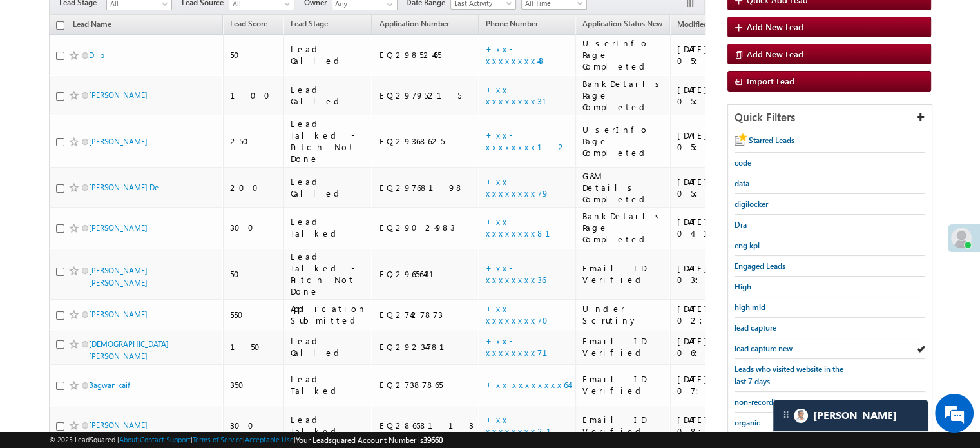
click at [758, 343] on span "lead capture new" at bounding box center [763, 348] width 58 height 10
click at [744, 347] on span "lead capture new" at bounding box center [763, 348] width 58 height 10
click at [772, 343] on span "lead capture new" at bounding box center [763, 348] width 58 height 10
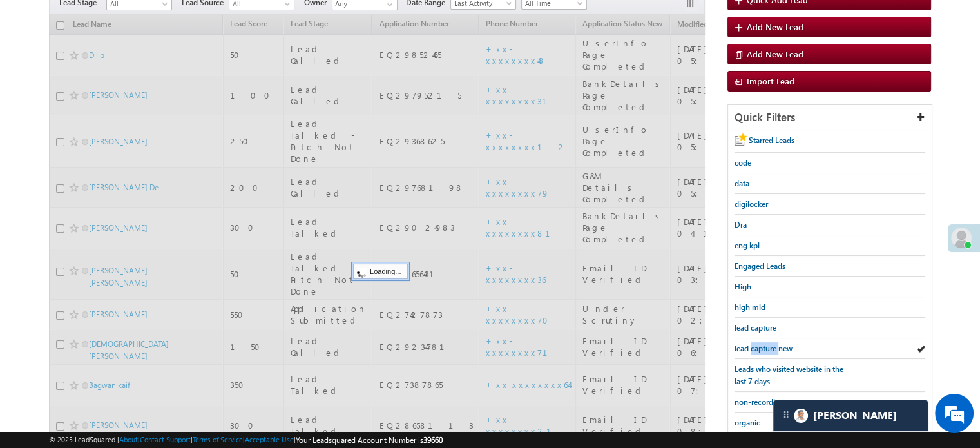
click at [772, 343] on span "lead capture new" at bounding box center [763, 348] width 58 height 10
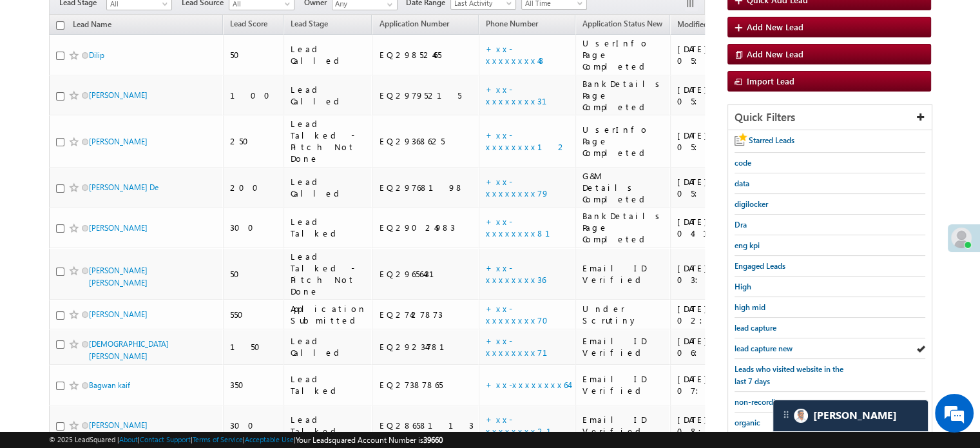
click at [772, 343] on span "lead capture new" at bounding box center [763, 348] width 58 height 10
click at [769, 347] on span "lead capture new" at bounding box center [763, 348] width 58 height 10
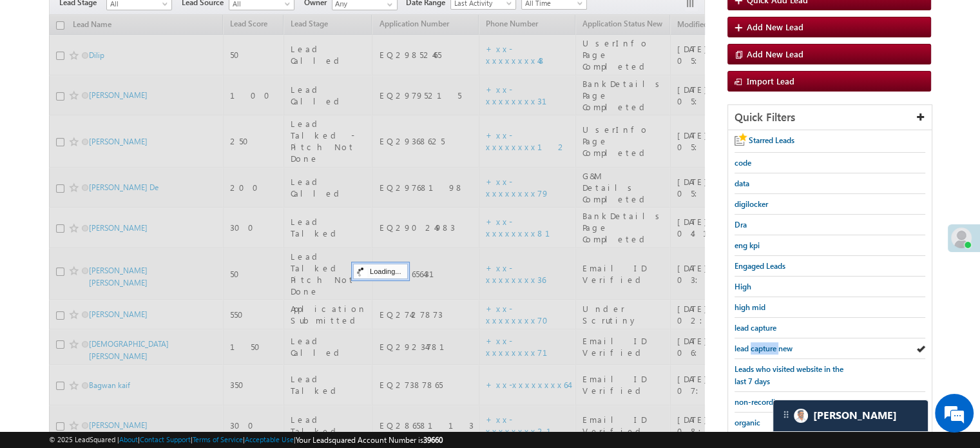
click at [769, 347] on span "lead capture new" at bounding box center [763, 348] width 58 height 10
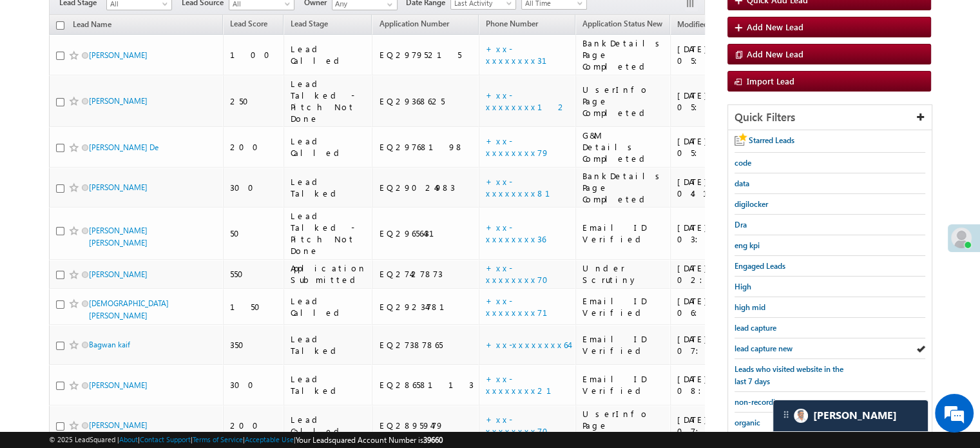
click at [769, 347] on span "lead capture new" at bounding box center [763, 348] width 58 height 10
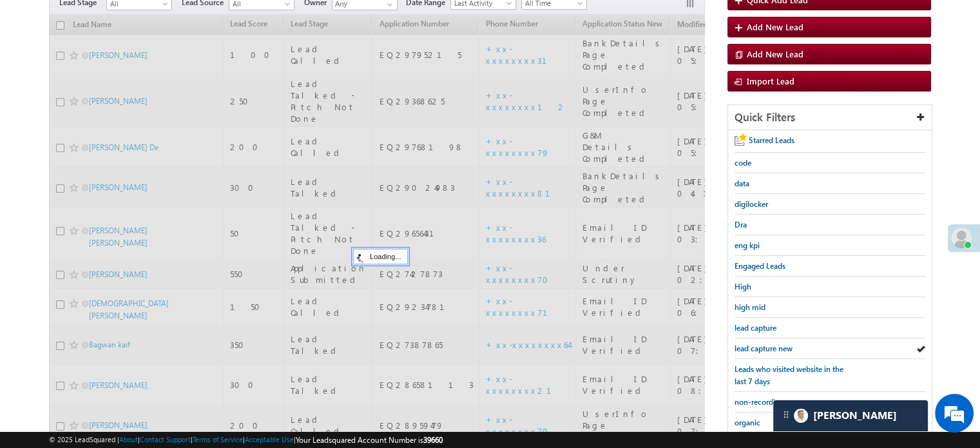
click at [769, 347] on span "lead capture new" at bounding box center [763, 348] width 58 height 10
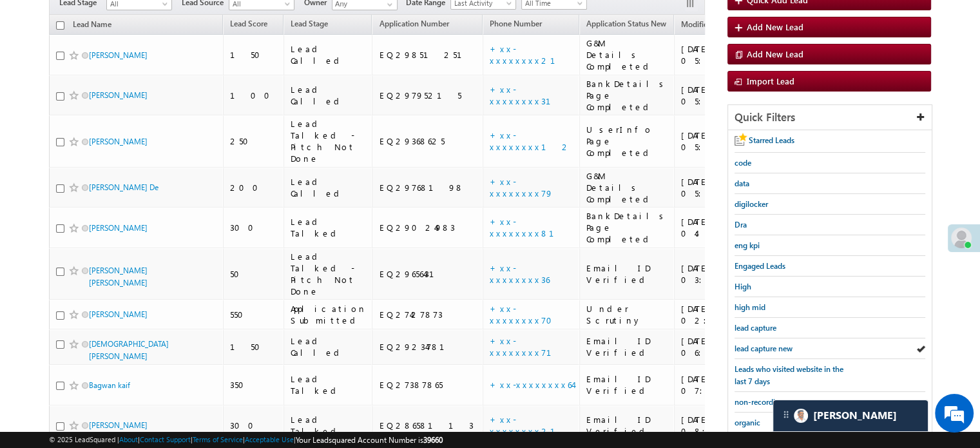
click at [769, 347] on span "lead capture new" at bounding box center [763, 348] width 58 height 10
click at [747, 343] on span "lead capture new" at bounding box center [763, 348] width 58 height 10
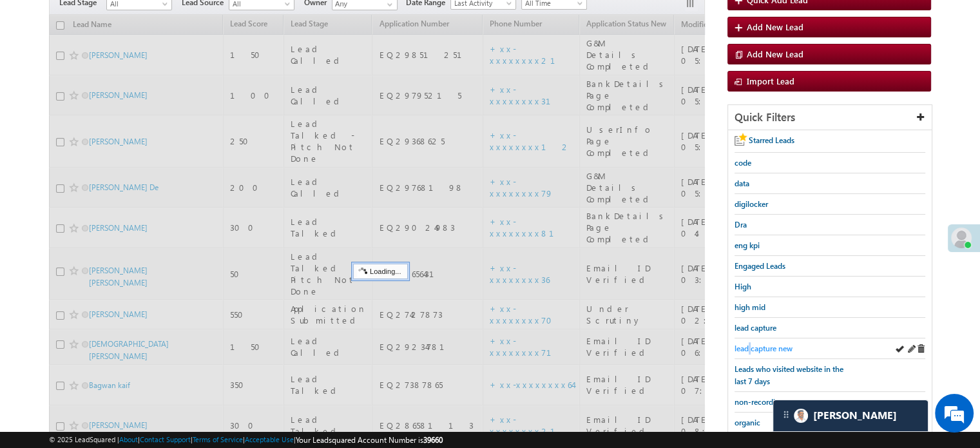
click at [748, 343] on span "lead capture new" at bounding box center [763, 348] width 58 height 10
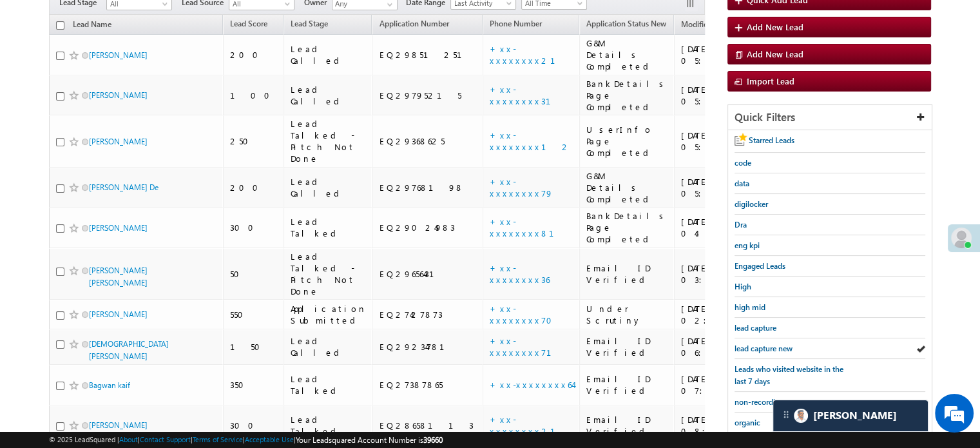
click at [748, 343] on span "lead capture new" at bounding box center [763, 348] width 58 height 10
click at [747, 343] on span "lead capture new" at bounding box center [763, 348] width 58 height 10
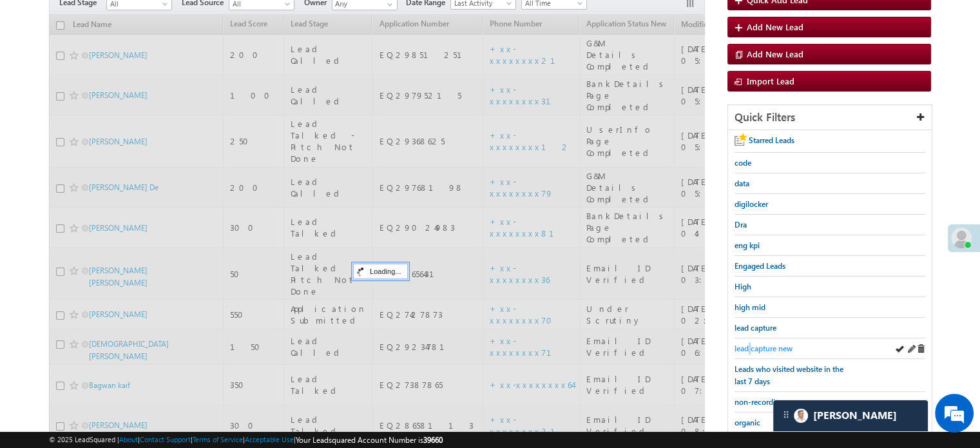
click at [749, 343] on span "lead capture new" at bounding box center [763, 348] width 58 height 10
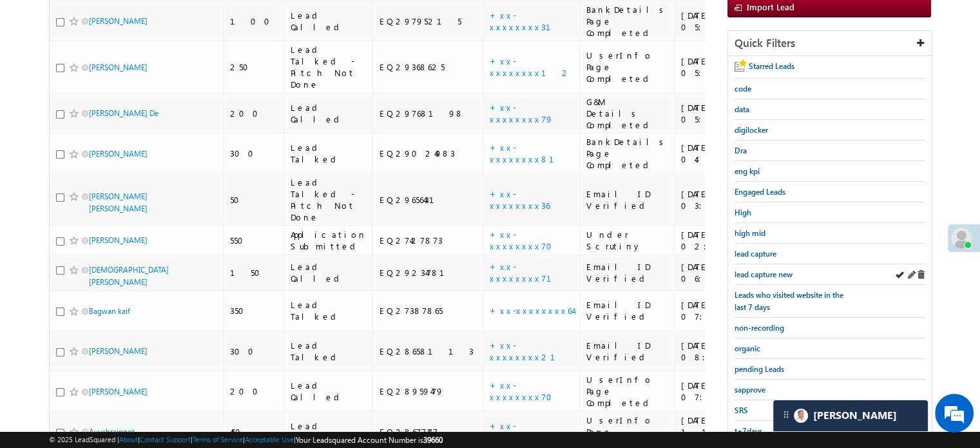
scroll to position [148, 0]
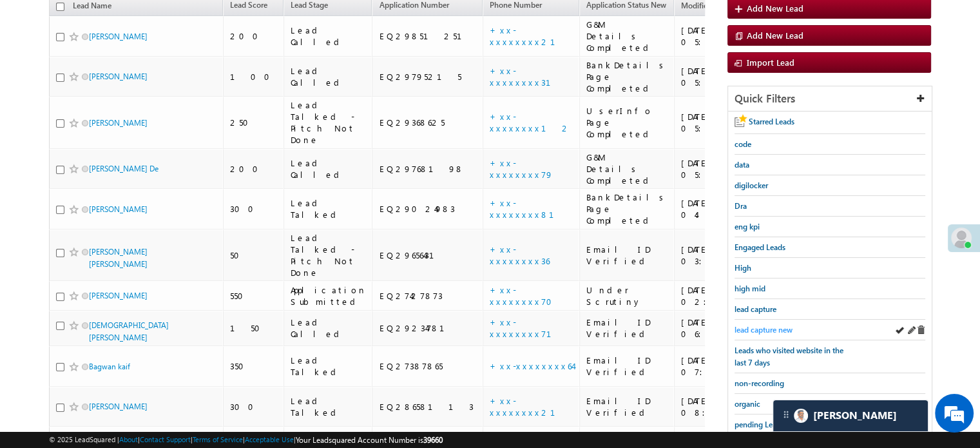
click at [763, 323] on link "lead capture new" at bounding box center [763, 329] width 58 height 12
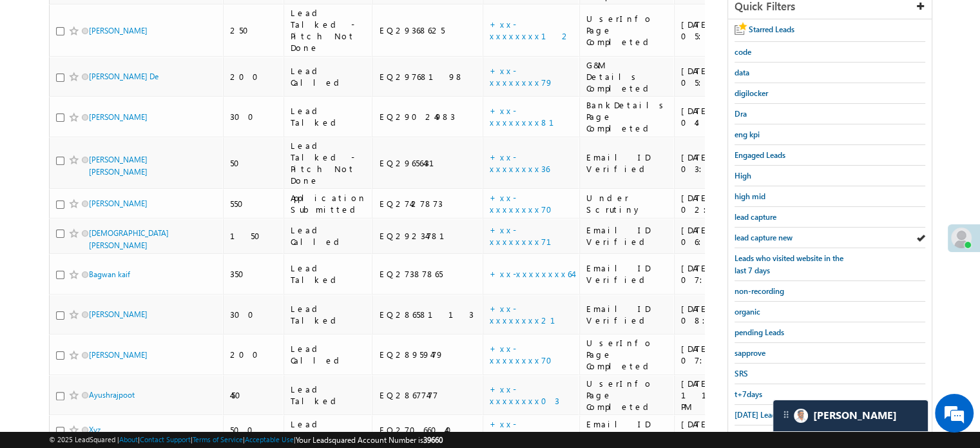
scroll to position [276, 0]
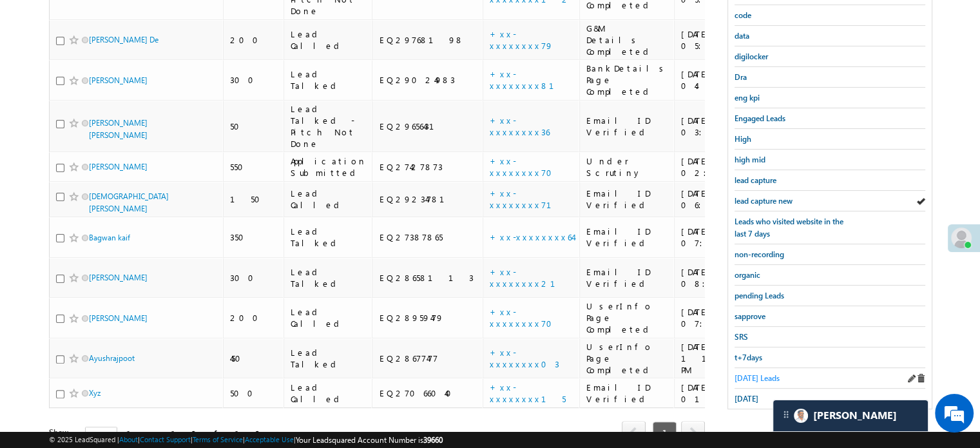
click at [753, 374] on span "Today's Leads" at bounding box center [756, 378] width 45 height 10
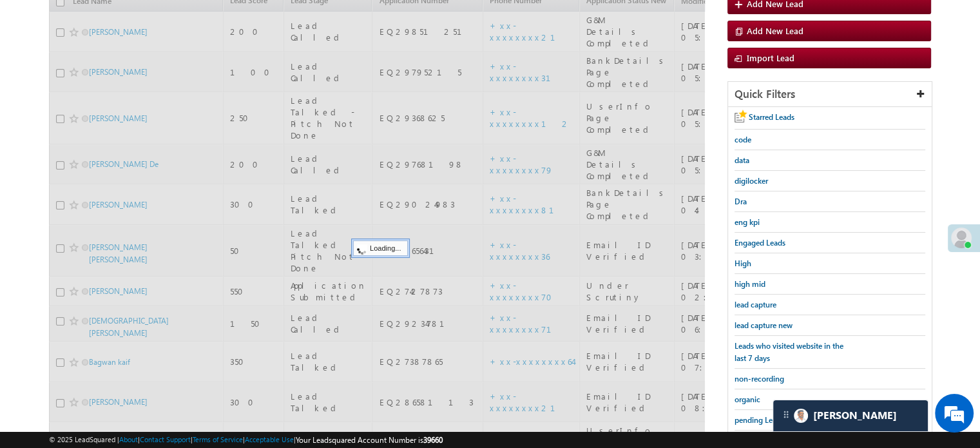
scroll to position [148, 0]
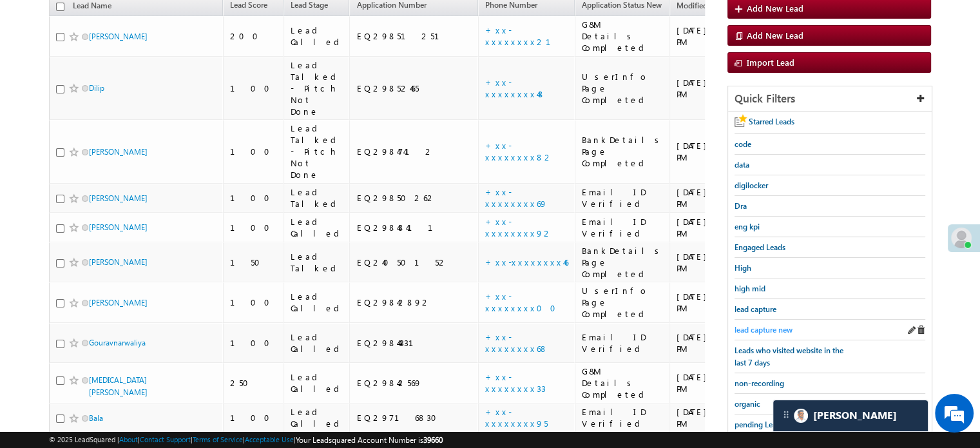
click at [764, 325] on span "lead capture new" at bounding box center [763, 330] width 58 height 10
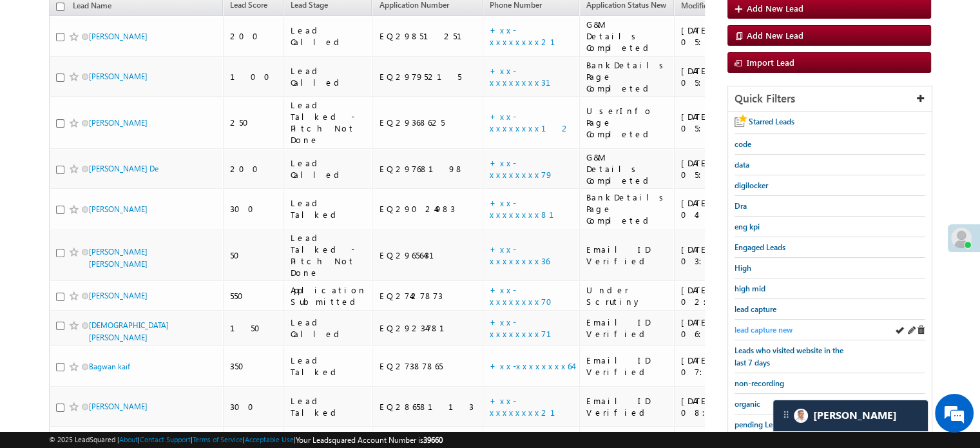
click at [745, 327] on span "lead capture new" at bounding box center [763, 330] width 58 height 10
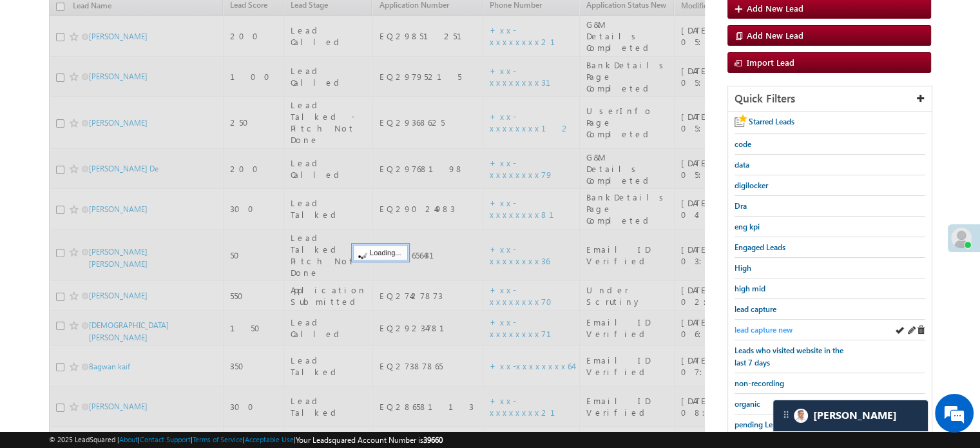
click at [746, 327] on span "lead capture new" at bounding box center [763, 330] width 58 height 10
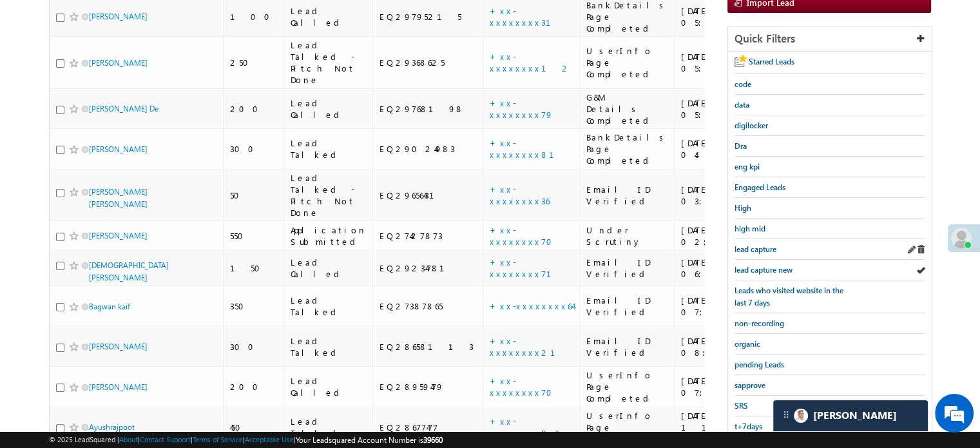
scroll to position [276, 0]
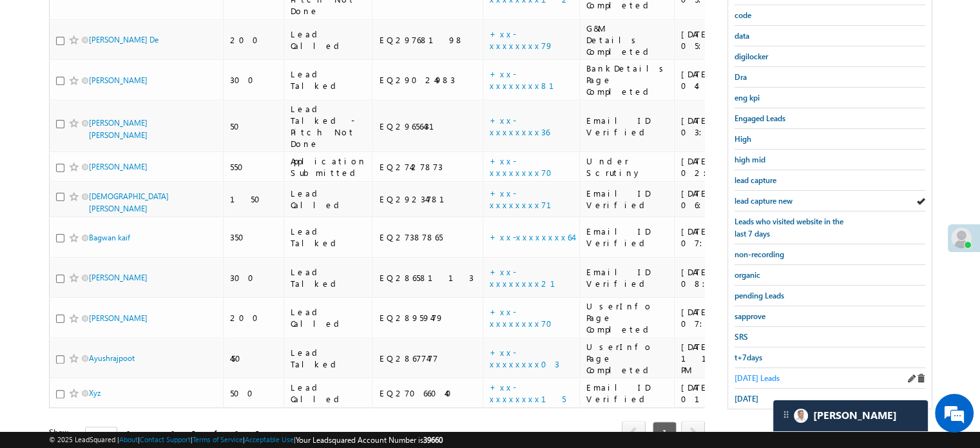
click at [745, 373] on span "Today's Leads" at bounding box center [756, 378] width 45 height 10
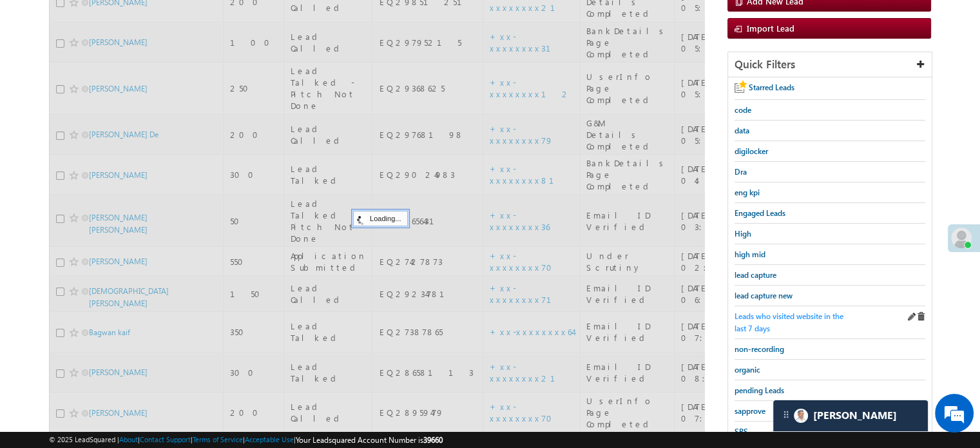
scroll to position [148, 0]
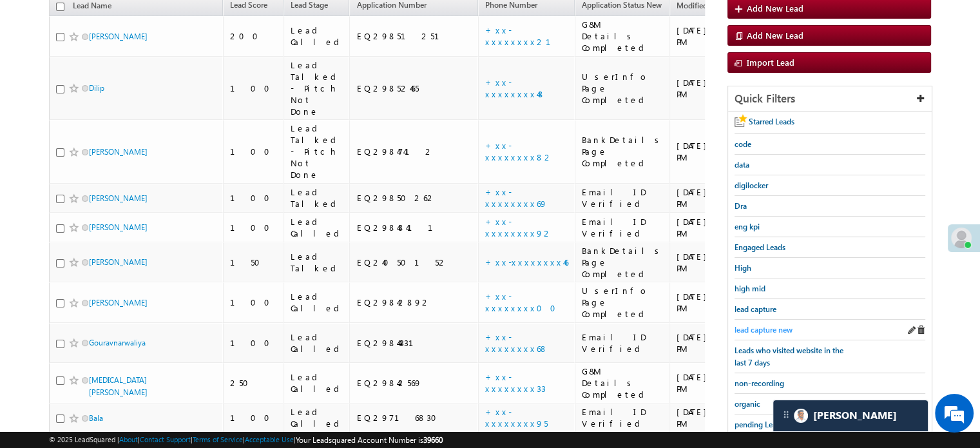
click at [765, 325] on span "lead capture new" at bounding box center [763, 330] width 58 height 10
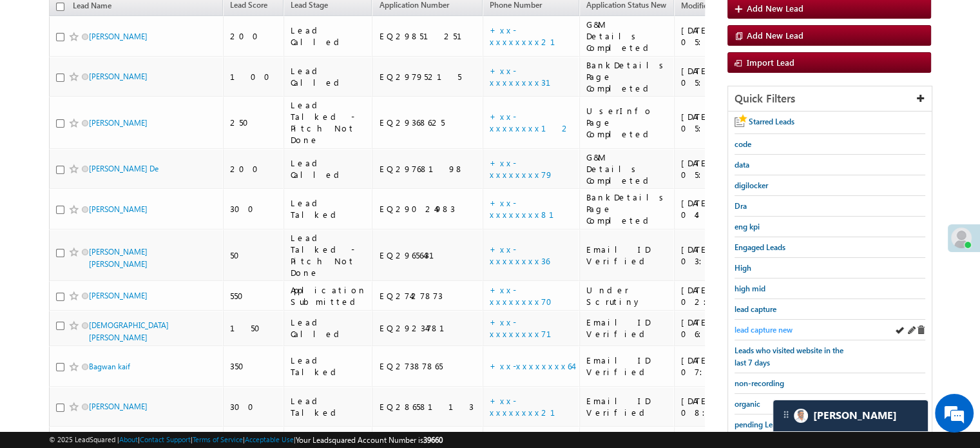
click at [783, 325] on span "lead capture new" at bounding box center [763, 330] width 58 height 10
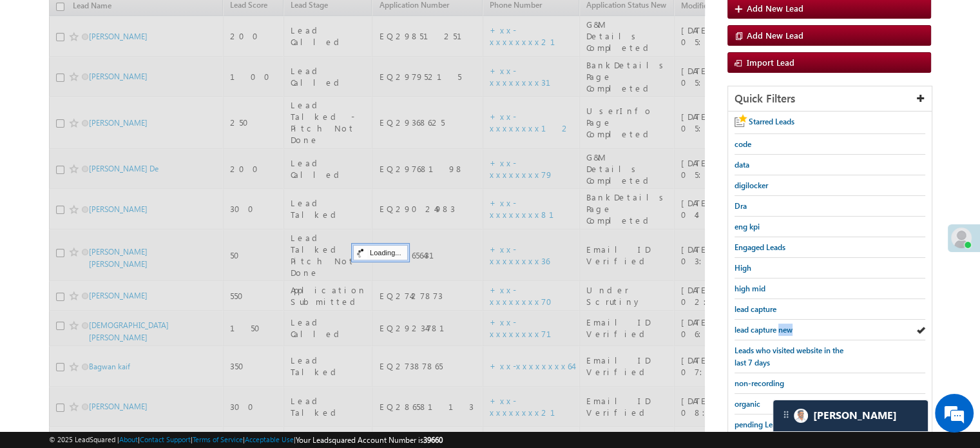
click at [783, 325] on span "lead capture new" at bounding box center [763, 330] width 58 height 10
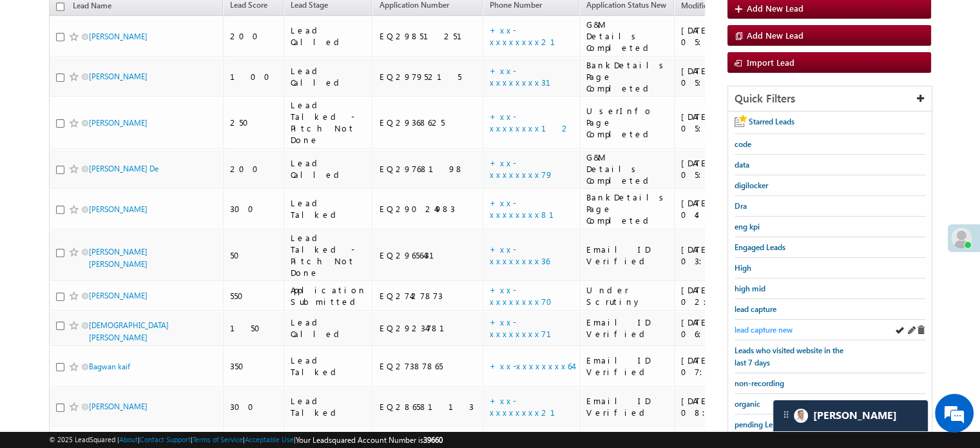
click at [748, 325] on span "lead capture new" at bounding box center [763, 330] width 58 height 10
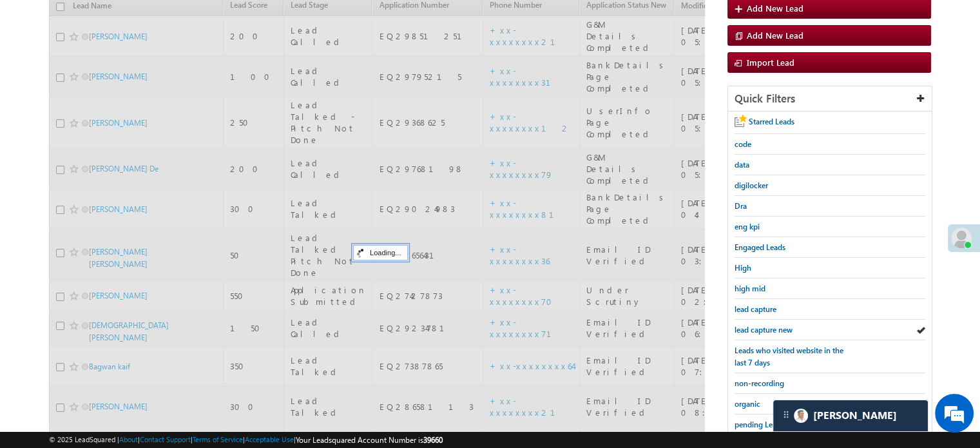
click at [748, 325] on span "lead capture new" at bounding box center [763, 330] width 58 height 10
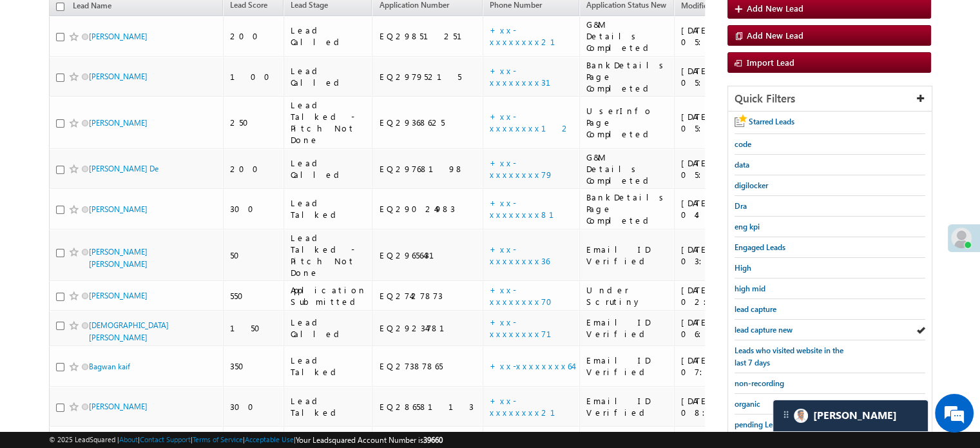
click at [748, 325] on span "lead capture new" at bounding box center [763, 330] width 58 height 10
click at [756, 328] on span "lead capture new" at bounding box center [763, 330] width 58 height 10
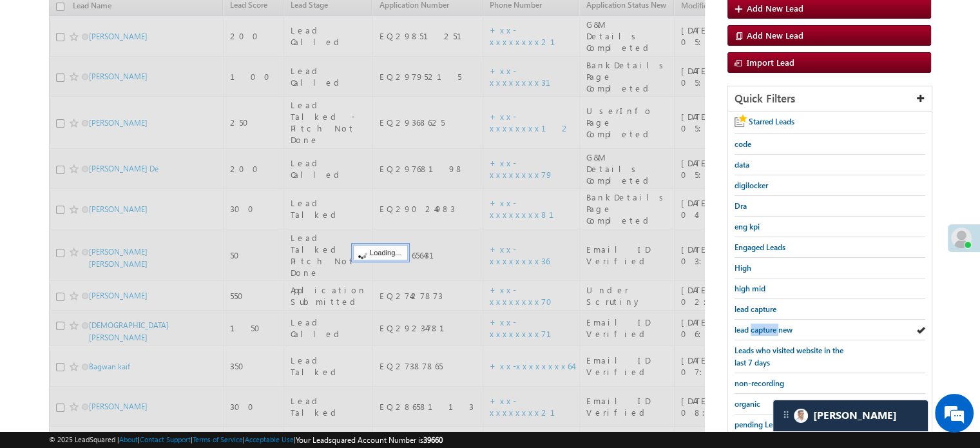
click at [756, 328] on span "lead capture new" at bounding box center [763, 330] width 58 height 10
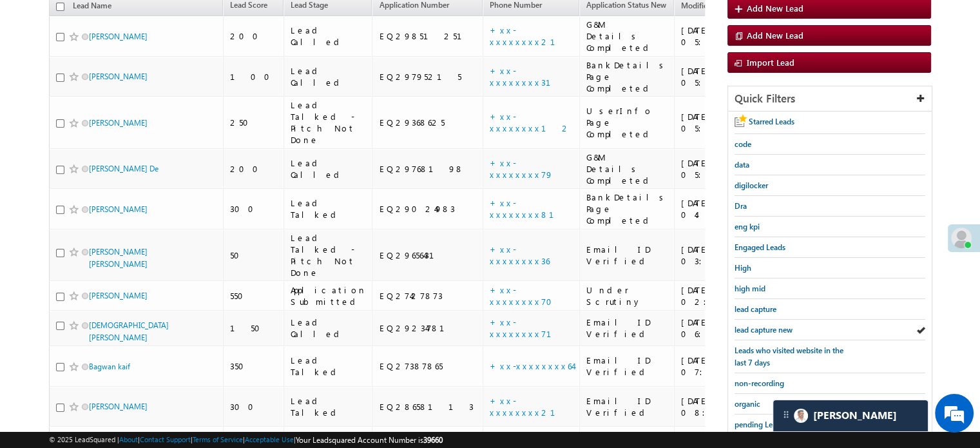
click at [757, 329] on span "lead capture new" at bounding box center [763, 330] width 58 height 10
click at [772, 325] on span "lead capture new" at bounding box center [763, 330] width 58 height 10
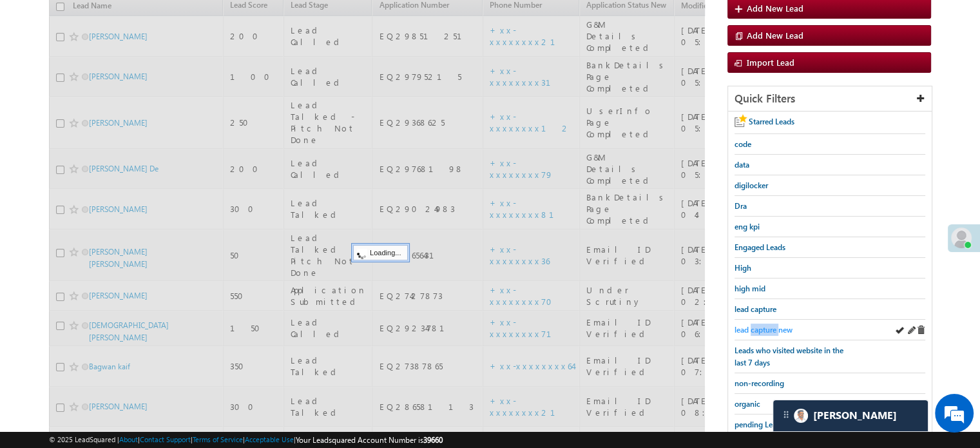
click at [772, 325] on span "lead capture new" at bounding box center [763, 330] width 58 height 10
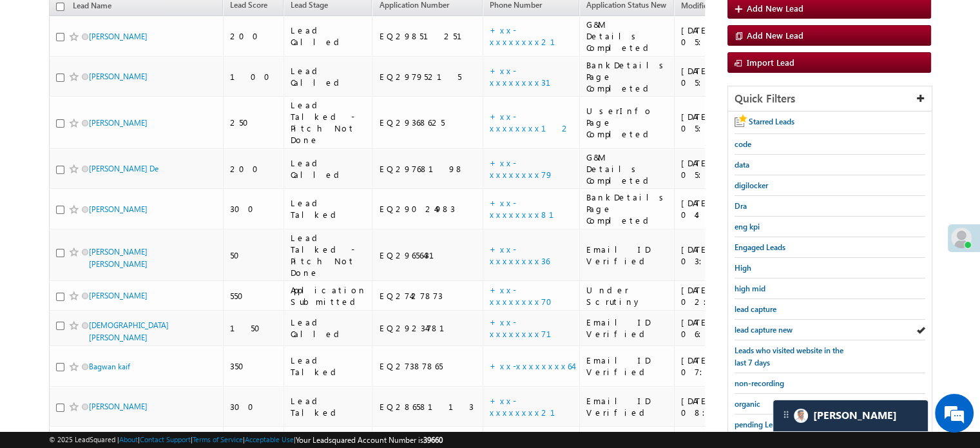
click at [772, 325] on span "lead capture new" at bounding box center [763, 330] width 58 height 10
click at [753, 325] on span "lead capture new" at bounding box center [763, 330] width 58 height 10
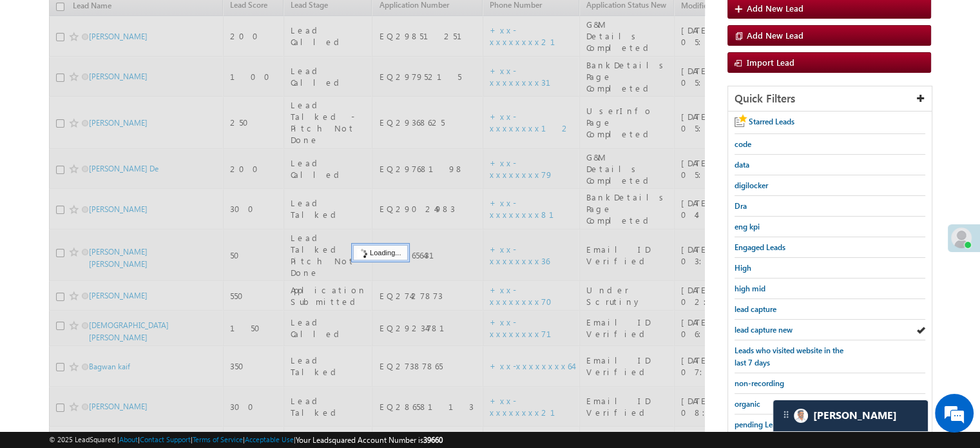
click at [753, 325] on span "lead capture new" at bounding box center [763, 330] width 58 height 10
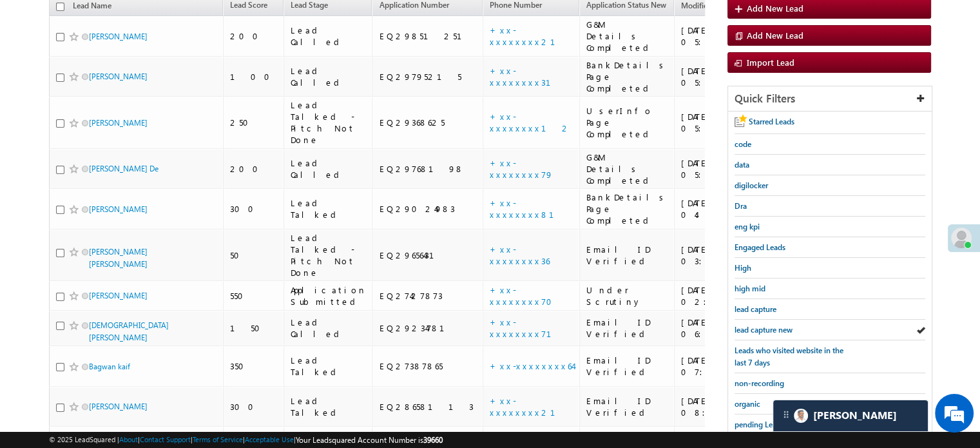
click at [753, 325] on span "lead capture new" at bounding box center [763, 330] width 58 height 10
click at [763, 325] on span "lead capture new" at bounding box center [763, 330] width 58 height 10
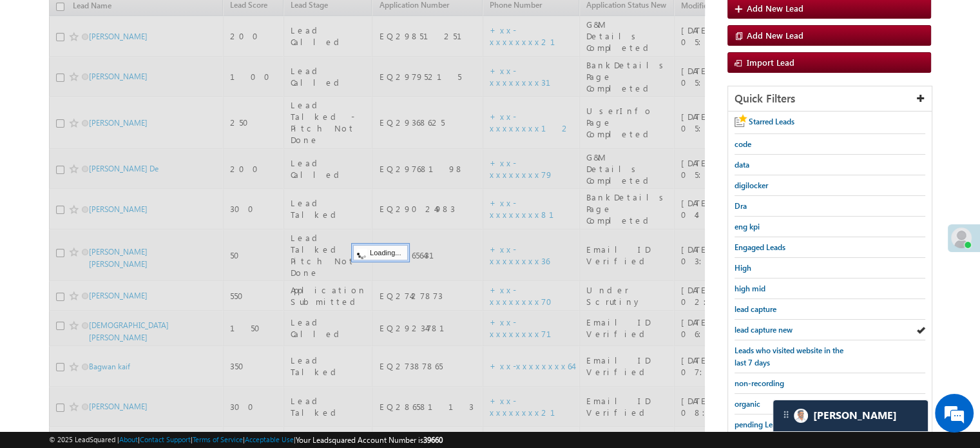
click at [764, 325] on span "lead capture new" at bounding box center [763, 330] width 58 height 10
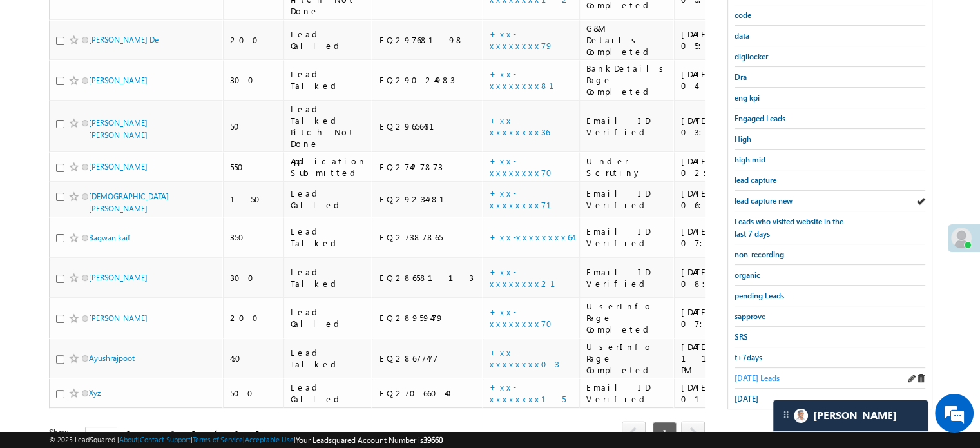
click at [746, 373] on span "Today's Leads" at bounding box center [756, 378] width 45 height 10
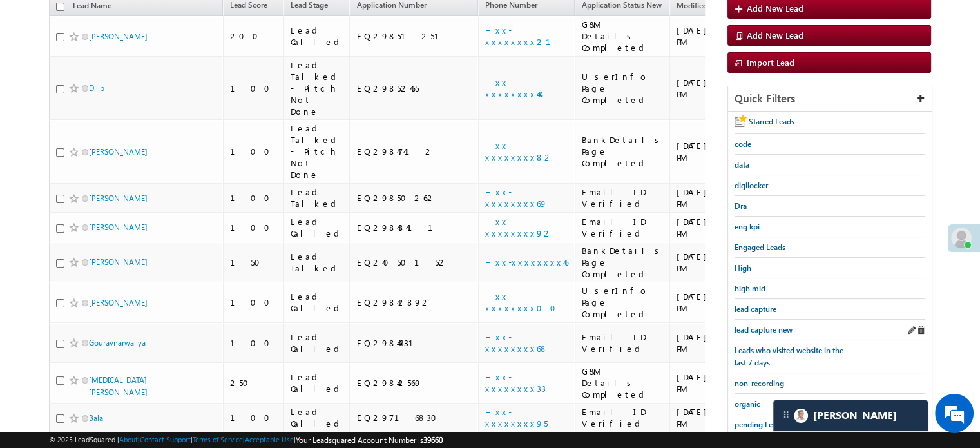
click at [769, 332] on div "lead capture new" at bounding box center [829, 330] width 191 height 21
click at [770, 326] on span "lead capture new" at bounding box center [763, 330] width 58 height 10
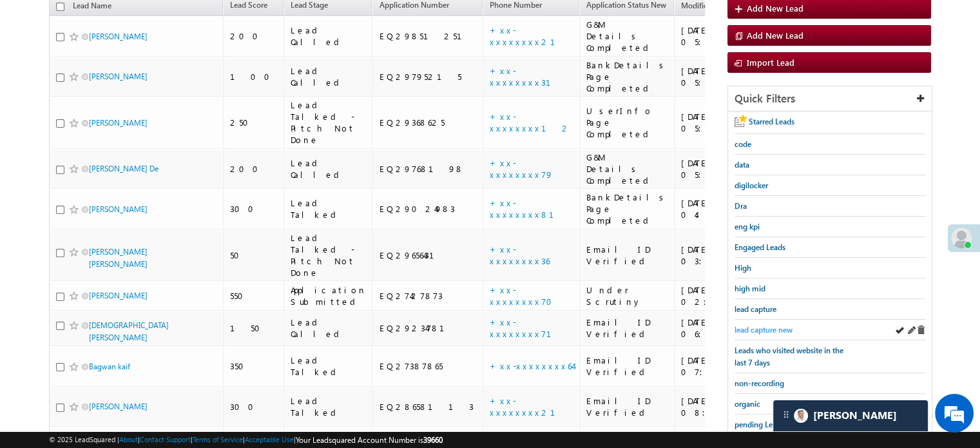
click at [782, 325] on span "lead capture new" at bounding box center [763, 330] width 58 height 10
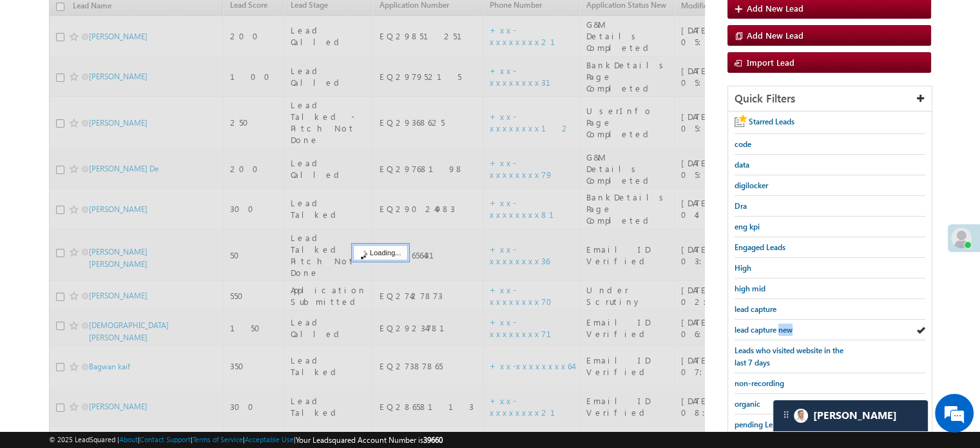
click at [782, 325] on span "lead capture new" at bounding box center [763, 330] width 58 height 10
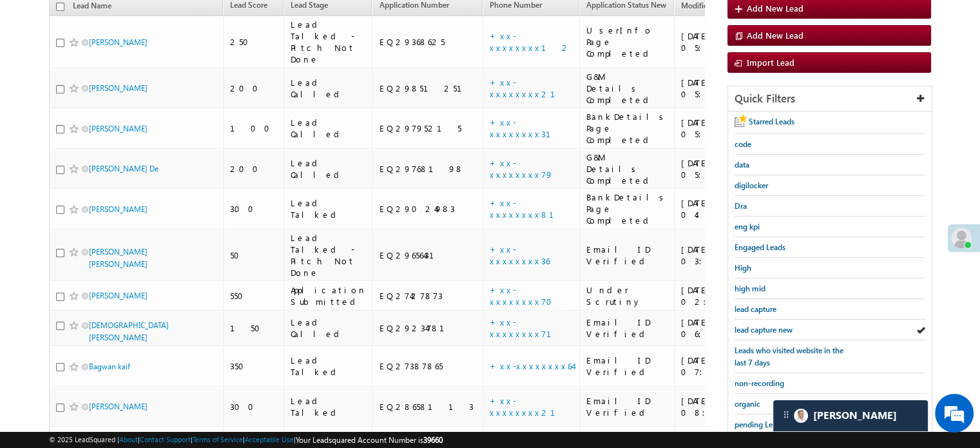
click at [782, 325] on span "lead capture new" at bounding box center [763, 330] width 58 height 10
drag, startPoint x: 749, startPoint y: 327, endPoint x: 722, endPoint y: 163, distance: 166.5
click at [750, 327] on span "lead capture new" at bounding box center [763, 330] width 58 height 10
click at [759, 325] on span "lead capture new" at bounding box center [763, 330] width 58 height 10
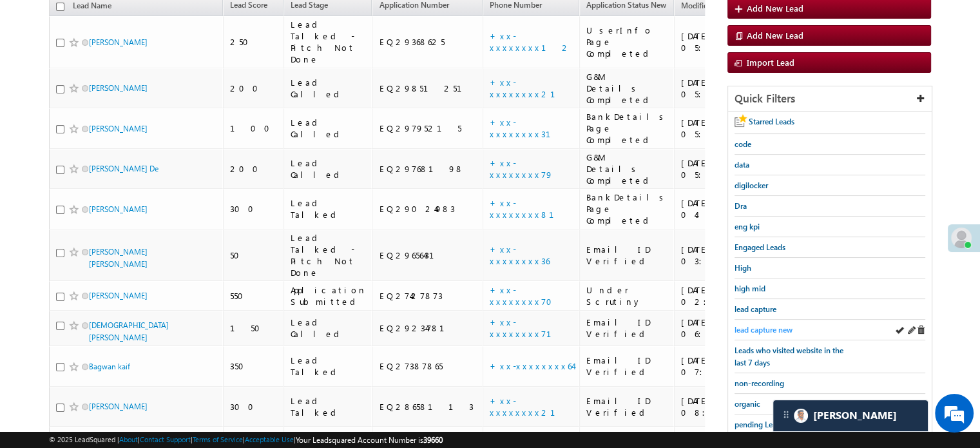
click at [764, 325] on span "lead capture new" at bounding box center [763, 330] width 58 height 10
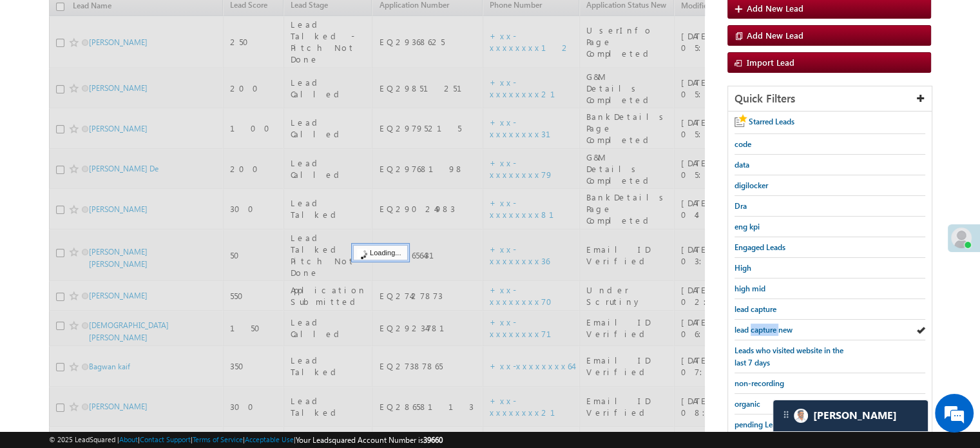
click at [764, 325] on span "lead capture new" at bounding box center [763, 330] width 58 height 10
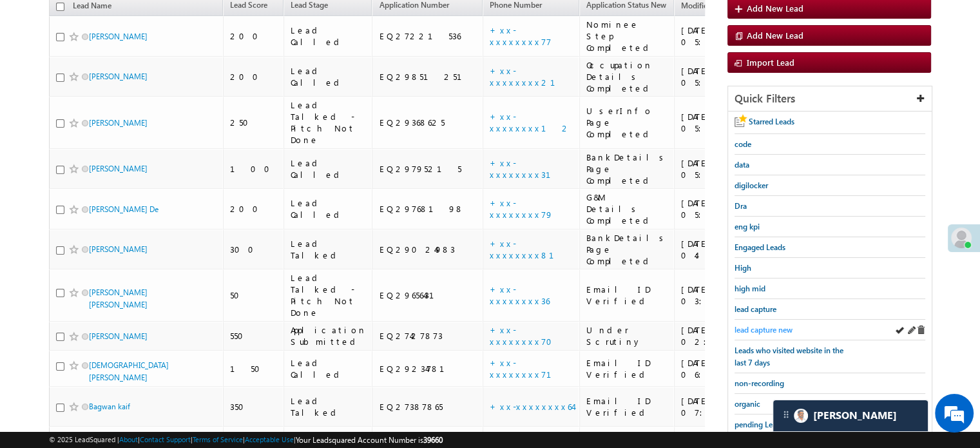
click at [767, 327] on span "lead capture new" at bounding box center [763, 330] width 58 height 10
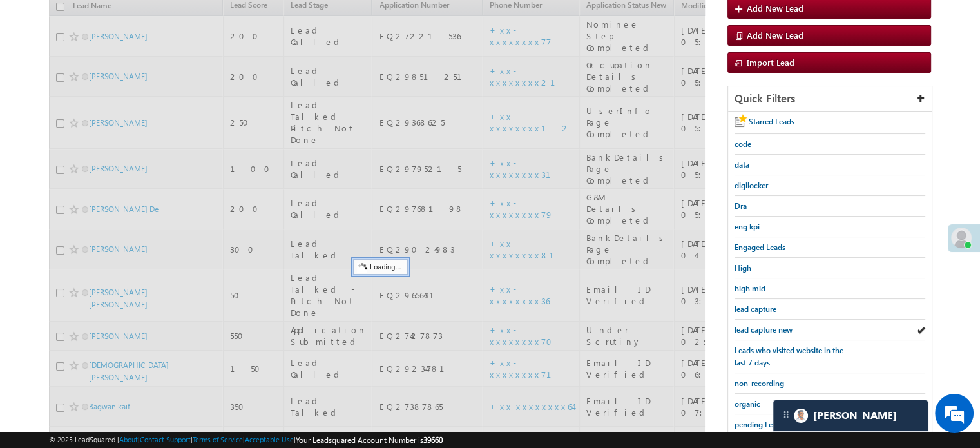
scroll to position [276, 0]
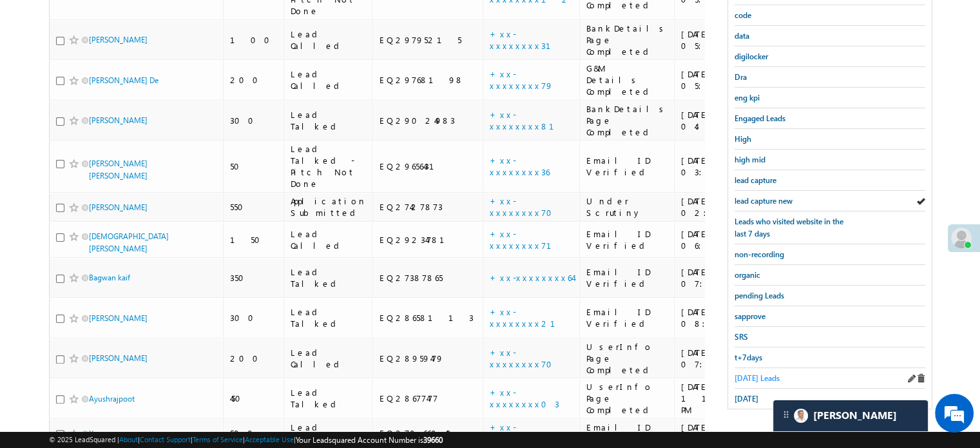
click at [757, 373] on span "Today's Leads" at bounding box center [756, 378] width 45 height 10
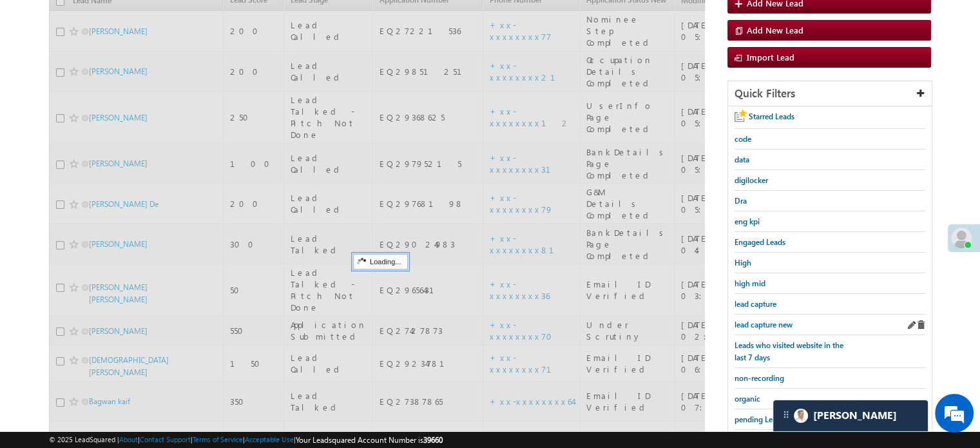
scroll to position [148, 0]
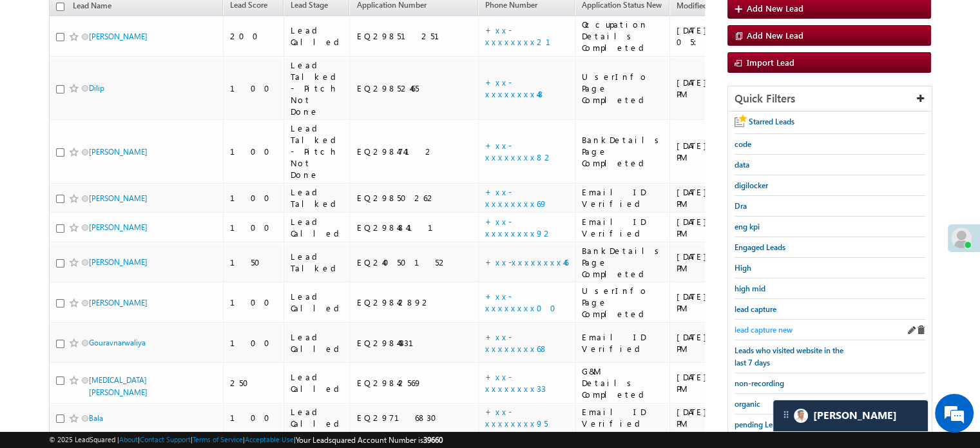
click at [763, 326] on span "lead capture new" at bounding box center [763, 330] width 58 height 10
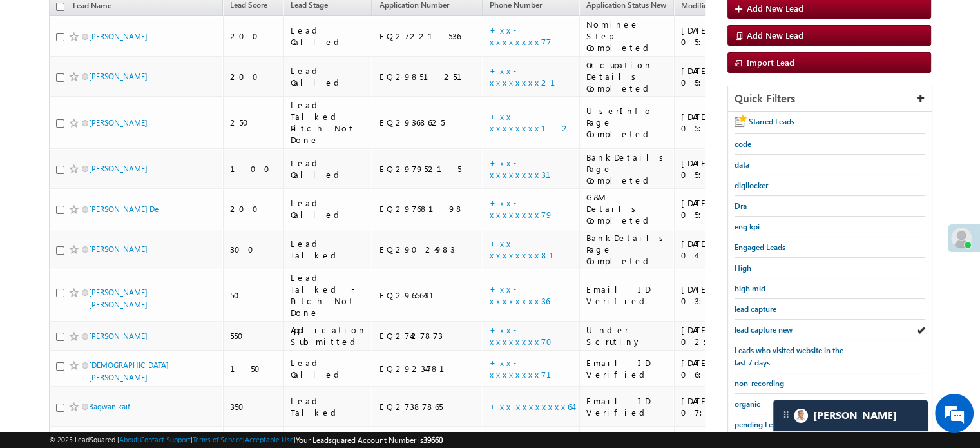
click at [763, 326] on span "lead capture new" at bounding box center [763, 330] width 58 height 10
click at [761, 325] on span "lead capture new" at bounding box center [763, 330] width 58 height 10
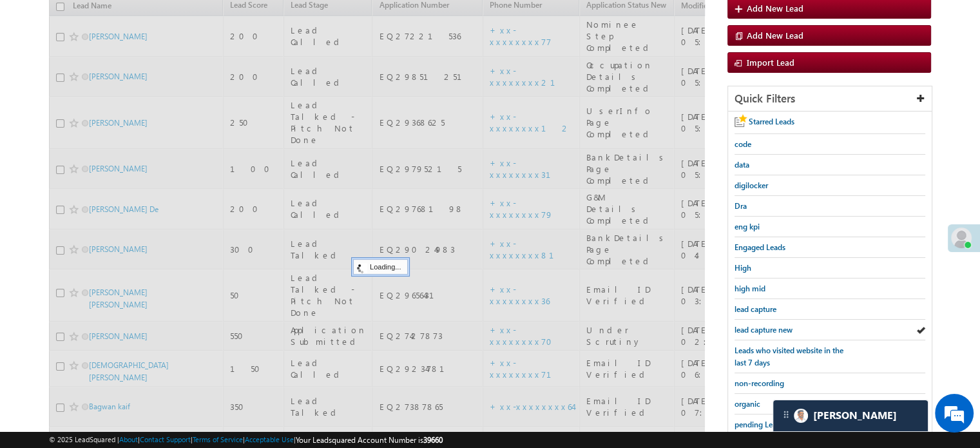
click at [761, 325] on span "lead capture new" at bounding box center [763, 330] width 58 height 10
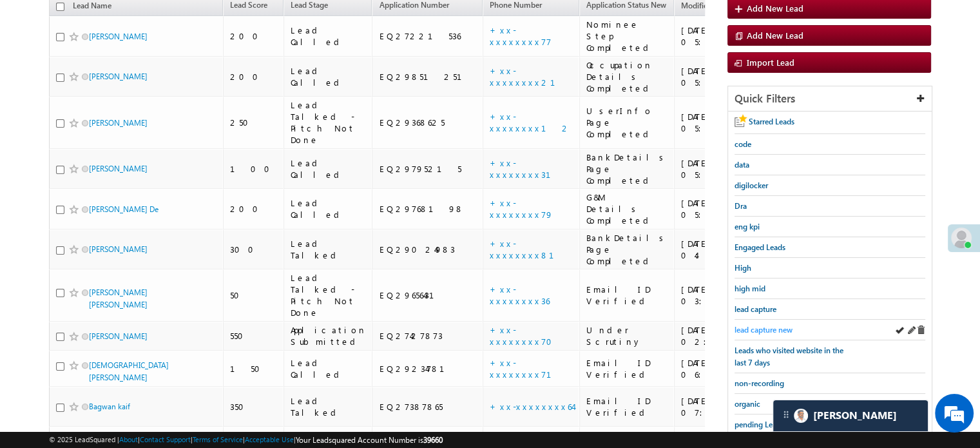
click at [770, 326] on span "lead capture new" at bounding box center [763, 330] width 58 height 10
click at [772, 326] on span "lead capture new" at bounding box center [763, 330] width 58 height 10
click at [770, 325] on span "lead capture new" at bounding box center [763, 330] width 58 height 10
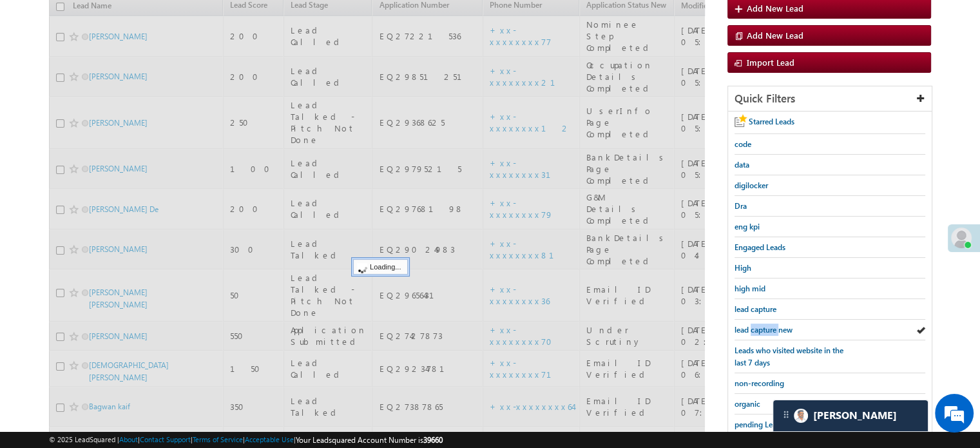
click at [770, 325] on span "lead capture new" at bounding box center [763, 330] width 58 height 10
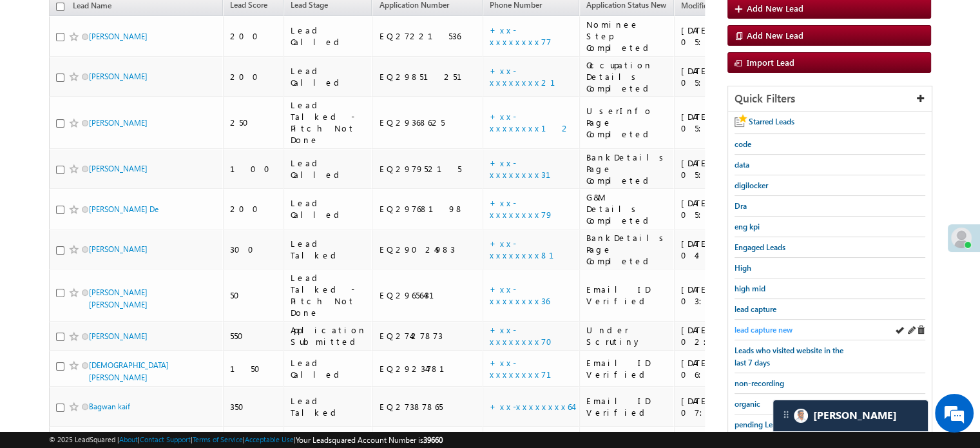
click at [774, 325] on span "lead capture new" at bounding box center [763, 330] width 58 height 10
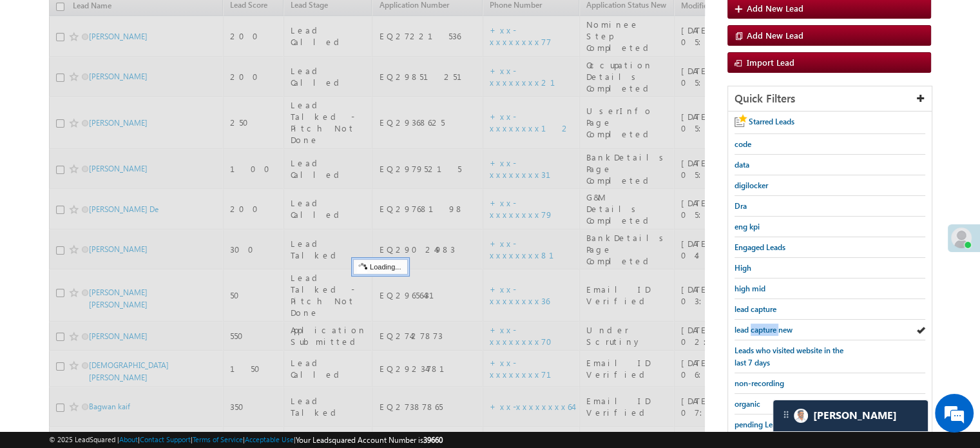
click at [774, 325] on span "lead capture new" at bounding box center [763, 330] width 58 height 10
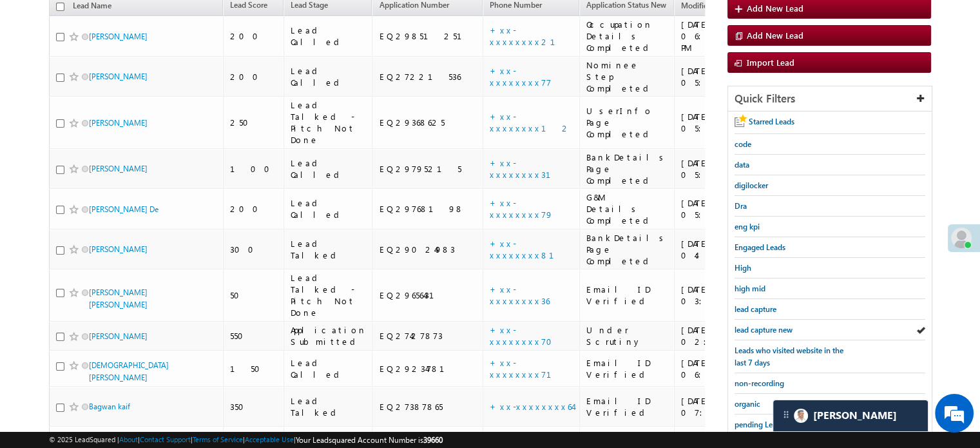
click at [774, 325] on span "lead capture new" at bounding box center [763, 330] width 58 height 10
click at [750, 325] on span "lead capture new" at bounding box center [763, 330] width 58 height 10
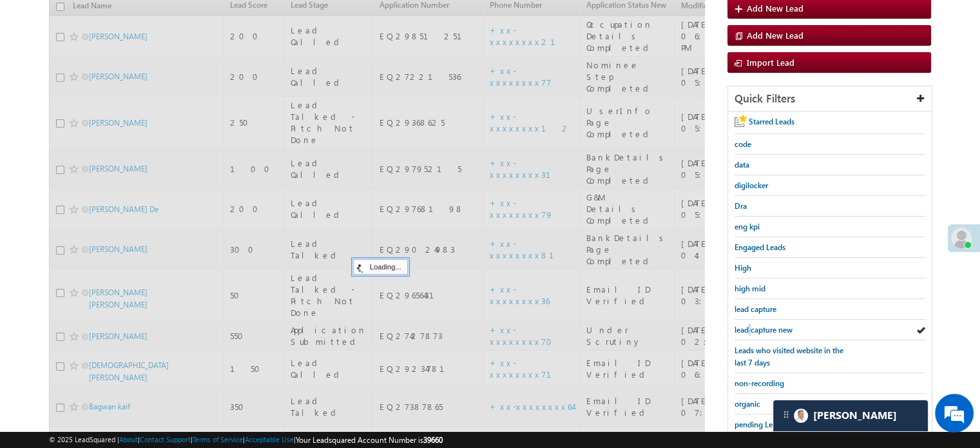
click at [750, 325] on span "lead capture new" at bounding box center [763, 330] width 58 height 10
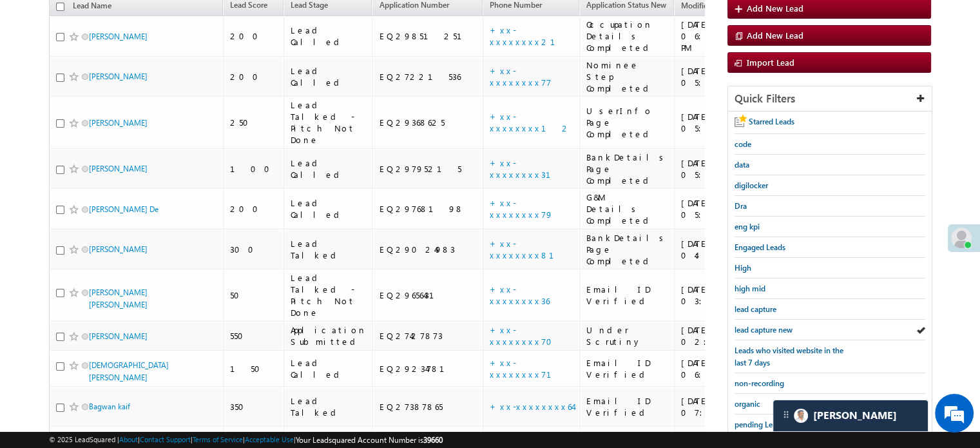
click at [750, 325] on span "lead capture new" at bounding box center [763, 330] width 58 height 10
click at [776, 326] on span "lead capture new" at bounding box center [763, 330] width 58 height 10
click at [765, 325] on span "lead capture new" at bounding box center [763, 330] width 58 height 10
click at [783, 325] on span "lead capture new" at bounding box center [763, 330] width 58 height 10
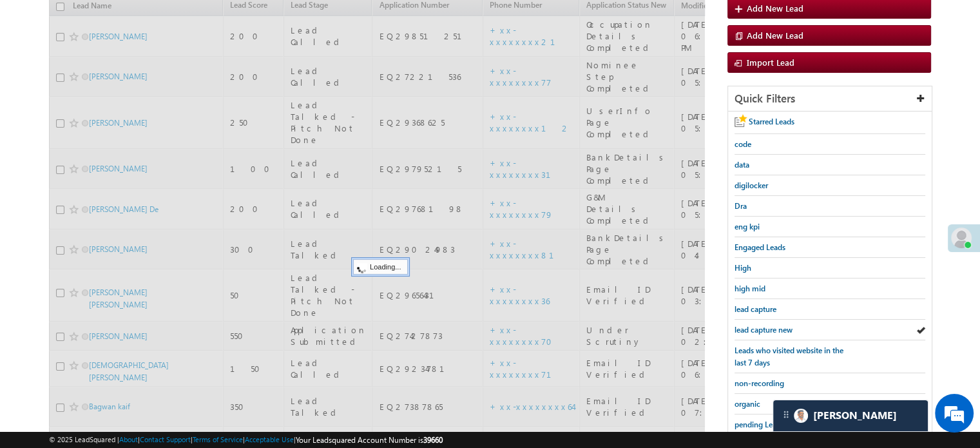
click at [783, 325] on span "lead capture new" at bounding box center [763, 330] width 58 height 10
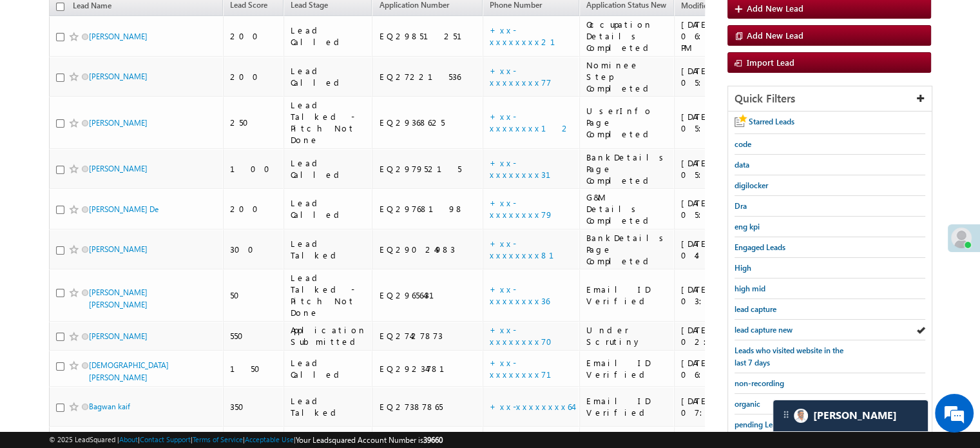
click at [783, 325] on span "lead capture new" at bounding box center [763, 330] width 58 height 10
click at [755, 320] on div "lead capture new" at bounding box center [829, 330] width 191 height 21
click at [758, 329] on span "lead capture new" at bounding box center [763, 330] width 58 height 10
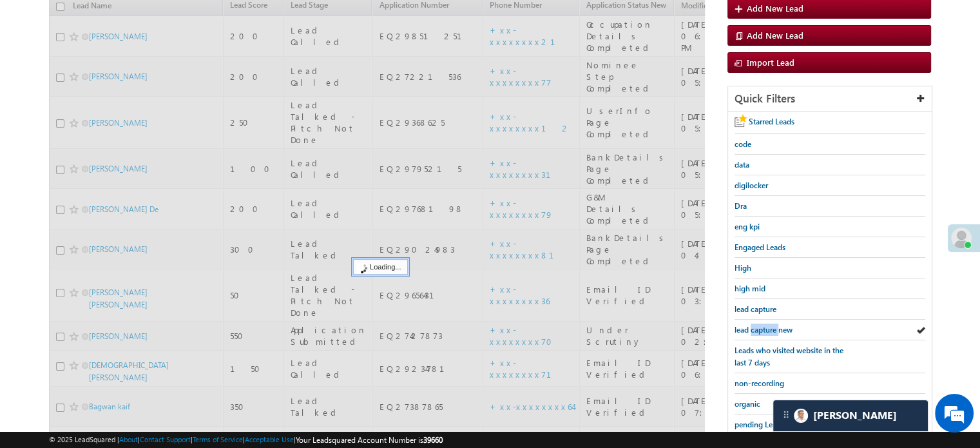
click at [758, 329] on span "lead capture new" at bounding box center [763, 330] width 58 height 10
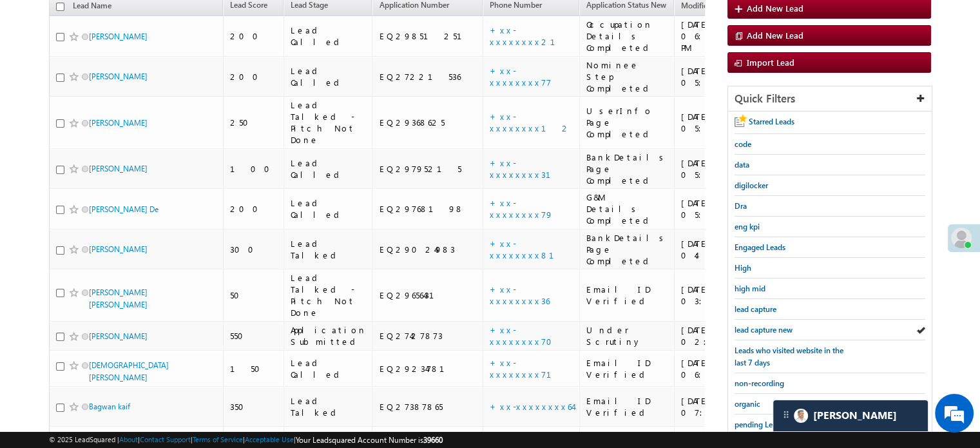
click at [758, 329] on span "lead capture new" at bounding box center [763, 330] width 58 height 10
click at [781, 325] on span "lead capture new" at bounding box center [763, 330] width 58 height 10
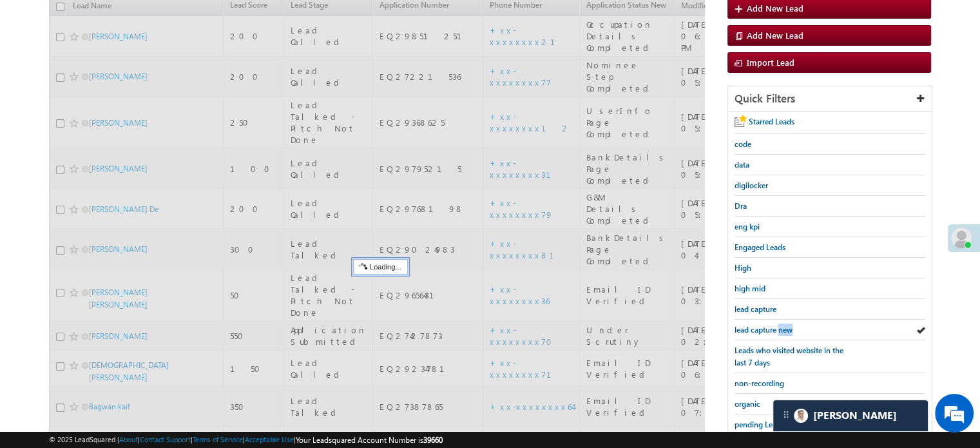
click at [781, 325] on span "lead capture new" at bounding box center [763, 330] width 58 height 10
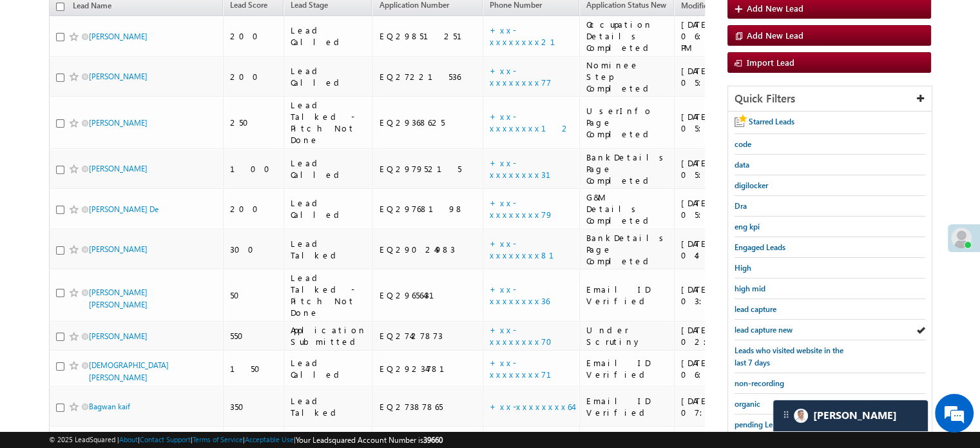
click at [781, 325] on span "lead capture new" at bounding box center [763, 330] width 58 height 10
click at [754, 325] on span "lead capture new" at bounding box center [763, 330] width 58 height 10
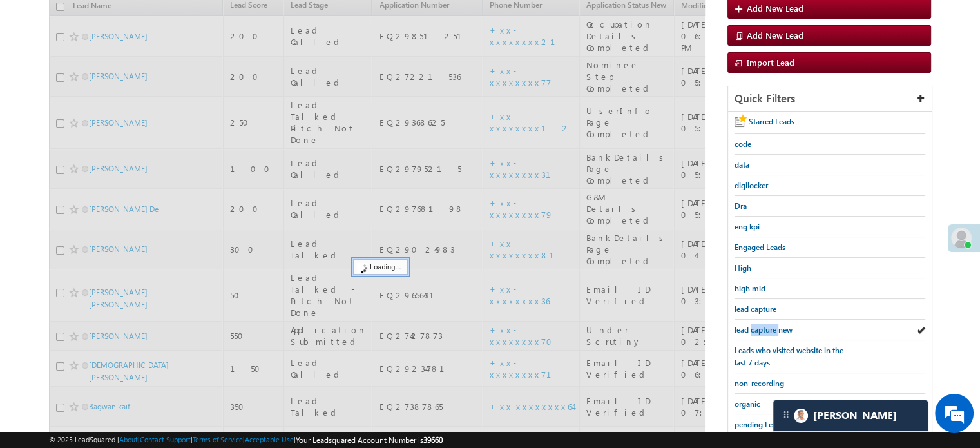
click at [755, 325] on span "lead capture new" at bounding box center [763, 330] width 58 height 10
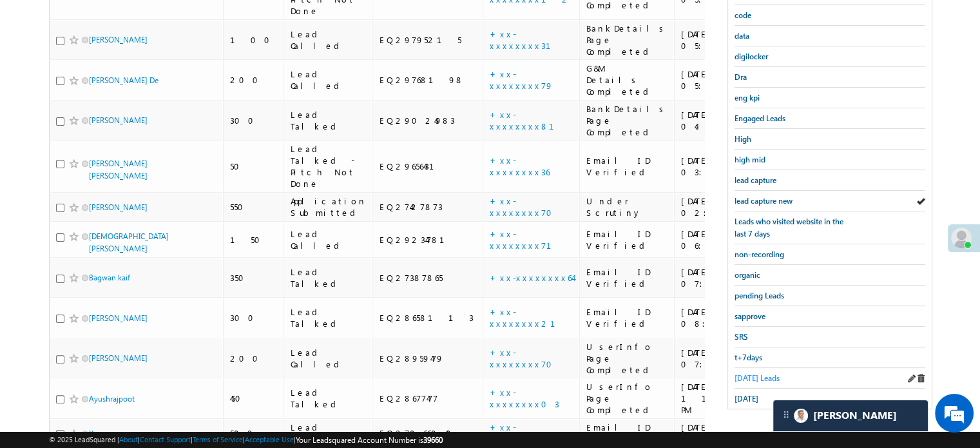
click at [756, 373] on span "[DATE] Leads" at bounding box center [756, 378] width 45 height 10
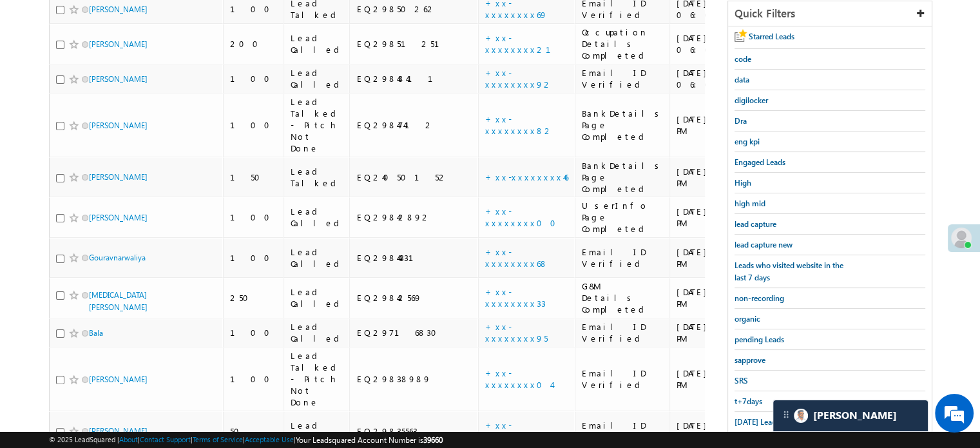
scroll to position [208, 0]
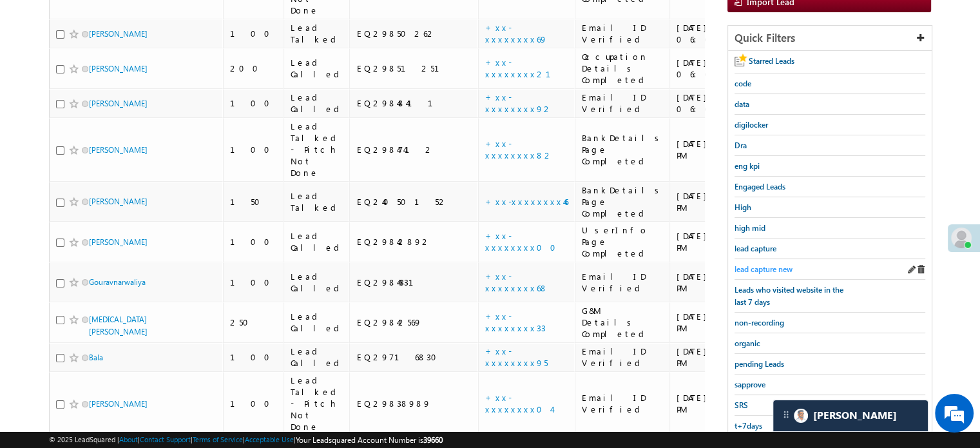
click at [779, 264] on span "lead capture new" at bounding box center [763, 269] width 58 height 10
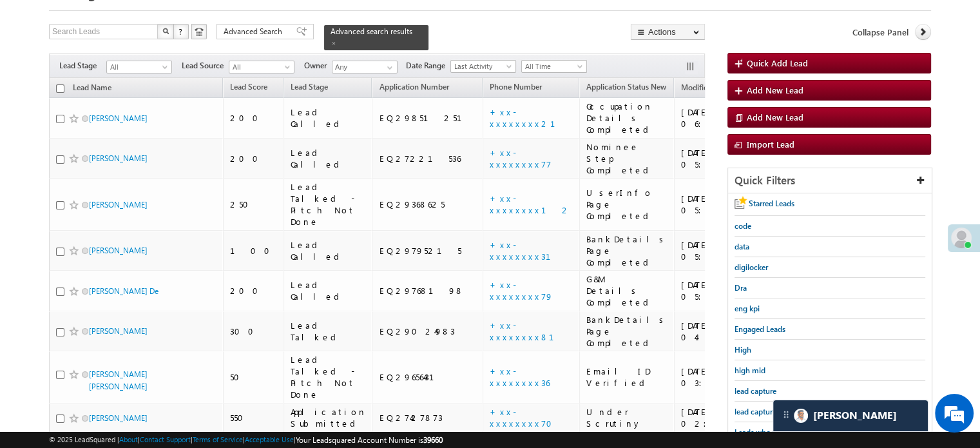
scroll to position [144, 0]
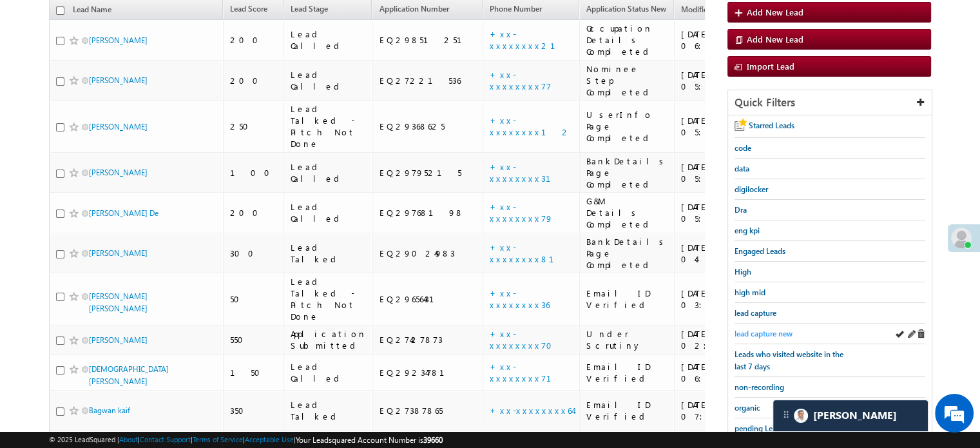
click at [754, 329] on span "lead capture new" at bounding box center [763, 334] width 58 height 10
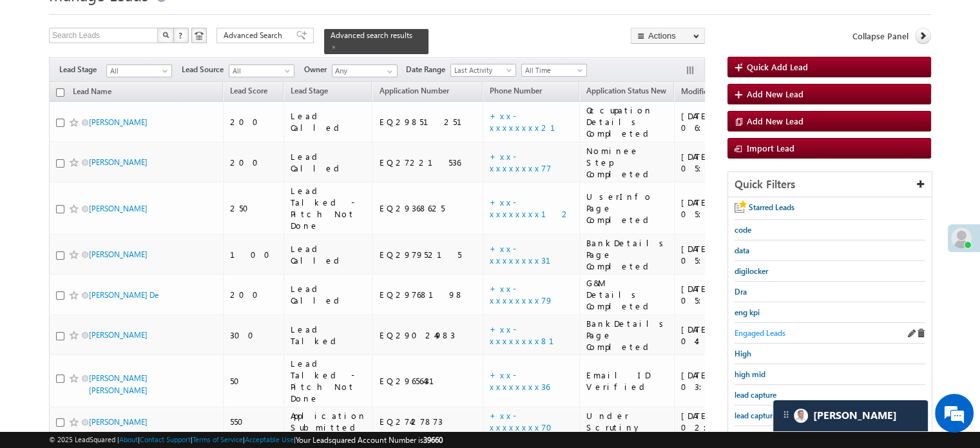
scroll to position [64, 0]
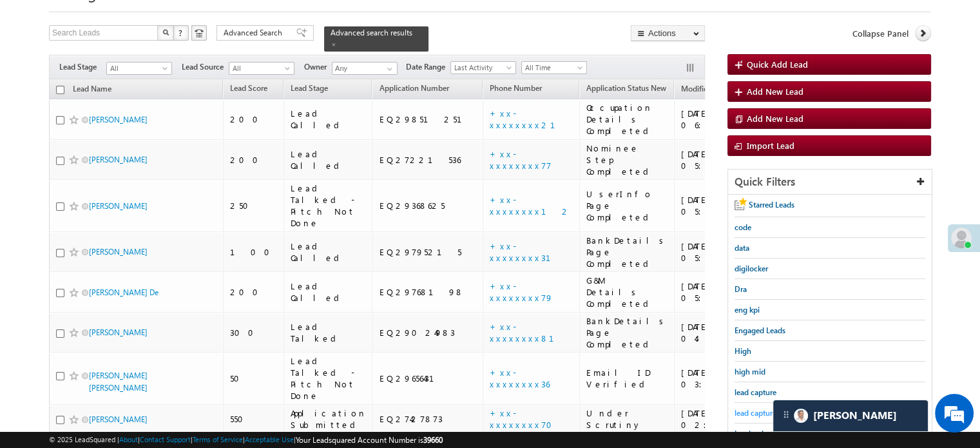
click at [761, 412] on span "lead capture new" at bounding box center [763, 413] width 58 height 10
click at [746, 408] on span "lead capture new" at bounding box center [763, 413] width 58 height 10
click at [750, 412] on span "lead capture new" at bounding box center [763, 413] width 58 height 10
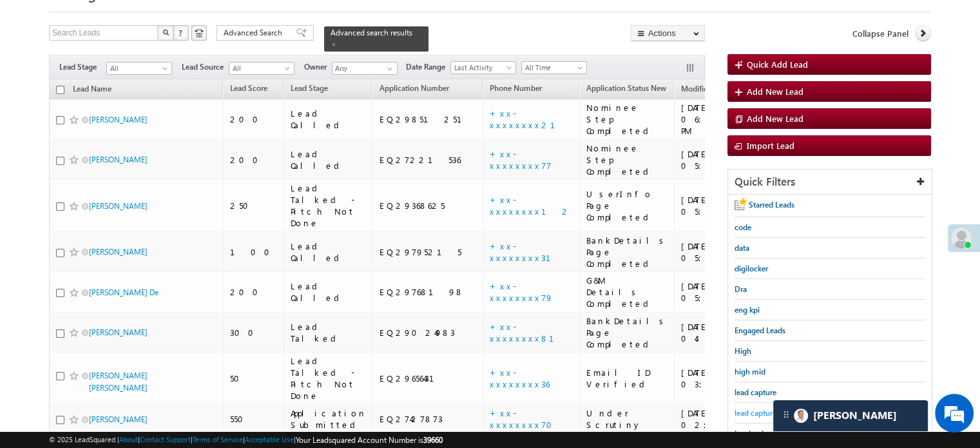
click at [744, 413] on span "lead capture new" at bounding box center [763, 413] width 58 height 10
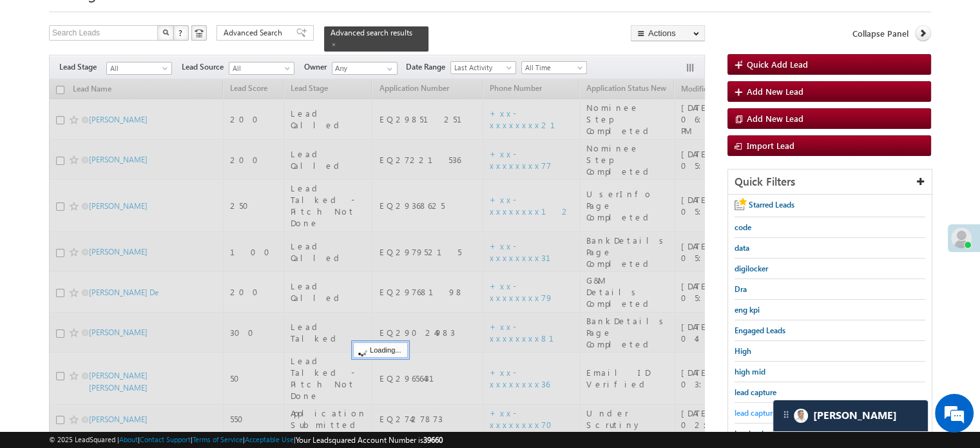
click at [744, 408] on span "lead capture new" at bounding box center [763, 413] width 58 height 10
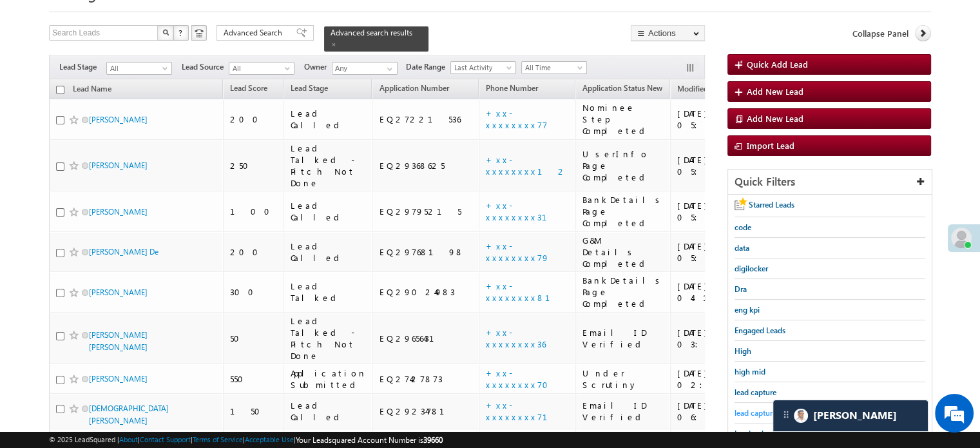
click at [745, 408] on span "lead capture new" at bounding box center [763, 413] width 58 height 10
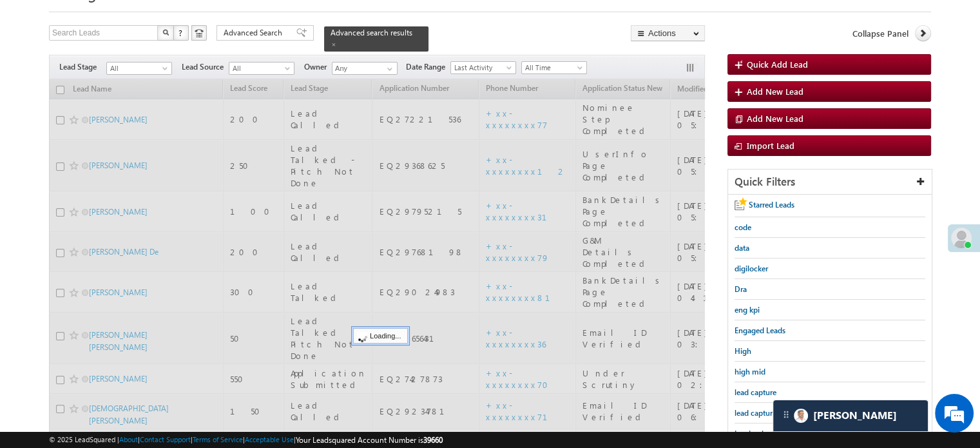
click at [743, 408] on span "lead capture new" at bounding box center [763, 413] width 58 height 10
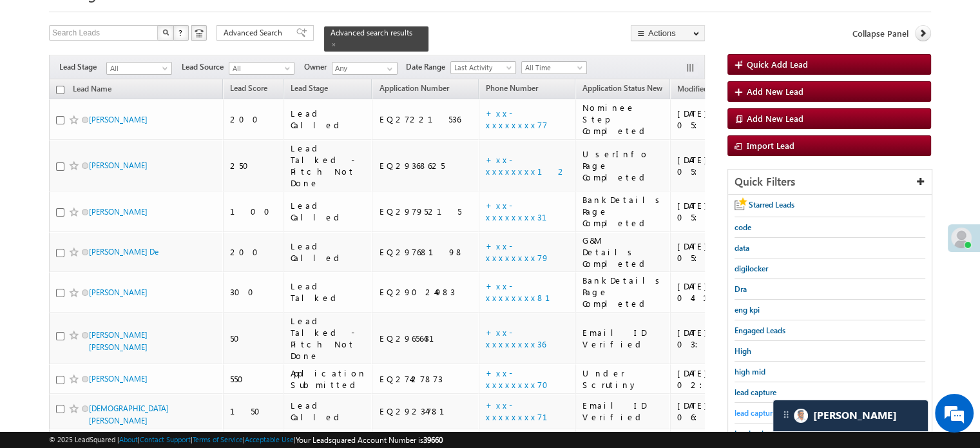
click at [756, 408] on span "lead capture new" at bounding box center [763, 413] width 58 height 10
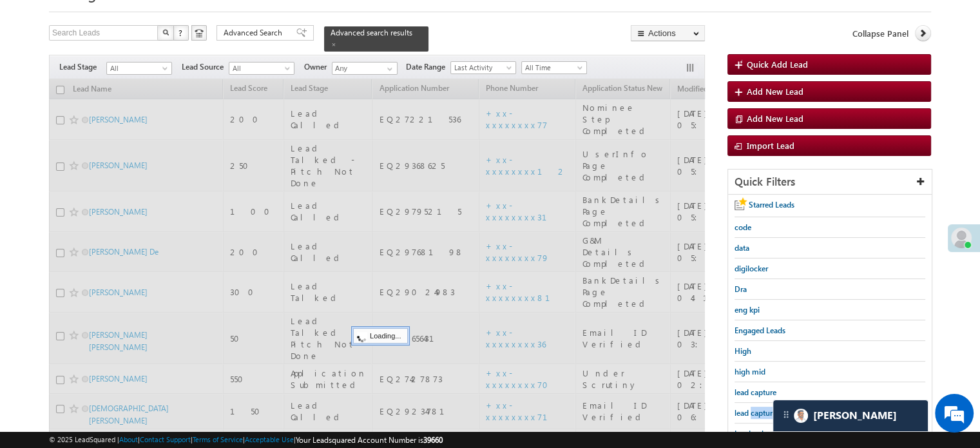
click at [756, 408] on span "lead capture new" at bounding box center [763, 413] width 58 height 10
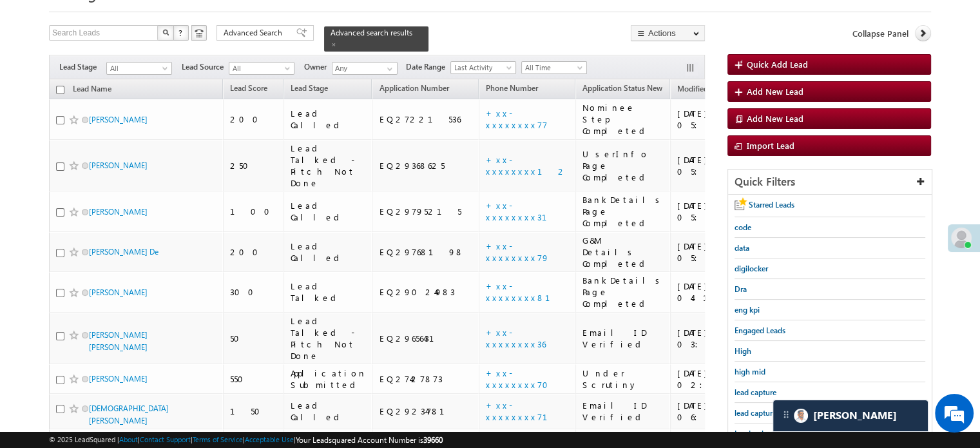
click at [756, 408] on span "lead capture new" at bounding box center [763, 413] width 58 height 10
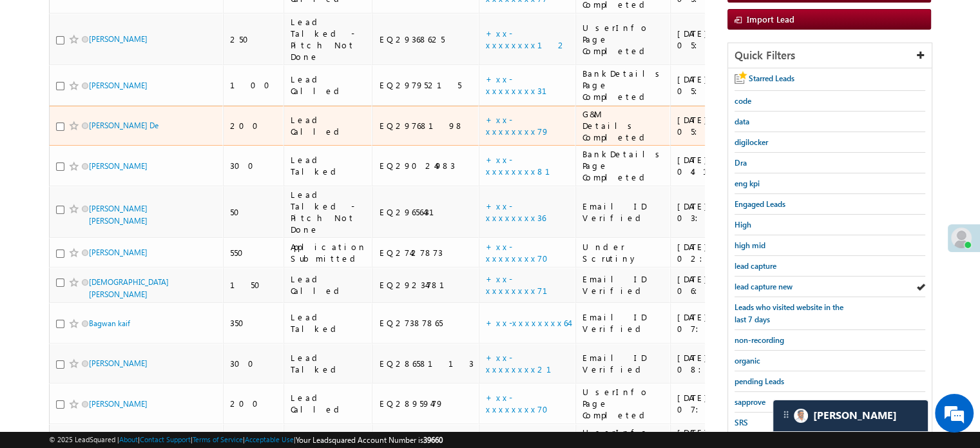
scroll to position [129, 0]
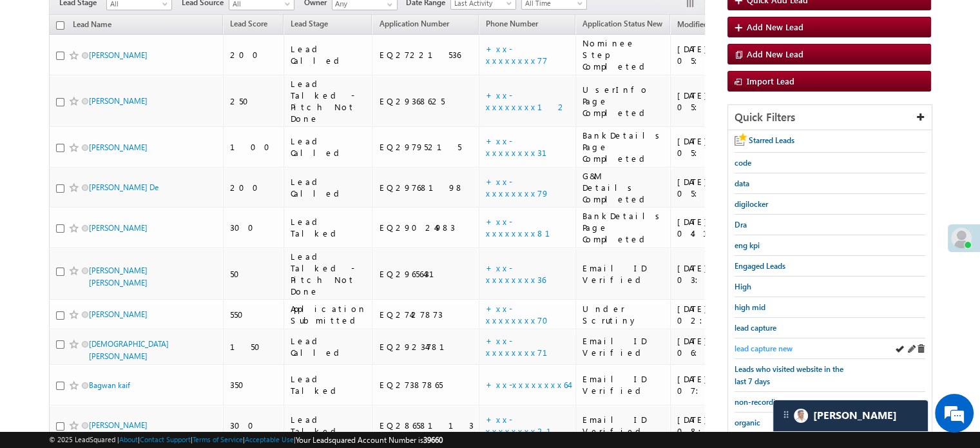
click at [770, 350] on link "lead capture new" at bounding box center [763, 348] width 58 height 12
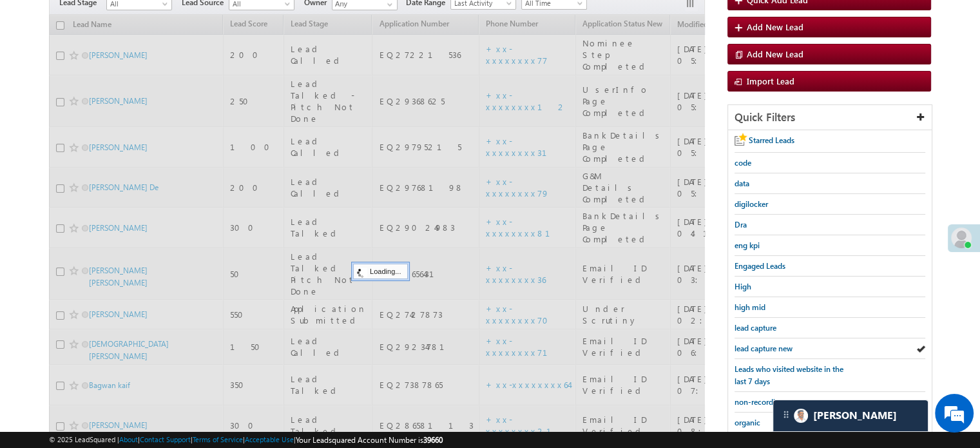
click at [770, 350] on link "lead capture new" at bounding box center [763, 348] width 58 height 12
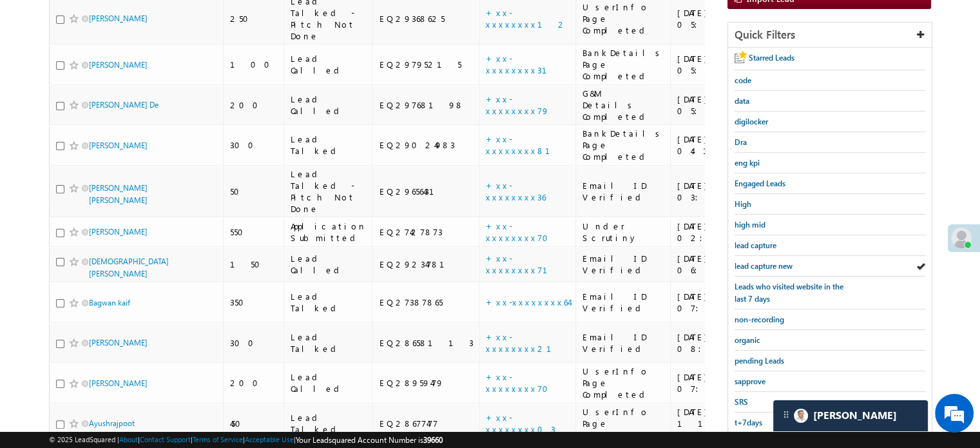
scroll to position [276, 0]
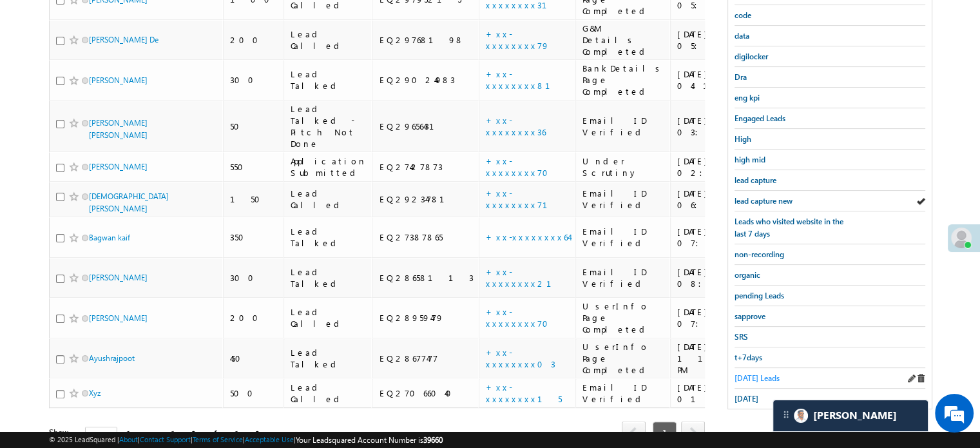
click at [734, 365] on div "Starred Leads code data digilocker Dra eng kpi Engaged Leads High high mid lead…" at bounding box center [830, 196] width 204 height 426
click at [743, 373] on span "[DATE] Leads" at bounding box center [756, 378] width 45 height 10
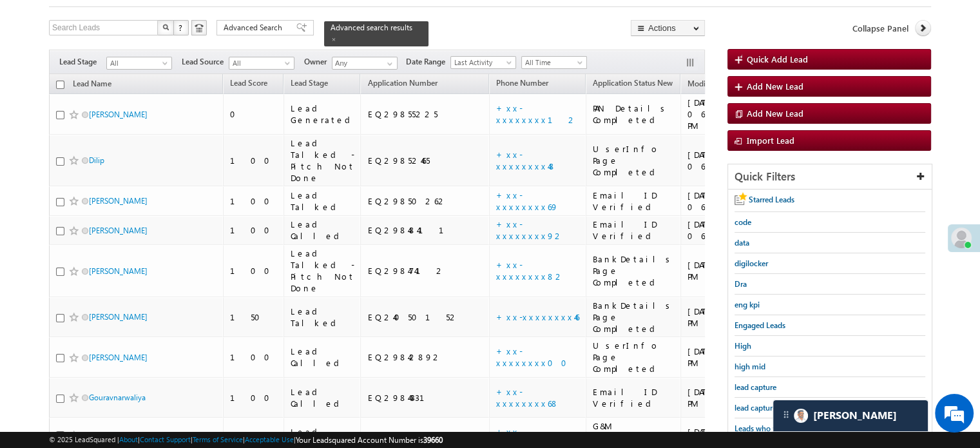
scroll to position [129, 0]
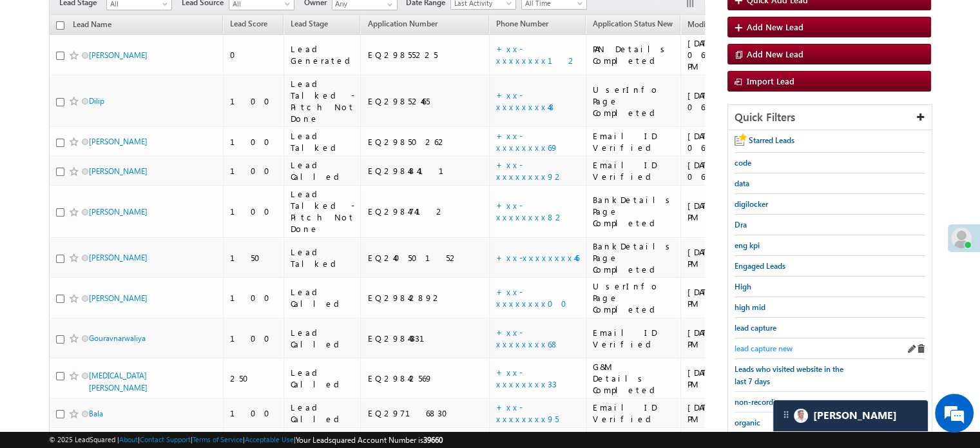
click at [750, 343] on span "lead capture new" at bounding box center [763, 348] width 58 height 10
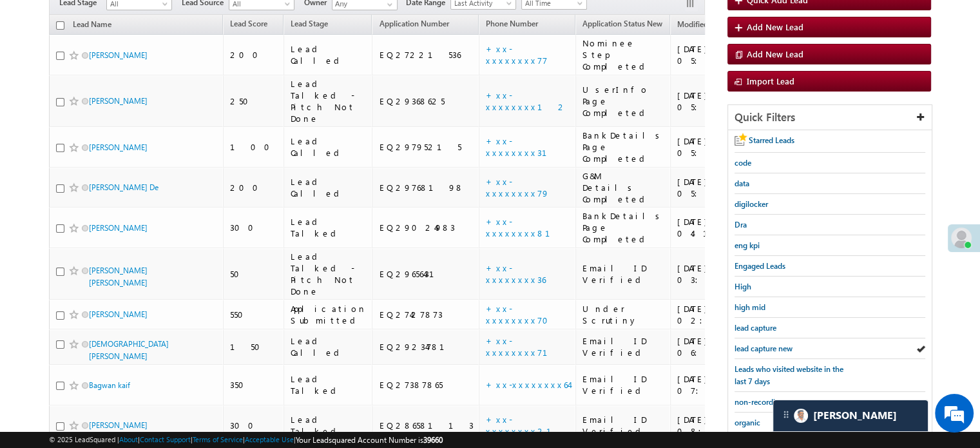
click at [750, 343] on span "lead capture new" at bounding box center [763, 348] width 58 height 10
click at [768, 342] on link "lead capture new" at bounding box center [763, 348] width 58 height 12
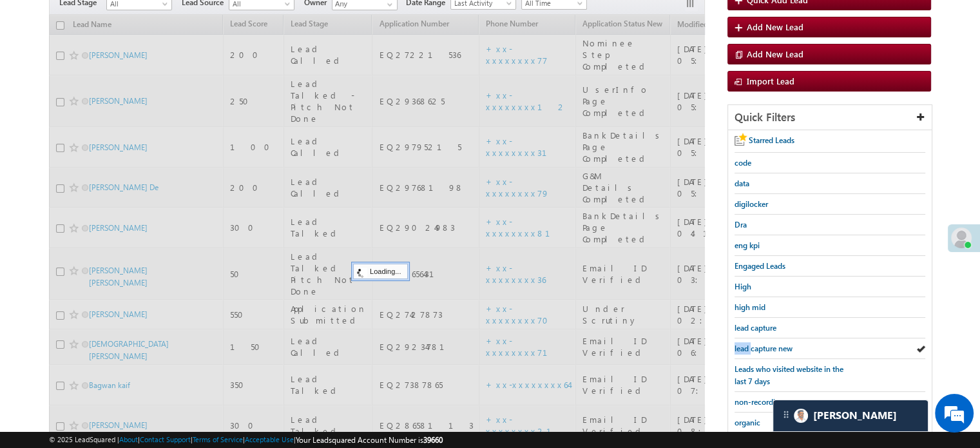
click at [768, 342] on link "lead capture new" at bounding box center [763, 348] width 58 height 12
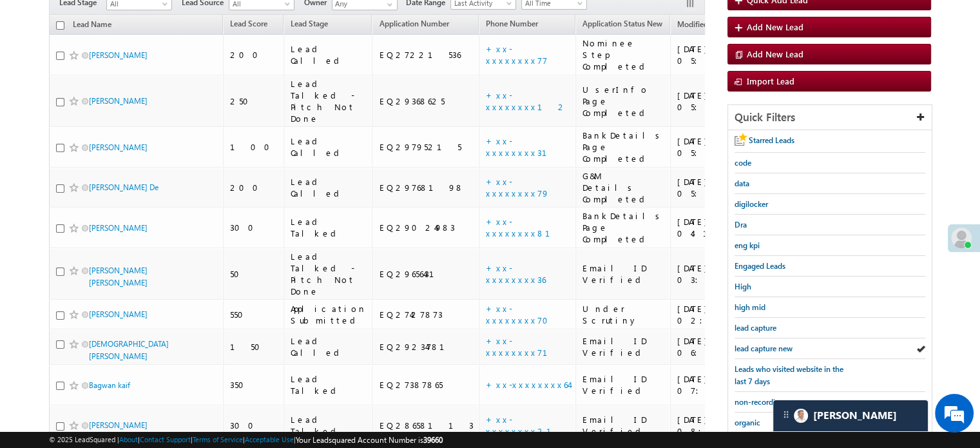
click at [768, 342] on link "lead capture new" at bounding box center [763, 348] width 58 height 12
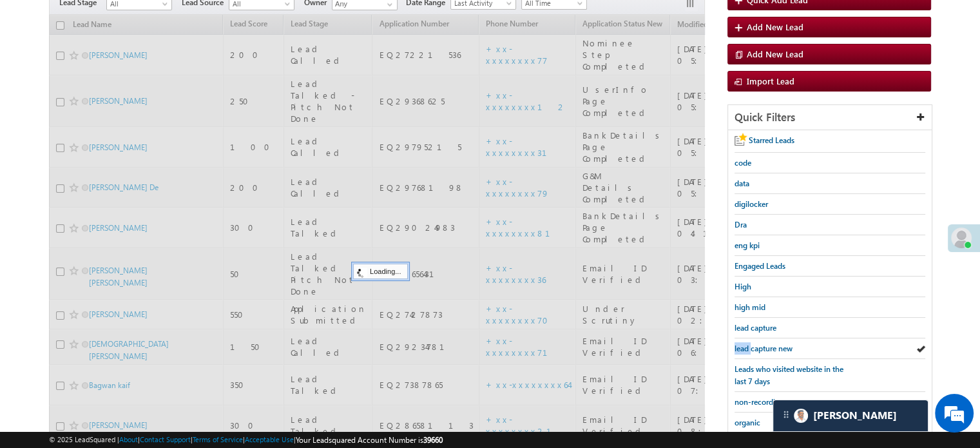
click at [768, 342] on link "lead capture new" at bounding box center [763, 348] width 58 height 12
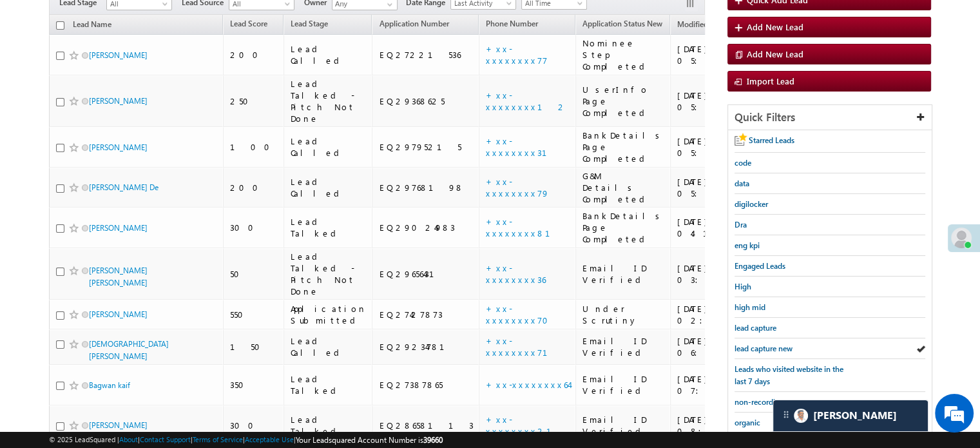
click at [768, 342] on link "lead capture new" at bounding box center [763, 348] width 58 height 12
click at [761, 345] on span "lead capture new" at bounding box center [763, 348] width 58 height 10
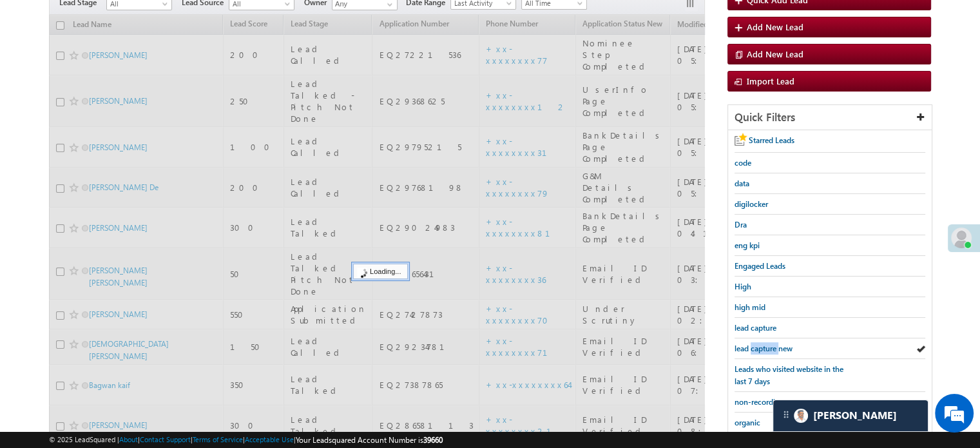
click at [761, 345] on span "lead capture new" at bounding box center [763, 348] width 58 height 10
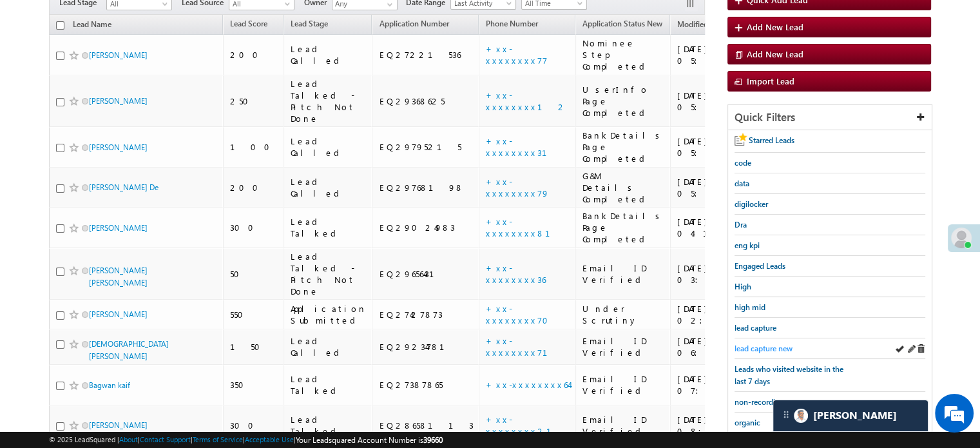
click at [749, 348] on span "lead capture new" at bounding box center [763, 348] width 58 height 10
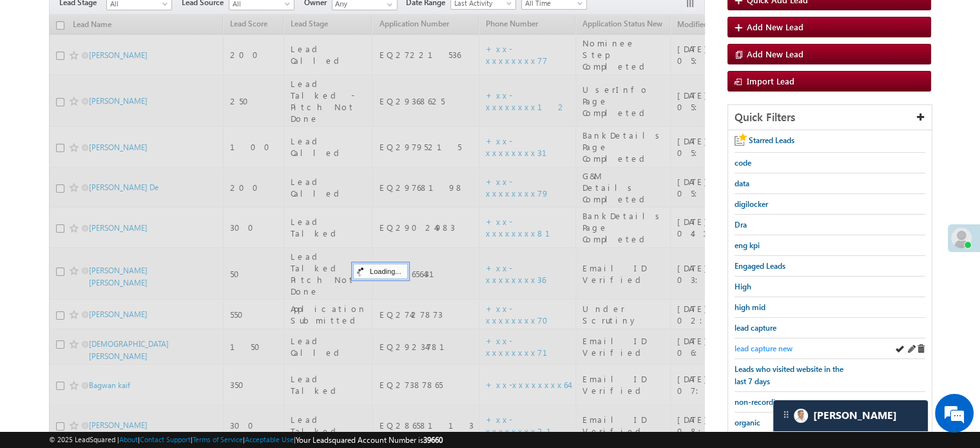
click at [757, 347] on span "lead capture new" at bounding box center [763, 348] width 58 height 10
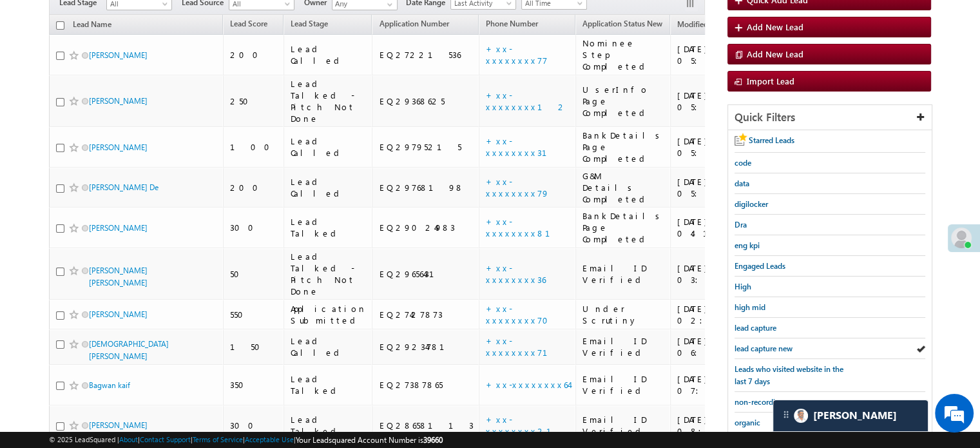
click at [757, 347] on span "lead capture new" at bounding box center [763, 348] width 58 height 10
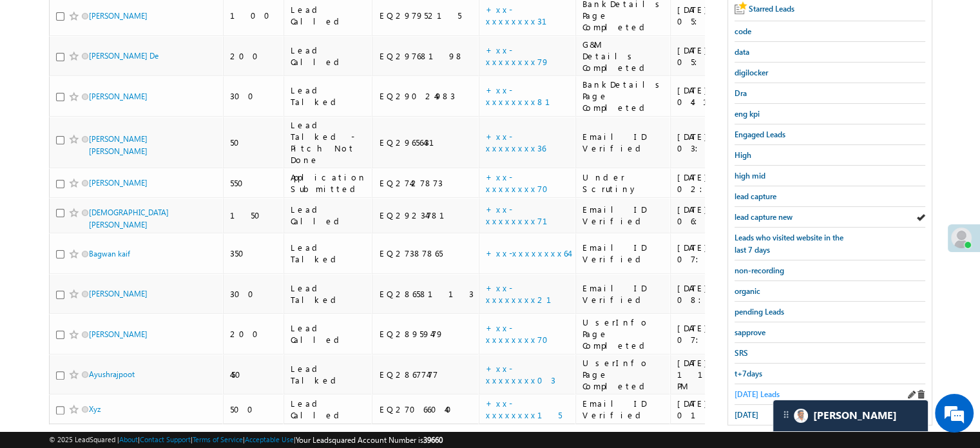
scroll to position [276, 0]
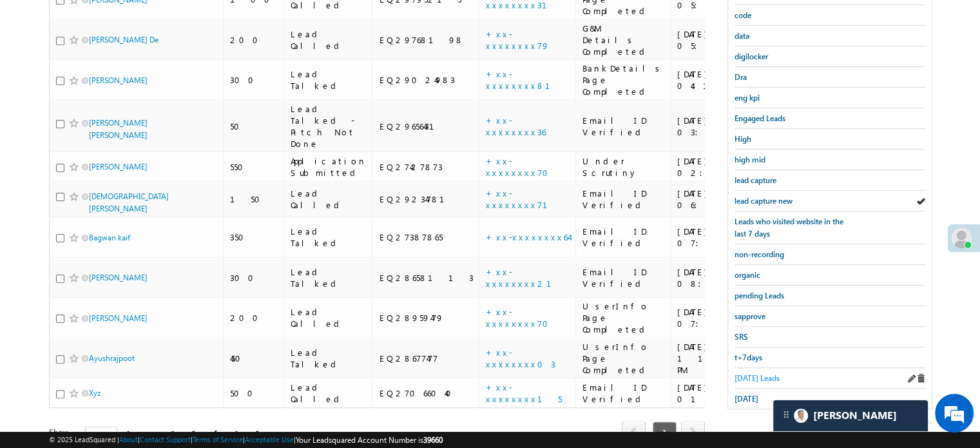
click at [745, 376] on span "[DATE] Leads" at bounding box center [756, 378] width 45 height 10
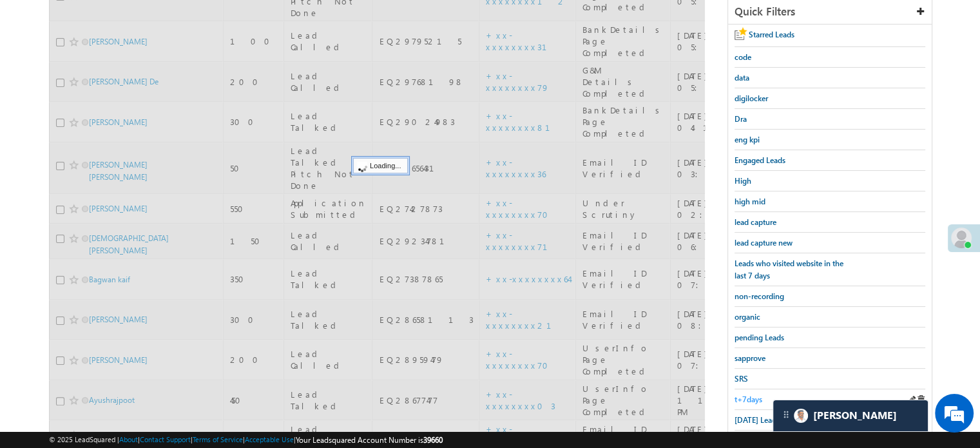
scroll to position [212, 0]
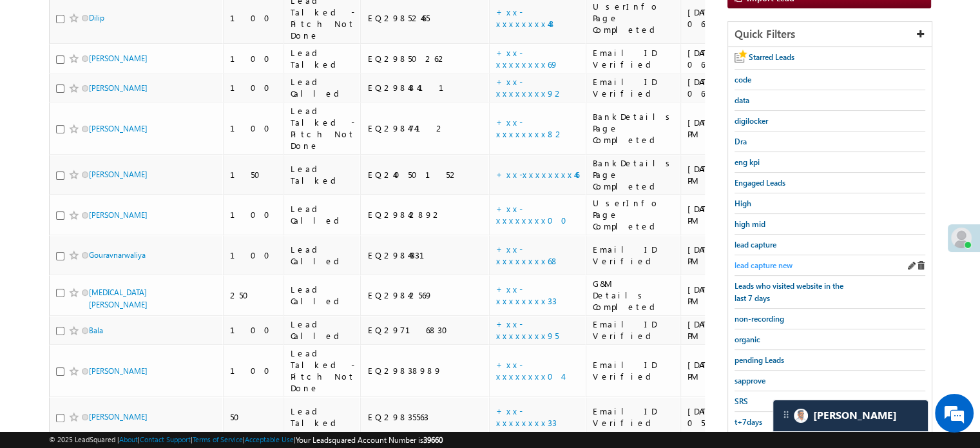
click at [757, 263] on span "lead capture new" at bounding box center [763, 265] width 58 height 10
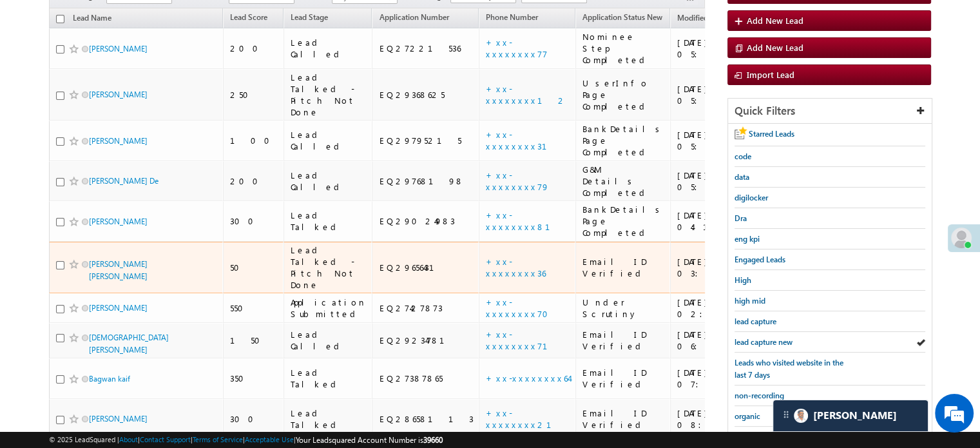
scroll to position [148, 0]
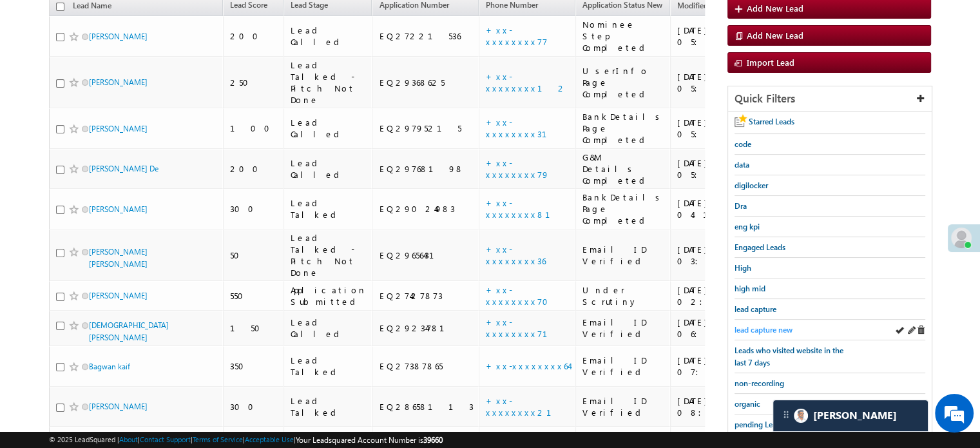
click at [746, 323] on link "lead capture new" at bounding box center [763, 329] width 58 height 12
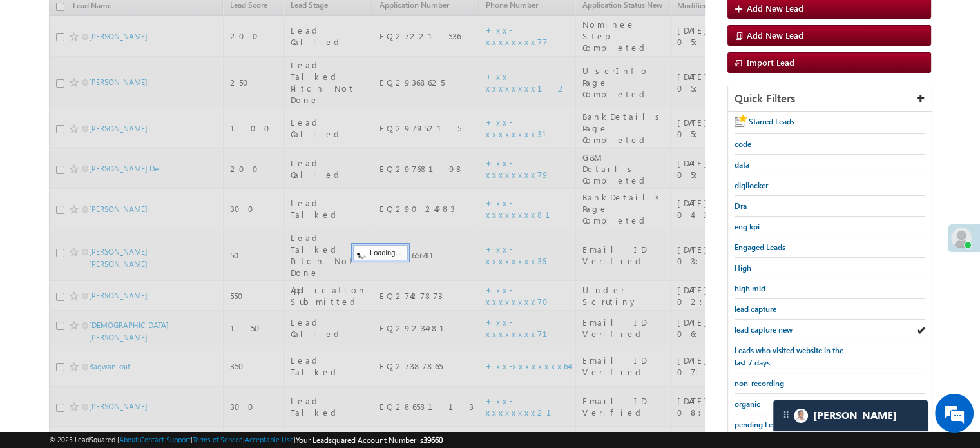
click at [746, 323] on link "lead capture new" at bounding box center [763, 329] width 58 height 12
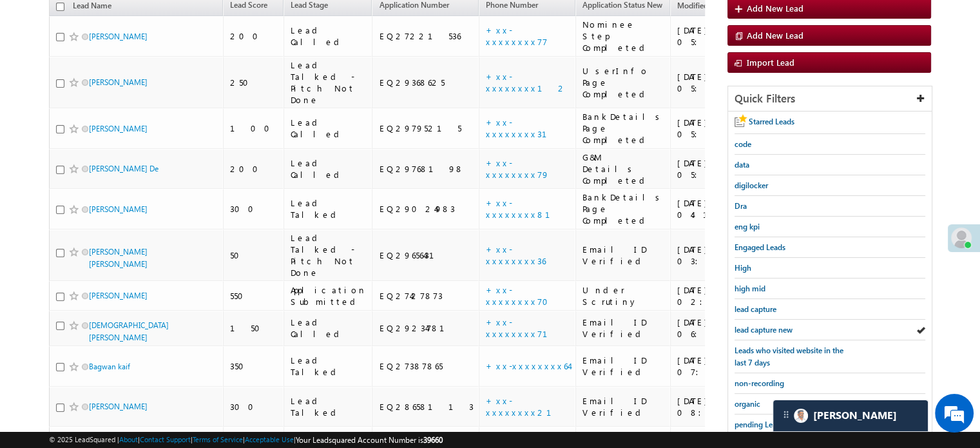
click at [746, 323] on link "lead capture new" at bounding box center [763, 329] width 58 height 12
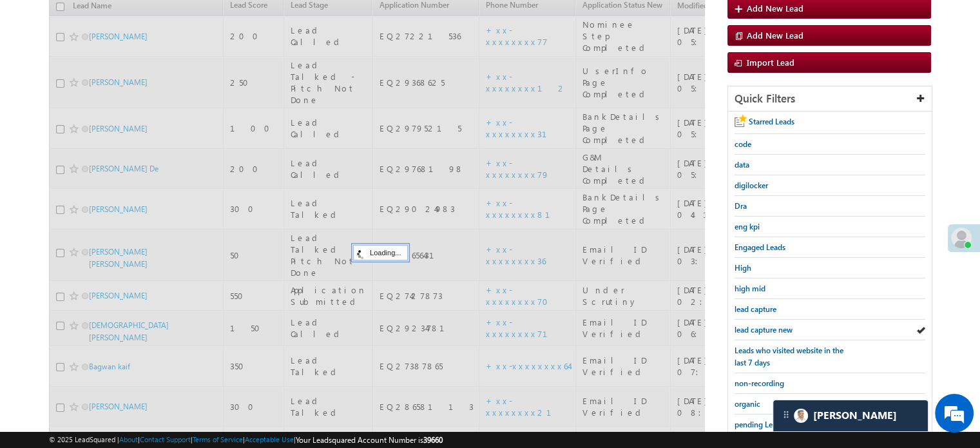
click at [746, 323] on link "lead capture new" at bounding box center [763, 329] width 58 height 12
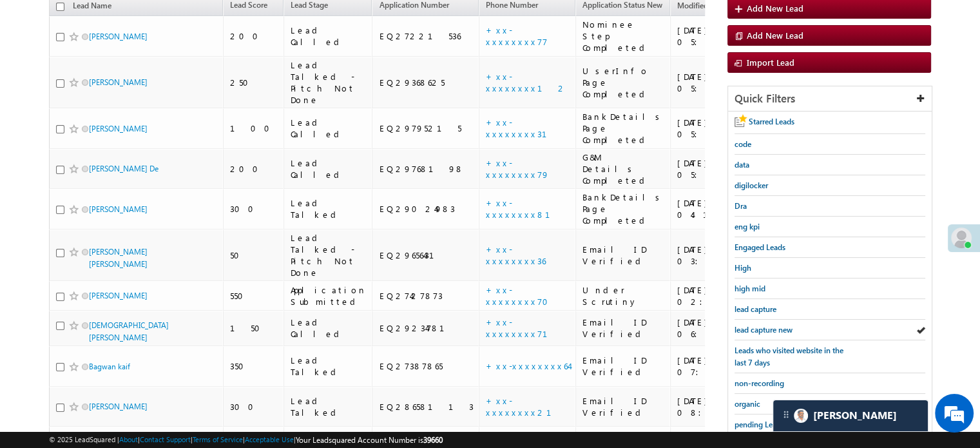
click at [746, 323] on link "lead capture new" at bounding box center [763, 329] width 58 height 12
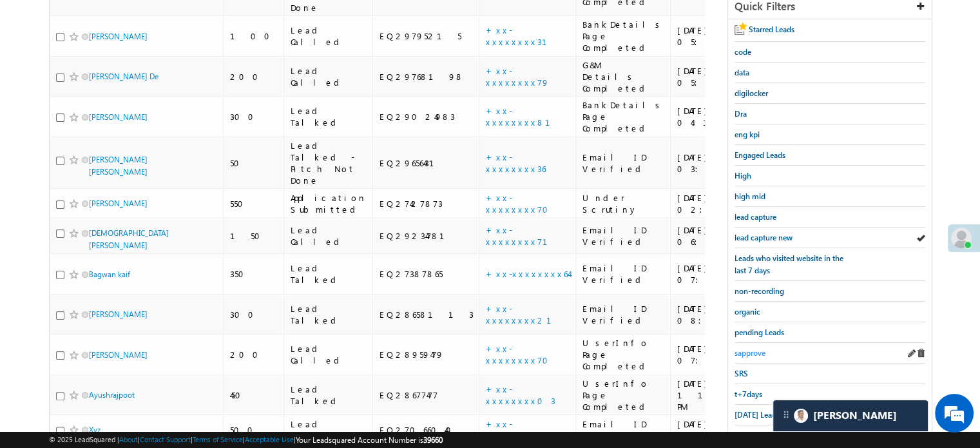
scroll to position [276, 0]
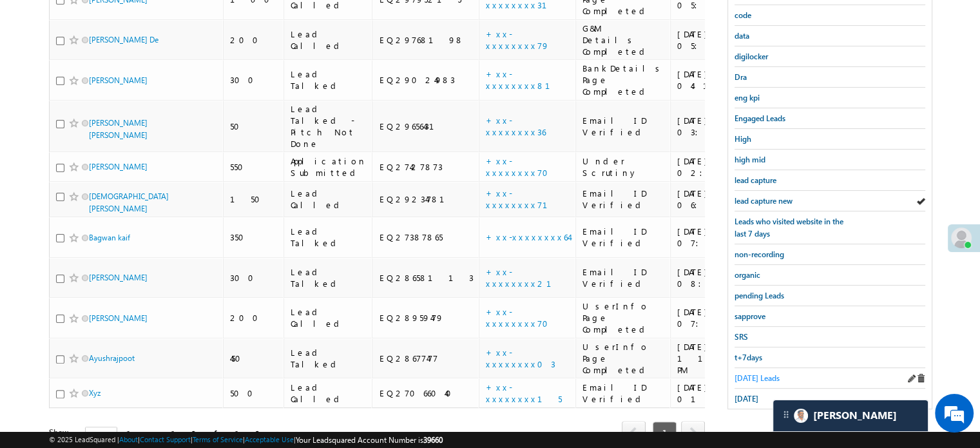
click at [746, 373] on span "[DATE] Leads" at bounding box center [756, 378] width 45 height 10
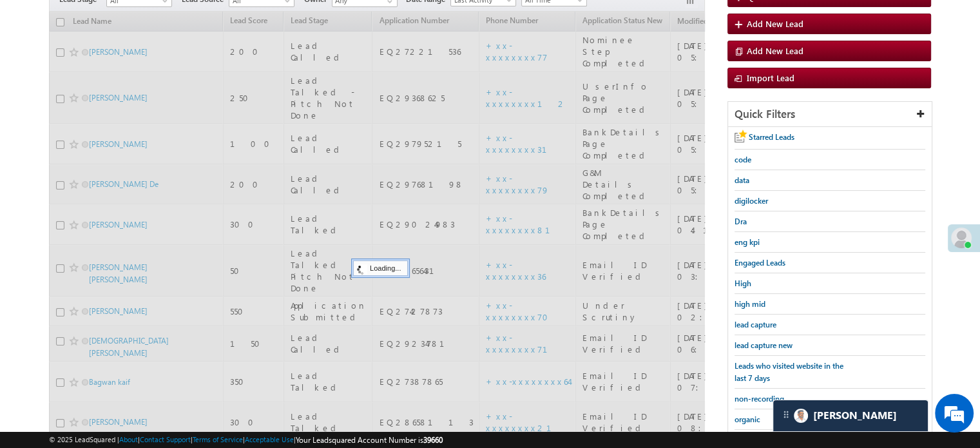
scroll to position [83, 0]
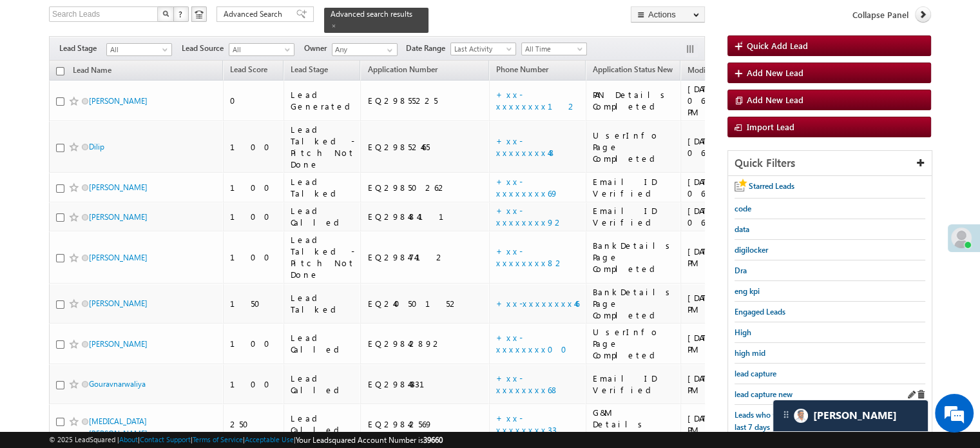
click at [745, 384] on div "lead capture new" at bounding box center [829, 394] width 191 height 21
click at [750, 389] on span "lead capture new" at bounding box center [763, 394] width 58 height 10
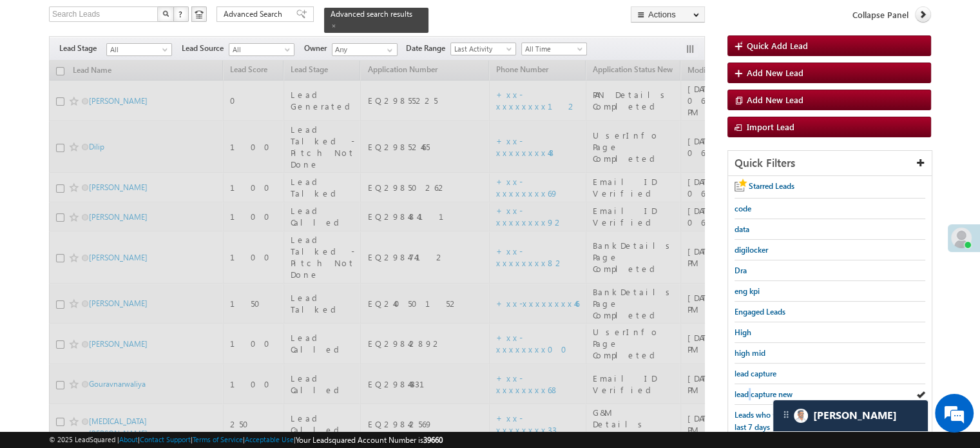
click at [750, 389] on span "lead capture new" at bounding box center [763, 394] width 58 height 10
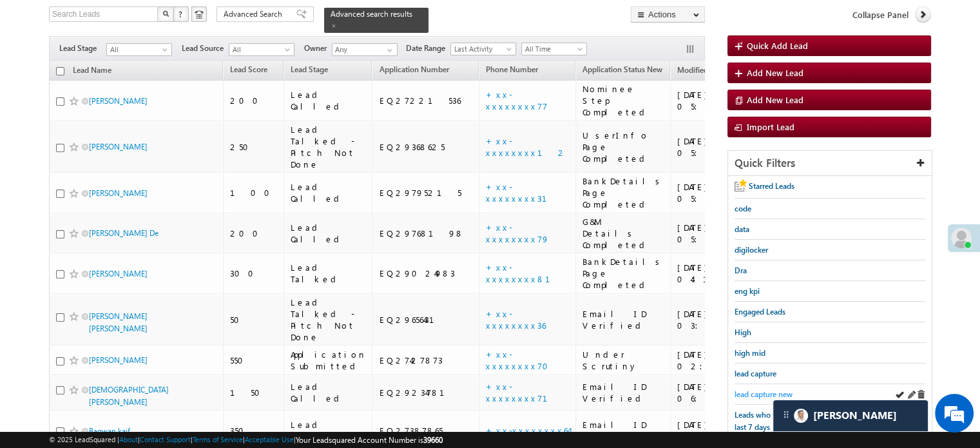
click at [760, 389] on span "lead capture new" at bounding box center [763, 394] width 58 height 10
click at [751, 389] on span "lead capture new" at bounding box center [763, 394] width 58 height 10
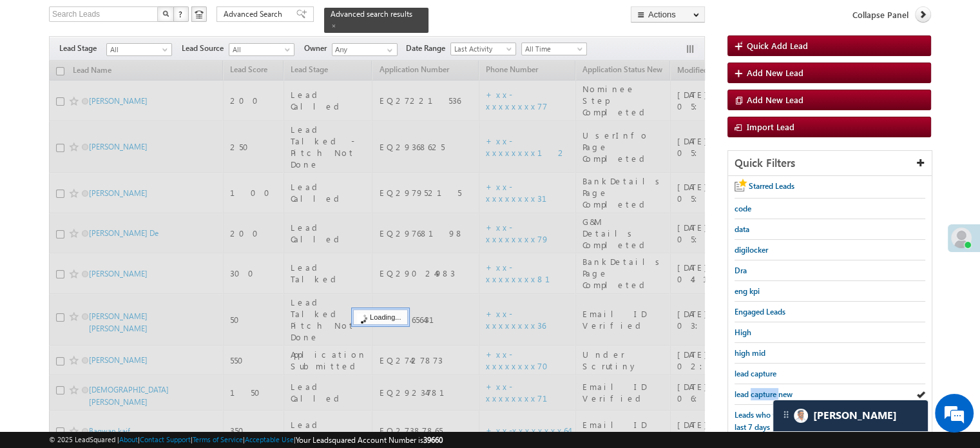
click at [751, 389] on span "lead capture new" at bounding box center [763, 394] width 58 height 10
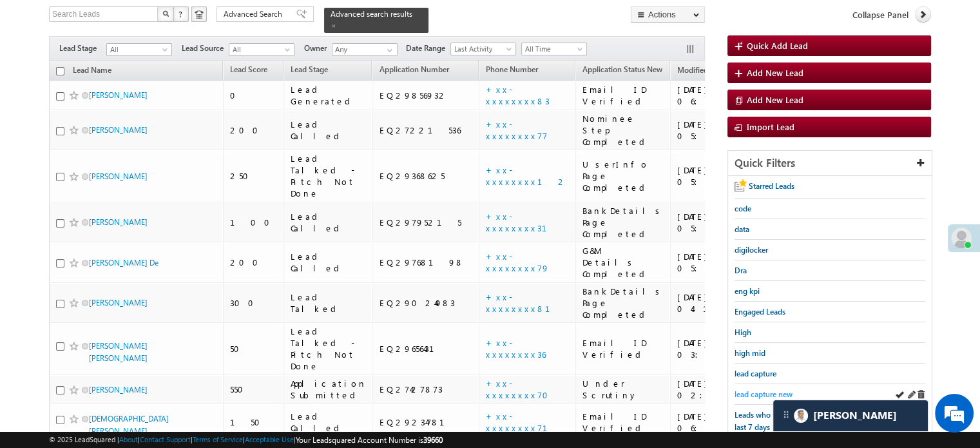
click at [762, 389] on span "lead capture new" at bounding box center [763, 394] width 58 height 10
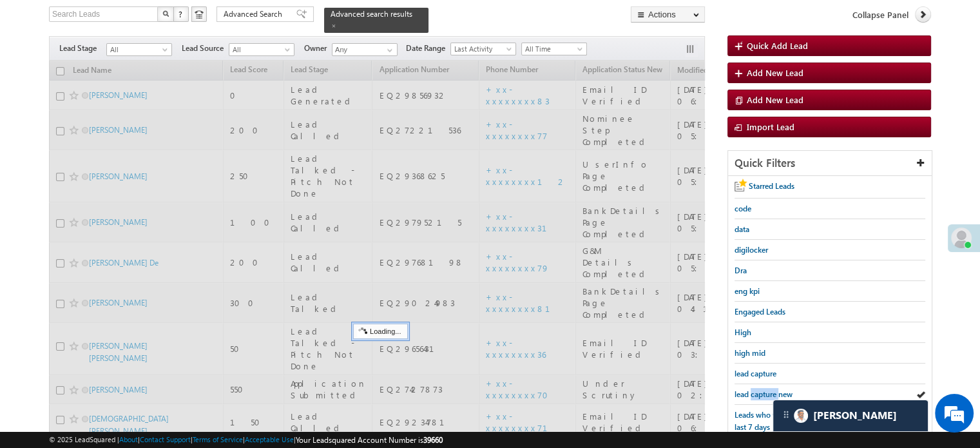
click at [762, 389] on span "lead capture new" at bounding box center [763, 394] width 58 height 10
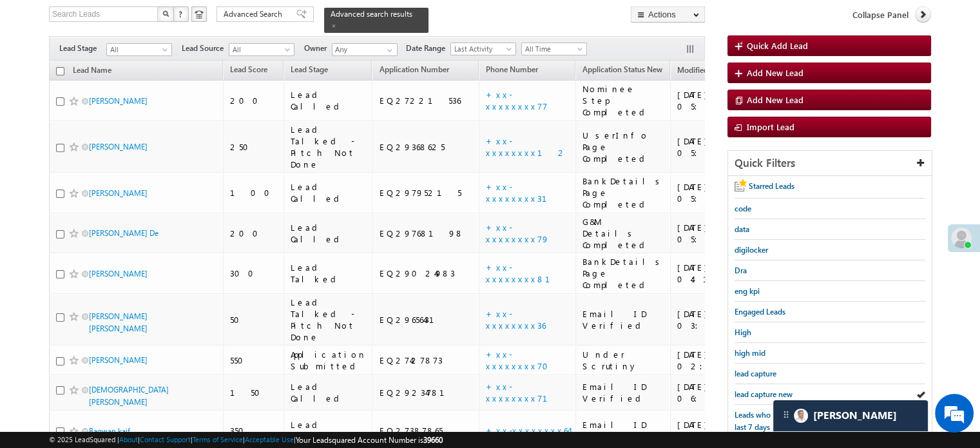
click at [762, 389] on span "lead capture new" at bounding box center [763, 394] width 58 height 10
click at [768, 389] on span "lead capture new" at bounding box center [763, 394] width 58 height 10
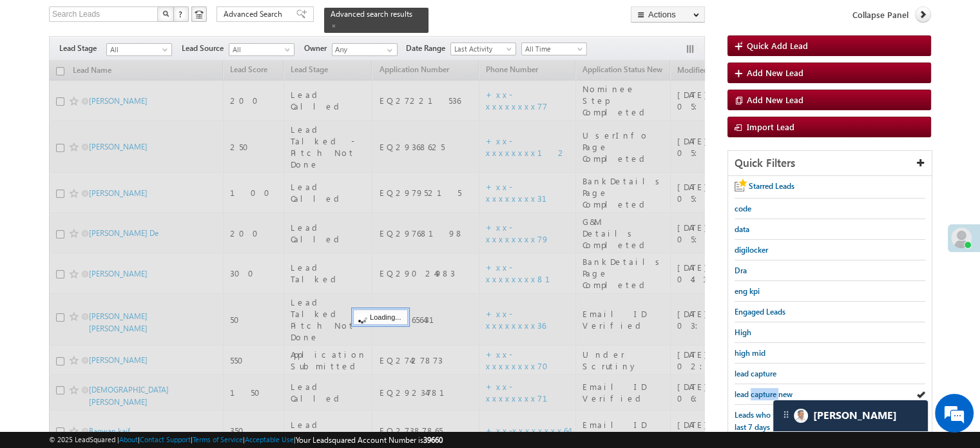
click at [768, 389] on span "lead capture new" at bounding box center [763, 394] width 58 height 10
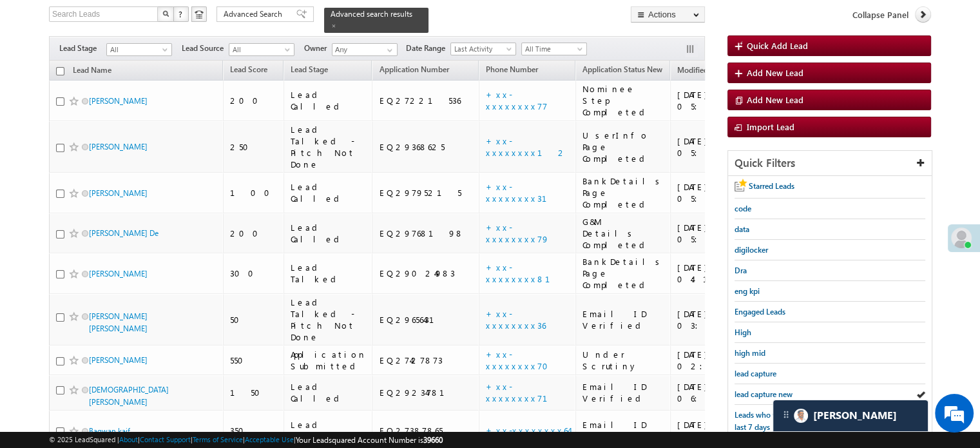
click at [768, 389] on span "lead capture new" at bounding box center [763, 394] width 58 height 10
click at [740, 384] on div "lead capture new" at bounding box center [829, 394] width 191 height 21
click at [742, 389] on span "lead capture new" at bounding box center [763, 394] width 58 height 10
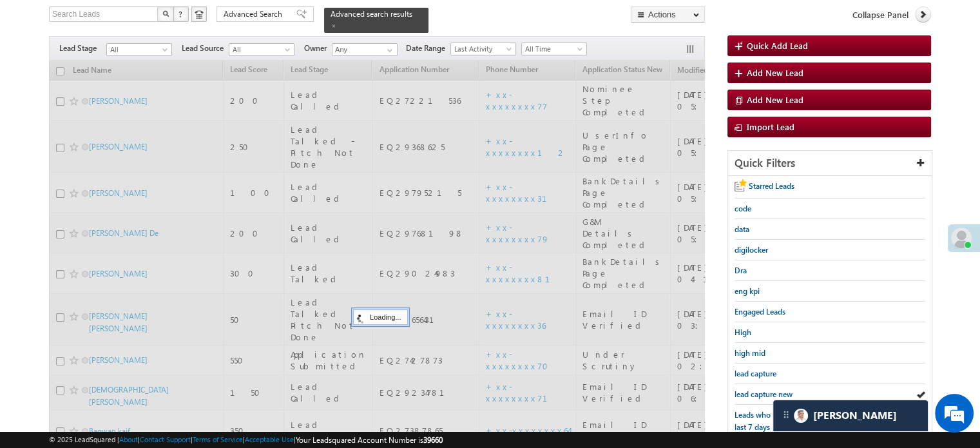
click at [742, 389] on span "lead capture new" at bounding box center [763, 394] width 58 height 10
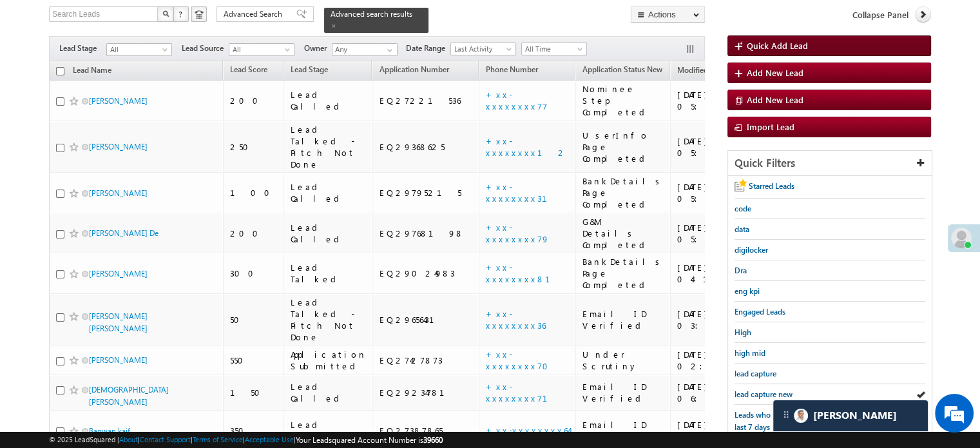
click at [903, 43] on link "Quick Add Lead" at bounding box center [829, 45] width 204 height 21
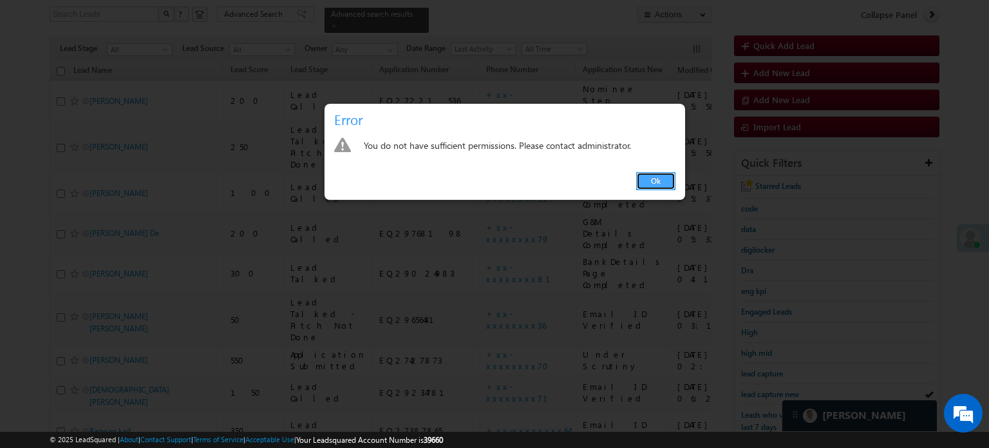
click at [646, 184] on link "Ok" at bounding box center [655, 181] width 39 height 18
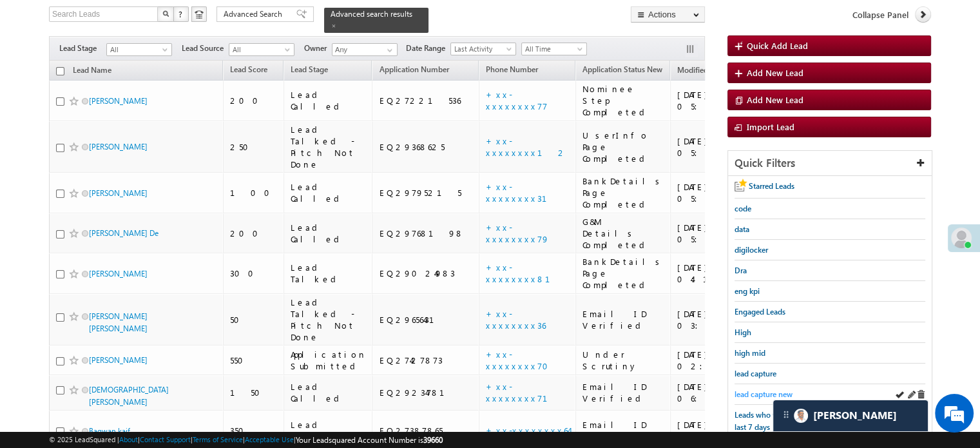
click at [752, 392] on span "lead capture new" at bounding box center [763, 394] width 58 height 10
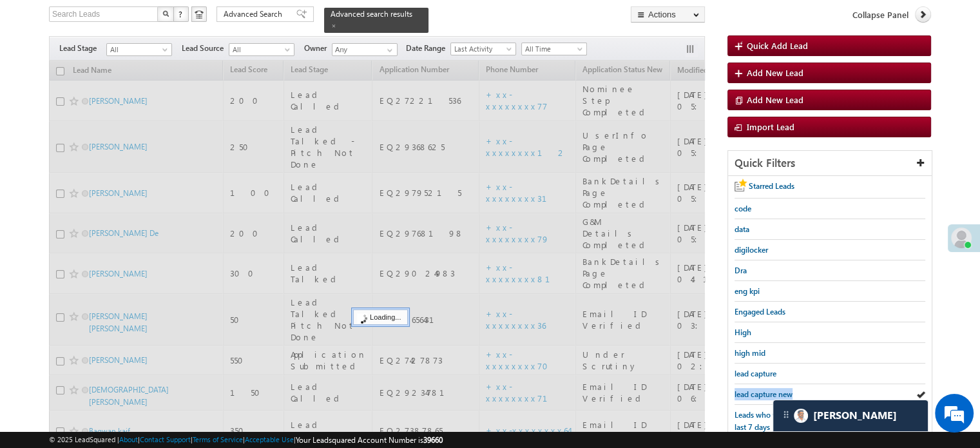
click at [752, 392] on span "lead capture new" at bounding box center [763, 394] width 58 height 10
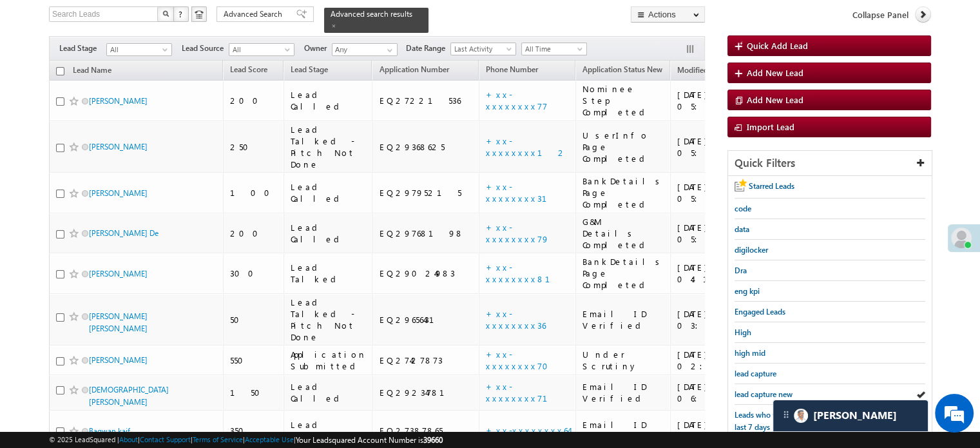
scroll to position [276, 0]
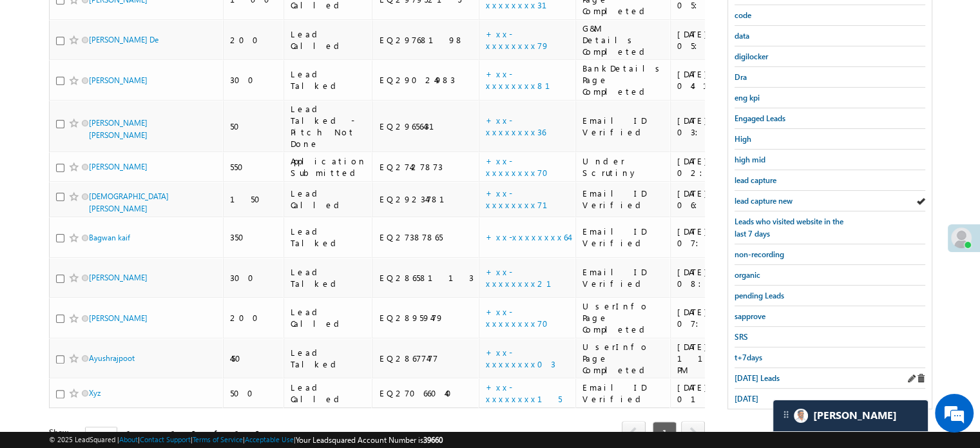
click at [755, 378] on div "[DATE] Leads" at bounding box center [829, 378] width 191 height 21
click at [756, 377] on link "[DATE] Leads" at bounding box center [756, 378] width 45 height 12
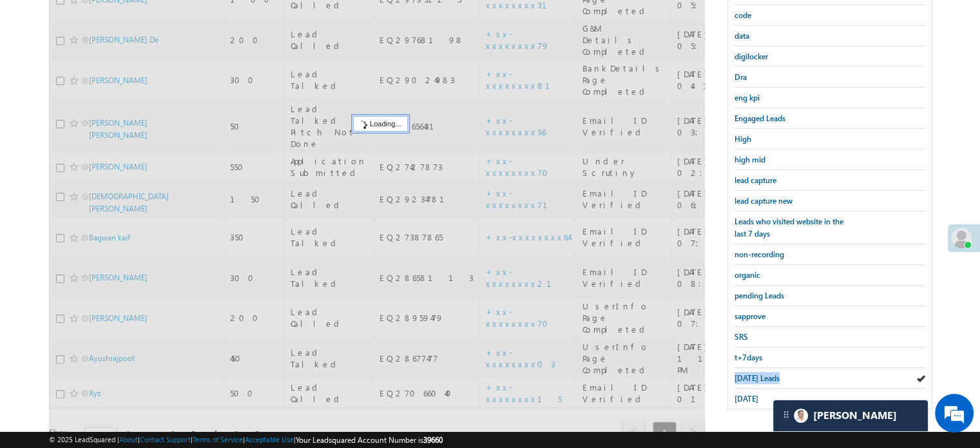
click at [756, 377] on link "[DATE] Leads" at bounding box center [756, 378] width 45 height 12
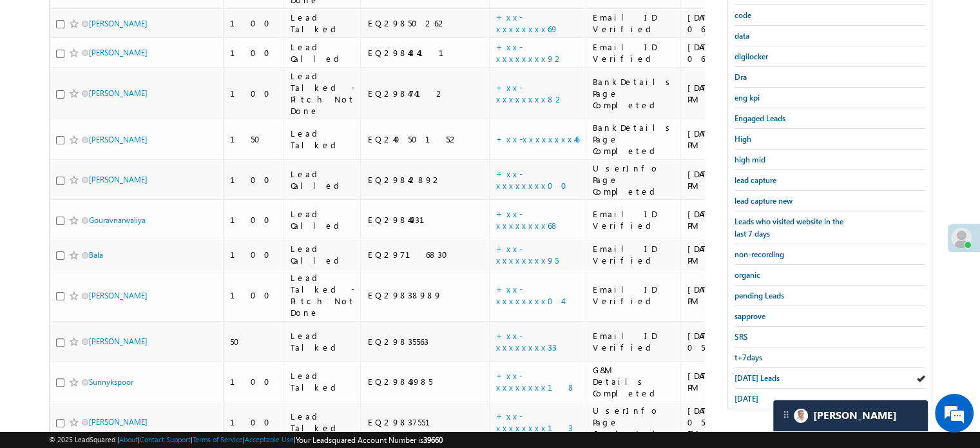
scroll to position [83, 0]
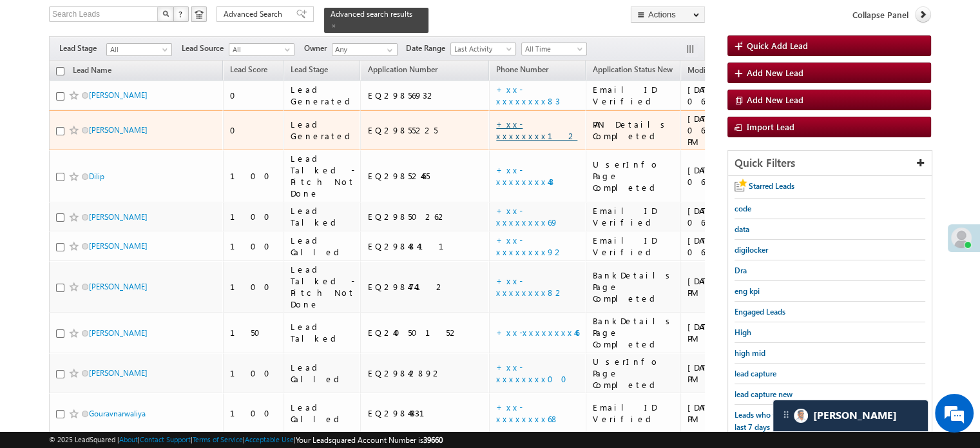
click at [496, 120] on link "+xx-xxxxxxxx12" at bounding box center [536, 130] width 81 height 23
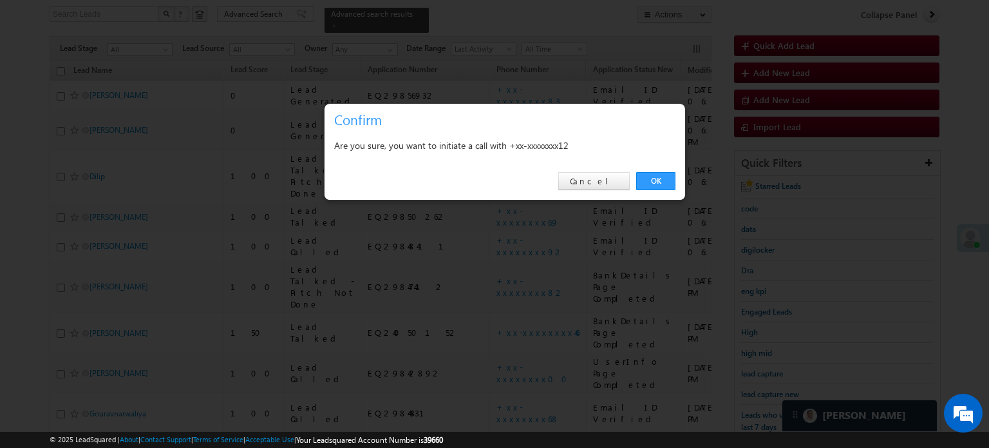
click at [656, 191] on div "OK Cancel" at bounding box center [505, 181] width 361 height 37
click at [657, 182] on link "OK" at bounding box center [655, 181] width 39 height 18
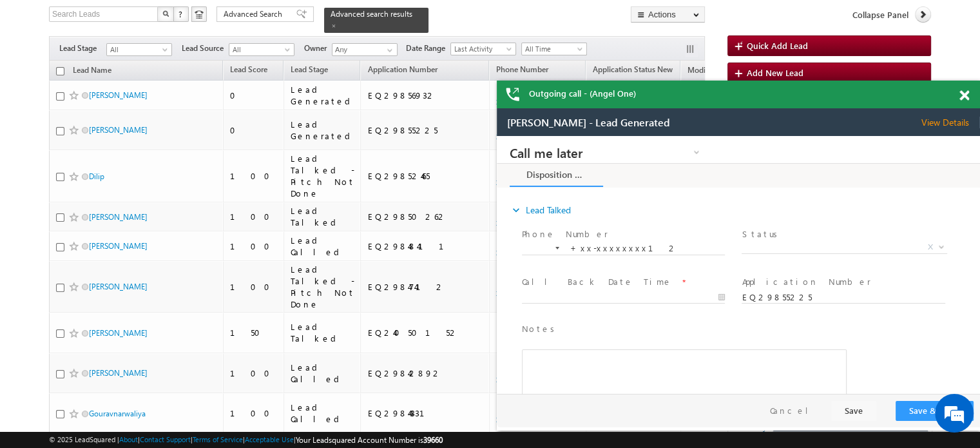
scroll to position [0, 0]
click at [960, 100] on span at bounding box center [964, 95] width 10 height 11
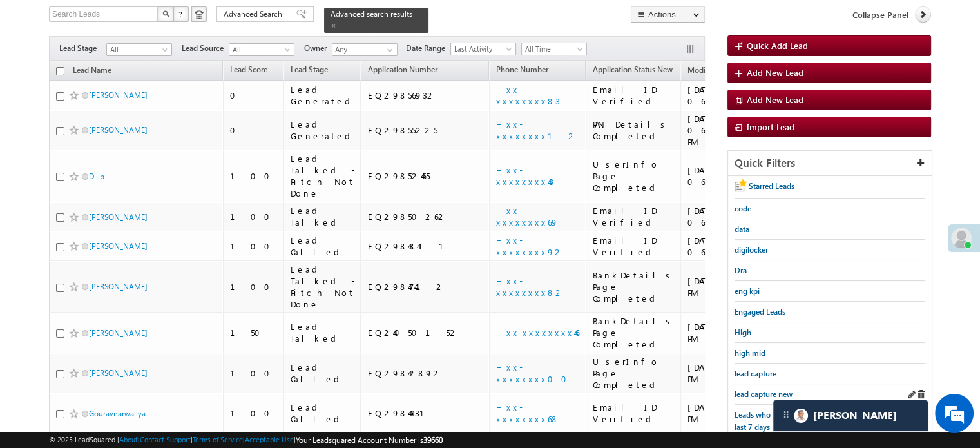
click at [765, 384] on div "lead capture new" at bounding box center [829, 394] width 191 height 21
click at [765, 389] on span "lead capture new" at bounding box center [763, 394] width 58 height 10
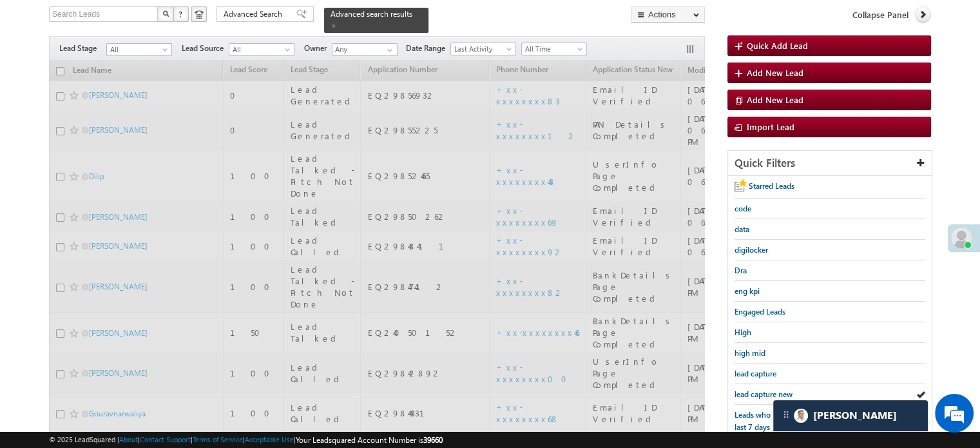
click at [765, 389] on span "lead capture new" at bounding box center [763, 394] width 58 height 10
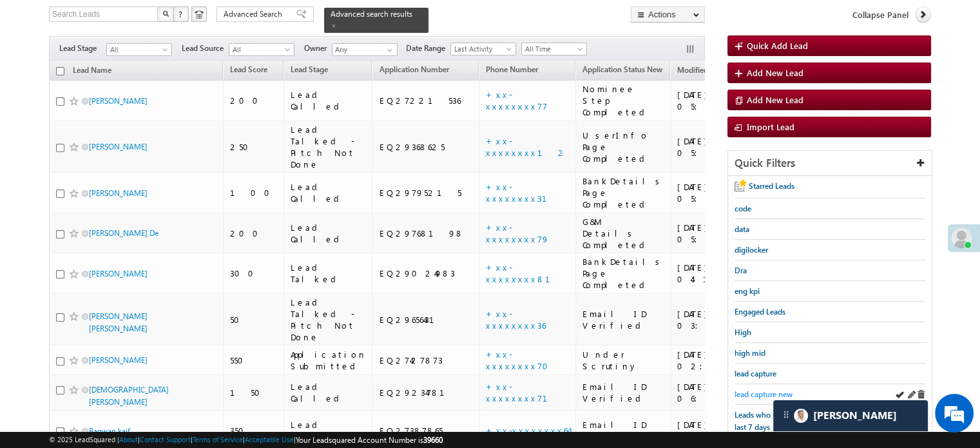
click at [744, 389] on span "lead capture new" at bounding box center [763, 394] width 58 height 10
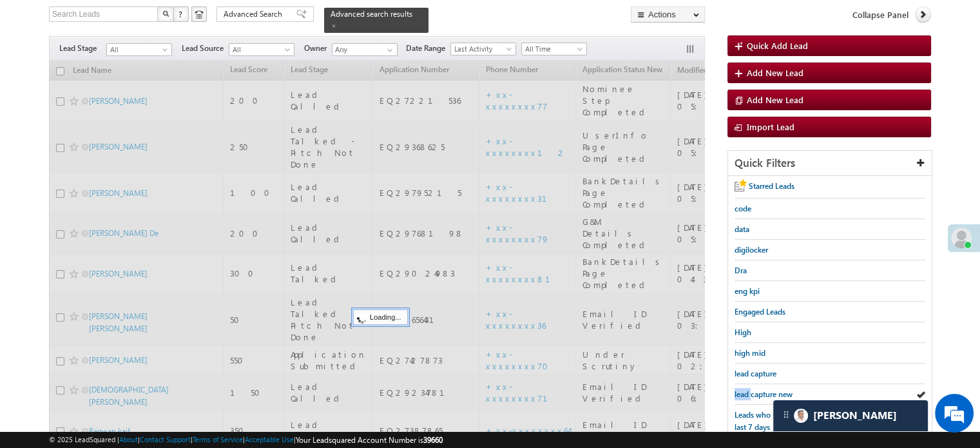
click at [744, 389] on span "lead capture new" at bounding box center [763, 394] width 58 height 10
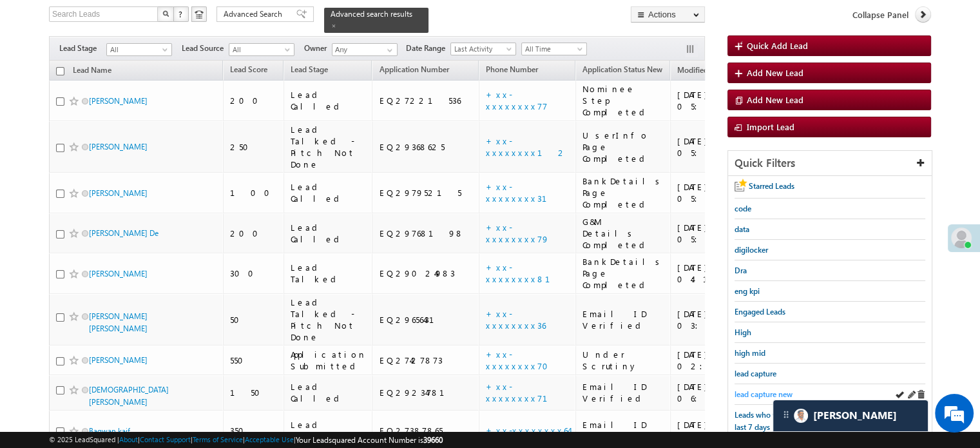
click at [764, 389] on span "lead capture new" at bounding box center [763, 394] width 58 height 10
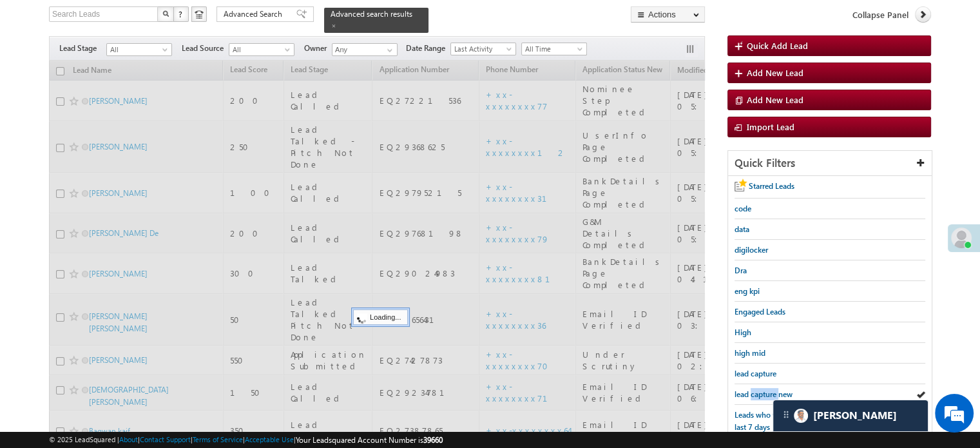
click at [764, 389] on span "lead capture new" at bounding box center [763, 394] width 58 height 10
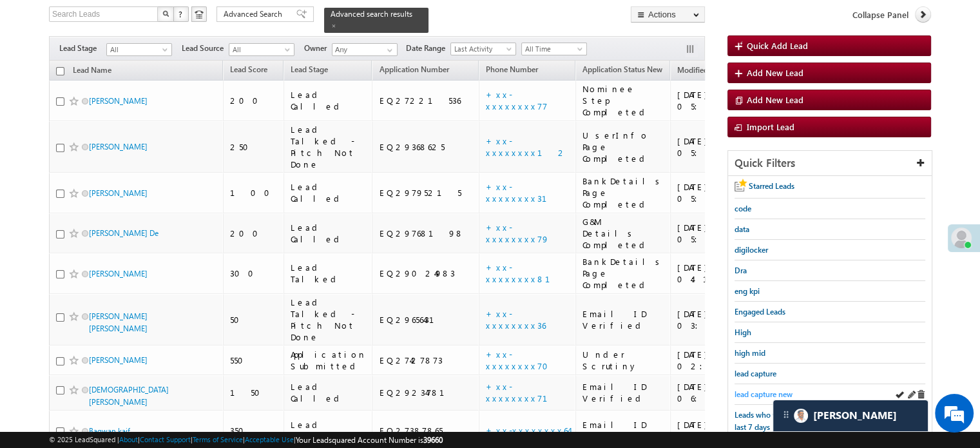
click at [770, 391] on span "lead capture new" at bounding box center [763, 394] width 58 height 10
click at [749, 378] on div "lead capture" at bounding box center [829, 373] width 191 height 21
click at [758, 384] on div "lead capture new" at bounding box center [829, 394] width 191 height 21
click at [763, 389] on span "lead capture new" at bounding box center [763, 394] width 58 height 10
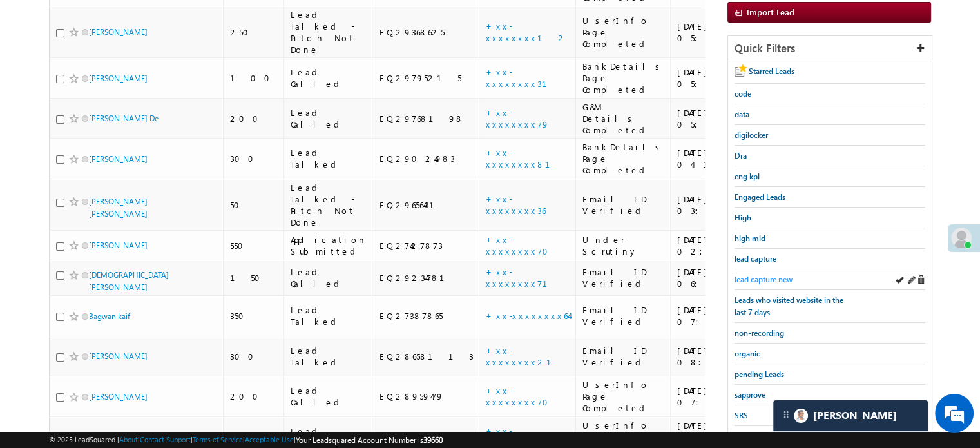
scroll to position [212, 0]
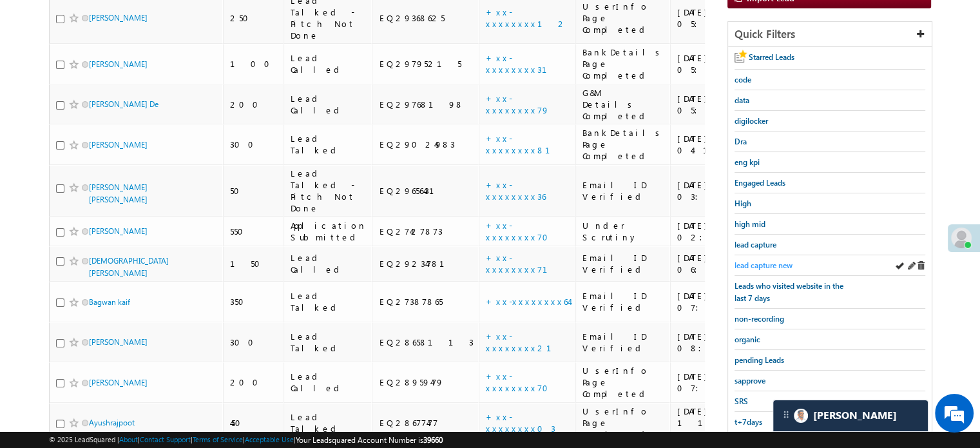
click at [775, 260] on span "lead capture new" at bounding box center [763, 265] width 58 height 10
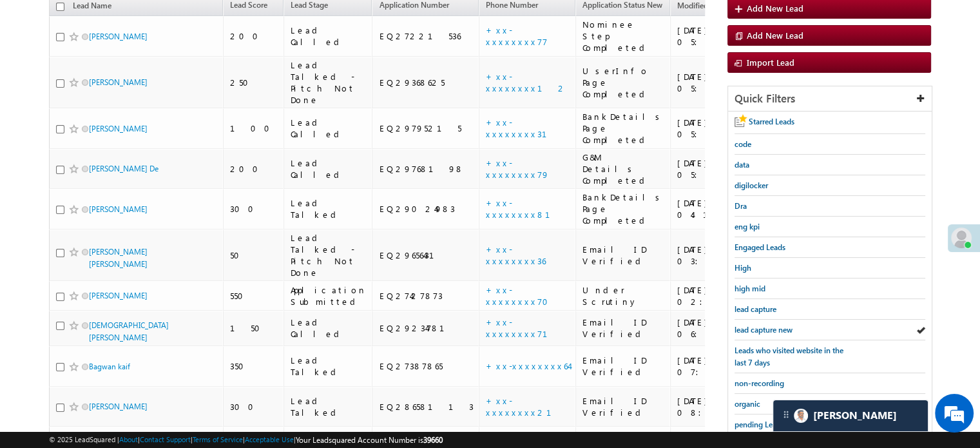
scroll to position [83, 0]
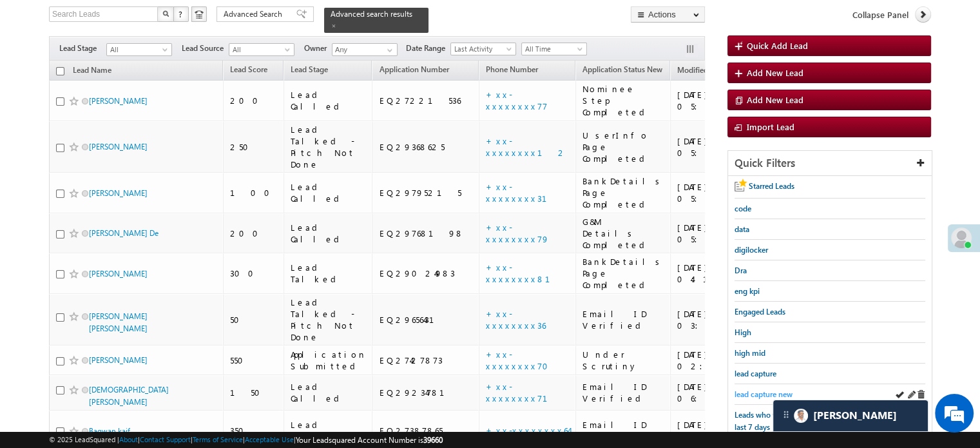
click at [768, 389] on span "lead capture new" at bounding box center [763, 394] width 58 height 10
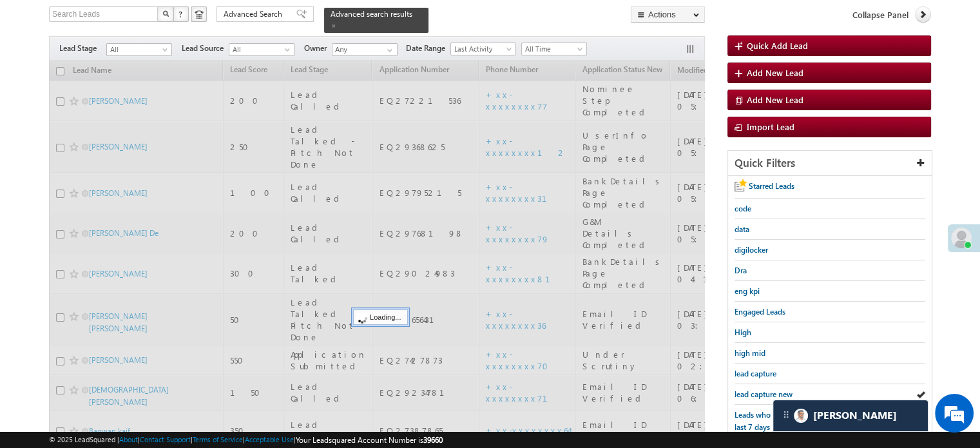
click at [768, 389] on span "lead capture new" at bounding box center [763, 394] width 58 height 10
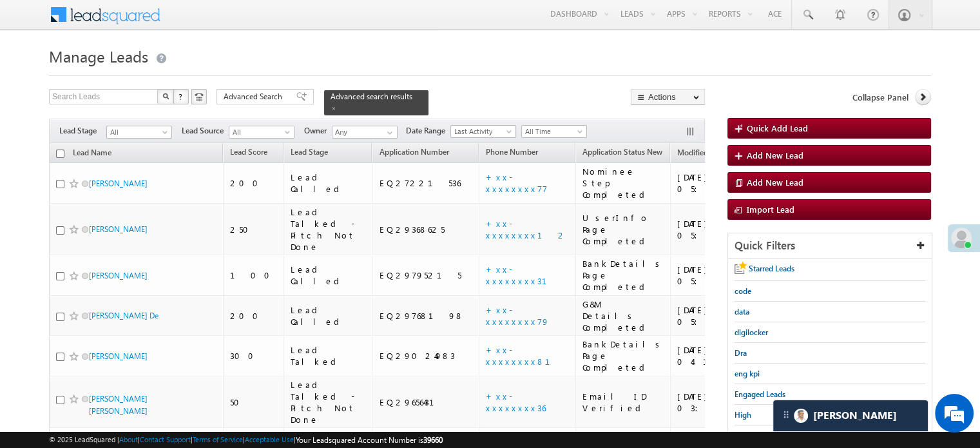
scroll to position [0, 0]
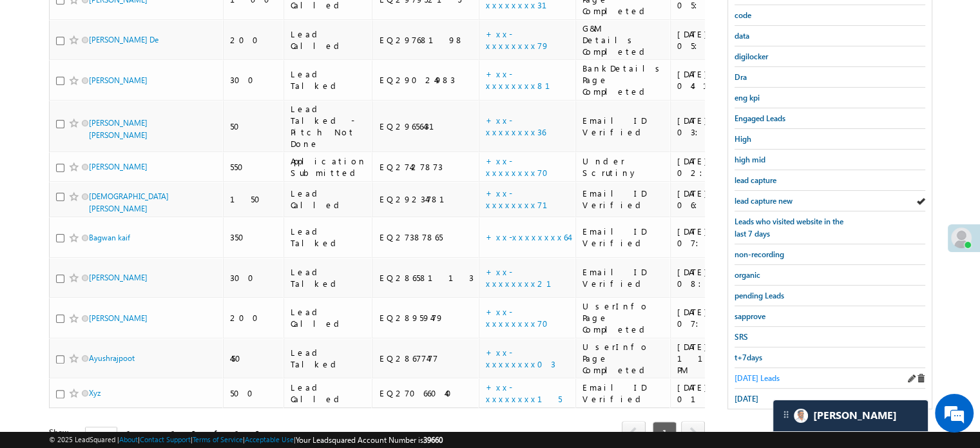
click at [744, 373] on span "[DATE] Leads" at bounding box center [756, 378] width 45 height 10
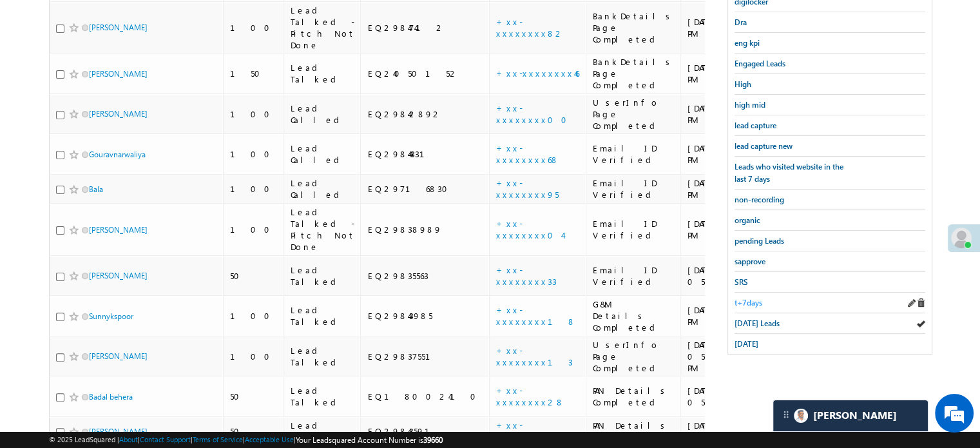
scroll to position [341, 0]
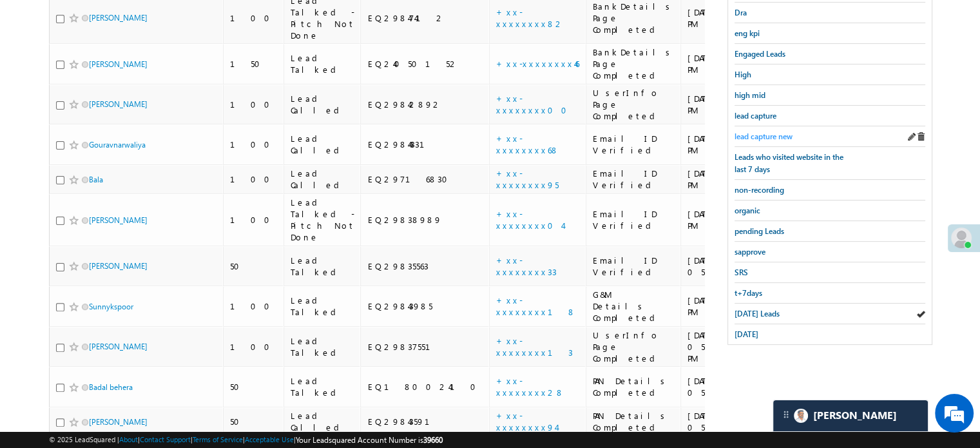
click at [752, 133] on span "lead capture new" at bounding box center [763, 136] width 58 height 10
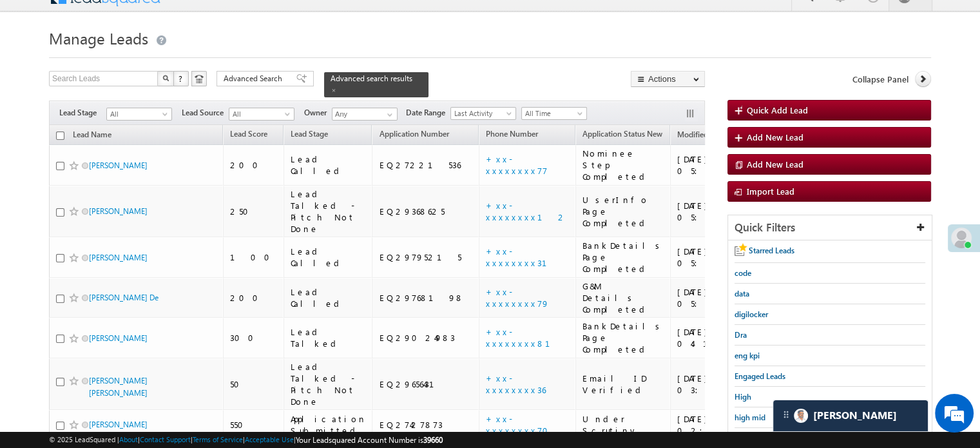
scroll to position [212, 0]
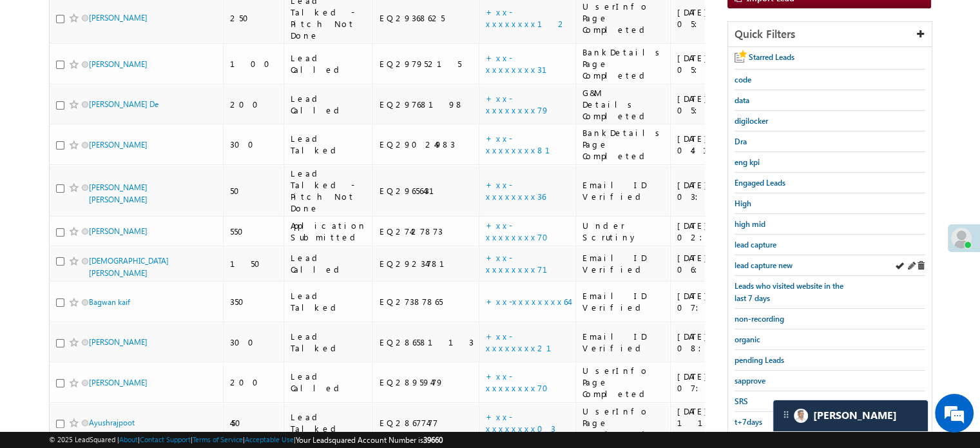
click at [750, 255] on div "lead capture new" at bounding box center [829, 265] width 191 height 21
click at [751, 260] on span "lead capture new" at bounding box center [763, 265] width 58 height 10
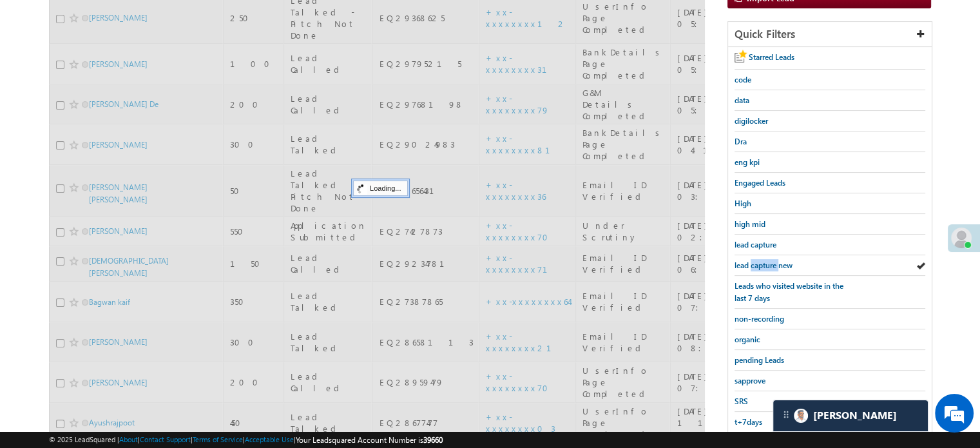
click at [751, 260] on span "lead capture new" at bounding box center [763, 265] width 58 height 10
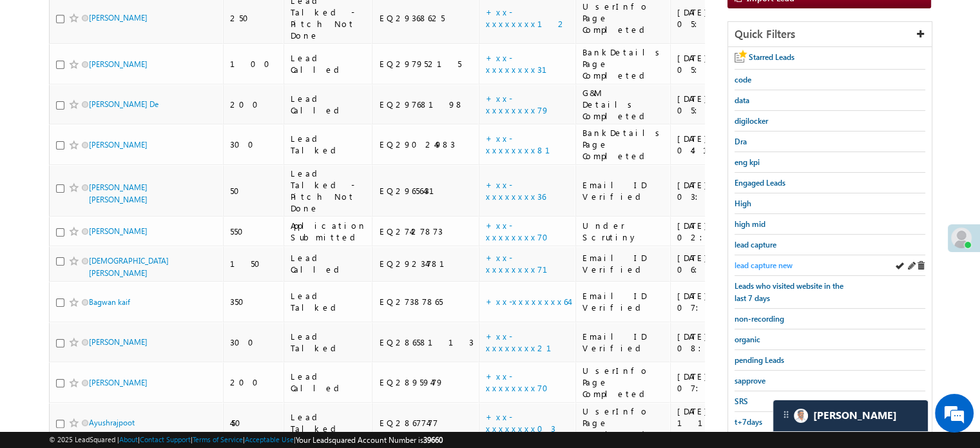
click at [763, 260] on span "lead capture new" at bounding box center [763, 265] width 58 height 10
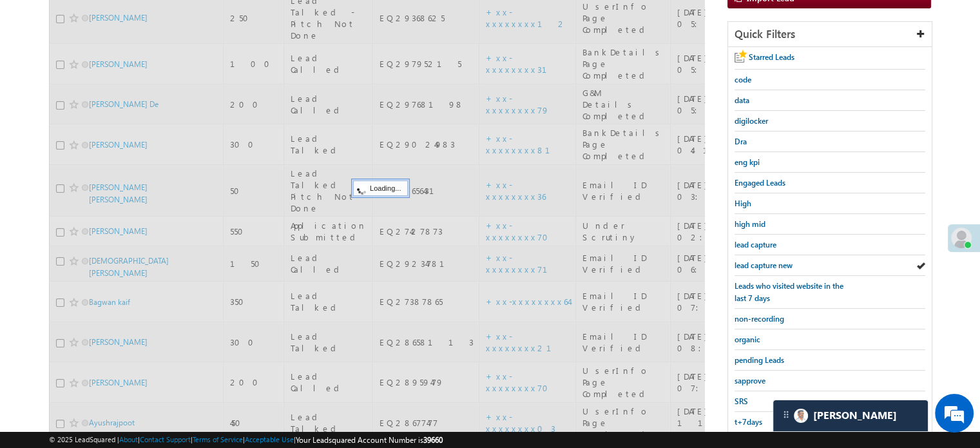
click at [763, 260] on span "lead capture new" at bounding box center [763, 265] width 58 height 10
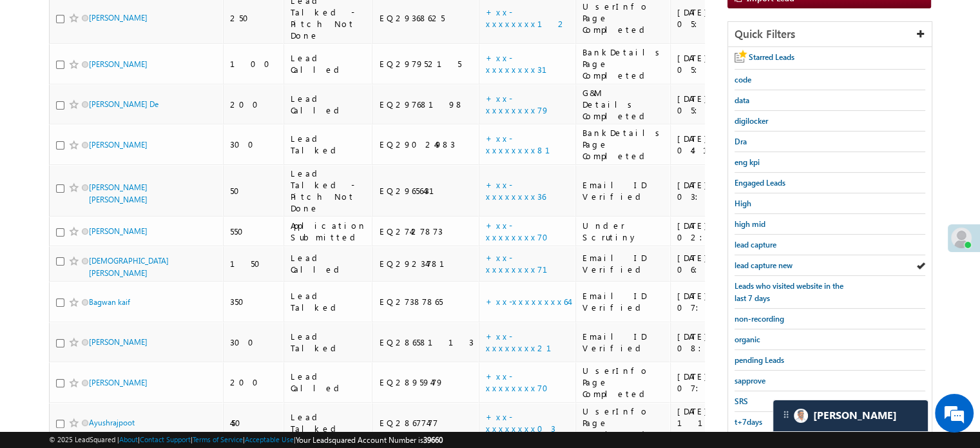
click at [763, 260] on span "lead capture new" at bounding box center [763, 265] width 58 height 10
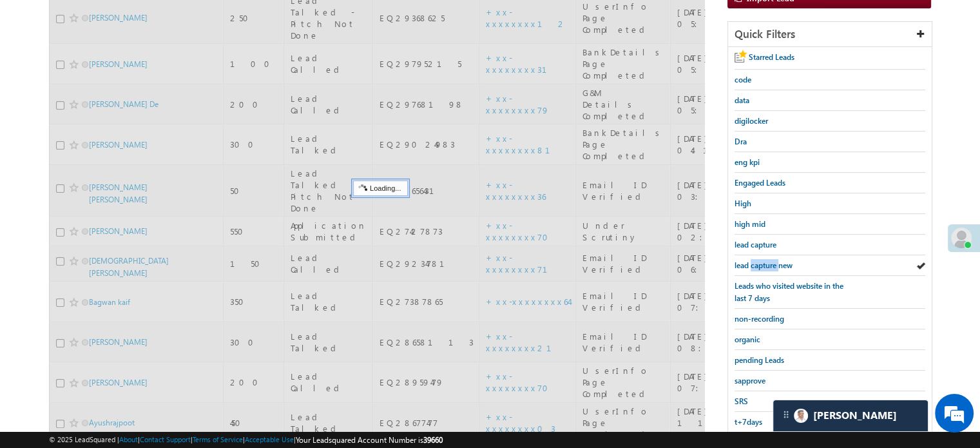
click at [763, 260] on span "lead capture new" at bounding box center [763, 265] width 58 height 10
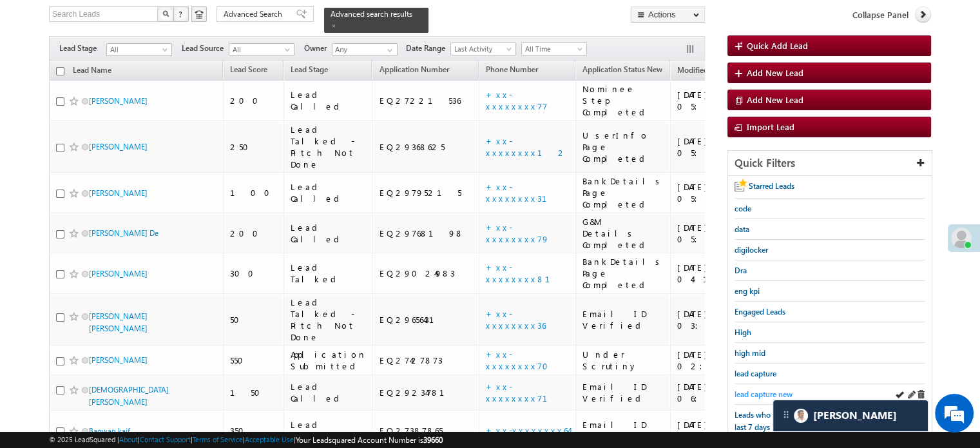
click at [747, 392] on span "lead capture new" at bounding box center [763, 394] width 58 height 10
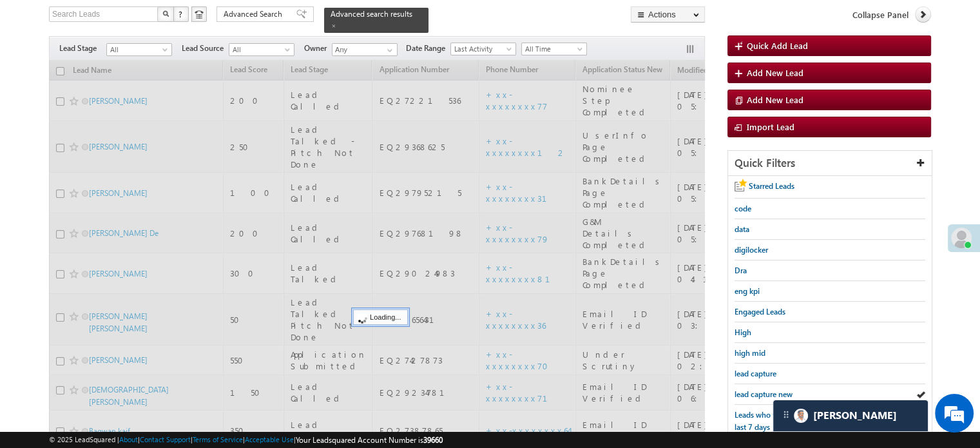
click at [747, 392] on span "lead capture new" at bounding box center [763, 394] width 58 height 10
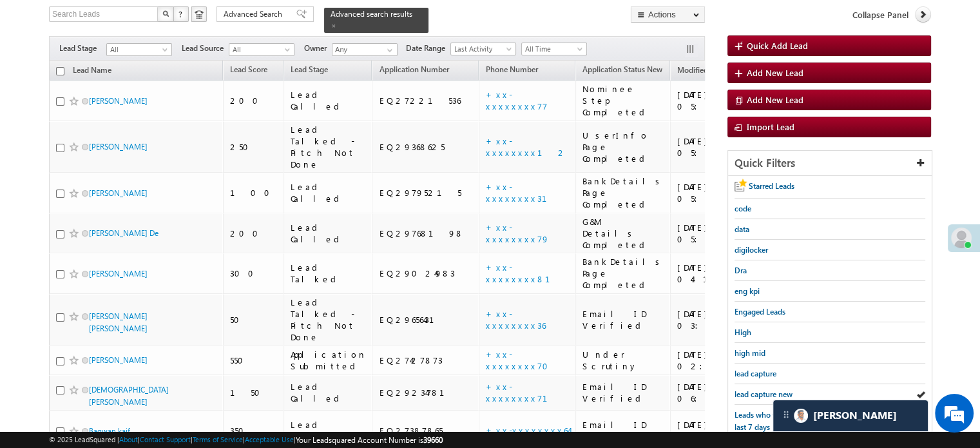
click at [747, 392] on span "lead capture new" at bounding box center [763, 394] width 58 height 10
click at [754, 392] on span "lead capture new" at bounding box center [763, 394] width 58 height 10
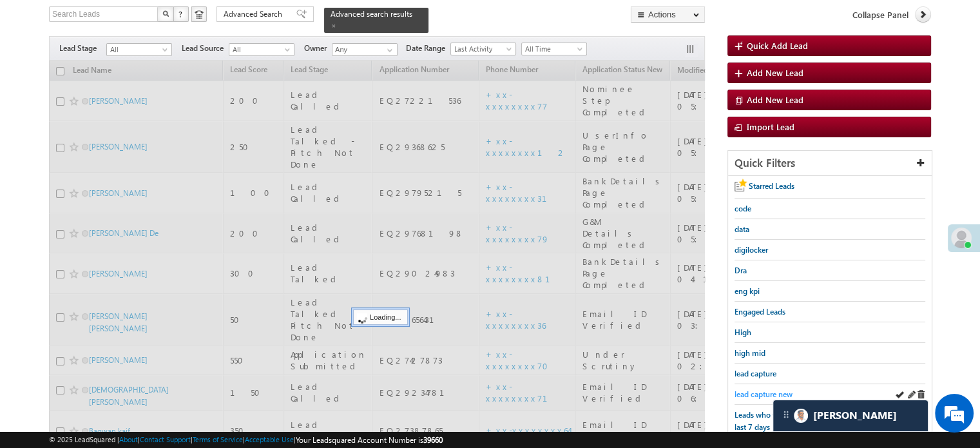
click at [750, 389] on span "lead capture new" at bounding box center [763, 394] width 58 height 10
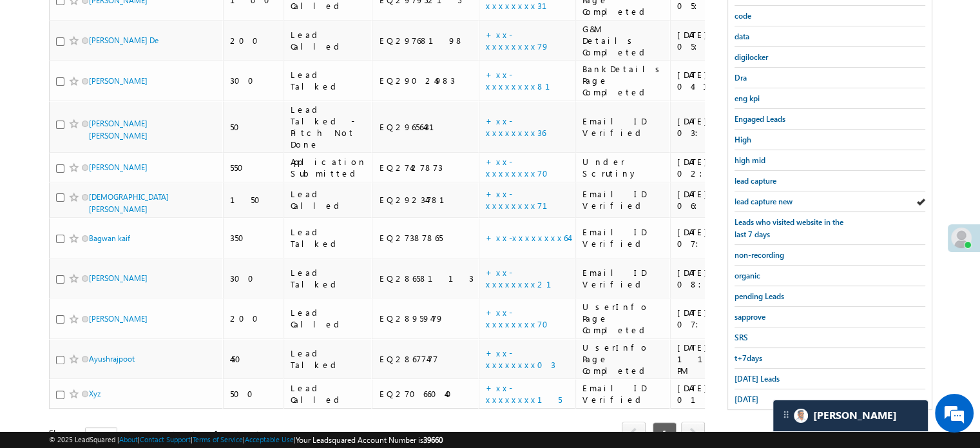
scroll to position [276, 0]
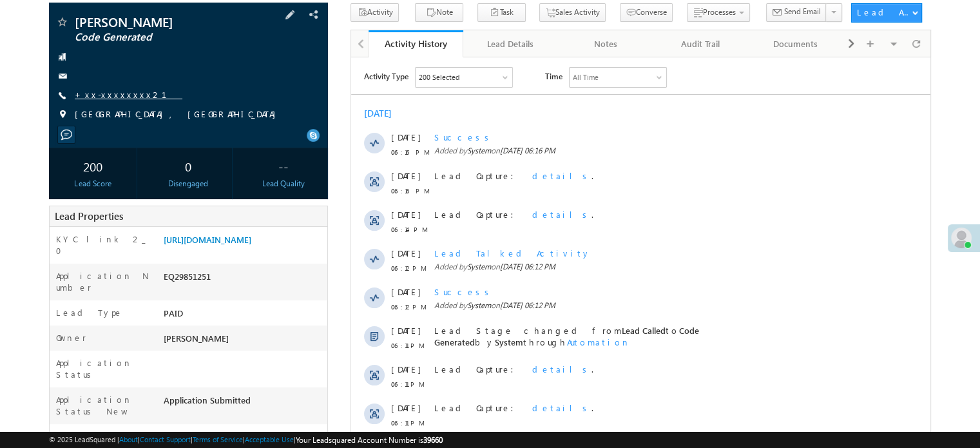
scroll to position [86, 0]
click at [120, 88] on div "[PERSON_NAME] Code Generated +xx-xxxxxxxx21" at bounding box center [188, 71] width 266 height 112
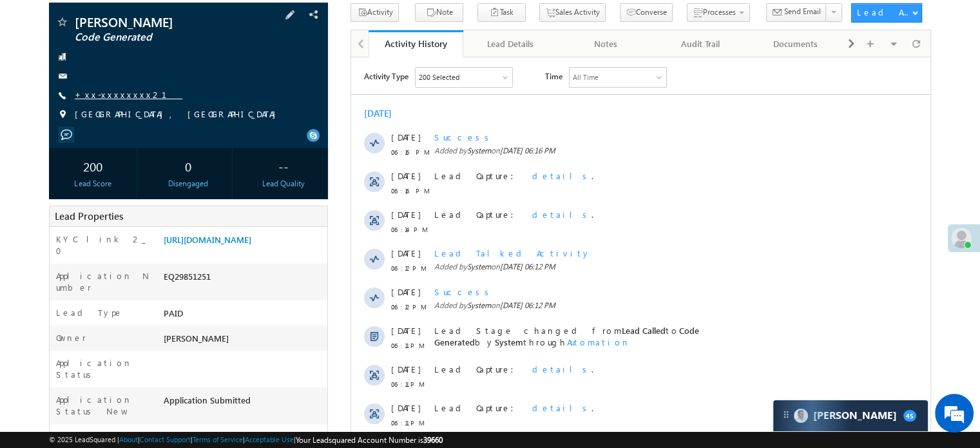
click at [122, 91] on link "+xx-xxxxxxxx21" at bounding box center [129, 94] width 108 height 11
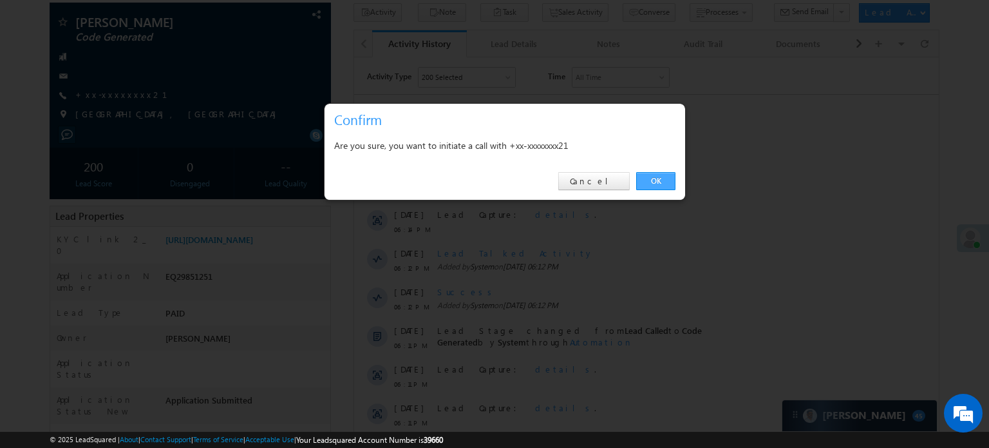
drag, startPoint x: 665, startPoint y: 177, endPoint x: 313, endPoint y: 120, distance: 356.9
click at [664, 178] on link "OK" at bounding box center [655, 181] width 39 height 18
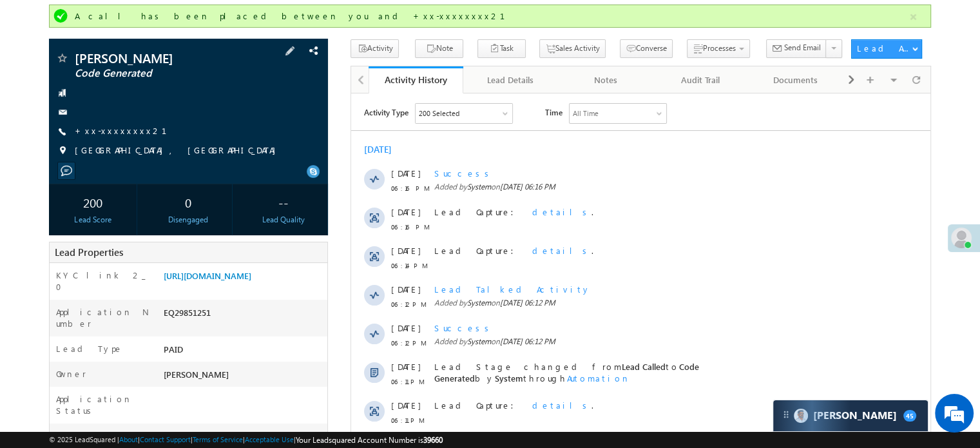
scroll to position [0, 0]
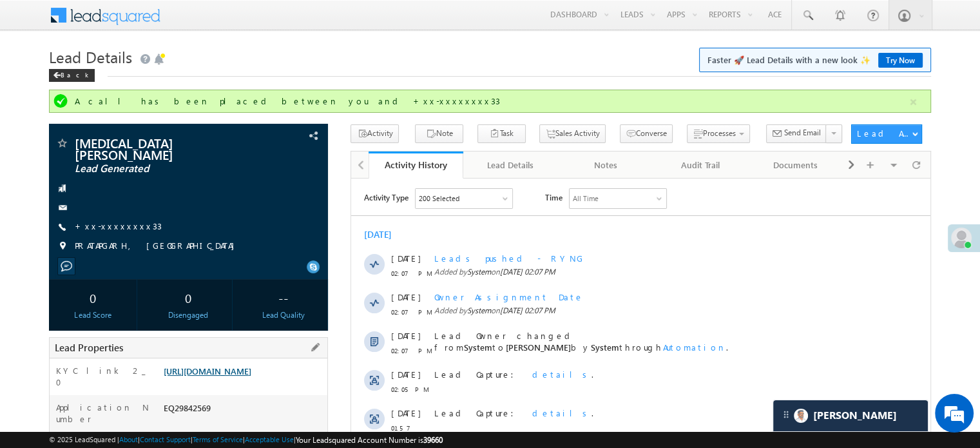
click at [248, 376] on link "https://angelbroking1-pk3em7sa.customui-test.leadsquared.com?leadId=acb92ae1-f3…" at bounding box center [208, 370] width 88 height 11
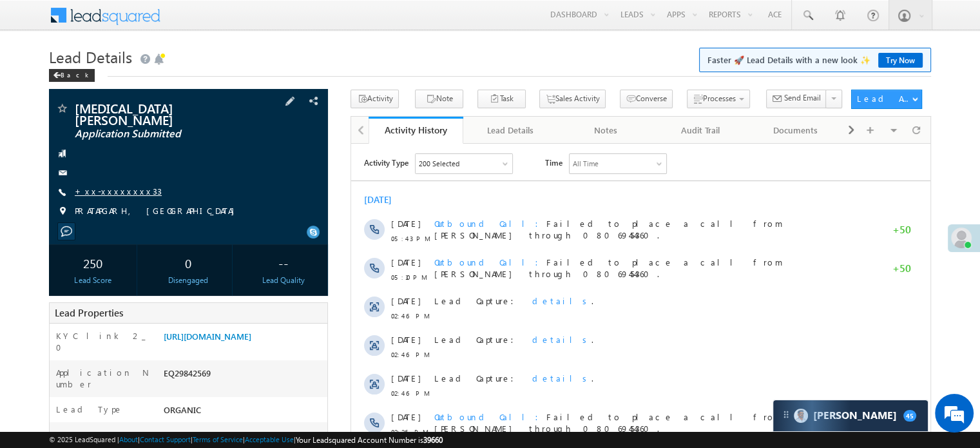
click at [116, 186] on link "+xx-xxxxxxxx33" at bounding box center [118, 191] width 87 height 11
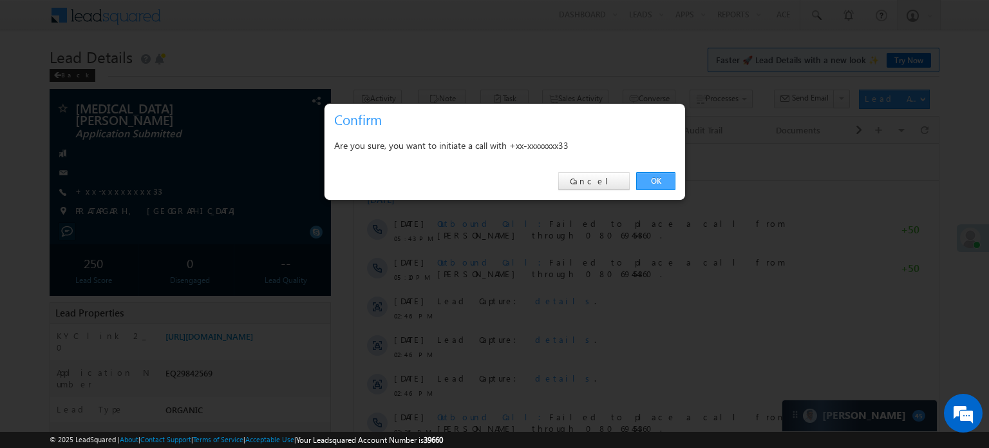
click at [659, 182] on link "OK" at bounding box center [655, 181] width 39 height 18
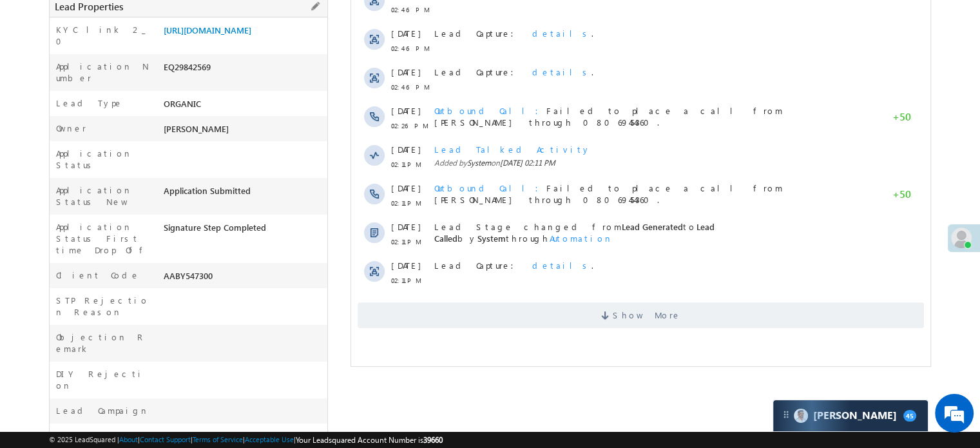
scroll to position [515, 0]
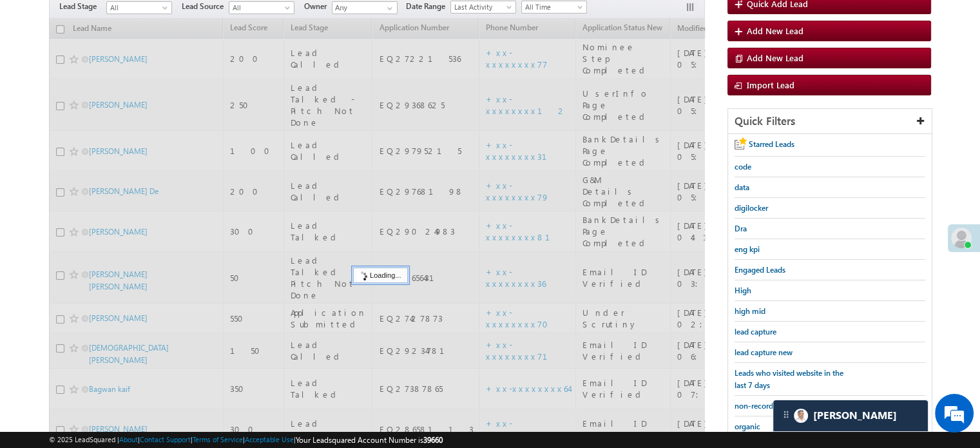
scroll to position [83, 0]
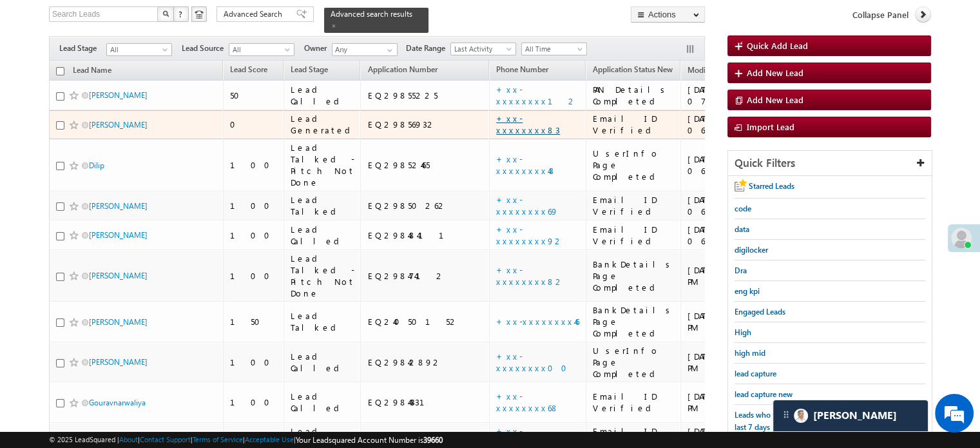
click at [496, 119] on link "+xx-xxxxxxxx83" at bounding box center [528, 124] width 64 height 23
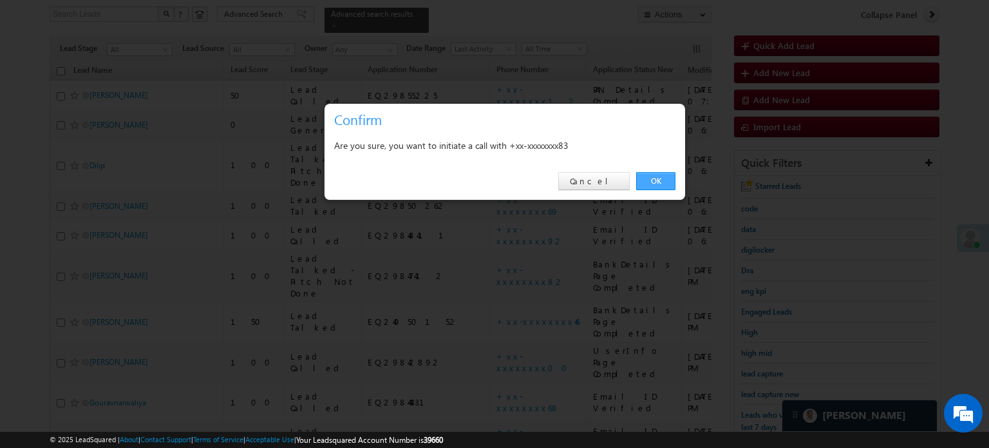
click at [661, 185] on link "OK" at bounding box center [655, 181] width 39 height 18
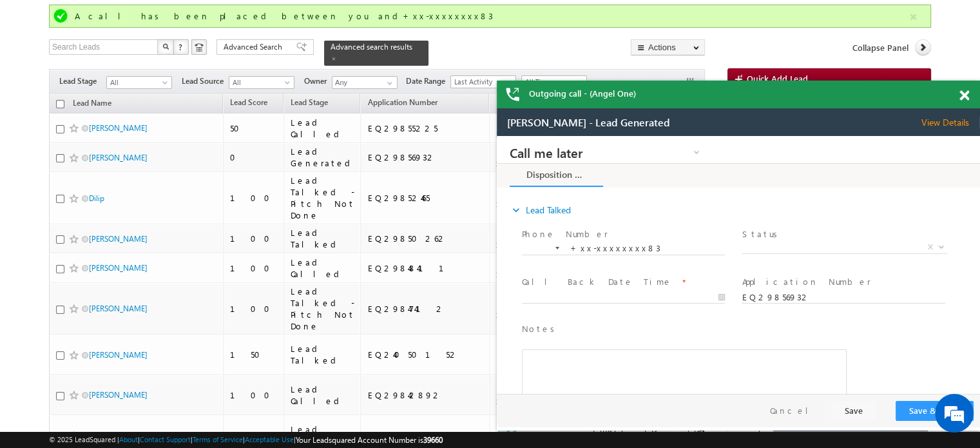
scroll to position [0, 0]
click at [963, 93] on span at bounding box center [964, 95] width 10 height 11
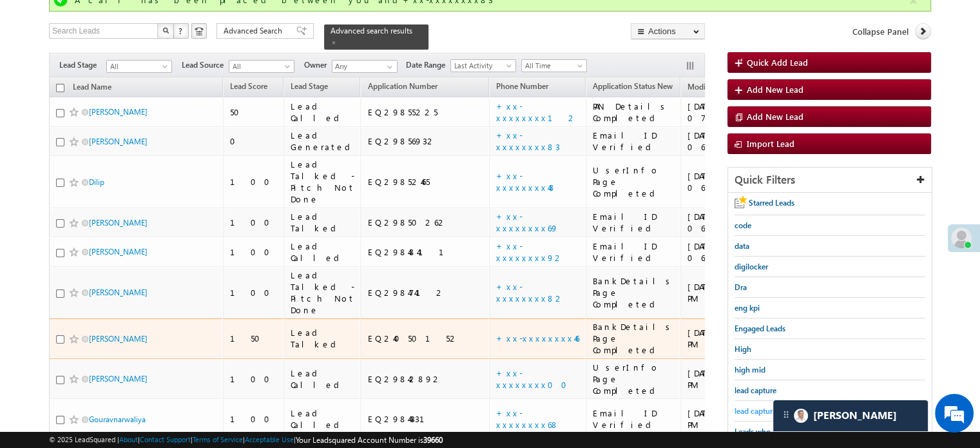
scroll to position [149, 0]
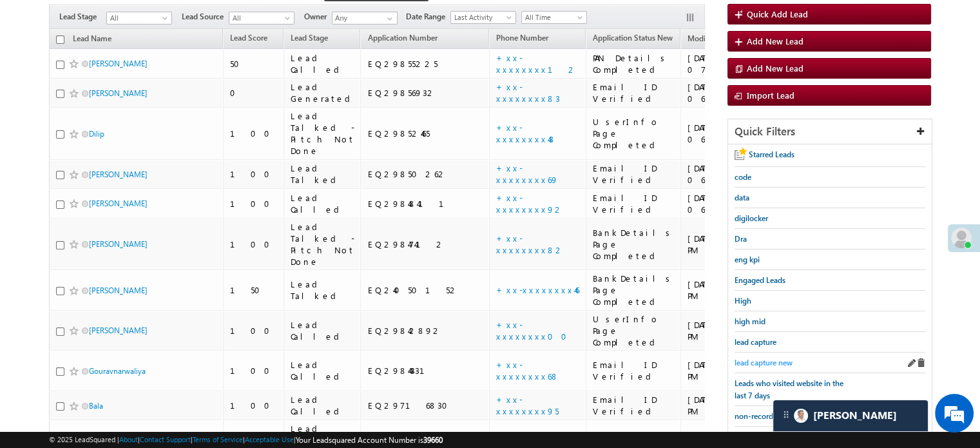
click at [766, 363] on span "lead capture new" at bounding box center [763, 363] width 58 height 10
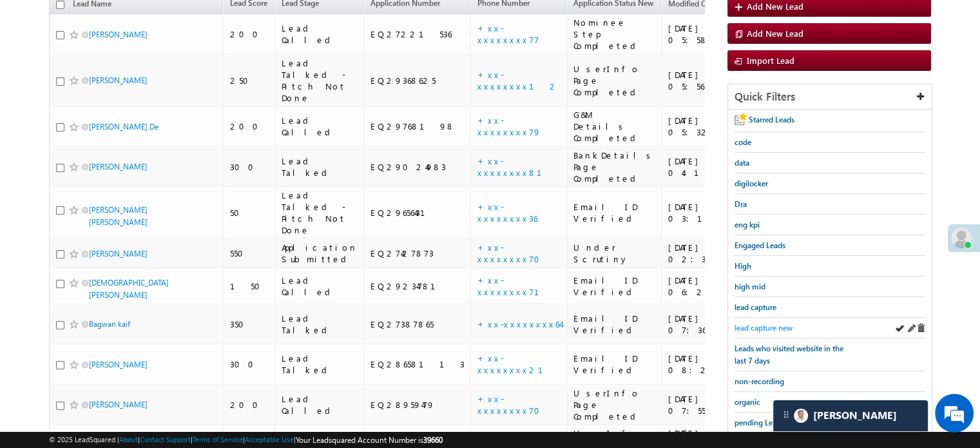
scroll to position [115, 0]
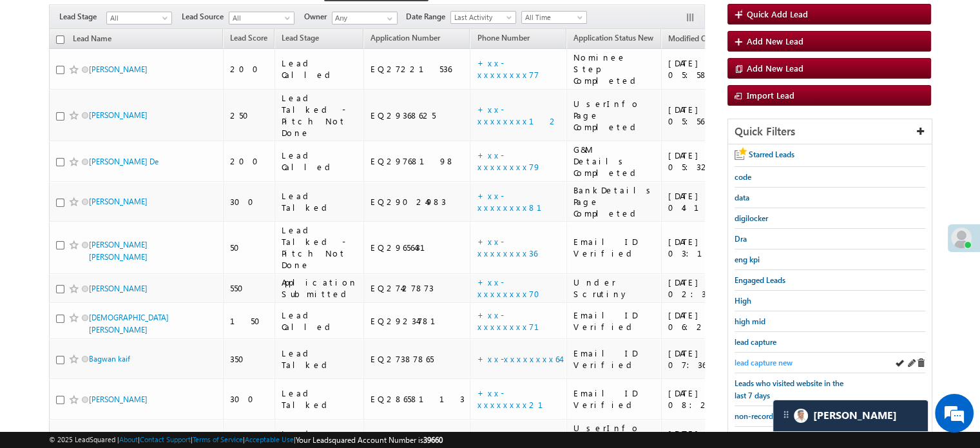
click at [769, 361] on span "lead capture new" at bounding box center [763, 363] width 58 height 10
click at [770, 359] on span "lead capture new" at bounding box center [763, 363] width 58 height 10
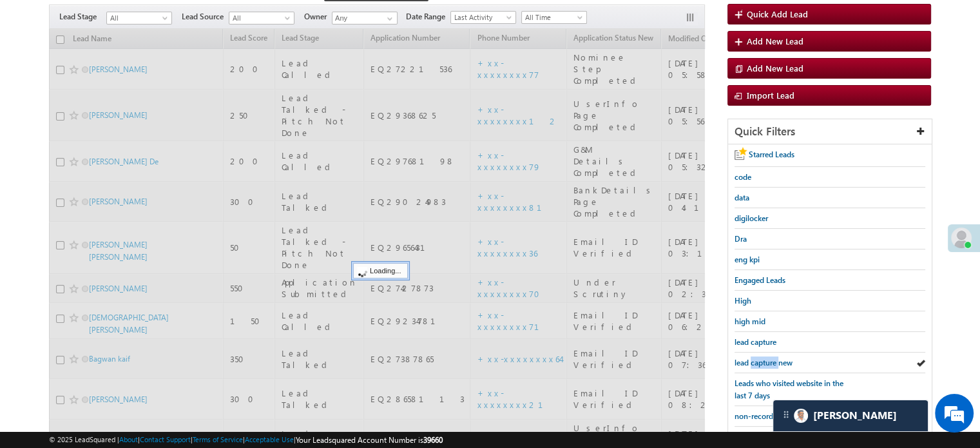
click at [770, 359] on span "lead capture new" at bounding box center [763, 363] width 58 height 10
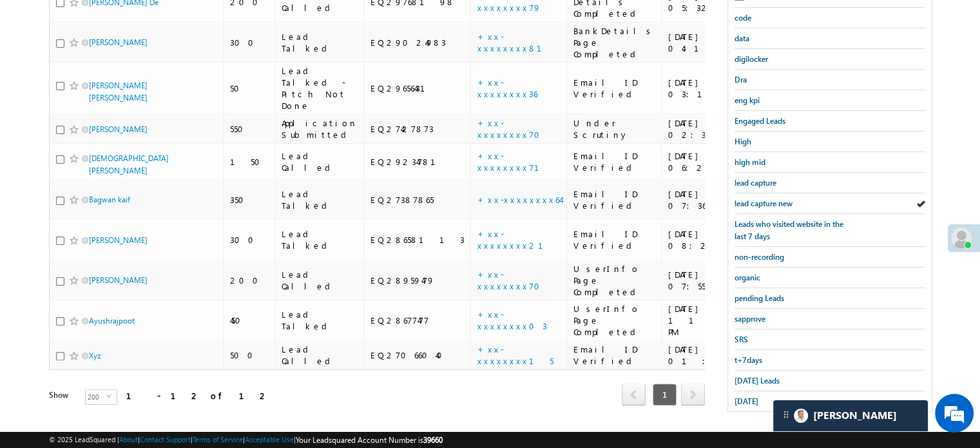
scroll to position [276, 0]
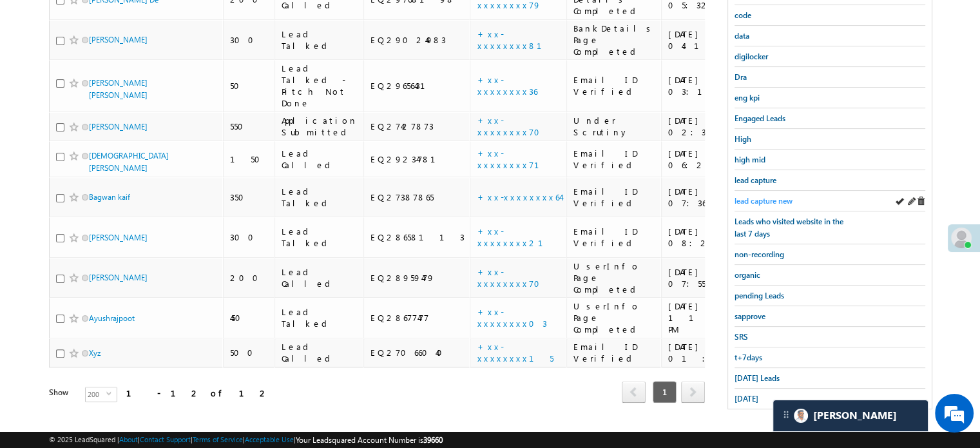
click at [766, 196] on span "lead capture new" at bounding box center [763, 201] width 58 height 10
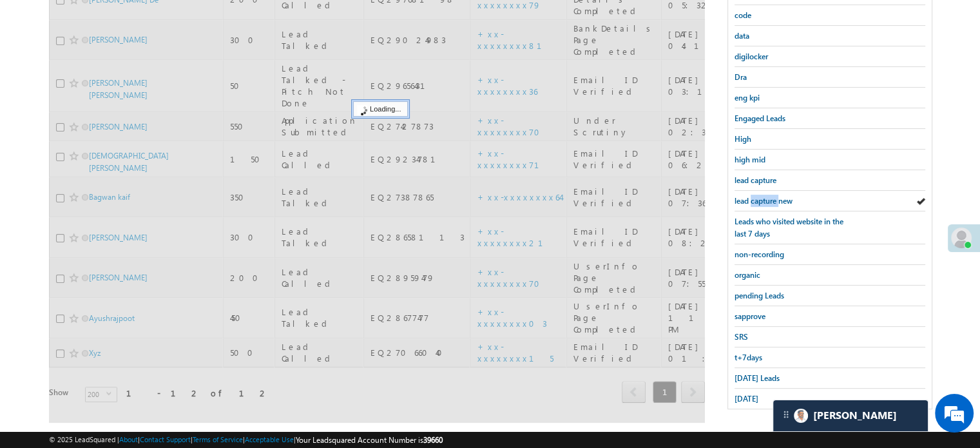
click at [766, 196] on span "lead capture new" at bounding box center [763, 201] width 58 height 10
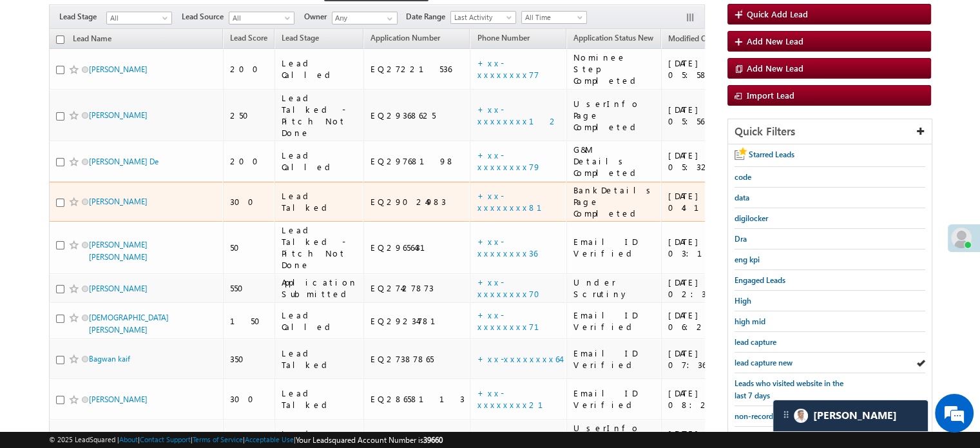
scroll to position [129, 0]
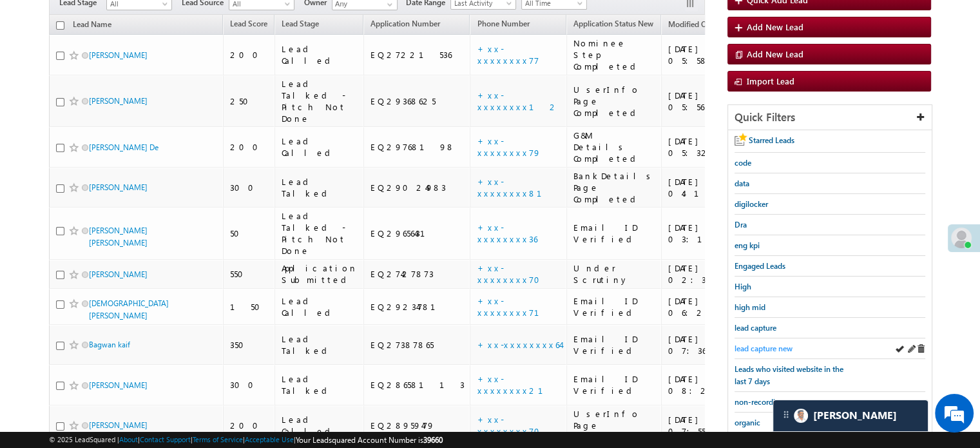
click at [773, 346] on span "lead capture new" at bounding box center [763, 348] width 58 height 10
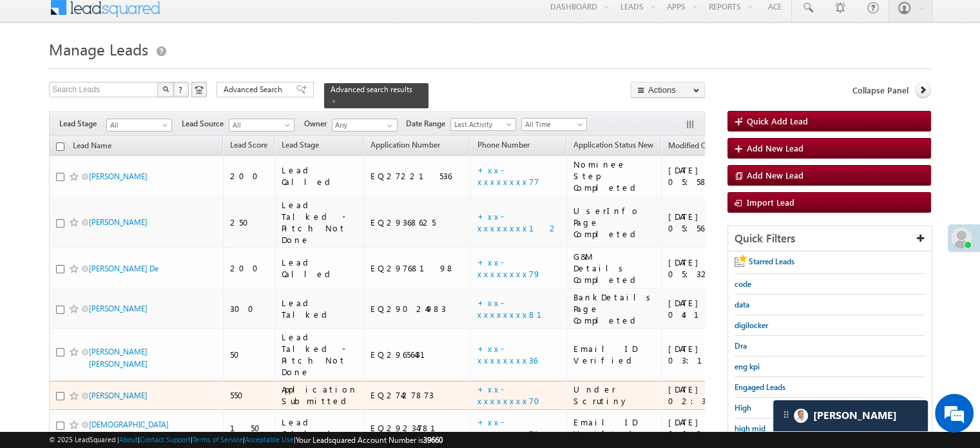
scroll to position [0, 0]
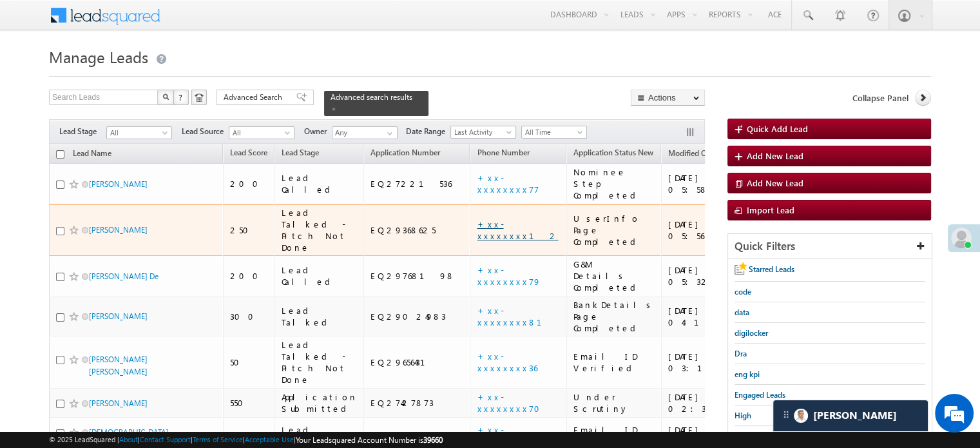
click at [477, 218] on link "+xx-xxxxxxxx12" at bounding box center [517, 229] width 81 height 23
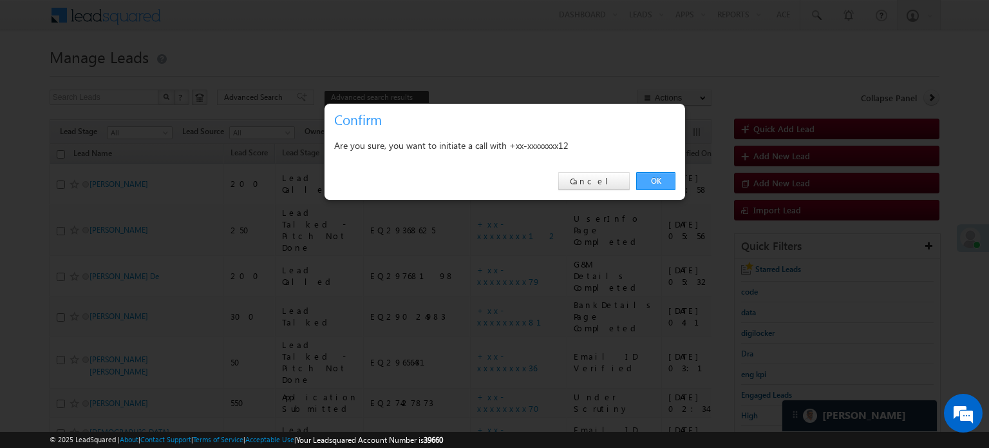
click at [652, 175] on link "OK" at bounding box center [655, 181] width 39 height 18
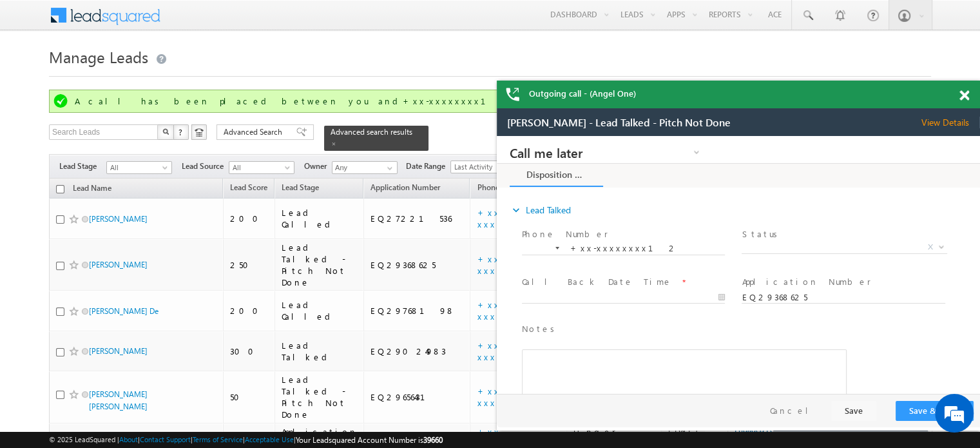
click at [961, 95] on span at bounding box center [964, 95] width 10 height 11
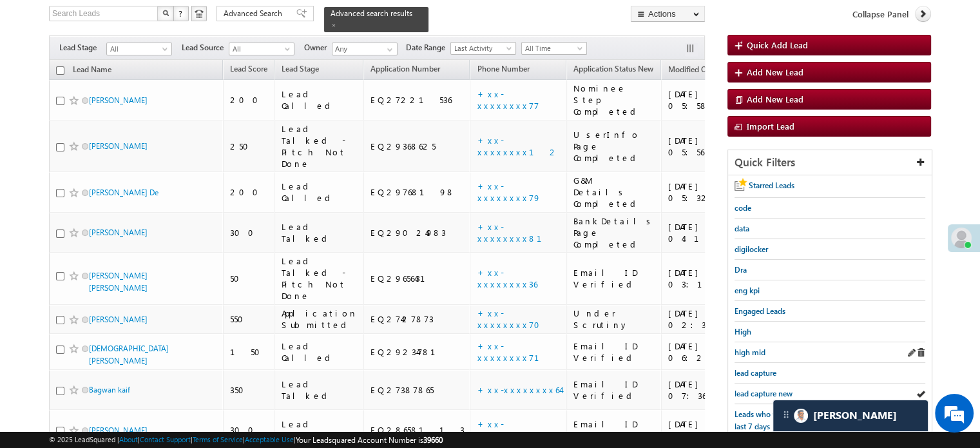
scroll to position [258, 0]
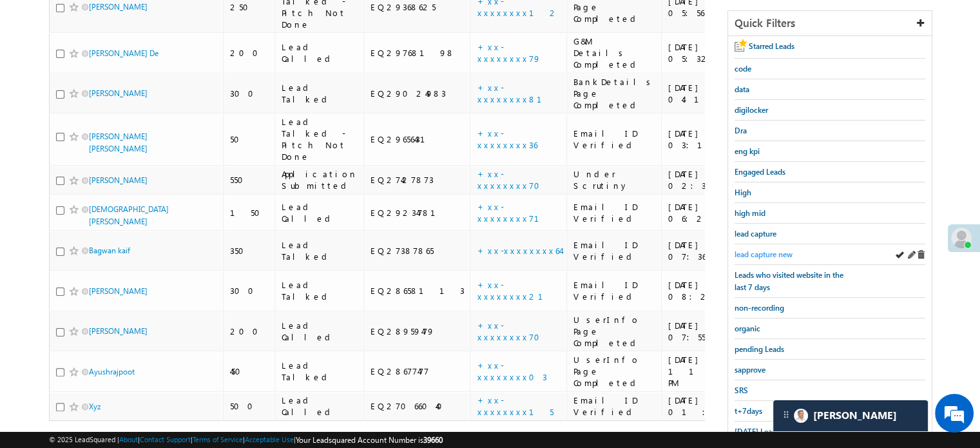
click at [758, 251] on span "lead capture new" at bounding box center [763, 254] width 58 height 10
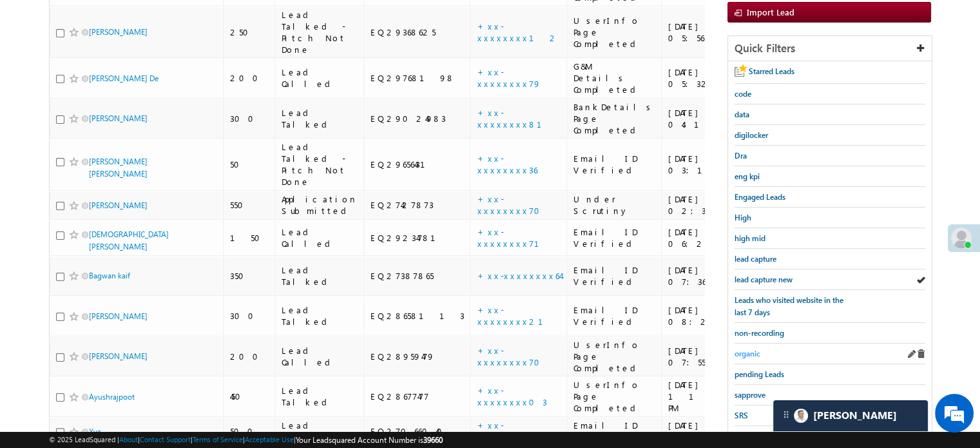
scroll to position [276, 0]
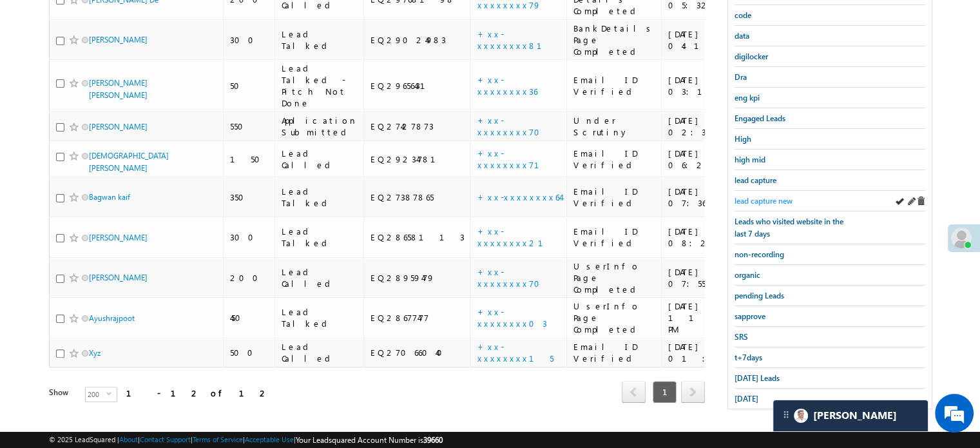
click at [770, 196] on span "lead capture new" at bounding box center [763, 201] width 58 height 10
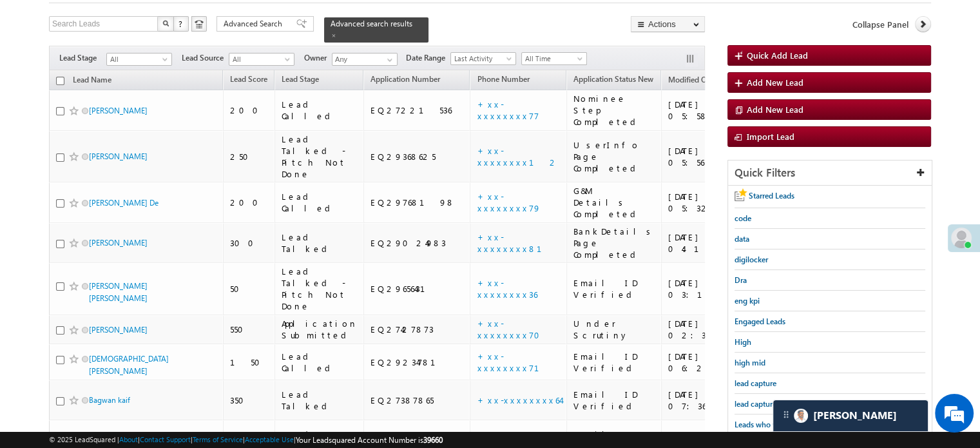
scroll to position [193, 0]
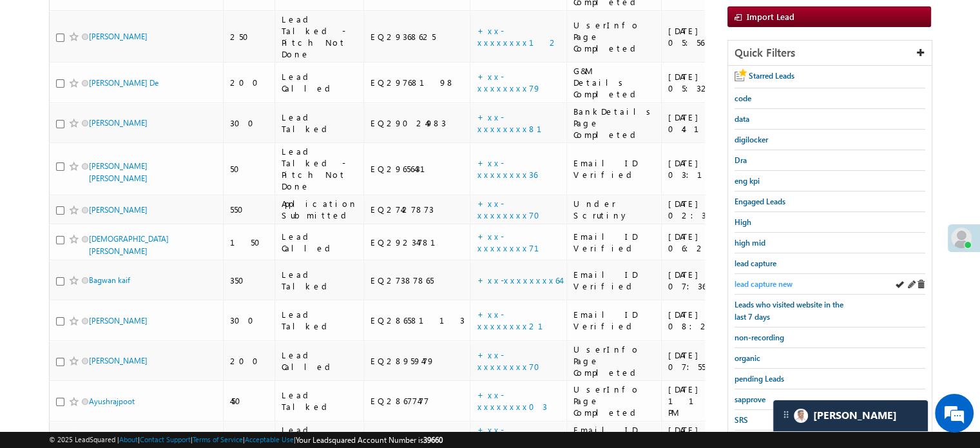
click at [765, 280] on span "lead capture new" at bounding box center [763, 284] width 58 height 10
click at [763, 274] on div "lead capture new" at bounding box center [829, 284] width 191 height 21
click at [762, 279] on span "lead capture new" at bounding box center [763, 284] width 58 height 10
click at [750, 286] on div "lead capture new" at bounding box center [829, 284] width 191 height 21
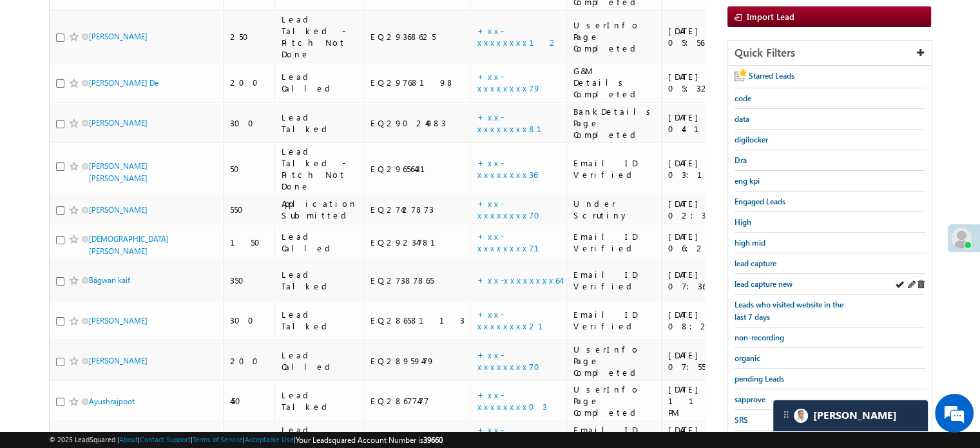
click at [750, 286] on div "lead capture new" at bounding box center [829, 284] width 191 height 21
click at [756, 282] on span "lead capture new" at bounding box center [763, 284] width 58 height 10
click at [755, 282] on span "lead capture new" at bounding box center [763, 284] width 58 height 10
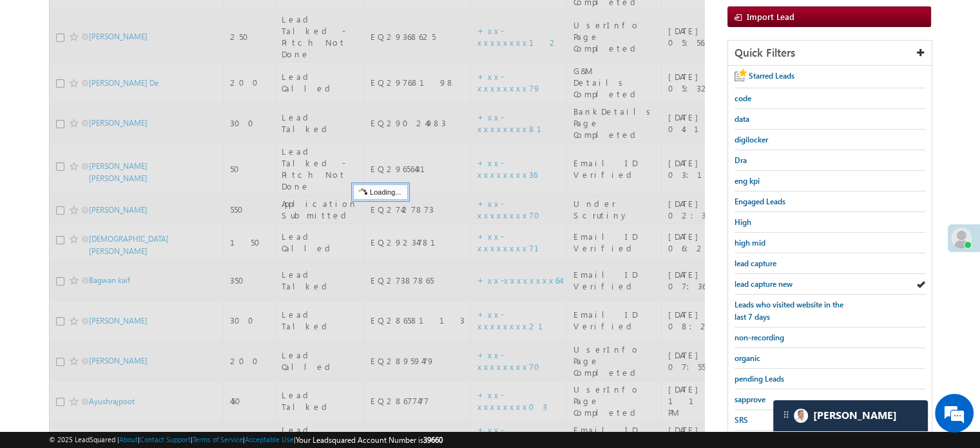
scroll to position [129, 0]
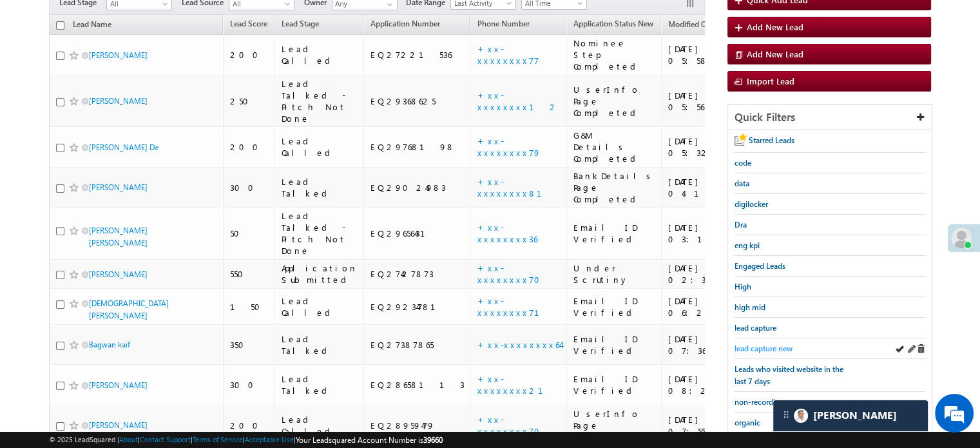
click at [759, 343] on span "lead capture new" at bounding box center [763, 348] width 58 height 10
click at [760, 343] on span "lead capture new" at bounding box center [763, 348] width 58 height 10
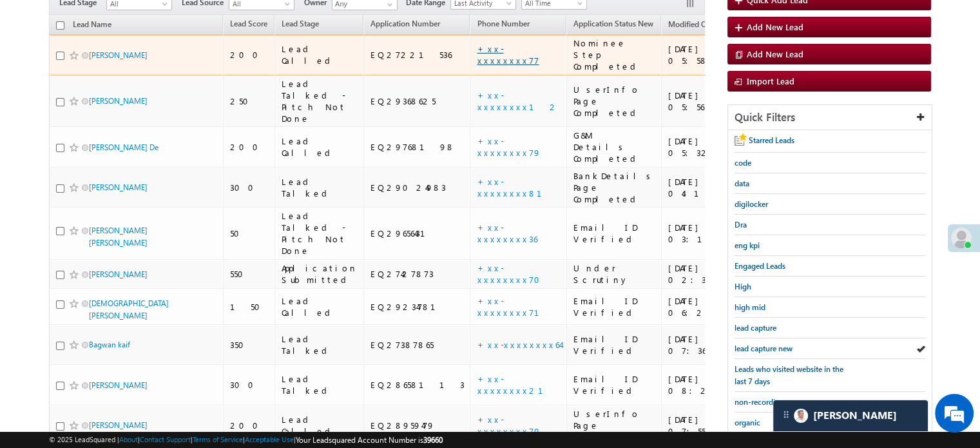
click at [477, 43] on link "+xx-xxxxxxxx77" at bounding box center [508, 54] width 62 height 23
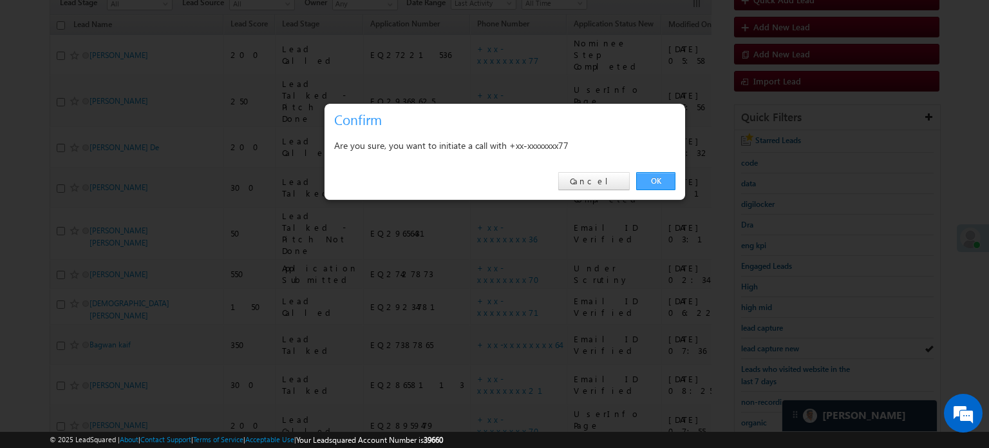
click at [656, 178] on link "OK" at bounding box center [655, 181] width 39 height 18
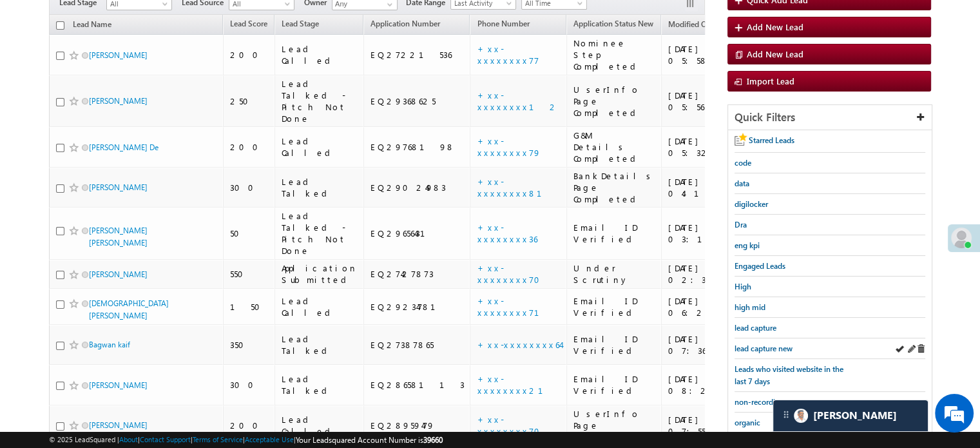
click at [759, 338] on div "lead capture new" at bounding box center [829, 348] width 191 height 21
click at [761, 345] on span "lead capture new" at bounding box center [763, 348] width 58 height 10
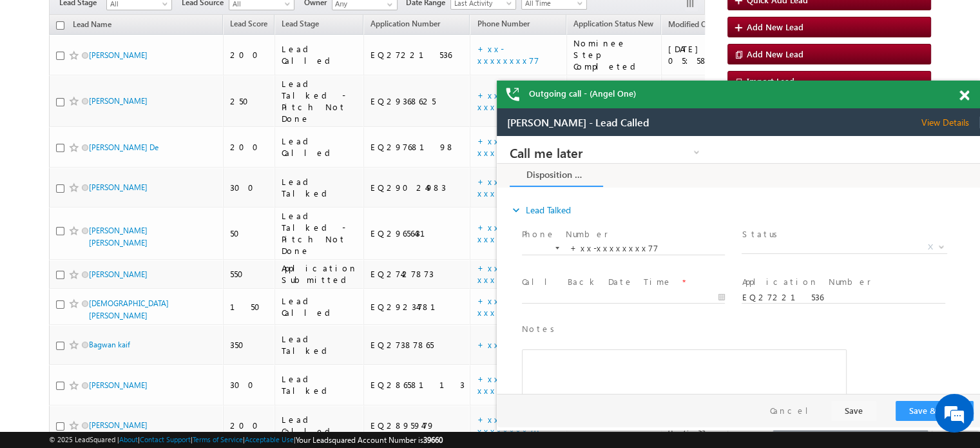
scroll to position [0, 0]
click at [964, 97] on span at bounding box center [964, 95] width 10 height 11
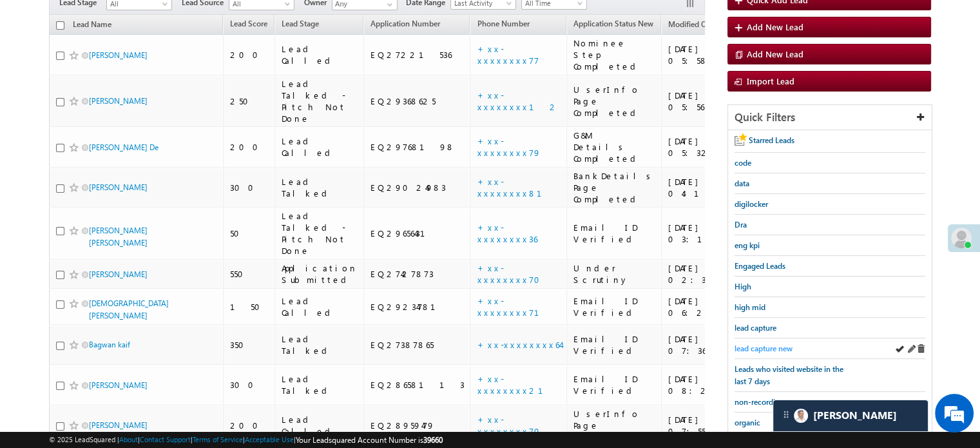
click at [759, 345] on span "lead capture new" at bounding box center [763, 348] width 58 height 10
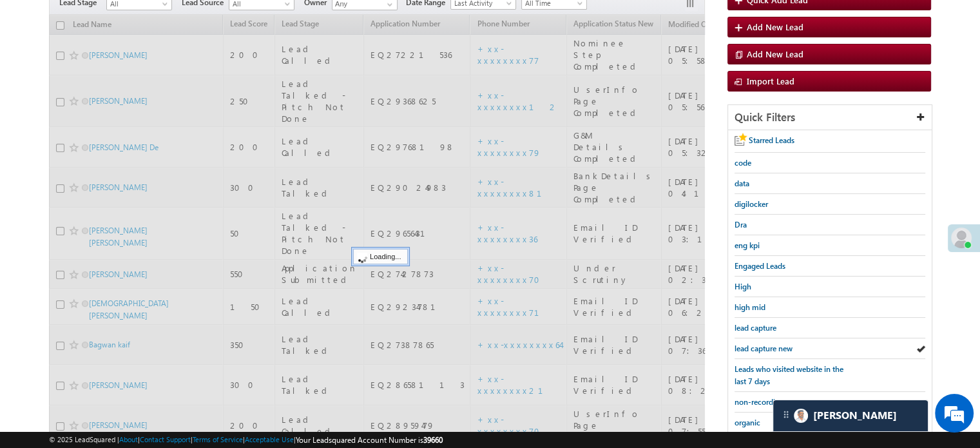
click at [759, 345] on span "lead capture new" at bounding box center [763, 348] width 58 height 10
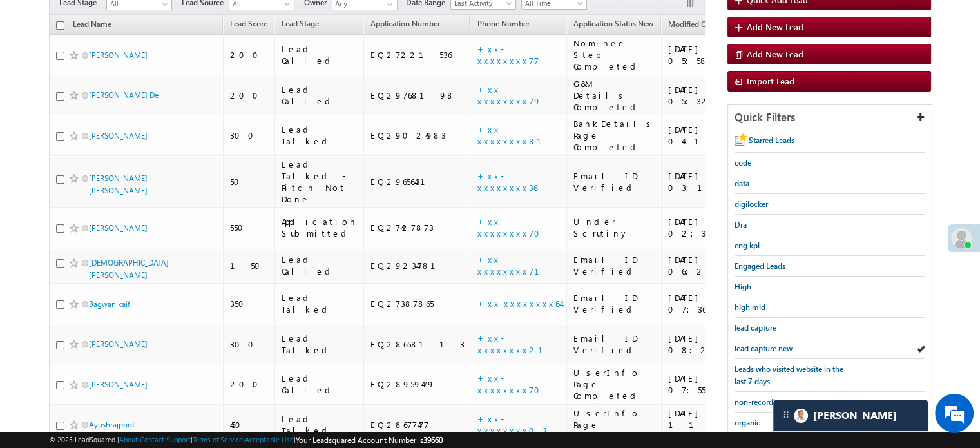
click at [759, 345] on span "lead capture new" at bounding box center [763, 348] width 58 height 10
click at [760, 343] on span "lead capture new" at bounding box center [763, 348] width 58 height 10
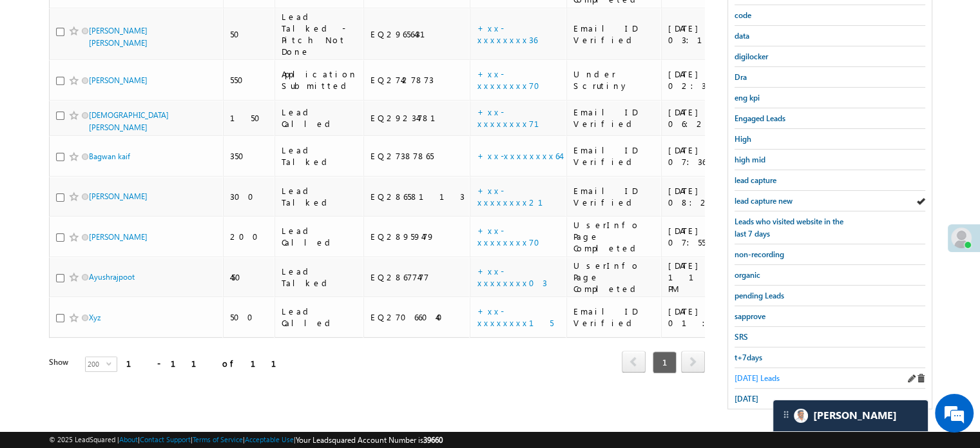
click at [757, 373] on span "Today's Leads" at bounding box center [756, 378] width 45 height 10
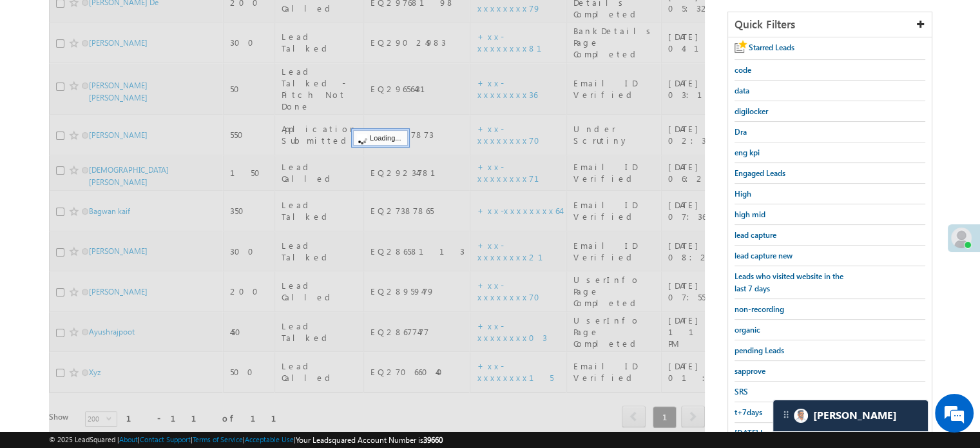
scroll to position [83, 0]
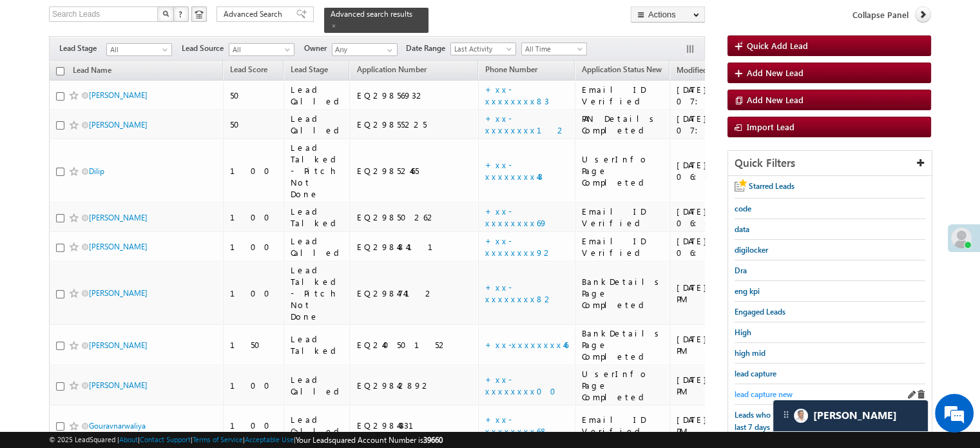
click at [764, 388] on link "lead capture new" at bounding box center [763, 394] width 58 height 12
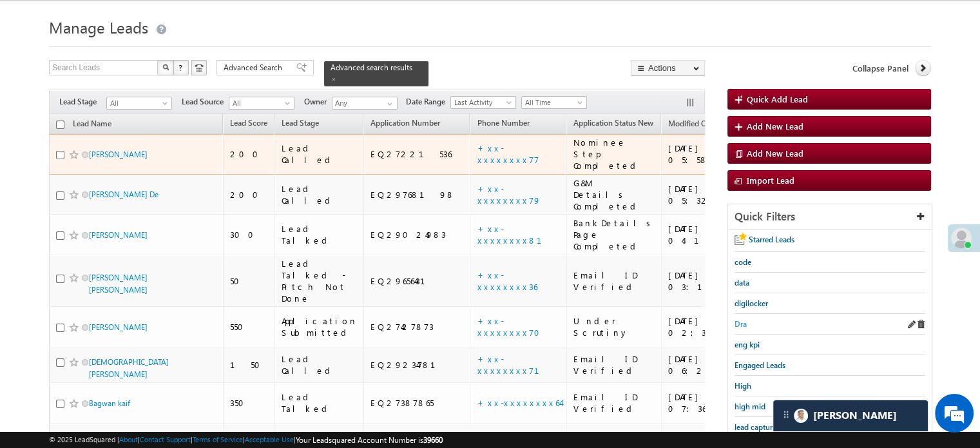
scroll to position [129, 0]
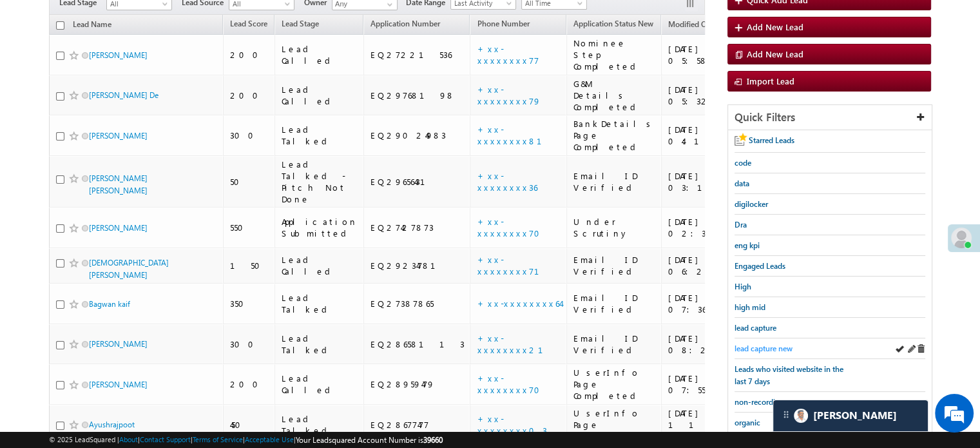
click at [755, 343] on span "lead capture new" at bounding box center [763, 348] width 58 height 10
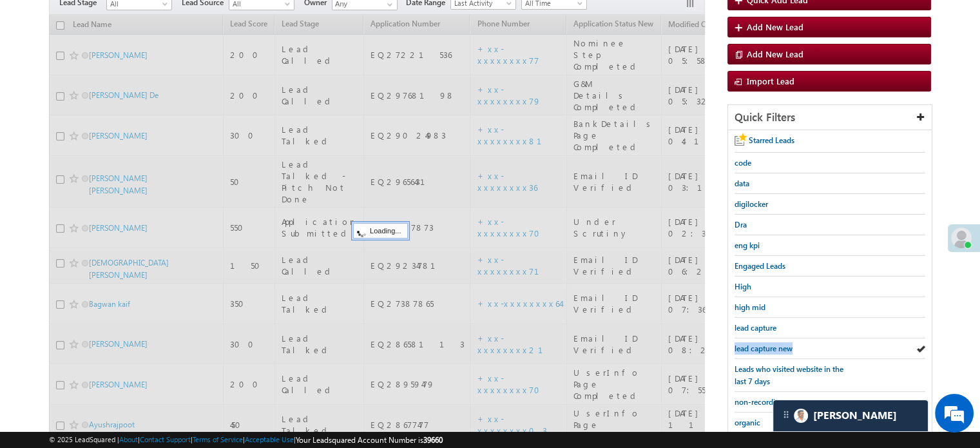
click at [755, 343] on span "lead capture new" at bounding box center [763, 348] width 58 height 10
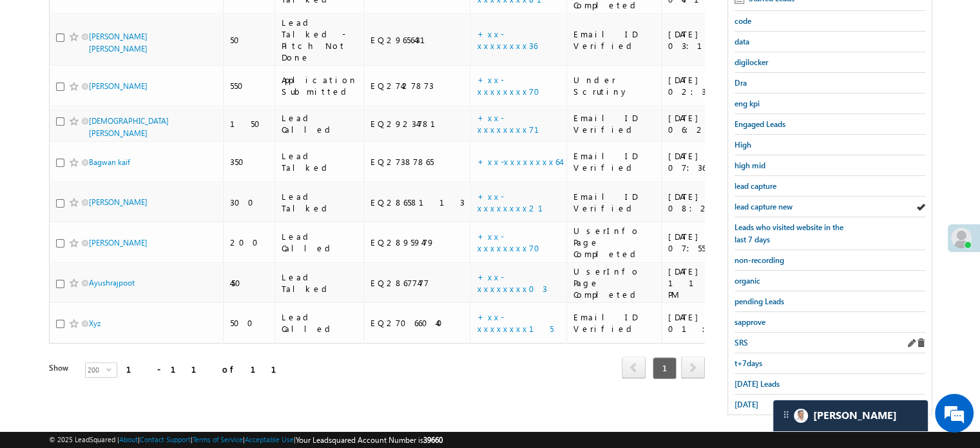
scroll to position [276, 0]
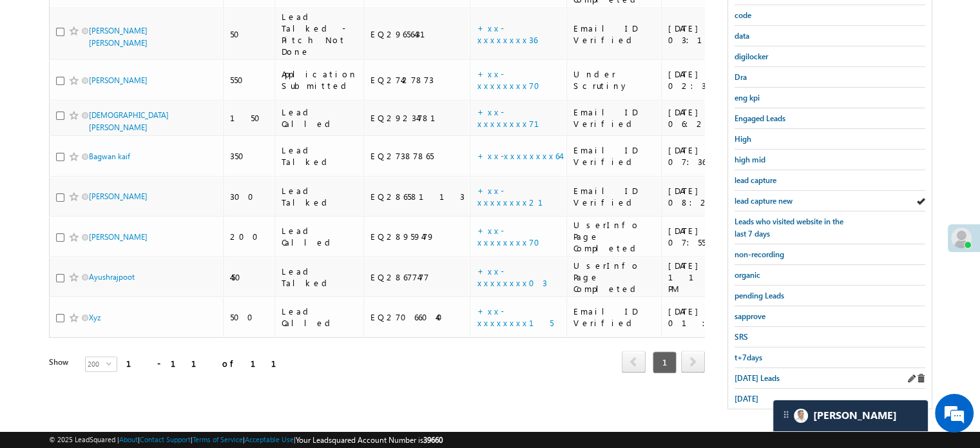
click at [750, 368] on div "Today's Leads" at bounding box center [829, 378] width 191 height 21
click at [752, 373] on span "Today's Leads" at bounding box center [756, 378] width 45 height 10
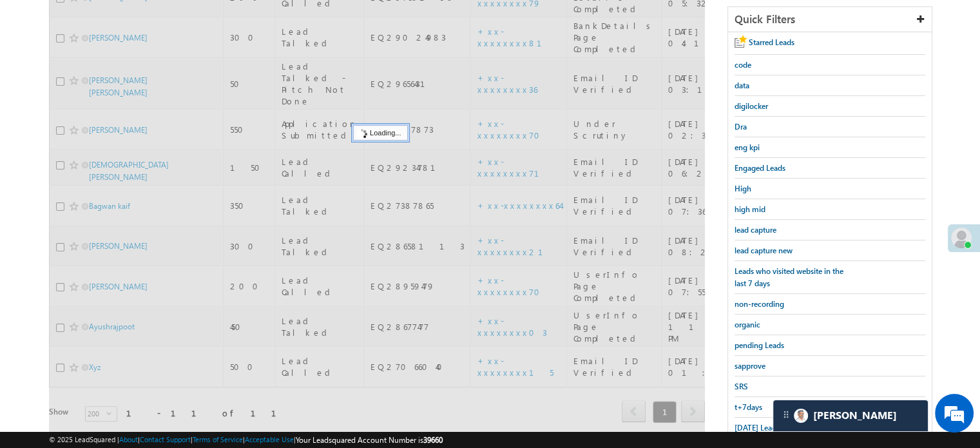
scroll to position [148, 0]
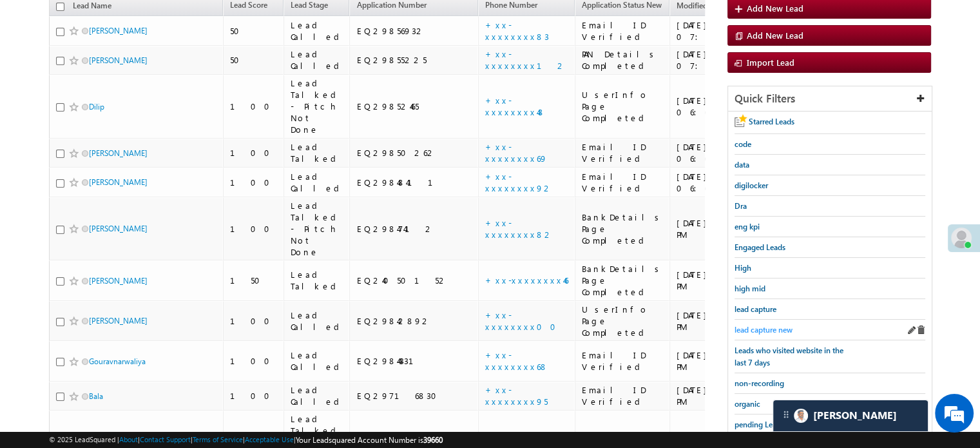
click at [749, 325] on span "lead capture new" at bounding box center [763, 330] width 58 height 10
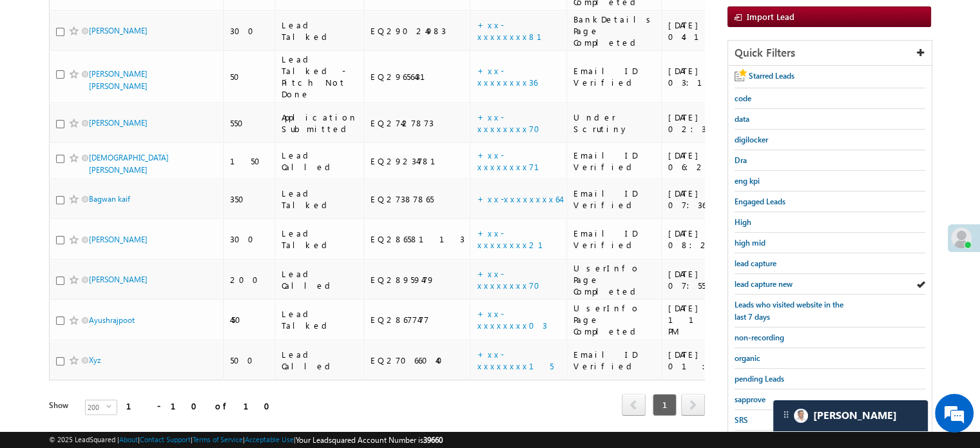
scroll to position [83, 0]
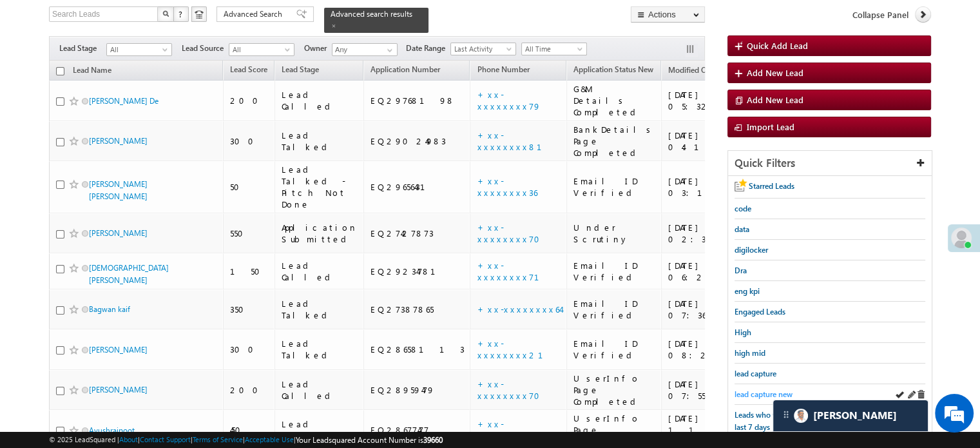
click at [755, 389] on span "lead capture new" at bounding box center [763, 394] width 58 height 10
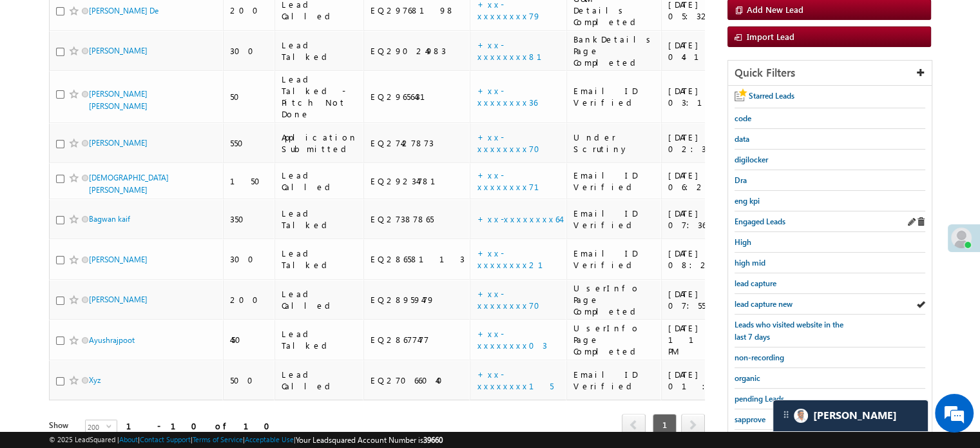
scroll to position [276, 0]
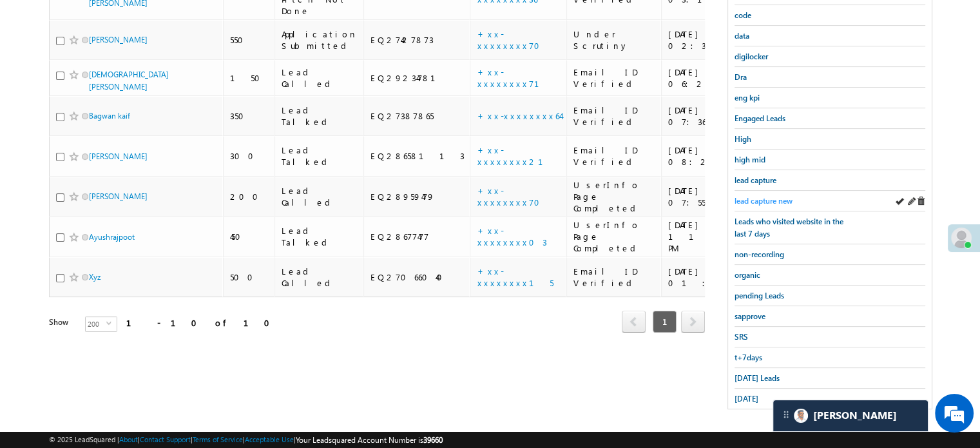
click at [773, 200] on span "lead capture new" at bounding box center [763, 201] width 58 height 10
click at [759, 368] on div "Today's Leads" at bounding box center [829, 378] width 191 height 21
click at [755, 375] on span "Today's Leads" at bounding box center [756, 378] width 45 height 10
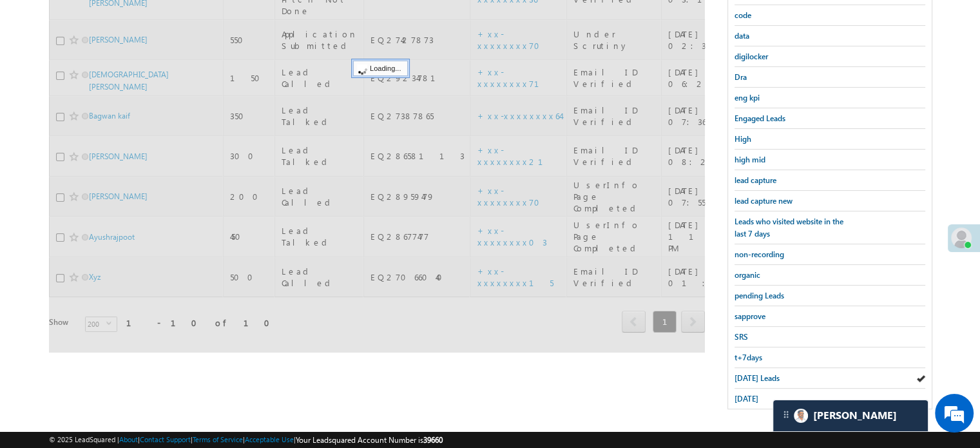
scroll to position [83, 0]
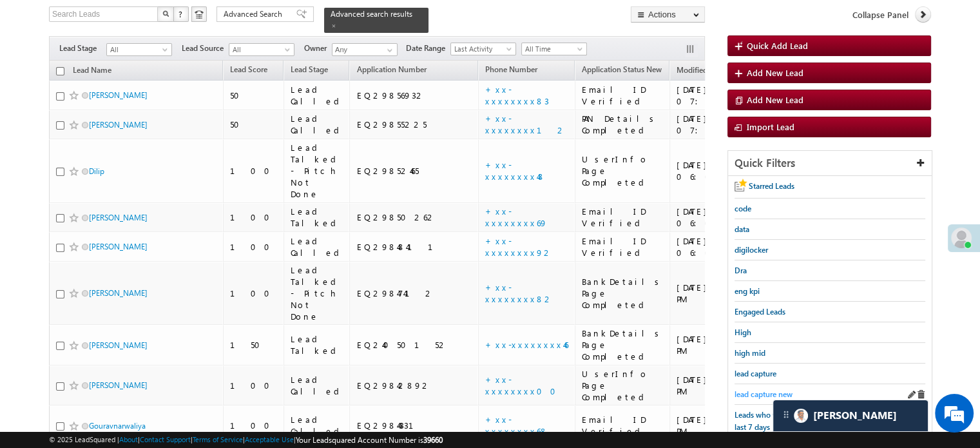
click at [767, 394] on span "lead capture new" at bounding box center [763, 394] width 58 height 10
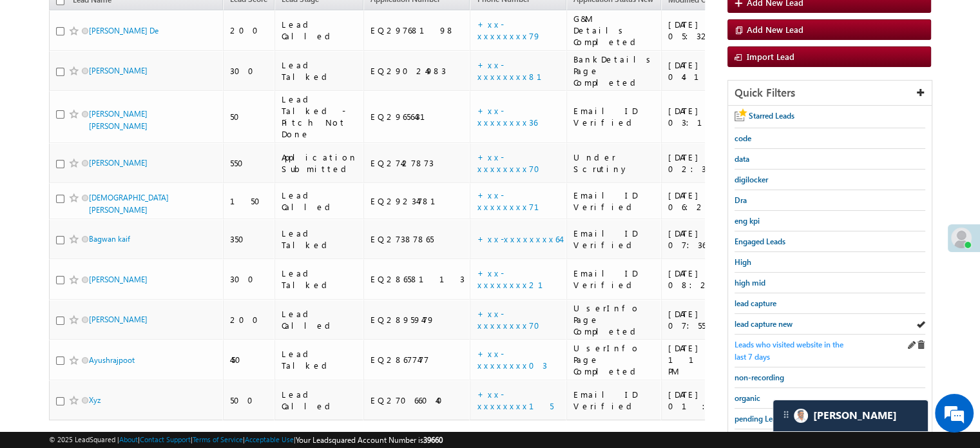
scroll to position [0, 0]
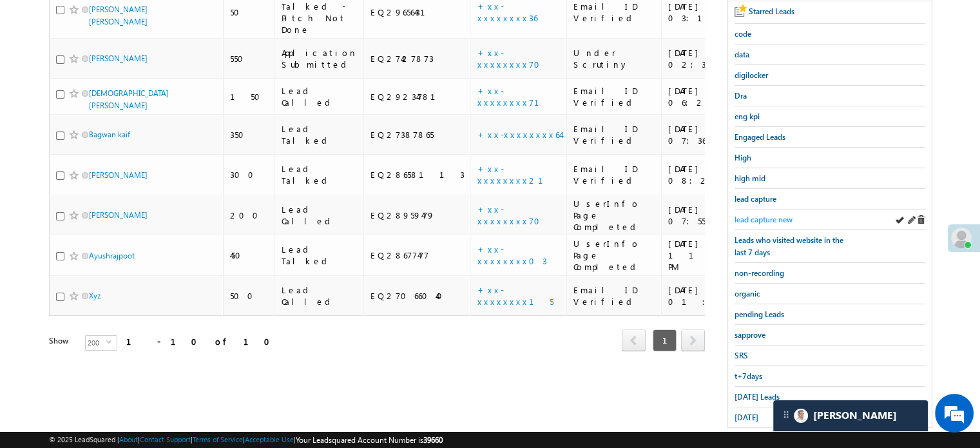
click at [758, 215] on span "lead capture new" at bounding box center [763, 220] width 58 height 10
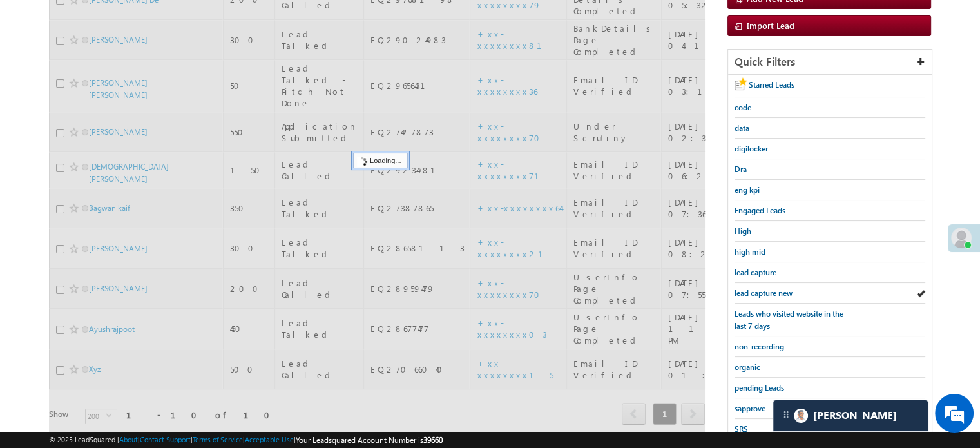
scroll to position [64, 0]
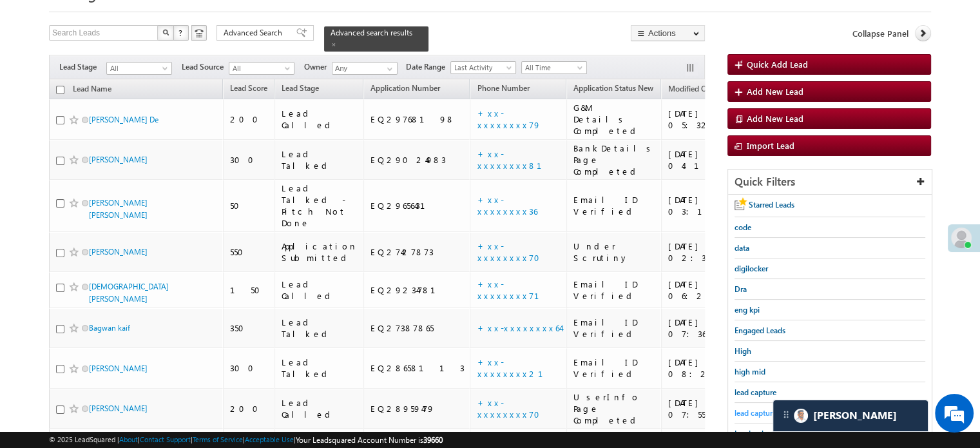
click at [761, 409] on span "lead capture new" at bounding box center [763, 413] width 58 height 10
click at [763, 408] on span "lead capture new" at bounding box center [763, 413] width 58 height 10
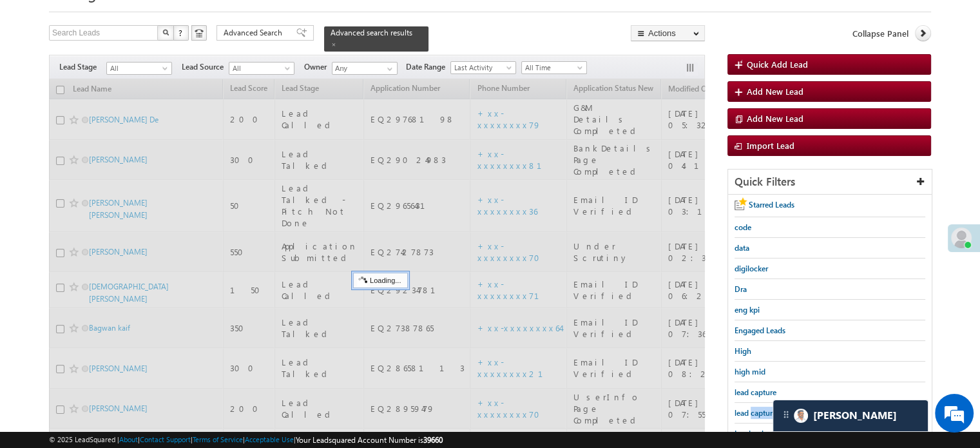
click at [763, 408] on span "lead capture new" at bounding box center [763, 413] width 58 height 10
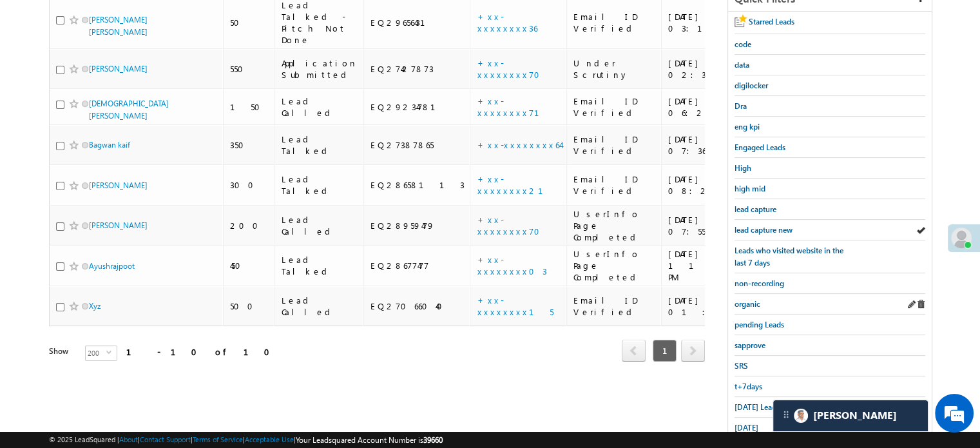
scroll to position [258, 0]
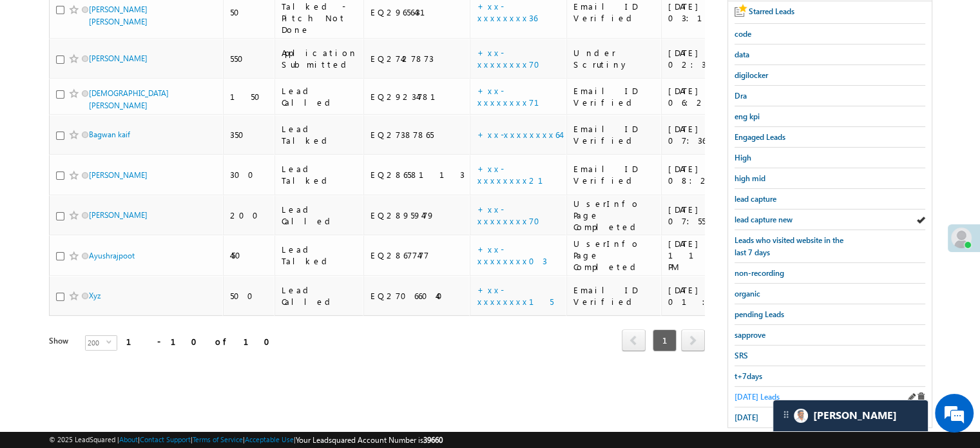
click at [750, 392] on span "Today's Leads" at bounding box center [756, 397] width 45 height 10
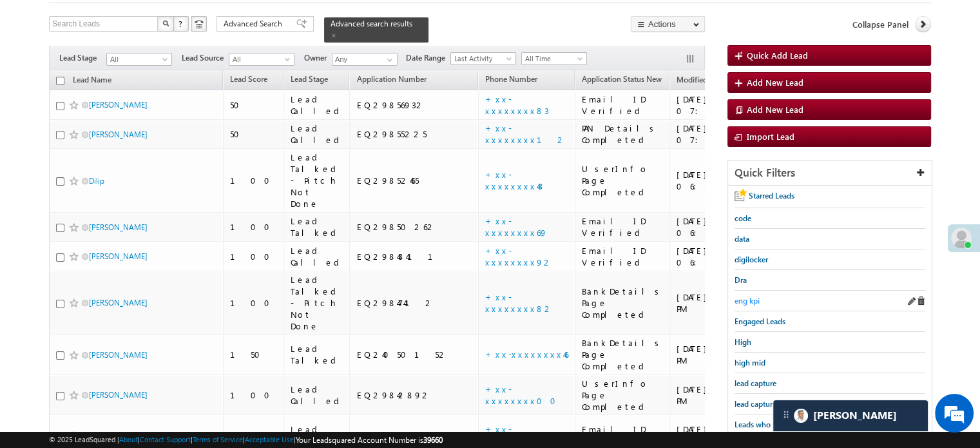
scroll to position [129, 0]
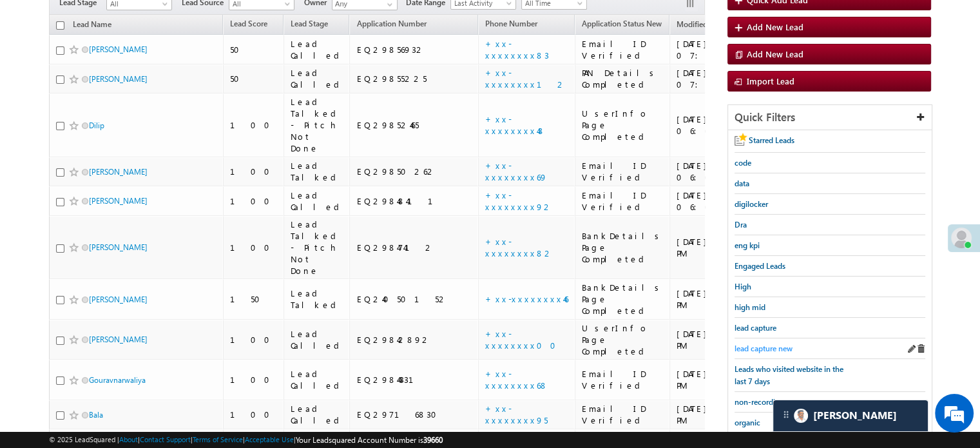
click at [752, 343] on span "lead capture new" at bounding box center [763, 348] width 58 height 10
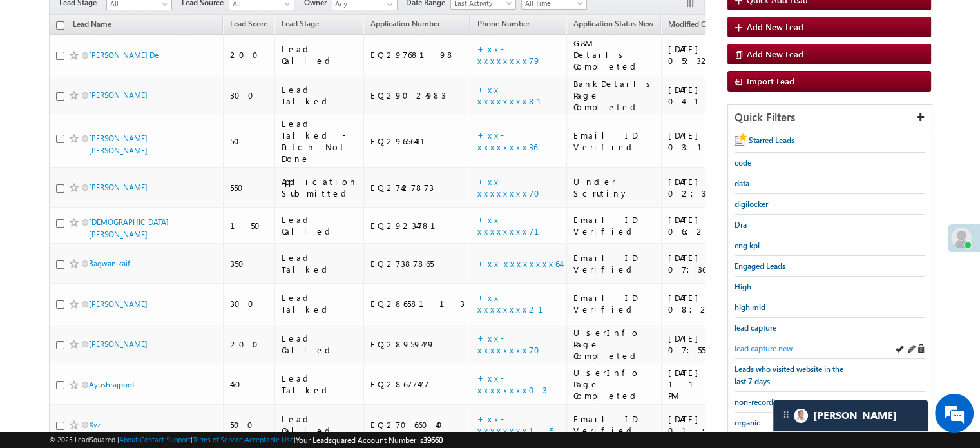
click at [767, 343] on span "lead capture new" at bounding box center [763, 348] width 58 height 10
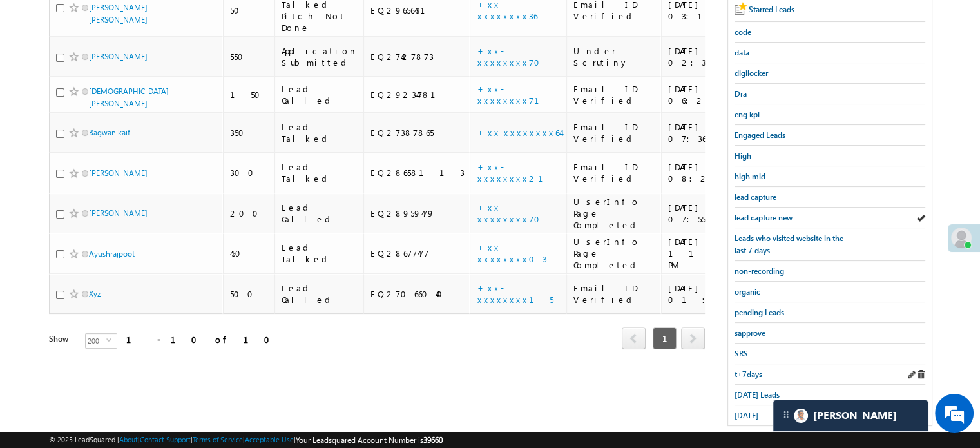
scroll to position [276, 0]
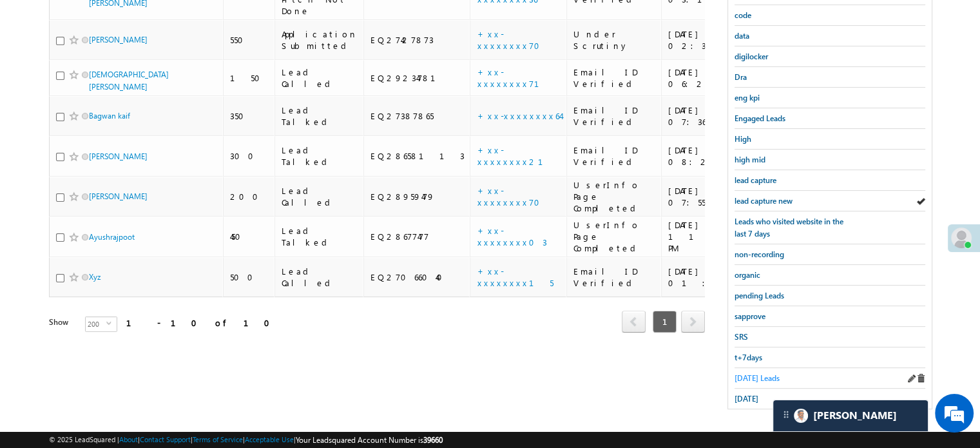
click at [752, 373] on span "Today's Leads" at bounding box center [756, 378] width 45 height 10
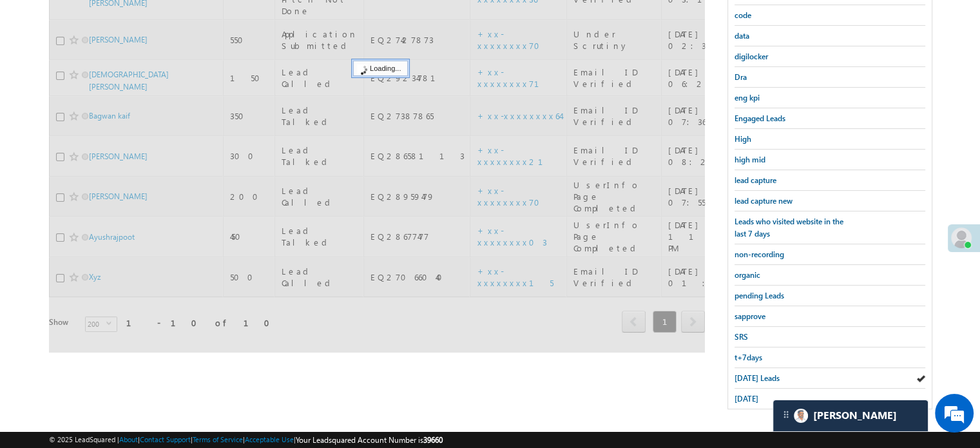
scroll to position [148, 0]
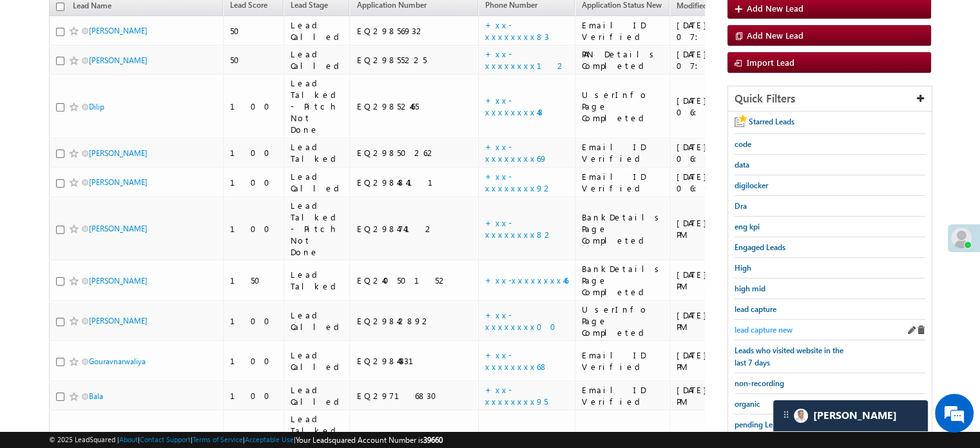
click at [767, 327] on span "lead capture new" at bounding box center [763, 330] width 58 height 10
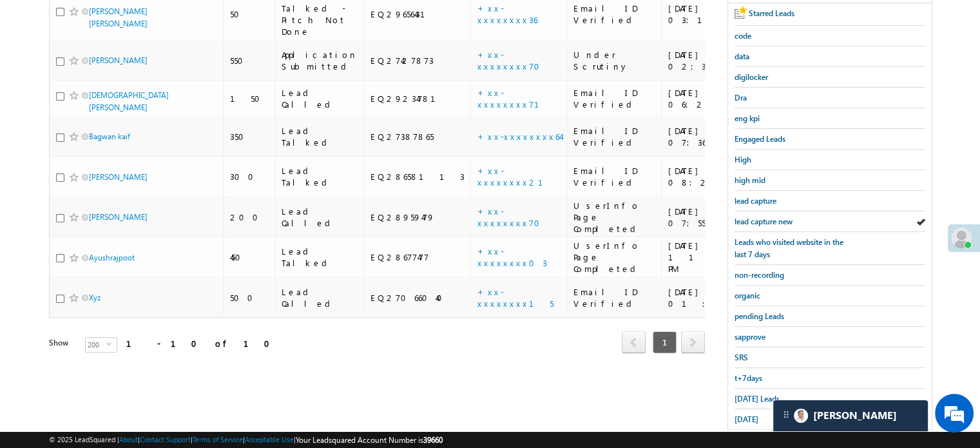
scroll to position [276, 0]
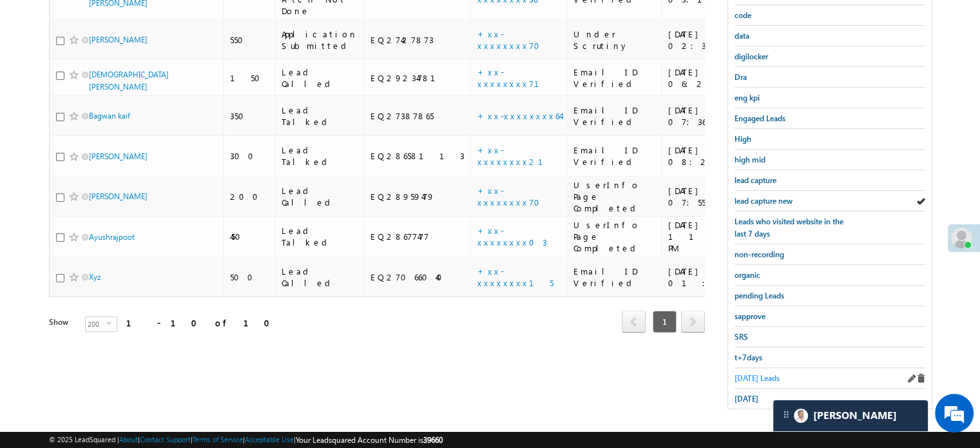
click at [750, 373] on span "Today's Leads" at bounding box center [756, 378] width 45 height 10
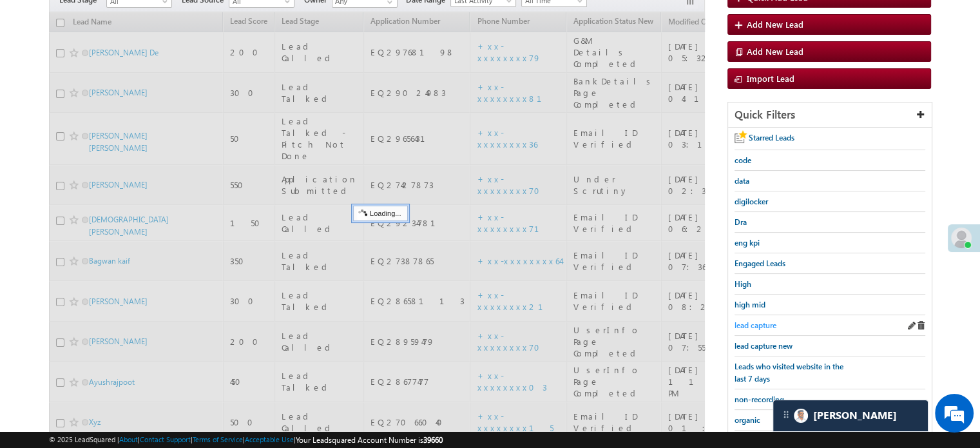
scroll to position [83, 0]
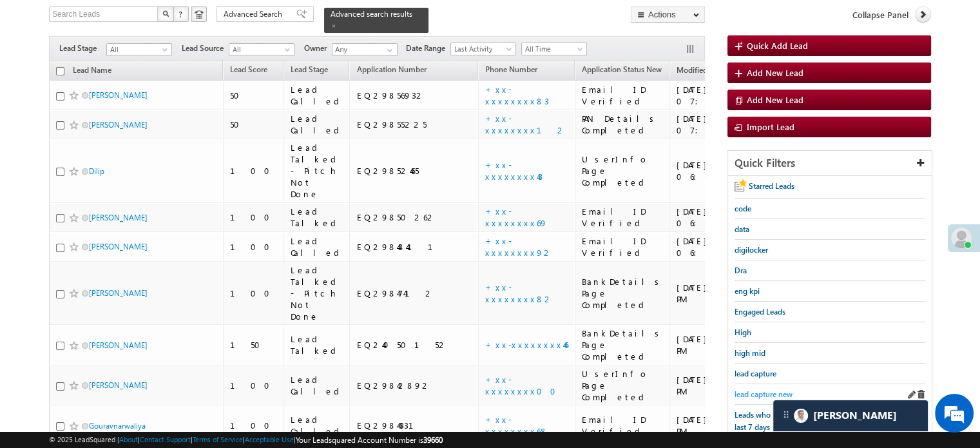
click at [758, 389] on span "lead capture new" at bounding box center [763, 394] width 58 height 10
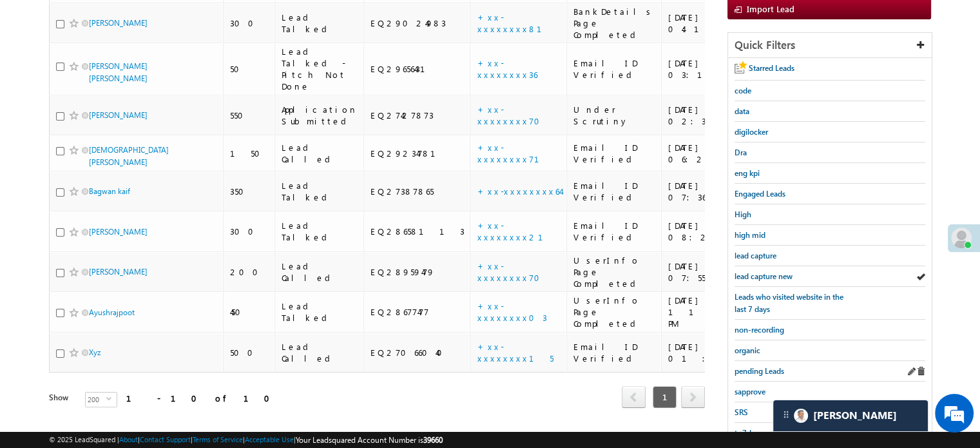
scroll to position [276, 0]
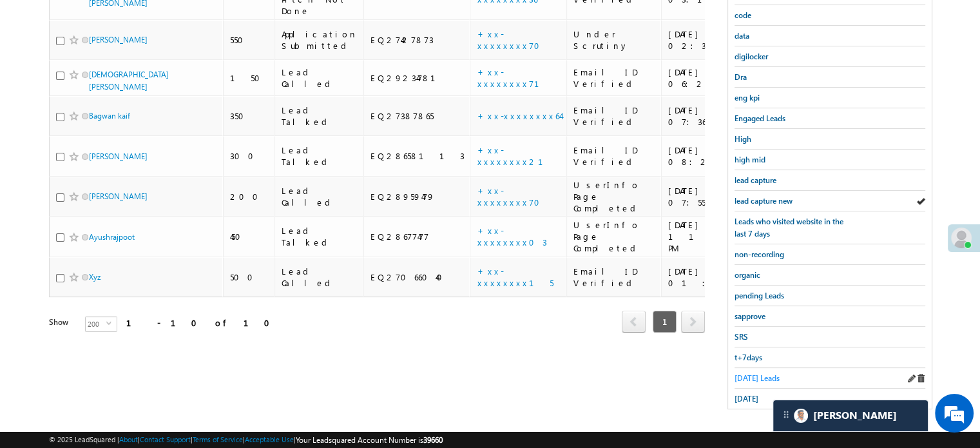
click at [760, 373] on span "Today's Leads" at bounding box center [756, 378] width 45 height 10
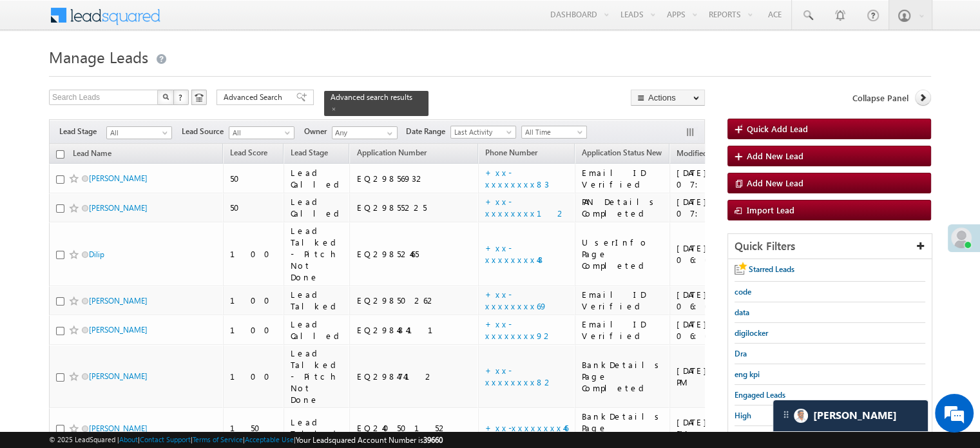
scroll to position [322, 0]
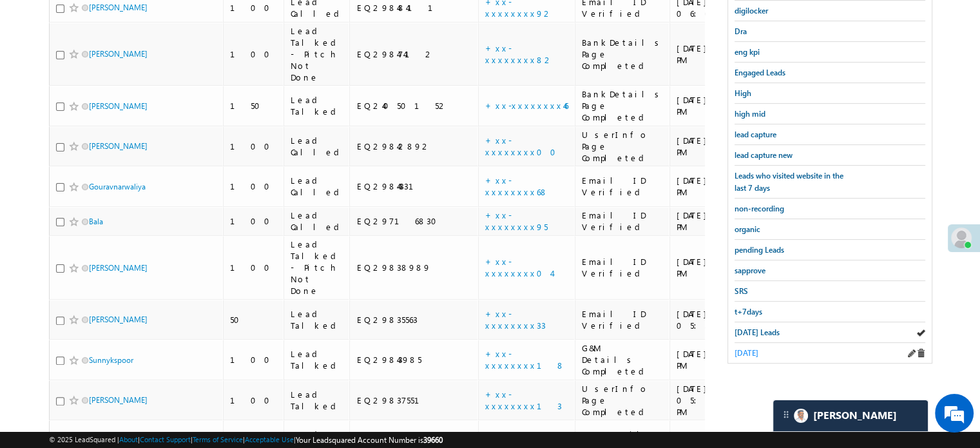
click at [752, 348] on span "yesterday" at bounding box center [746, 353] width 24 height 10
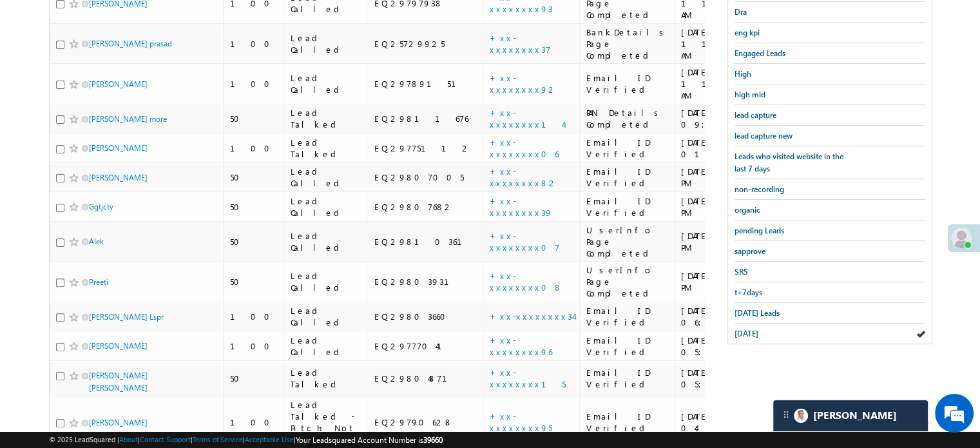
scroll to position [334, 0]
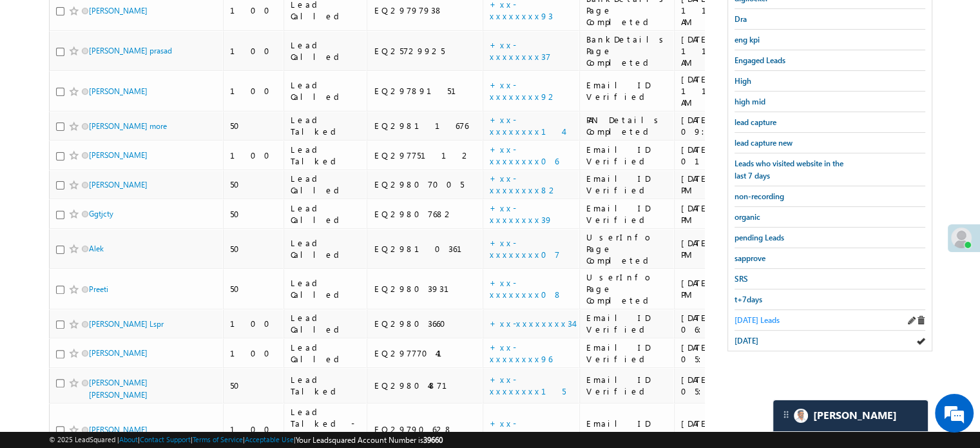
click at [754, 315] on span "Today's Leads" at bounding box center [756, 320] width 45 height 10
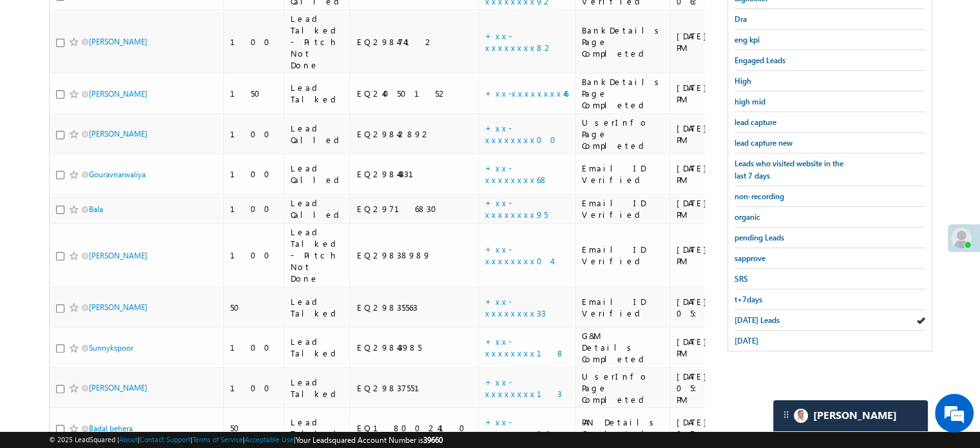
scroll to position [270, 0]
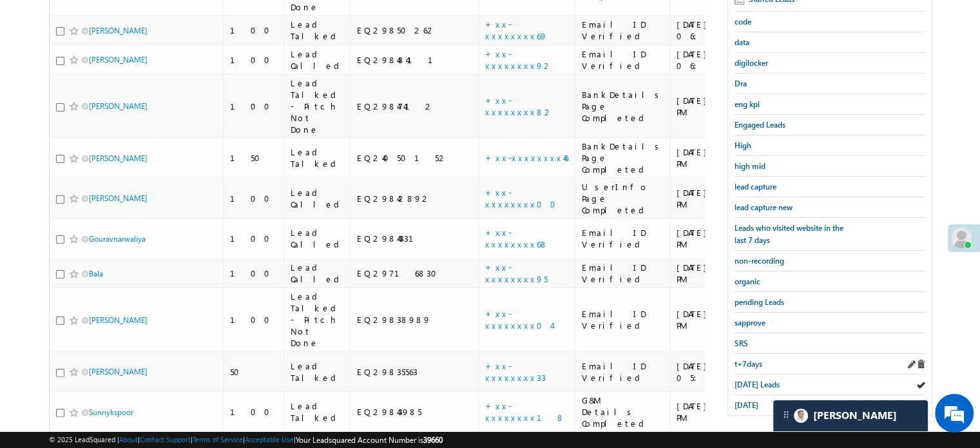
click at [758, 364] on div "t+7days" at bounding box center [829, 364] width 191 height 21
click at [749, 362] on span "t+7days" at bounding box center [748, 364] width 28 height 10
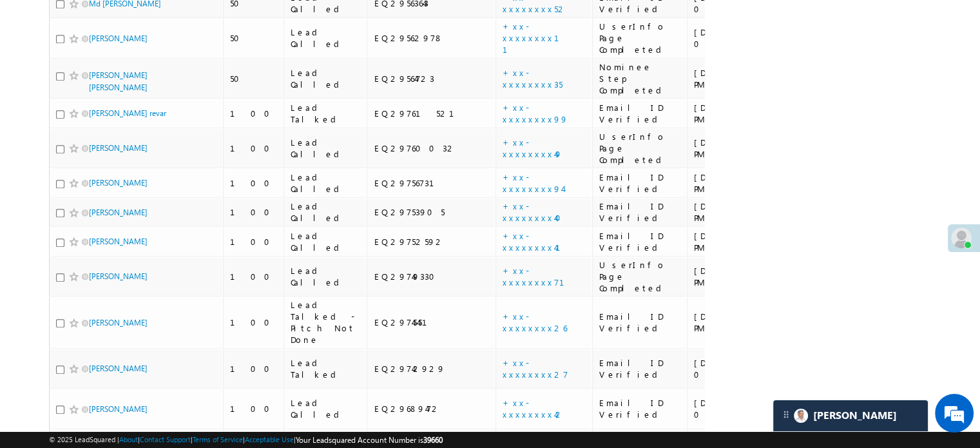
scroll to position [6166, 0]
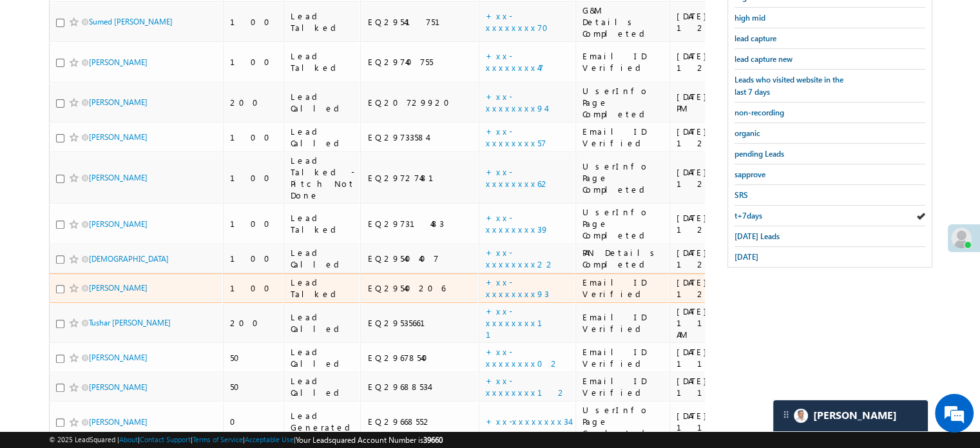
scroll to position [470, 0]
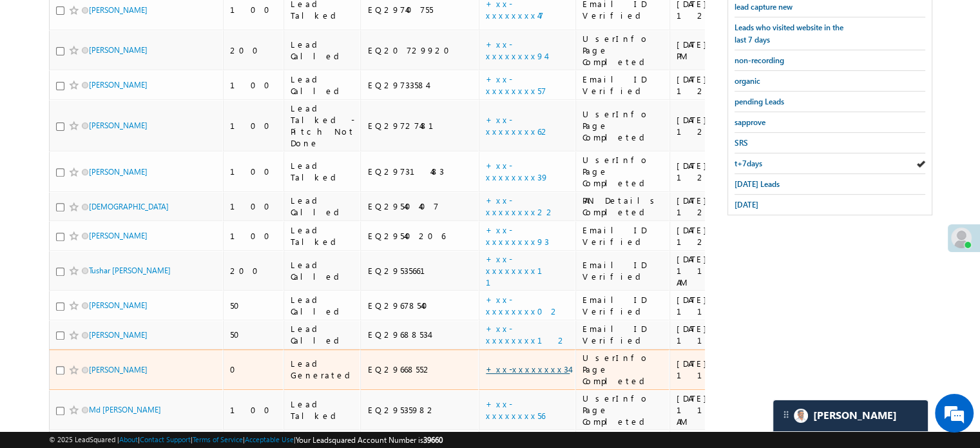
click at [486, 363] on link "+xx-xxxxxxxx34" at bounding box center [528, 368] width 84 height 11
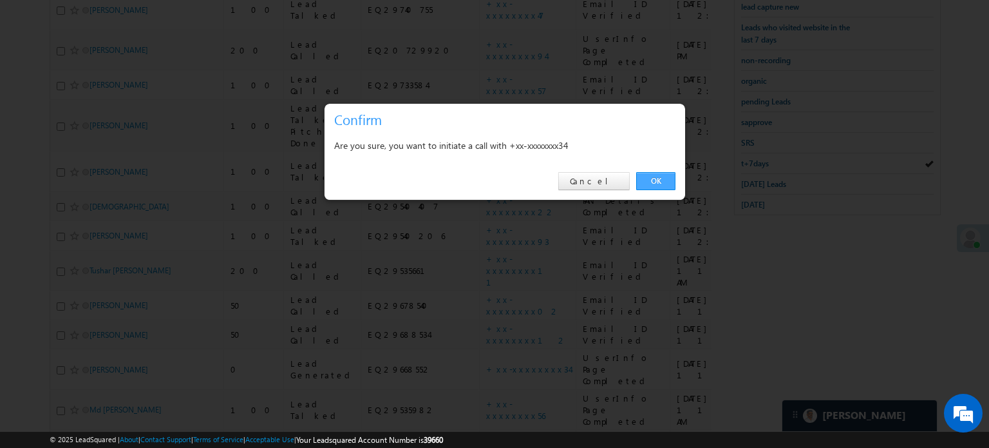
click at [654, 176] on link "OK" at bounding box center [655, 181] width 39 height 18
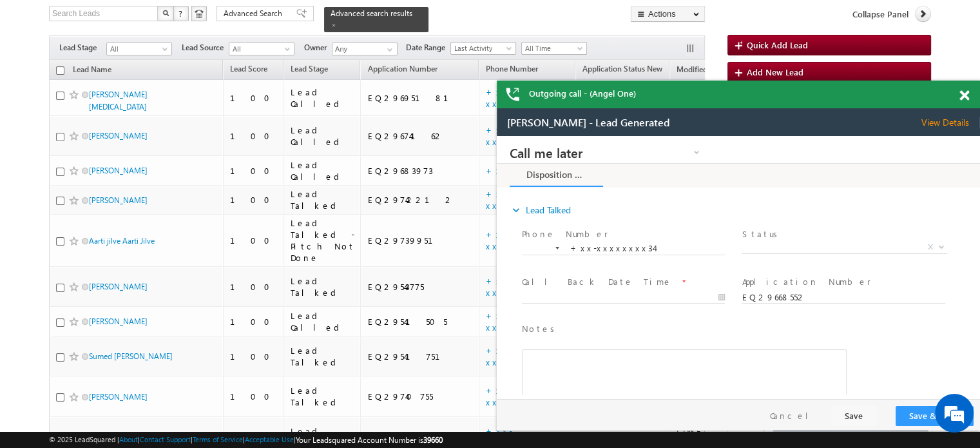
scroll to position [0, 0]
click at [964, 94] on span at bounding box center [964, 95] width 10 height 11
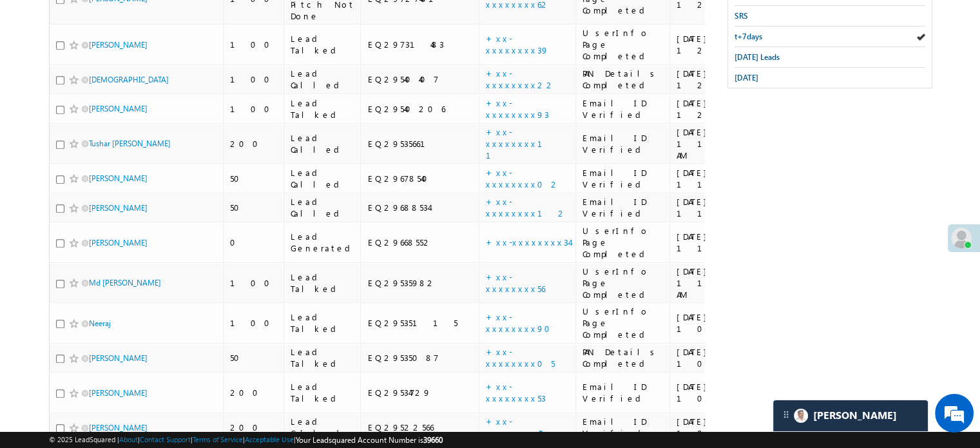
scroll to position [1085, 0]
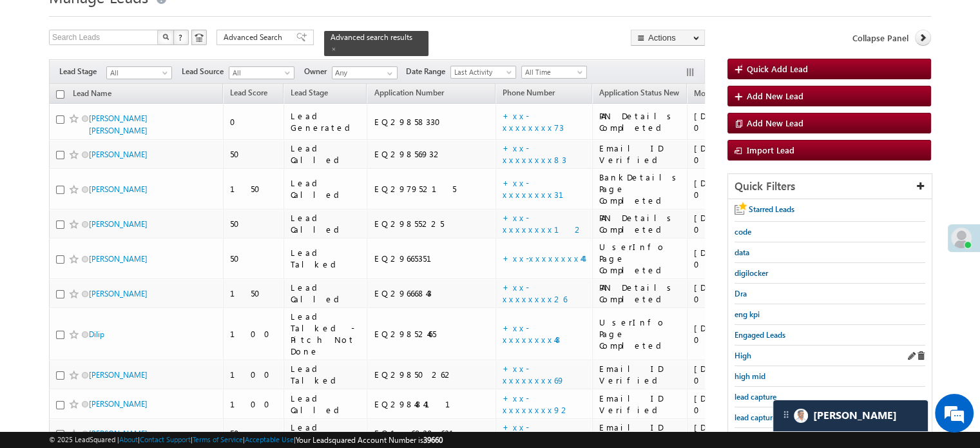
scroll to position [129, 0]
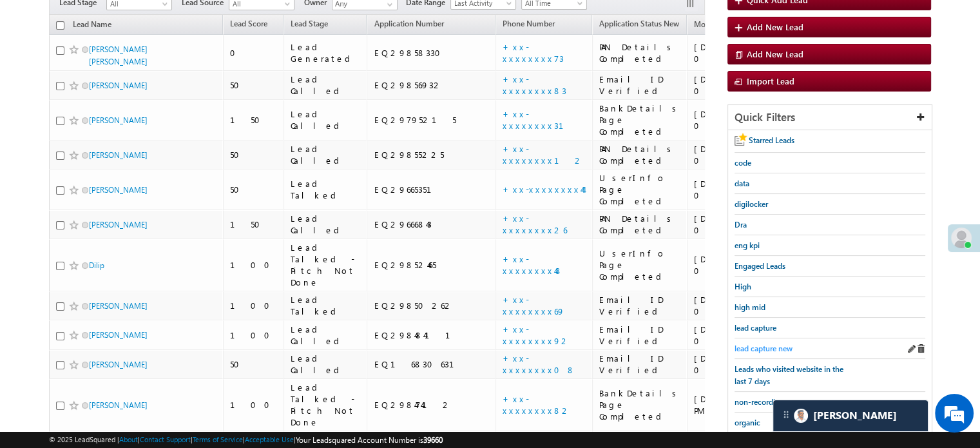
click at [760, 342] on link "lead capture new" at bounding box center [763, 348] width 58 height 12
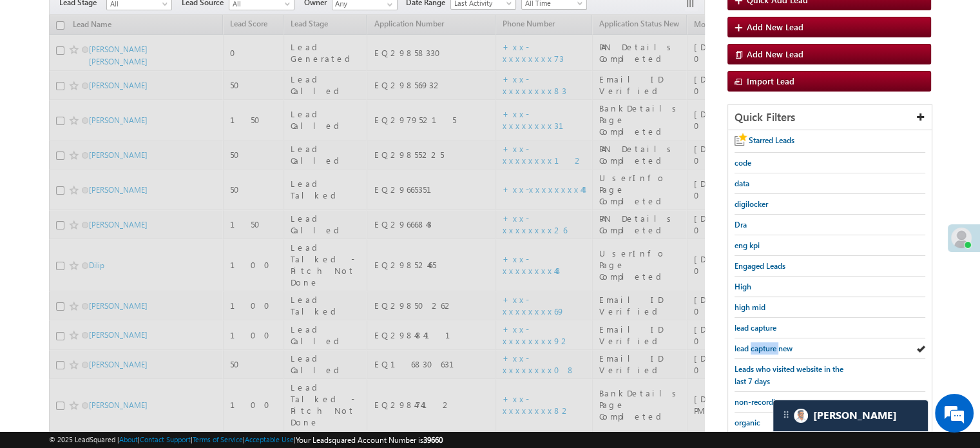
click at [760, 342] on link "lead capture new" at bounding box center [763, 348] width 58 height 12
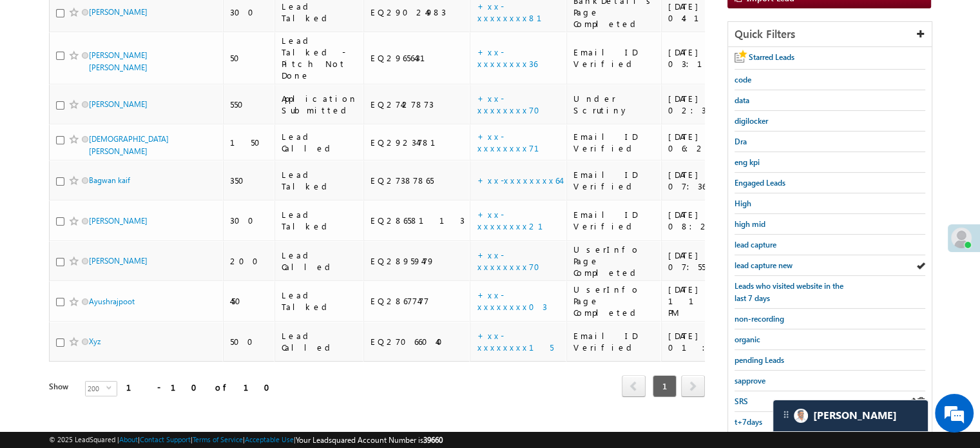
scroll to position [276, 0]
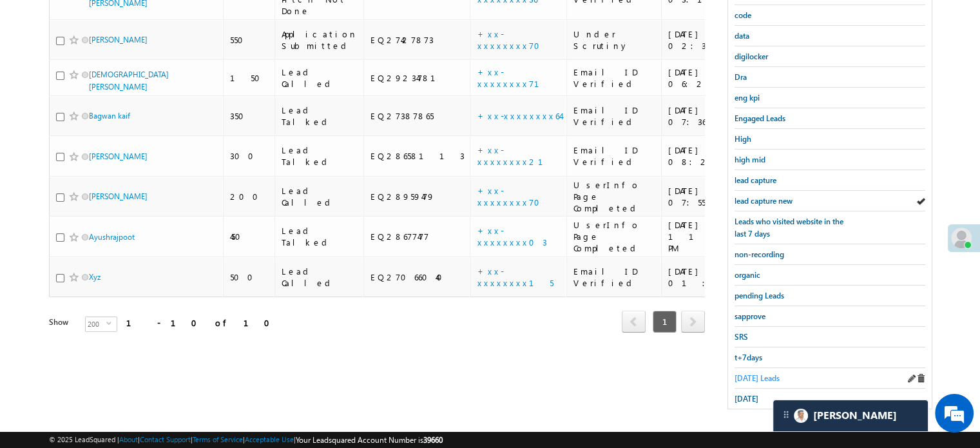
click at [763, 373] on span "Today's Leads" at bounding box center [756, 378] width 45 height 10
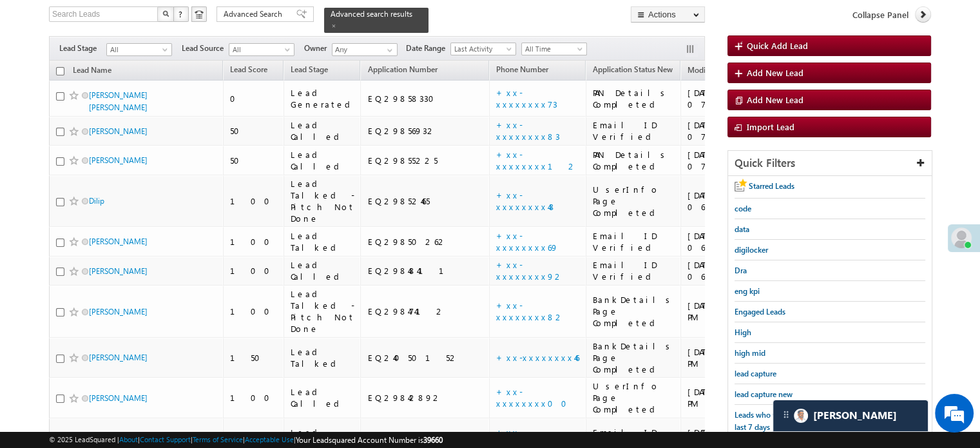
scroll to position [341, 0]
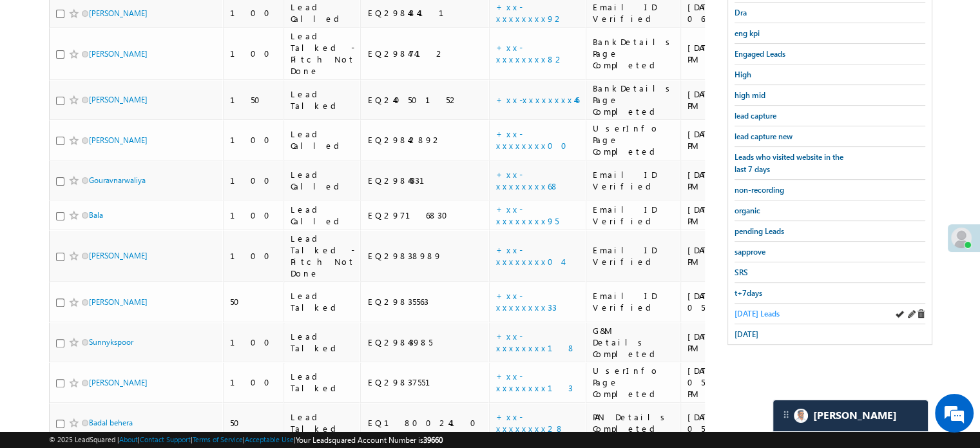
click at [744, 310] on span "Today's Leads" at bounding box center [756, 314] width 45 height 10
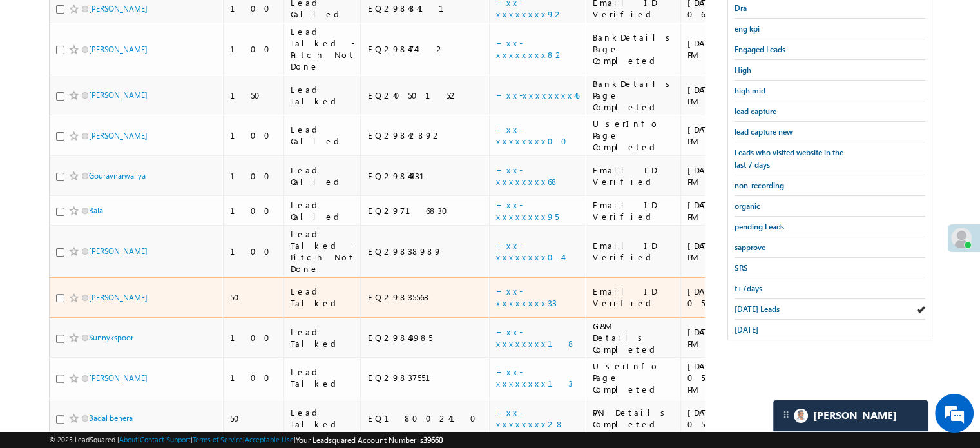
scroll to position [343, 0]
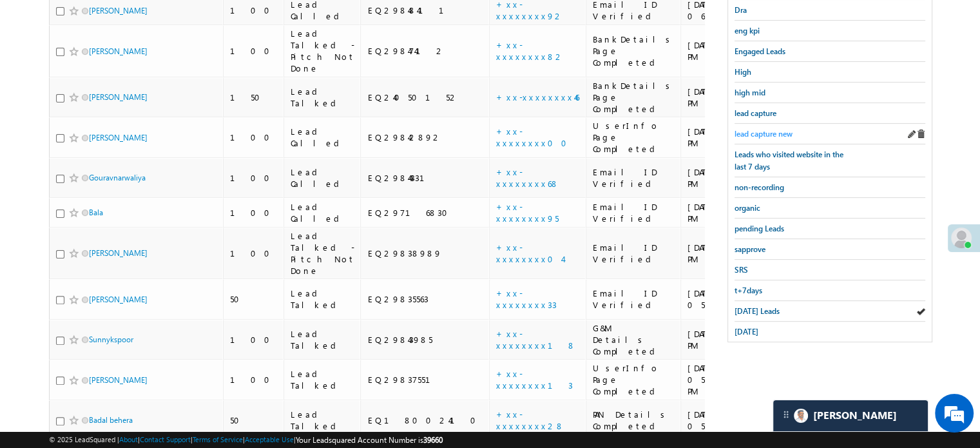
click at [753, 129] on span "lead capture new" at bounding box center [763, 134] width 58 height 10
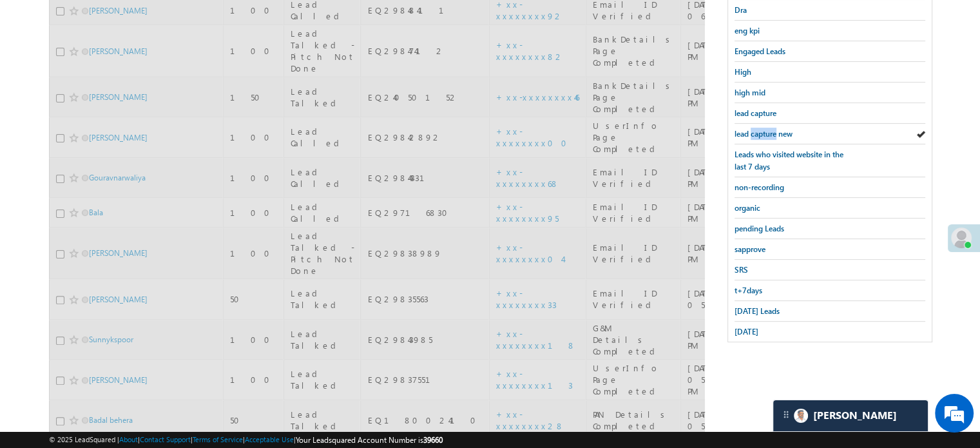
click at [755, 129] on span "lead capture new" at bounding box center [763, 134] width 58 height 10
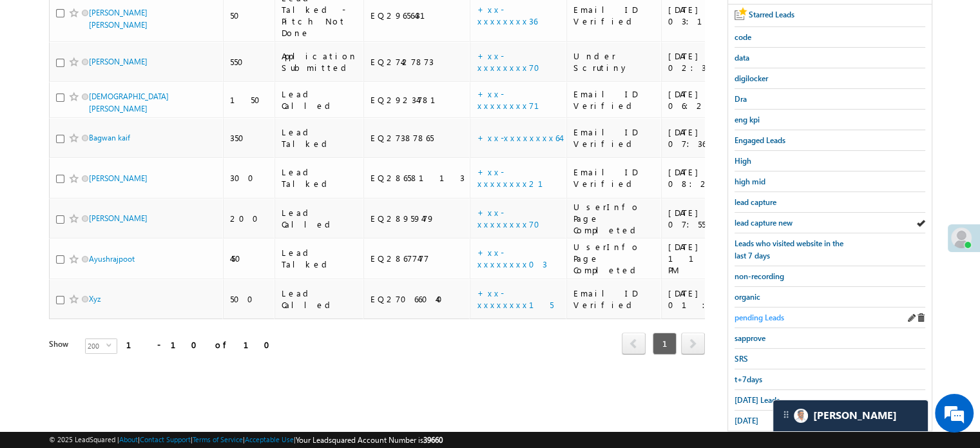
scroll to position [276, 0]
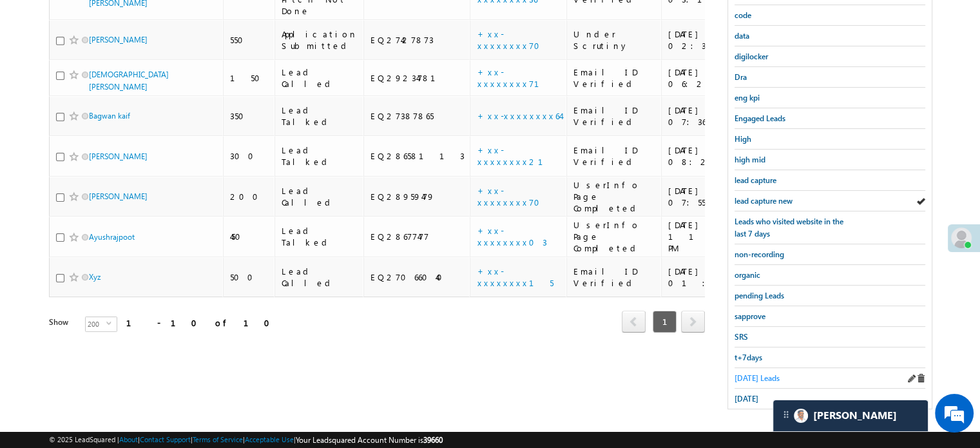
click at [759, 373] on span "Today's Leads" at bounding box center [756, 378] width 45 height 10
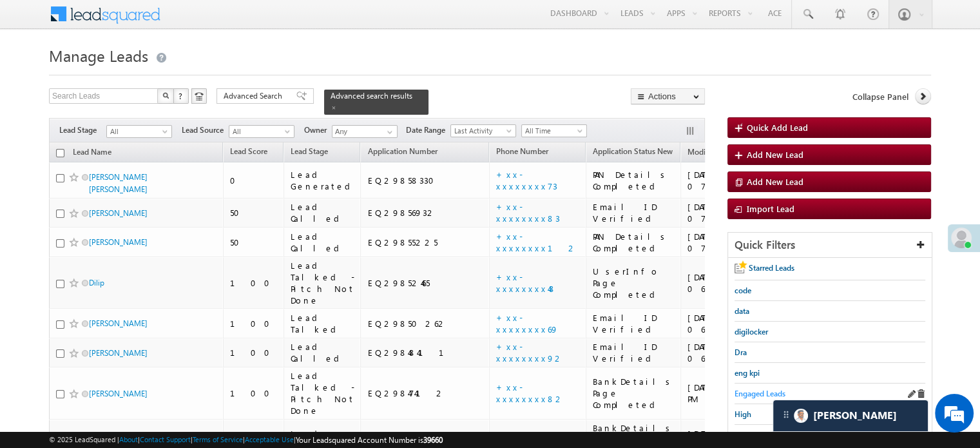
scroll to position [0, 0]
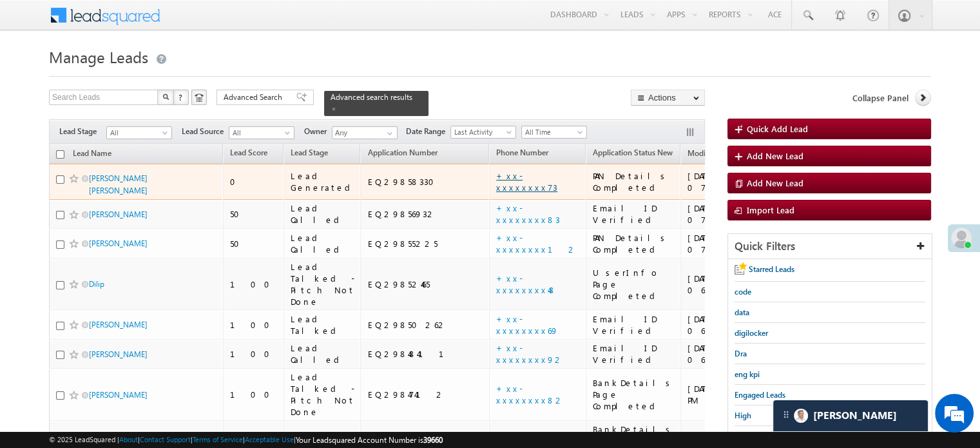
click at [496, 177] on link "+xx-xxxxxxxx73" at bounding box center [526, 181] width 61 height 23
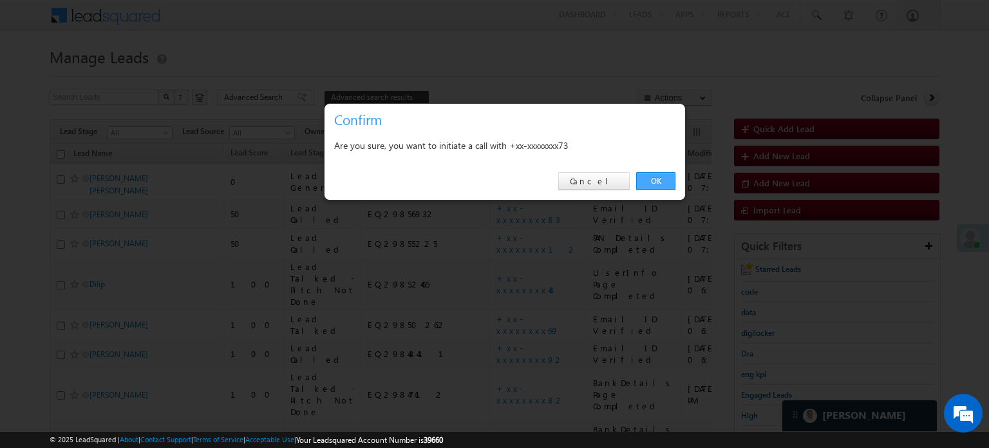
click at [657, 180] on link "OK" at bounding box center [655, 181] width 39 height 18
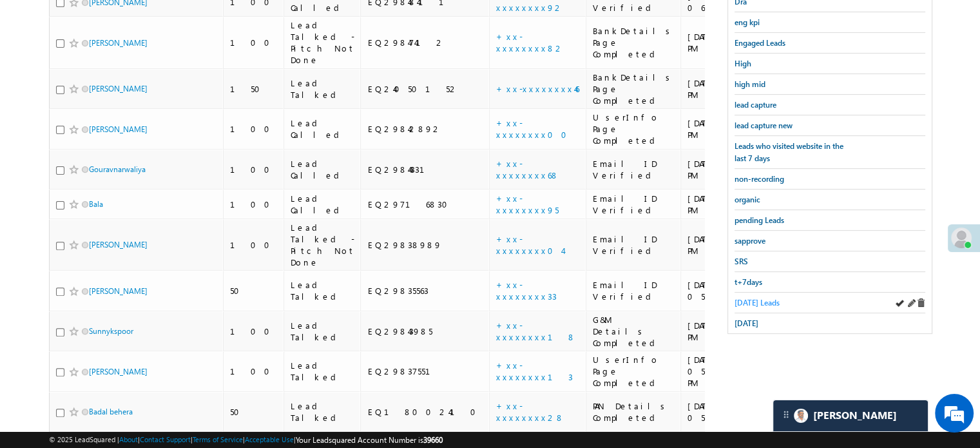
click at [758, 298] on span "Today's Leads" at bounding box center [756, 303] width 45 height 10
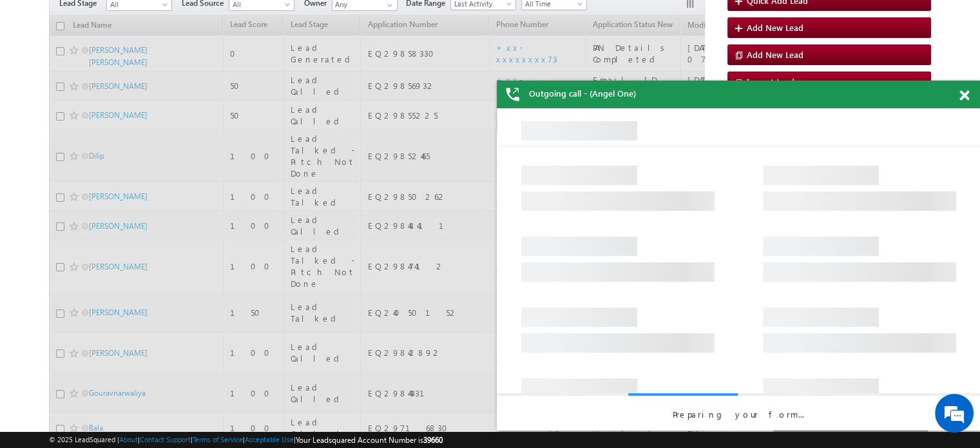
click at [962, 101] on div at bounding box center [970, 93] width 17 height 25
click at [962, 96] on span at bounding box center [964, 95] width 10 height 11
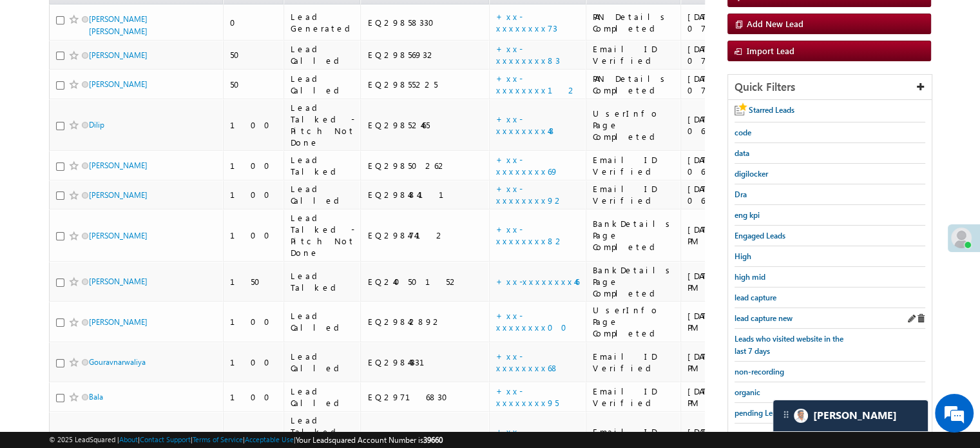
scroll to position [167, 0]
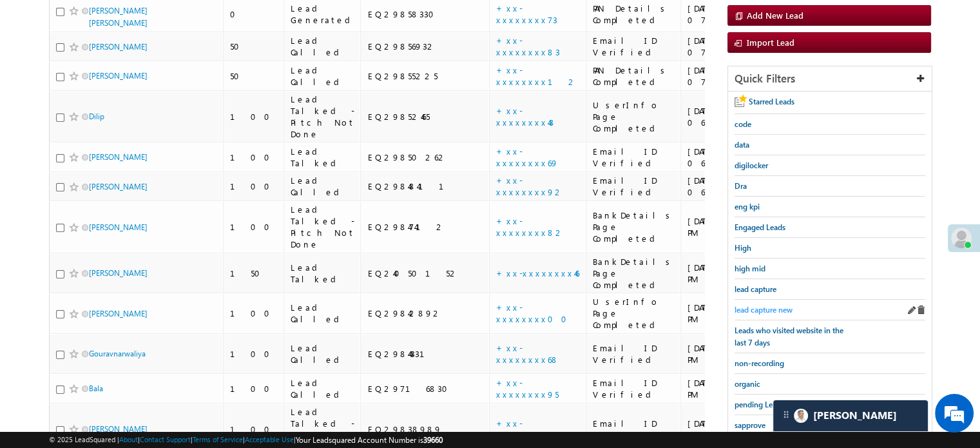
click at [754, 305] on span "lead capture new" at bounding box center [763, 310] width 58 height 10
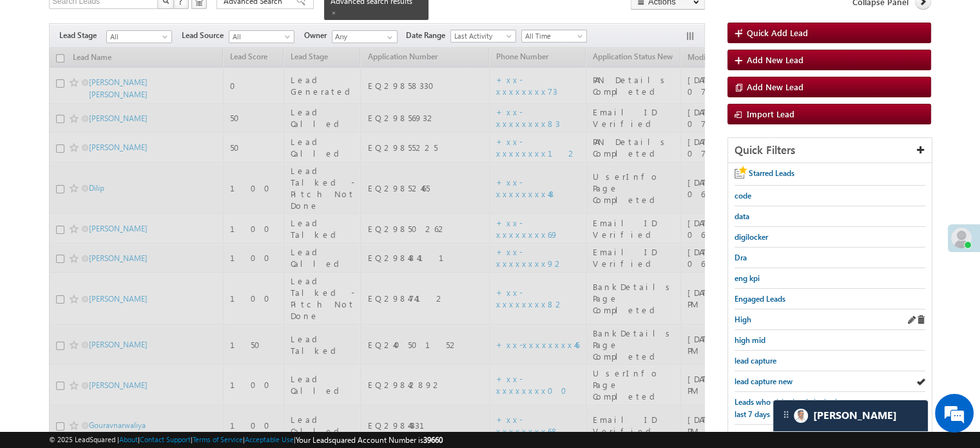
scroll to position [0, 0]
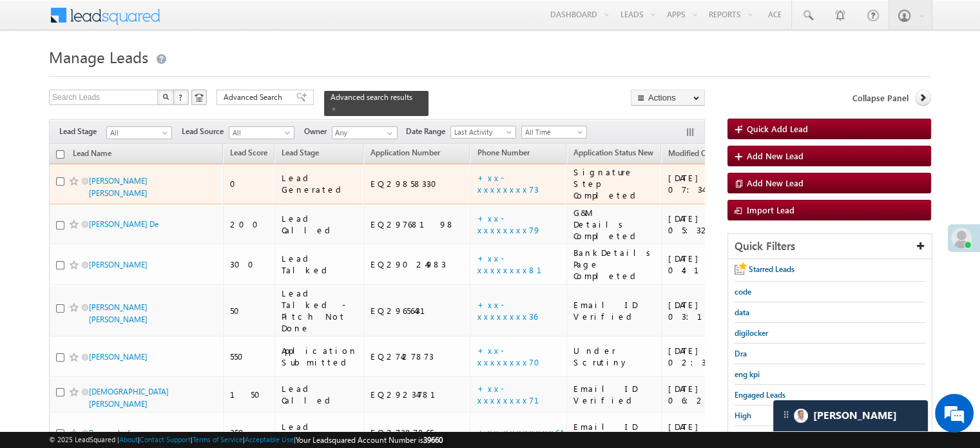
click at [137, 189] on td "Vinayak Bhaskar Shegokar" at bounding box center [136, 184] width 174 height 41
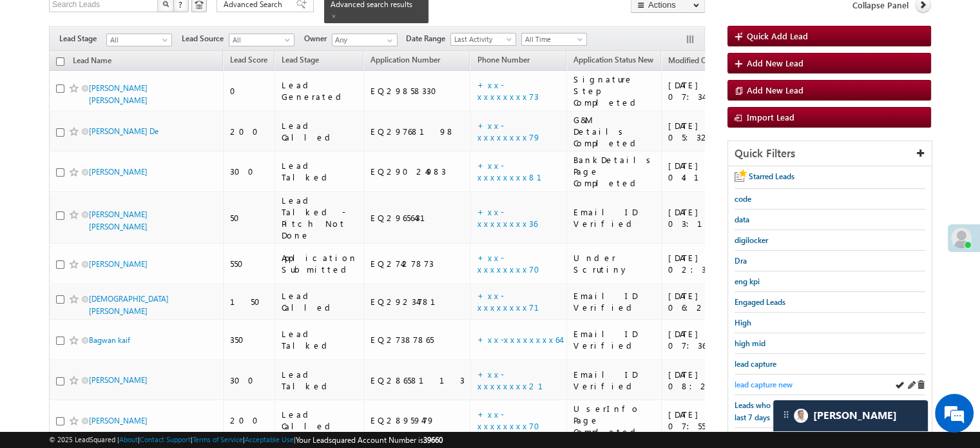
scroll to position [193, 0]
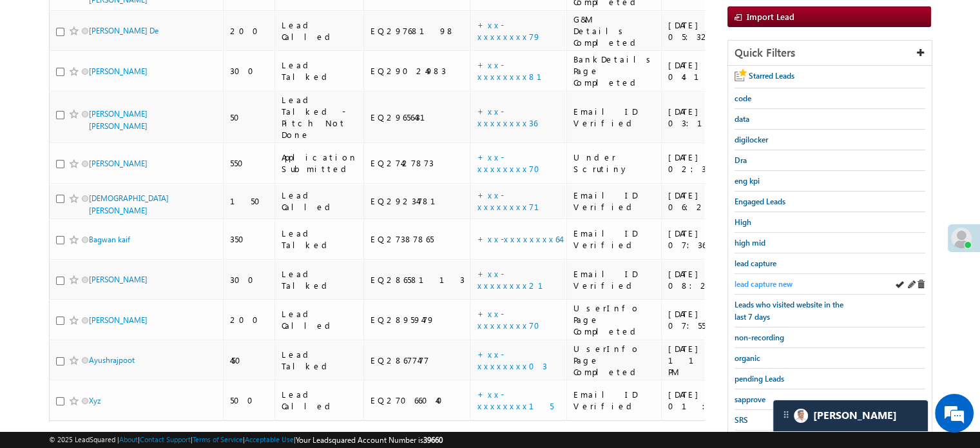
click at [753, 282] on span "lead capture new" at bounding box center [763, 284] width 58 height 10
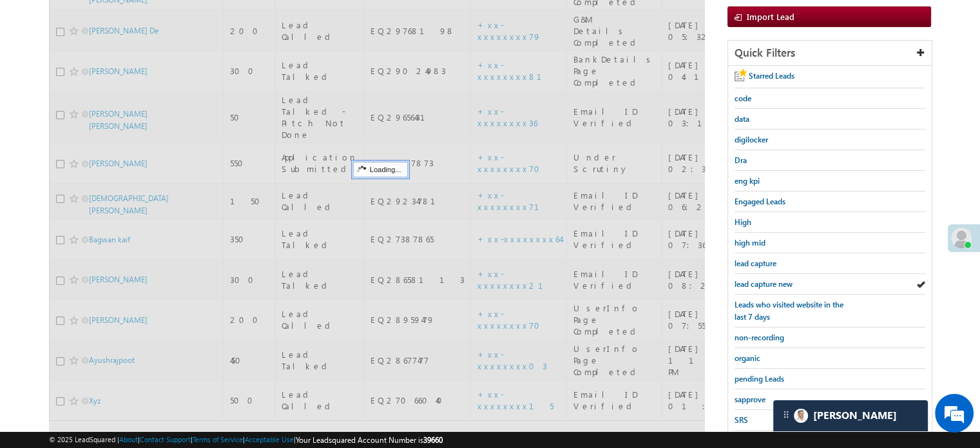
click at [753, 282] on span "lead capture new" at bounding box center [763, 284] width 58 height 10
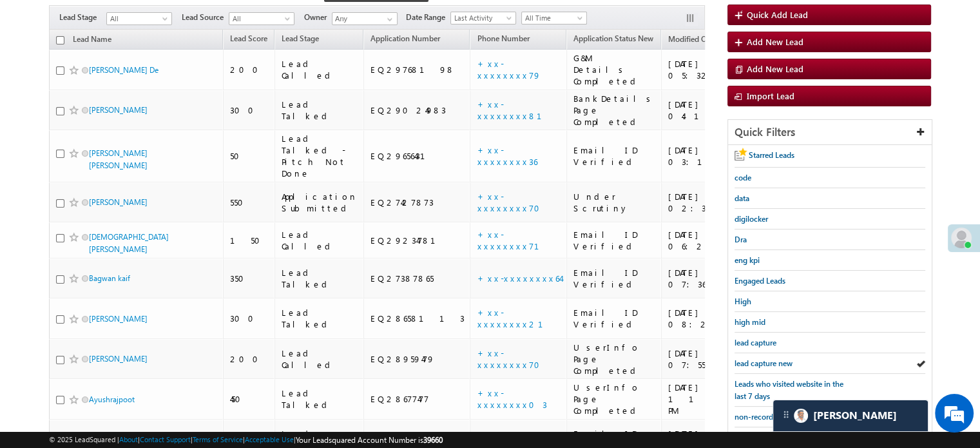
scroll to position [258, 0]
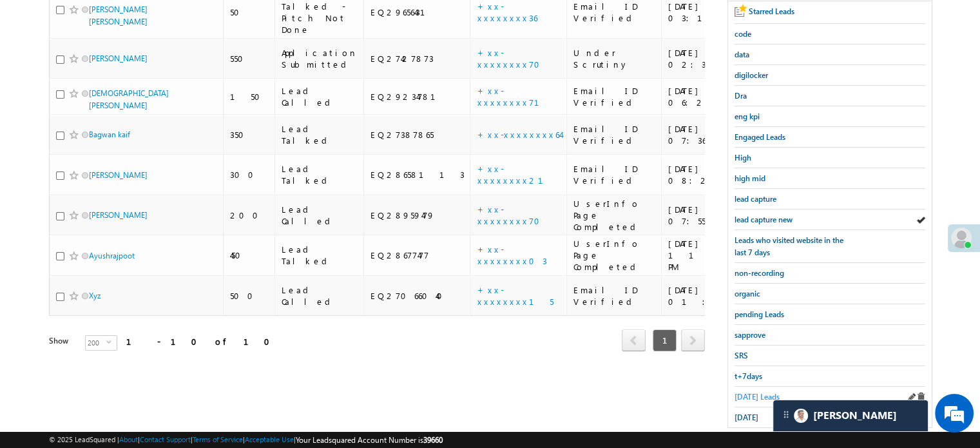
click at [754, 392] on span "Today's Leads" at bounding box center [756, 397] width 45 height 10
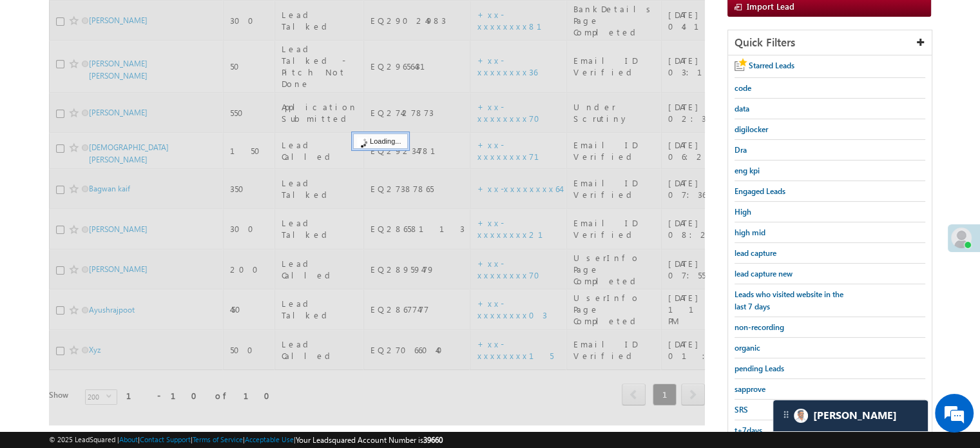
scroll to position [129, 0]
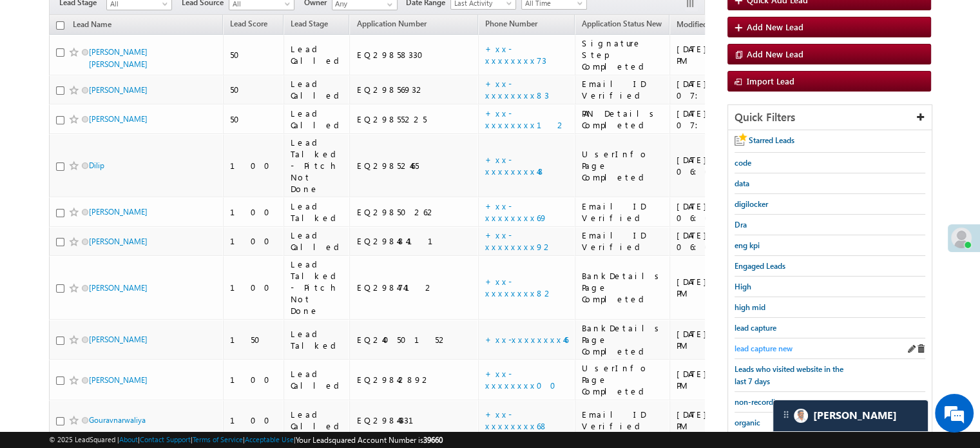
click at [749, 346] on span "lead capture new" at bounding box center [763, 348] width 58 height 10
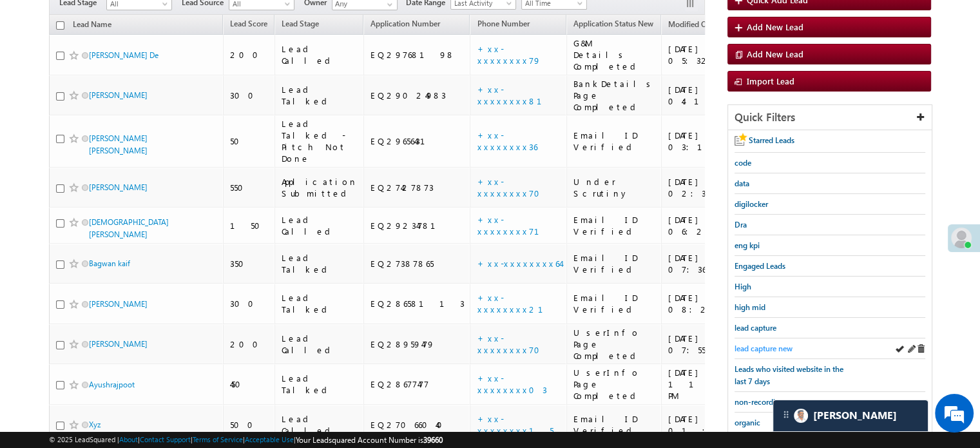
click at [766, 343] on span "lead capture new" at bounding box center [763, 348] width 58 height 10
click at [767, 345] on span "lead capture new" at bounding box center [763, 348] width 58 height 10
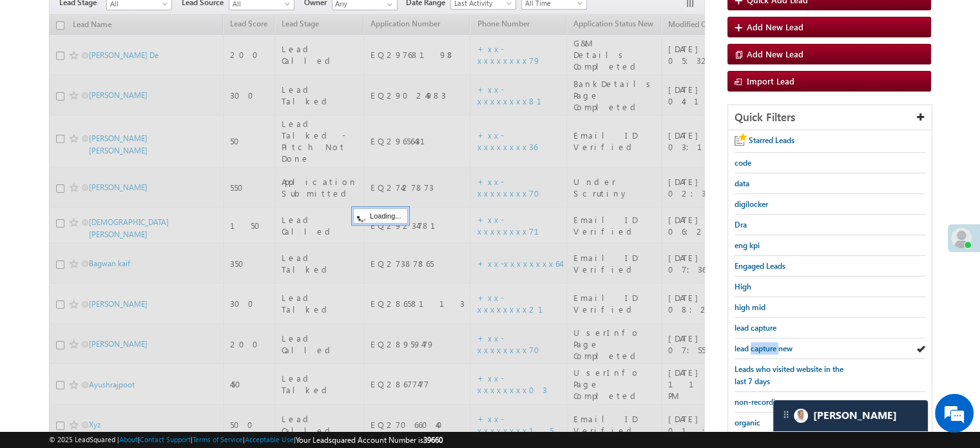
click at [767, 345] on span "lead capture new" at bounding box center [763, 348] width 58 height 10
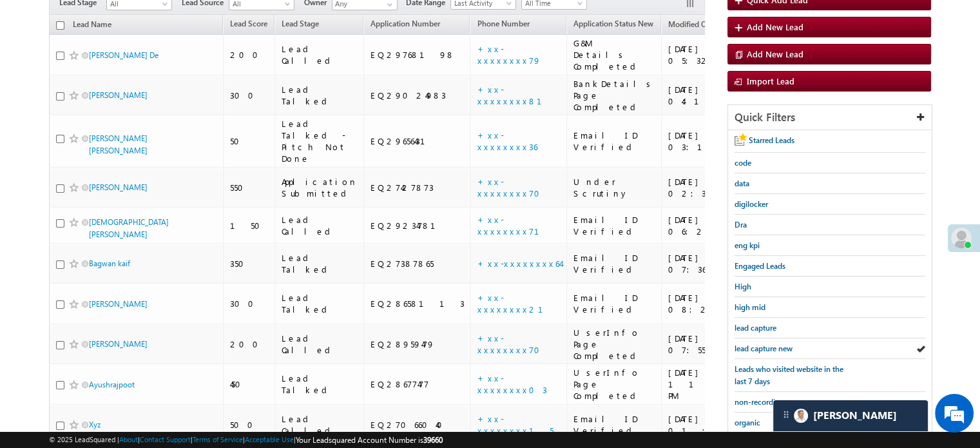
click at [767, 345] on span "lead capture new" at bounding box center [763, 348] width 58 height 10
click at [752, 345] on span "lead capture new" at bounding box center [763, 348] width 58 height 10
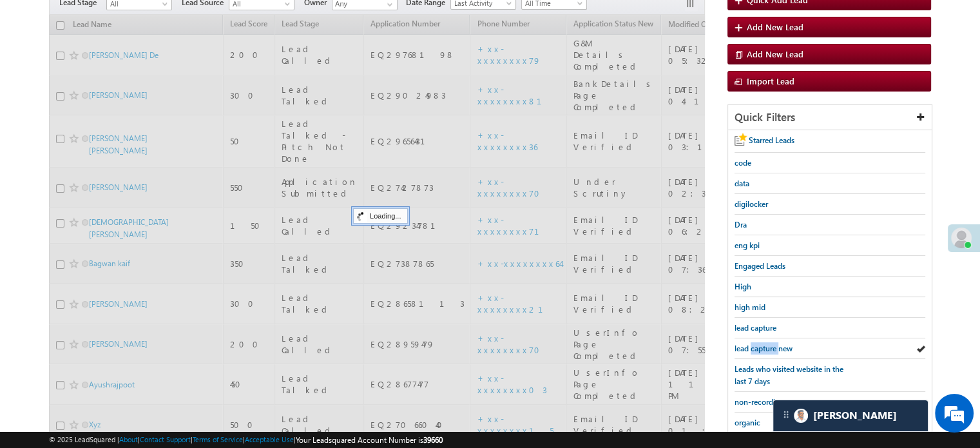
click at [752, 345] on span "lead capture new" at bounding box center [763, 348] width 58 height 10
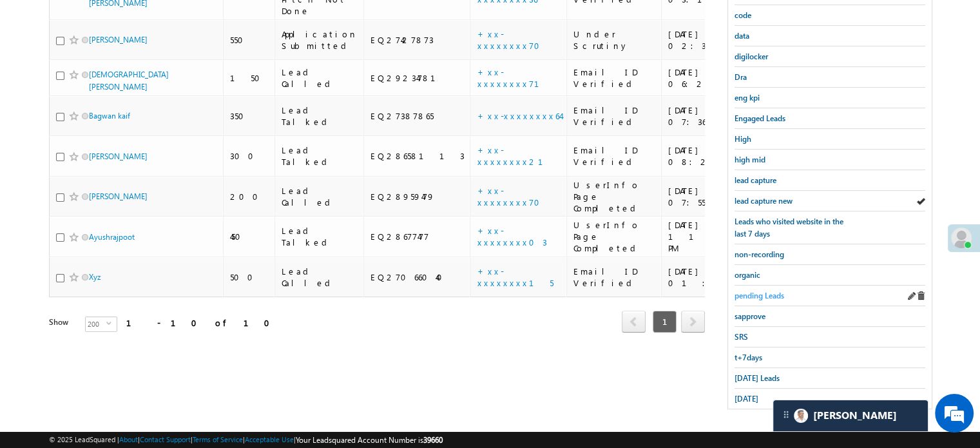
click at [754, 373] on span "Today's Leads" at bounding box center [756, 378] width 45 height 10
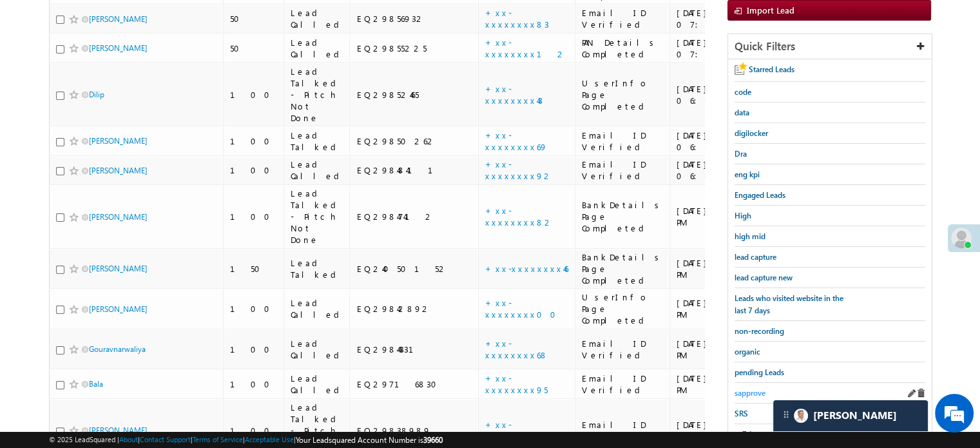
scroll to position [212, 0]
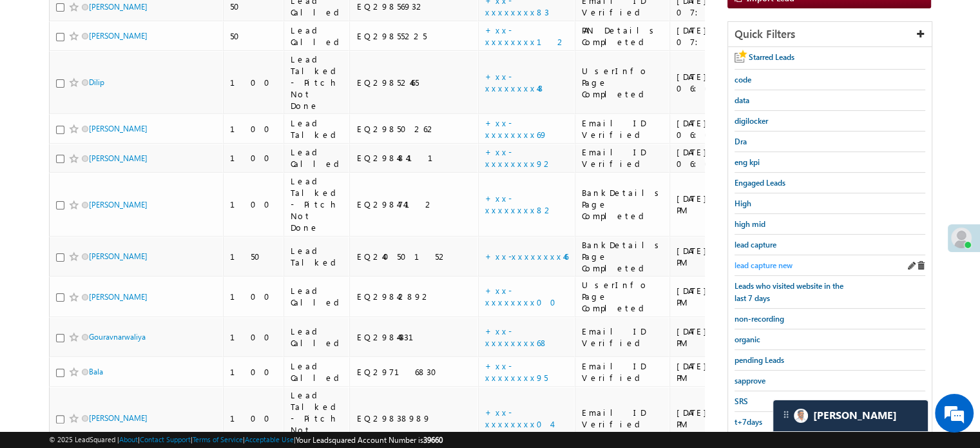
click at [768, 261] on span "lead capture new" at bounding box center [763, 265] width 58 height 10
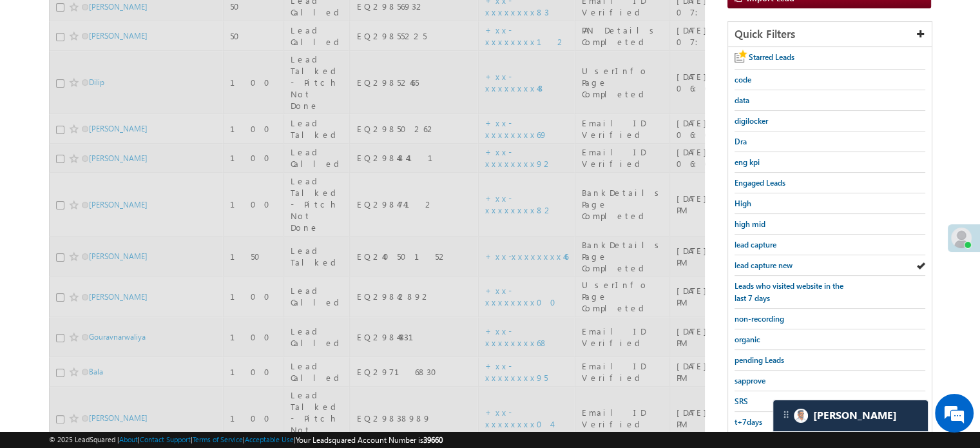
scroll to position [83, 0]
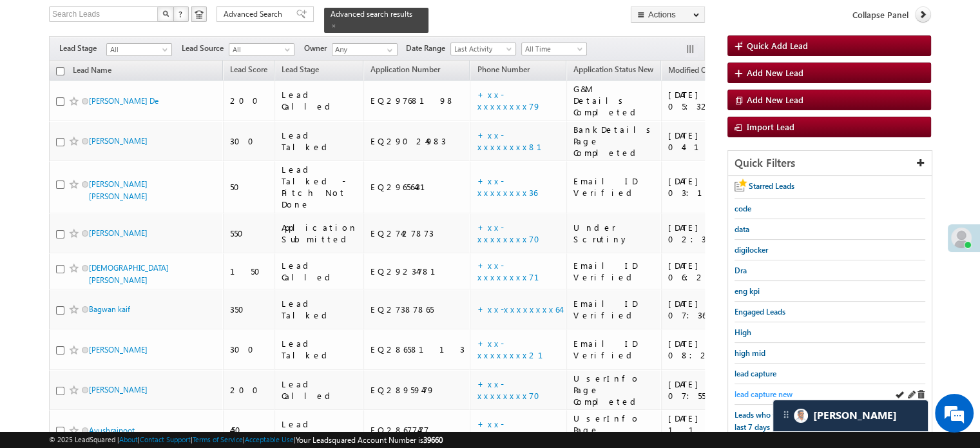
click at [754, 389] on span "lead capture new" at bounding box center [763, 394] width 58 height 10
click at [760, 389] on span "lead capture new" at bounding box center [763, 394] width 58 height 10
click at [763, 389] on span "lead capture new" at bounding box center [763, 394] width 58 height 10
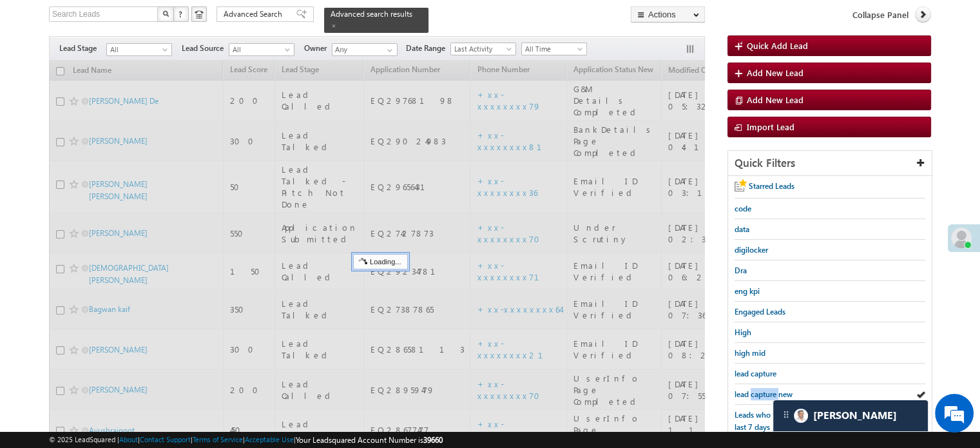
click at [763, 389] on span "lead capture new" at bounding box center [763, 394] width 58 height 10
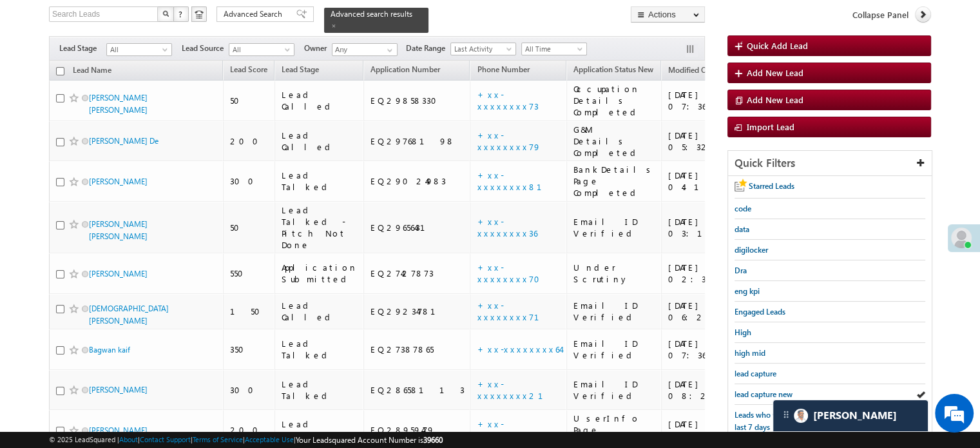
click at [763, 389] on span "lead capture new" at bounding box center [763, 394] width 58 height 10
click at [741, 389] on span "lead capture new" at bounding box center [763, 394] width 58 height 10
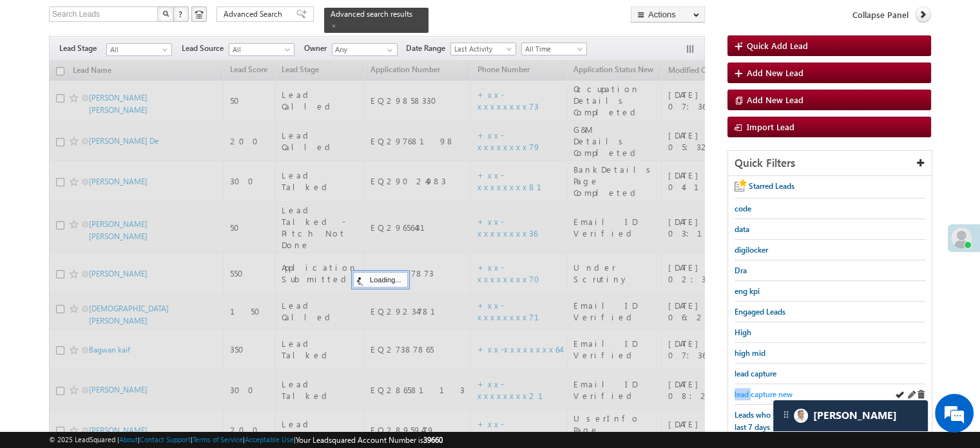
click at [742, 389] on span "lead capture new" at bounding box center [763, 394] width 58 height 10
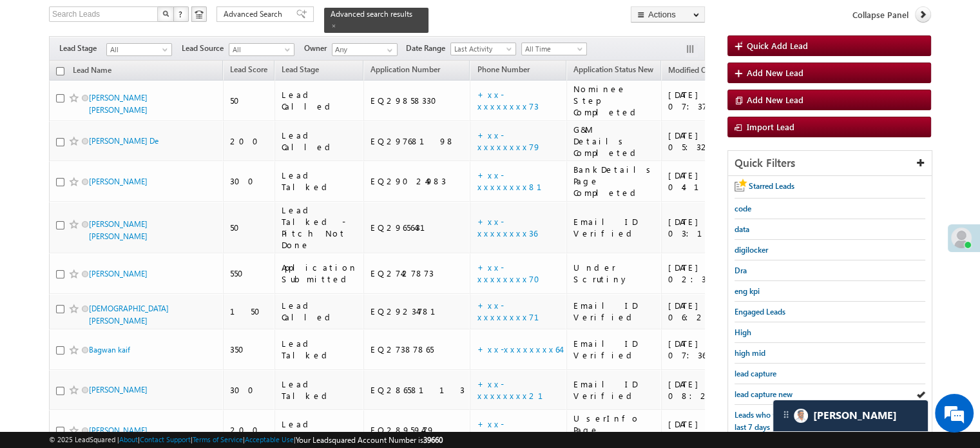
scroll to position [276, 0]
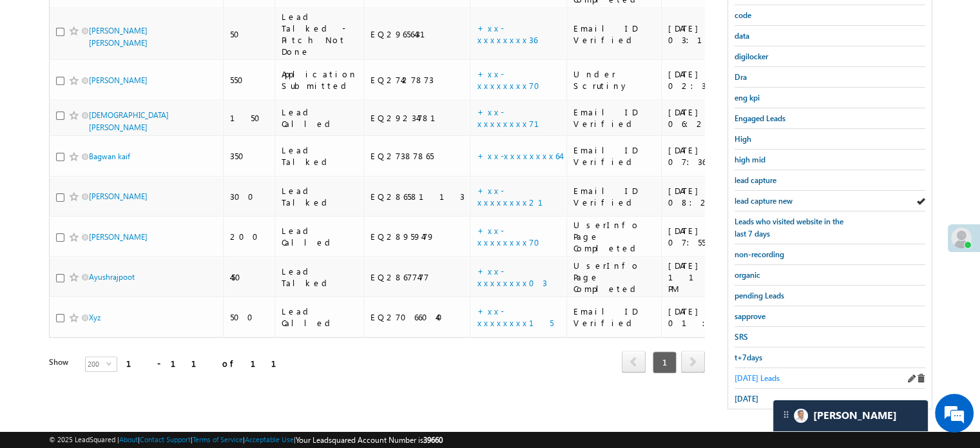
click at [754, 374] on span "Today's Leads" at bounding box center [756, 378] width 45 height 10
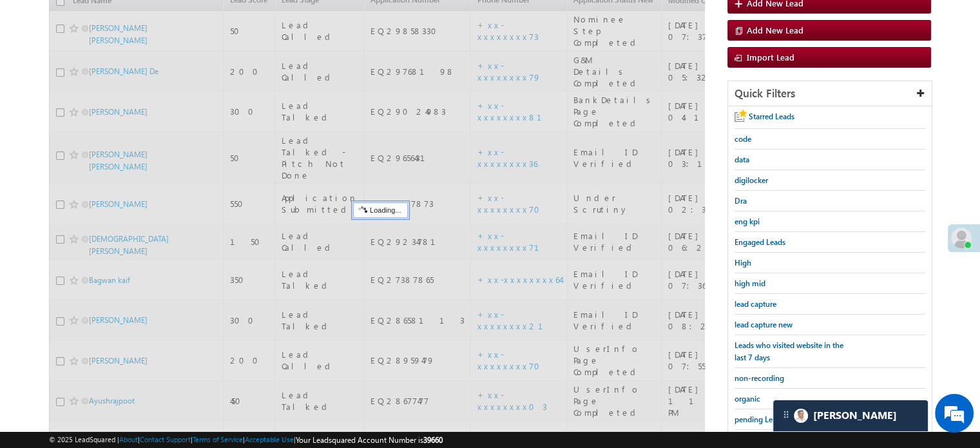
scroll to position [148, 0]
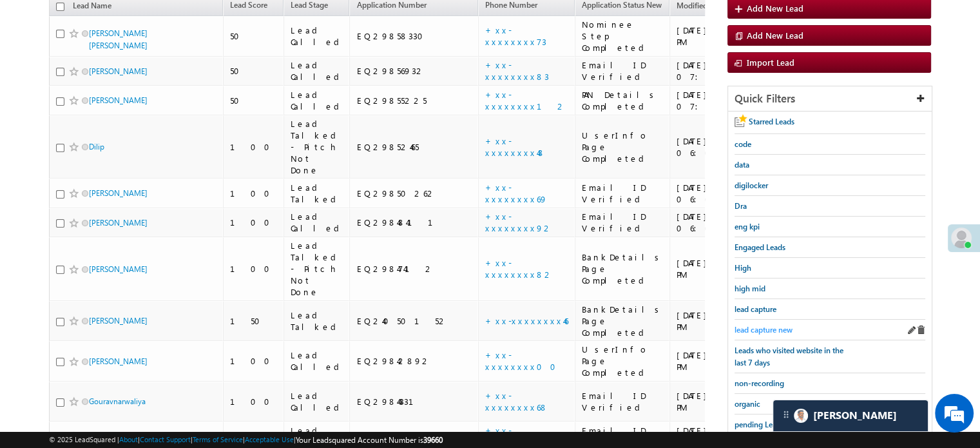
click at [754, 329] on span "lead capture new" at bounding box center [763, 330] width 58 height 10
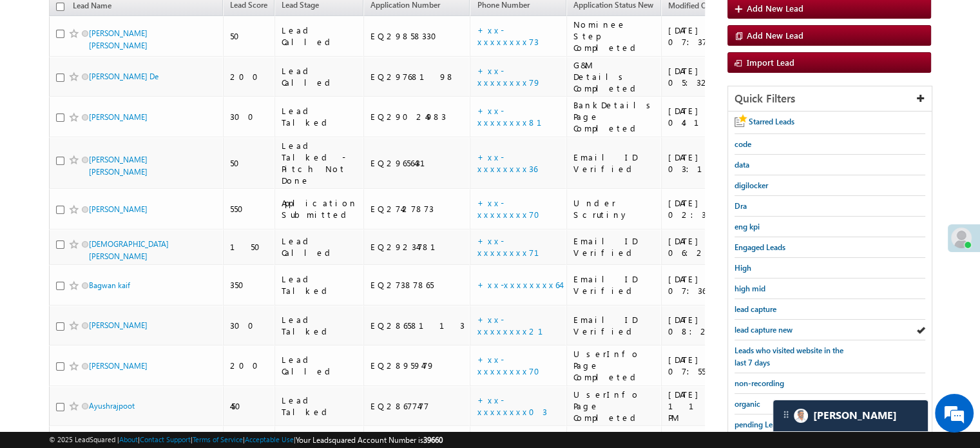
click at [754, 329] on span "lead capture new" at bounding box center [763, 330] width 58 height 10
click at [756, 331] on link "lead capture new" at bounding box center [763, 329] width 58 height 12
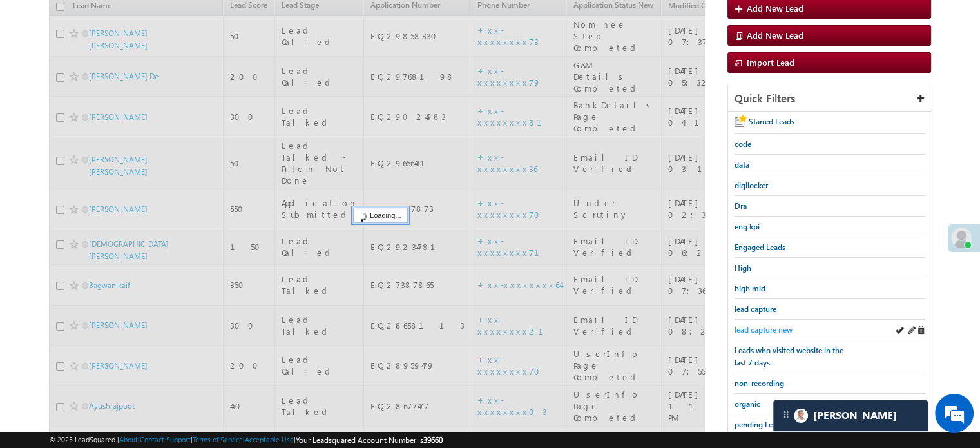
click at [756, 325] on span "lead capture new" at bounding box center [763, 330] width 58 height 10
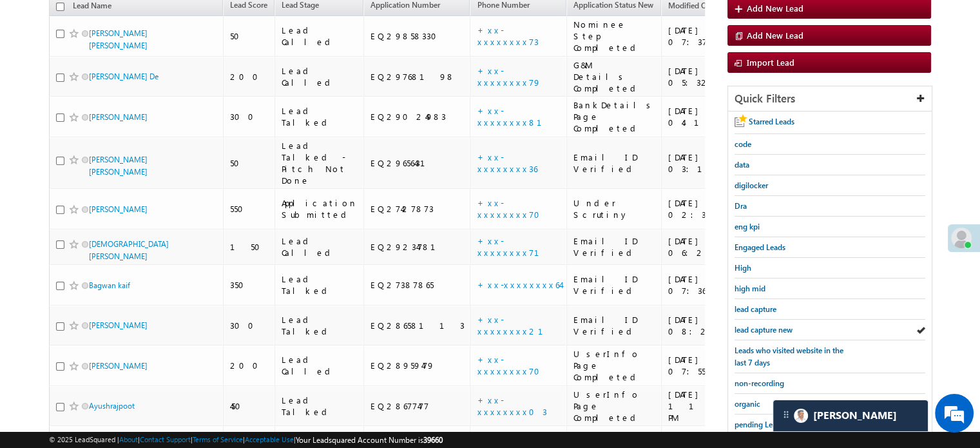
click at [756, 325] on span "lead capture new" at bounding box center [763, 330] width 58 height 10
click at [769, 327] on span "lead capture new" at bounding box center [763, 330] width 58 height 10
click at [768, 327] on span "lead capture new" at bounding box center [763, 330] width 58 height 10
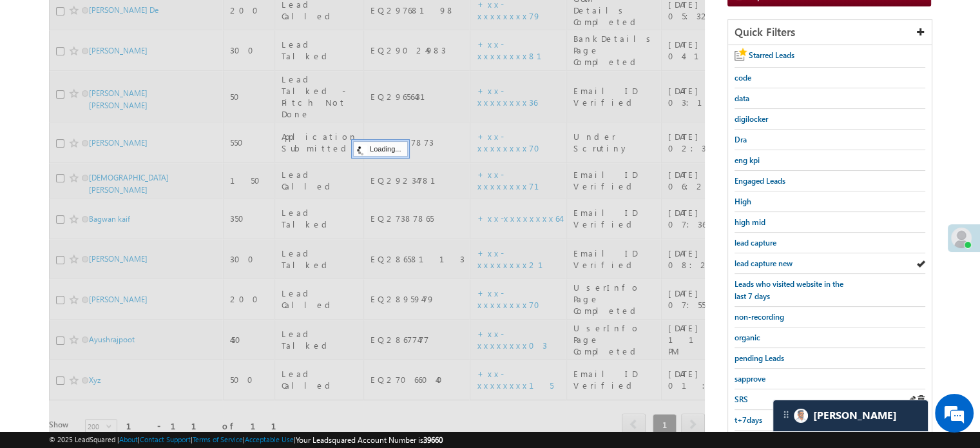
scroll to position [276, 0]
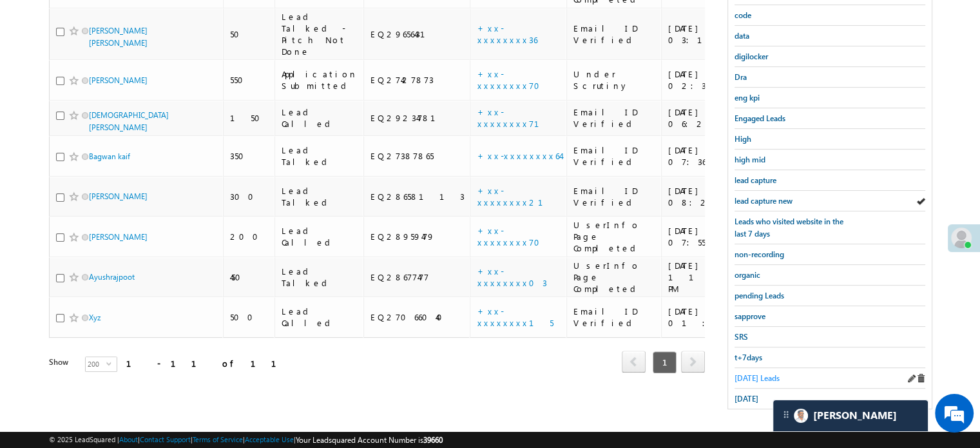
click at [759, 373] on span "[DATE] Leads" at bounding box center [756, 378] width 45 height 10
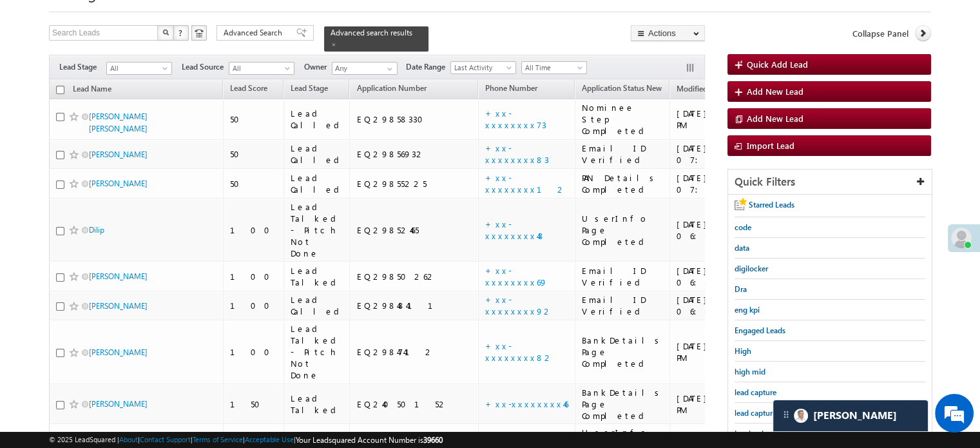
scroll to position [83, 0]
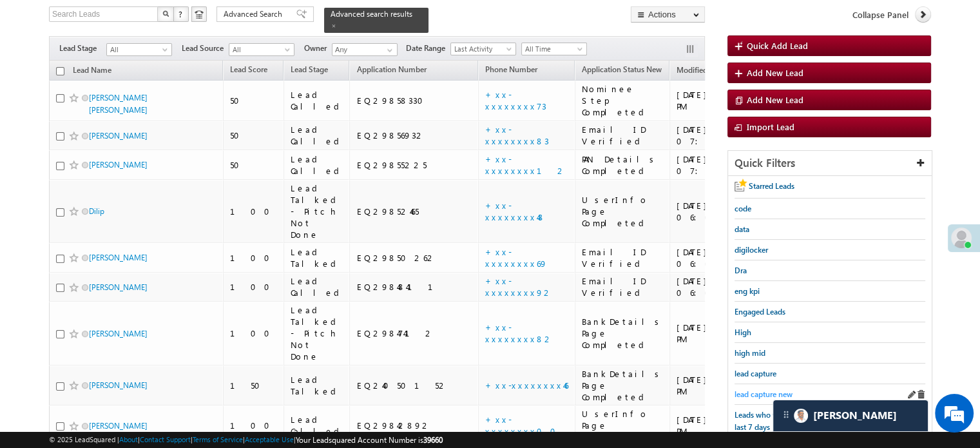
click at [764, 389] on span "lead capture new" at bounding box center [763, 394] width 58 height 10
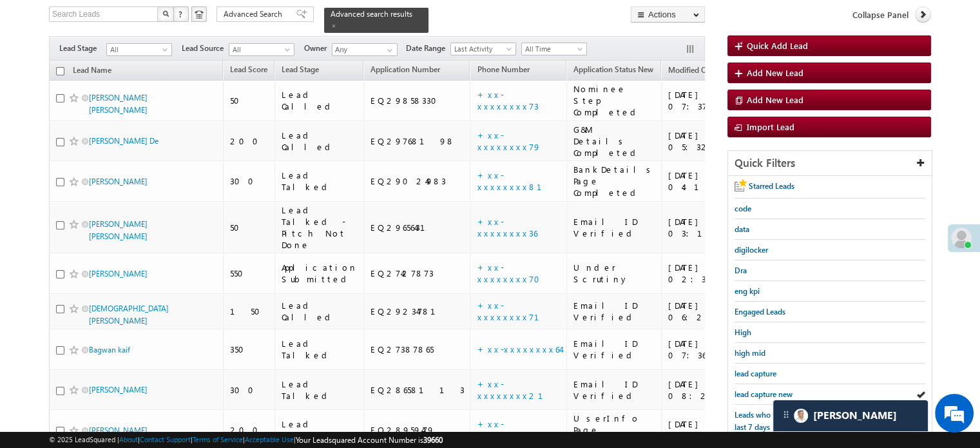
click at [764, 389] on span "lead capture new" at bounding box center [763, 394] width 58 height 10
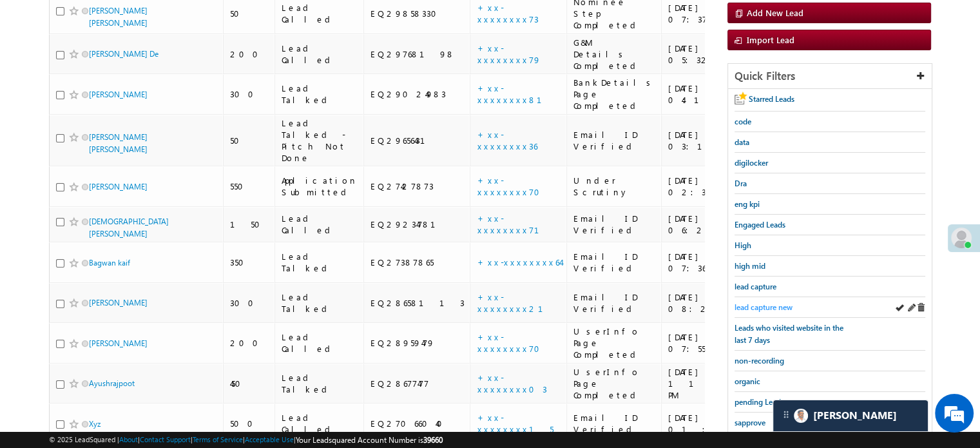
scroll to position [276, 0]
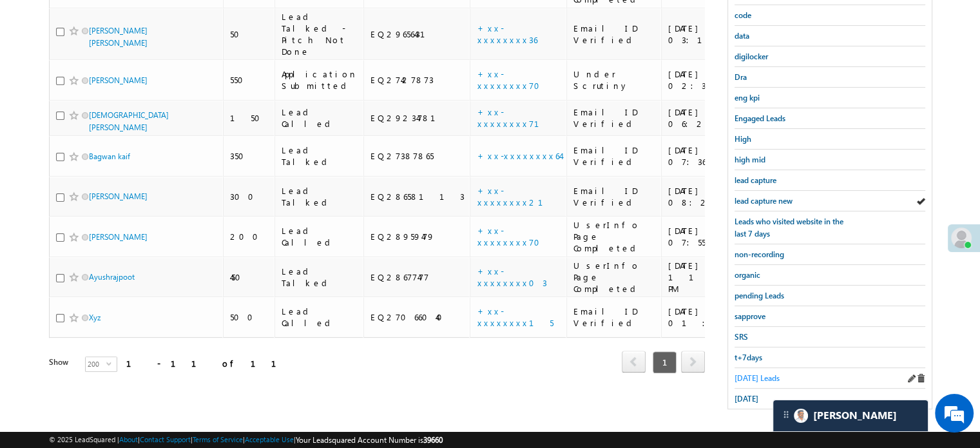
click at [743, 373] on span "[DATE] Leads" at bounding box center [756, 378] width 45 height 10
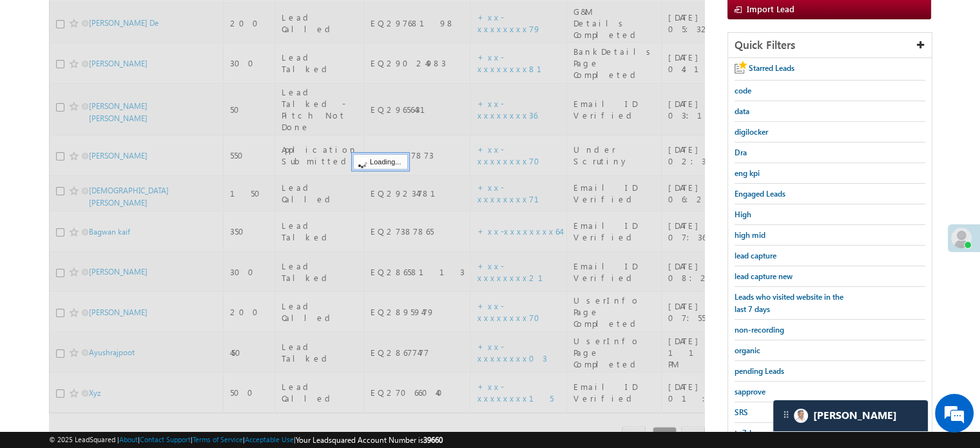
scroll to position [148, 0]
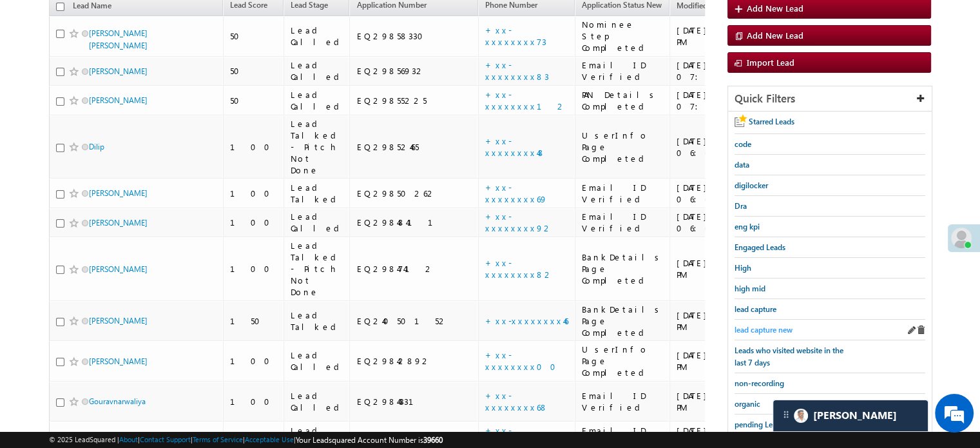
click at [758, 328] on span "lead capture new" at bounding box center [763, 330] width 58 height 10
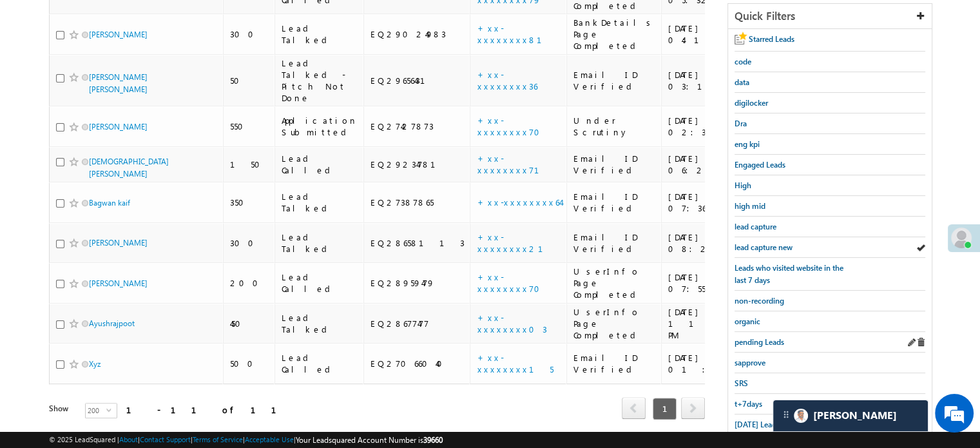
scroll to position [276, 0]
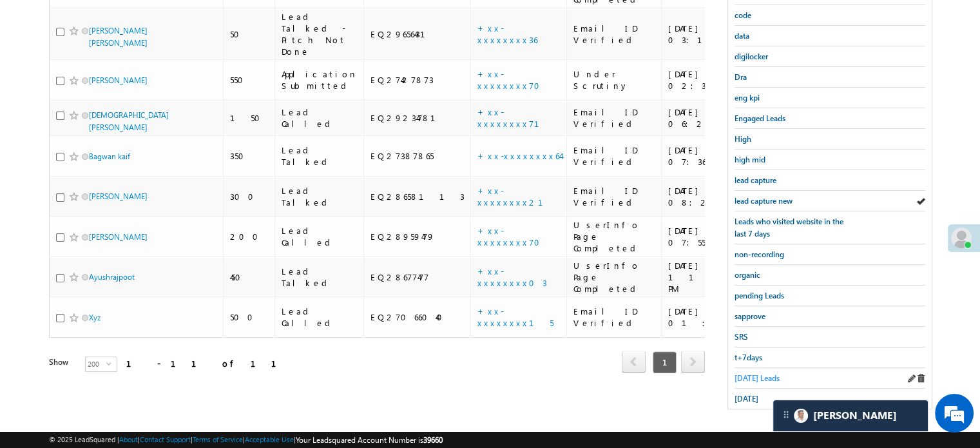
click at [750, 373] on span "[DATE] Leads" at bounding box center [756, 378] width 45 height 10
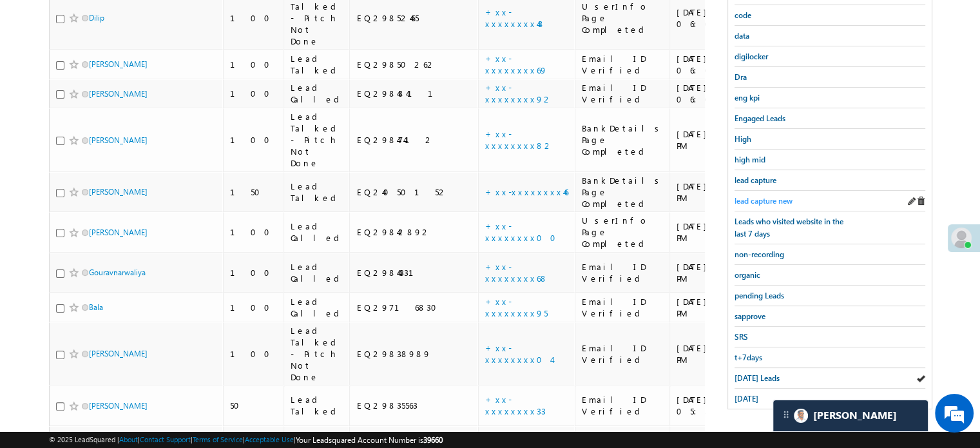
click at [770, 198] on span "lead capture new" at bounding box center [763, 201] width 58 height 10
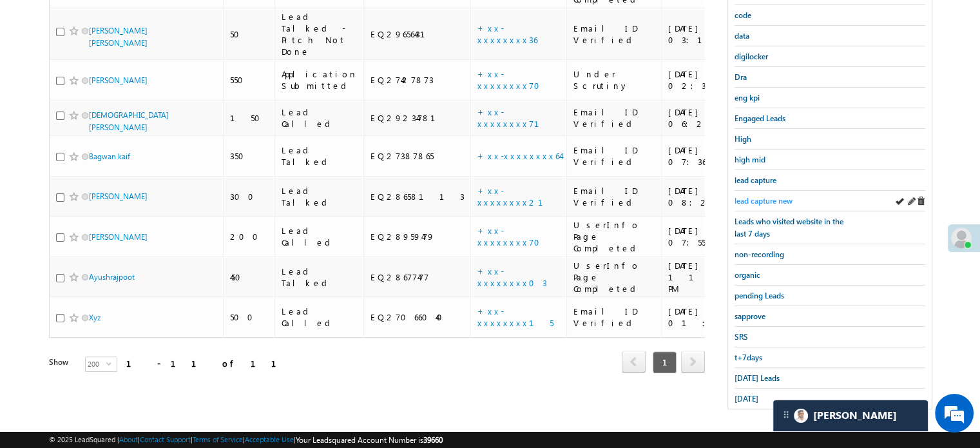
scroll to position [83, 0]
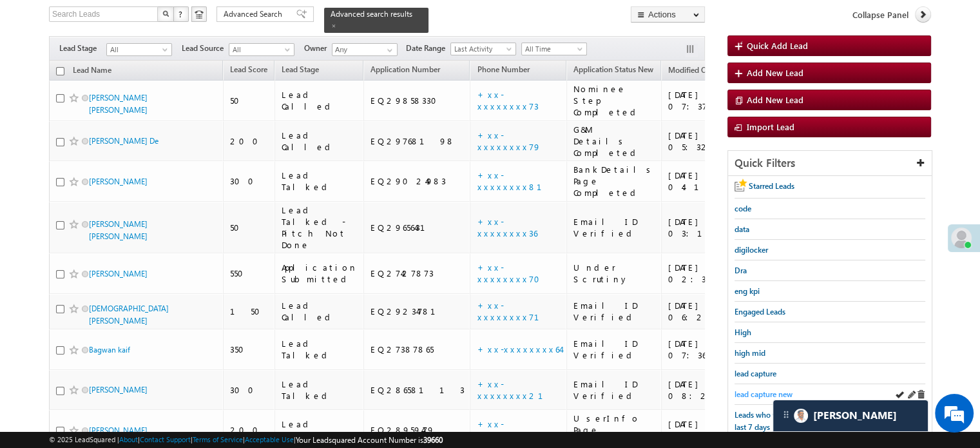
click at [748, 389] on span "lead capture new" at bounding box center [763, 394] width 58 height 10
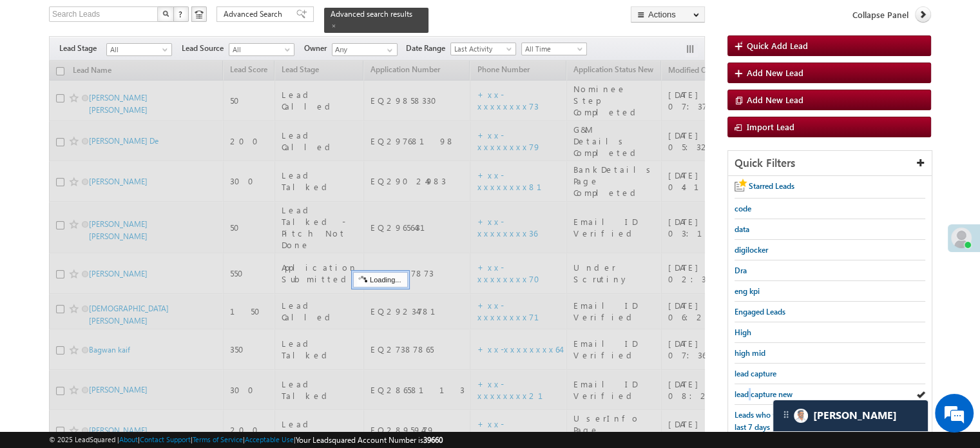
click at [748, 389] on span "lead capture new" at bounding box center [763, 394] width 58 height 10
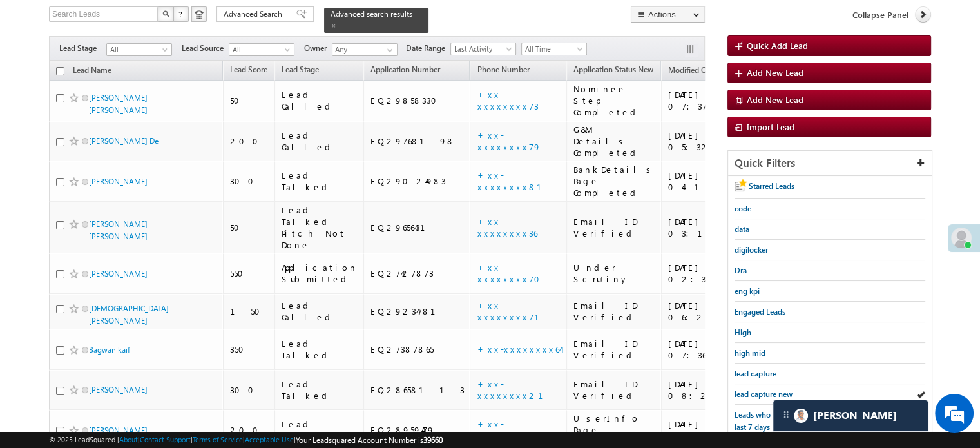
scroll to position [212, 0]
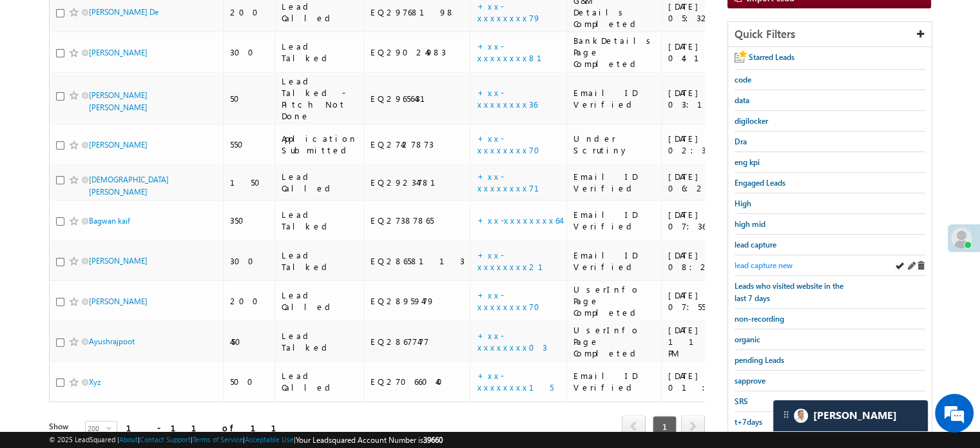
click at [779, 260] on span "lead capture new" at bounding box center [763, 265] width 58 height 10
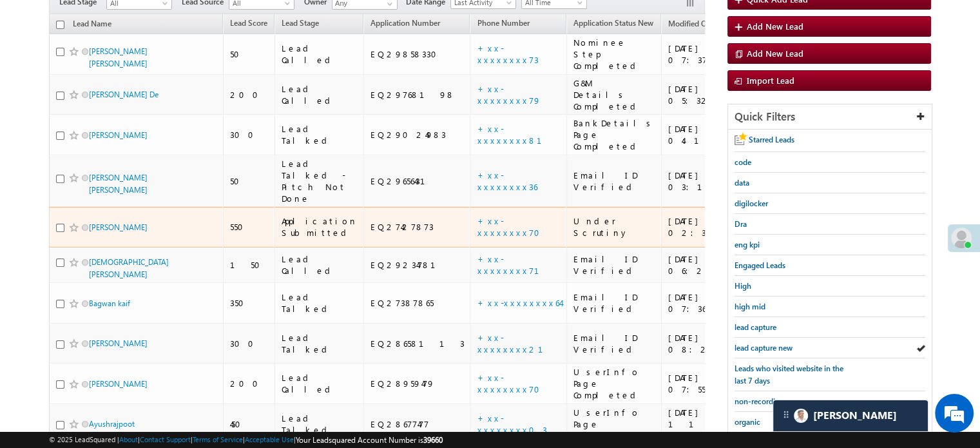
scroll to position [148, 0]
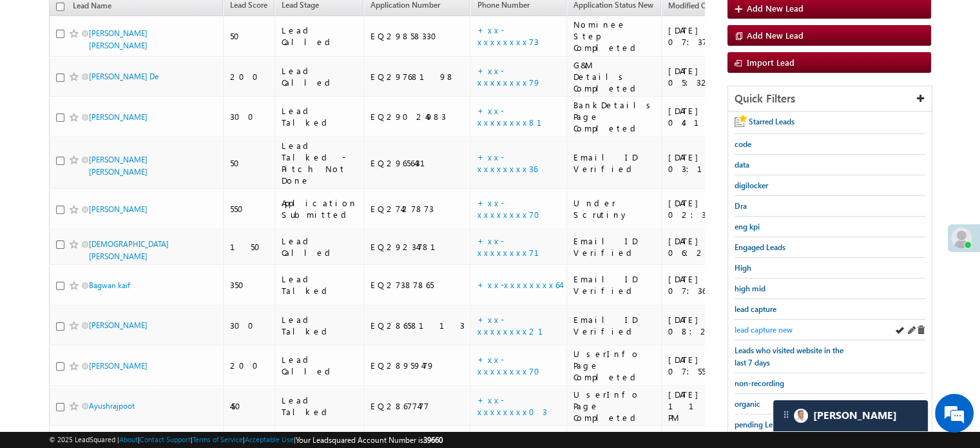
click at [768, 326] on span "lead capture new" at bounding box center [763, 330] width 58 height 10
click at [769, 327] on span "lead capture new" at bounding box center [763, 330] width 58 height 10
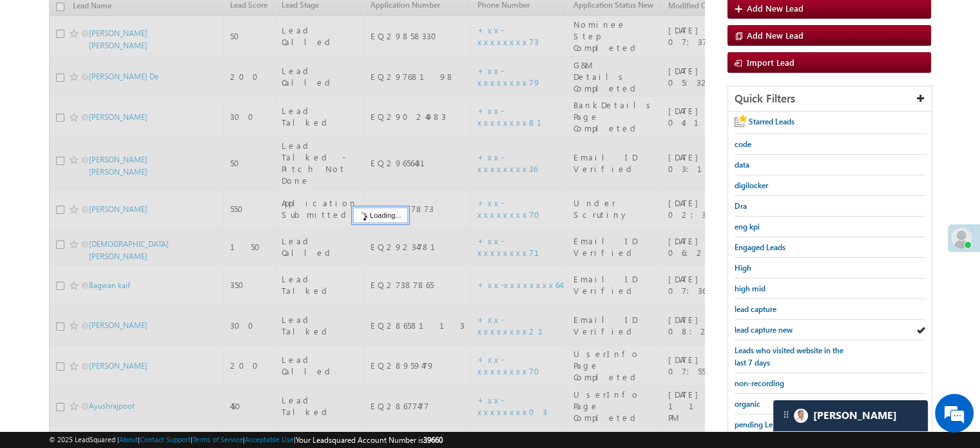
click at [769, 327] on span "lead capture new" at bounding box center [763, 330] width 58 height 10
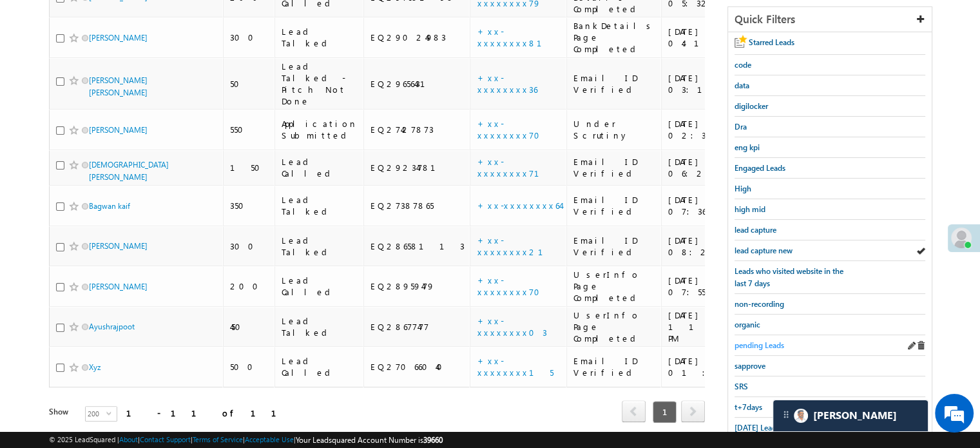
scroll to position [212, 0]
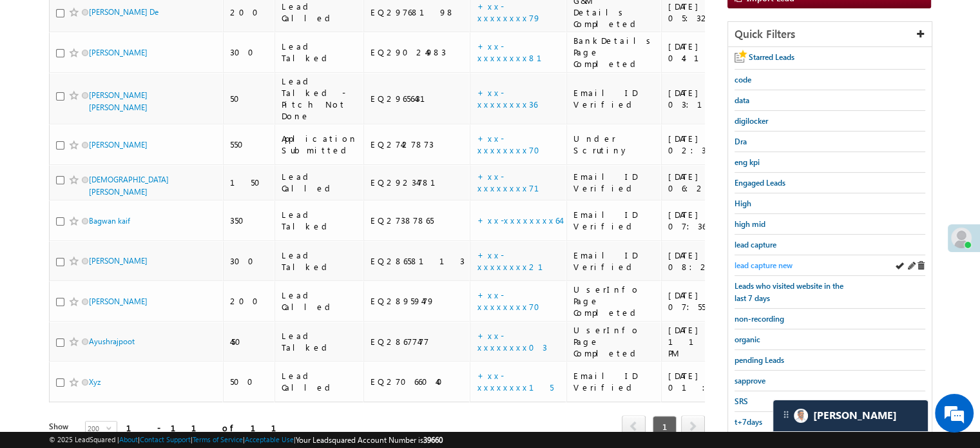
click at [770, 260] on span "lead capture new" at bounding box center [763, 265] width 58 height 10
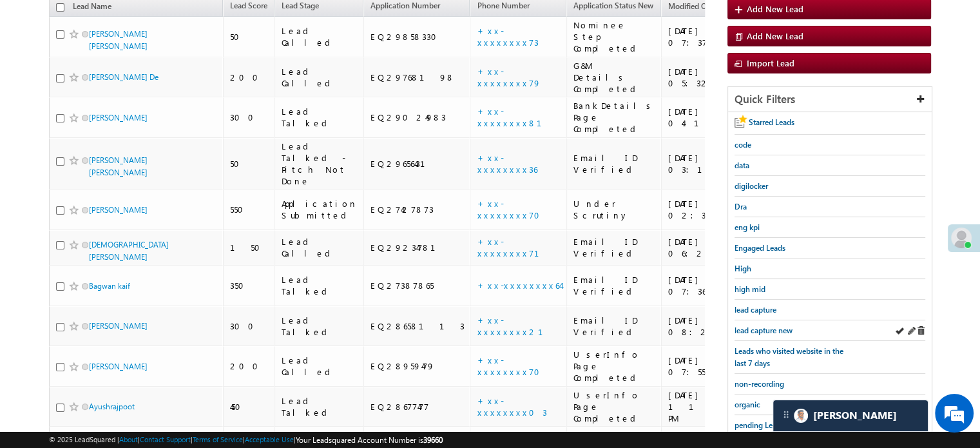
scroll to position [148, 0]
click at [768, 325] on span "lead capture new" at bounding box center [763, 330] width 58 height 10
click at [765, 325] on span "lead capture new" at bounding box center [763, 330] width 58 height 10
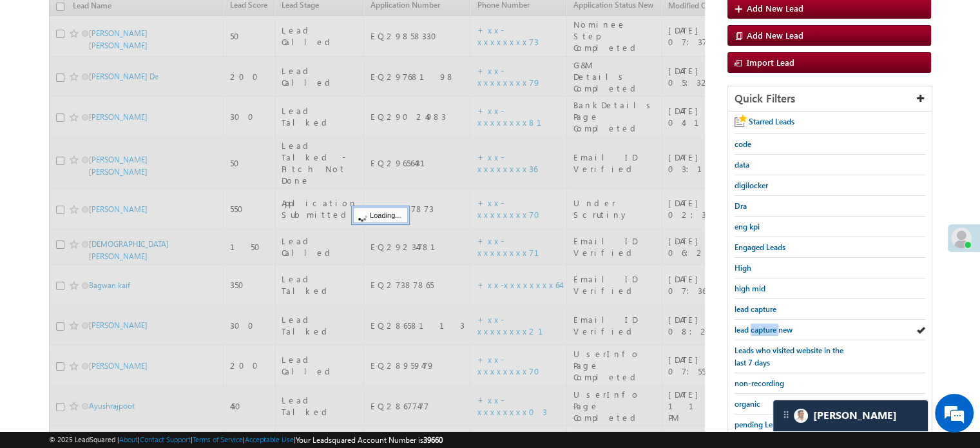
click at [765, 325] on span "lead capture new" at bounding box center [763, 330] width 58 height 10
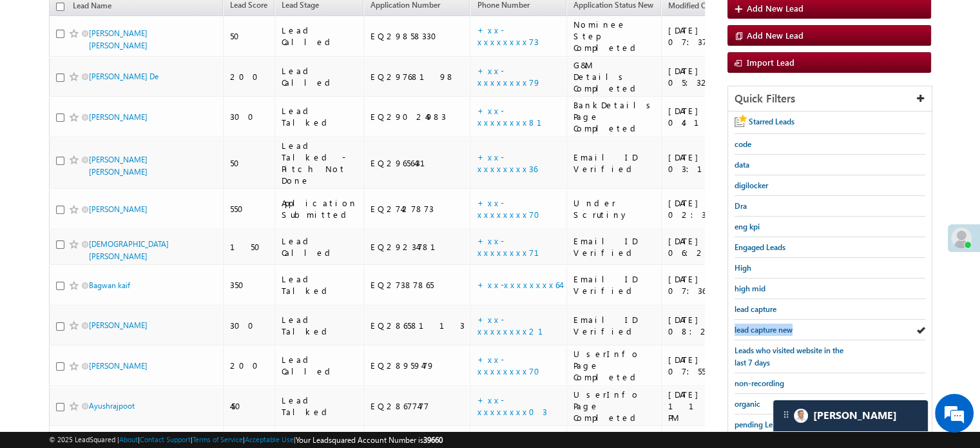
click at [765, 325] on span "lead capture new" at bounding box center [763, 330] width 58 height 10
click at [752, 325] on span "lead capture new" at bounding box center [763, 330] width 58 height 10
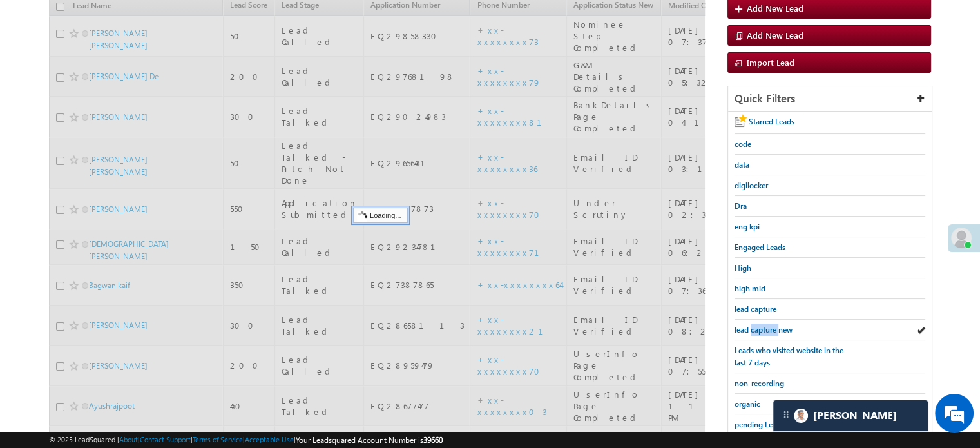
click at [752, 325] on span "lead capture new" at bounding box center [763, 330] width 58 height 10
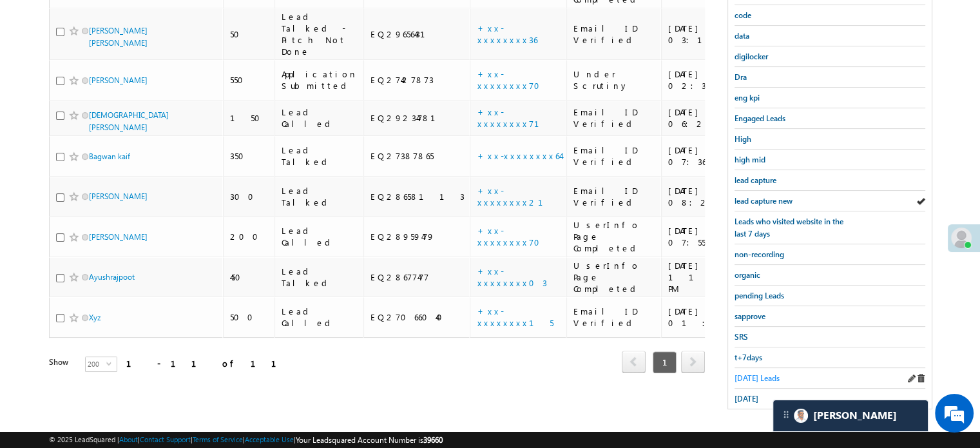
click at [749, 373] on span "[DATE] Leads" at bounding box center [756, 378] width 45 height 10
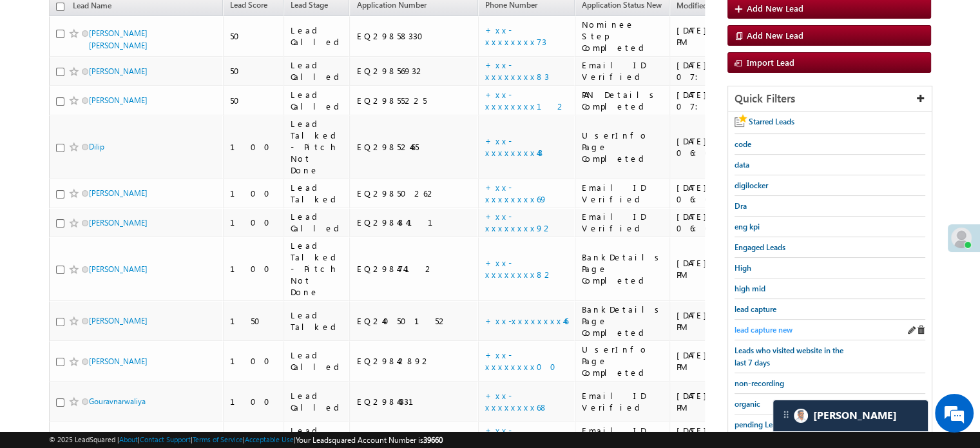
click at [756, 329] on span "lead capture new" at bounding box center [763, 330] width 58 height 10
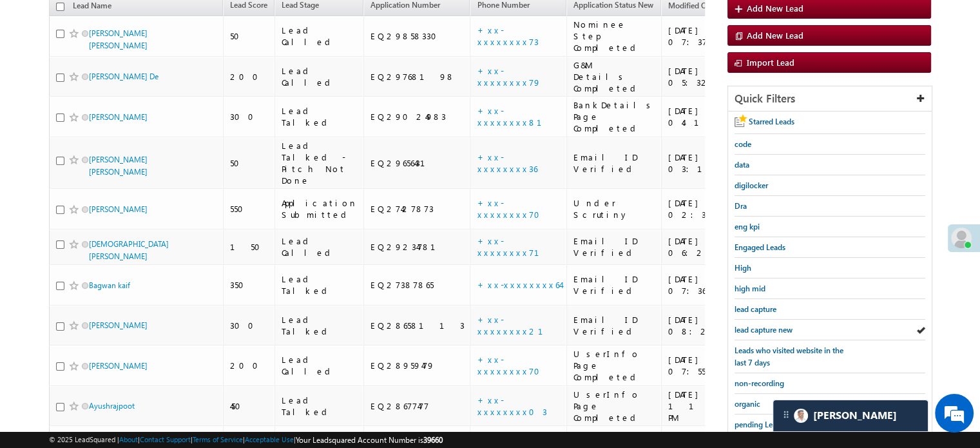
click at [756, 329] on span "lead capture new" at bounding box center [763, 330] width 58 height 10
click at [763, 325] on span "lead capture new" at bounding box center [763, 330] width 58 height 10
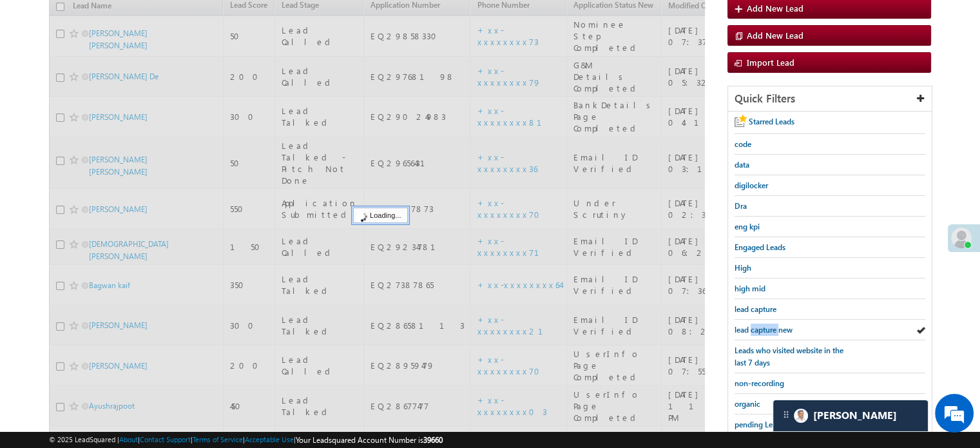
click at [763, 325] on span "lead capture new" at bounding box center [763, 330] width 58 height 10
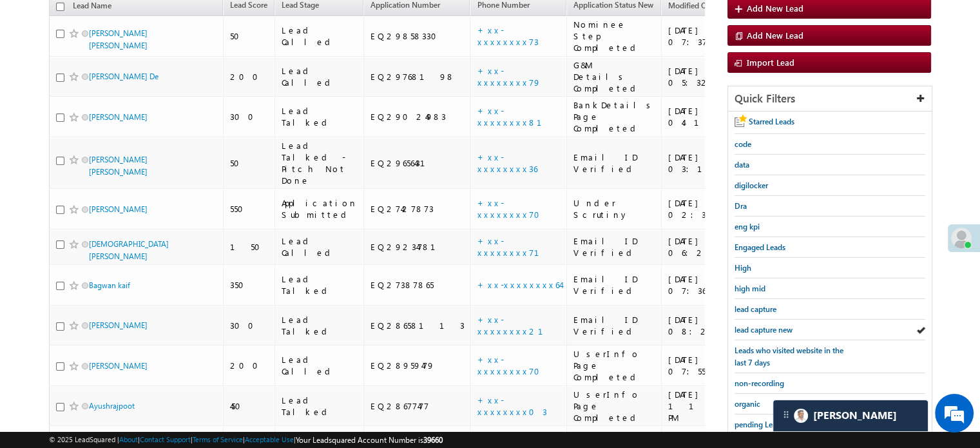
click at [763, 325] on span "lead capture new" at bounding box center [763, 330] width 58 height 10
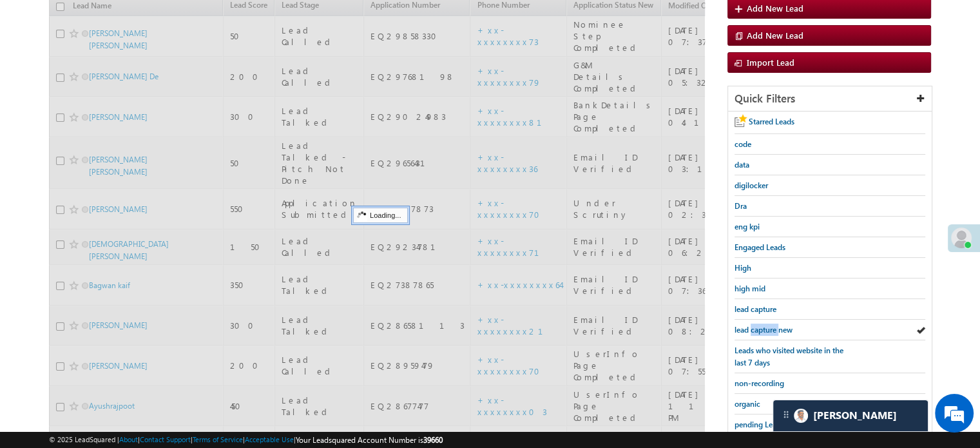
click at [763, 325] on span "lead capture new" at bounding box center [763, 330] width 58 height 10
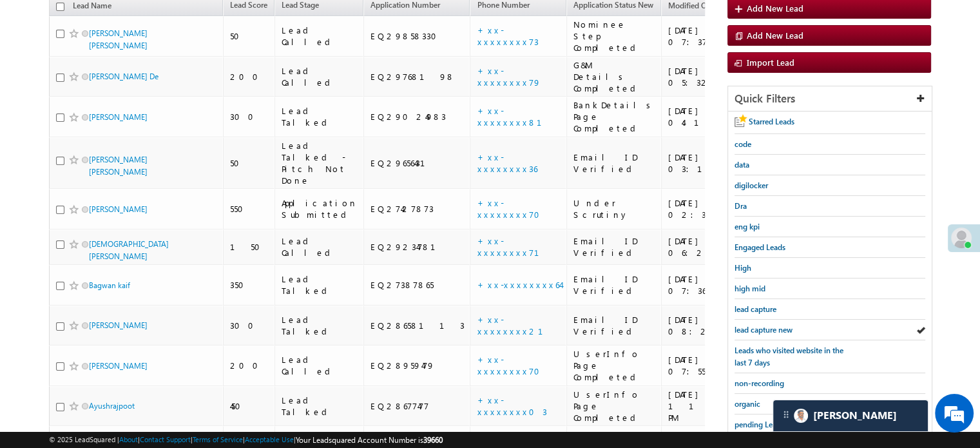
click at [763, 325] on span "lead capture new" at bounding box center [763, 330] width 58 height 10
click at [759, 327] on span "lead capture new" at bounding box center [763, 330] width 58 height 10
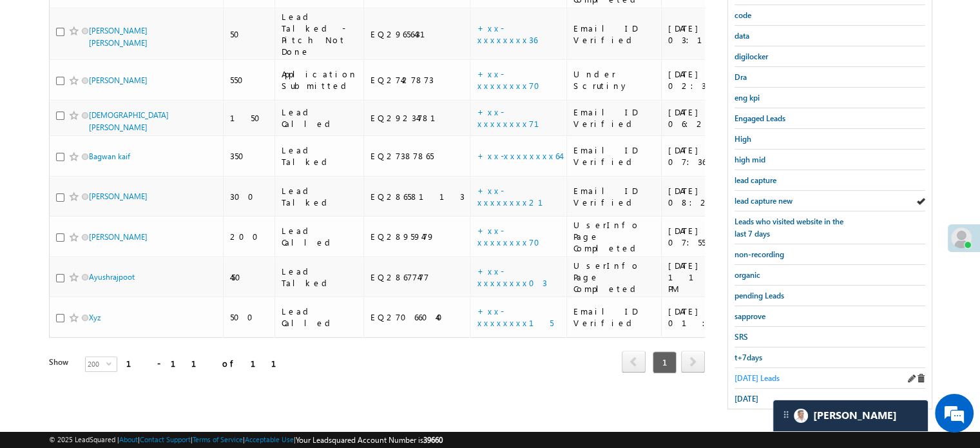
click at [749, 373] on span "[DATE] Leads" at bounding box center [756, 378] width 45 height 10
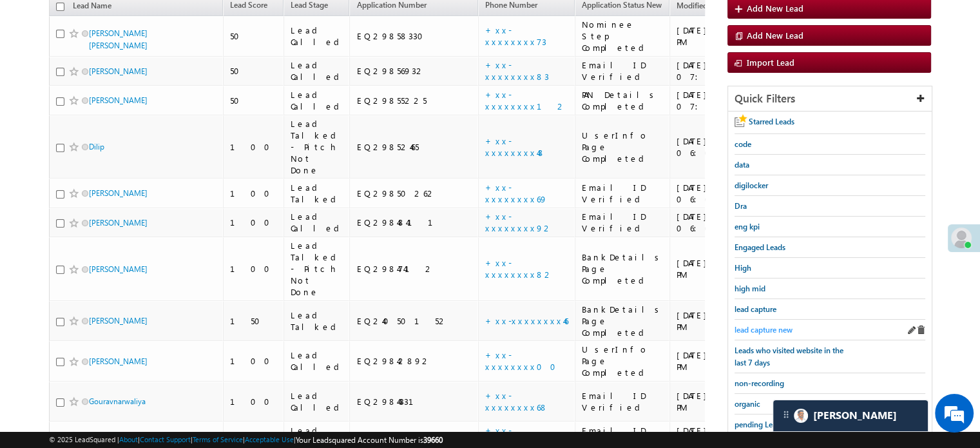
click at [754, 326] on span "lead capture new" at bounding box center [763, 330] width 58 height 10
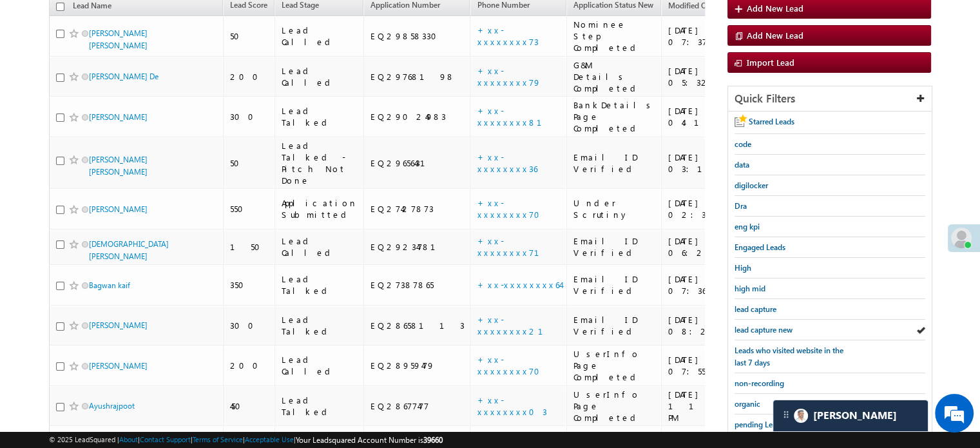
click at [754, 326] on span "lead capture new" at bounding box center [763, 330] width 58 height 10
click at [753, 326] on span "lead capture new" at bounding box center [763, 330] width 58 height 10
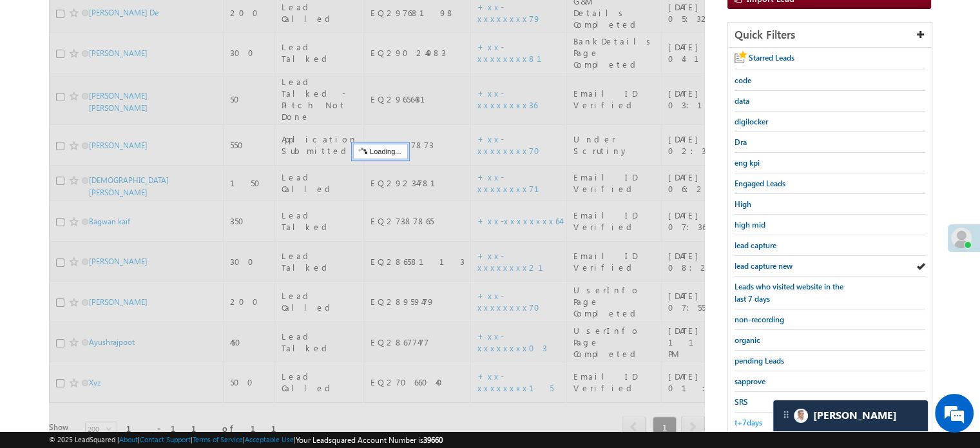
scroll to position [276, 0]
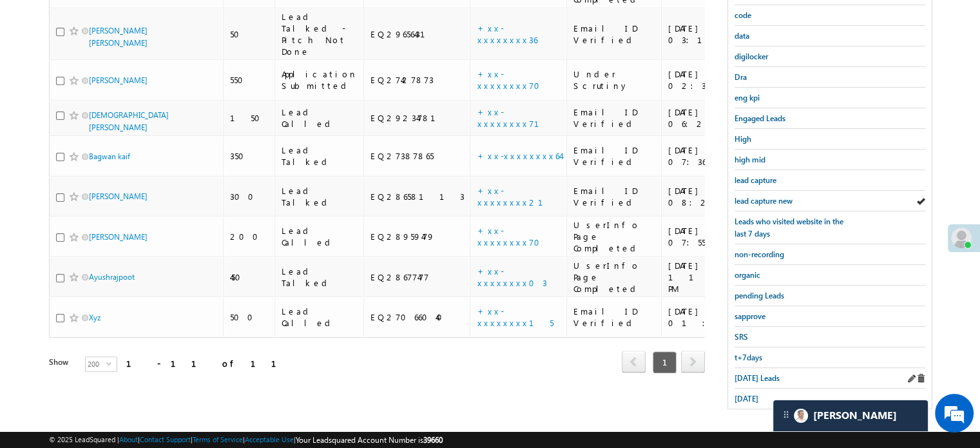
click at [760, 368] on div "[DATE] Leads" at bounding box center [829, 378] width 191 height 21
click at [761, 373] on span "[DATE] Leads" at bounding box center [756, 378] width 45 height 10
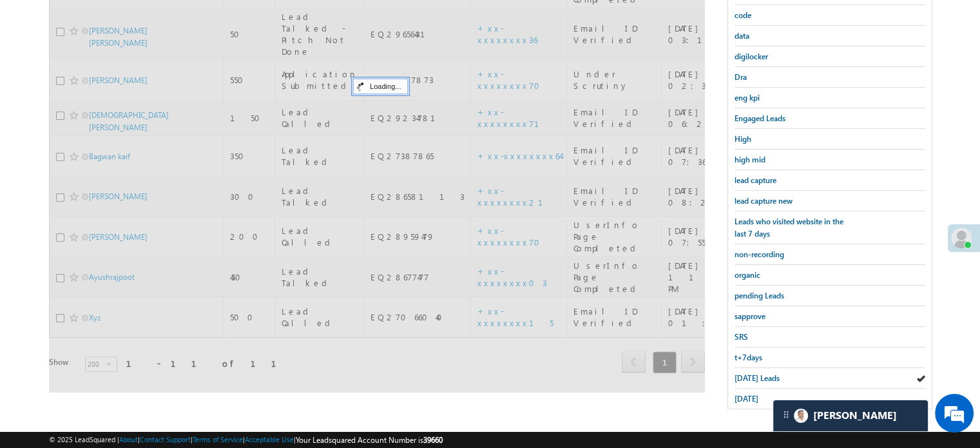
scroll to position [148, 0]
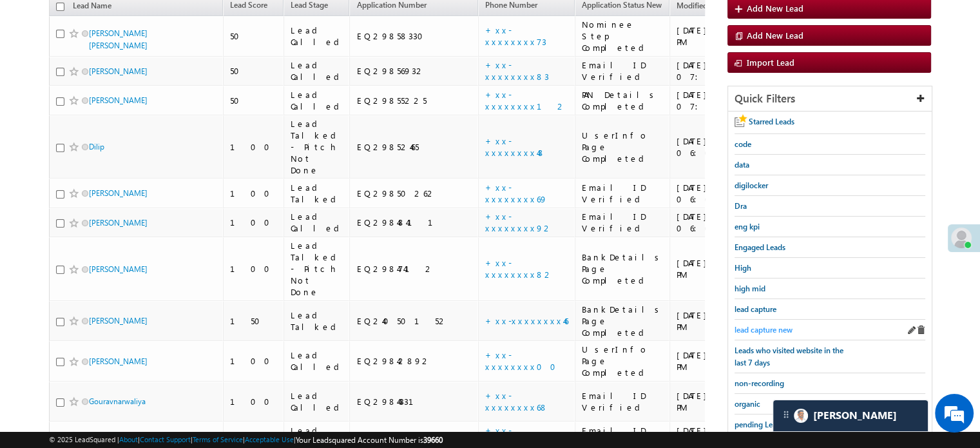
click at [761, 328] on span "lead capture new" at bounding box center [763, 330] width 58 height 10
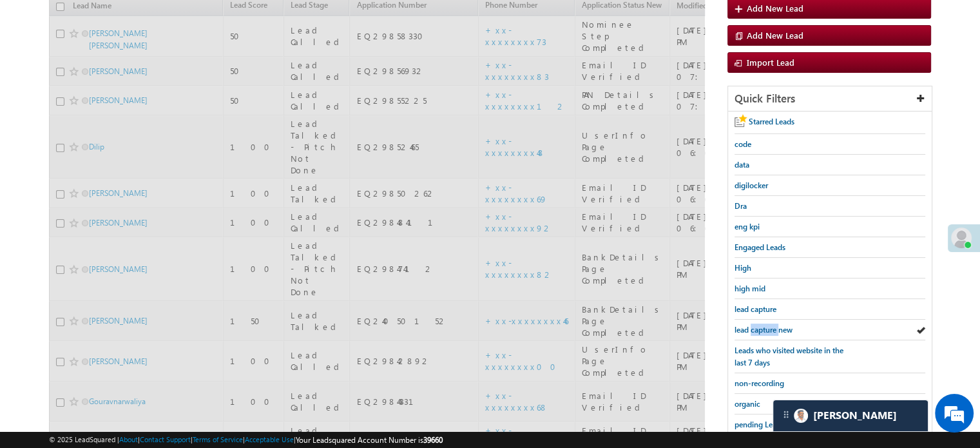
click at [761, 328] on span "lead capture new" at bounding box center [763, 330] width 58 height 10
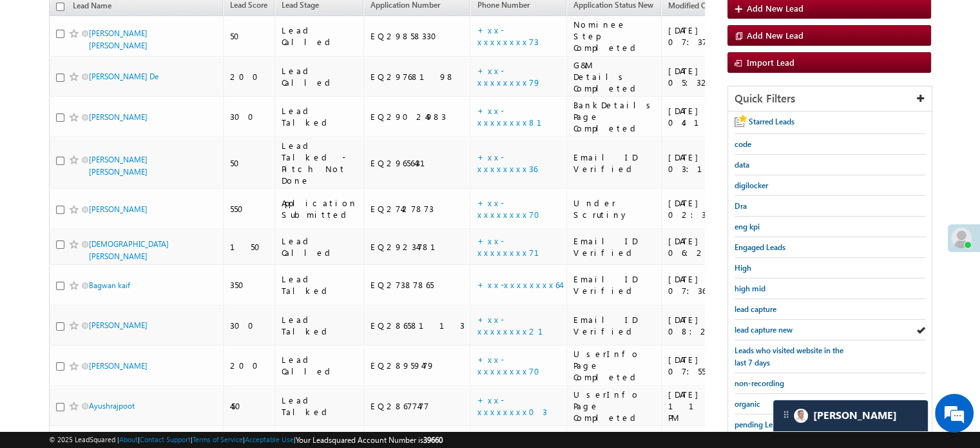
click at [761, 328] on span "lead capture new" at bounding box center [763, 330] width 58 height 10
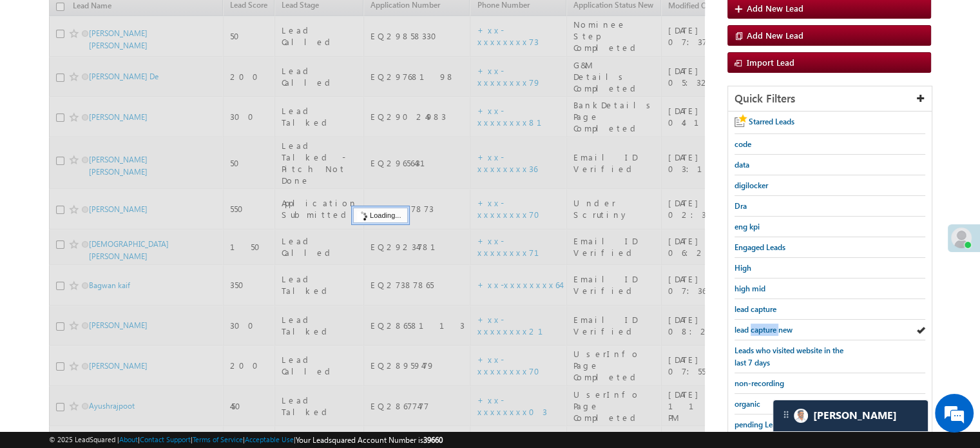
click at [761, 328] on span "lead capture new" at bounding box center [763, 330] width 58 height 10
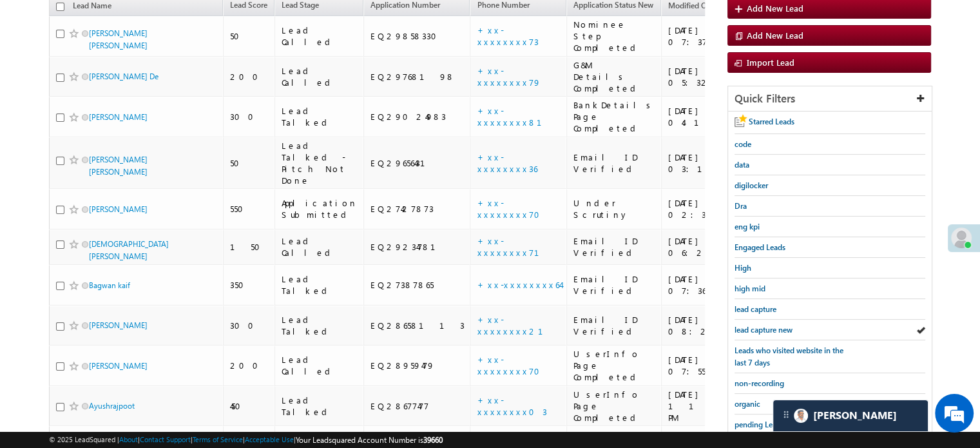
click at [761, 328] on span "lead capture new" at bounding box center [763, 330] width 58 height 10
click at [755, 327] on span "lead capture new" at bounding box center [763, 330] width 58 height 10
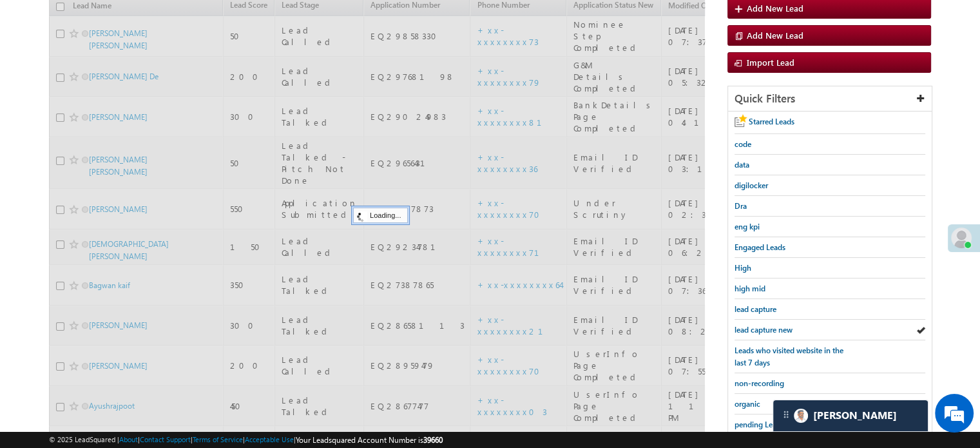
click at [755, 327] on span "lead capture new" at bounding box center [763, 330] width 58 height 10
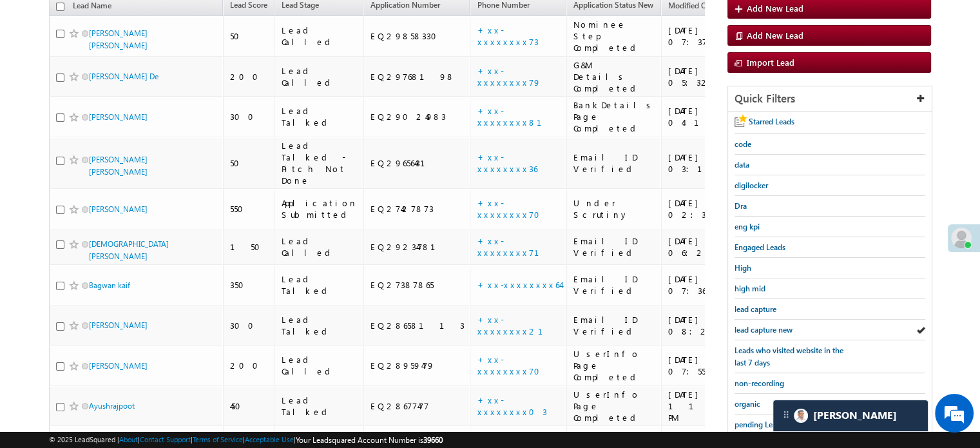
click at [755, 327] on span "lead capture new" at bounding box center [763, 330] width 58 height 10
click at [754, 328] on span "lead capture new" at bounding box center [763, 330] width 58 height 10
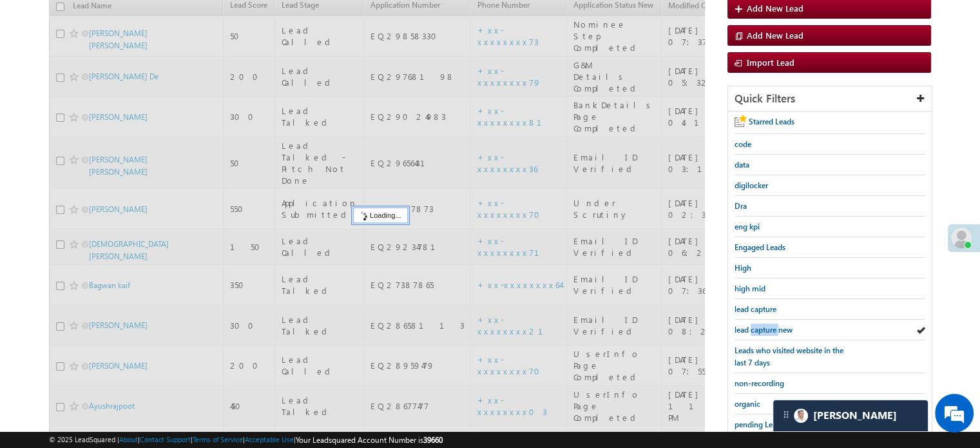
click at [754, 328] on span "lead capture new" at bounding box center [763, 330] width 58 height 10
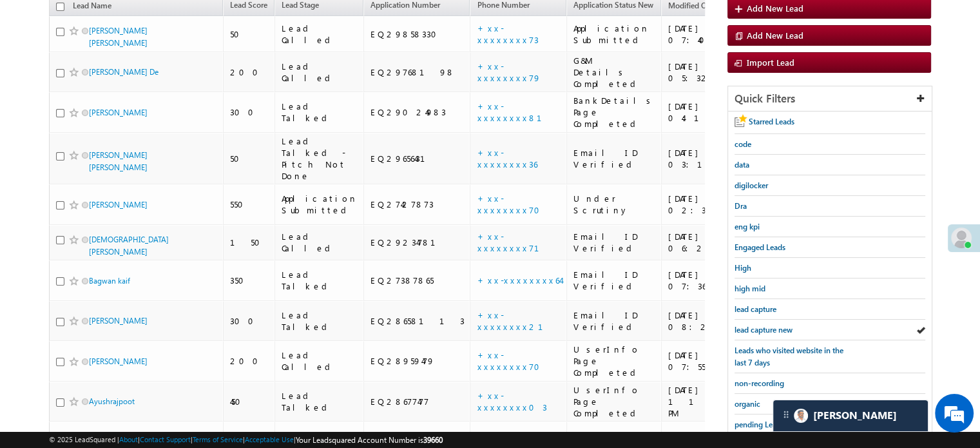
click at [754, 328] on span "lead capture new" at bounding box center [763, 330] width 58 height 10
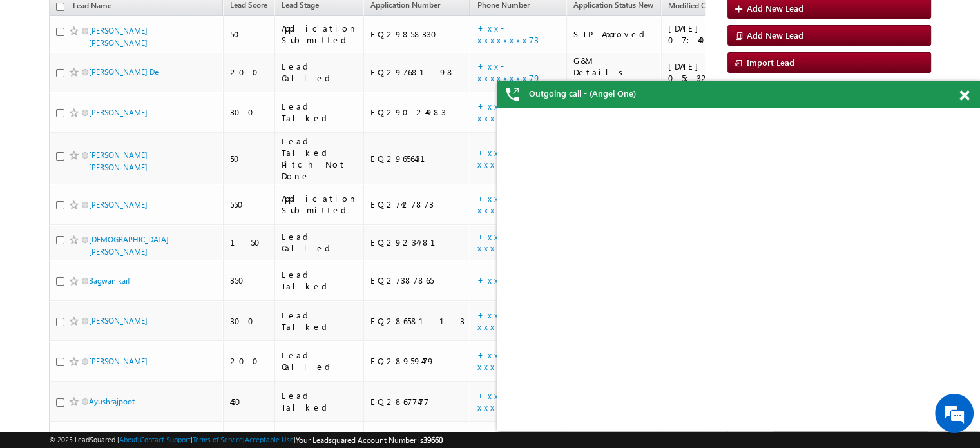
scroll to position [0, 0]
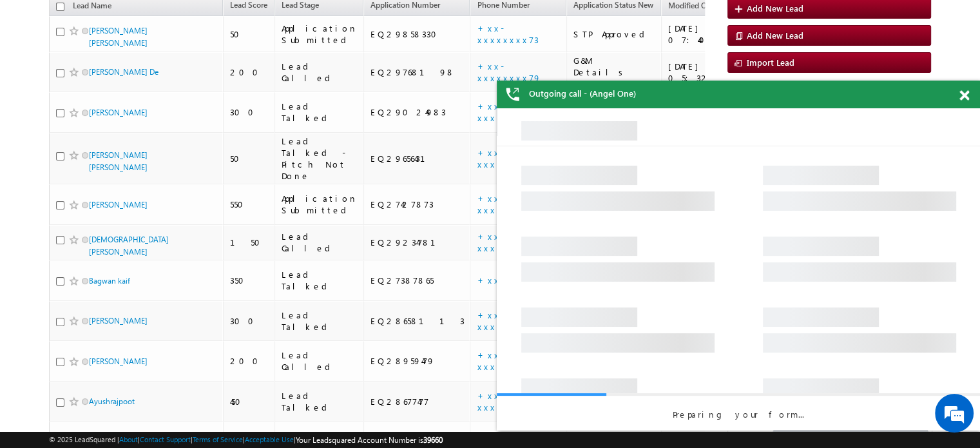
click at [964, 99] on span at bounding box center [964, 95] width 10 height 11
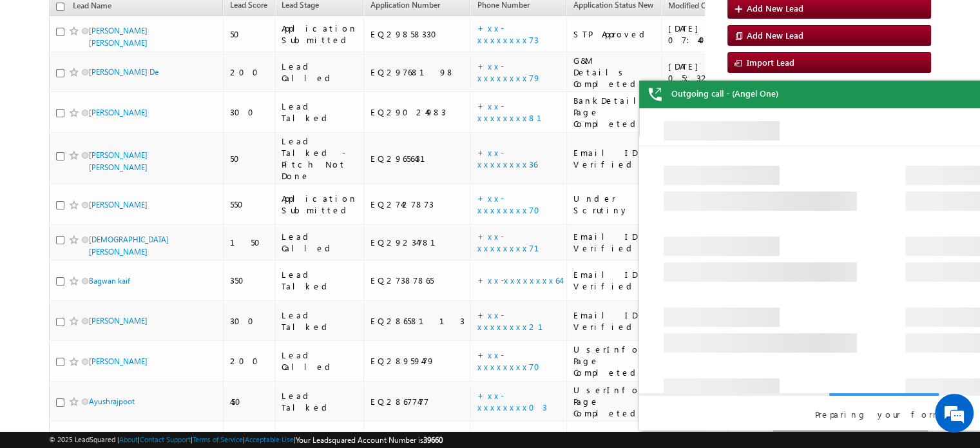
click at [964, 99] on div "Outgoing call - (Angel One)" at bounding box center [880, 95] width 483 height 28
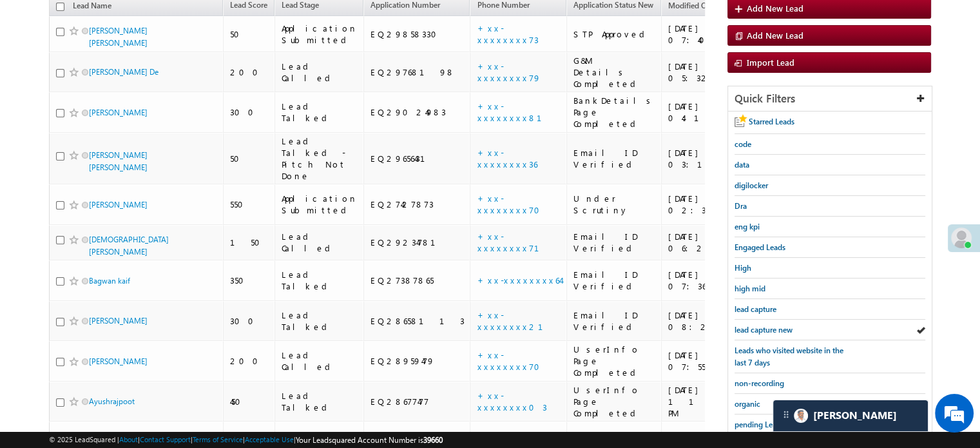
click at [964, 99] on body "Outgoing call - (Angel One) Menu Priya Rathore priya .rath ore@a ngelb rokin" at bounding box center [490, 201] width 980 height 698
click at [765, 325] on span "lead capture new" at bounding box center [763, 330] width 58 height 10
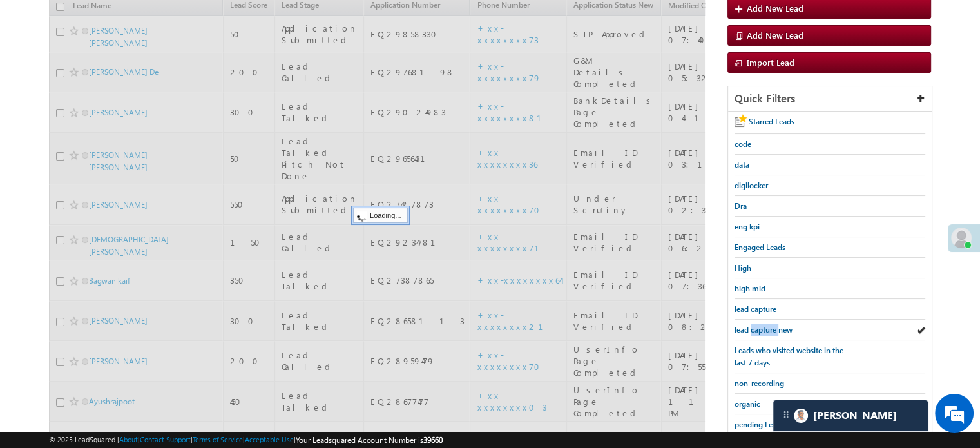
click at [765, 325] on span "lead capture new" at bounding box center [763, 330] width 58 height 10
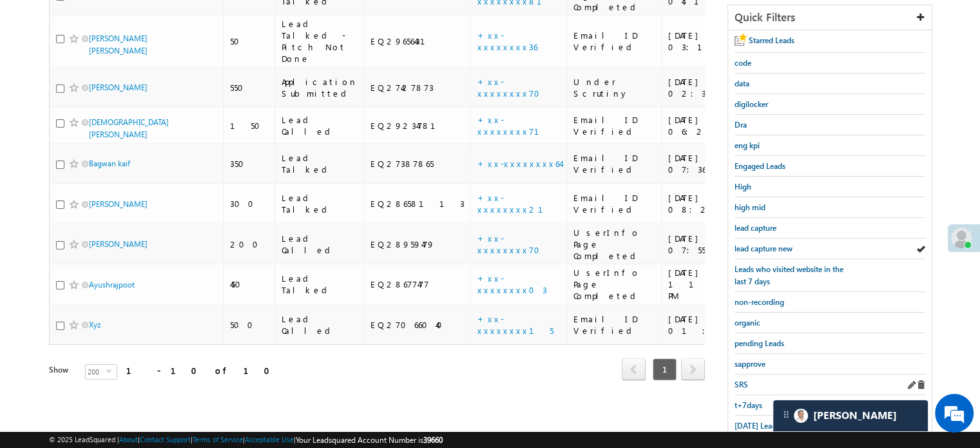
scroll to position [276, 0]
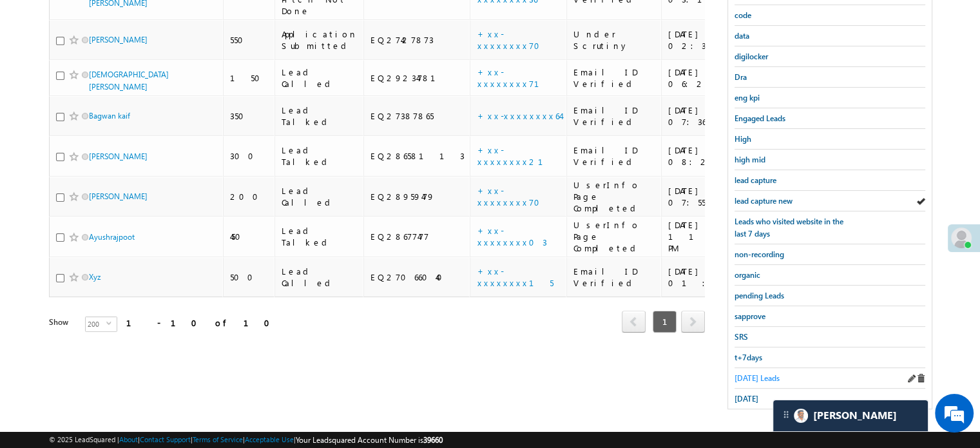
click at [742, 373] on span "[DATE] Leads" at bounding box center [756, 378] width 45 height 10
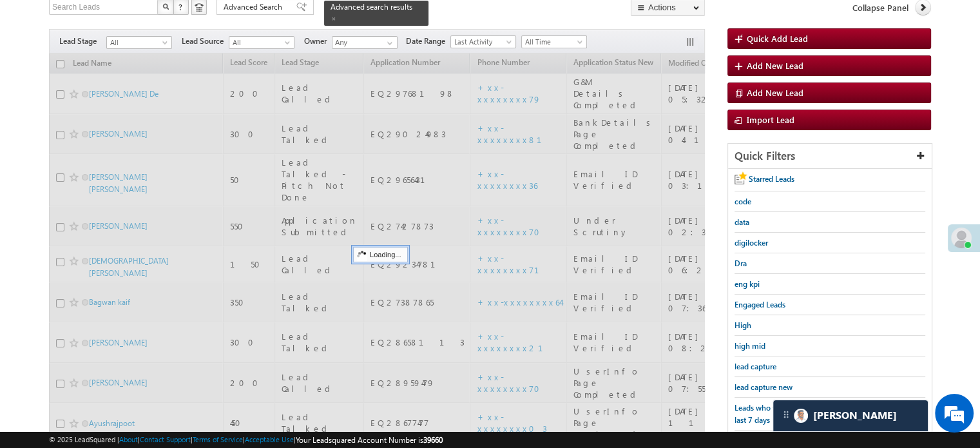
scroll to position [83, 0]
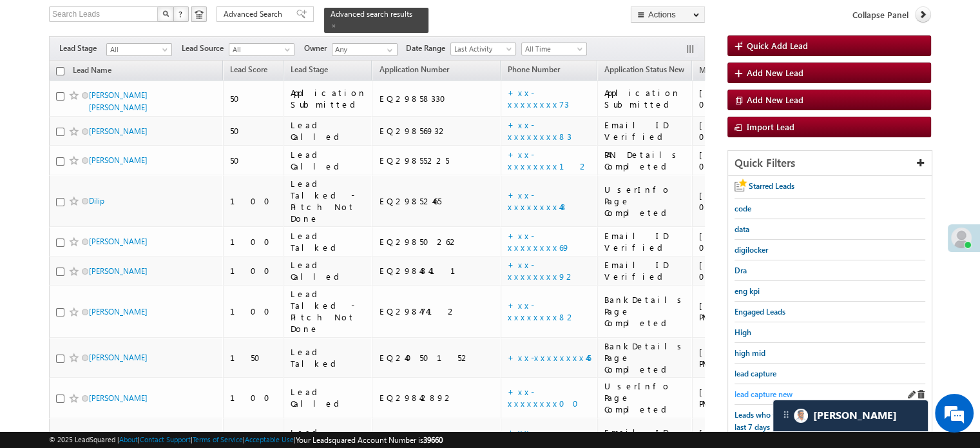
click at [754, 389] on span "lead capture new" at bounding box center [763, 394] width 58 height 10
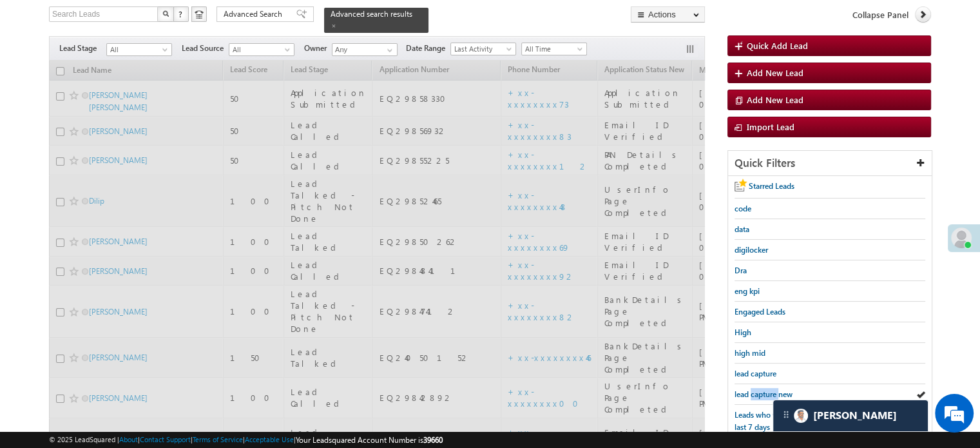
click at [754, 389] on span "lead capture new" at bounding box center [763, 394] width 58 height 10
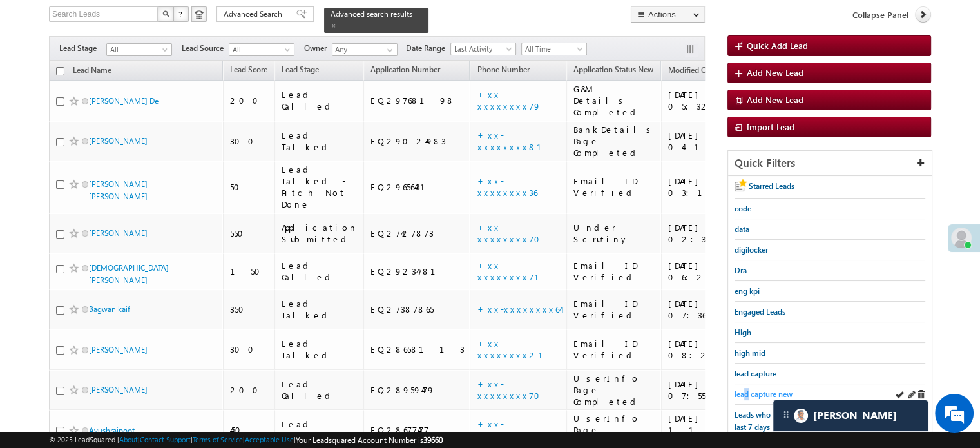
click at [747, 389] on span "lead capture new" at bounding box center [763, 394] width 58 height 10
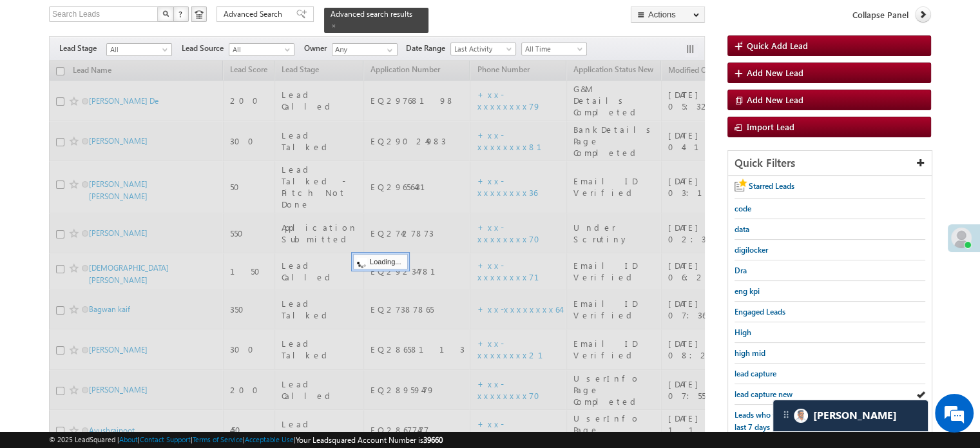
click at [747, 389] on span "lead capture new" at bounding box center [763, 394] width 58 height 10
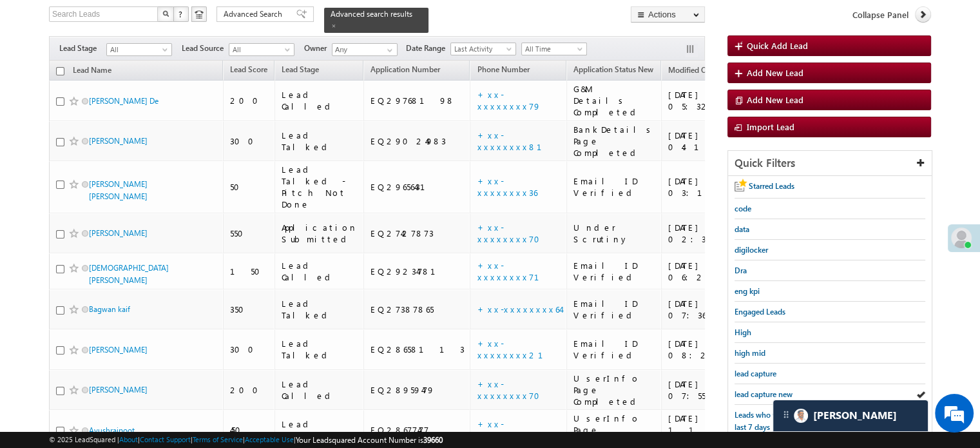
click at [747, 389] on span "lead capture new" at bounding box center [763, 394] width 58 height 10
click at [770, 390] on span "lead capture new" at bounding box center [763, 394] width 58 height 10
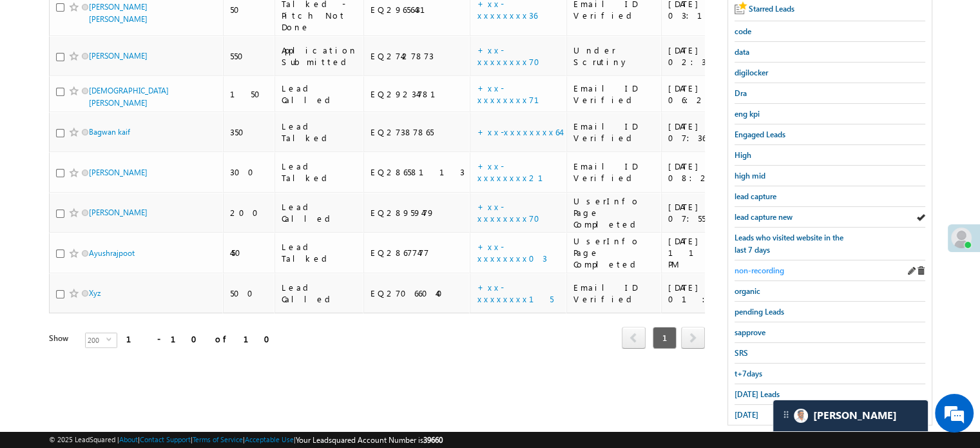
scroll to position [276, 0]
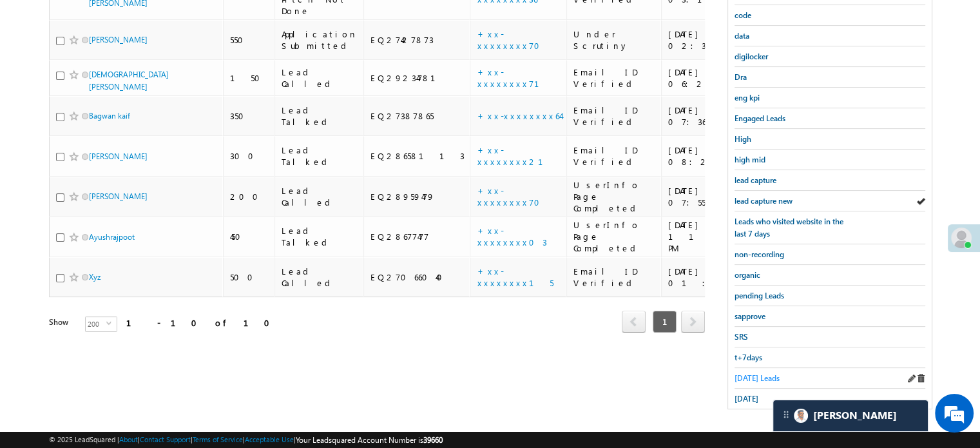
click at [752, 373] on span "[DATE] Leads" at bounding box center [756, 378] width 45 height 10
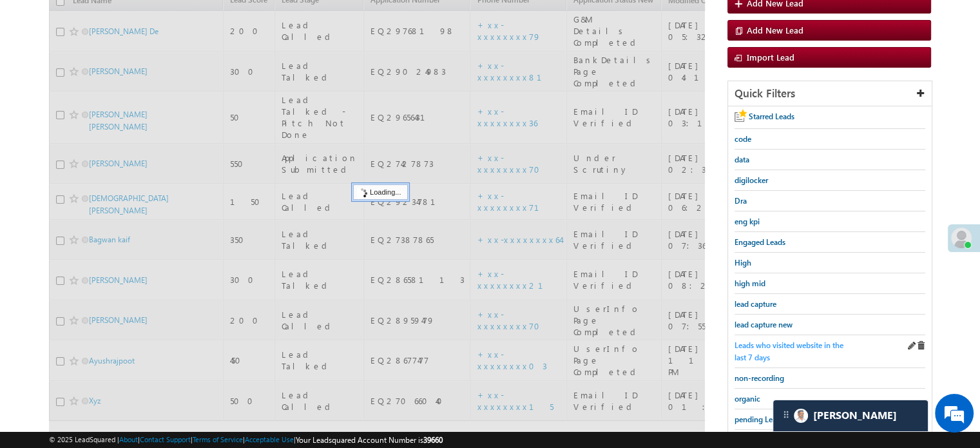
scroll to position [148, 0]
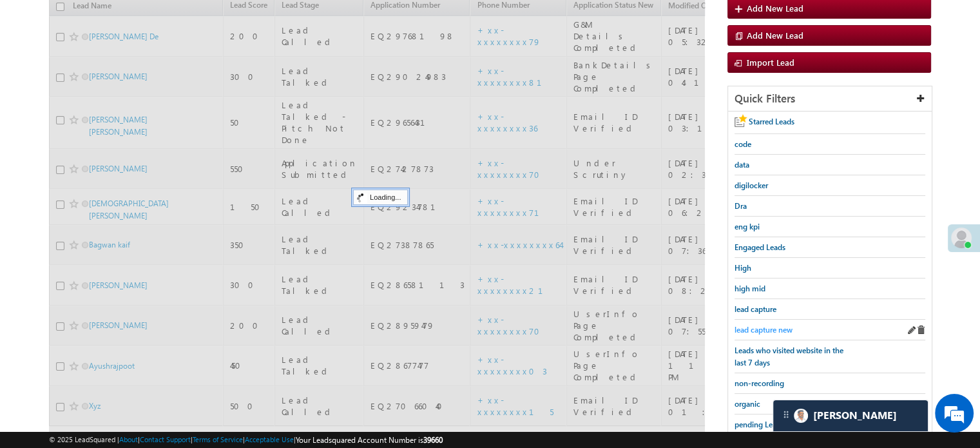
click at [764, 325] on span "lead capture new" at bounding box center [763, 330] width 58 height 10
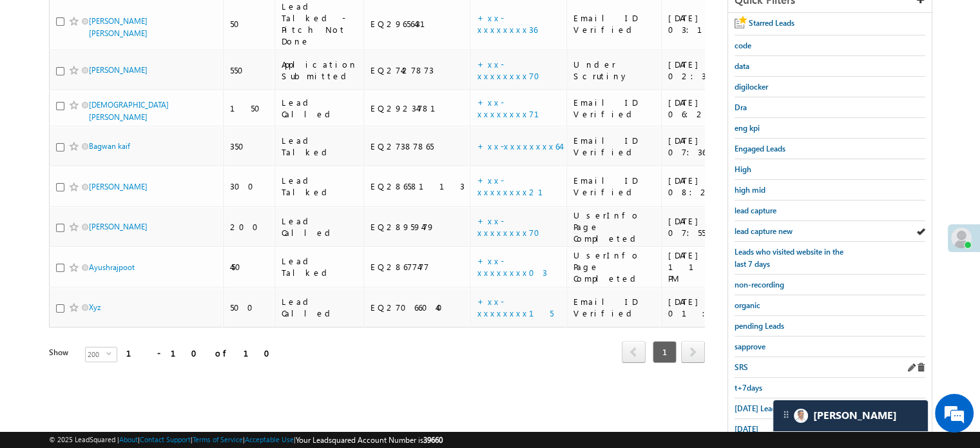
scroll to position [258, 0]
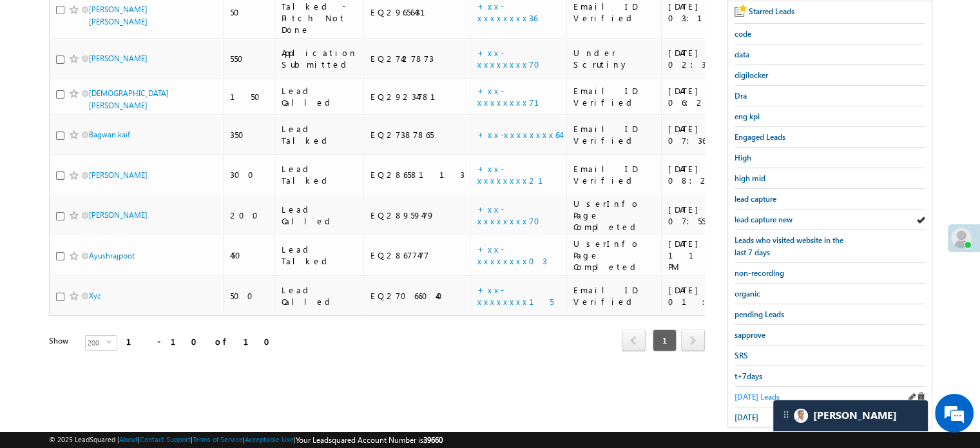
click at [750, 392] on span "[DATE] Leads" at bounding box center [756, 397] width 45 height 10
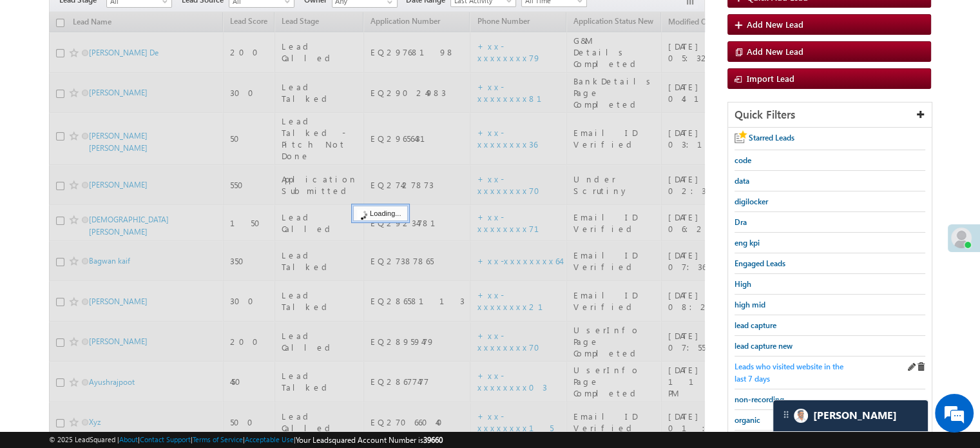
scroll to position [129, 0]
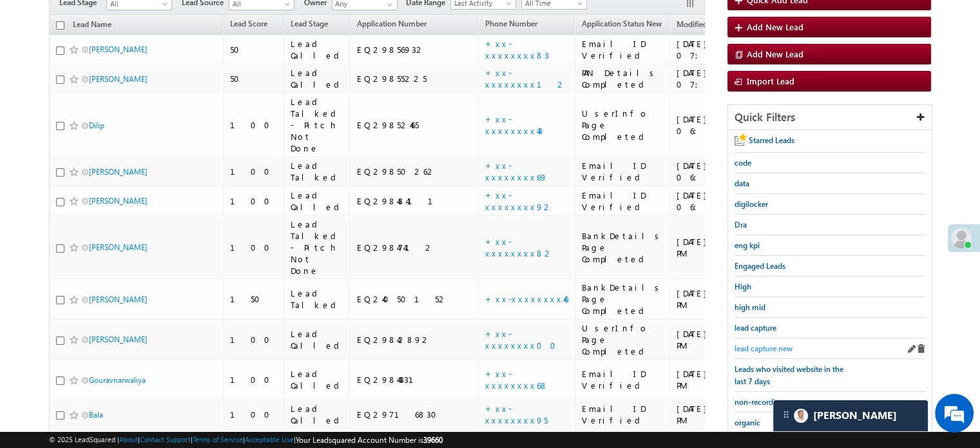
click at [772, 346] on span "lead capture new" at bounding box center [763, 348] width 58 height 10
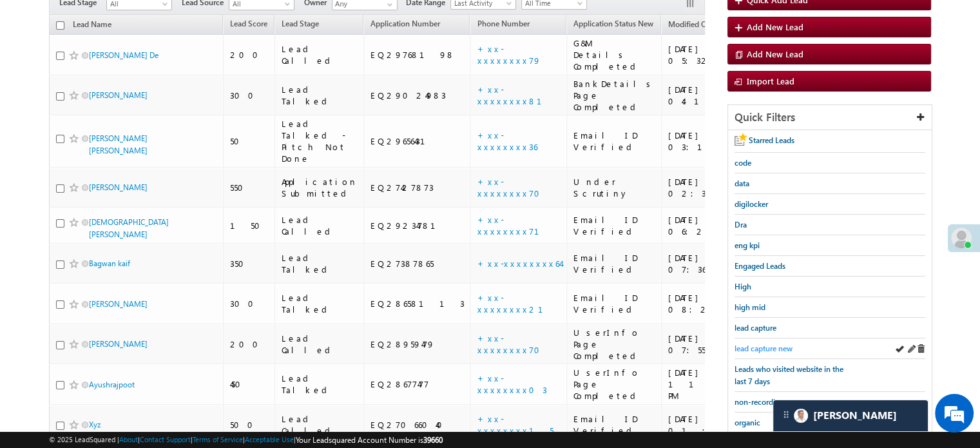
click at [758, 343] on span "lead capture new" at bounding box center [763, 348] width 58 height 10
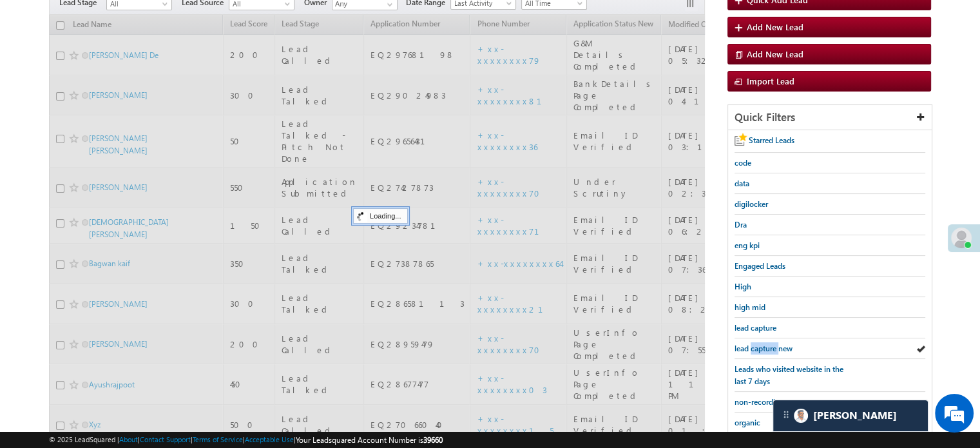
click at [758, 343] on span "lead capture new" at bounding box center [763, 348] width 58 height 10
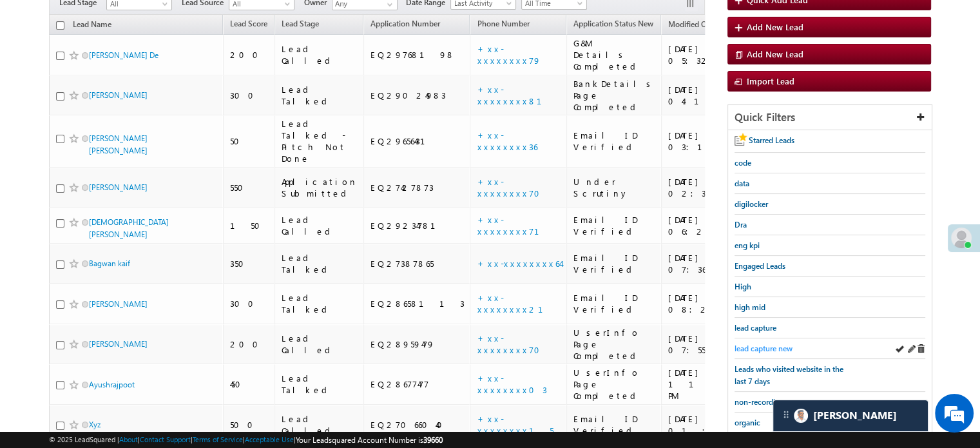
click at [768, 347] on span "lead capture new" at bounding box center [763, 348] width 58 height 10
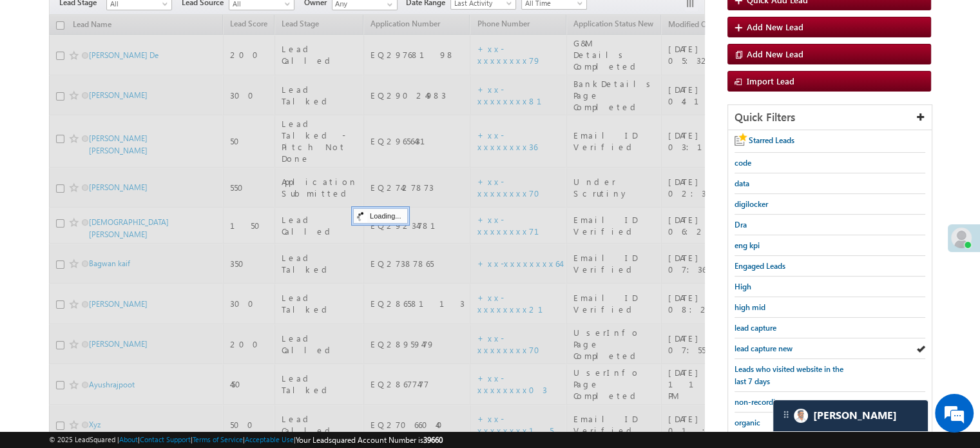
click at [768, 347] on span "lead capture new" at bounding box center [763, 348] width 58 height 10
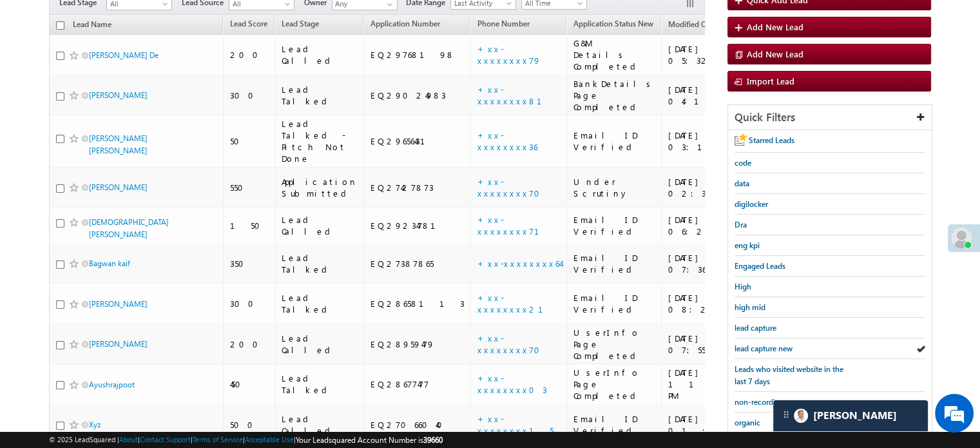
click at [768, 347] on span "lead capture new" at bounding box center [763, 348] width 58 height 10
click at [757, 350] on span "lead capture new" at bounding box center [763, 348] width 58 height 10
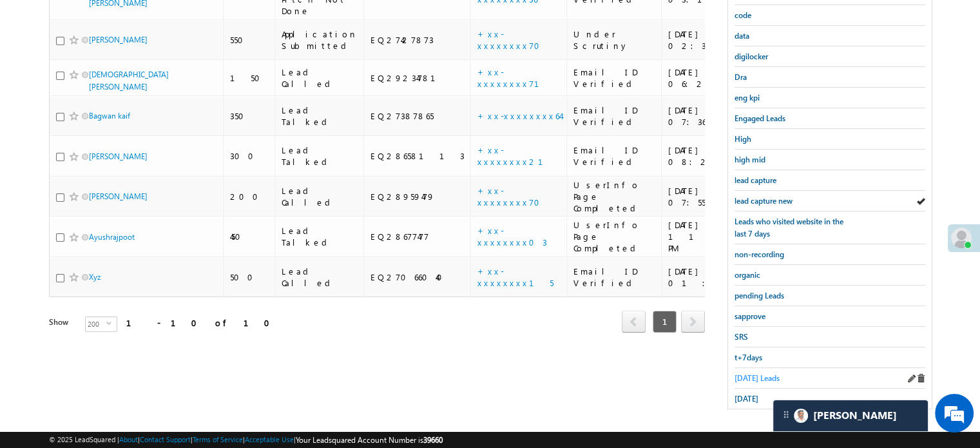
click at [743, 373] on span "[DATE] Leads" at bounding box center [756, 378] width 45 height 10
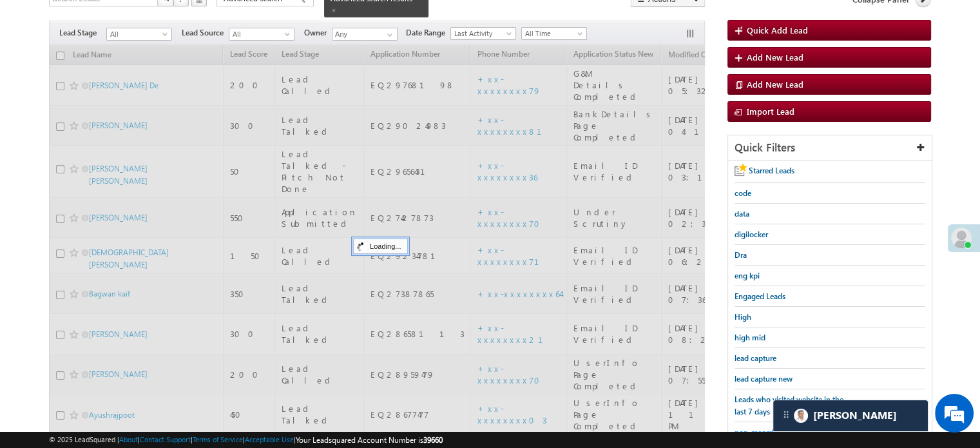
scroll to position [83, 0]
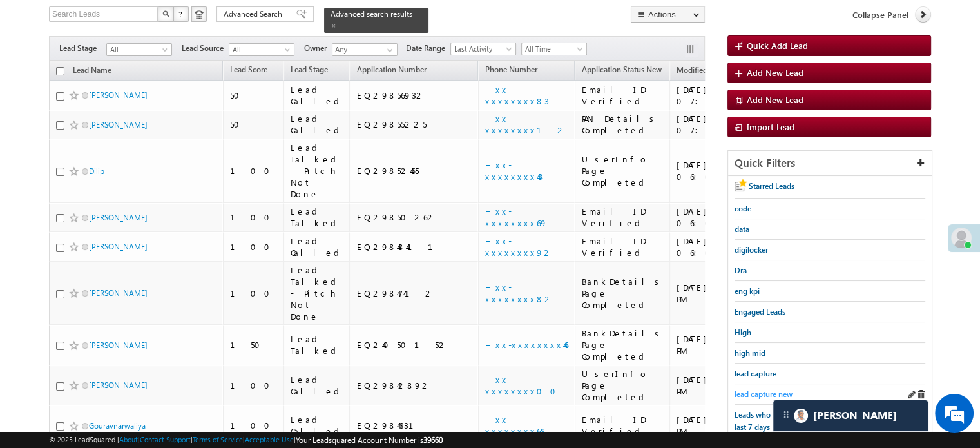
click at [752, 389] on span "lead capture new" at bounding box center [763, 394] width 58 height 10
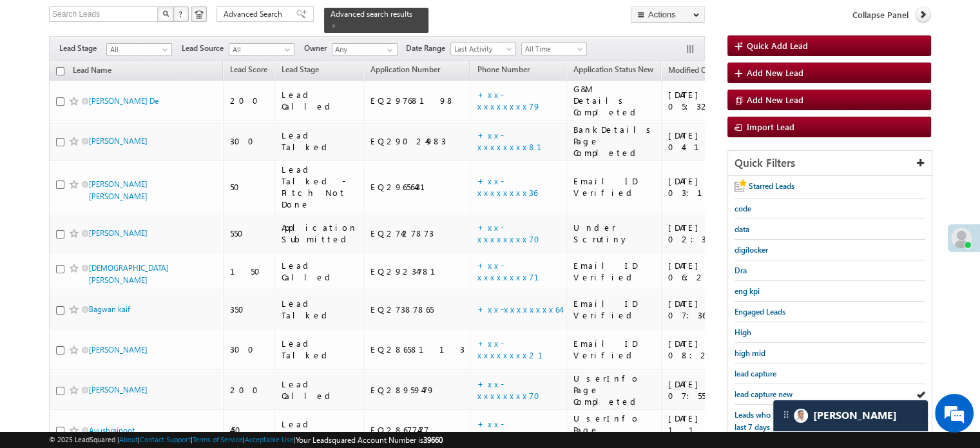
click at [752, 389] on span "lead capture new" at bounding box center [763, 394] width 58 height 10
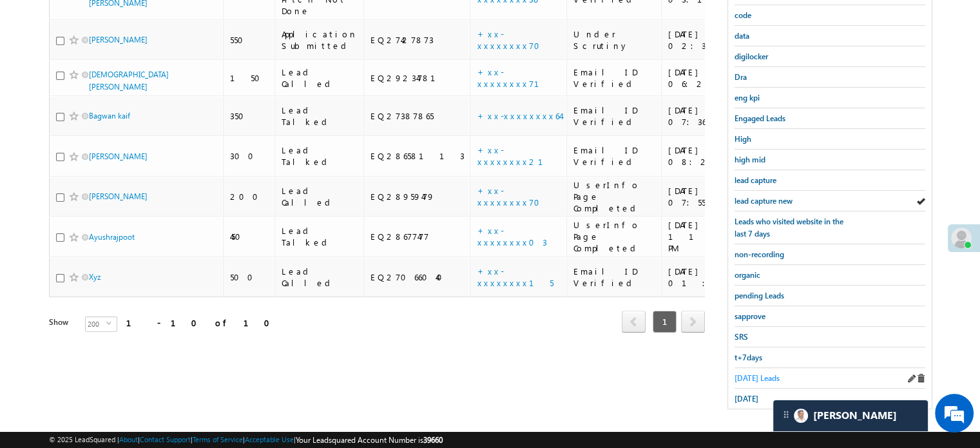
click at [740, 374] on span "[DATE] Leads" at bounding box center [756, 378] width 45 height 10
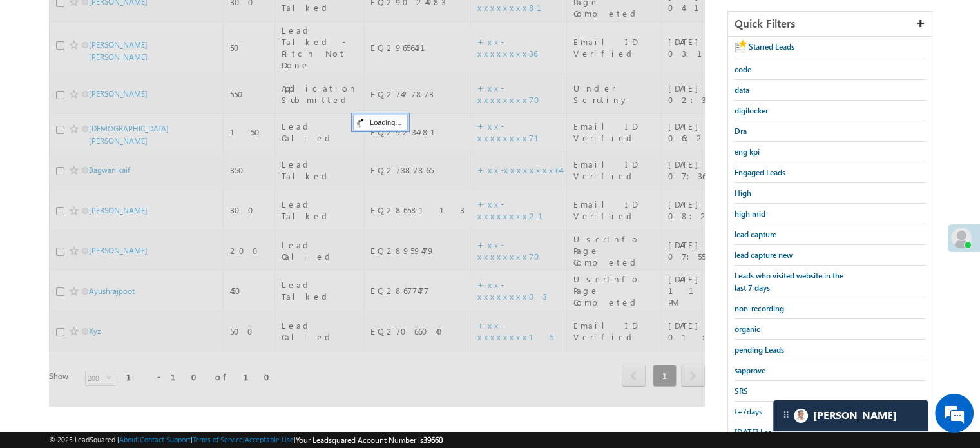
scroll to position [148, 0]
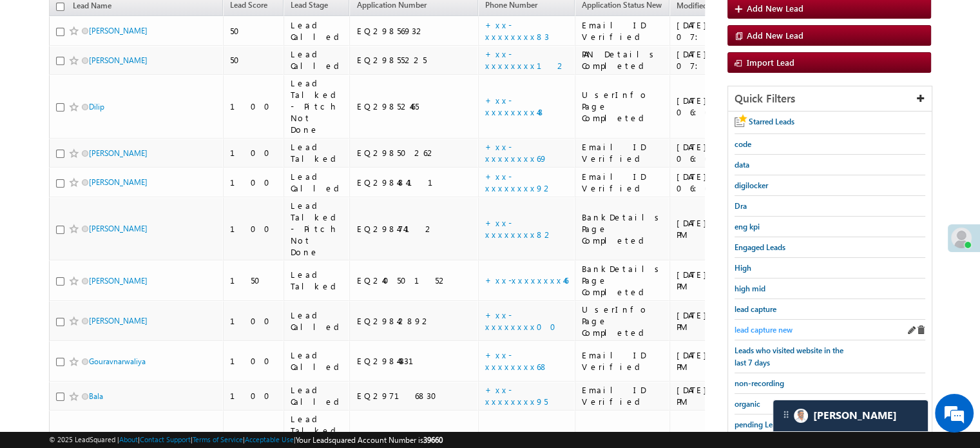
click at [753, 325] on span "lead capture new" at bounding box center [763, 330] width 58 height 10
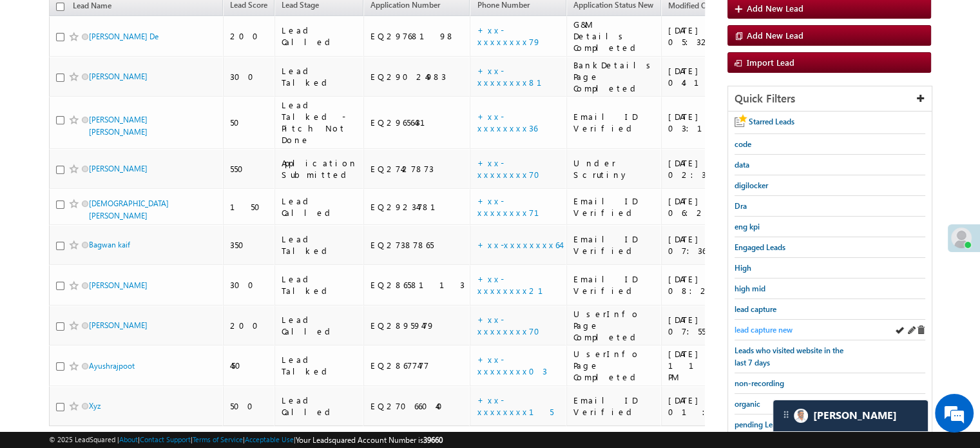
click at [763, 327] on span "lead capture new" at bounding box center [763, 330] width 58 height 10
click at [763, 325] on span "lead capture new" at bounding box center [763, 330] width 58 height 10
click at [758, 325] on span "lead capture new" at bounding box center [763, 330] width 58 height 10
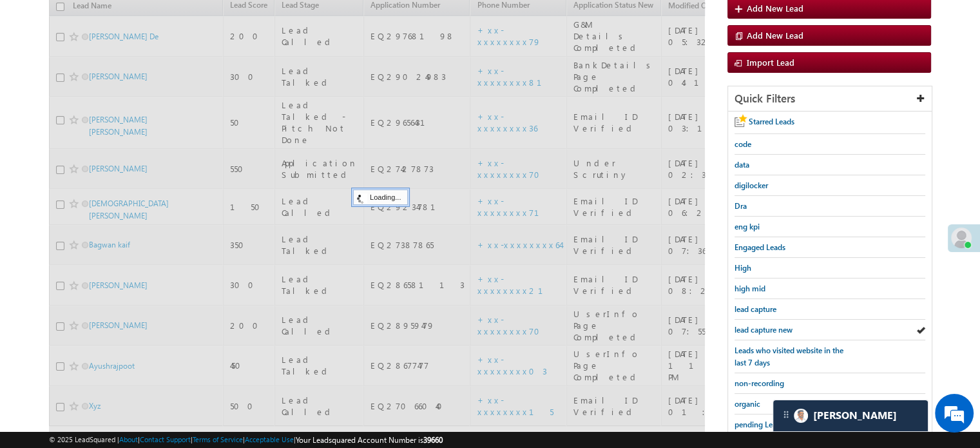
click at [758, 325] on span "lead capture new" at bounding box center [763, 330] width 58 height 10
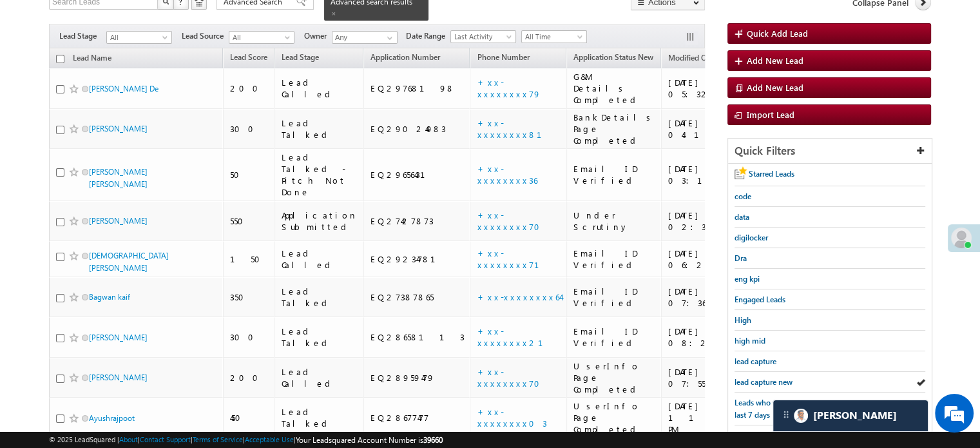
scroll to position [83, 0]
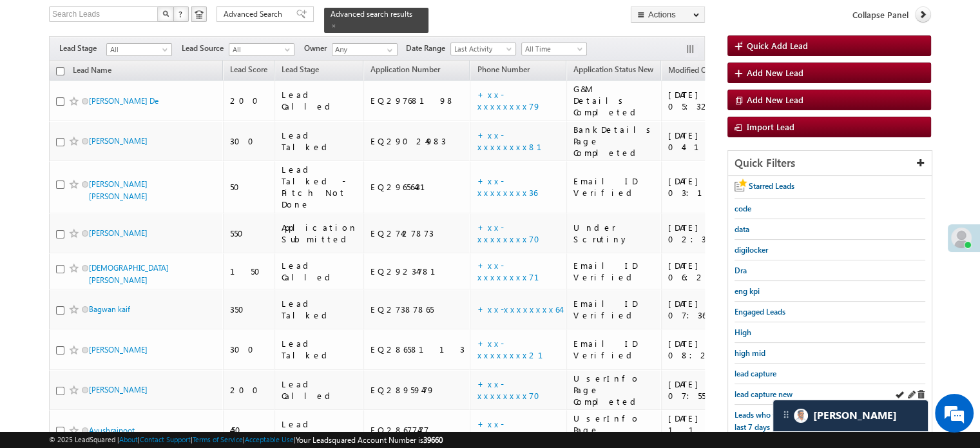
click at [771, 384] on div "lead capture new" at bounding box center [829, 394] width 191 height 21
click at [760, 396] on div "lead capture new" at bounding box center [829, 394] width 191 height 21
click at [760, 392] on span "lead capture new" at bounding box center [763, 394] width 58 height 10
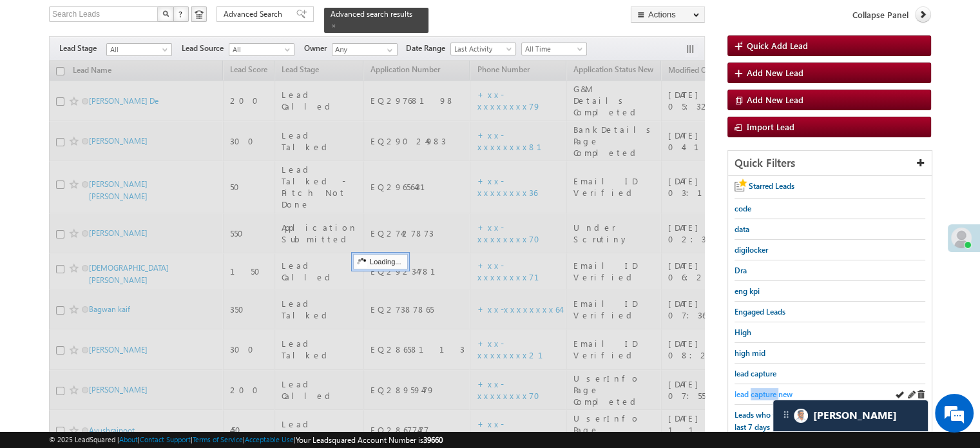
click at [760, 391] on span "lead capture new" at bounding box center [763, 394] width 58 height 10
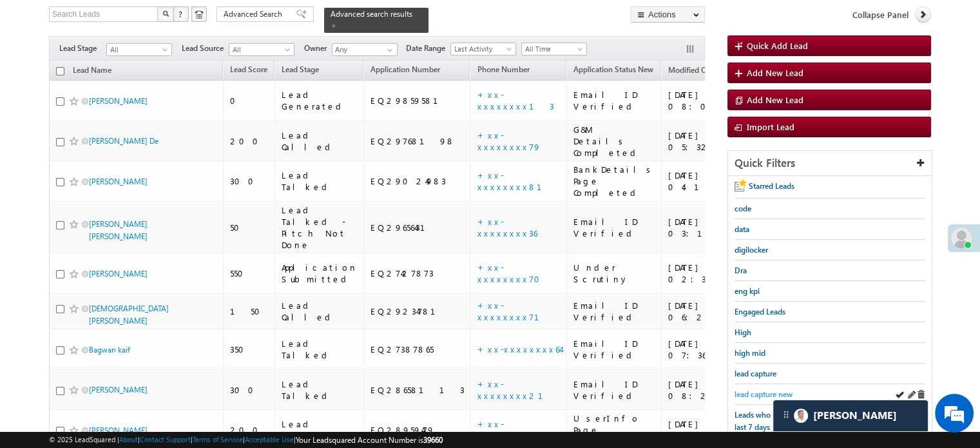
click at [760, 389] on span "lead capture new" at bounding box center [763, 394] width 58 height 10
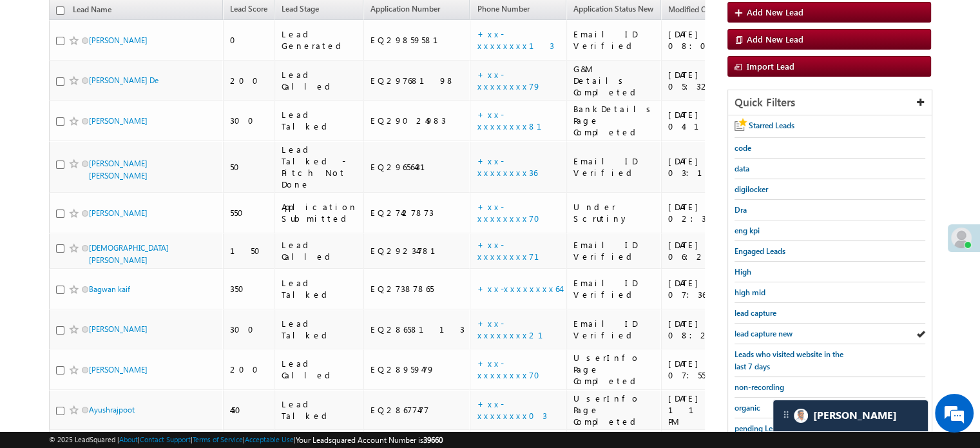
scroll to position [276, 0]
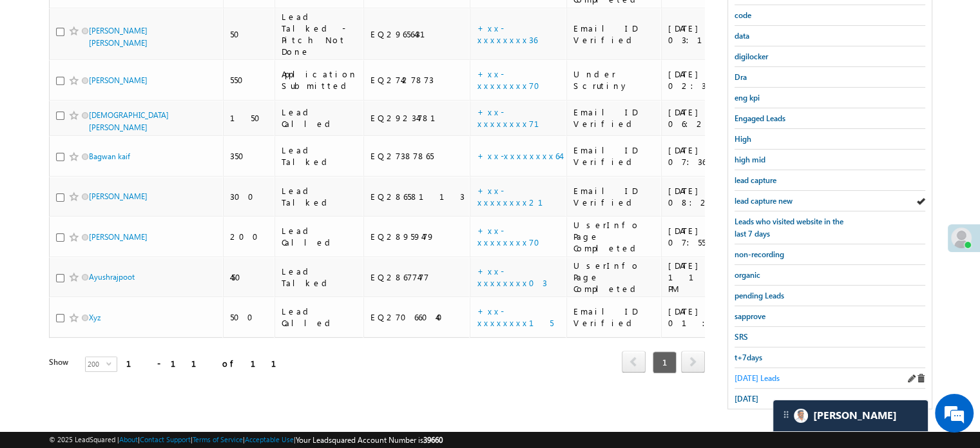
click at [757, 375] on span "[DATE] Leads" at bounding box center [756, 378] width 45 height 10
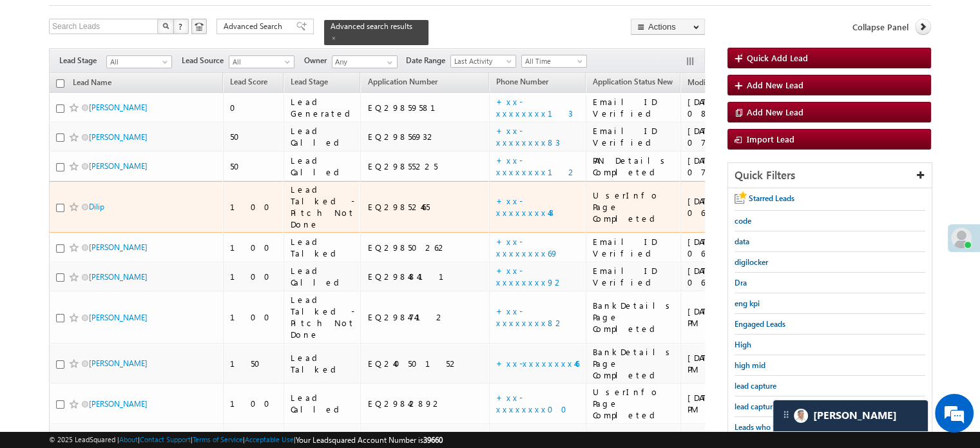
scroll to position [129, 0]
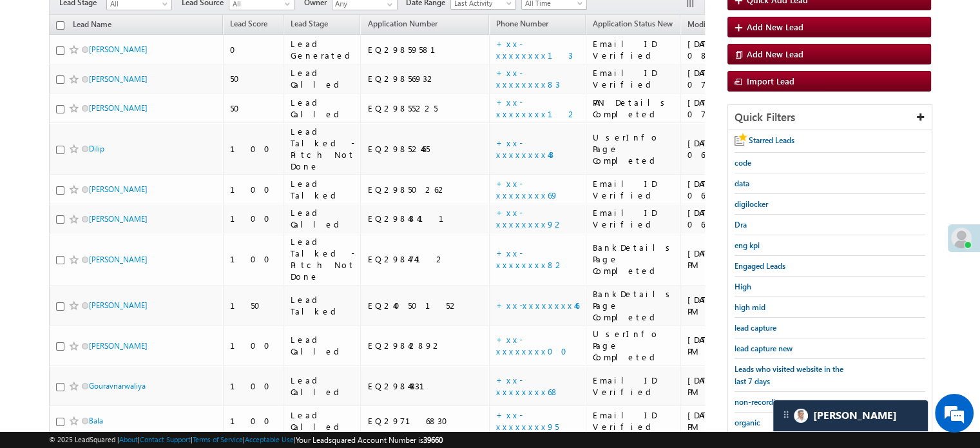
click at [732, 343] on div "Starred Leads code data digilocker Dra eng kpi Engaged Leads High high mid lead…" at bounding box center [830, 343] width 204 height 426
click at [741, 346] on span "lead capture new" at bounding box center [763, 348] width 58 height 10
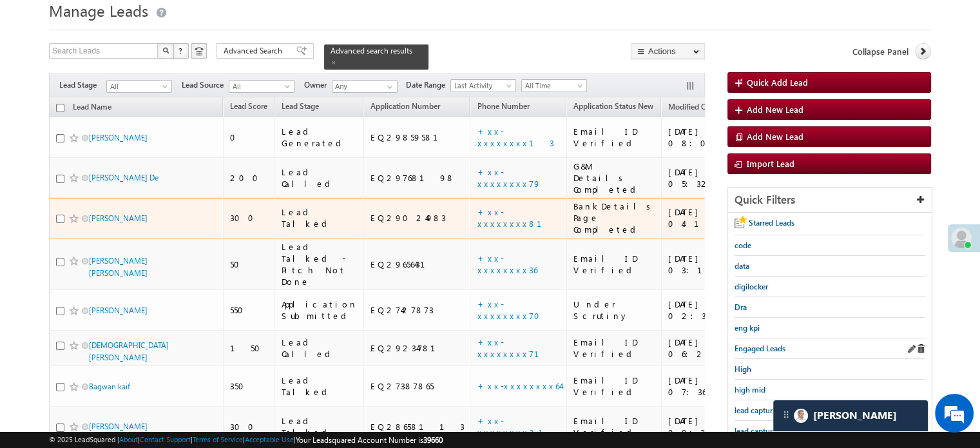
scroll to position [64, 0]
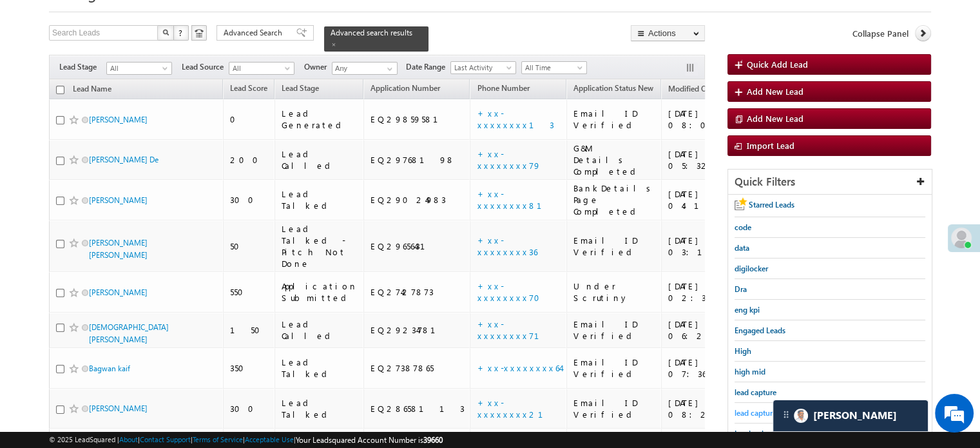
click at [749, 409] on span "lead capture new" at bounding box center [763, 413] width 58 height 10
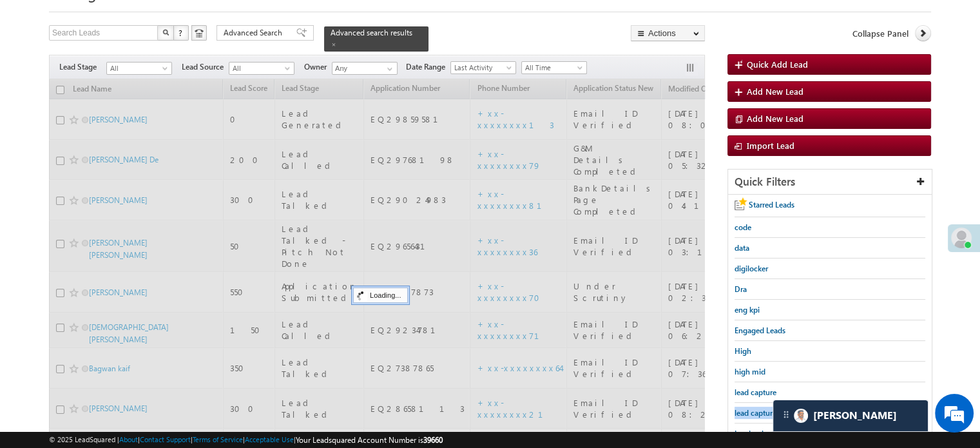
click at [749, 409] on span "lead capture new" at bounding box center [763, 413] width 58 height 10
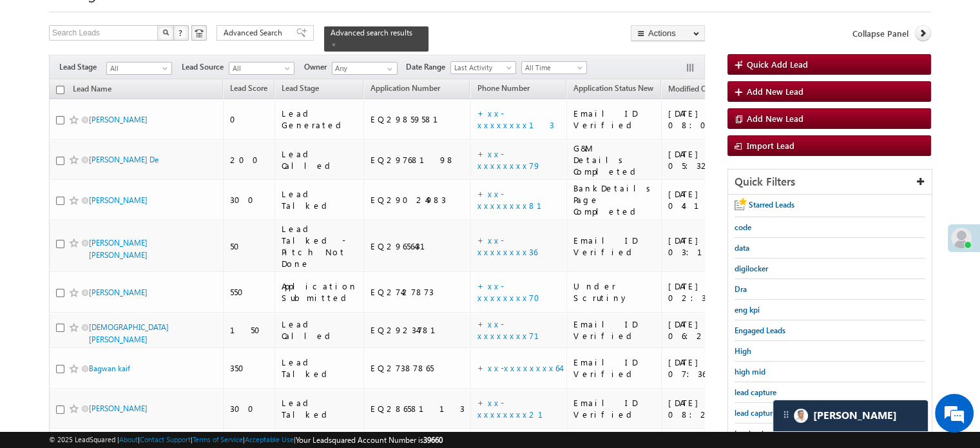
scroll to position [193, 0]
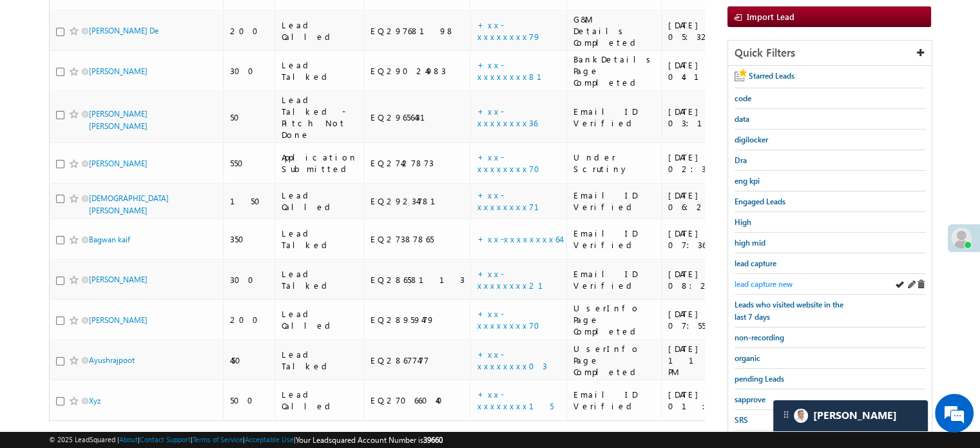
click at [758, 278] on link "lead capture new" at bounding box center [763, 284] width 58 height 12
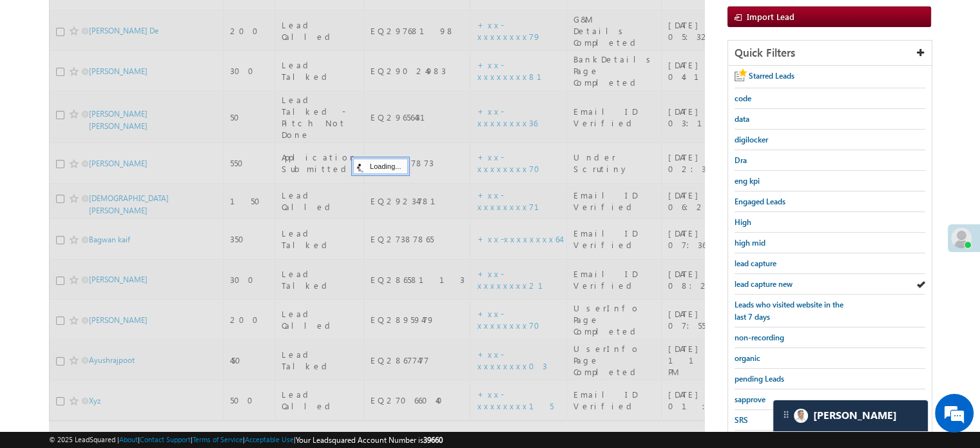
click at [758, 278] on link "lead capture new" at bounding box center [763, 284] width 58 height 12
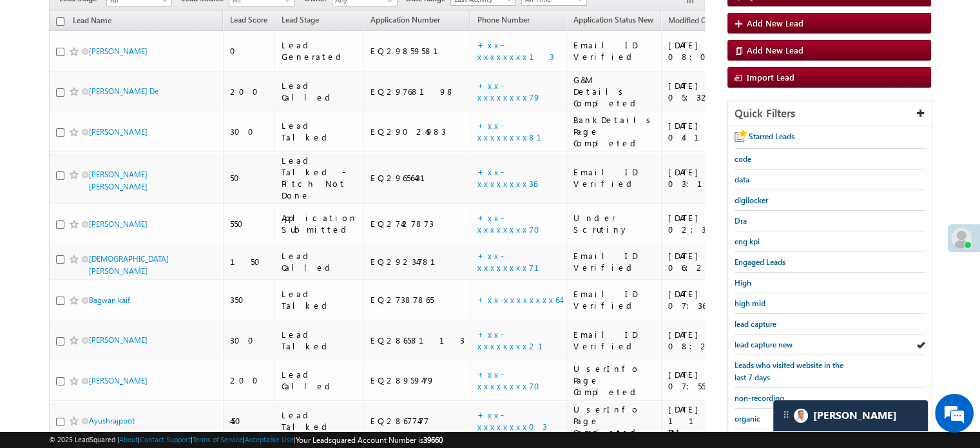
scroll to position [276, 0]
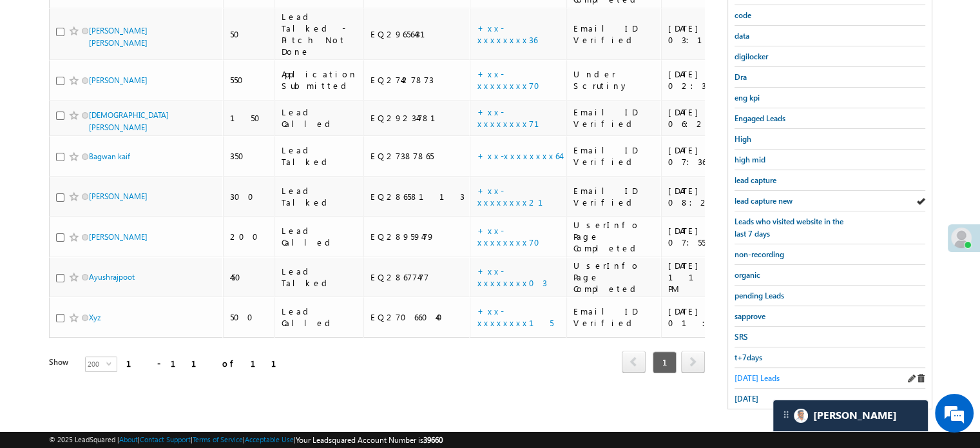
click at [754, 374] on span "[DATE] Leads" at bounding box center [756, 378] width 45 height 10
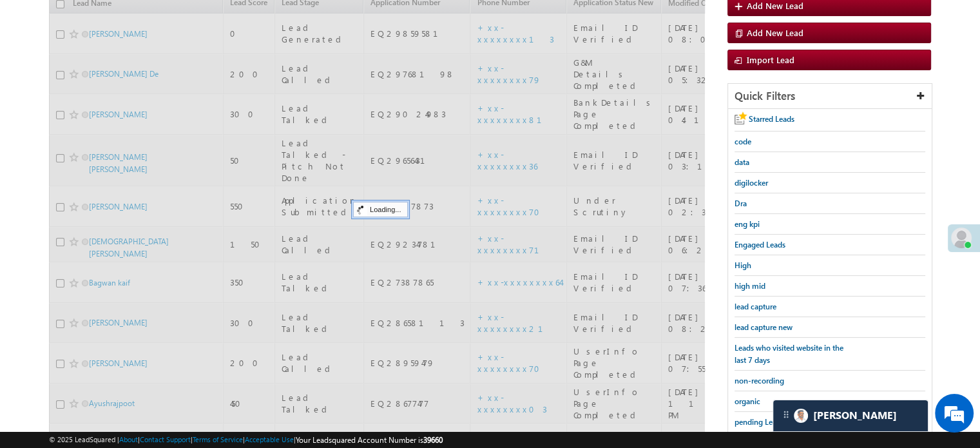
scroll to position [148, 0]
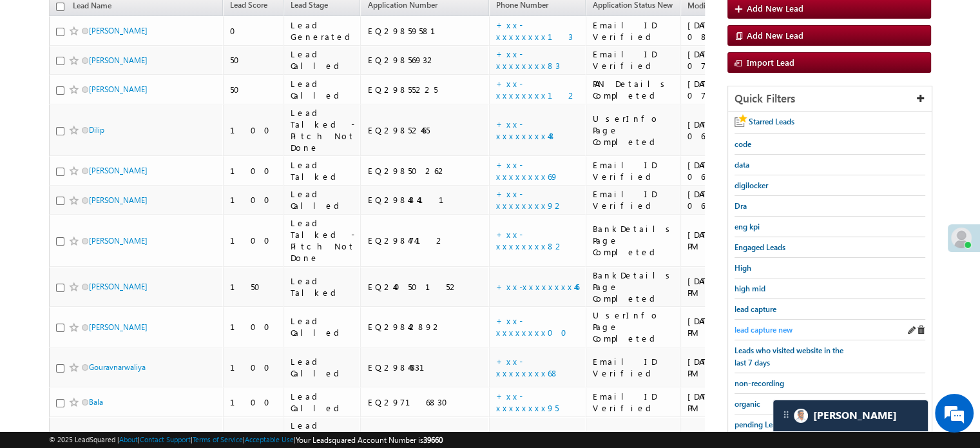
click at [767, 325] on span "lead capture new" at bounding box center [763, 330] width 58 height 10
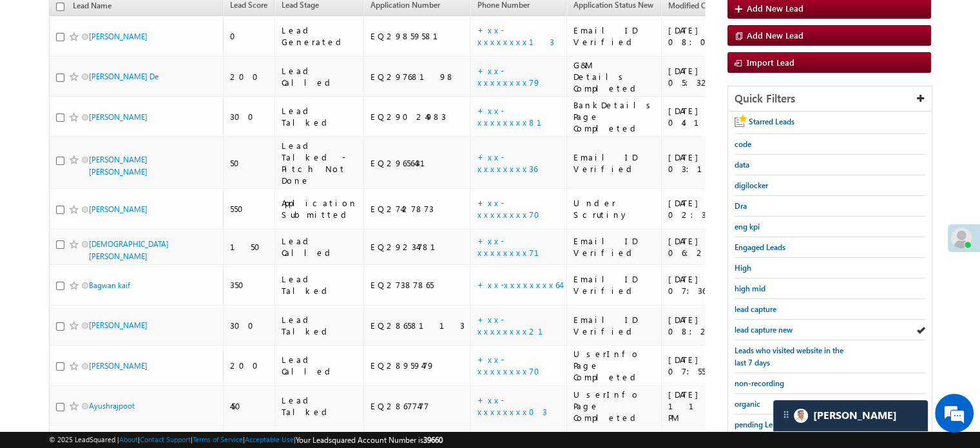
click at [767, 325] on span "lead capture new" at bounding box center [763, 330] width 58 height 10
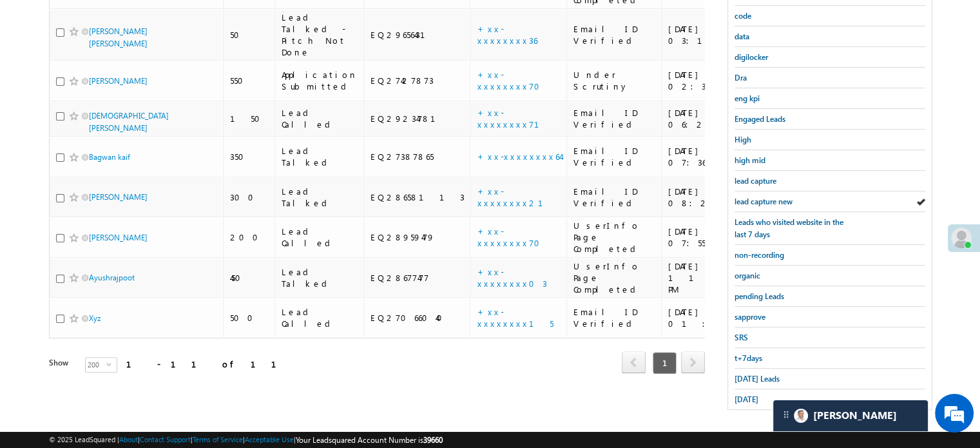
scroll to position [276, 0]
click at [742, 376] on span "[DATE] Leads" at bounding box center [756, 378] width 45 height 10
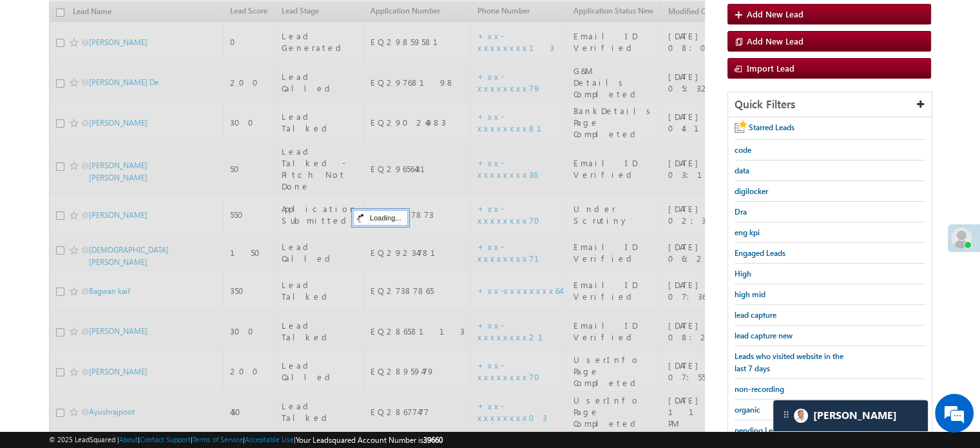
scroll to position [19, 0]
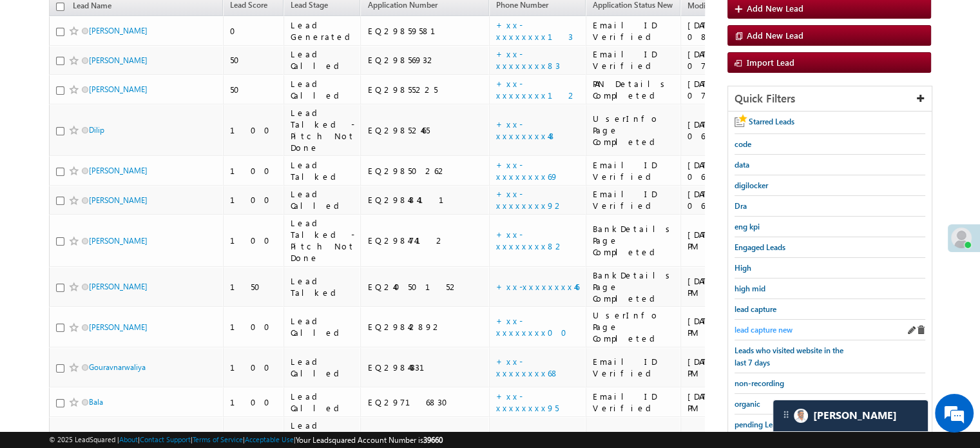
click at [746, 327] on span "lead capture new" at bounding box center [763, 330] width 58 height 10
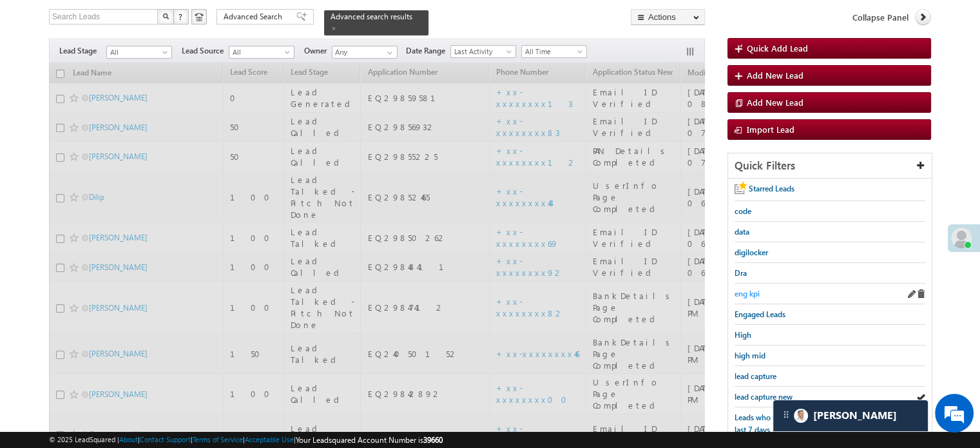
scroll to position [0, 0]
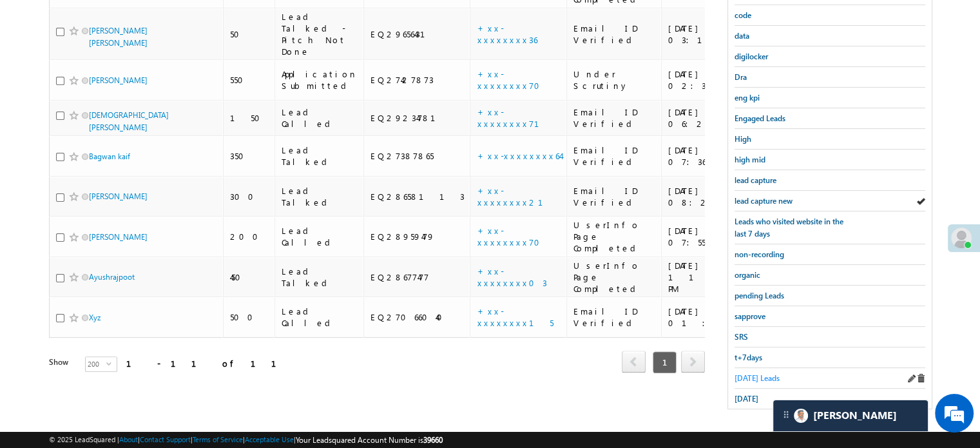
click at [747, 373] on span "[DATE] Leads" at bounding box center [756, 378] width 45 height 10
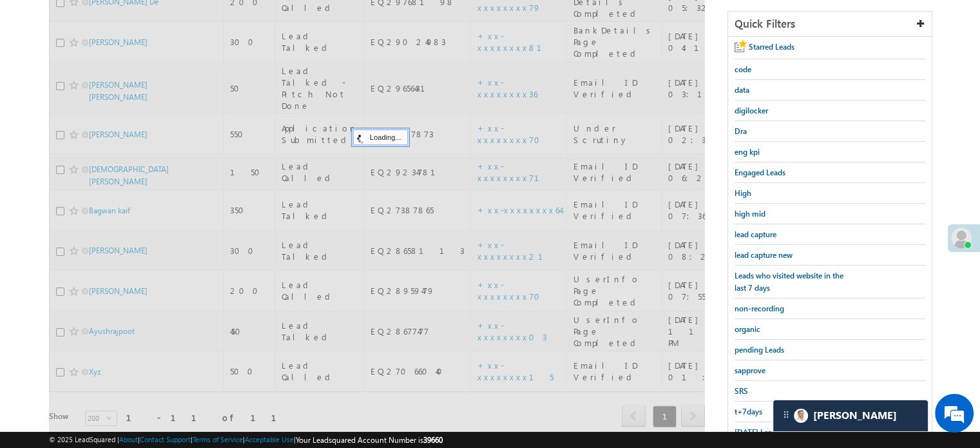
scroll to position [276, 0]
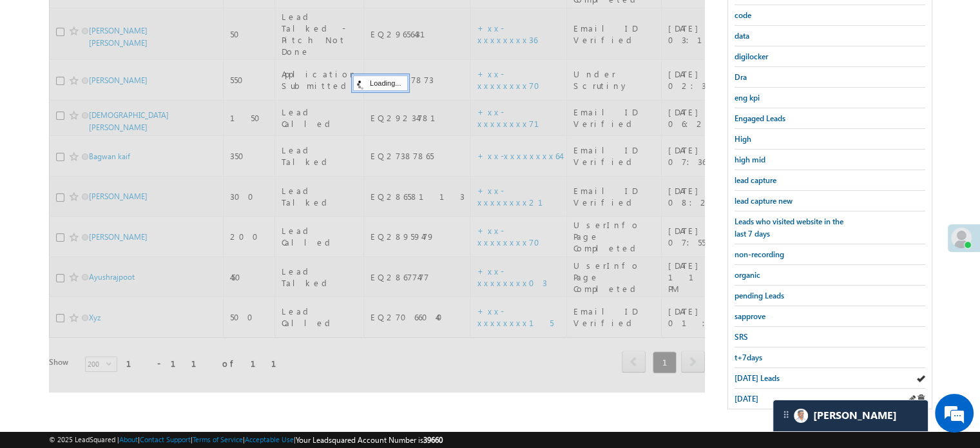
click at [752, 388] on div "[DATE]" at bounding box center [829, 398] width 191 height 20
click at [750, 394] on span "[DATE]" at bounding box center [746, 399] width 24 height 10
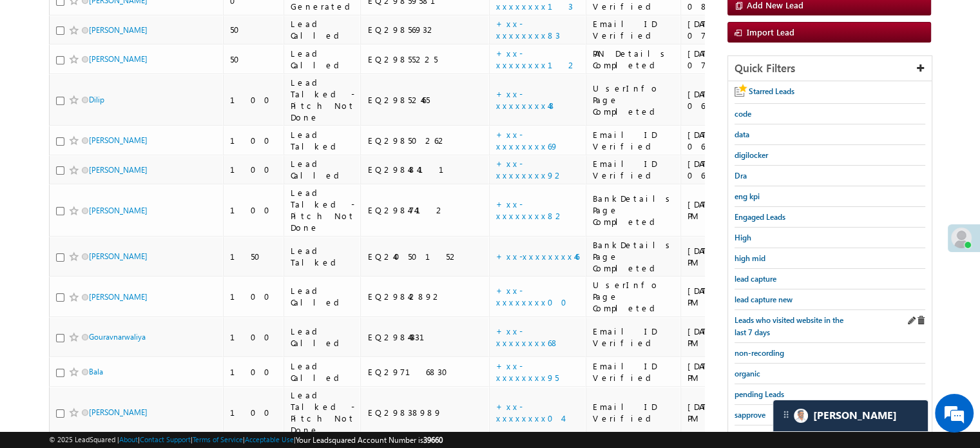
scroll to position [148, 0]
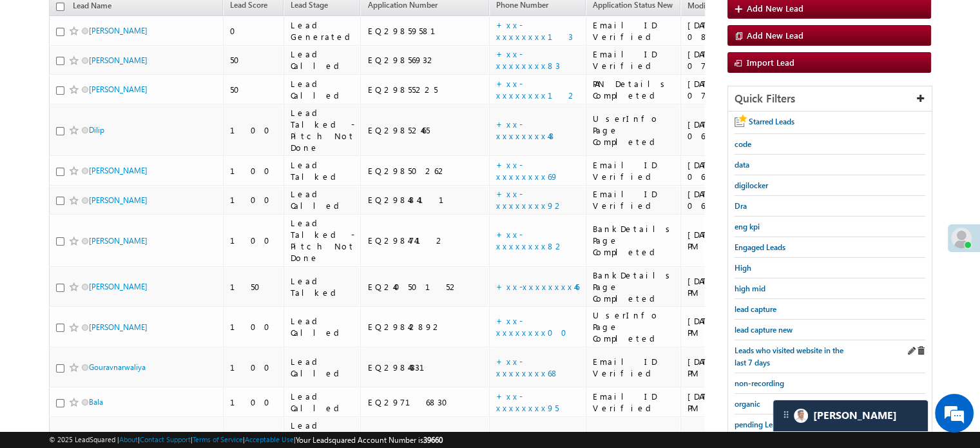
click at [763, 340] on div "Leads who visited website in the last 7 days" at bounding box center [829, 356] width 191 height 33
click at [761, 329] on span "lead capture new" at bounding box center [763, 330] width 58 height 10
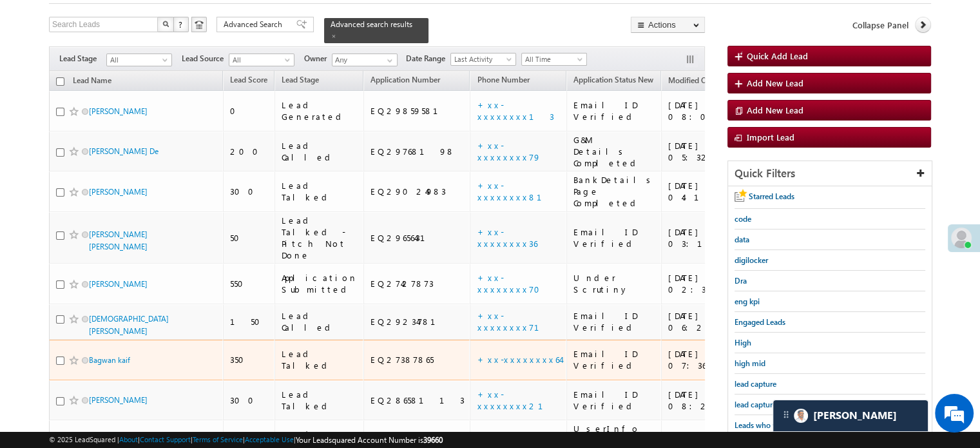
scroll to position [129, 0]
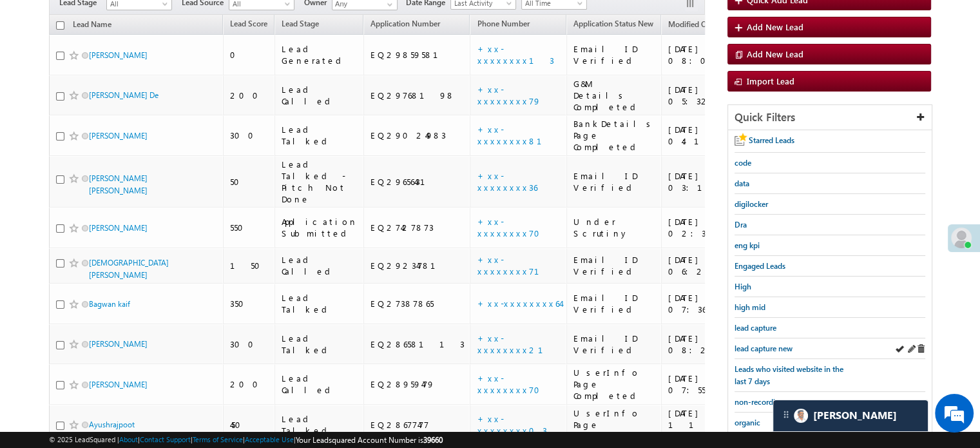
click at [764, 338] on div "lead capture new" at bounding box center [829, 348] width 191 height 21
click at [767, 338] on div "lead capture new" at bounding box center [829, 348] width 191 height 21
click at [768, 342] on link "lead capture new" at bounding box center [763, 348] width 58 height 12
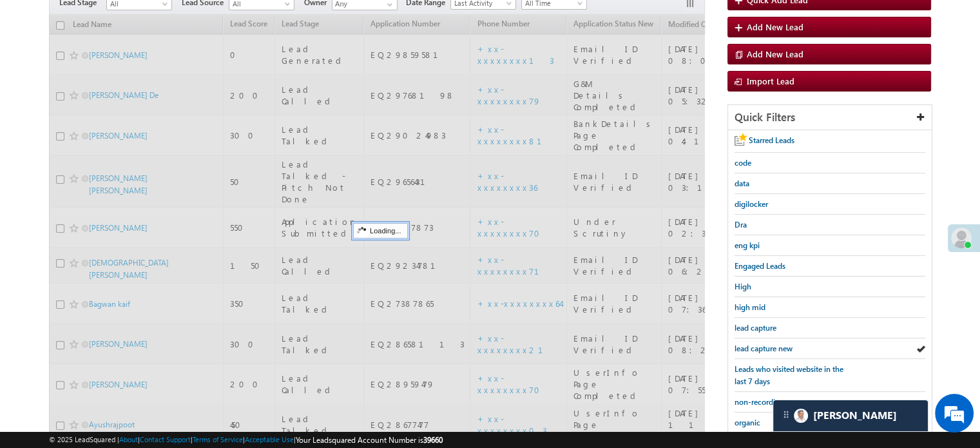
click at [768, 343] on span "lead capture new" at bounding box center [763, 348] width 58 height 10
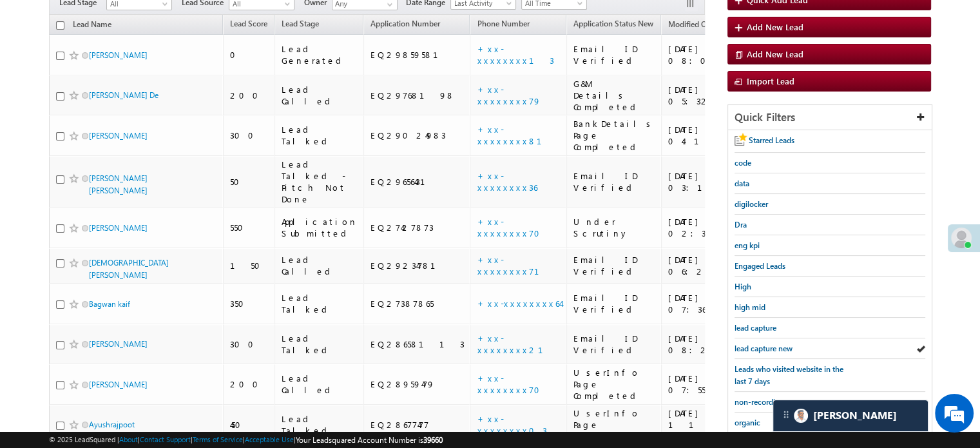
click at [768, 343] on span "lead capture new" at bounding box center [763, 348] width 58 height 10
click at [759, 343] on span "lead capture new" at bounding box center [763, 348] width 58 height 10
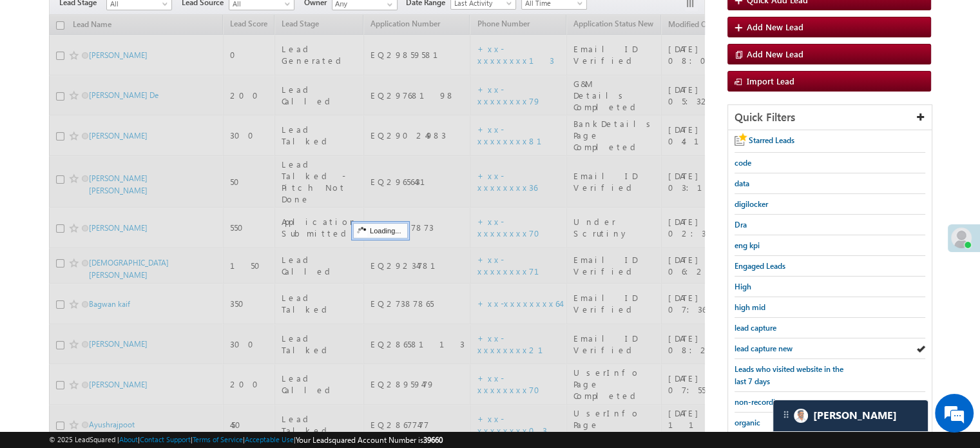
click at [759, 343] on span "lead capture new" at bounding box center [763, 348] width 58 height 10
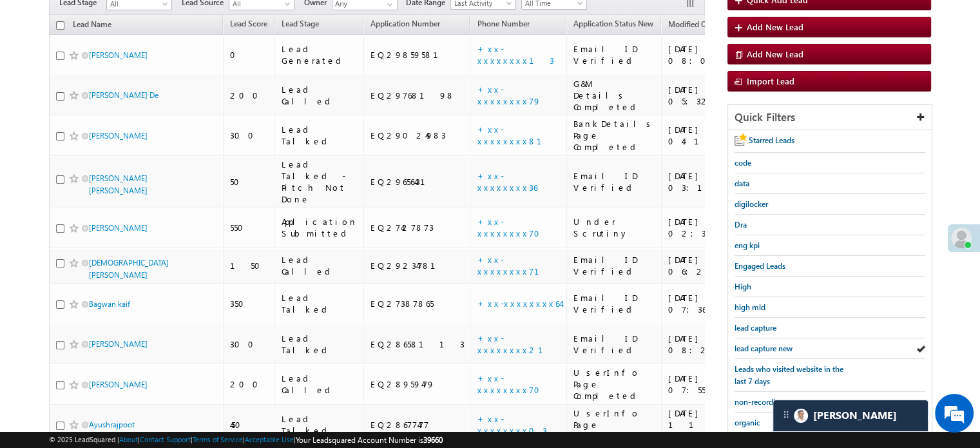
click at [759, 343] on span "lead capture new" at bounding box center [763, 348] width 58 height 10
click at [749, 344] on span "lead capture new" at bounding box center [763, 348] width 58 height 10
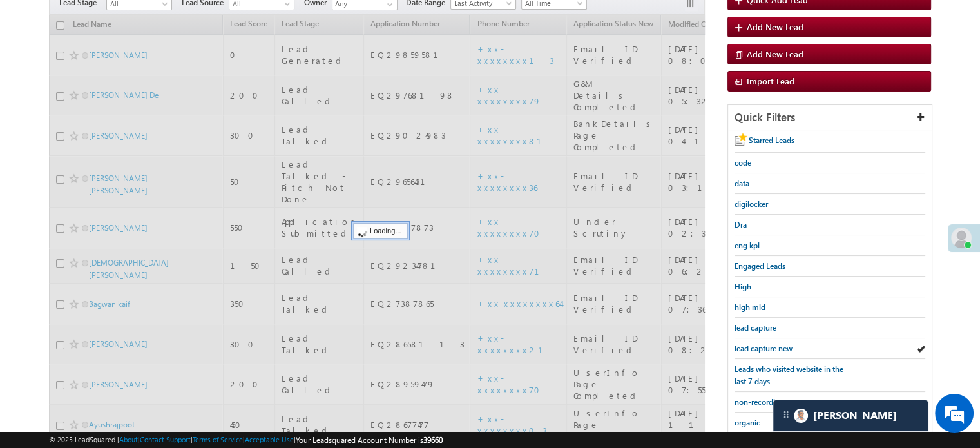
click at [749, 344] on span "lead capture new" at bounding box center [763, 348] width 58 height 10
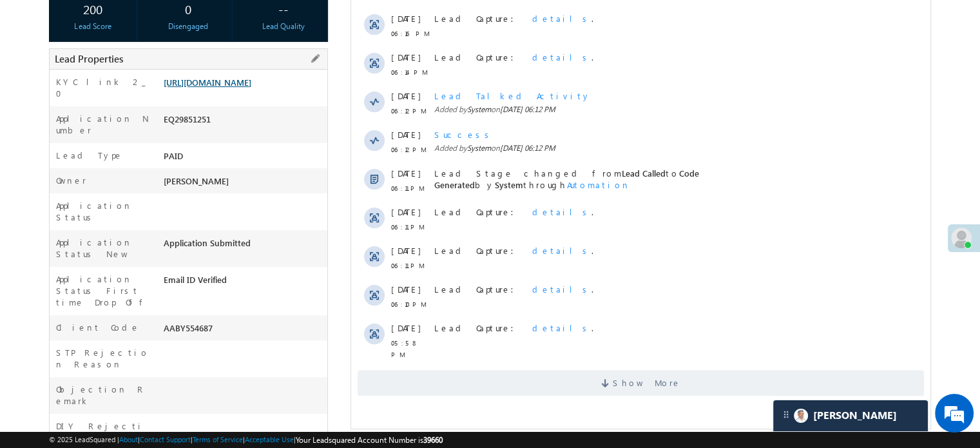
click at [228, 88] on link "[URL][DOMAIN_NAME]" at bounding box center [208, 82] width 88 height 11
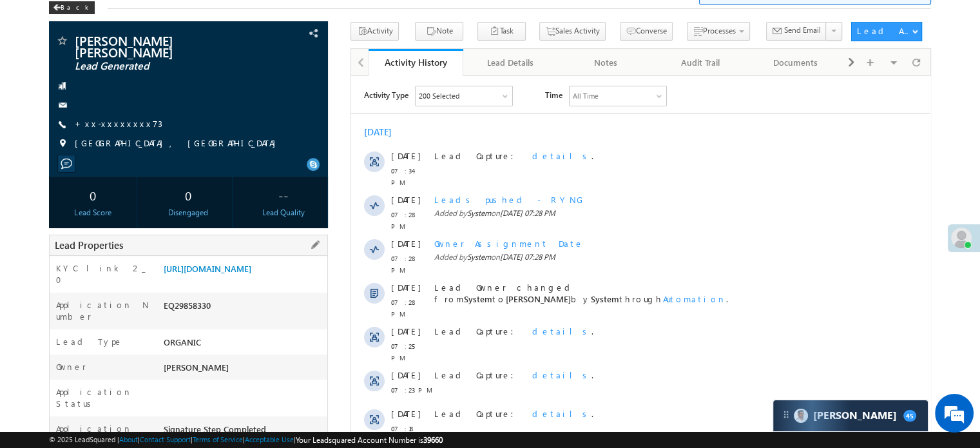
scroll to position [193, 0]
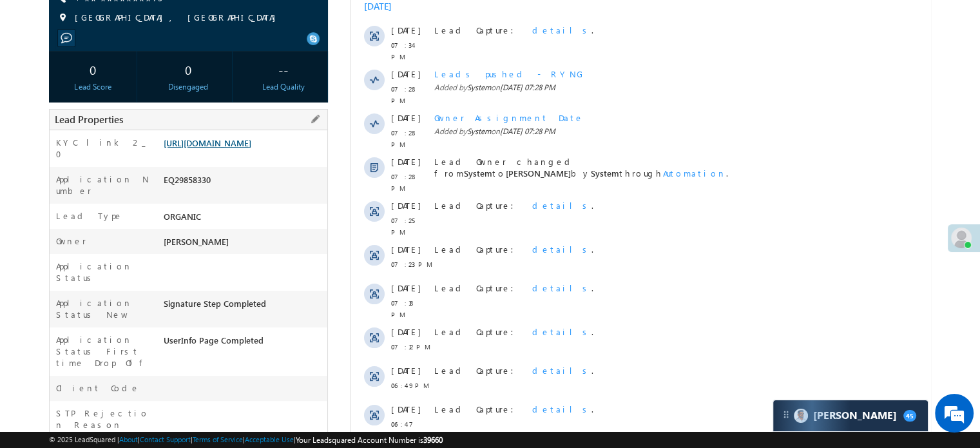
click at [251, 137] on link "[URL][DOMAIN_NAME]" at bounding box center [208, 142] width 88 height 11
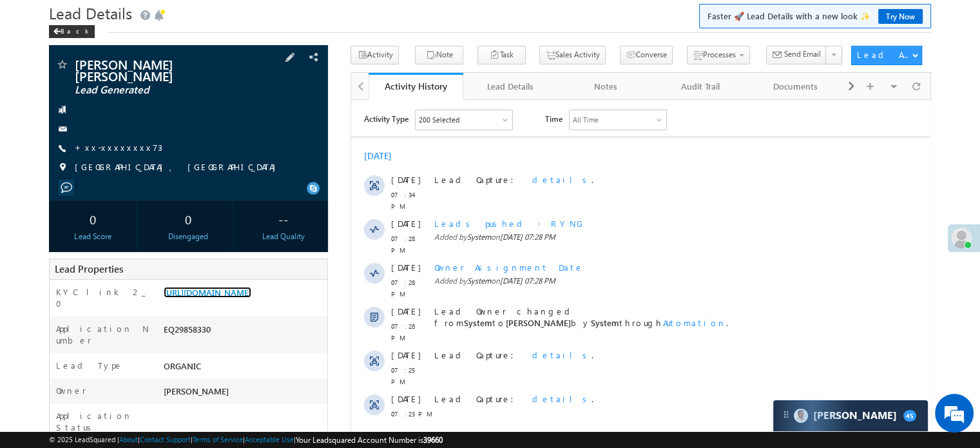
scroll to position [0, 0]
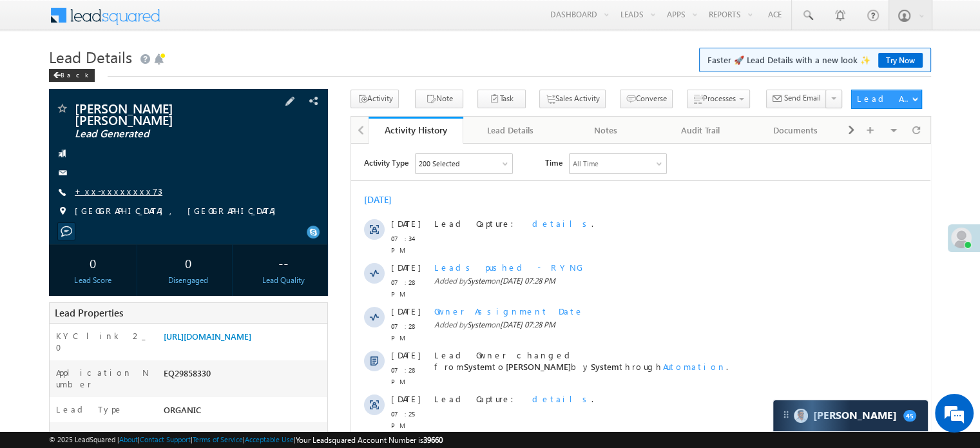
click at [115, 186] on link "+xx-xxxxxxxx73" at bounding box center [119, 191] width 88 height 11
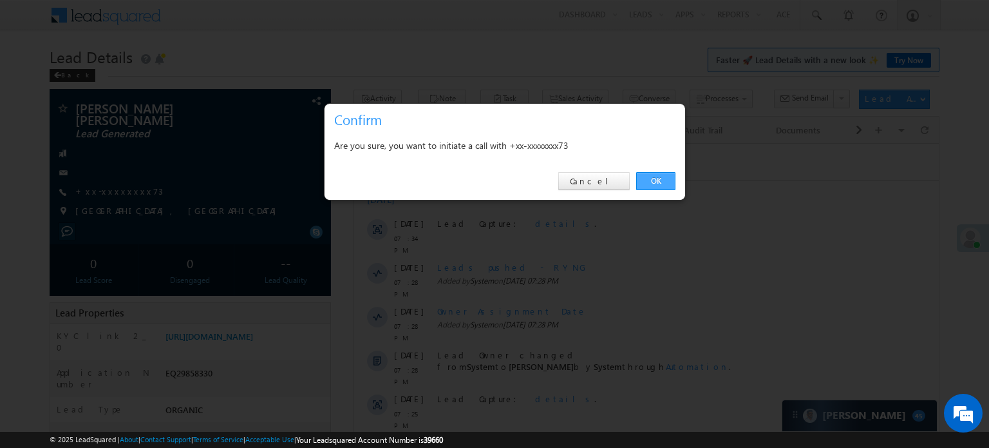
click at [654, 177] on link "OK" at bounding box center [655, 181] width 39 height 18
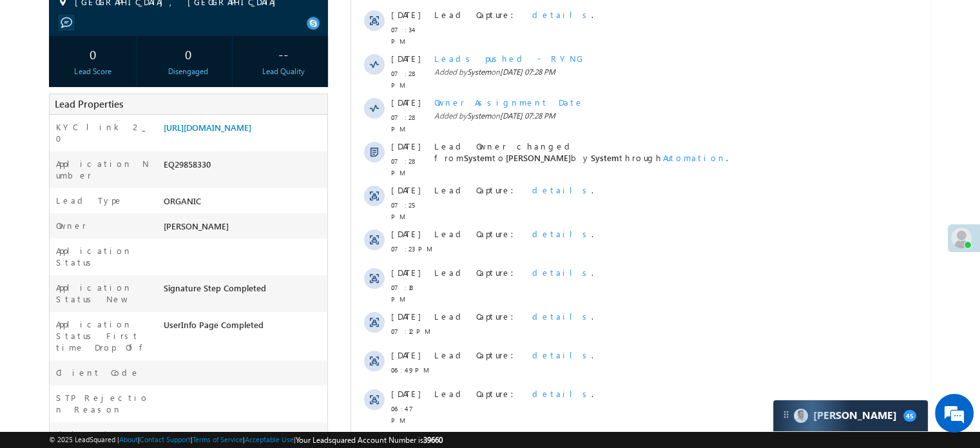
scroll to position [387, 0]
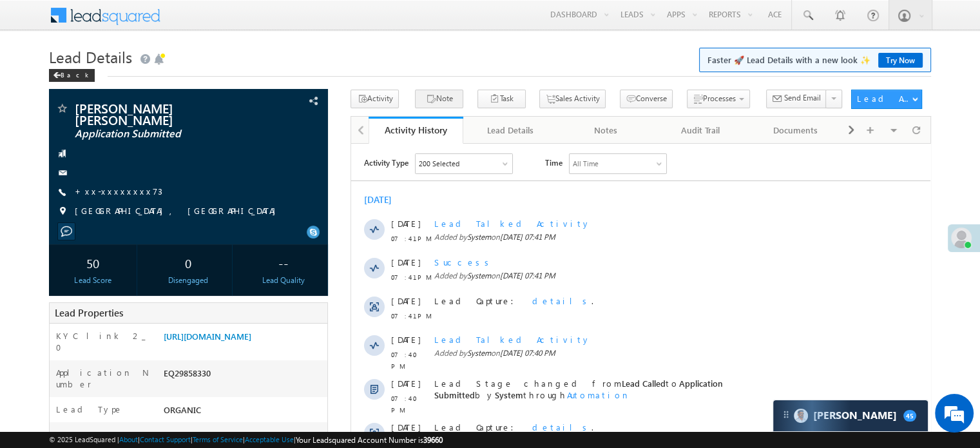
scroll to position [258, 0]
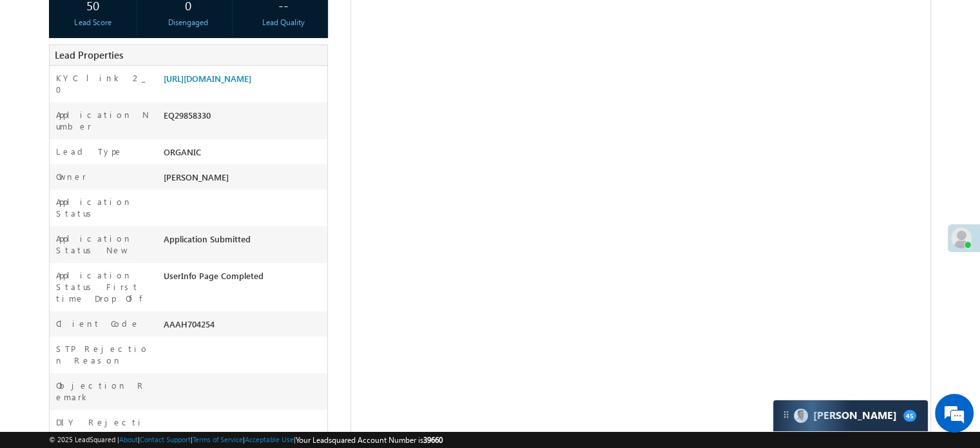
scroll to position [64, 0]
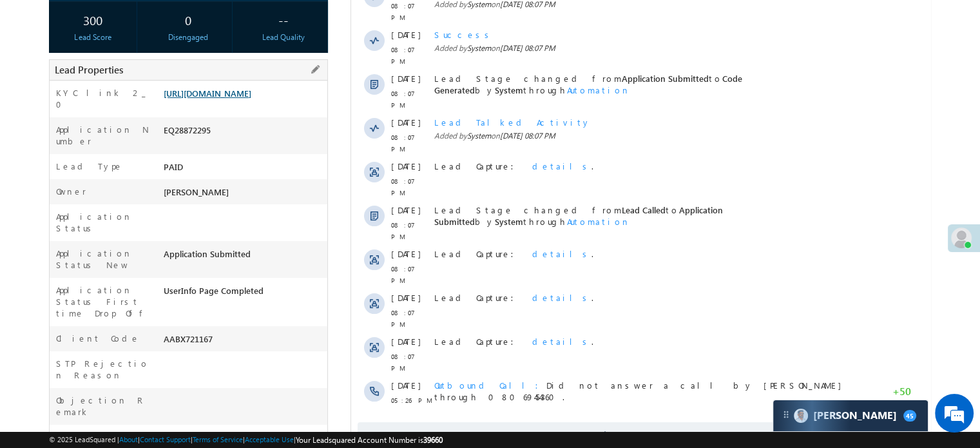
click at [251, 99] on link "[URL][DOMAIN_NAME]" at bounding box center [208, 93] width 88 height 11
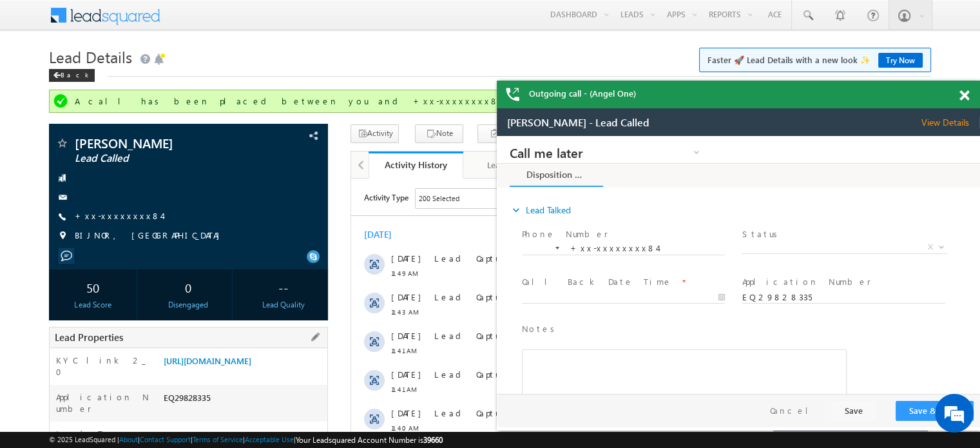
drag, startPoint x: 161, startPoint y: 363, endPoint x: 292, endPoint y: 386, distance: 133.4
click at [292, 372] on div "[URL][DOMAIN_NAME]" at bounding box center [243, 363] width 167 height 18
copy link "[URL][DOMAIN_NAME]"
click at [334, 30] on div "Menu [PERSON_NAME] priya .[PERSON_NAME] ore@a ngelb rokin [DOMAIN_NAME] Angel B…" at bounding box center [490, 16] width 882 height 32
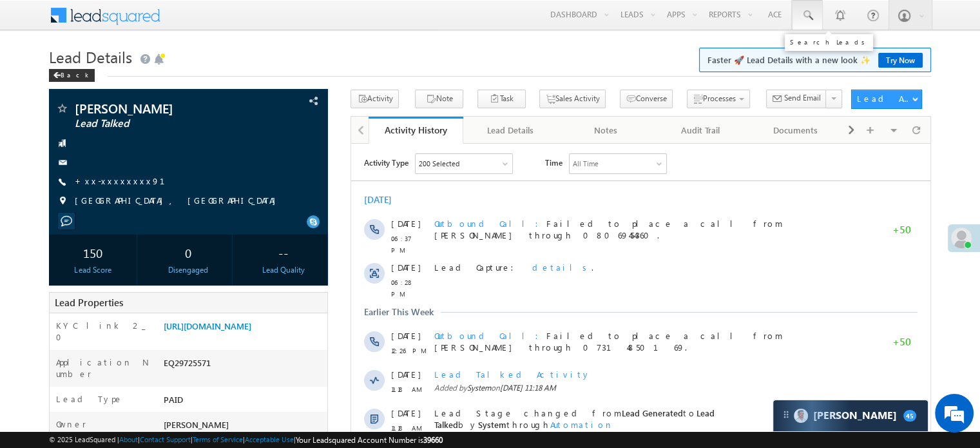
click at [803, 12] on span at bounding box center [807, 15] width 13 height 13
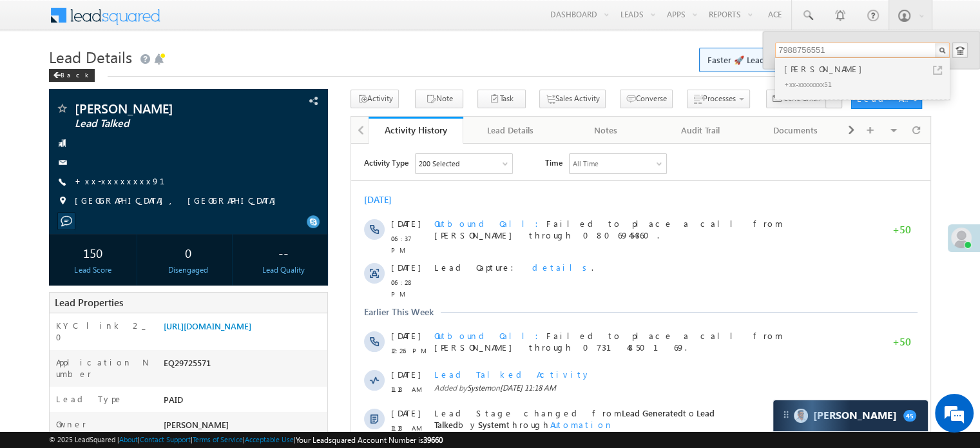
type input "7988756551"
click at [861, 76] on div "+xx-xxxxxxxx51" at bounding box center [867, 83] width 173 height 15
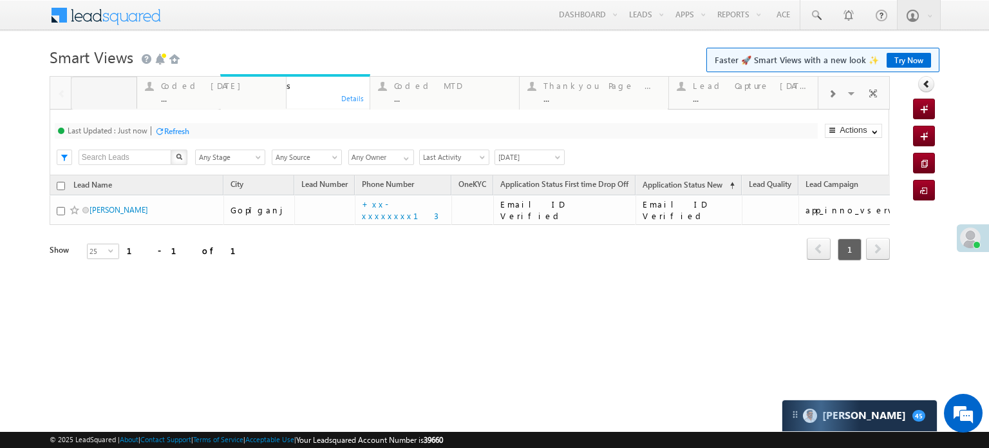
drag, startPoint x: 296, startPoint y: 99, endPoint x: 213, endPoint y: 111, distance: 84.6
click at [119, 80] on div "Coded [DATE] ..." at bounding box center [153, 90] width 117 height 25
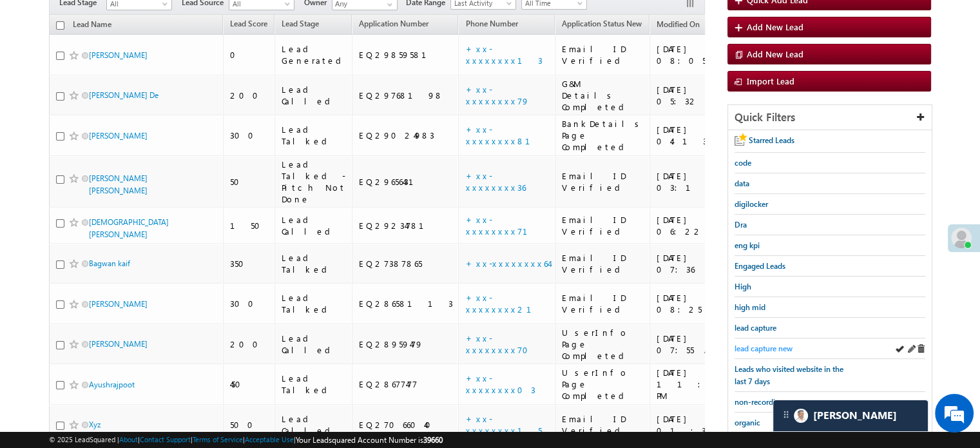
click at [769, 345] on span "lead capture new" at bounding box center [763, 348] width 58 height 10
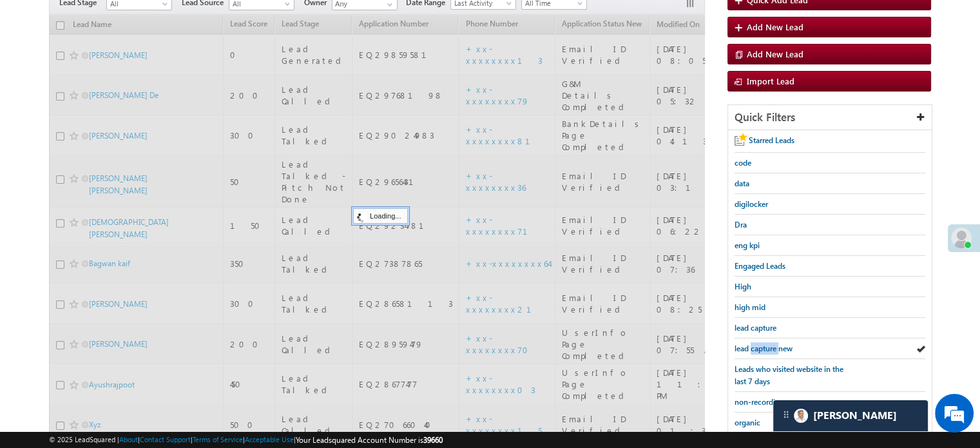
click at [769, 345] on span "lead capture new" at bounding box center [763, 348] width 58 height 10
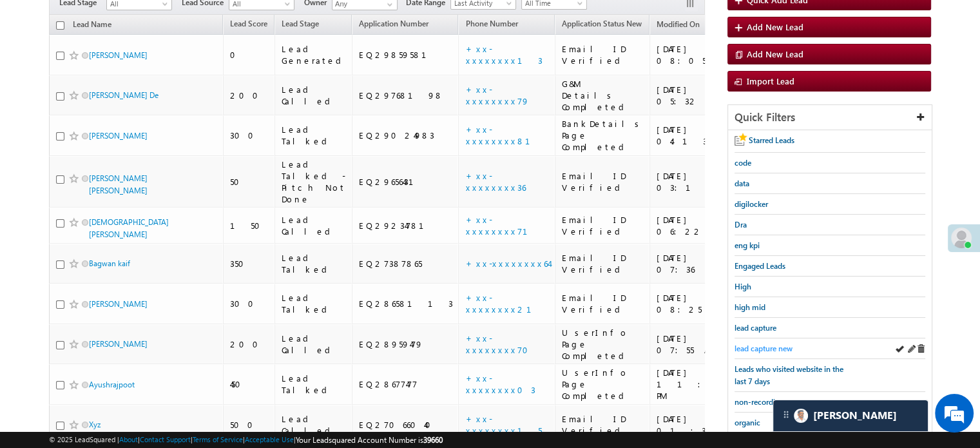
click at [774, 343] on span "lead capture new" at bounding box center [763, 348] width 58 height 10
click at [778, 343] on span "lead capture new" at bounding box center [763, 348] width 58 height 10
